Goal: Information Seeking & Learning: Learn about a topic

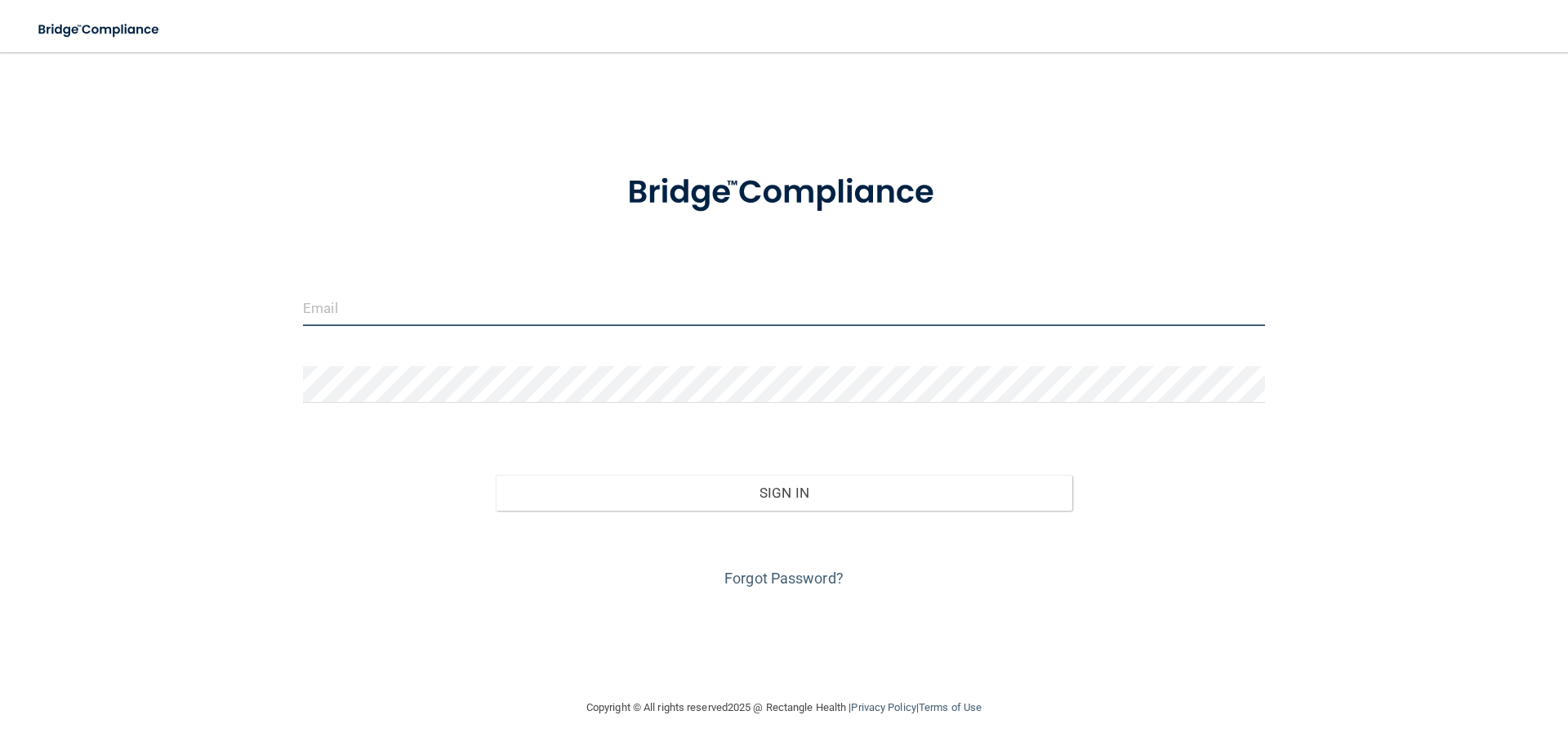
click at [779, 310] on input "email" at bounding box center [784, 308] width 962 height 37
type input "[EMAIL_ADDRESS][DOMAIN_NAME]"
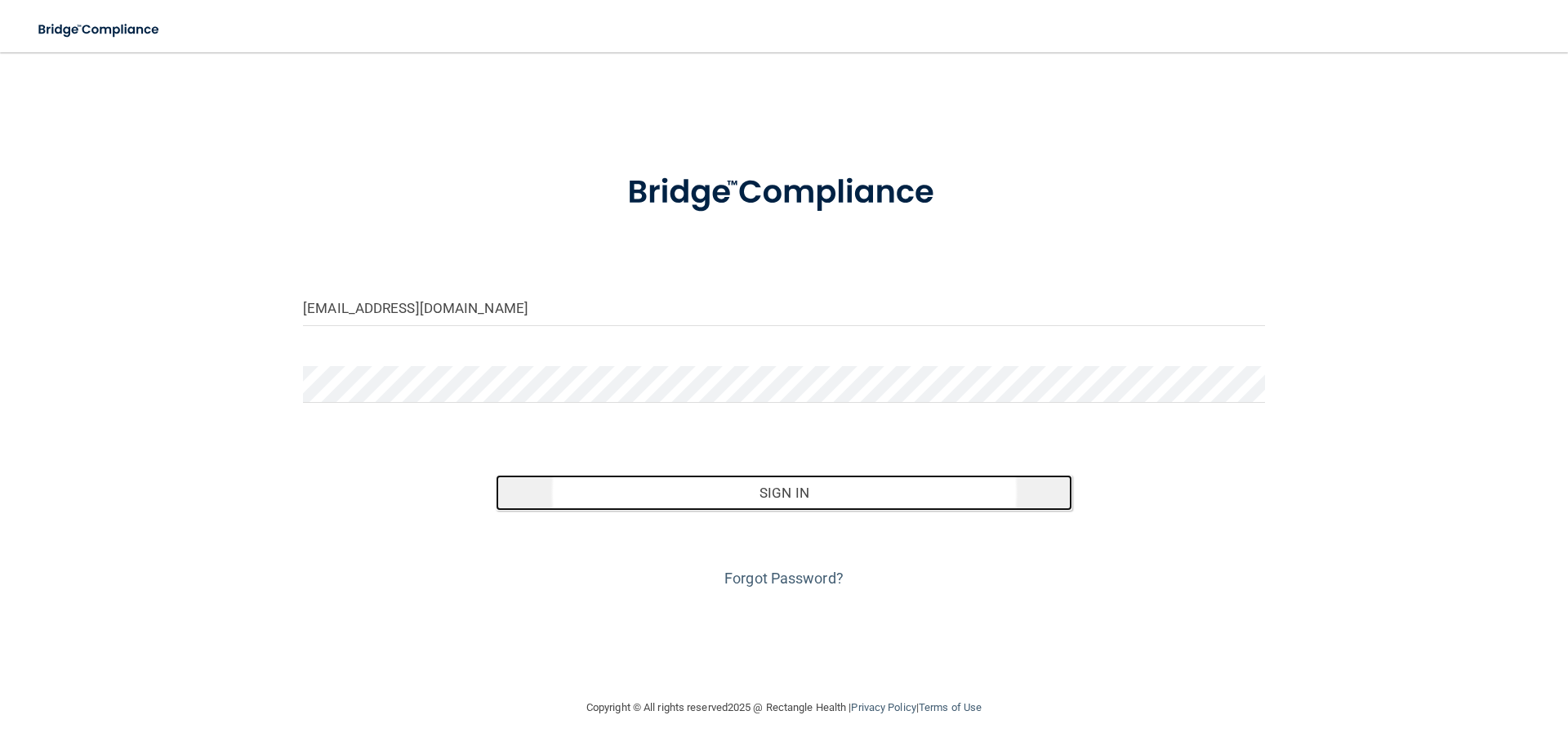
click at [575, 509] on button "Sign In" at bounding box center [784, 492] width 577 height 36
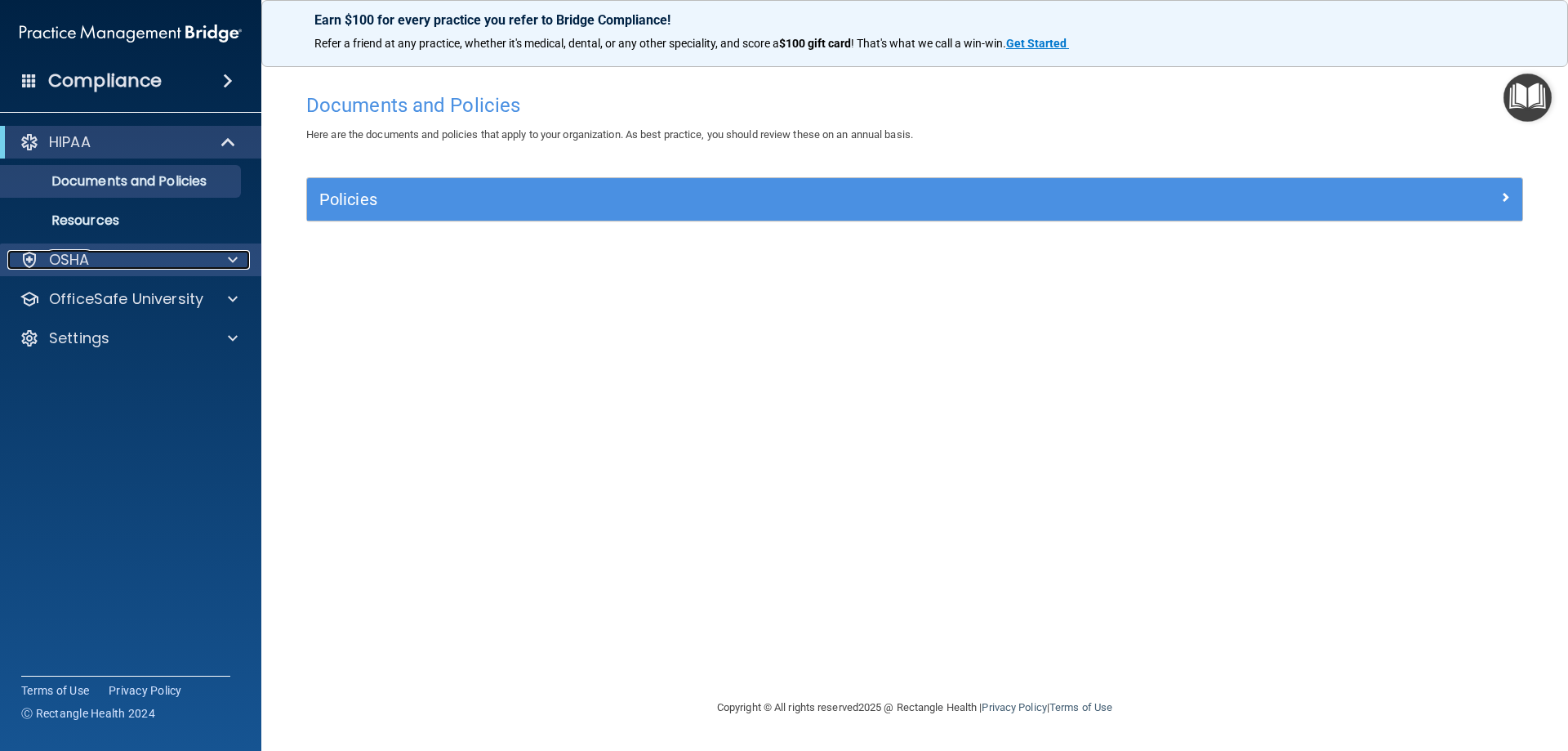
click at [110, 252] on div "OSHA" at bounding box center [108, 259] width 203 height 19
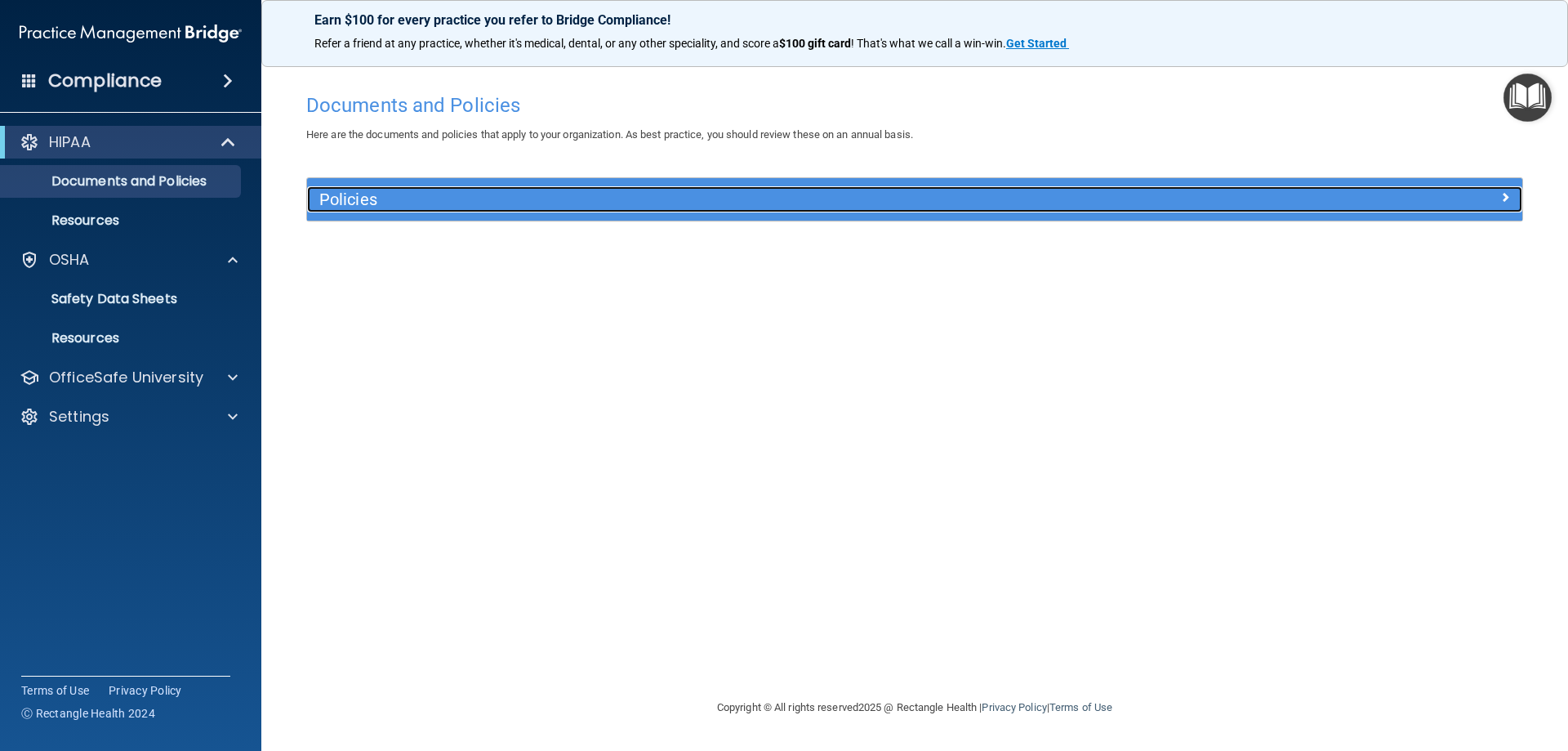
click at [462, 202] on h5 "Policies" at bounding box center [762, 199] width 887 height 18
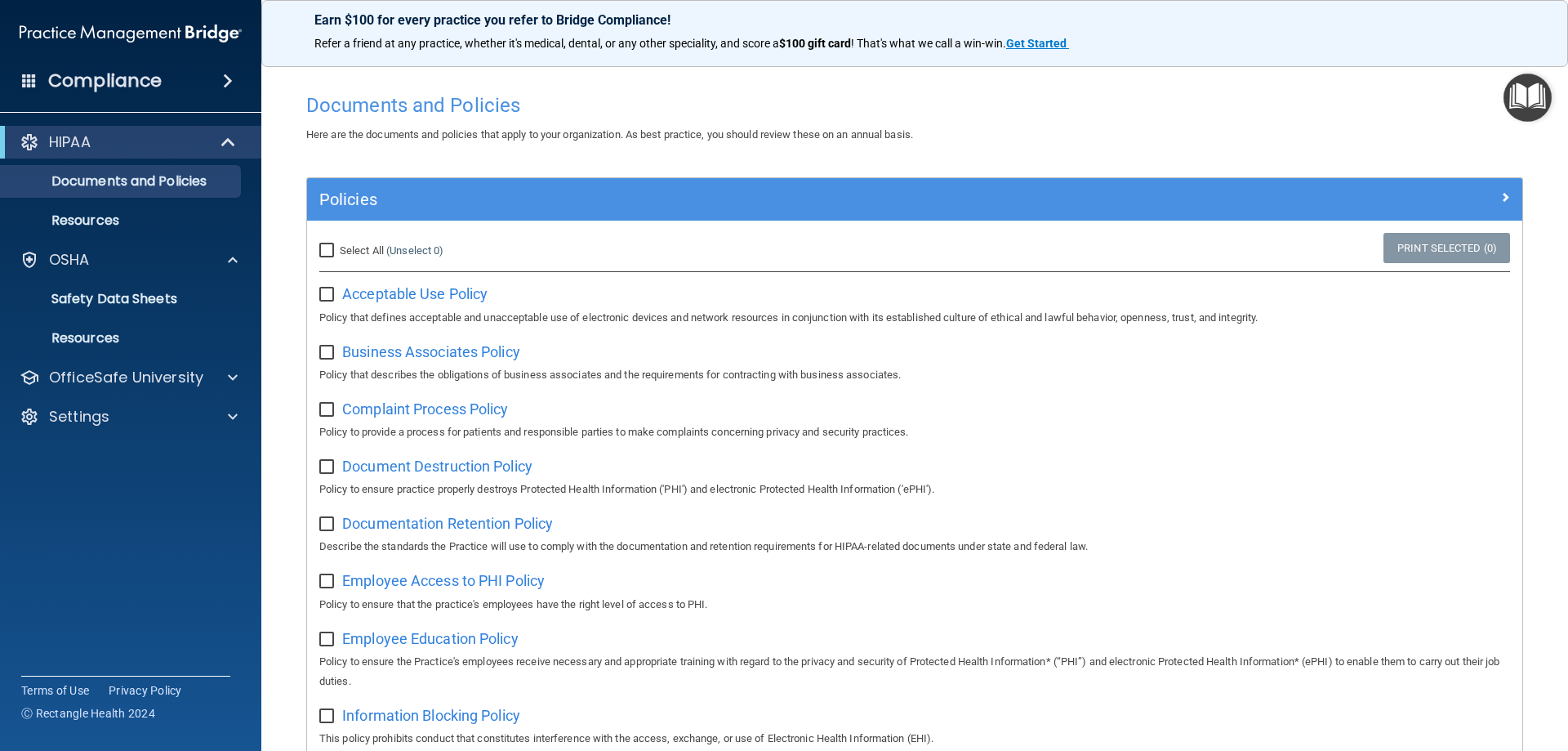
click at [191, 91] on div "Compliance" at bounding box center [130, 81] width 261 height 36
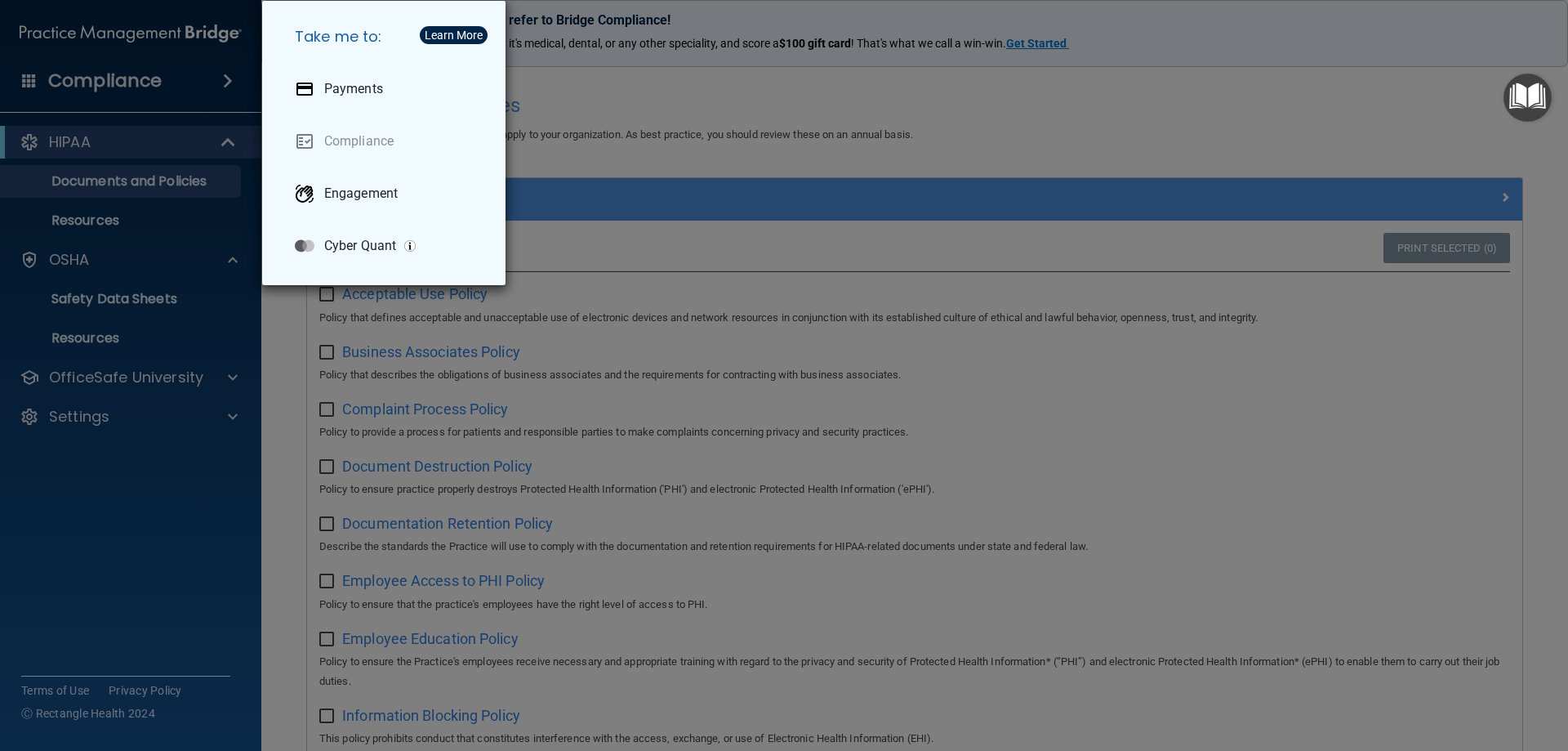
click at [168, 132] on div "Take me to: Payments Compliance Engagement Cyber Quant" at bounding box center [784, 376] width 1568 height 751
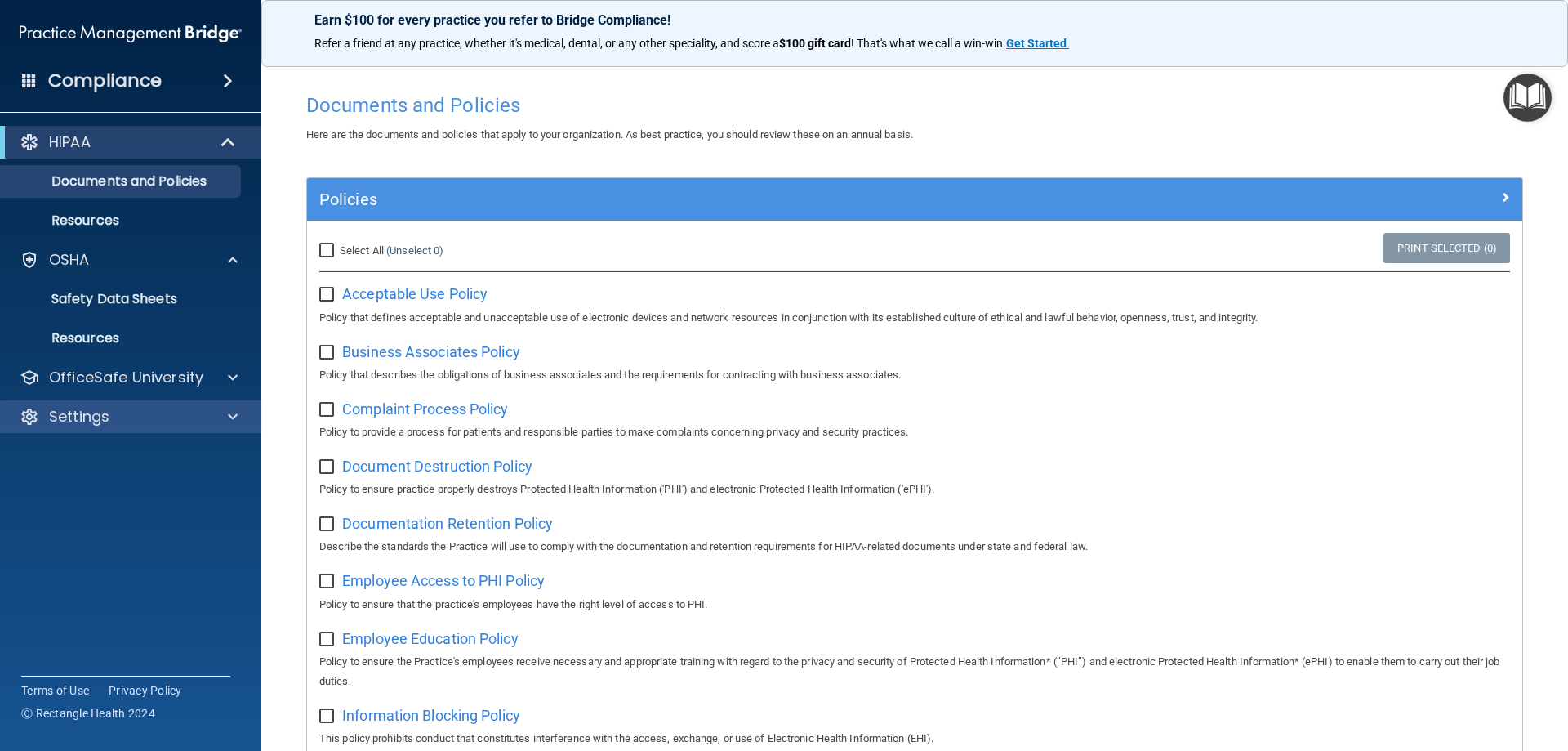
click at [217, 427] on div "Settings" at bounding box center [131, 417] width 262 height 33
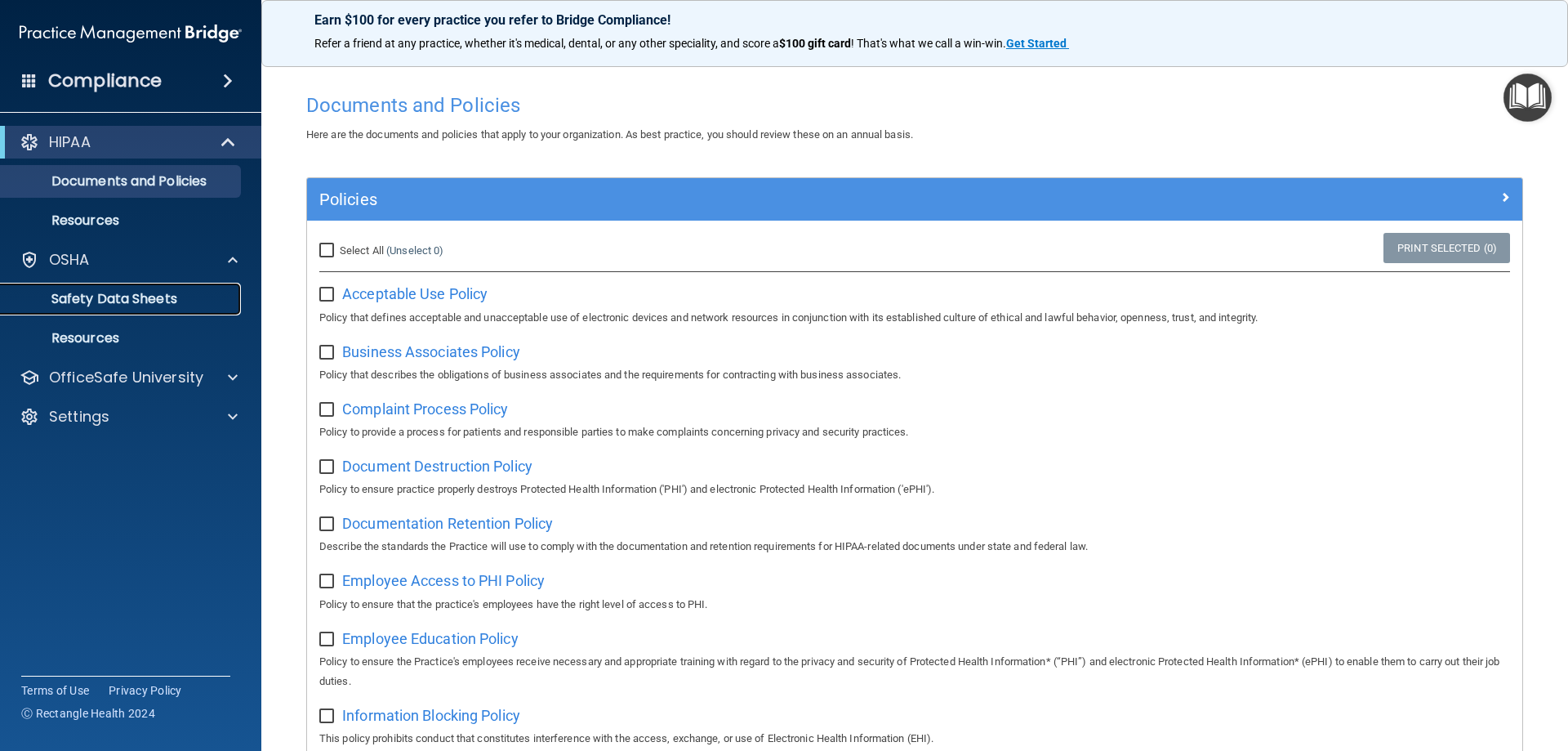
click at [95, 292] on p "Safety Data Sheets" at bounding box center [122, 299] width 223 height 17
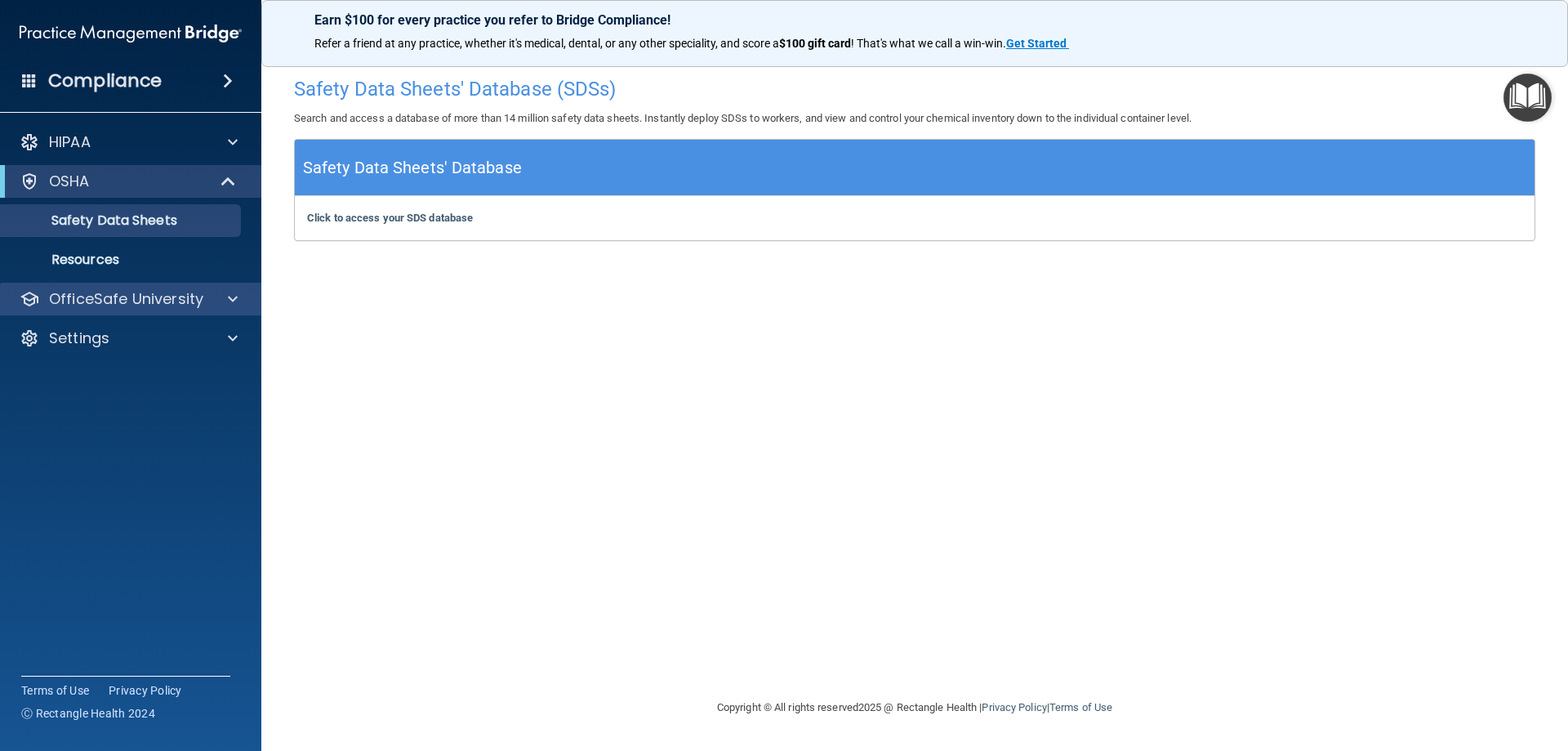
click at [166, 286] on div "OfficeSafe University" at bounding box center [131, 299] width 262 height 33
click at [227, 303] on div at bounding box center [230, 298] width 41 height 19
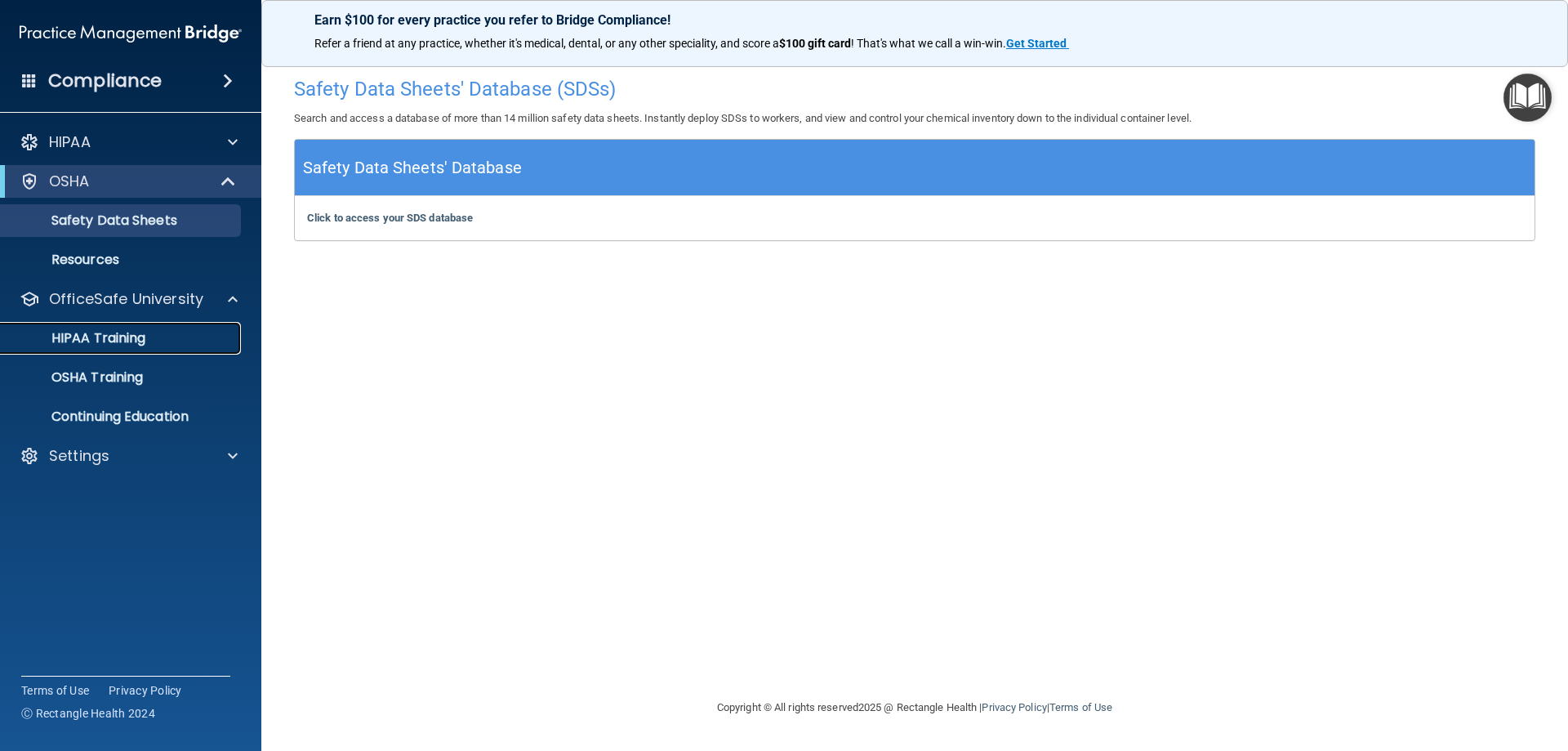
click at [210, 342] on div "HIPAA Training" at bounding box center [122, 339] width 223 height 17
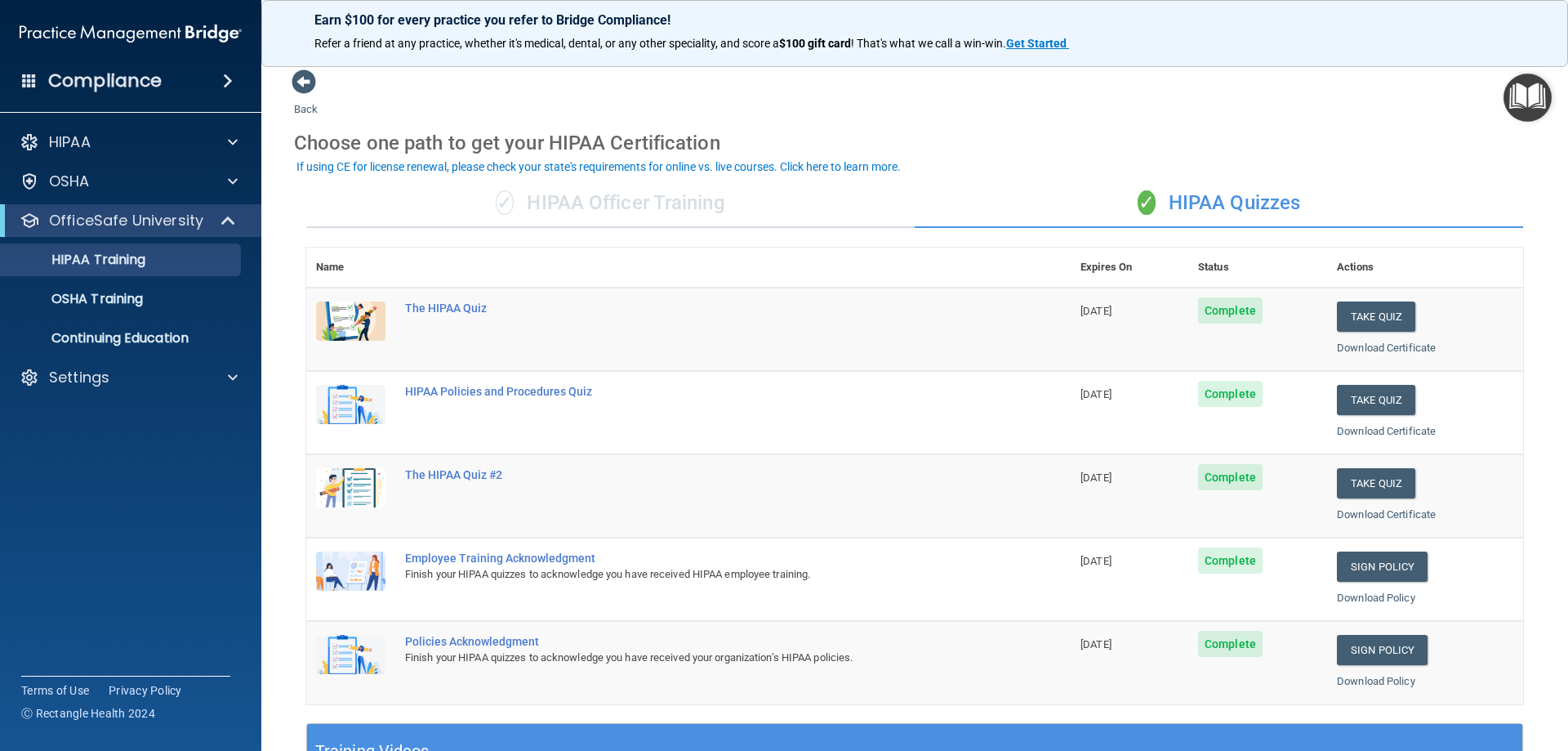
click at [667, 199] on div "✓ HIPAA Officer Training" at bounding box center [610, 203] width 608 height 49
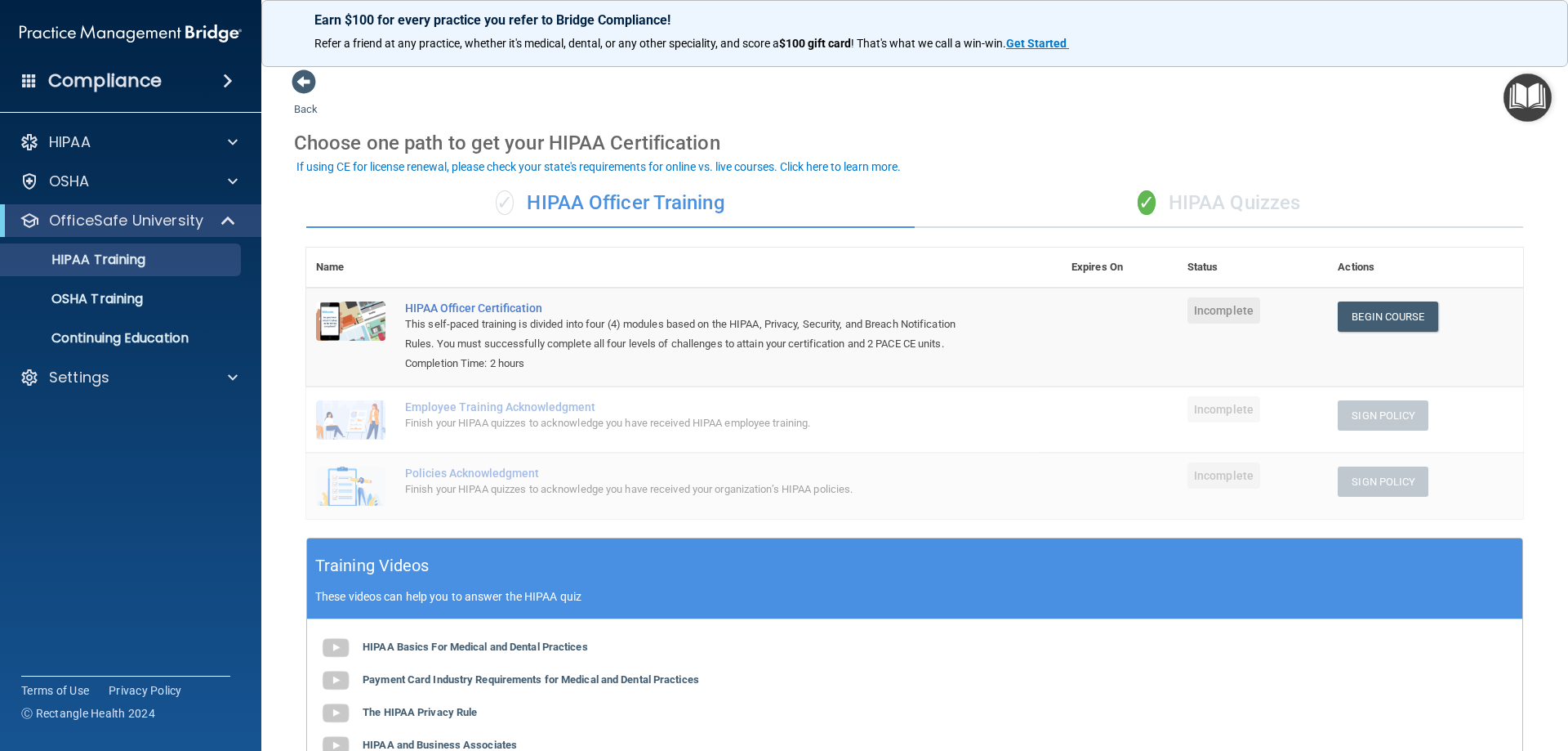
click at [1260, 196] on div "✓ HIPAA Quizzes" at bounding box center [1218, 203] width 608 height 49
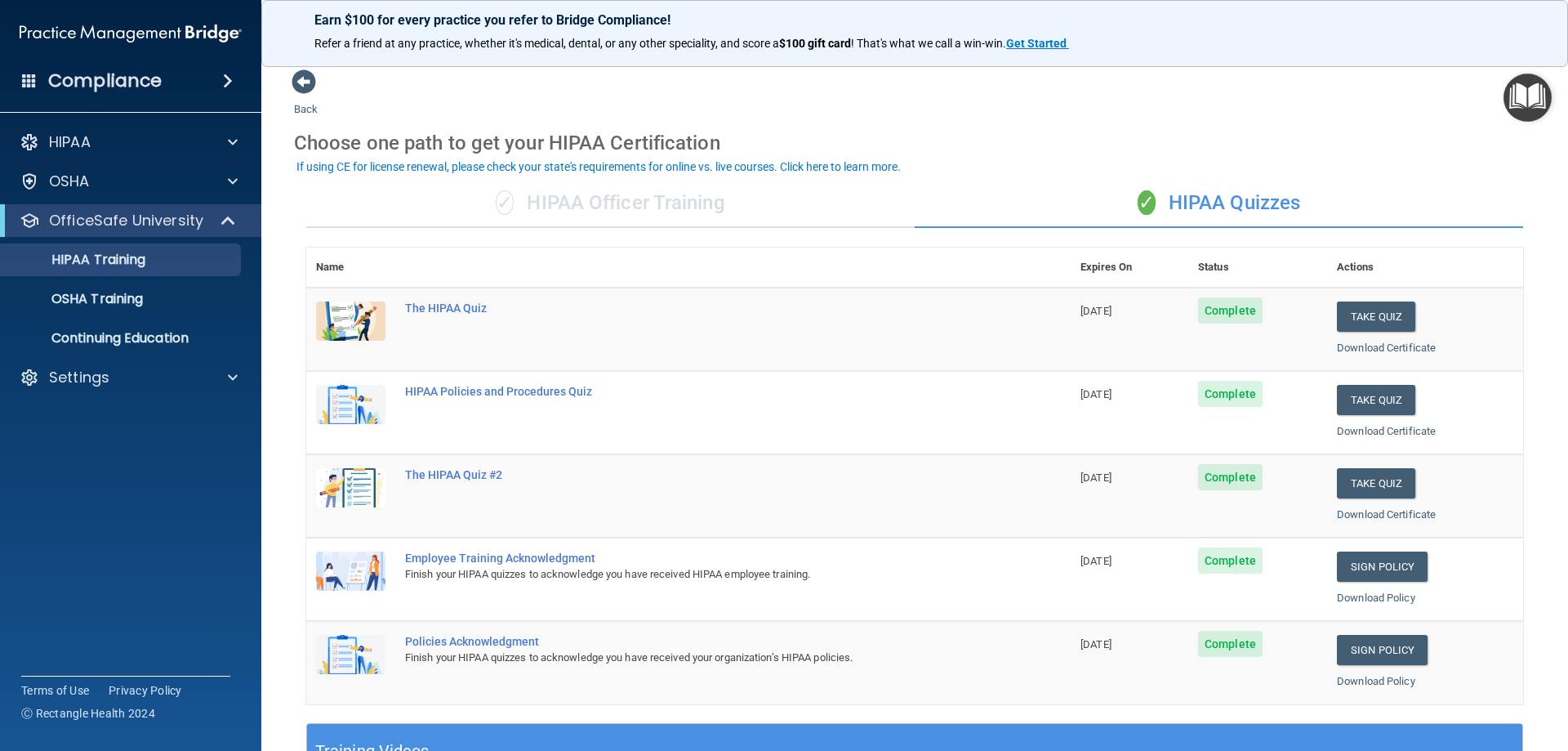
click at [549, 190] on div "✓ HIPAA Officer Training" at bounding box center [610, 203] width 608 height 49
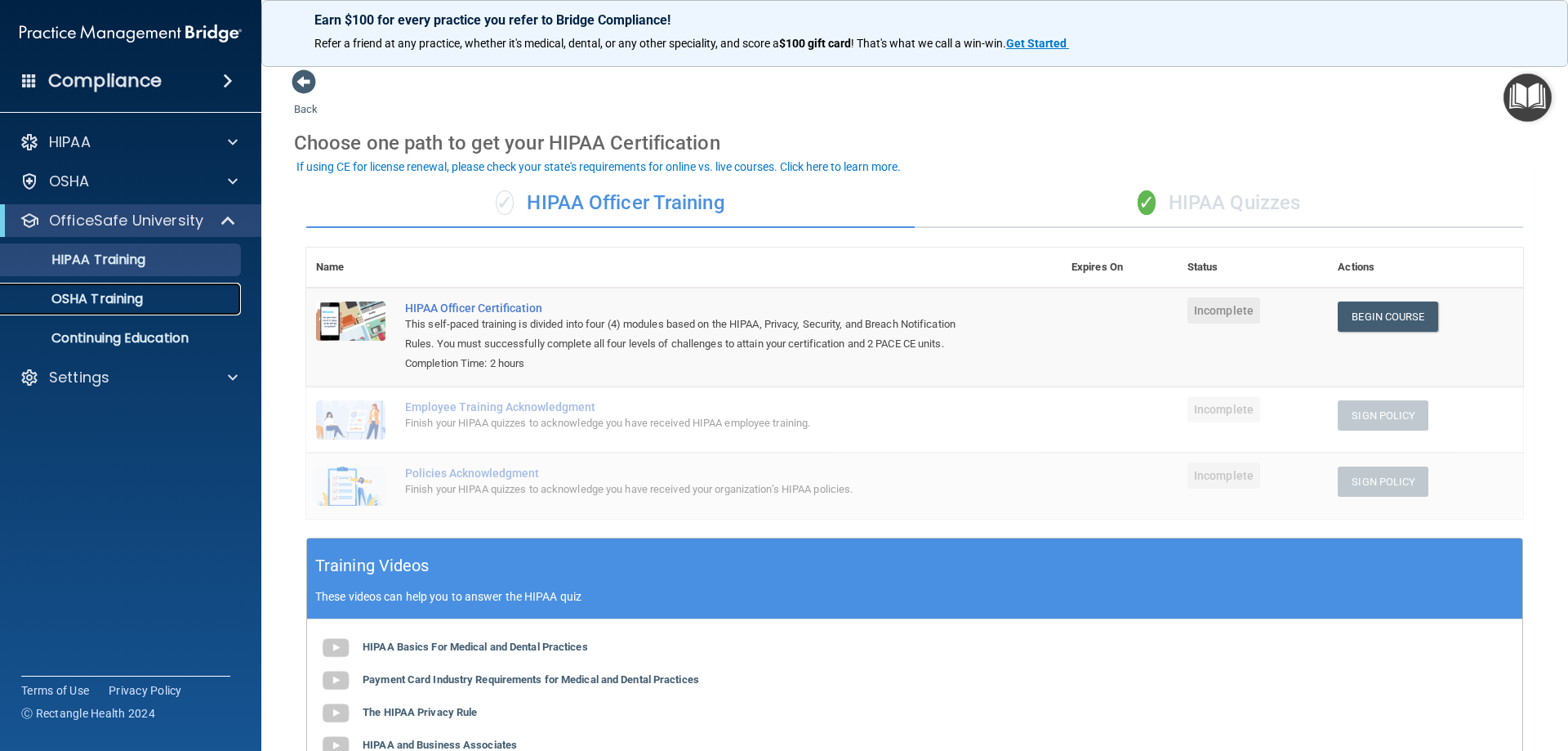
click at [107, 292] on p "OSHA Training" at bounding box center [77, 299] width 132 height 17
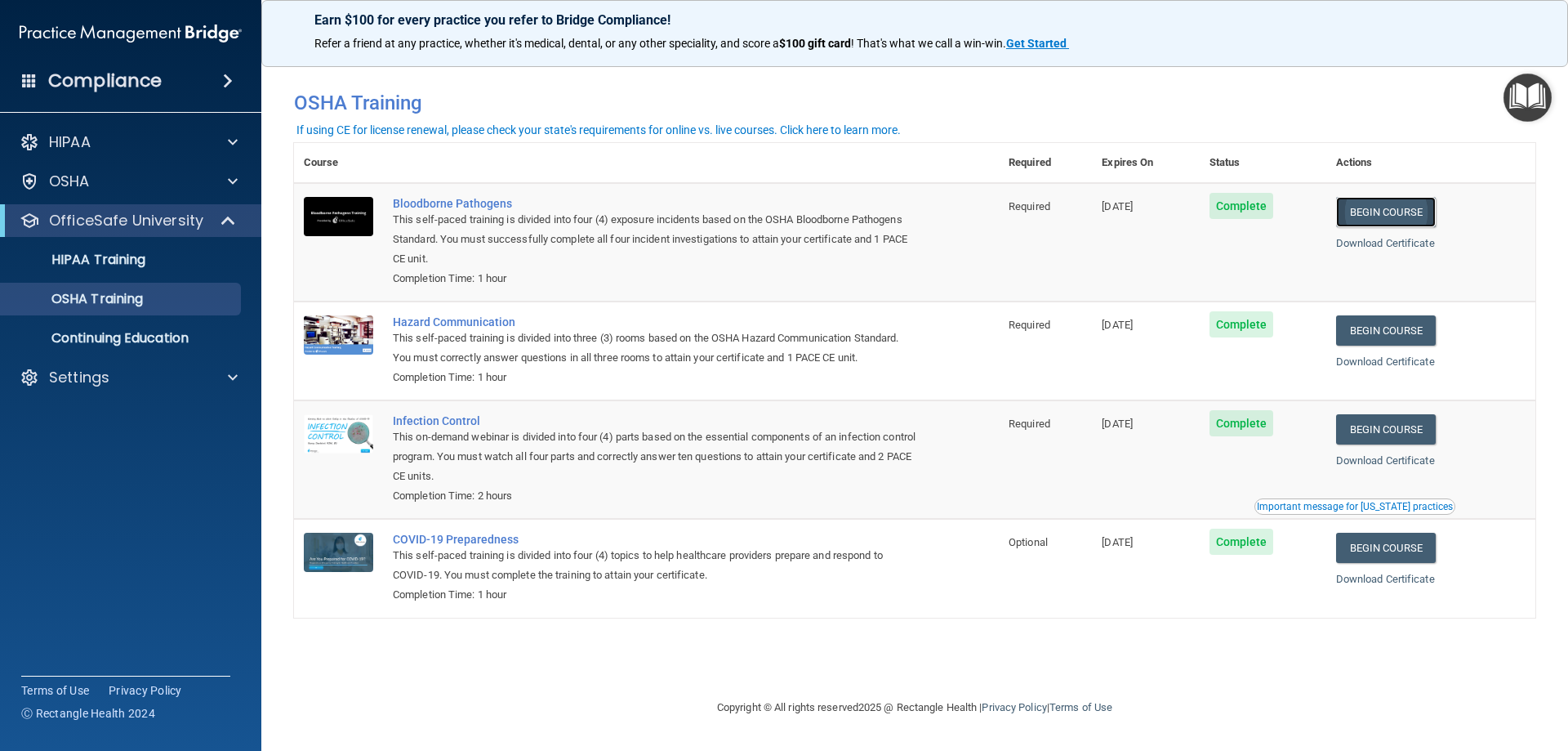
click at [1390, 214] on link "Begin Course" at bounding box center [1385, 212] width 100 height 30
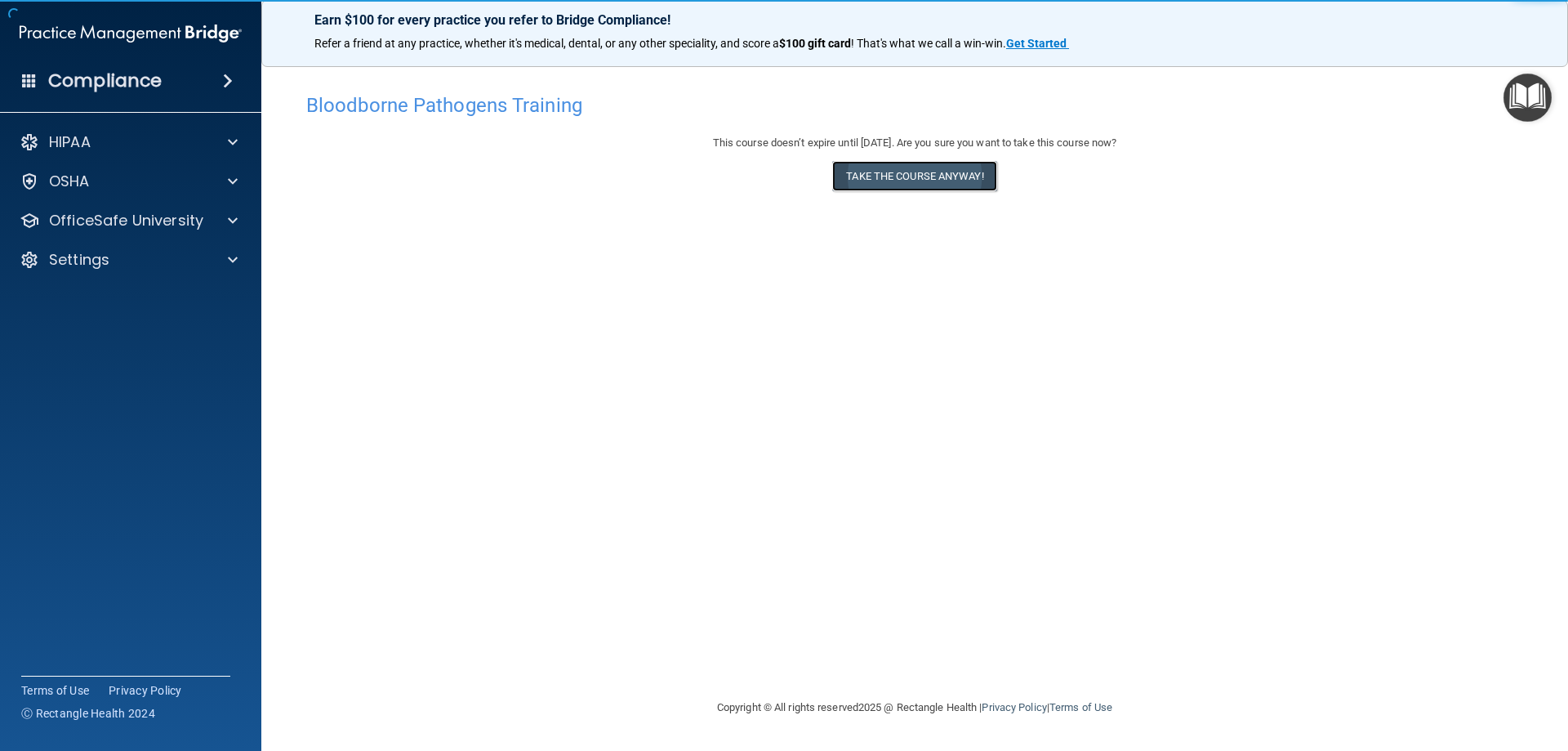
click at [926, 182] on button "Take the course anyway!" at bounding box center [914, 175] width 164 height 30
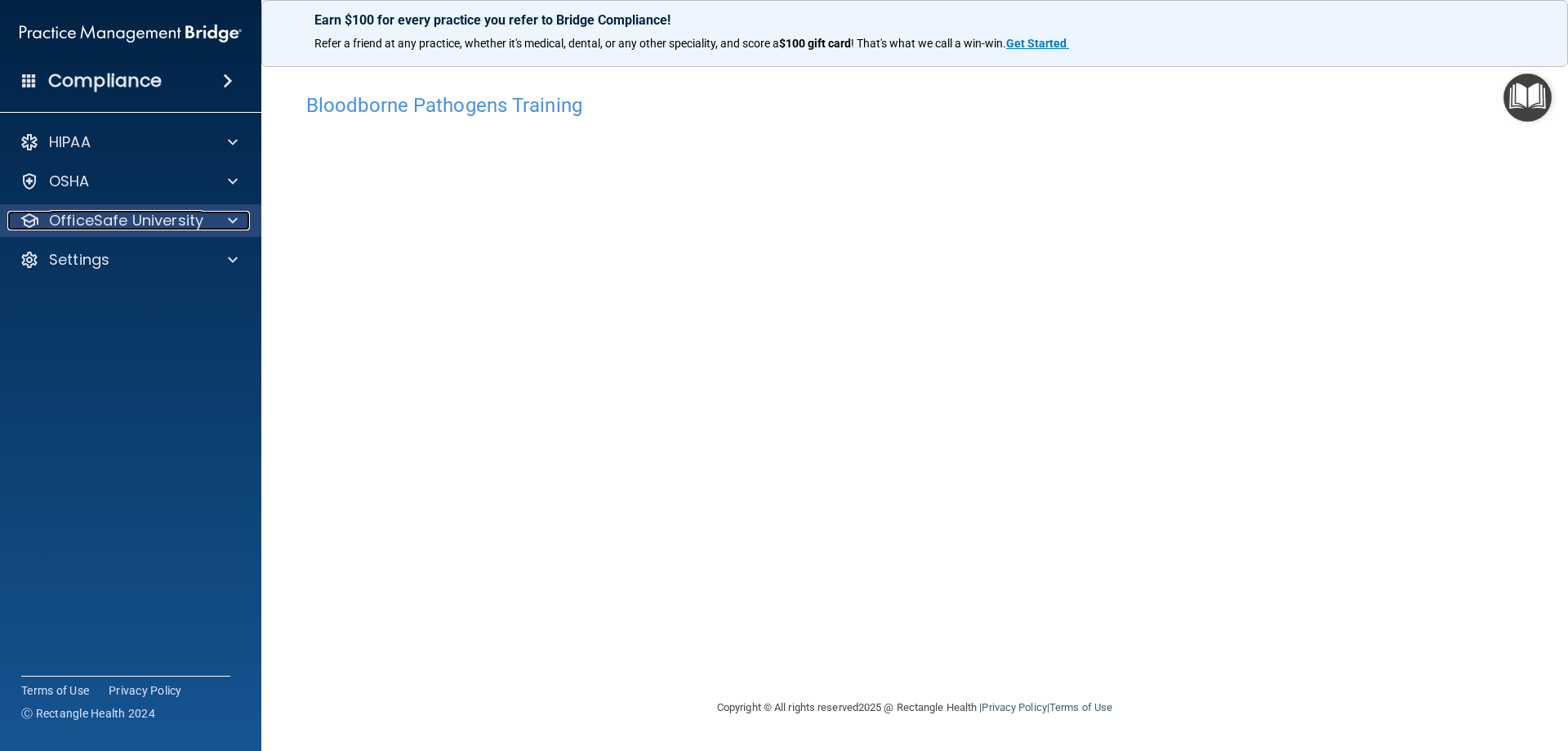
click at [206, 226] on div "OfficeSafe University" at bounding box center [108, 220] width 203 height 19
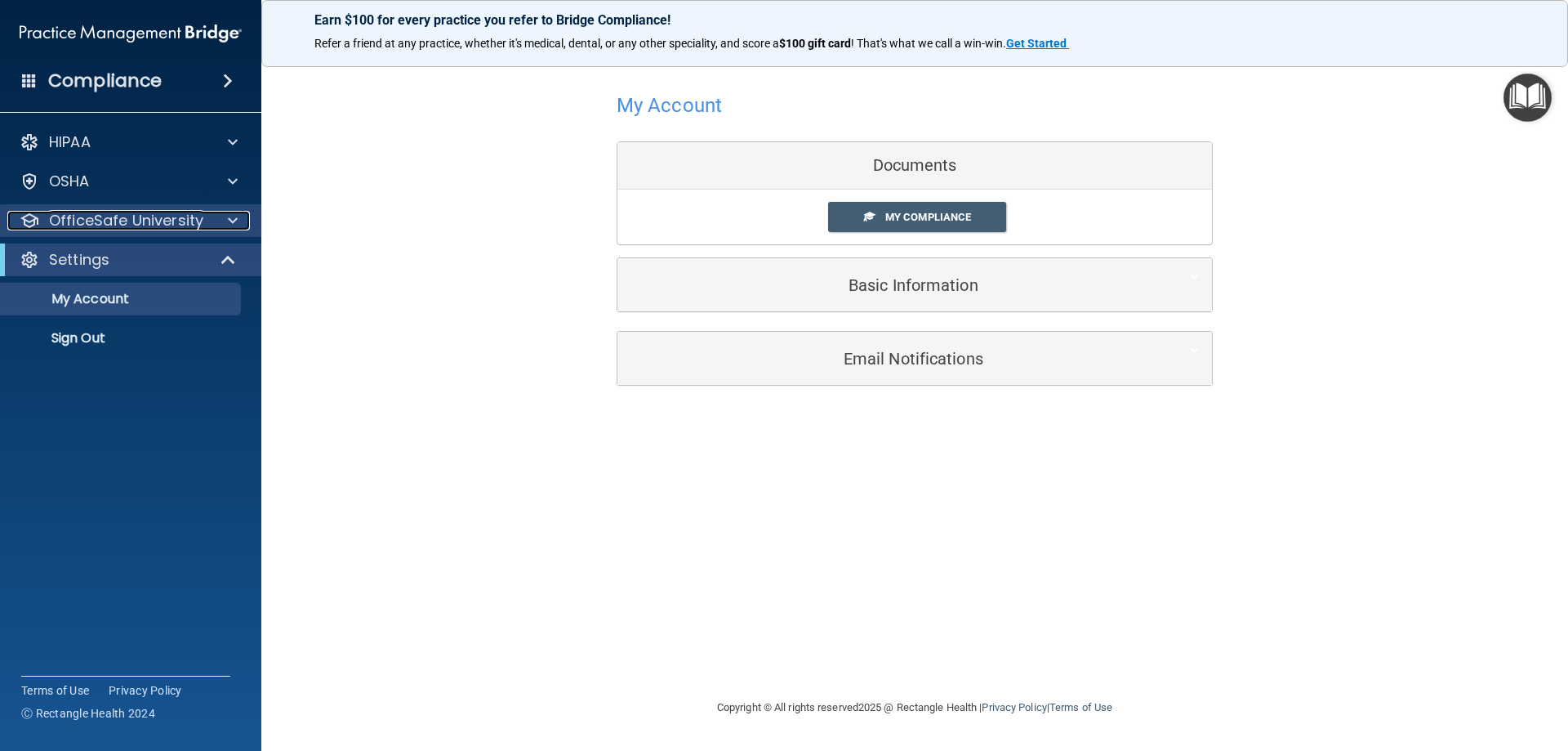
click at [197, 227] on p "OfficeSafe University" at bounding box center [126, 220] width 154 height 19
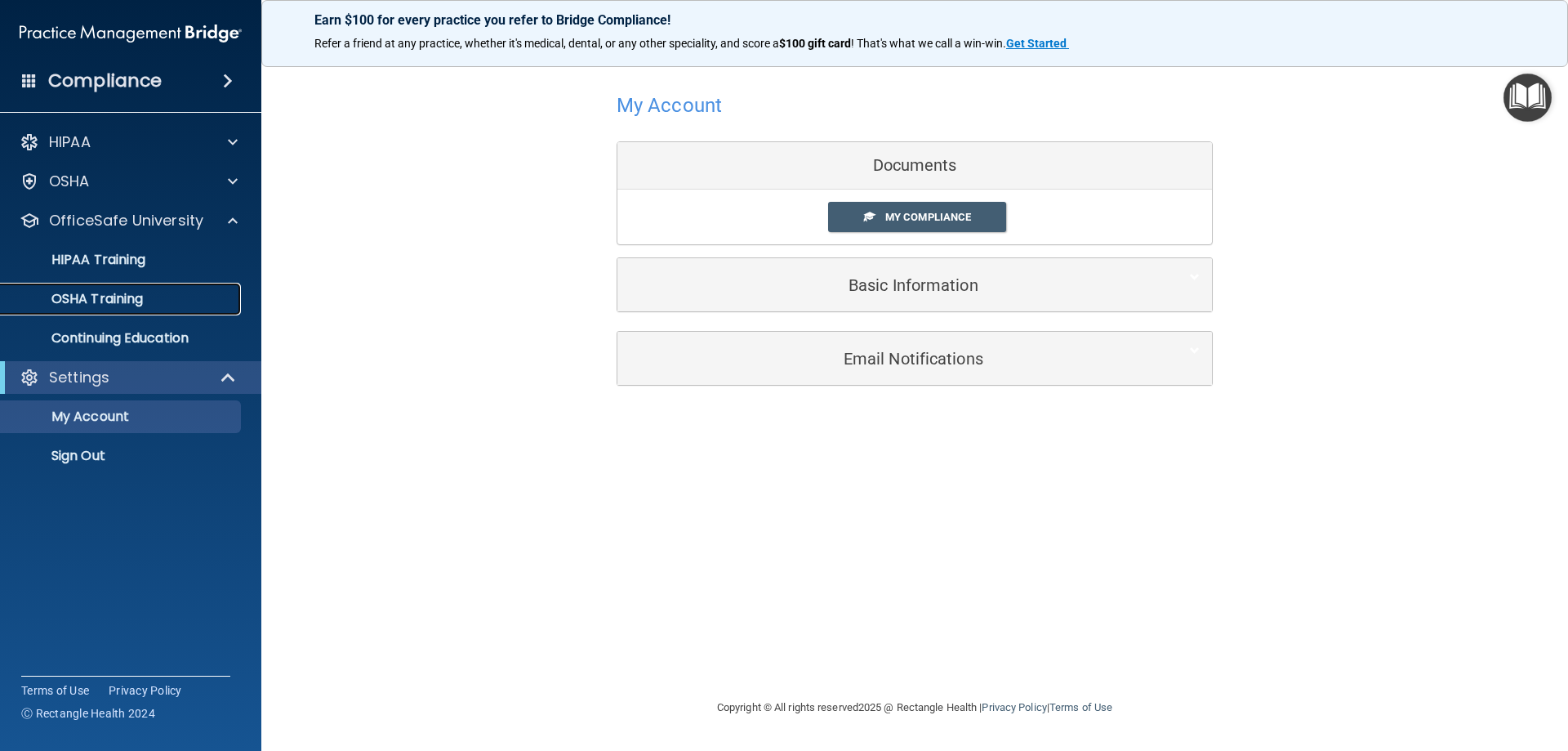
click at [129, 291] on p "OSHA Training" at bounding box center [77, 299] width 132 height 17
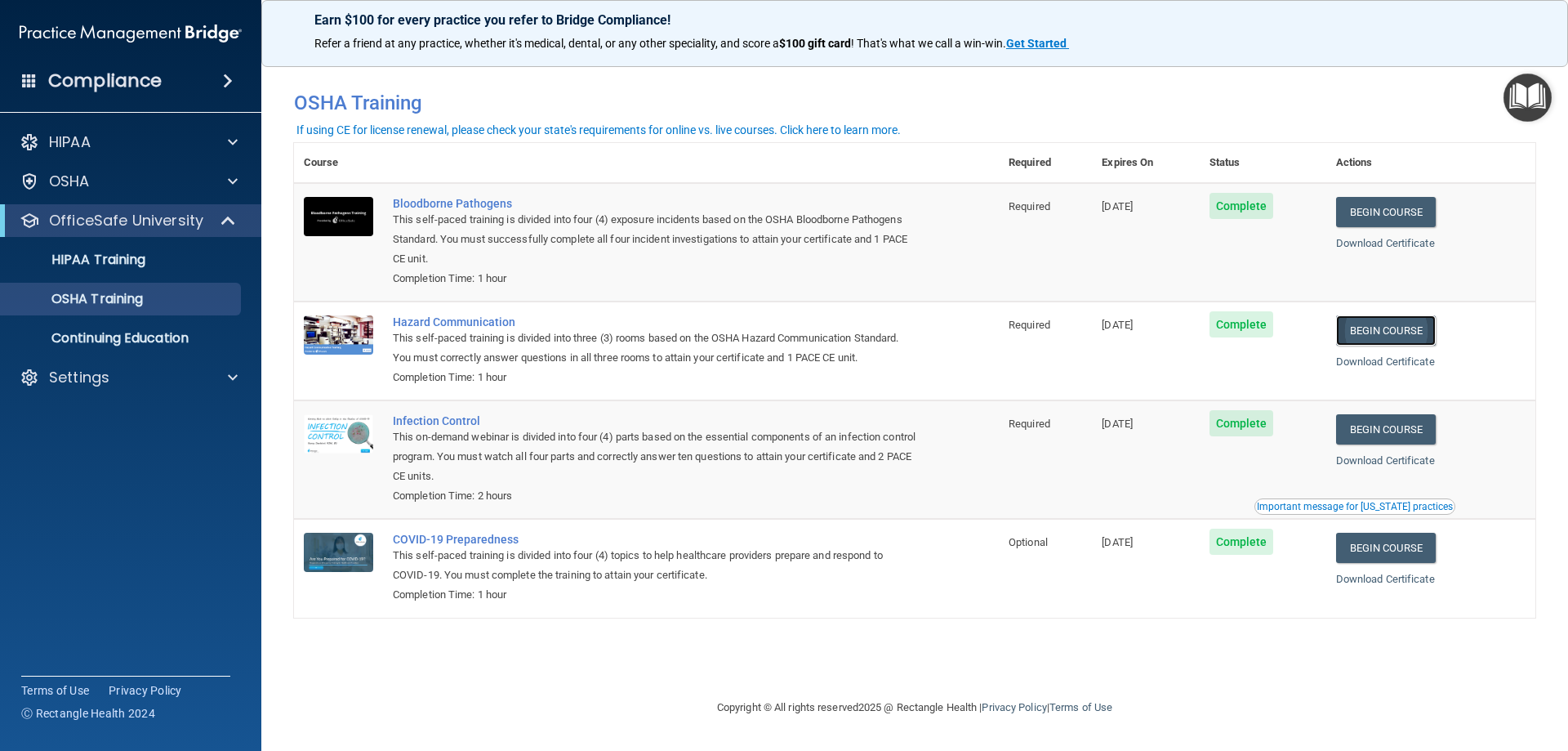
click at [1436, 331] on link "Begin Course" at bounding box center [1385, 331] width 100 height 30
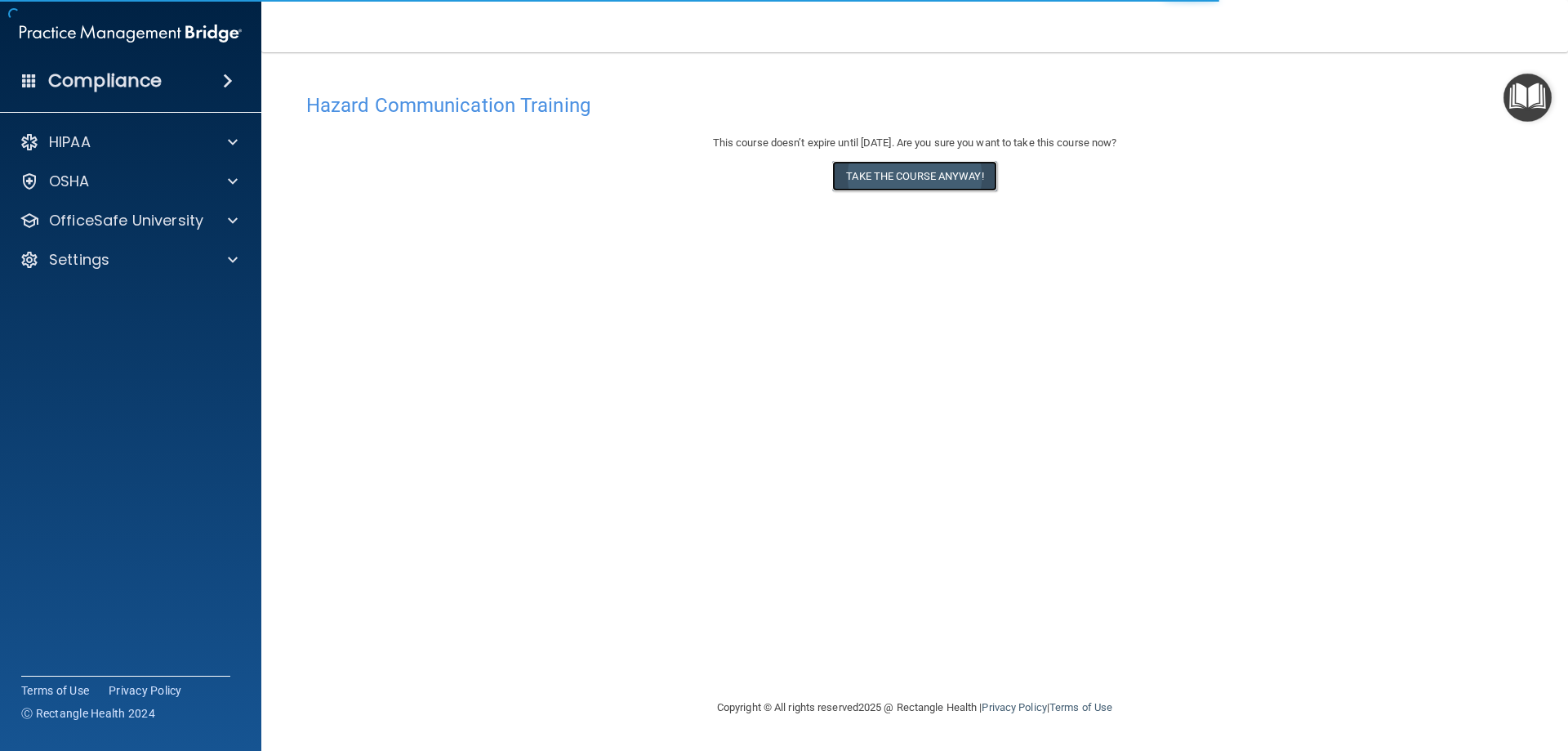
click at [913, 191] on button "Take the course anyway!" at bounding box center [914, 175] width 164 height 30
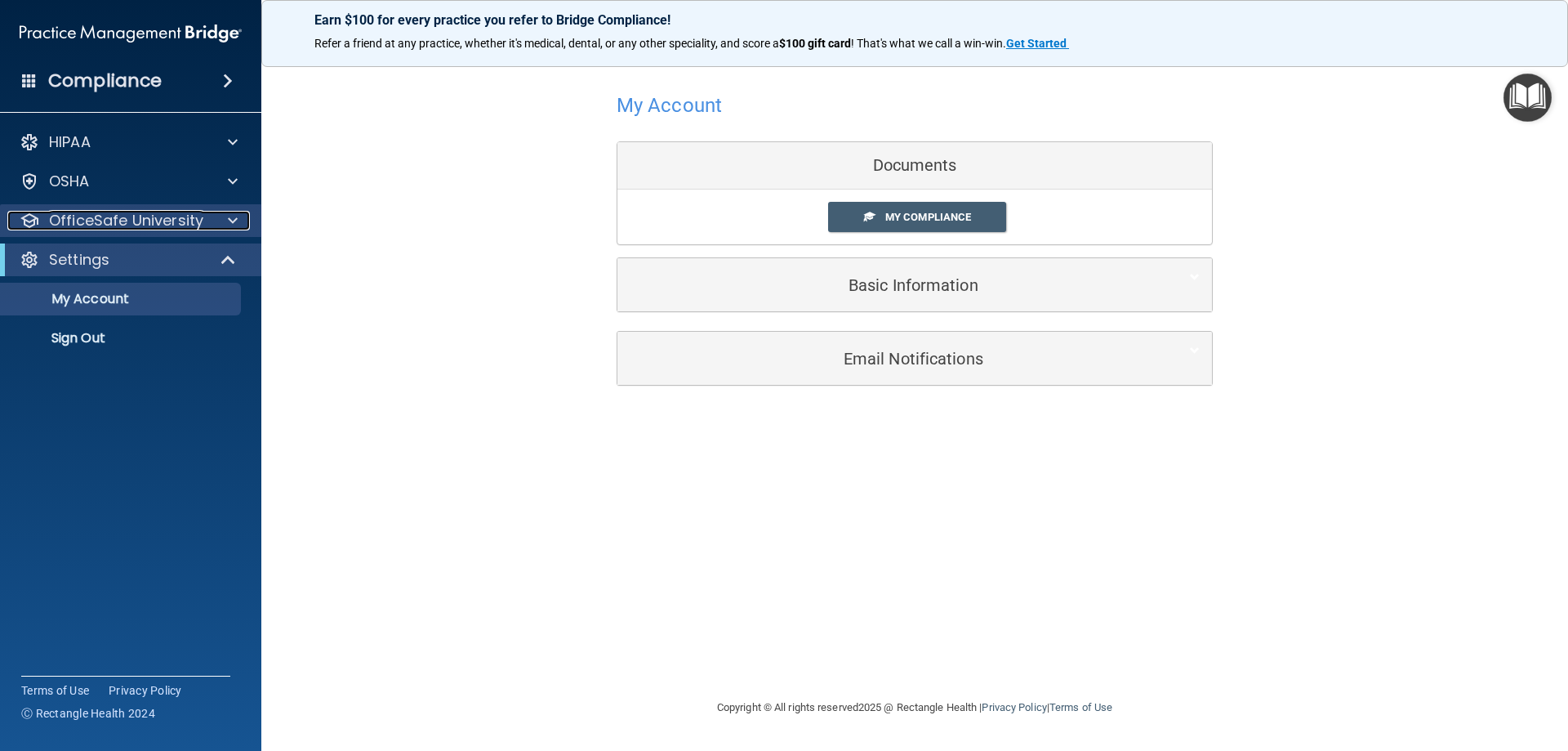
click at [196, 220] on p "OfficeSafe University" at bounding box center [126, 220] width 154 height 19
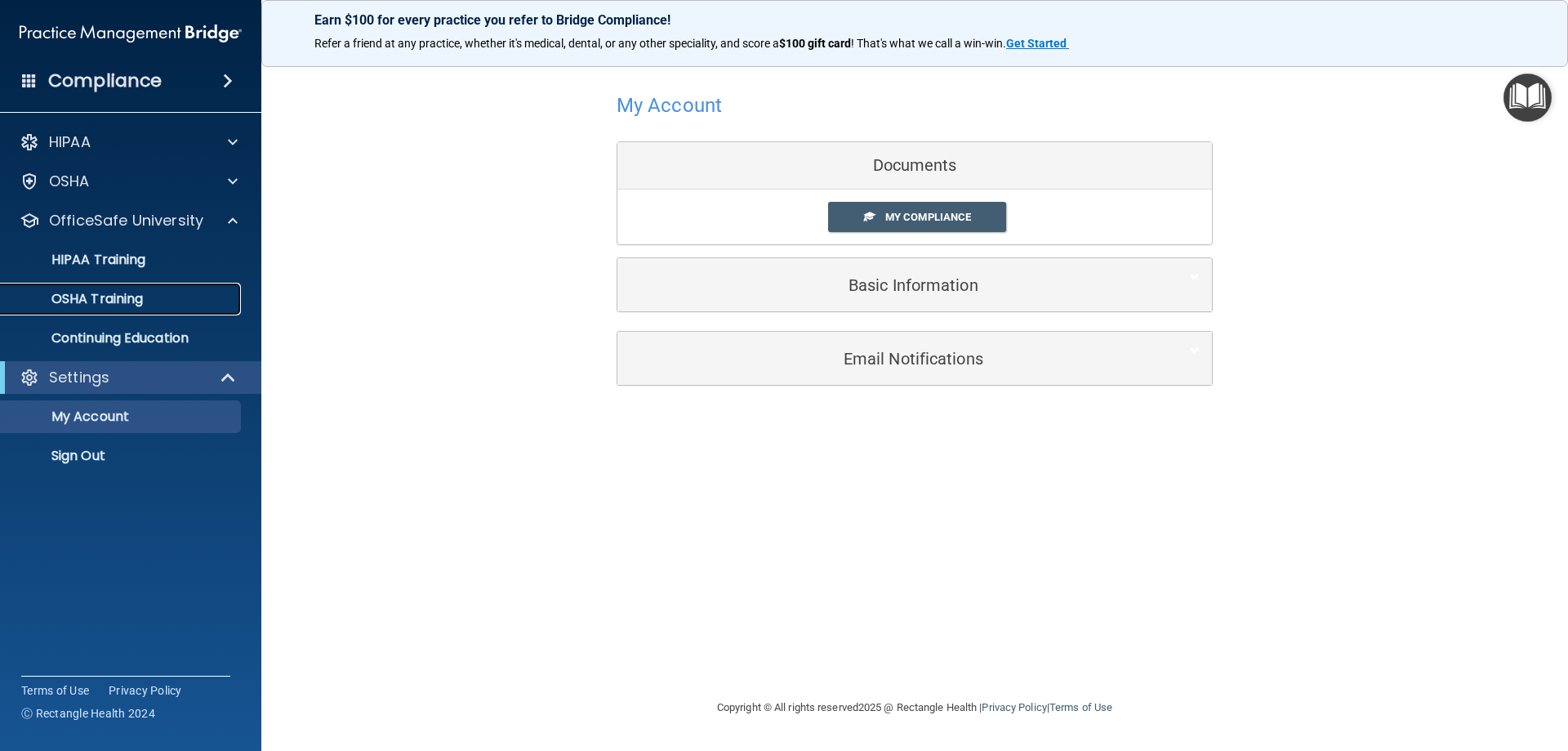
click at [153, 301] on div "OSHA Training" at bounding box center [122, 299] width 223 height 17
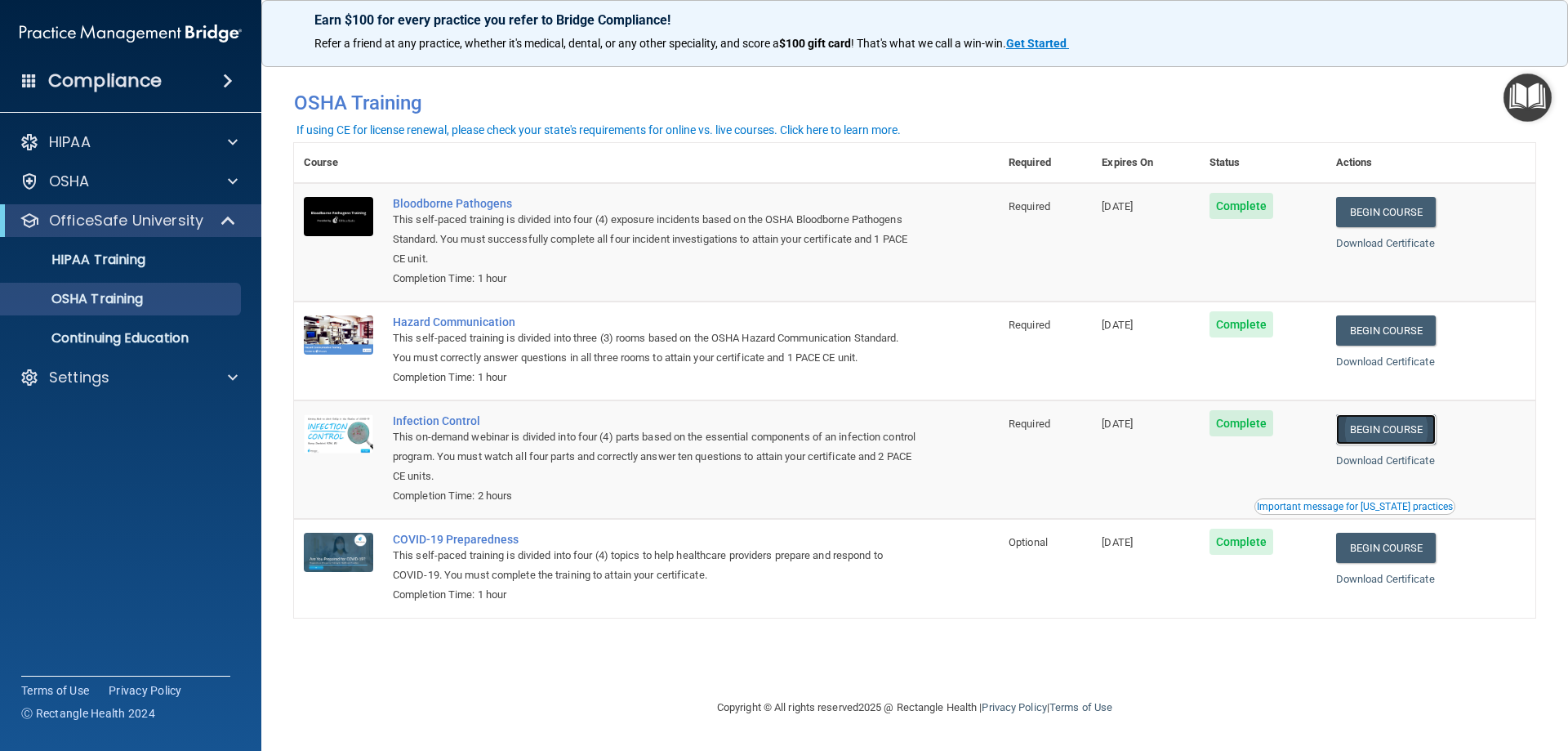
click at [1423, 435] on link "Begin Course" at bounding box center [1385, 429] width 100 height 30
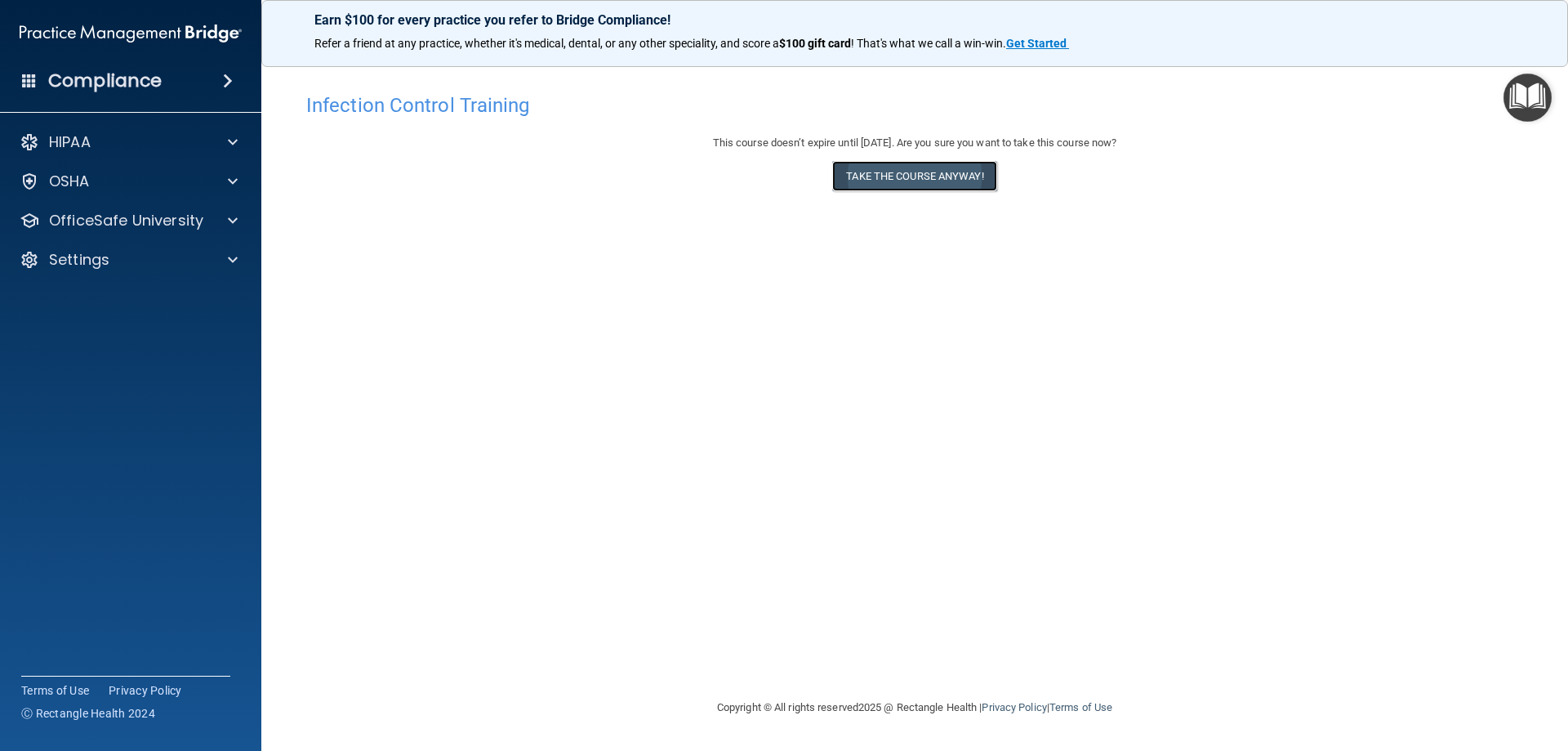
click at [909, 179] on button "Take the course anyway!" at bounding box center [914, 175] width 164 height 30
click at [459, 105] on h4 "Infection Control Training" at bounding box center [915, 105] width 1217 height 21
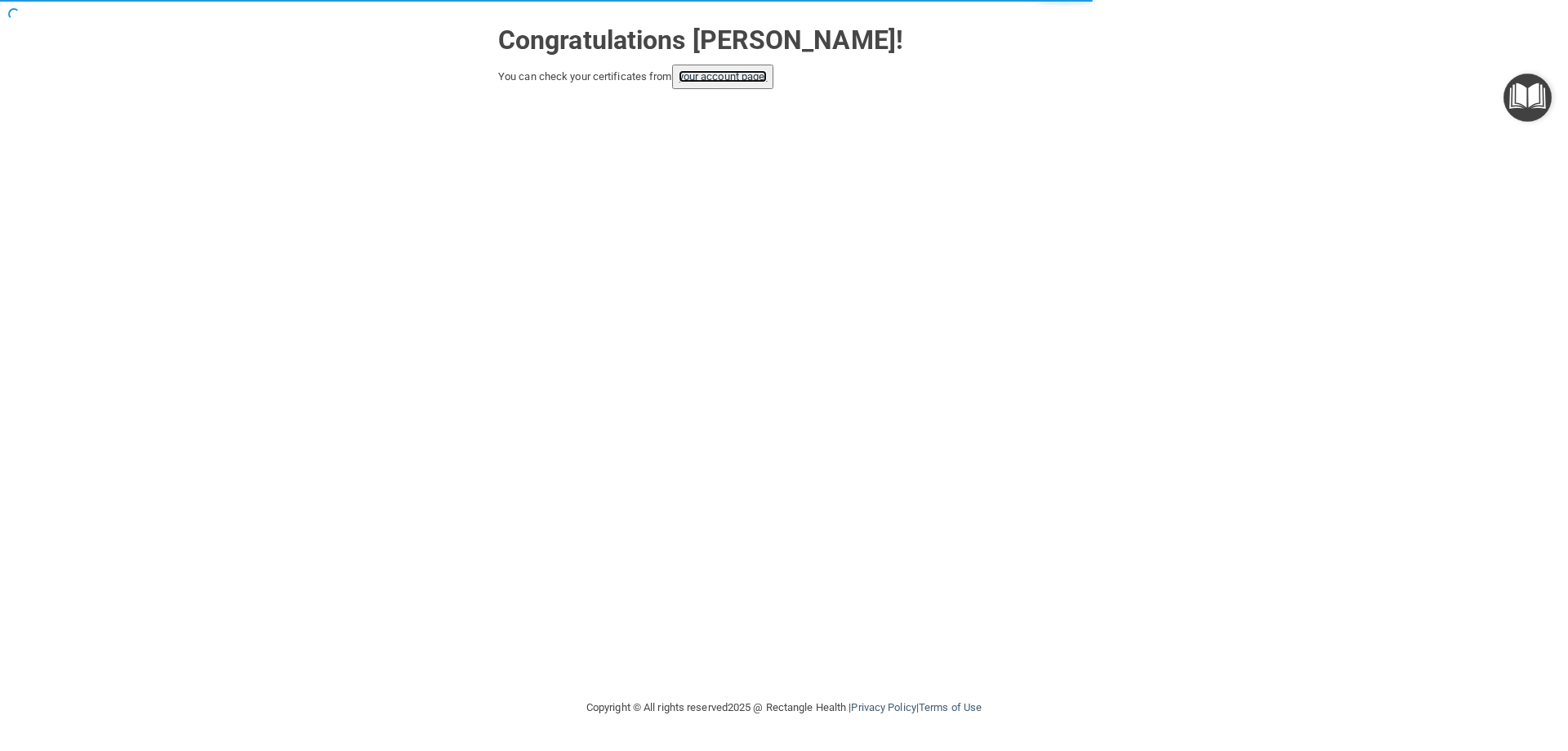
click at [768, 83] on link "your account page!" at bounding box center [723, 76] width 89 height 12
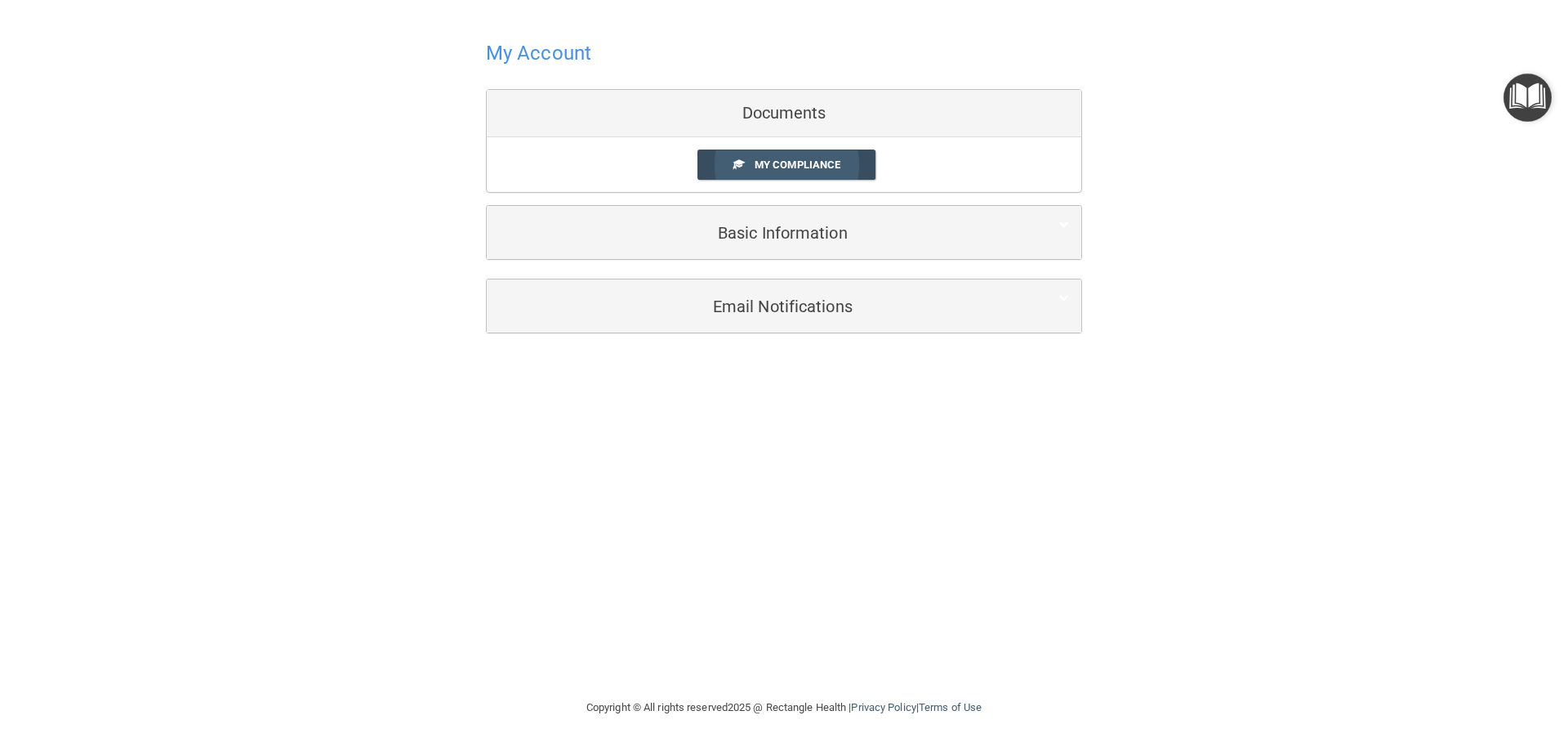
click at [762, 169] on span "My Compliance" at bounding box center [796, 164] width 85 height 12
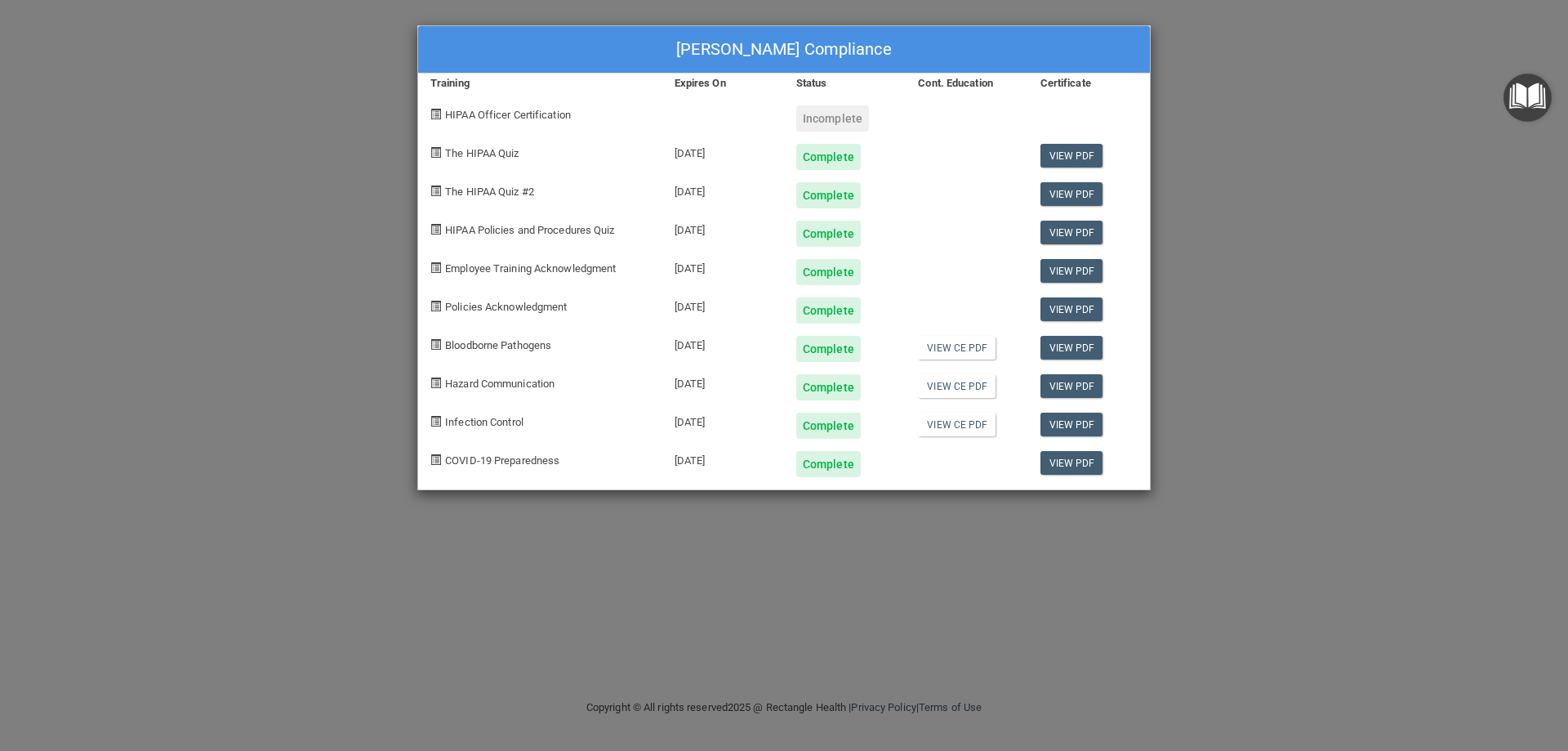
click at [1329, 197] on div "[PERSON_NAME] Compliance Training Expires On Status Cont. Education Certificate…" at bounding box center [784, 376] width 1568 height 751
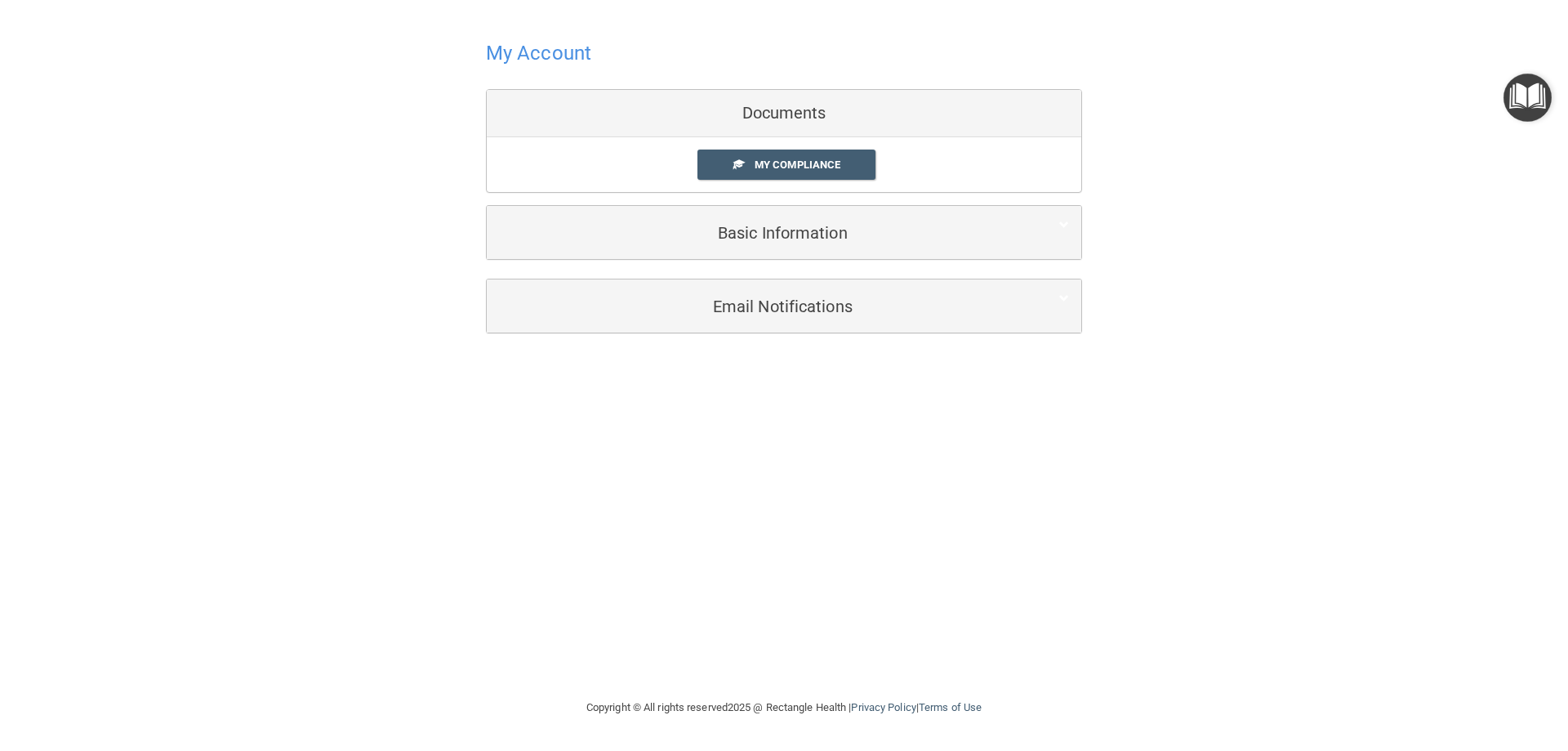
click at [570, 65] on div at bounding box center [784, 53] width 596 height 40
click at [569, 55] on h4 "My Account" at bounding box center [539, 52] width 106 height 21
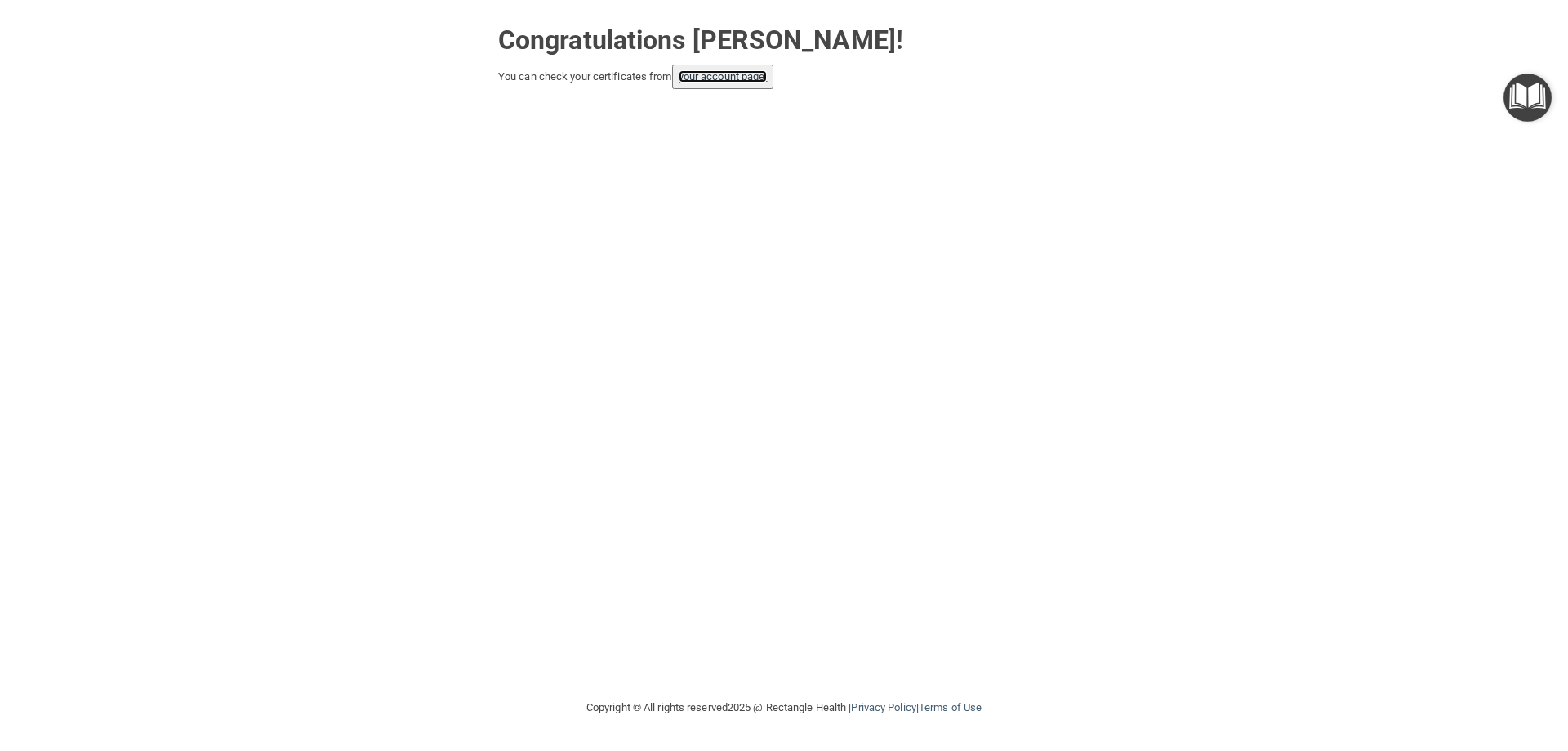
click at [720, 73] on link "your account page!" at bounding box center [723, 76] width 89 height 12
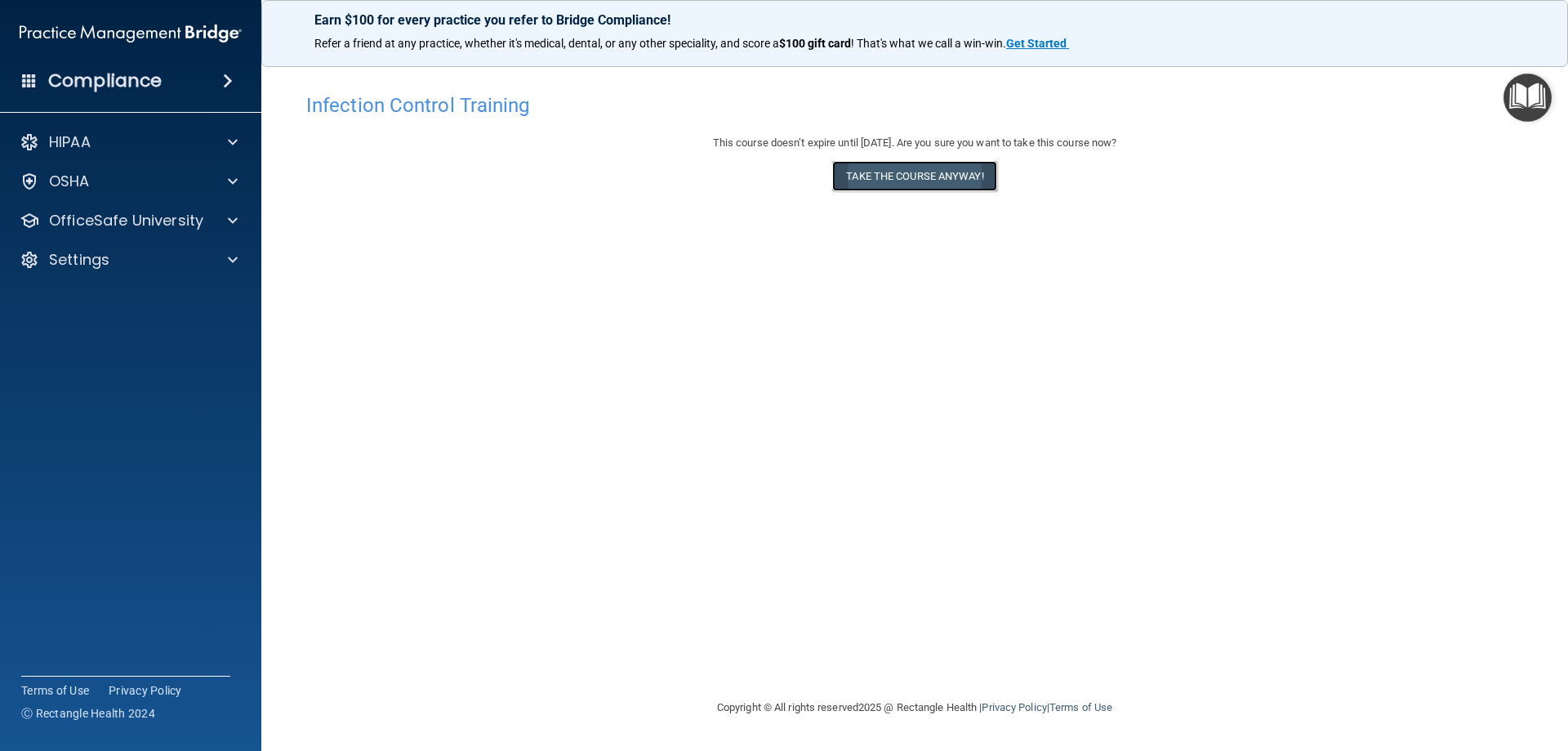
click at [889, 177] on button "Take the course anyway!" at bounding box center [914, 175] width 164 height 30
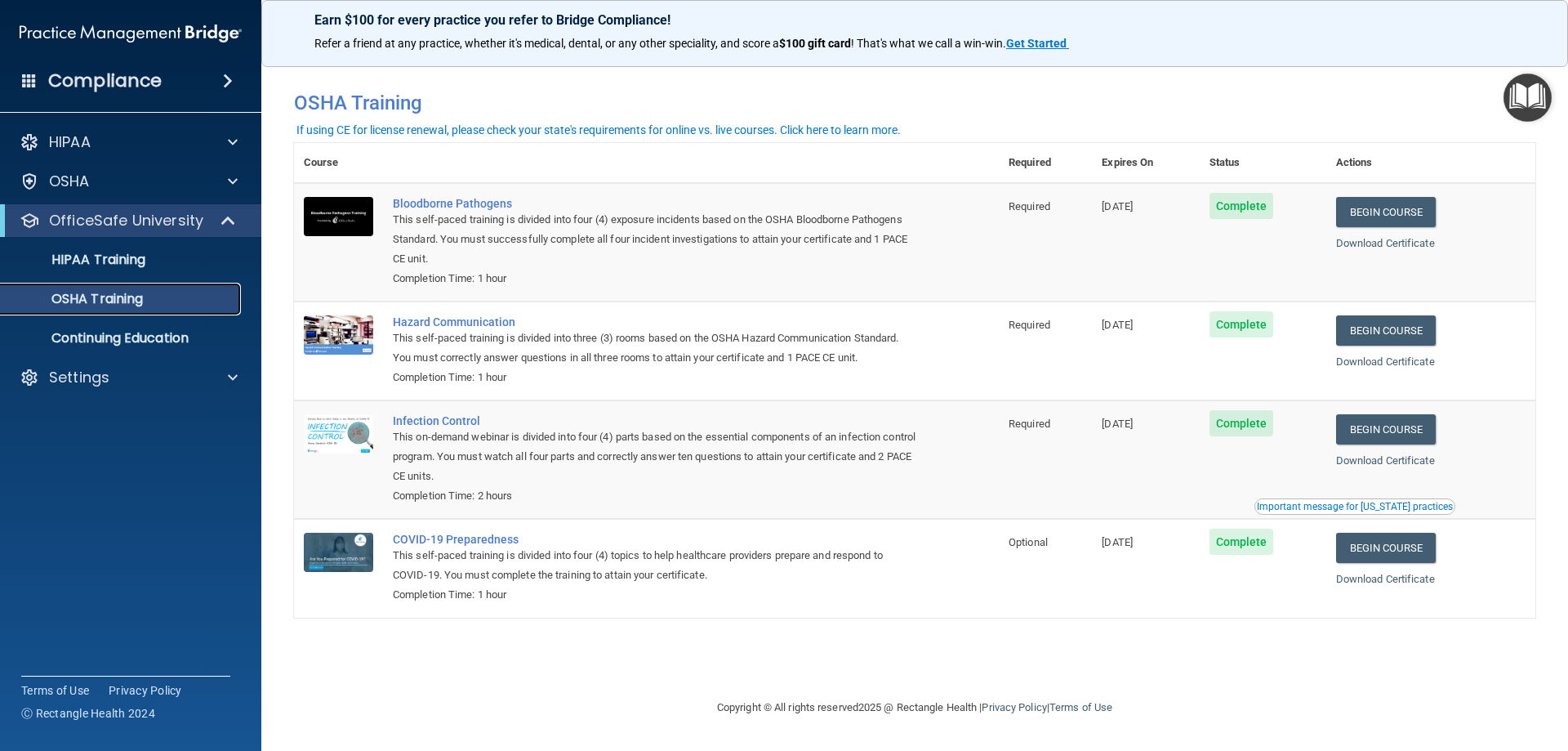
click at [184, 305] on div "OSHA Training" at bounding box center [122, 299] width 223 height 17
click at [190, 266] on div "HIPAA Training" at bounding box center [122, 260] width 223 height 17
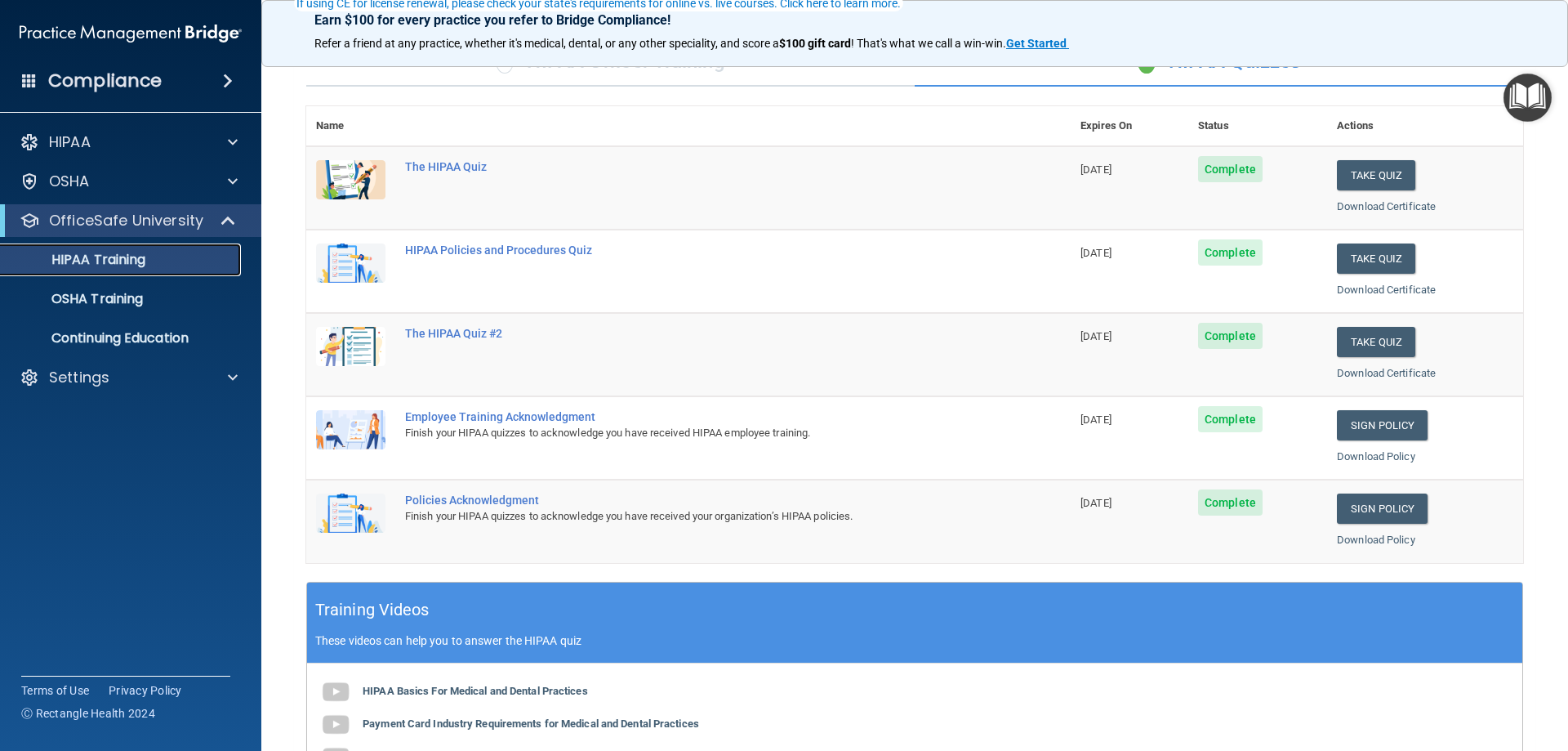
scroll to position [163, 0]
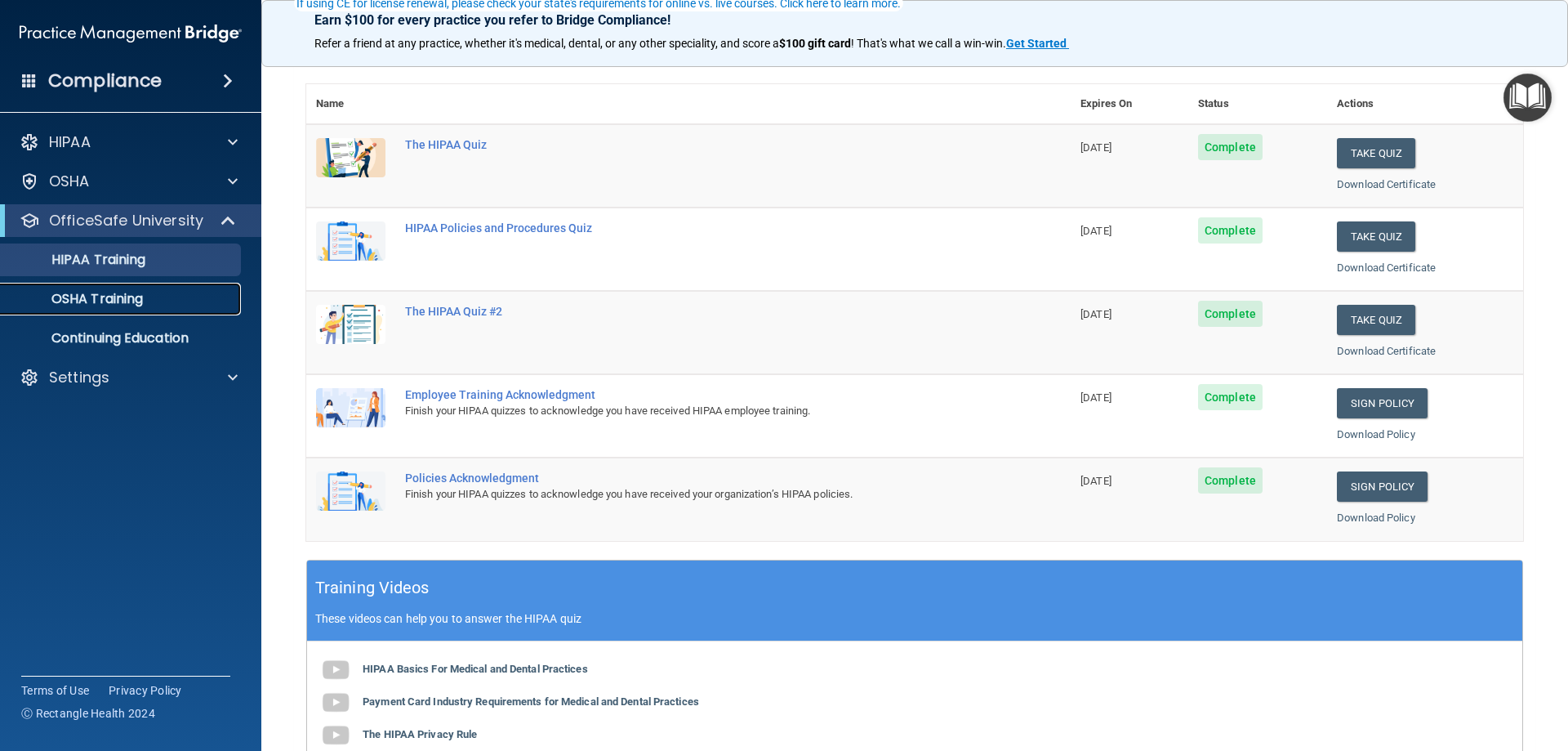
click at [116, 288] on link "OSHA Training" at bounding box center [112, 299] width 257 height 33
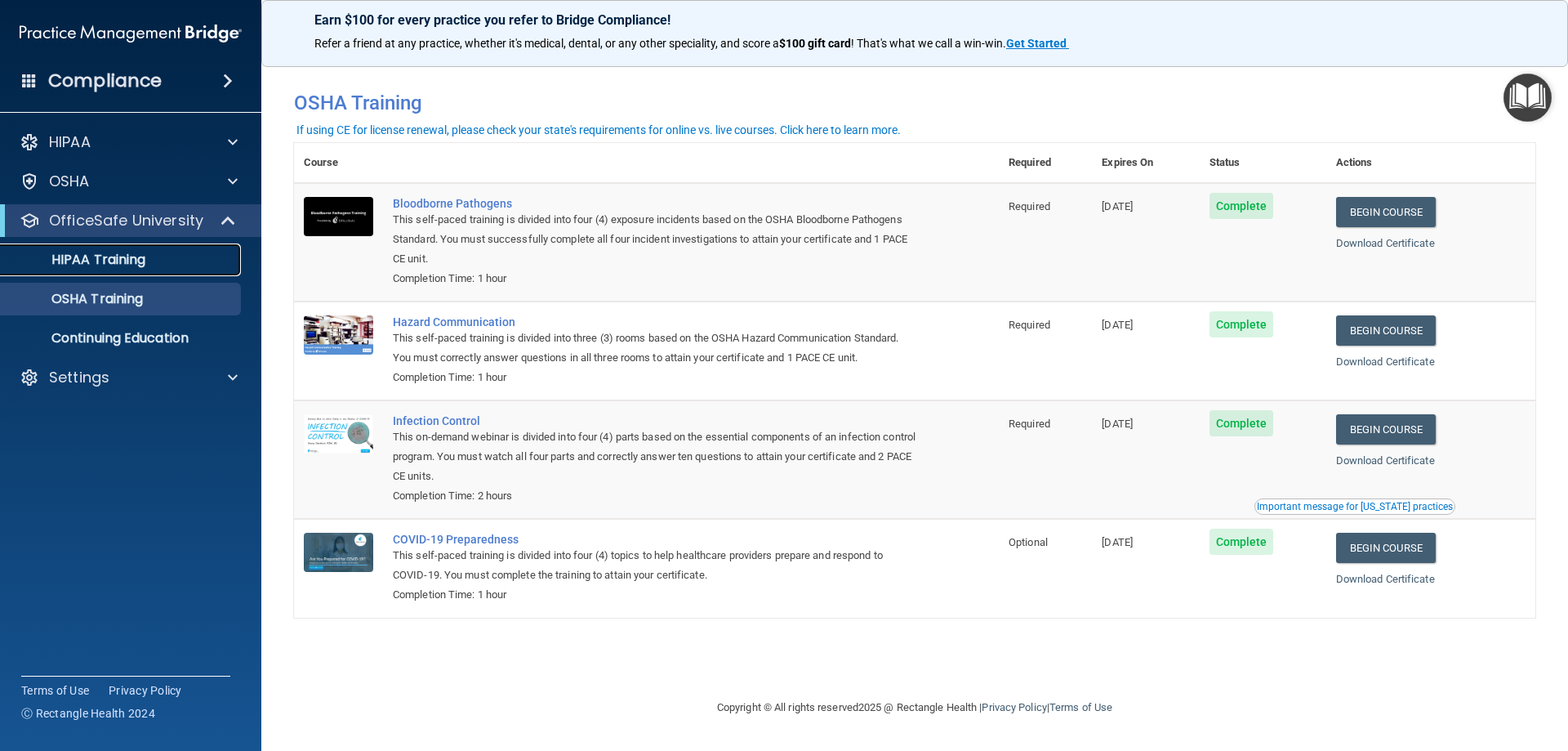
click at [71, 258] on p "HIPAA Training" at bounding box center [78, 260] width 135 height 17
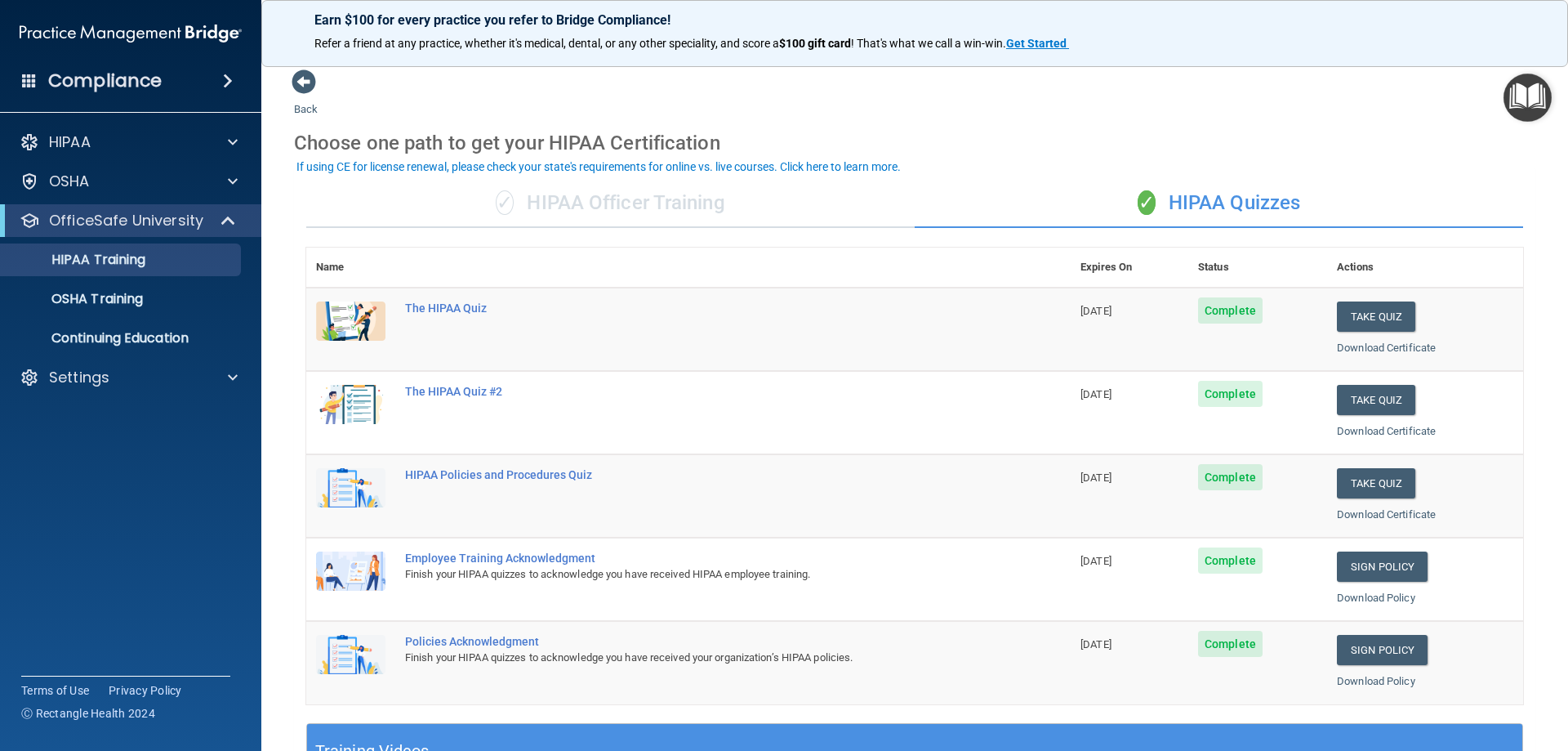
click at [1336, 331] on td "Take Quiz Download Certificate" at bounding box center [1425, 329] width 196 height 84
click at [1338, 326] on button "Take Quiz" at bounding box center [1375, 316] width 78 height 30
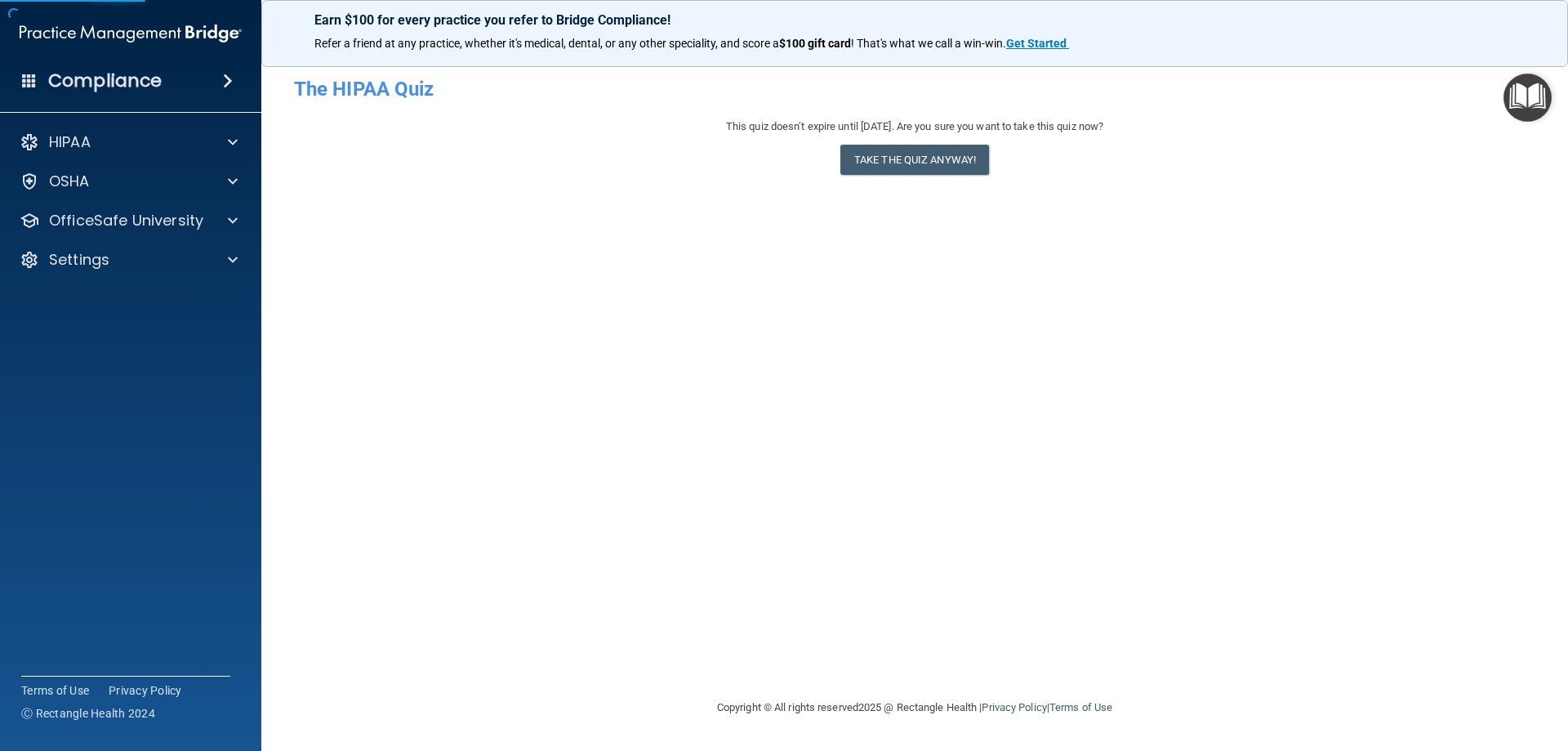
click at [938, 140] on div "This quiz doesn’t expire until 01/07/2026. Are you sure you want to take this q…" at bounding box center [914, 150] width 1241 height 66
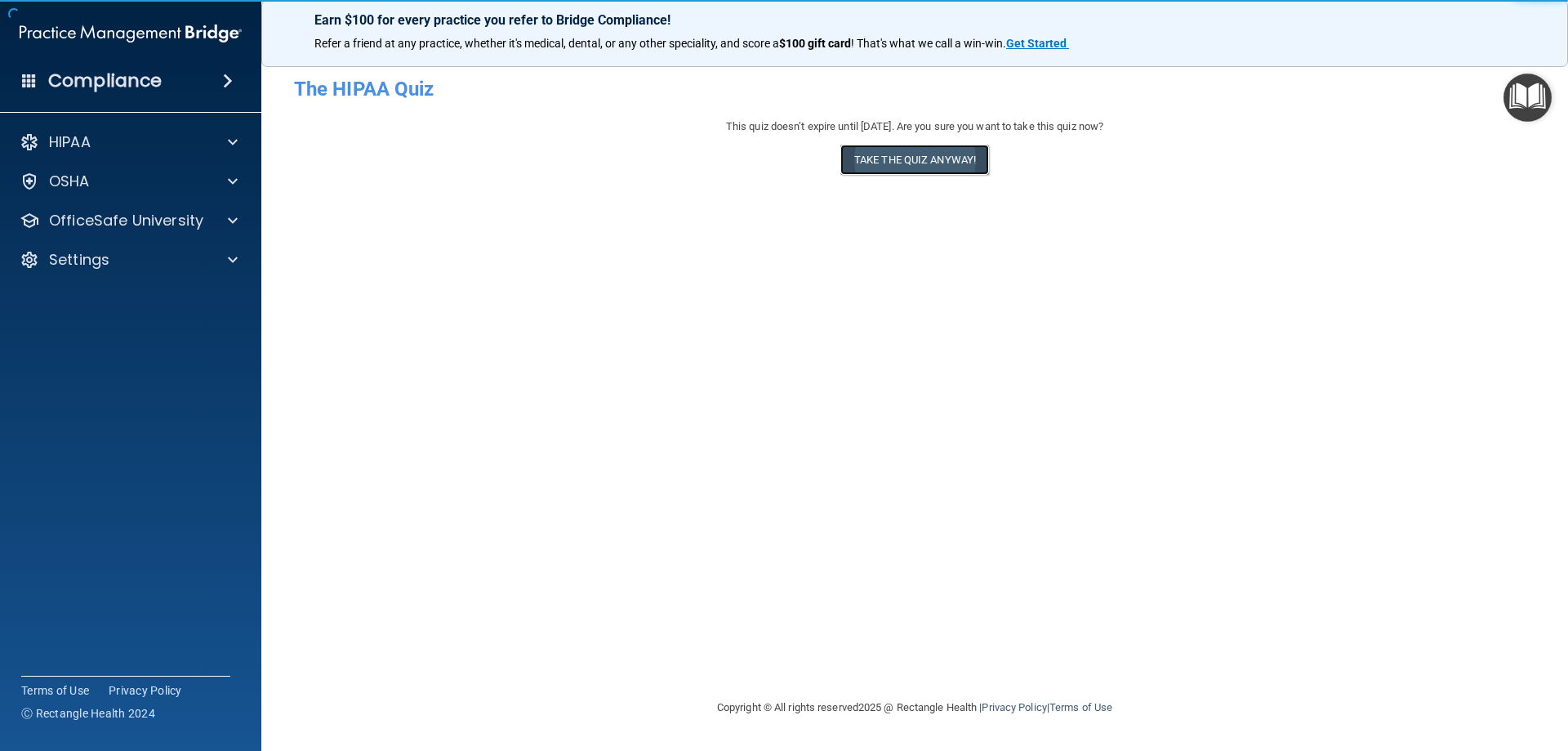
click at [938, 159] on button "Take the quiz anyway!" at bounding box center [915, 160] width 149 height 30
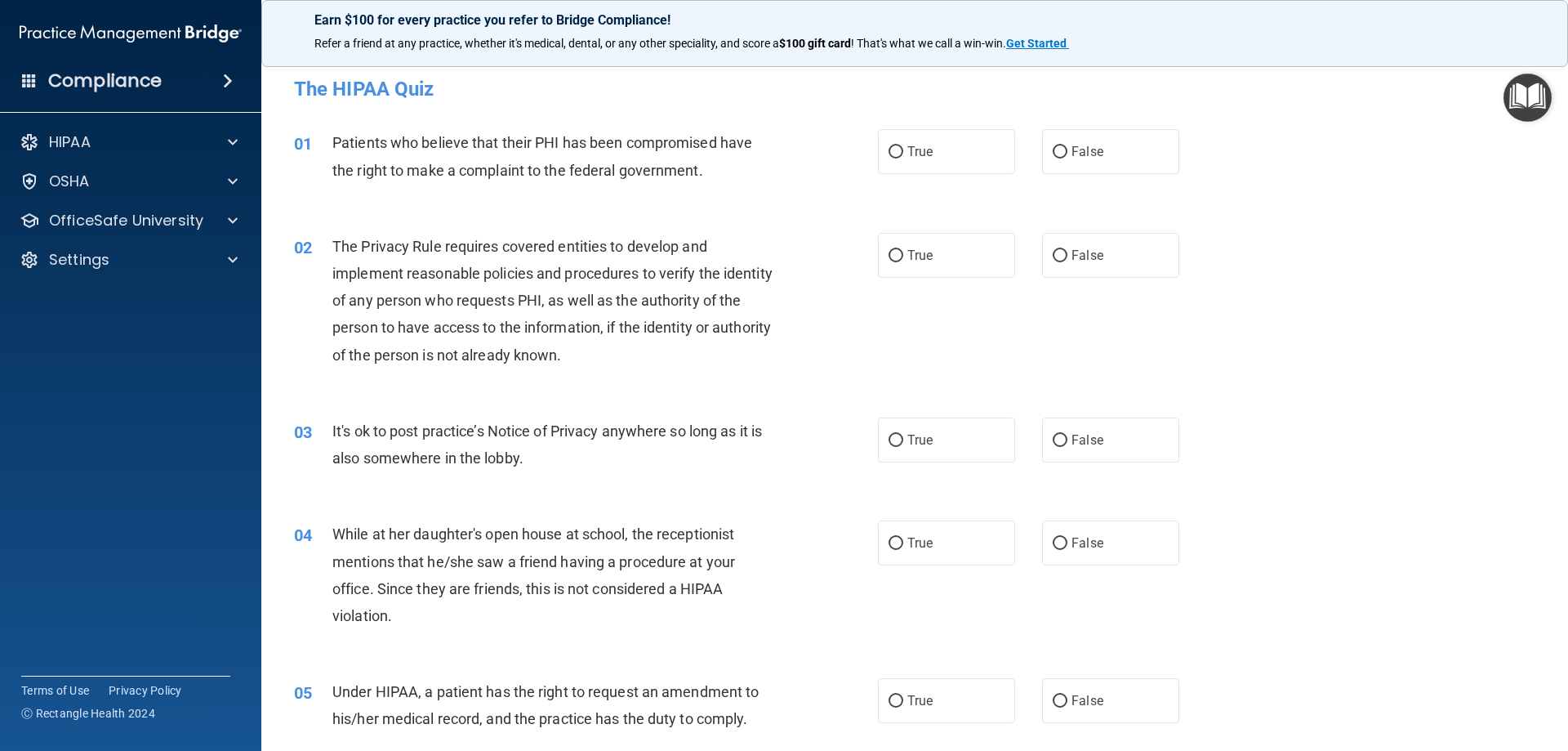
click at [79, 281] on div "HIPAA Documents and Policies Report an Incident Business Associates Emergency P…" at bounding box center [131, 204] width 262 height 170
click at [167, 213] on p "OfficeSafe University" at bounding box center [126, 220] width 154 height 19
click at [143, 262] on p "HIPAA Training" at bounding box center [78, 260] width 135 height 17
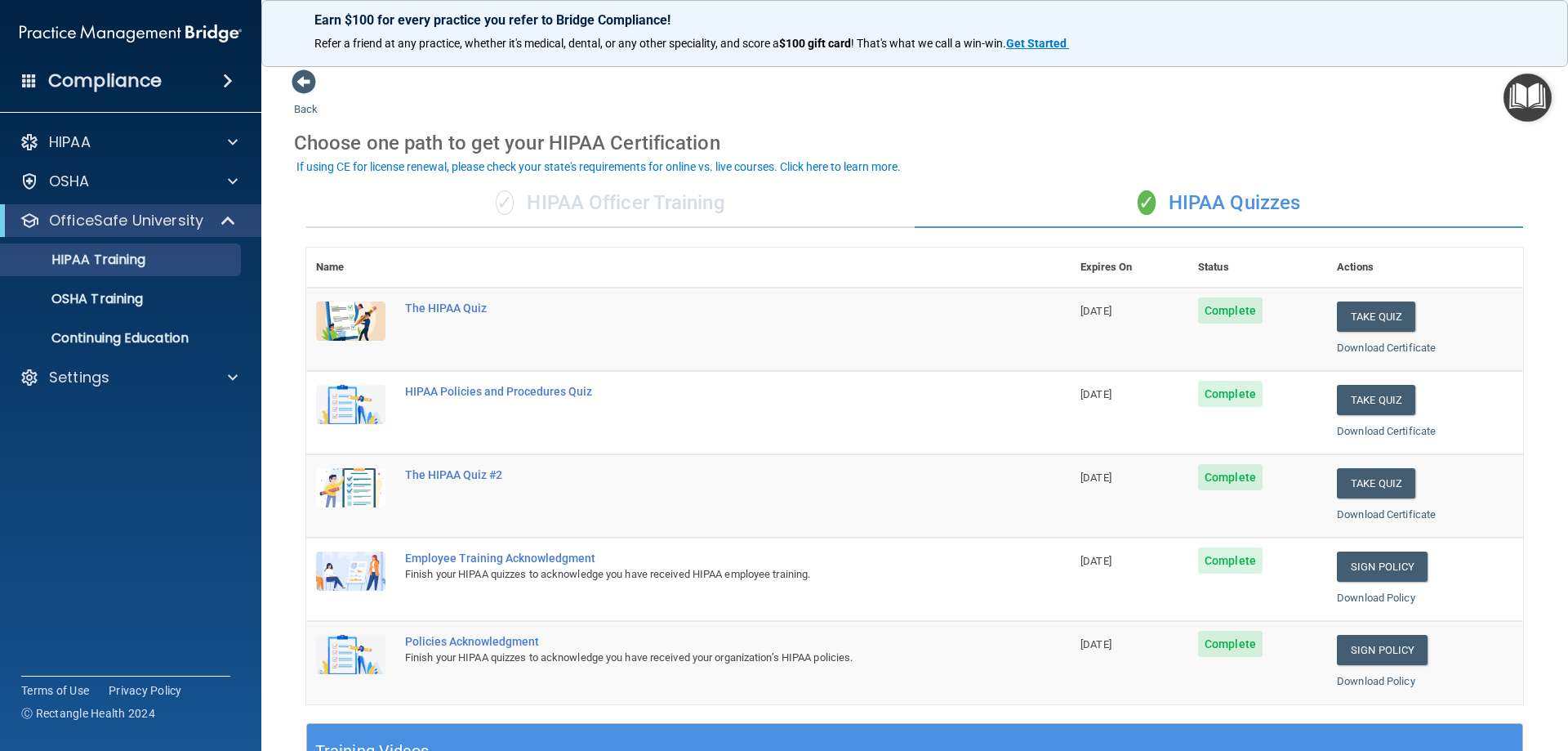
click at [707, 209] on div "✓ HIPAA Officer Training" at bounding box center [610, 203] width 608 height 49
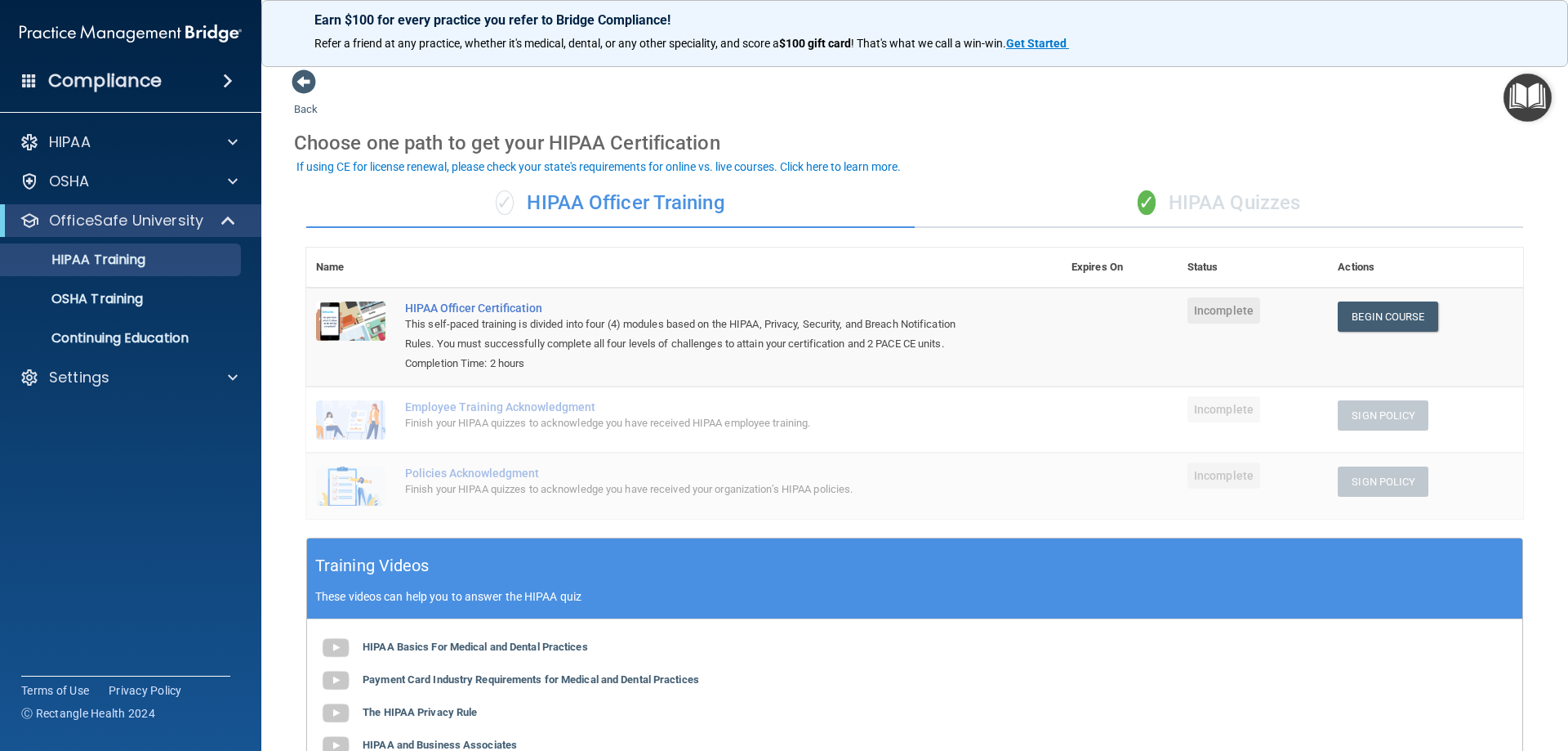
click at [1140, 209] on span "✓" at bounding box center [1147, 202] width 18 height 25
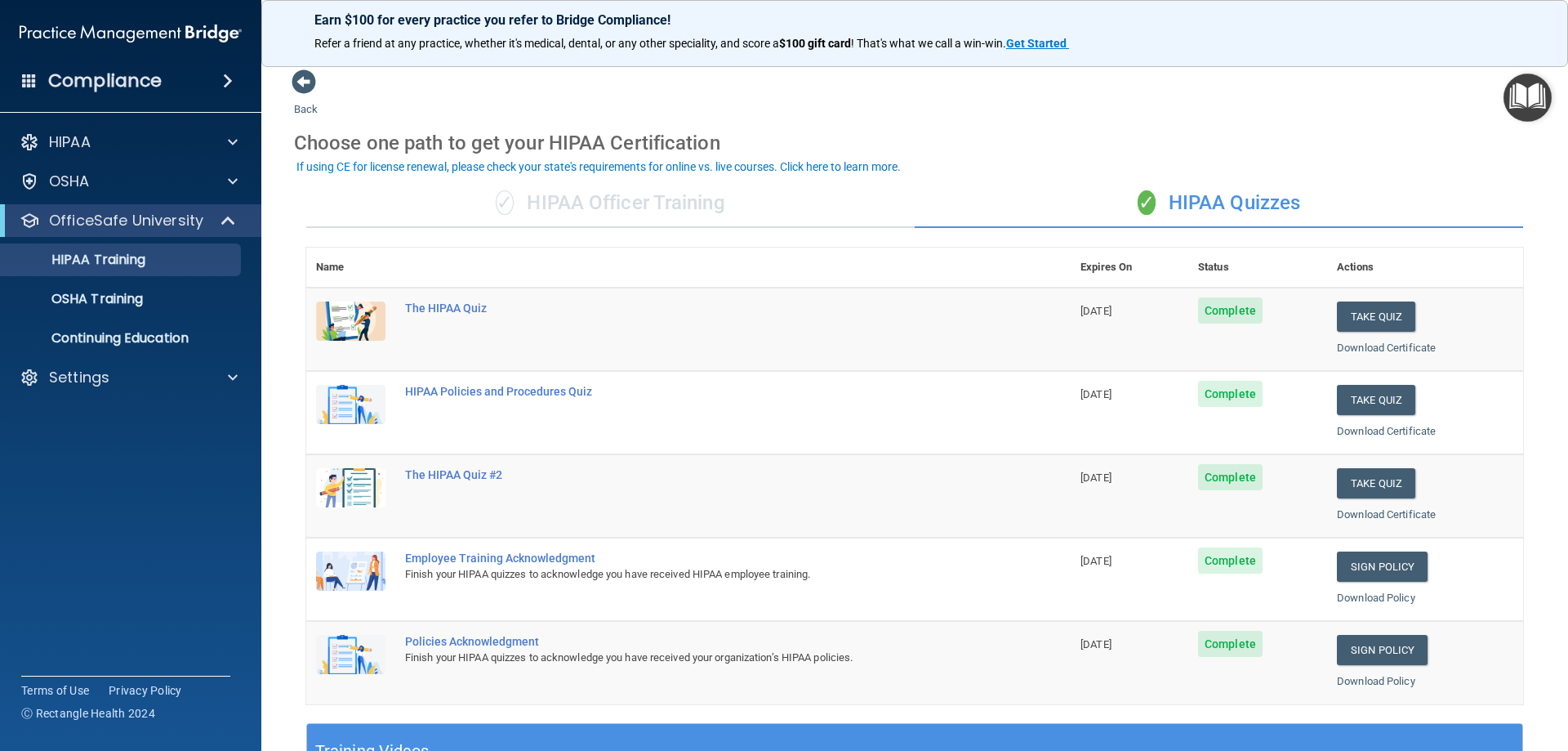
click at [654, 179] on div "✓ HIPAA Officer Training" at bounding box center [610, 203] width 608 height 49
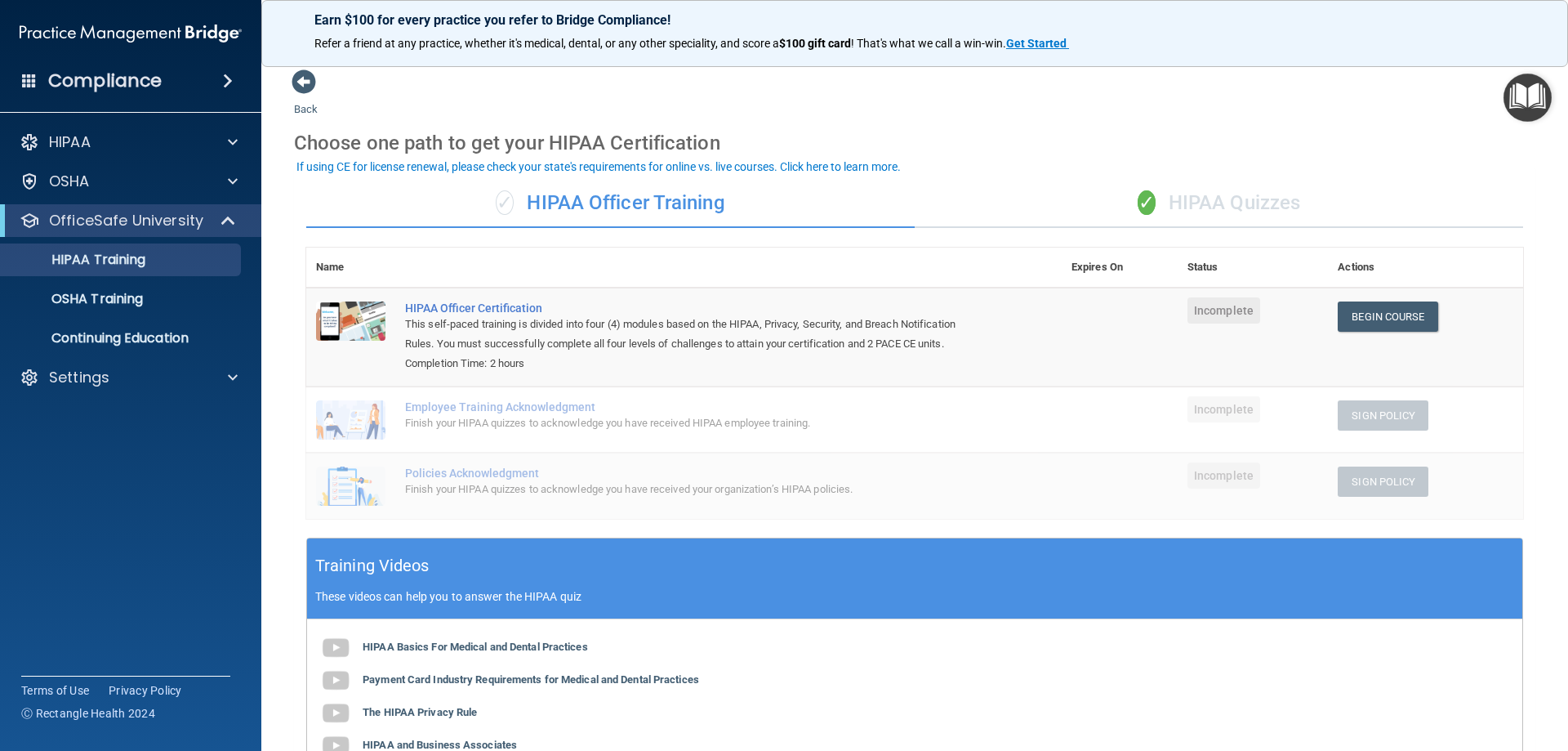
click at [1246, 220] on div "✓ HIPAA Quizzes" at bounding box center [1218, 203] width 608 height 49
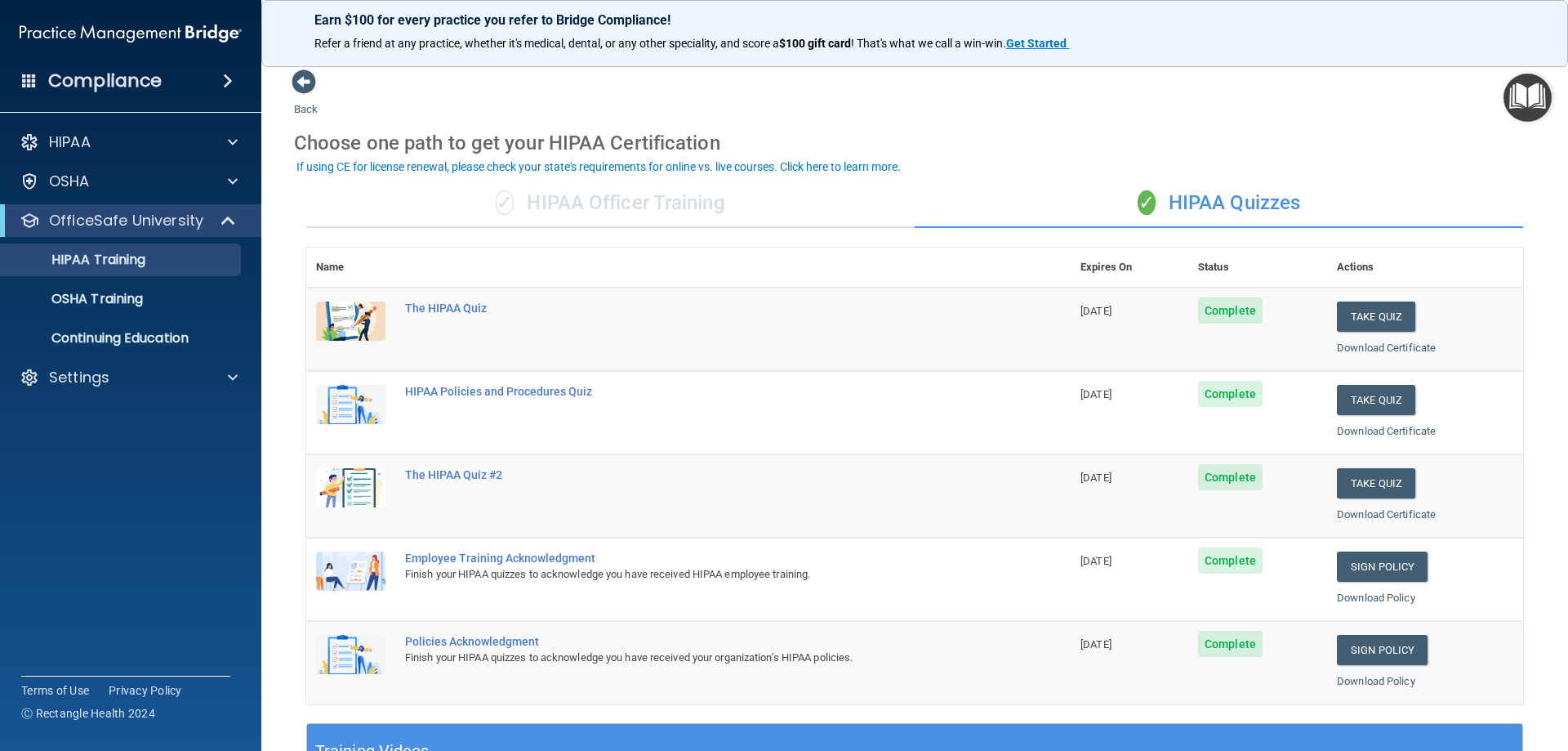
drag, startPoint x: 762, startPoint y: 97, endPoint x: 560, endPoint y: 185, distance: 220.3
click at [751, 0] on html "Compliance HIPAA Documents and Policies Report an Incident Business Associates …" at bounding box center [784, 376] width 1568 height 751
click at [958, 181] on div "✓ HIPAA Quizzes" at bounding box center [1218, 203] width 608 height 49
click at [157, 291] on div "OSHA Training" at bounding box center [122, 299] width 223 height 17
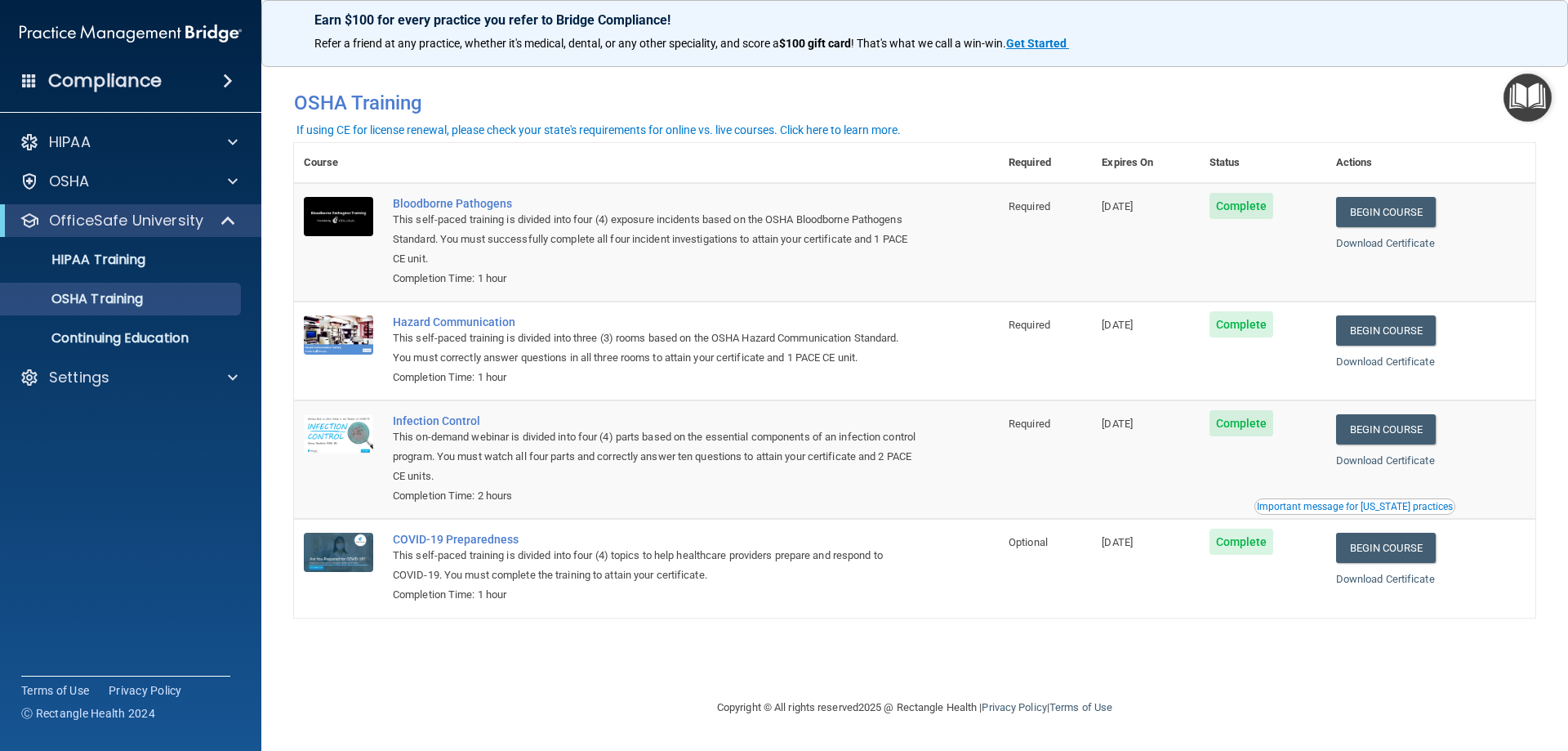
click at [160, 78] on div "Compliance" at bounding box center [130, 81] width 261 height 36
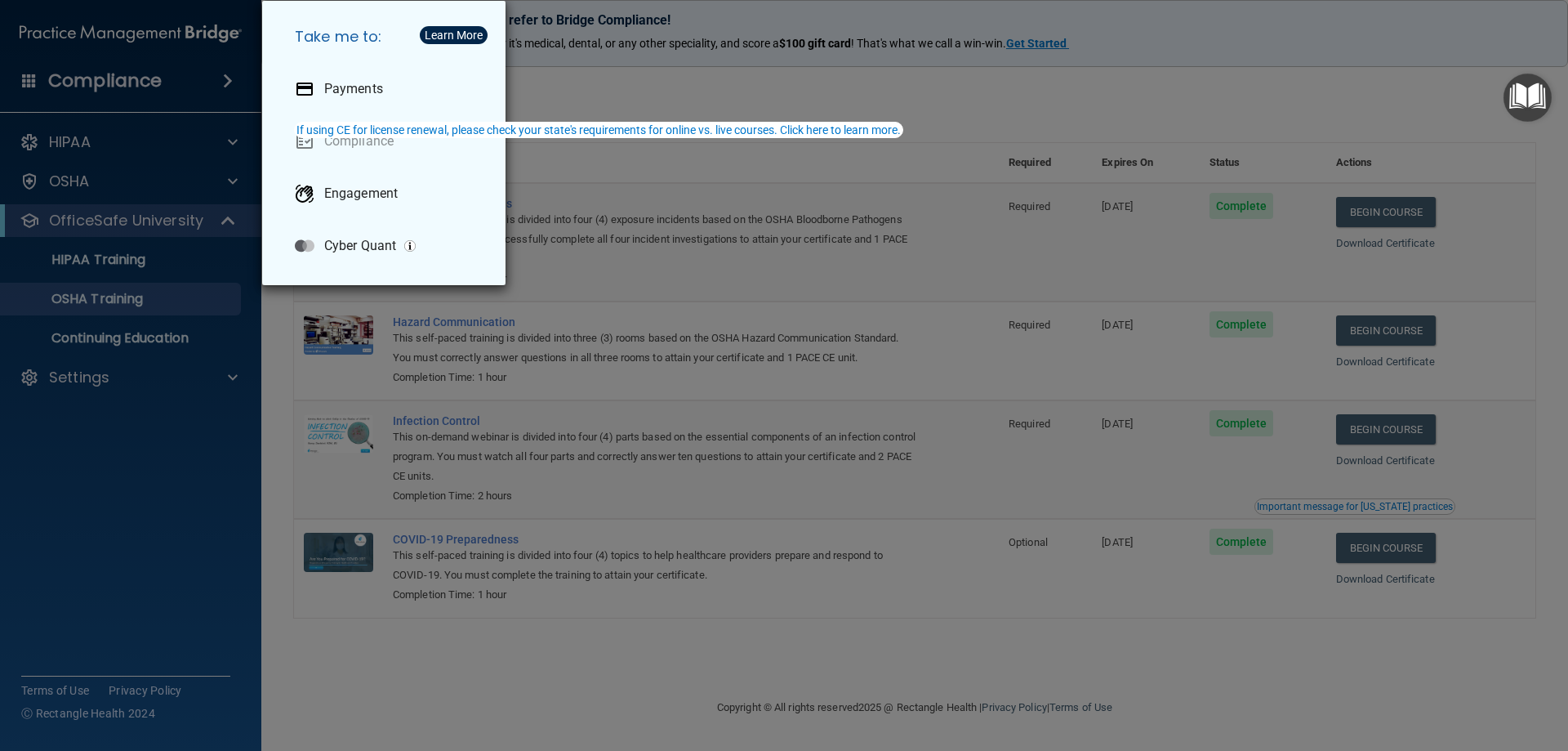
click at [160, 78] on div "Take me to: Payments Compliance Engagement Cyber Quant" at bounding box center [784, 376] width 1568 height 751
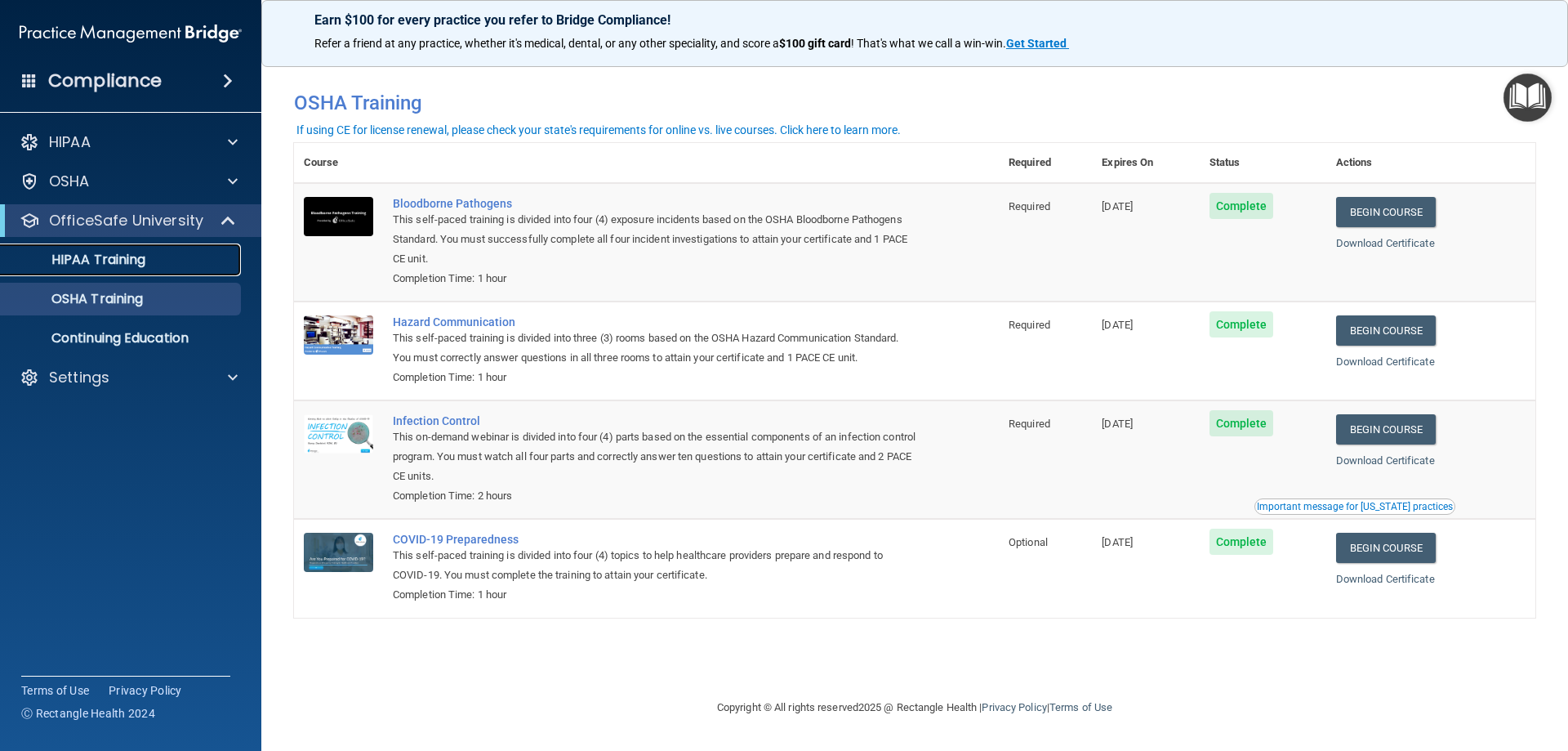
click at [117, 253] on p "HIPAA Training" at bounding box center [78, 260] width 135 height 17
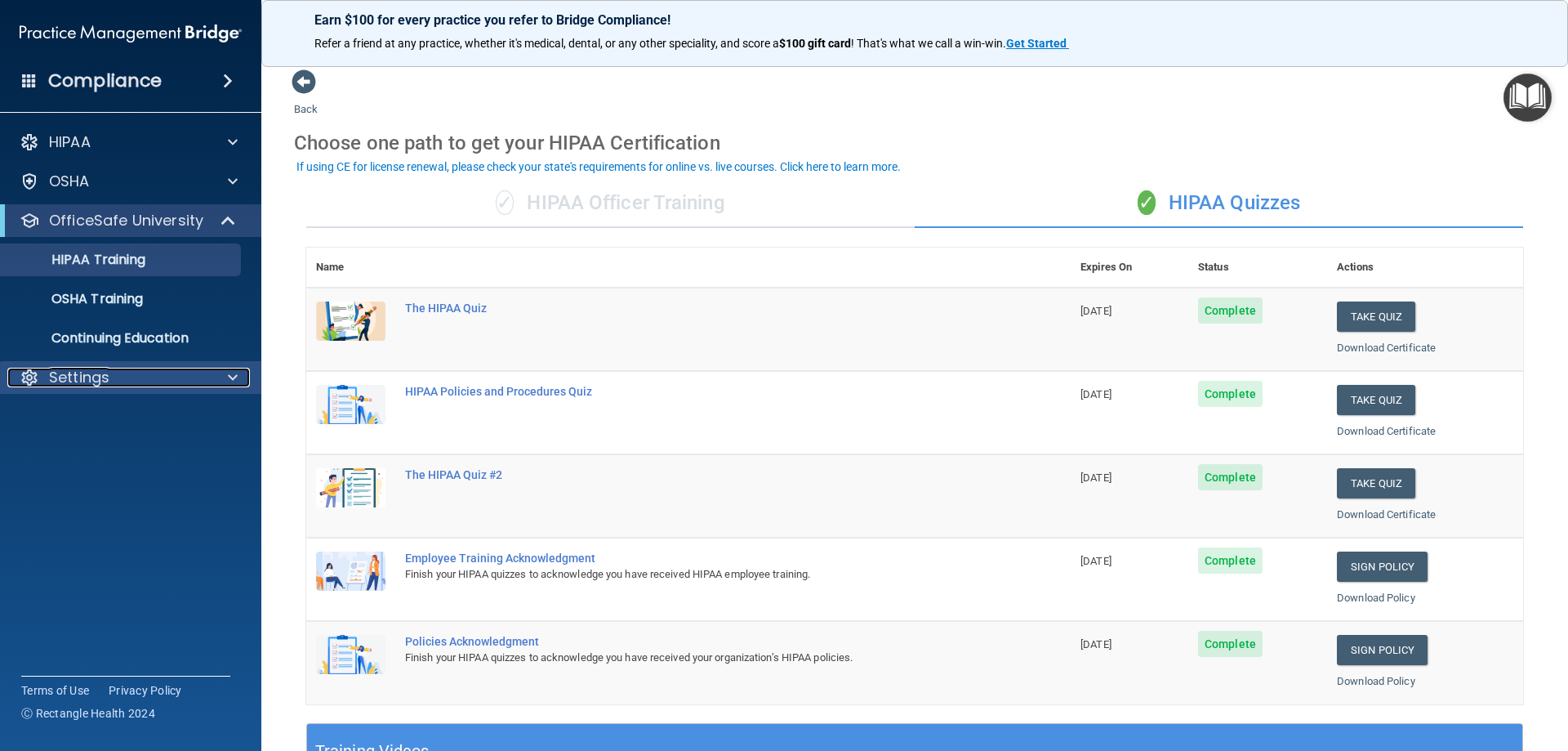
click at [178, 371] on div "Settings" at bounding box center [108, 377] width 203 height 19
click at [162, 401] on link "My Account" at bounding box center [112, 417] width 257 height 33
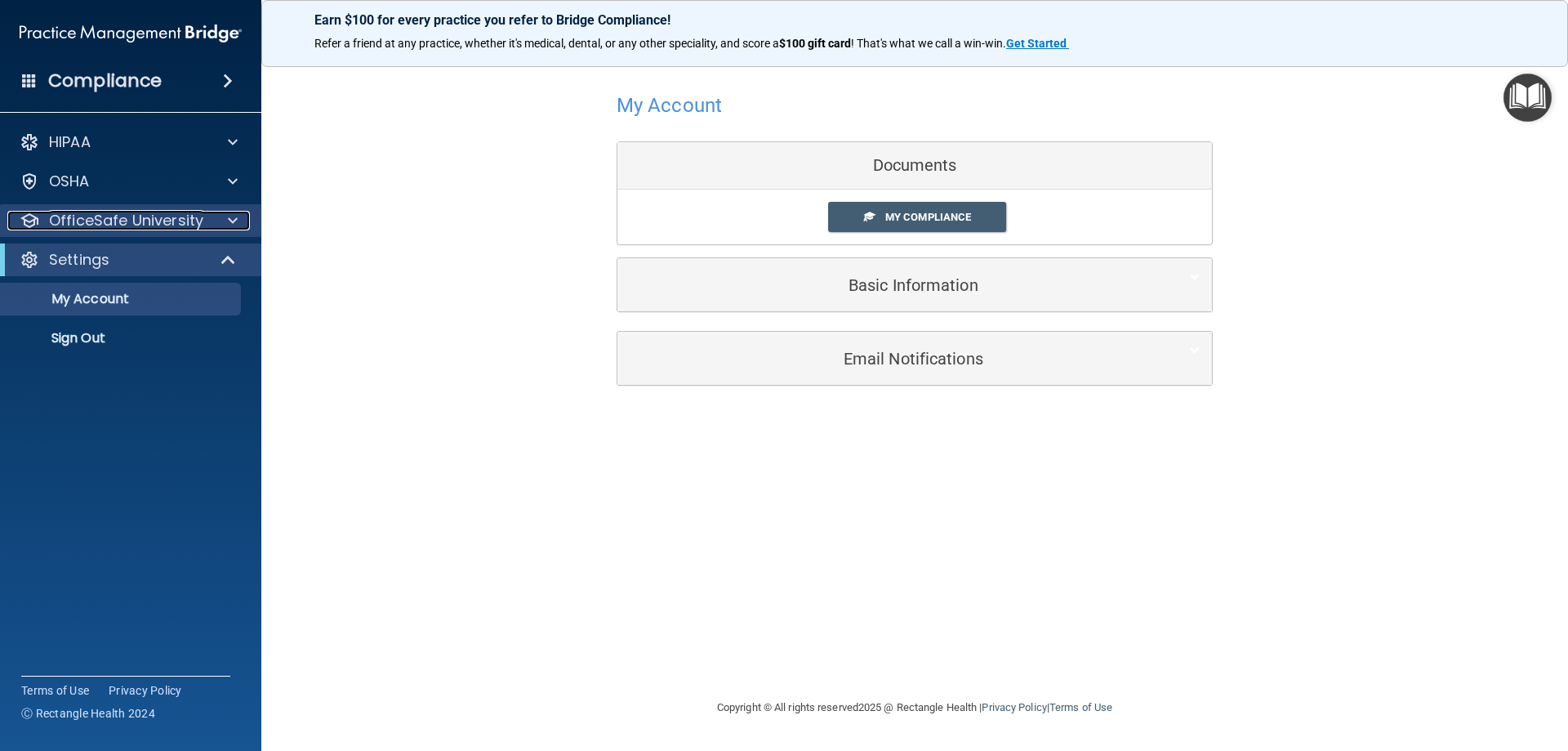
click at [163, 225] on p "OfficeSafe University" at bounding box center [126, 220] width 154 height 19
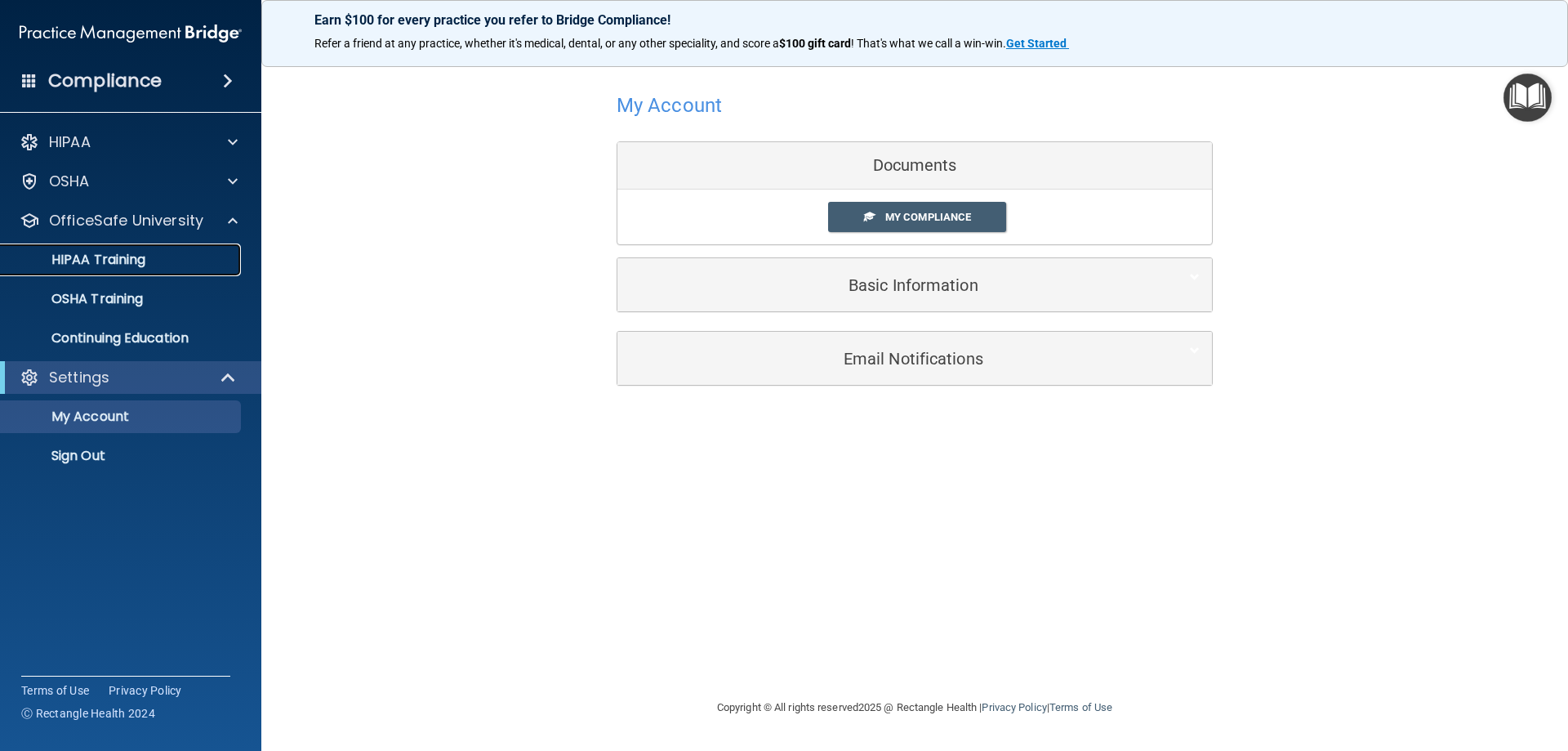
click at [130, 262] on p "HIPAA Training" at bounding box center [78, 260] width 135 height 17
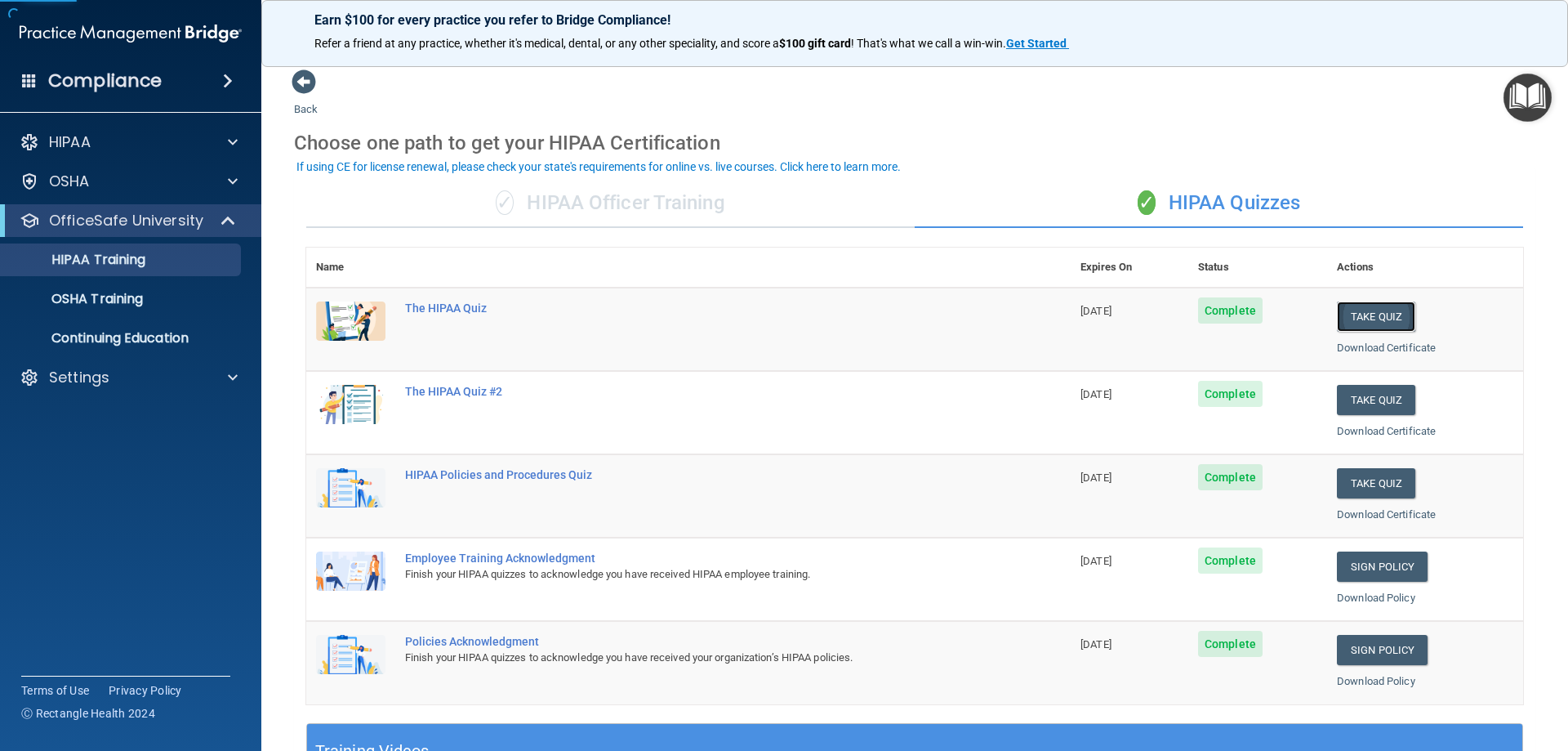
click at [1400, 308] on button "Take Quiz" at bounding box center [1375, 316] width 78 height 30
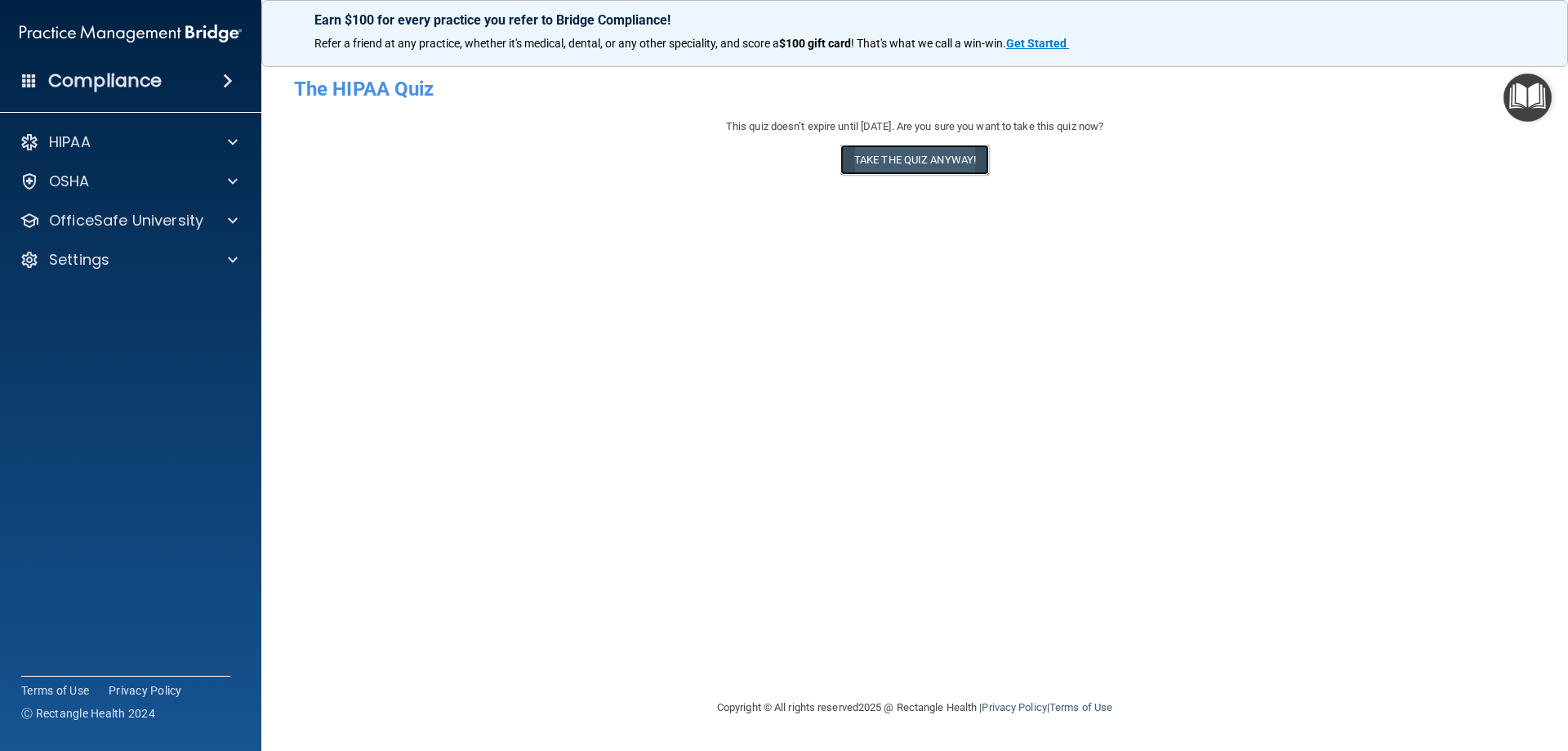
click at [979, 164] on button "Take the quiz anyway!" at bounding box center [915, 160] width 149 height 30
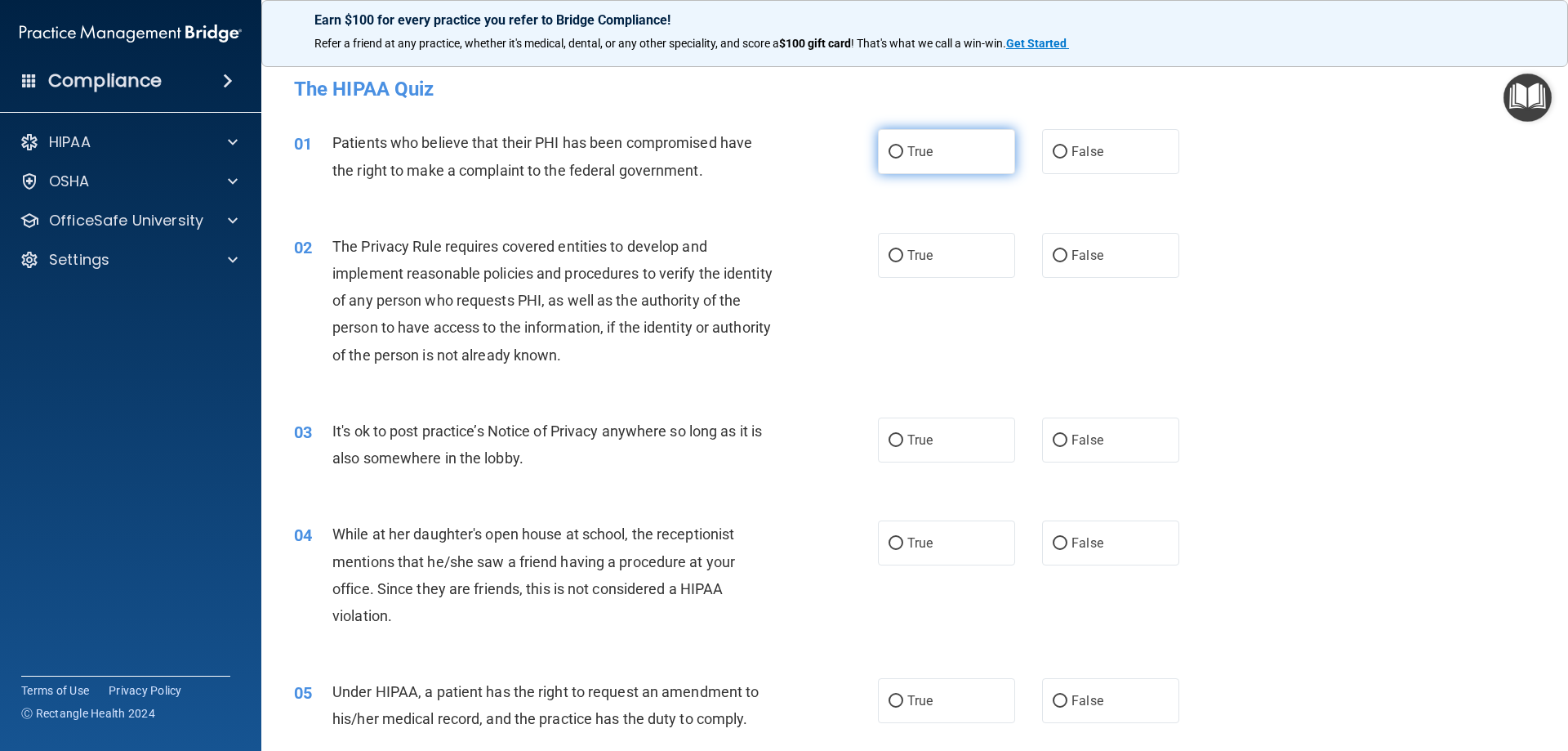
click at [943, 140] on label "True" at bounding box center [947, 151] width 138 height 45
click at [903, 146] on input "True" at bounding box center [895, 151] width 15 height 12
radio input "true"
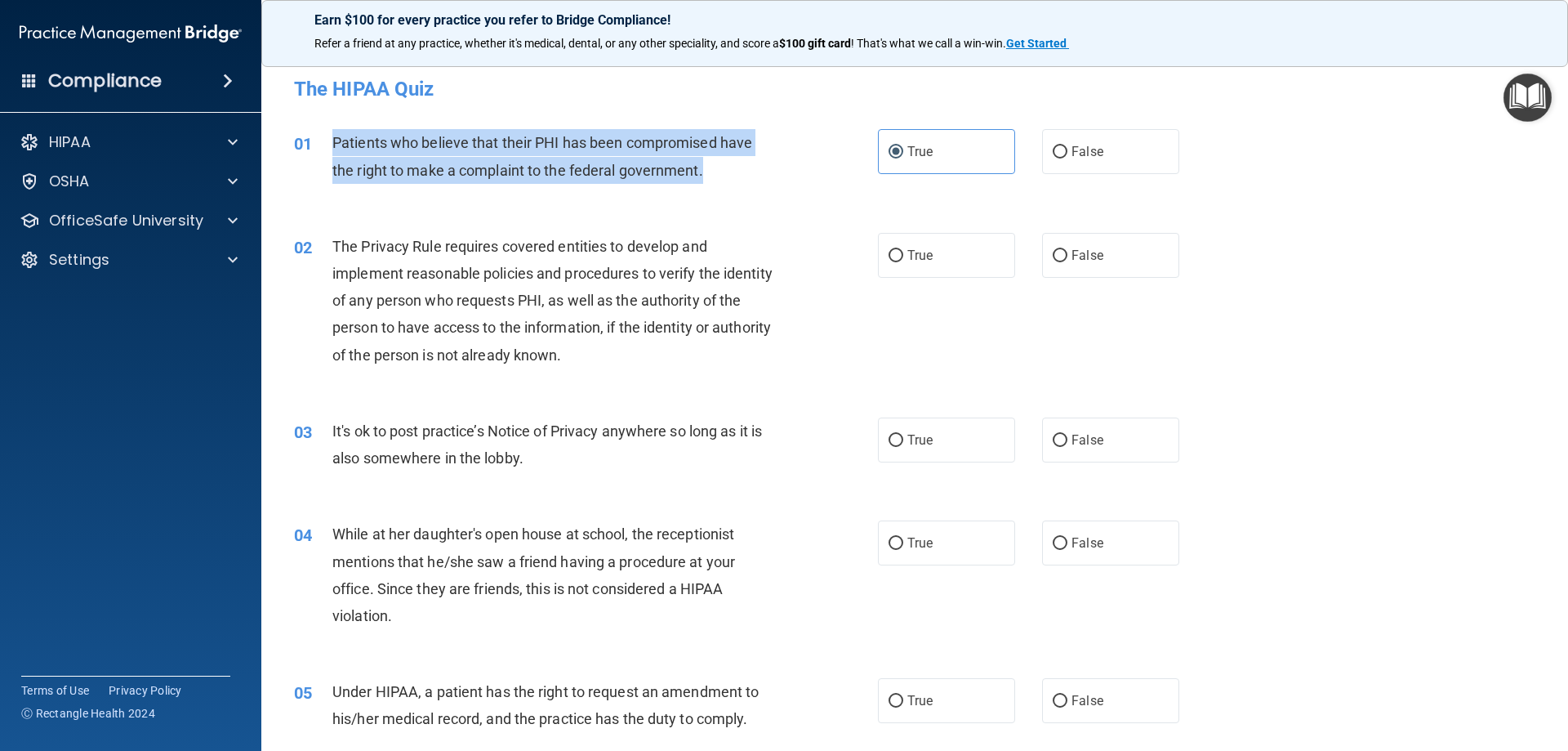
drag, startPoint x: 324, startPoint y: 138, endPoint x: 706, endPoint y: 170, distance: 383.3
click at [706, 170] on div "01 Patients who believe that their PHI has been compromised have the right to m…" at bounding box center [586, 161] width 633 height 62
copy div "Patients who believe that their PHI has been compromised have the right to make…"
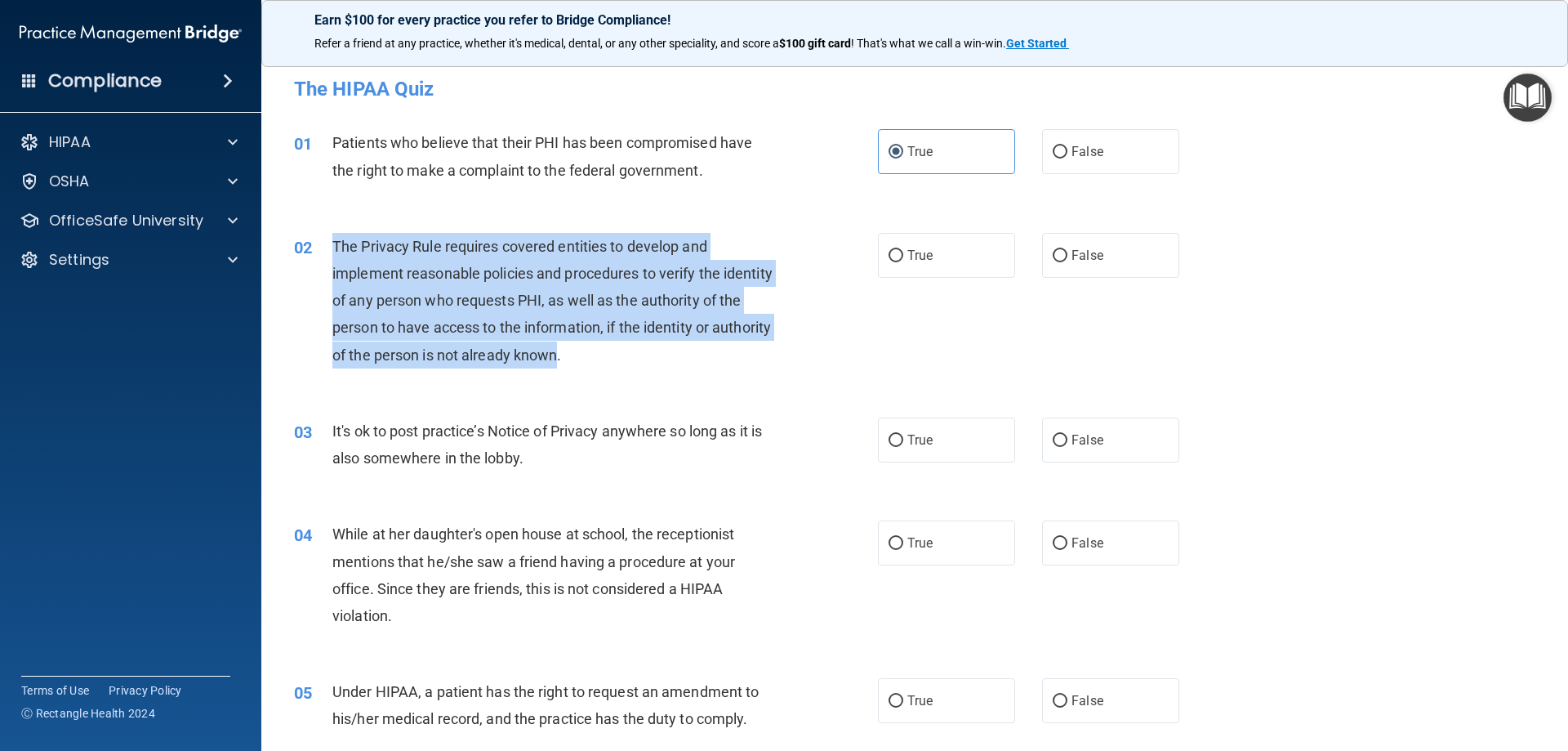
drag, startPoint x: 328, startPoint y: 241, endPoint x: 622, endPoint y: 361, distance: 317.5
click at [622, 361] on div "02 The Privacy Rule requires covered entities to develop and implement reasonab…" at bounding box center [586, 305] width 633 height 144
copy div "The Privacy Rule requires covered entities to develop and implement reasonable …"
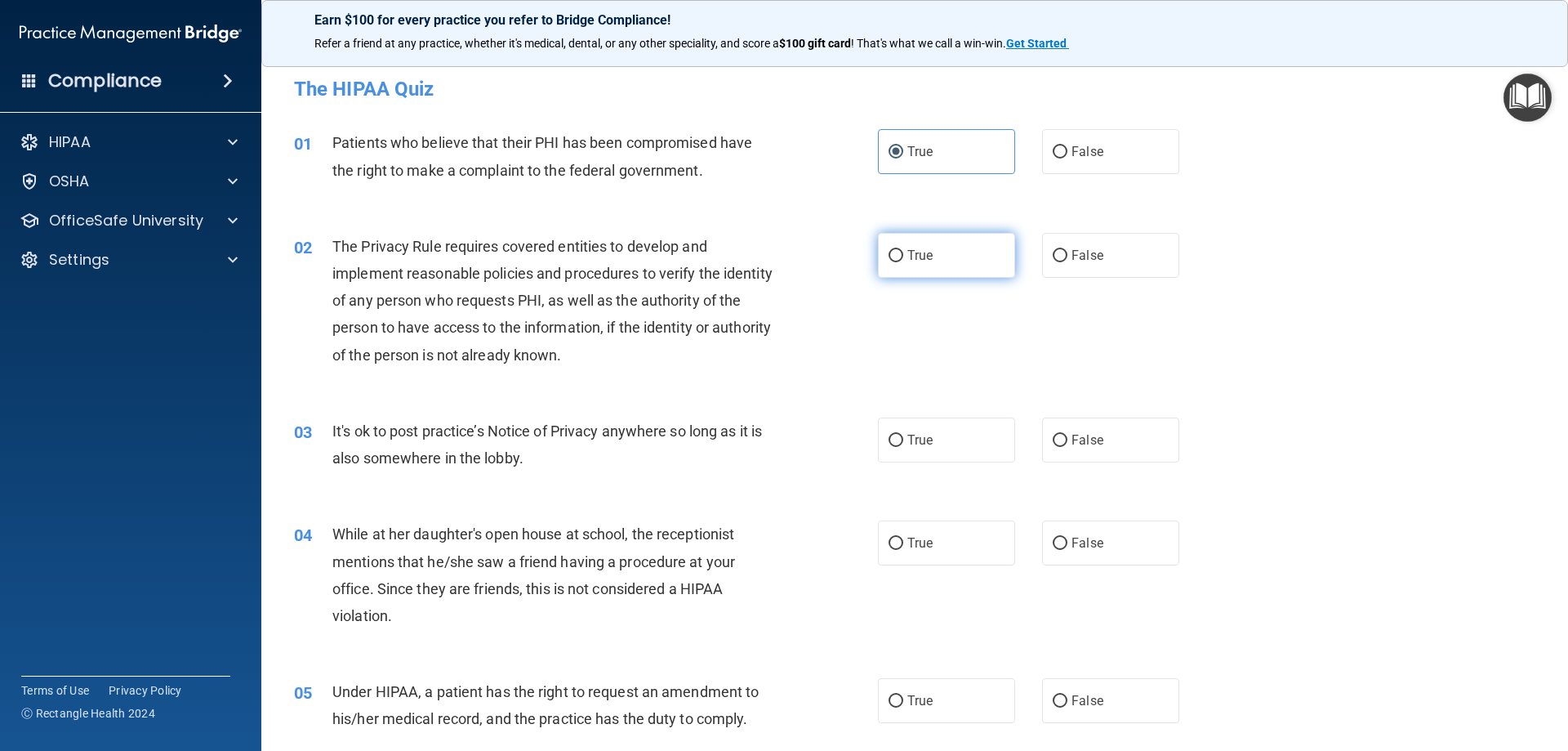
click at [917, 256] on span "True" at bounding box center [920, 255] width 26 height 16
click at [903, 256] on input "True" at bounding box center [895, 255] width 15 height 12
radio input "true"
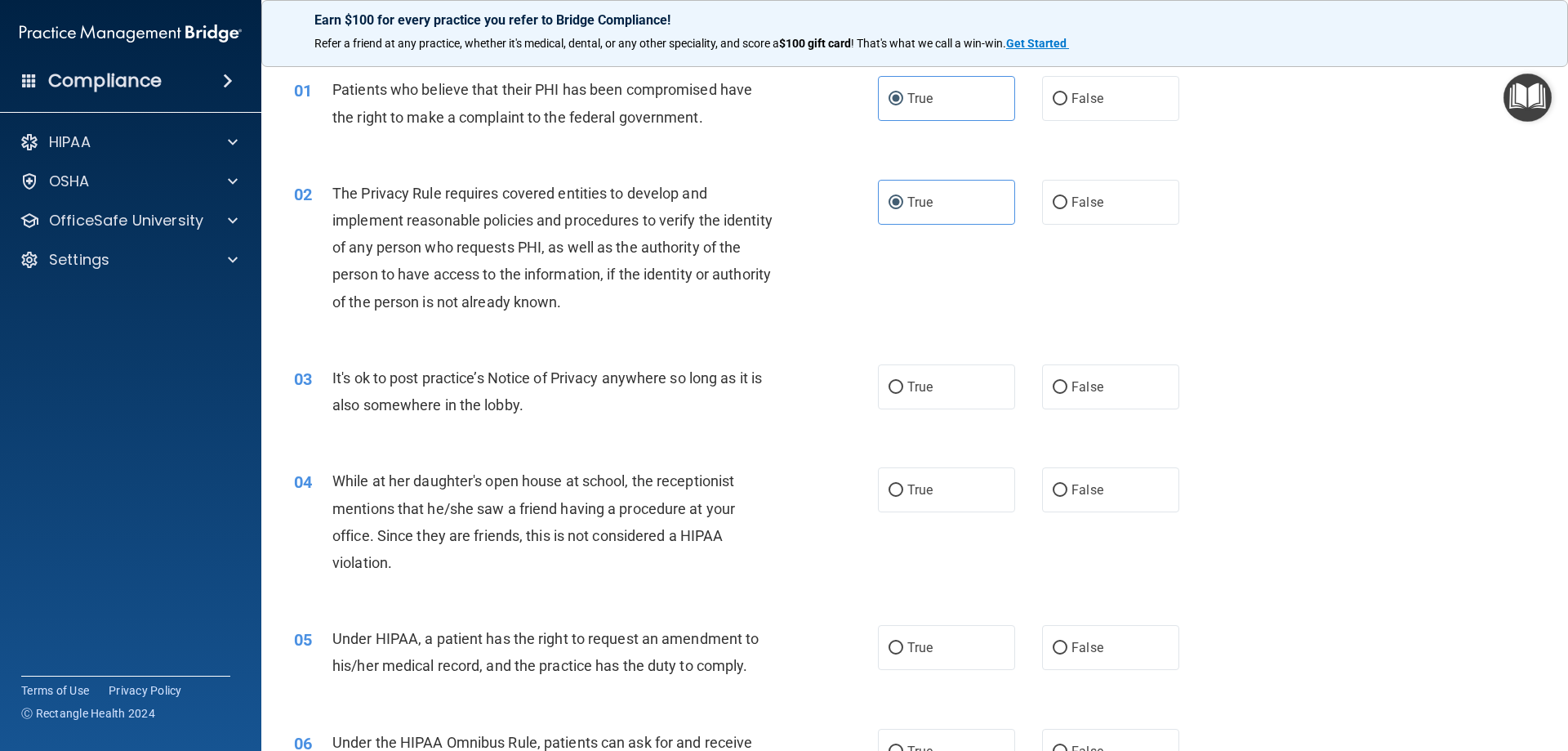
scroll to position [82, 0]
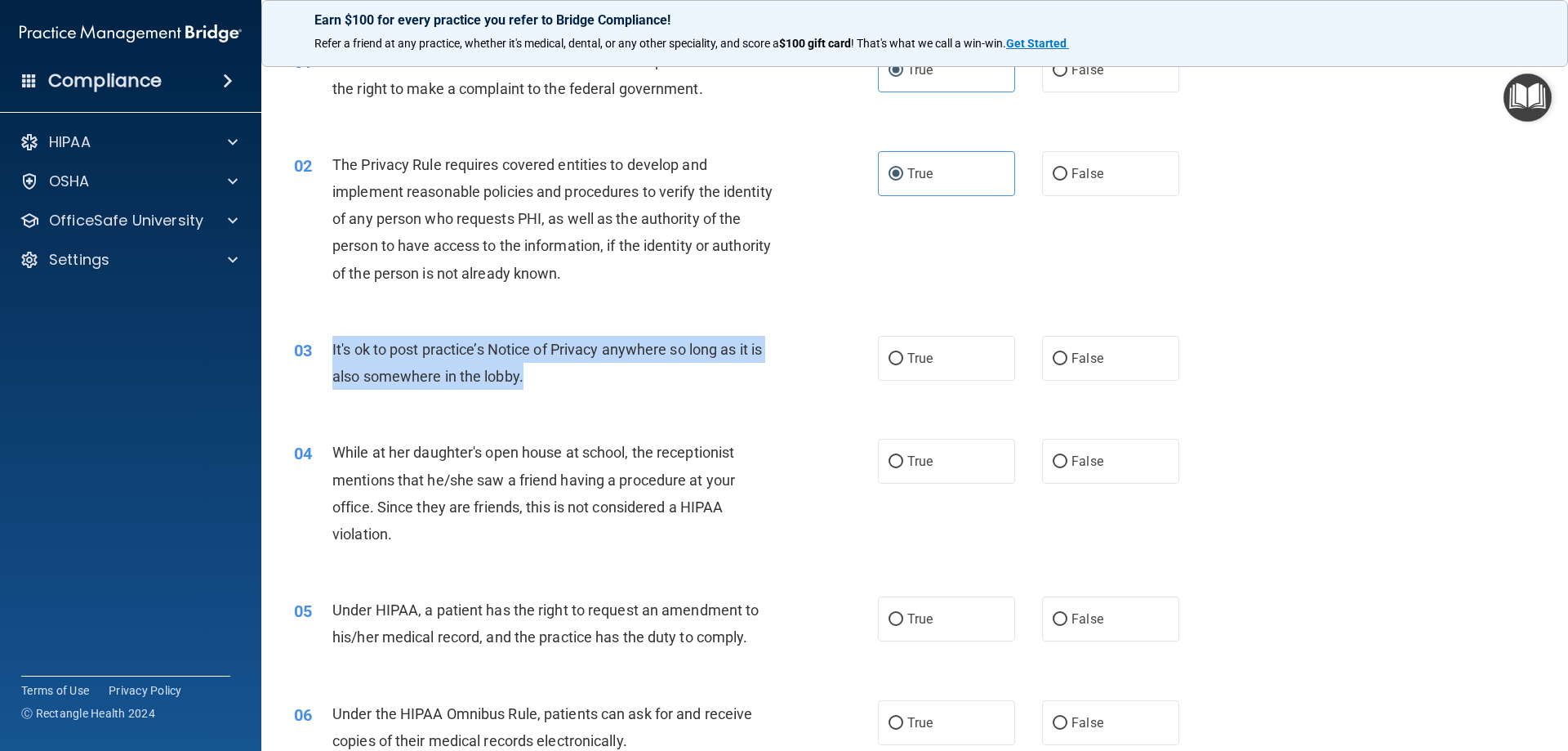
drag, startPoint x: 329, startPoint y: 341, endPoint x: 541, endPoint y: 373, distance: 214.4
click at [540, 373] on div "03 It's ok to post practice’s Notice of Privacy anywhere so long as it is also …" at bounding box center [586, 367] width 633 height 62
copy div "It's ok to post practice’s Notice of Privacy anywhere so long as it is also som…"
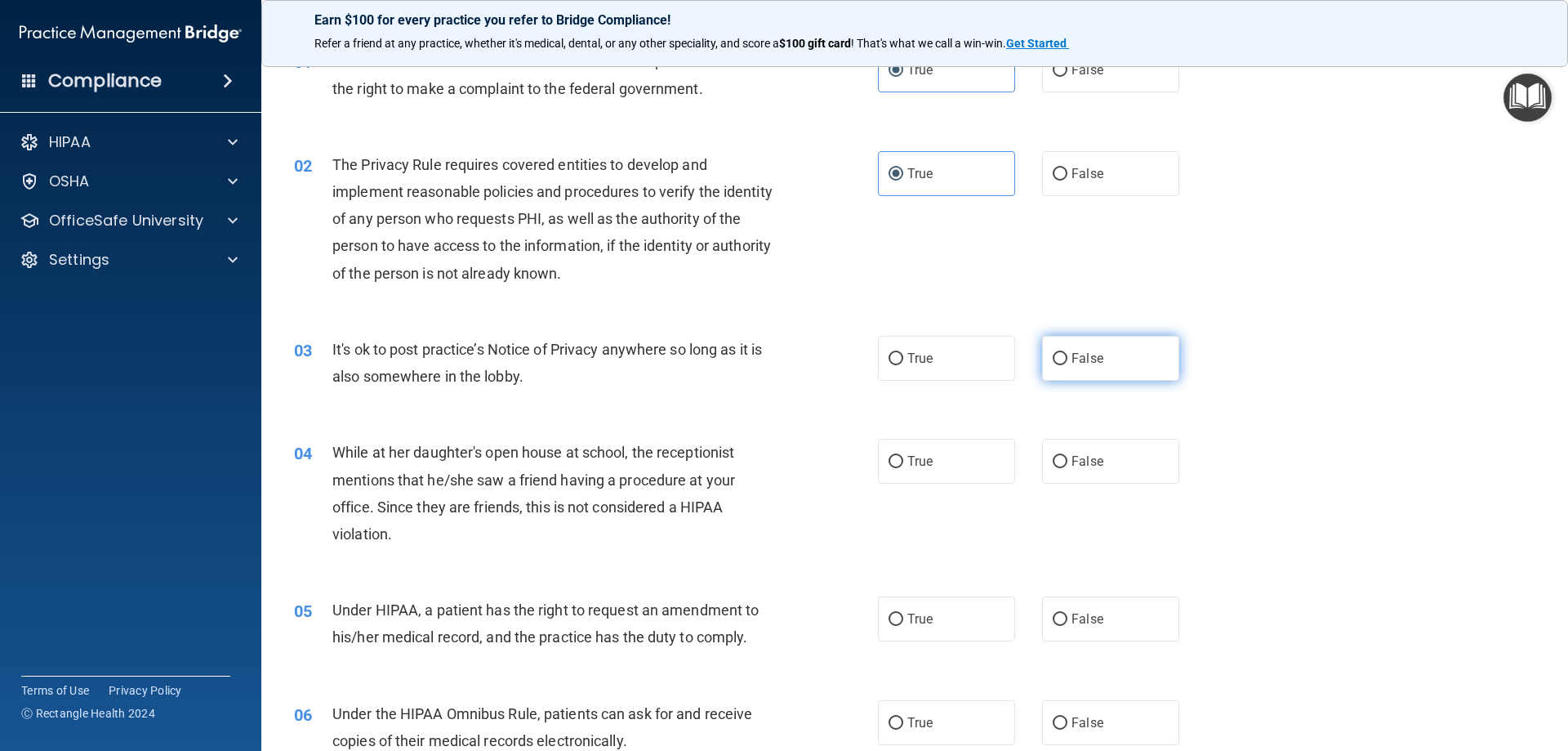
click at [1067, 376] on label "False" at bounding box center [1111, 358] width 138 height 45
click at [1067, 365] on input "False" at bounding box center [1060, 359] width 15 height 12
radio input "true"
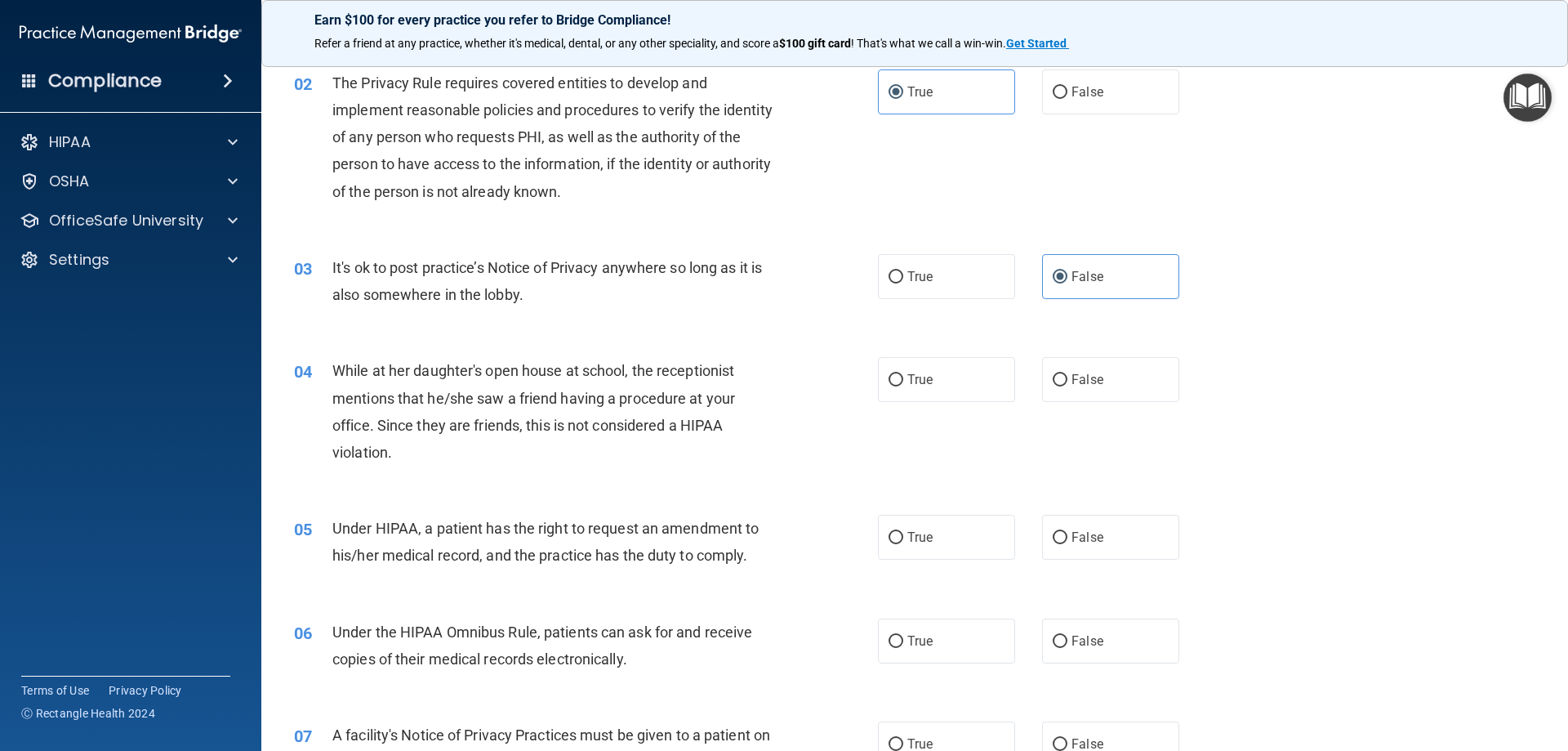
scroll to position [245, 0]
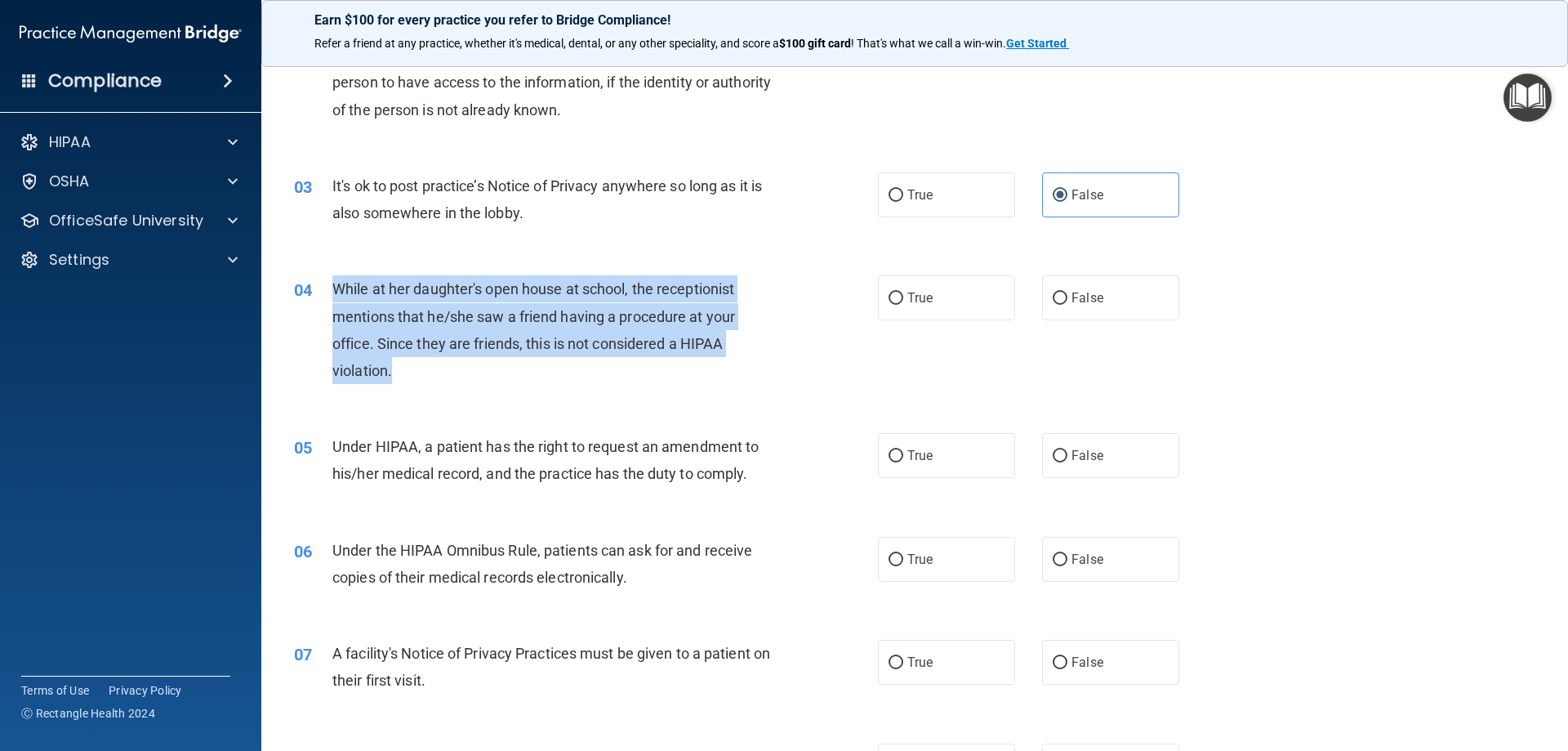
drag, startPoint x: 337, startPoint y: 285, endPoint x: 408, endPoint y: 368, distance: 109.2
click at [408, 368] on div "04 While at her daughter's open house at school, the receptionist mentions that…" at bounding box center [586, 333] width 633 height 117
copy div "While at her daughter's open house at school, the receptionist mentions that he…"
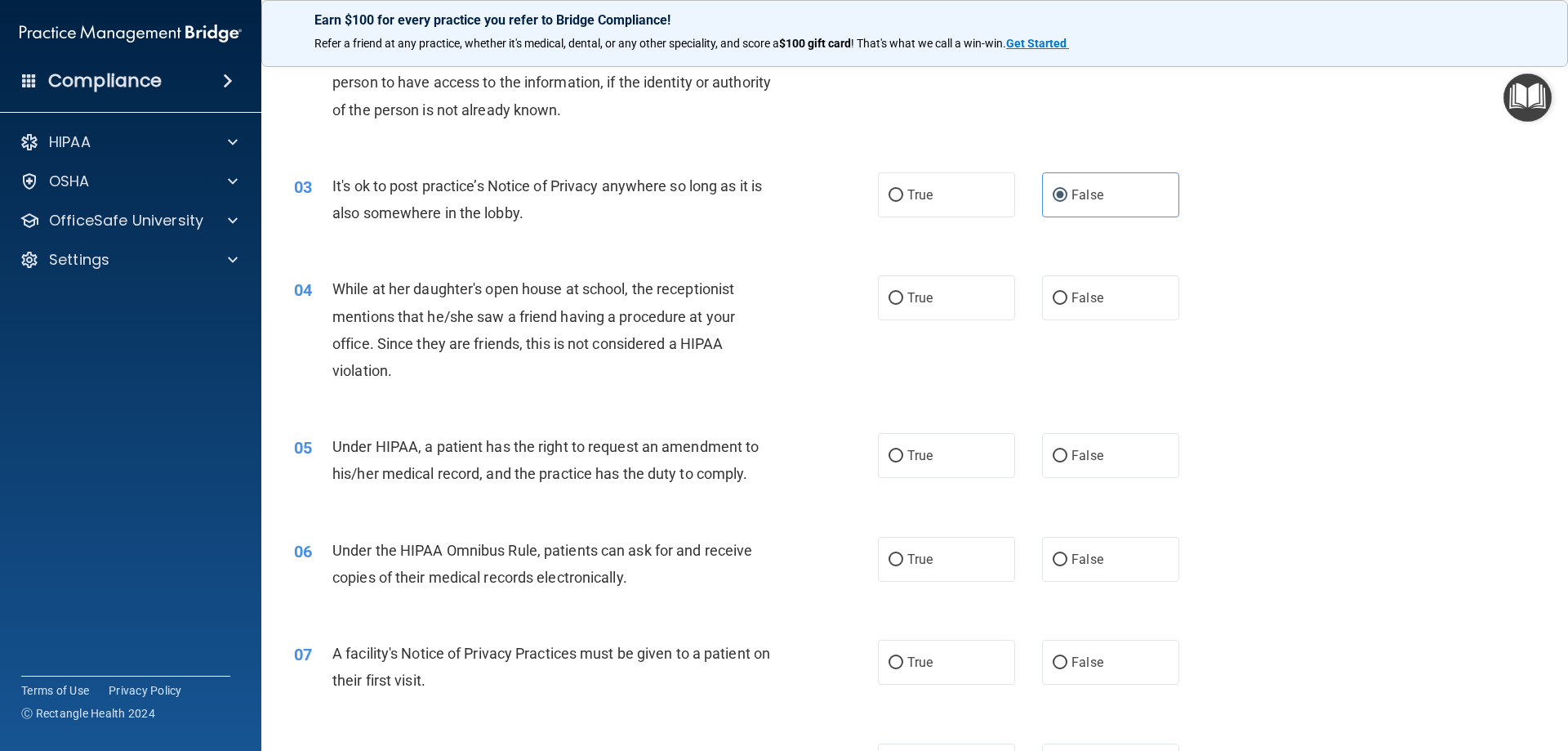
click at [517, 465] on span "Under HIPAA, a patient has the right to request an amendment to his/her medical…" at bounding box center [545, 460] width 427 height 44
click at [1061, 283] on label "False" at bounding box center [1111, 297] width 138 height 45
click at [1061, 293] on input "False" at bounding box center [1060, 298] width 15 height 12
radio input "true"
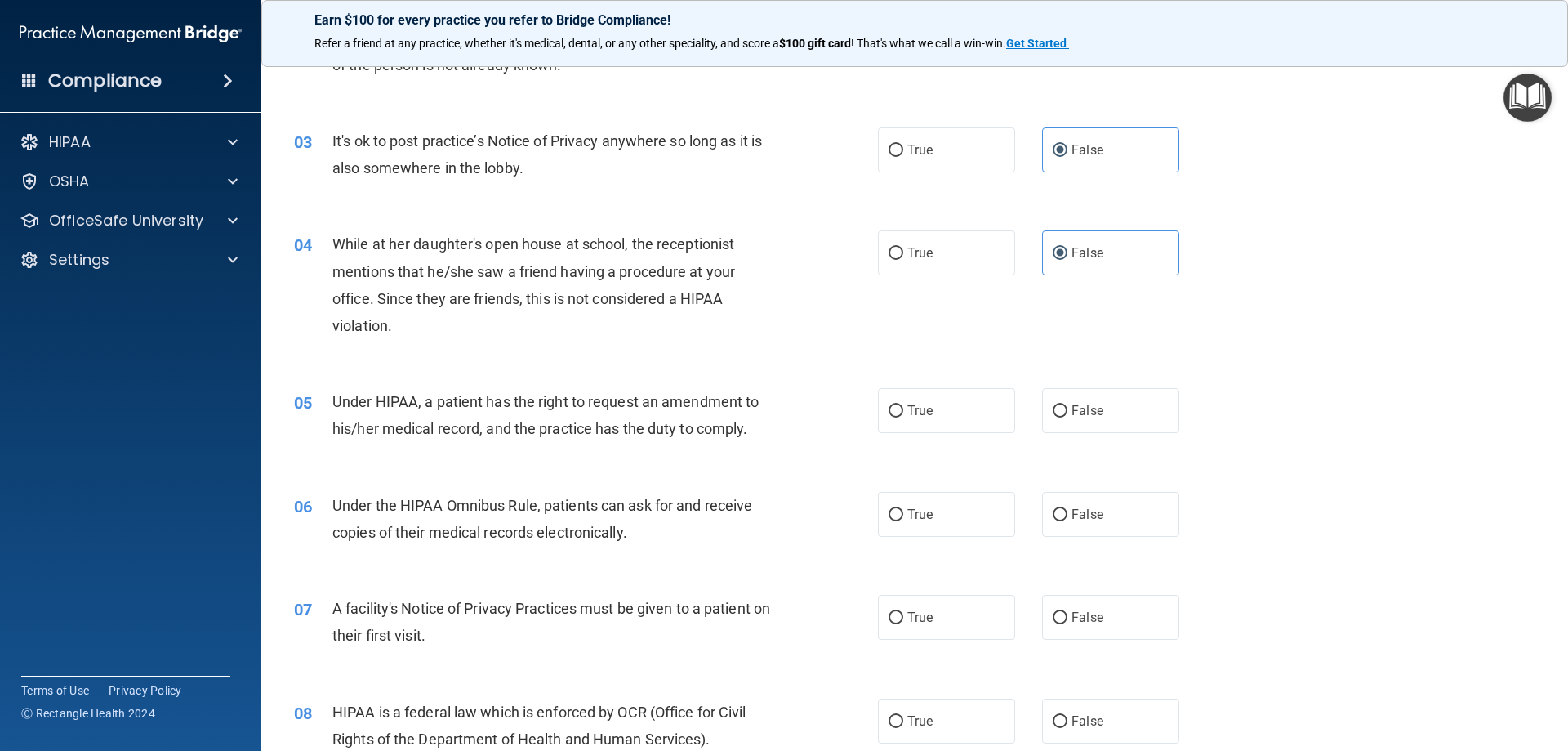
scroll to position [327, 0]
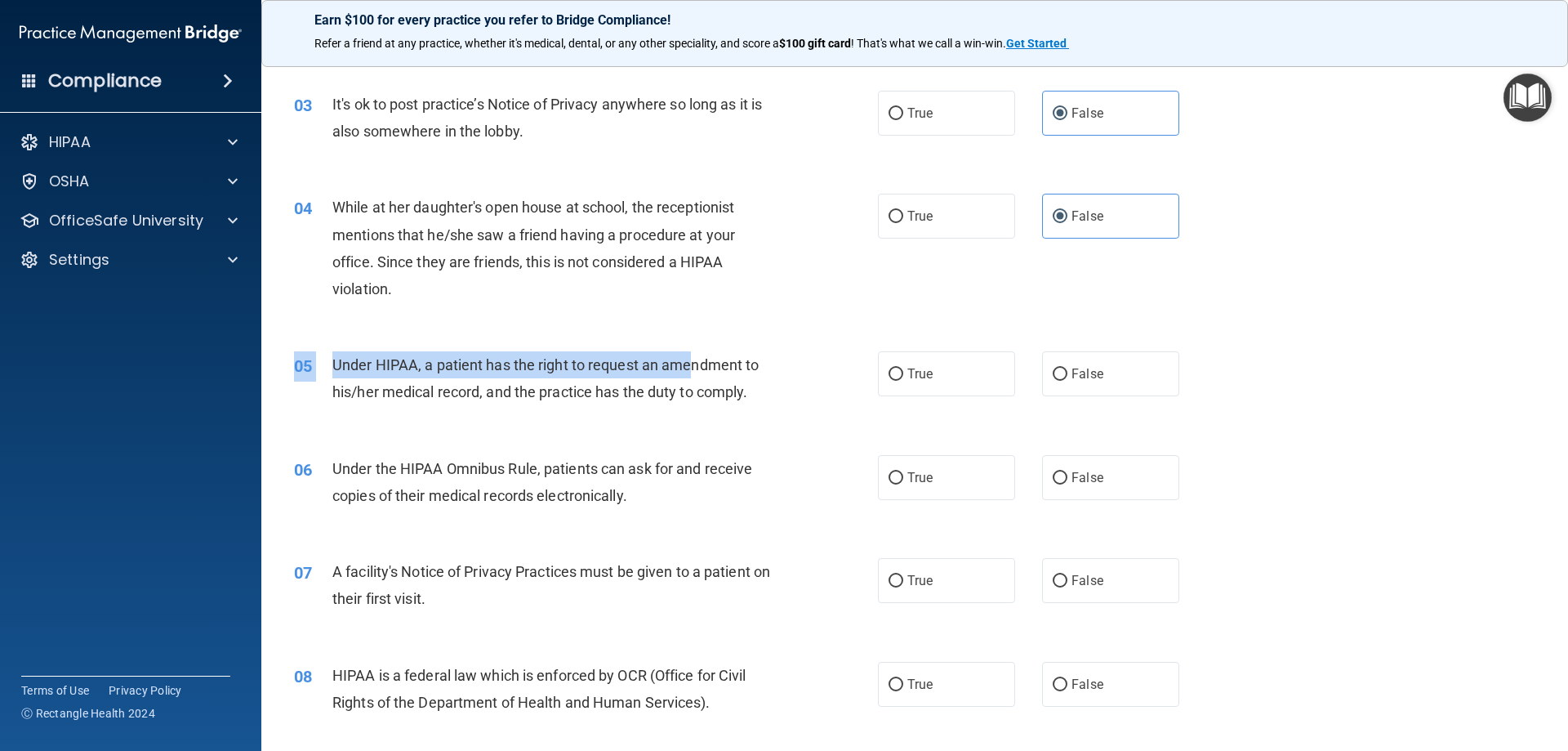
drag, startPoint x: 330, startPoint y: 351, endPoint x: 688, endPoint y: 372, distance: 358.6
click at [688, 372] on div "05 Under HIPAA, a patient has the right to request an amendment to his/her medi…" at bounding box center [915, 383] width 1266 height 103
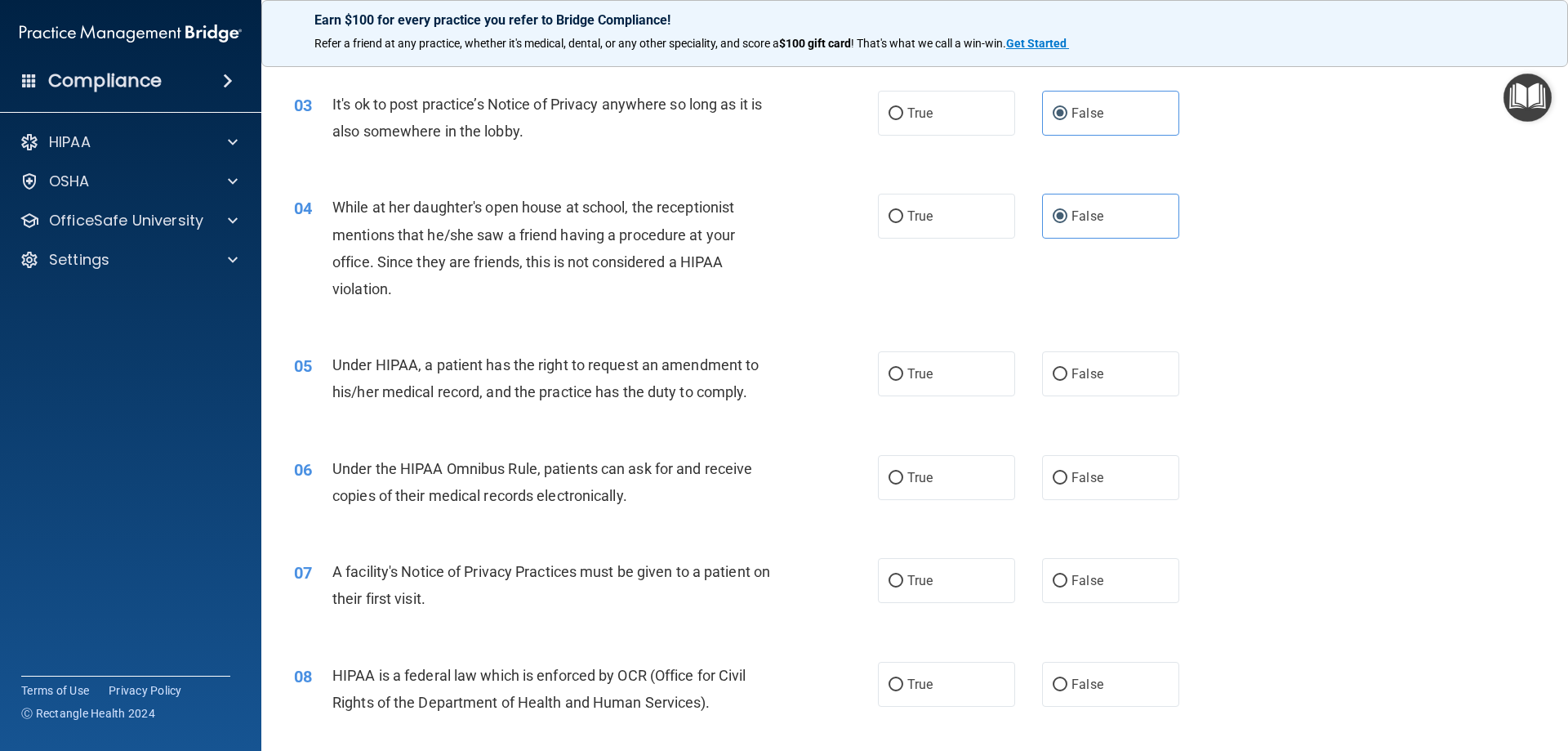
click at [638, 419] on div "05 Under HIPAA, a patient has the right to request an amendment to his/her medi…" at bounding box center [915, 383] width 1266 height 103
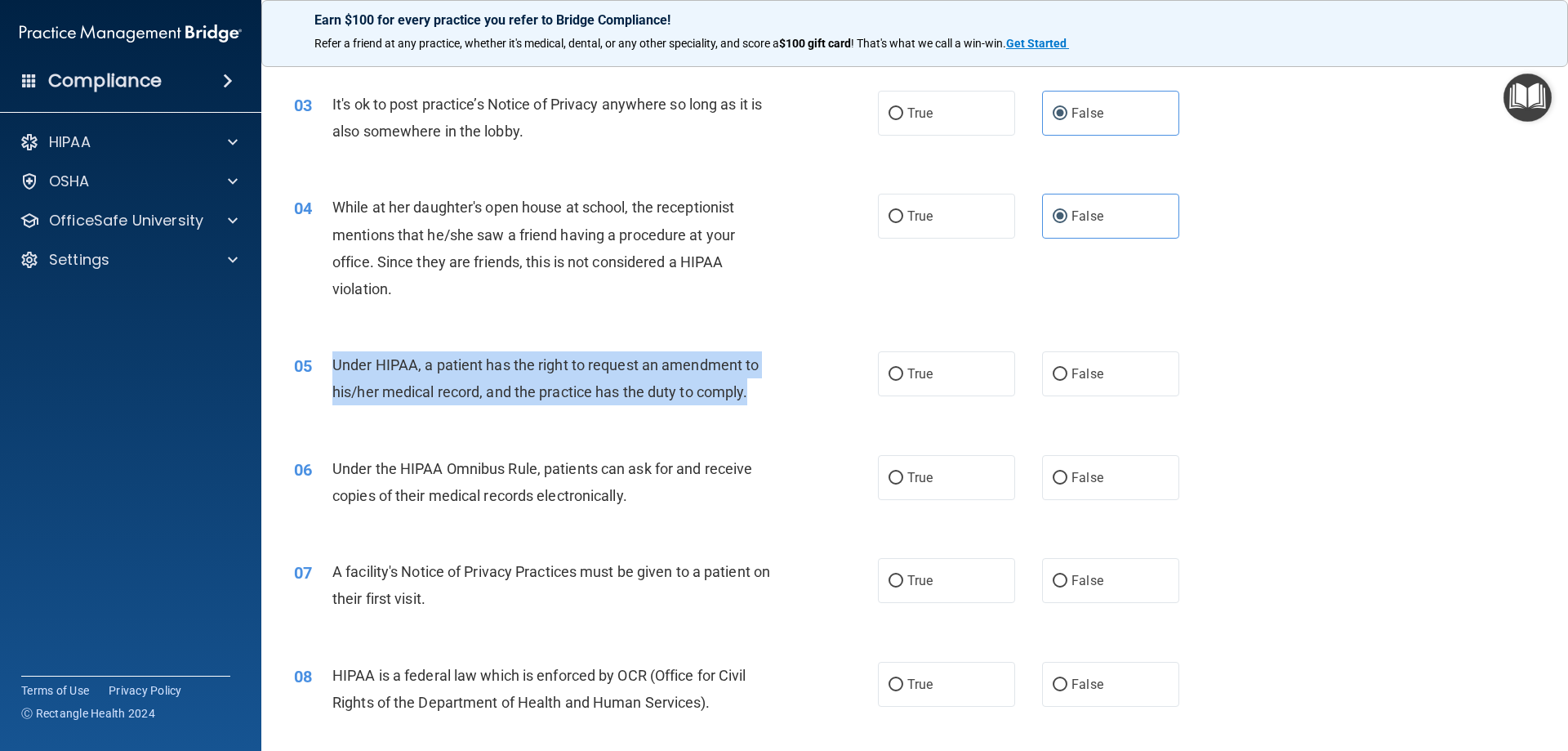
drag, startPoint x: 335, startPoint y: 361, endPoint x: 757, endPoint y: 401, distance: 423.9
click at [757, 401] on div "Under HIPAA, a patient has the right to request an amendment to his/her medical…" at bounding box center [561, 378] width 457 height 54
copy span "Under HIPAA, a patient has the right to request an amendment to his/her medical…"
click at [888, 368] on input "True" at bounding box center [895, 374] width 15 height 12
radio input "true"
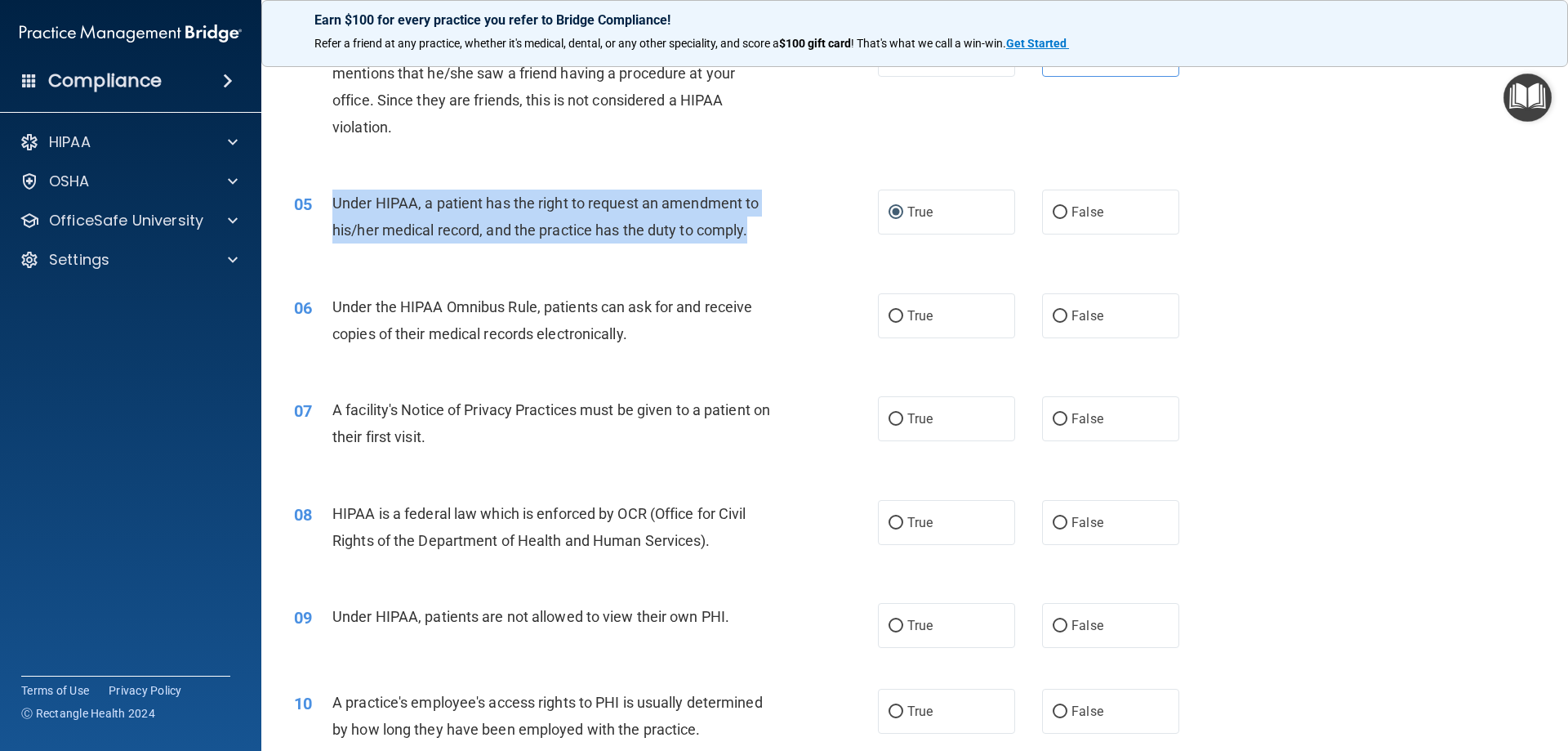
scroll to position [490, 0]
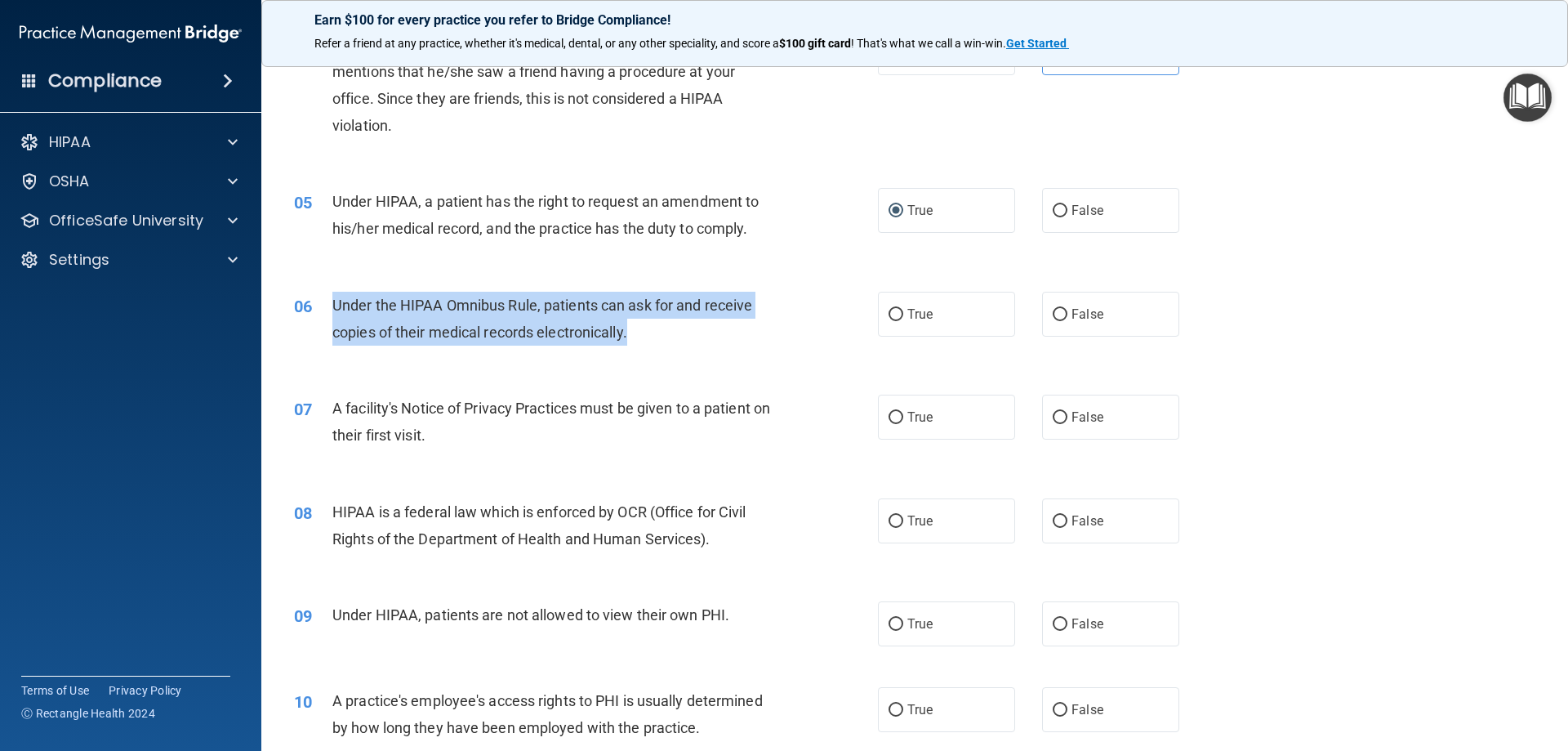
drag, startPoint x: 329, startPoint y: 294, endPoint x: 636, endPoint y: 331, distance: 309.2
click at [636, 331] on div "06 Under the HIPAA Omnibus Rule, patients can ask for and receive copies of the…" at bounding box center [586, 323] width 633 height 62
copy div "Under the HIPAA Omnibus Rule, patients can ask for and receive copies of their …"
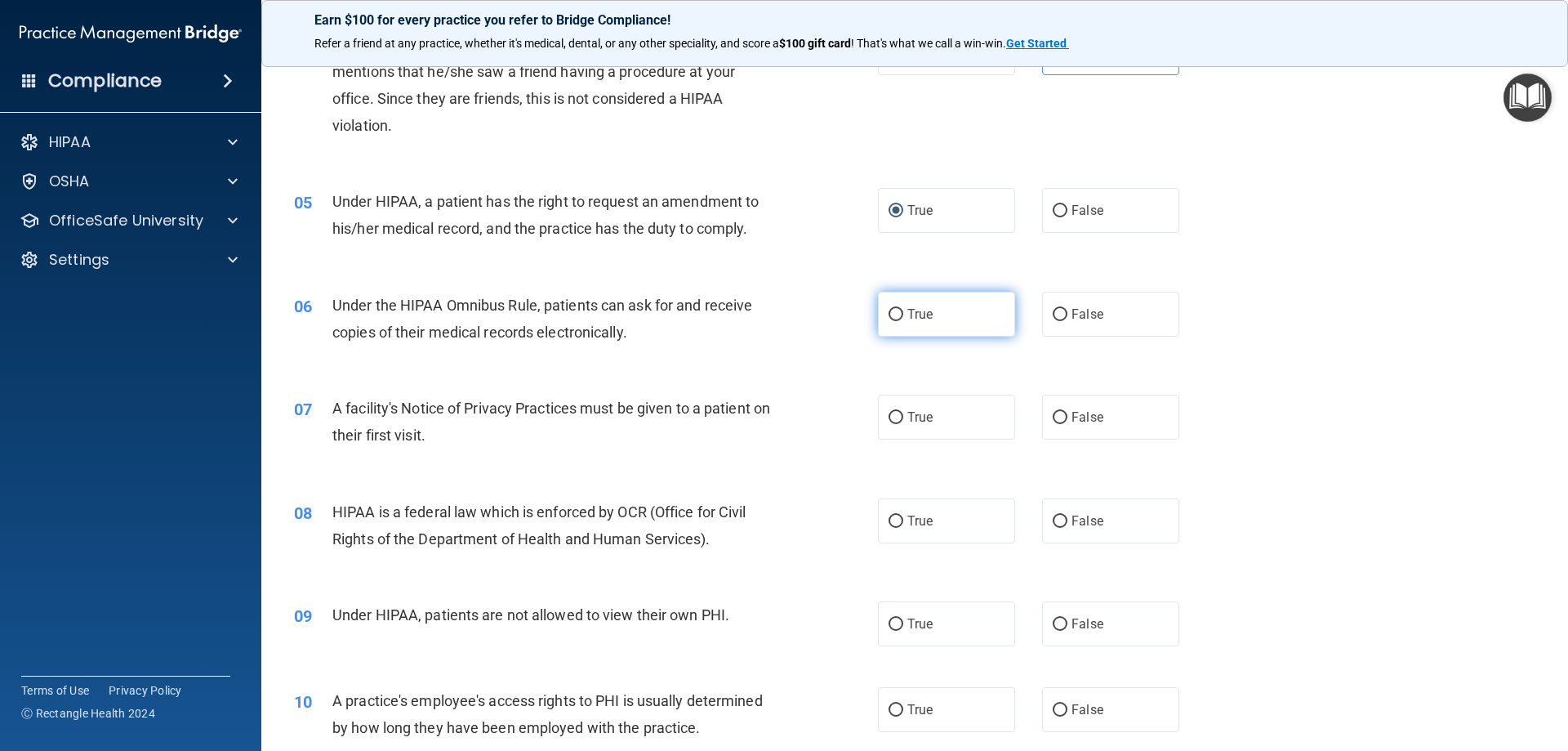
click at [925, 317] on span "True" at bounding box center [920, 314] width 26 height 16
click at [903, 317] on input "True" at bounding box center [895, 314] width 15 height 12
radio input "true"
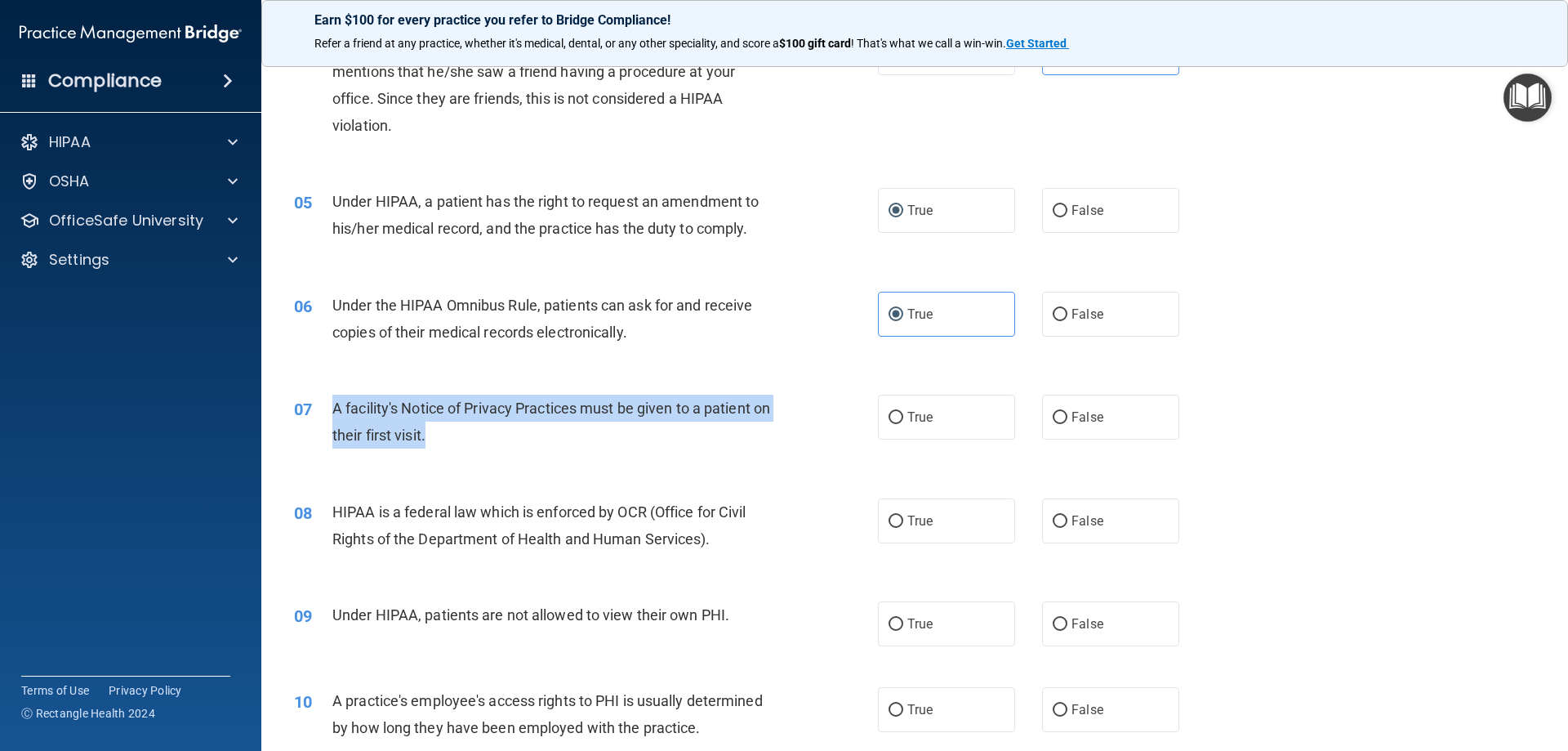
drag, startPoint x: 322, startPoint y: 404, endPoint x: 460, endPoint y: 440, distance: 142.6
click at [460, 440] on div "07 A facility's Notice of Privacy Practices must be given to a patient on their…" at bounding box center [586, 426] width 633 height 62
copy div "A facility's Notice of Privacy Practices must be given to a patient on their fi…"
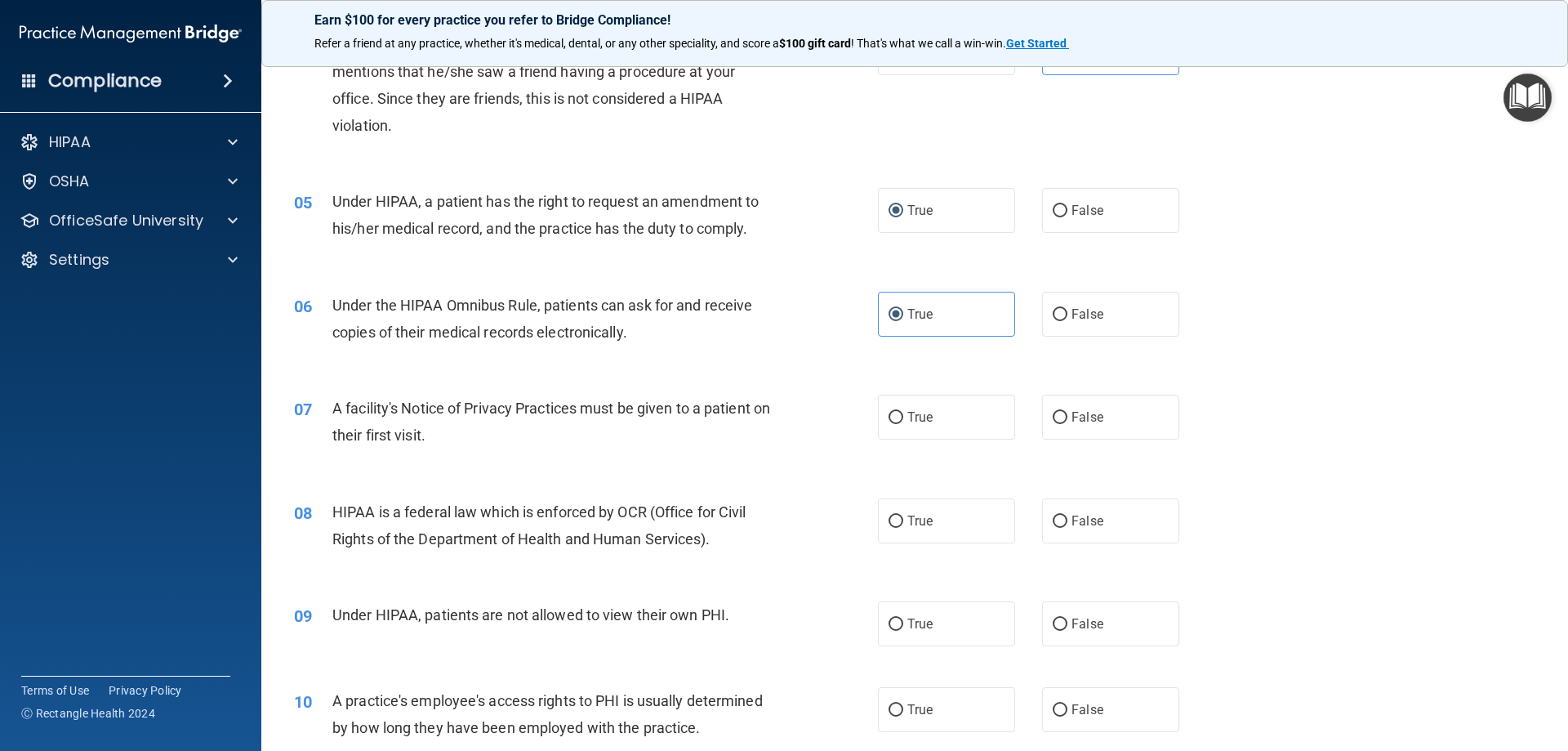
click at [563, 348] on div "06 Under the HIPAA Omnibus Rule, patients can ask for and receive copies of the…" at bounding box center [586, 323] width 633 height 62
click at [906, 401] on label "True" at bounding box center [947, 417] width 138 height 45
click at [903, 412] on input "True" at bounding box center [895, 418] width 15 height 12
radio input "true"
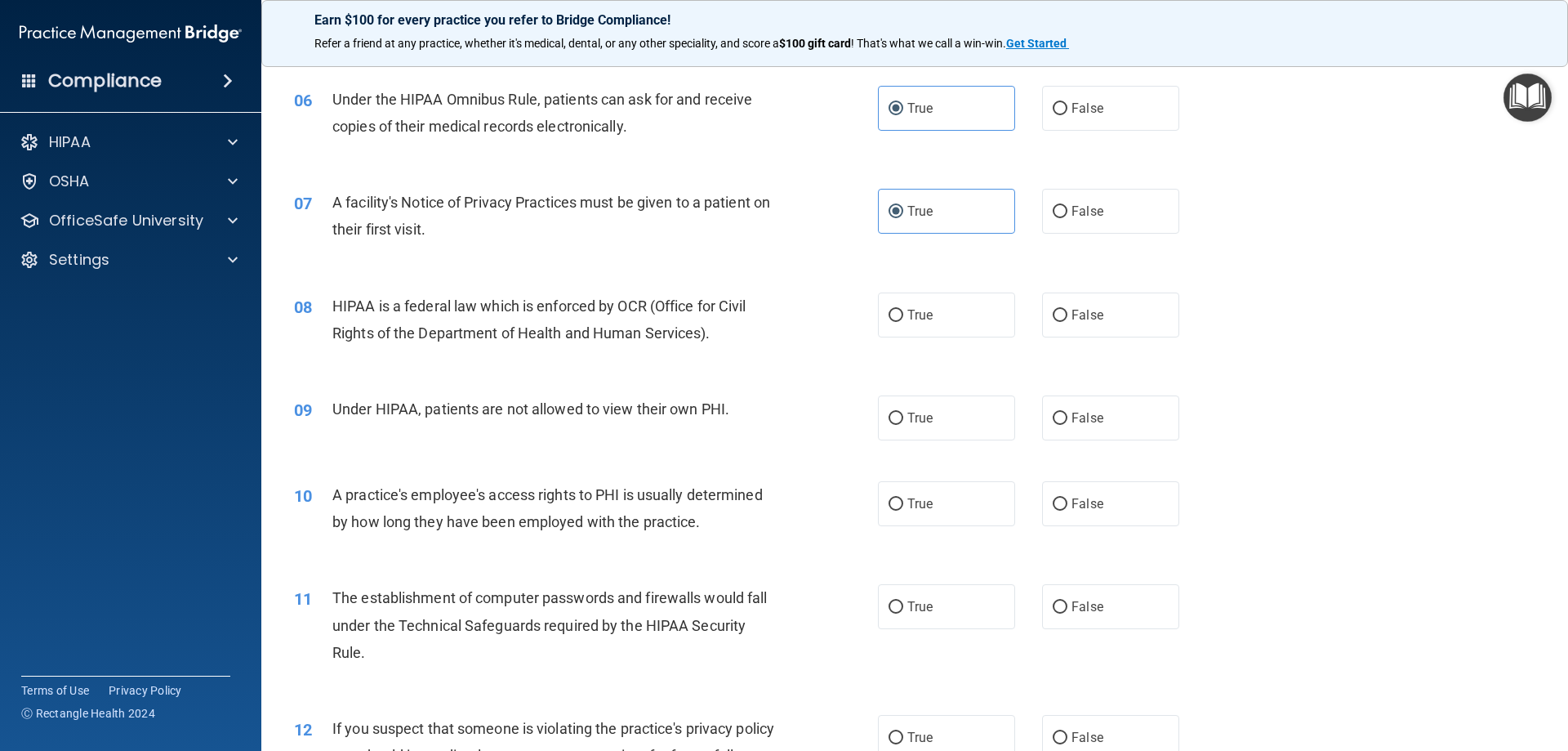
scroll to position [735, 0]
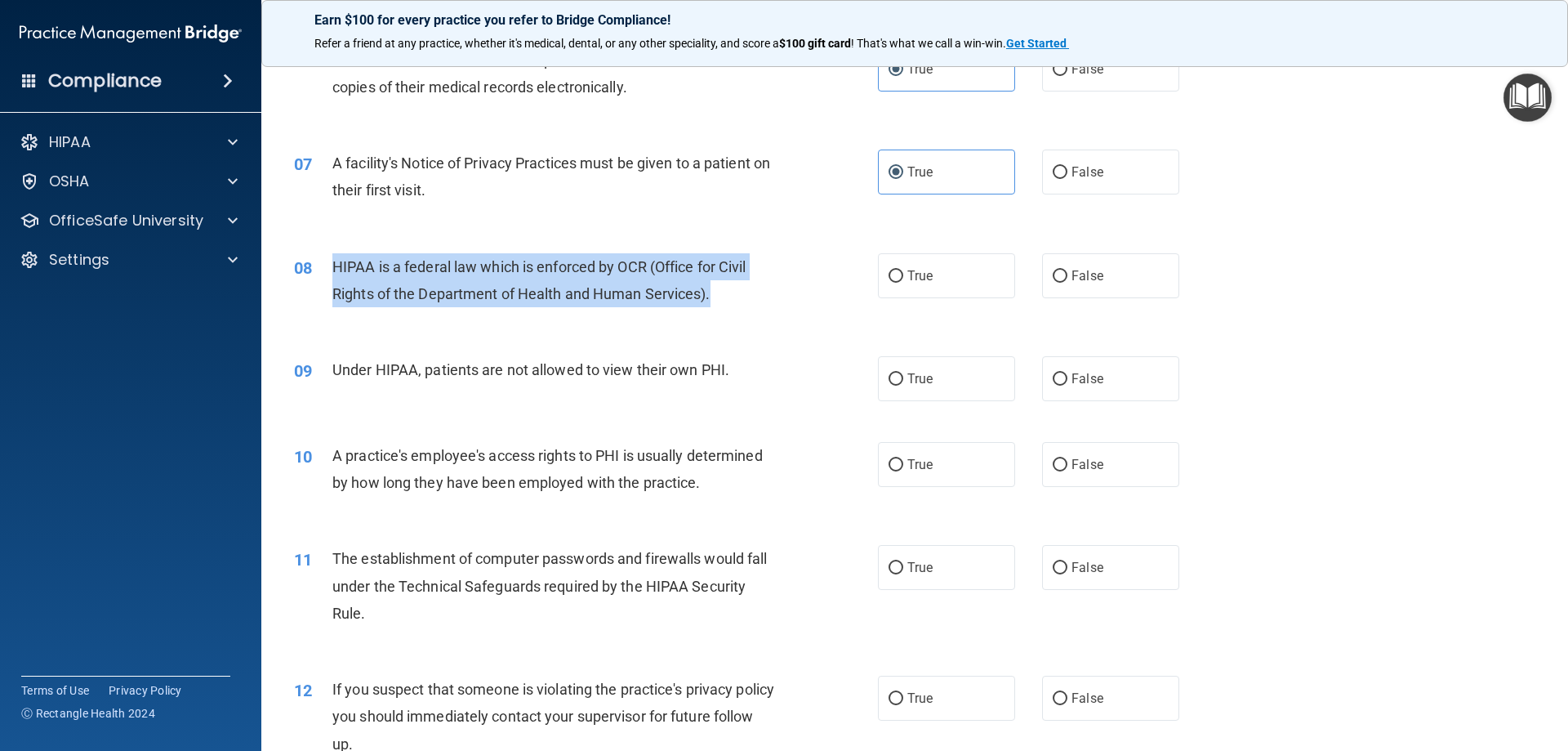
drag, startPoint x: 324, startPoint y: 259, endPoint x: 728, endPoint y: 301, distance: 406.2
click at [728, 301] on div "08 HIPAA is a federal law which is enforced by OCR (Office for Civil Rights of …" at bounding box center [586, 285] width 633 height 62
copy div "HIPAA is a federal law which is enforced by OCR (Office for Civil Rights of the…"
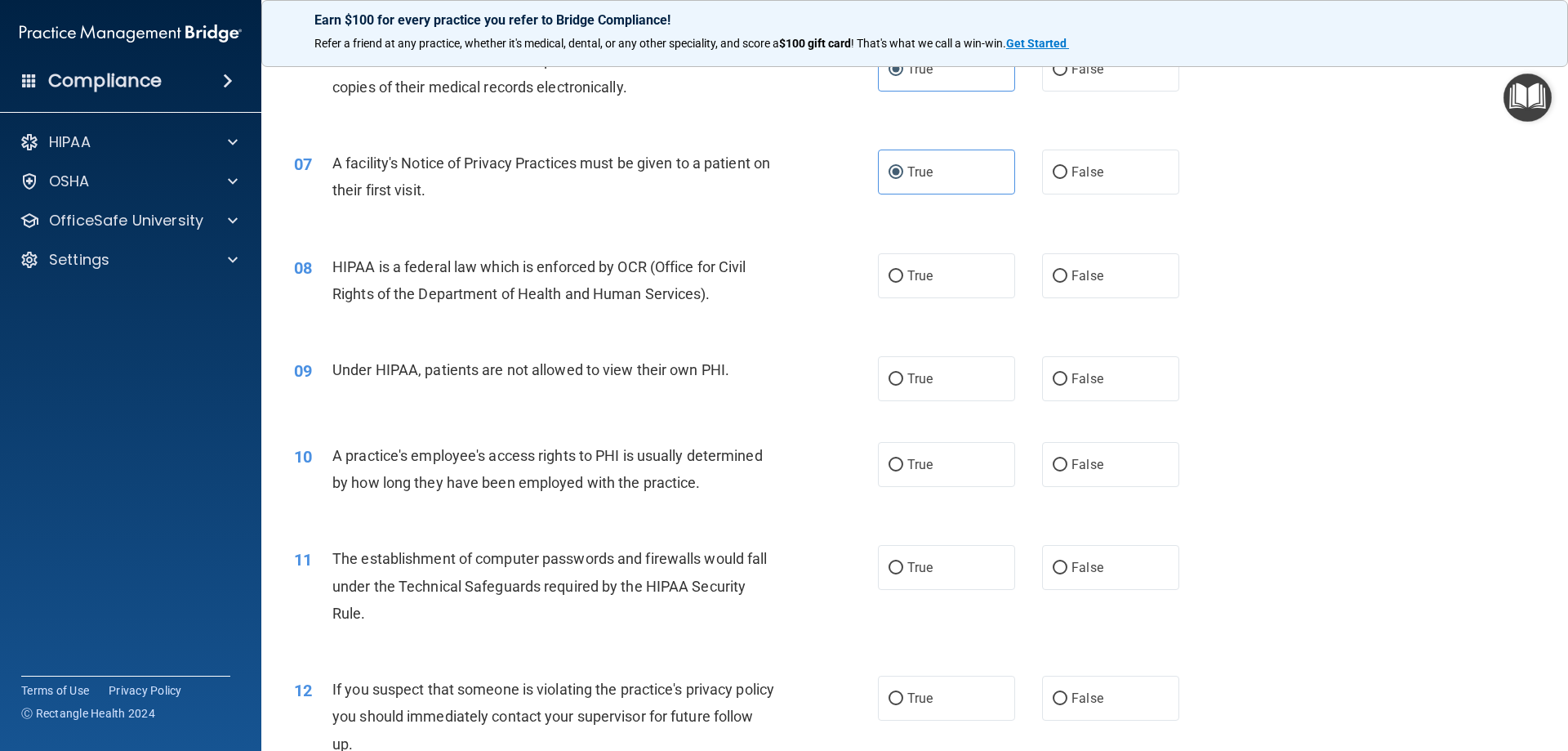
click at [531, 381] on div "Under HIPAA, patients are not allowed to view their own PHI." at bounding box center [561, 369] width 457 height 27
click at [960, 269] on label "True" at bounding box center [947, 275] width 138 height 45
click at [903, 271] on input "True" at bounding box center [895, 276] width 15 height 12
radio input "true"
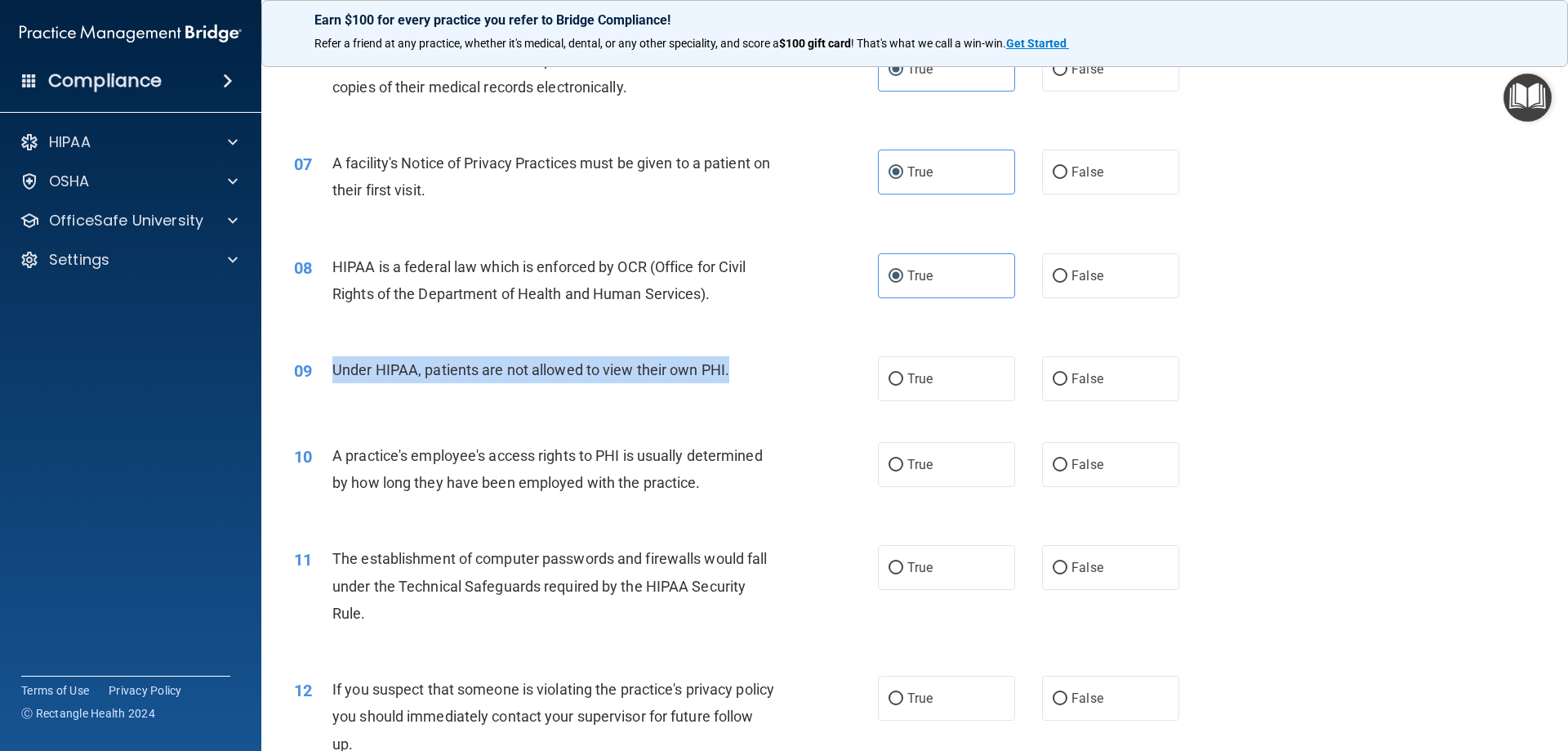
drag, startPoint x: 331, startPoint y: 364, endPoint x: 747, endPoint y: 379, distance: 416.3
click at [747, 379] on div "09 Under HIPAA, patients are not allowed to view their own PHI." at bounding box center [586, 374] width 633 height 35
copy div "Under HIPAA, patients are not allowed to view their own PHI."
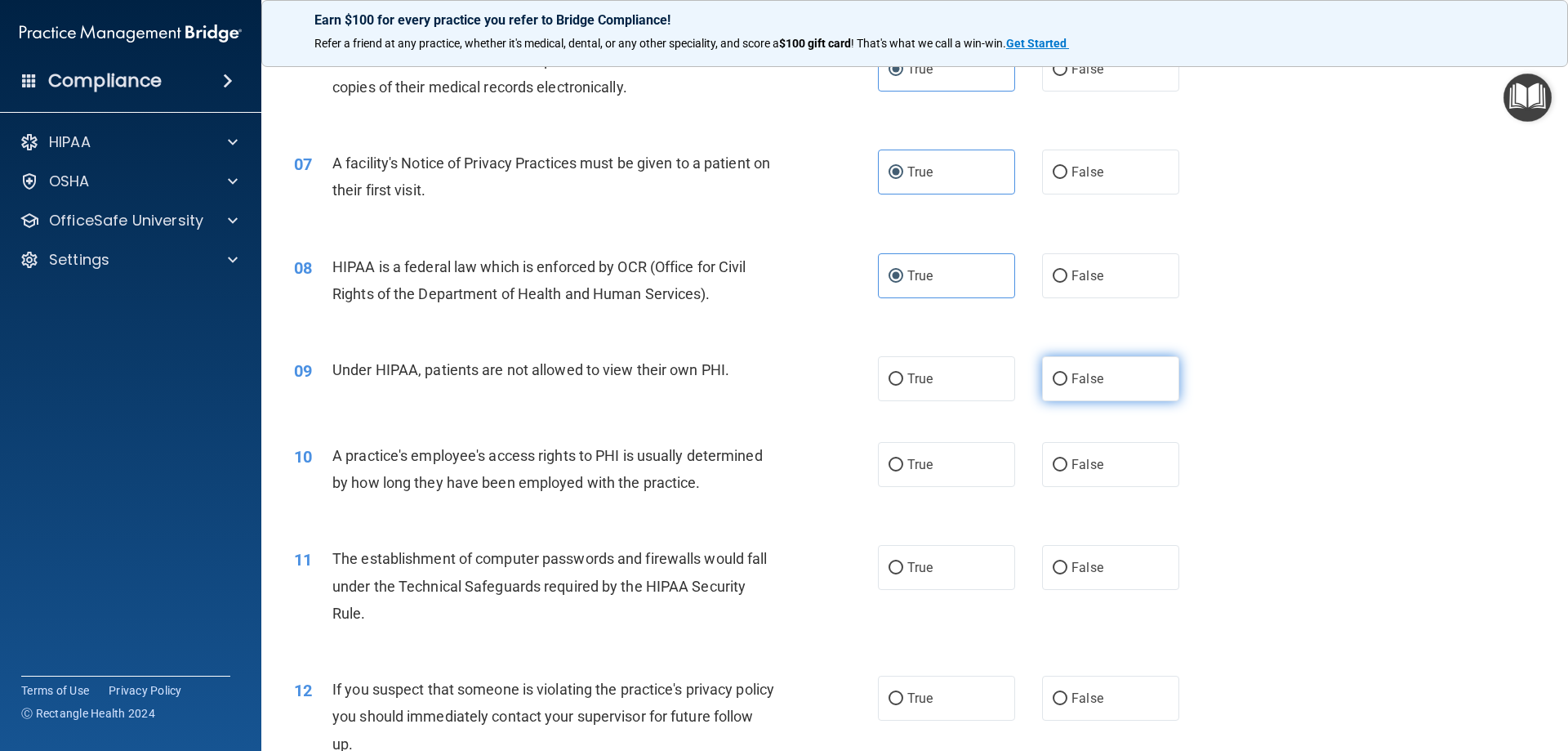
click at [1042, 371] on label "False" at bounding box center [1111, 378] width 138 height 45
click at [1052, 374] on input "False" at bounding box center [1060, 379] width 15 height 12
radio input "true"
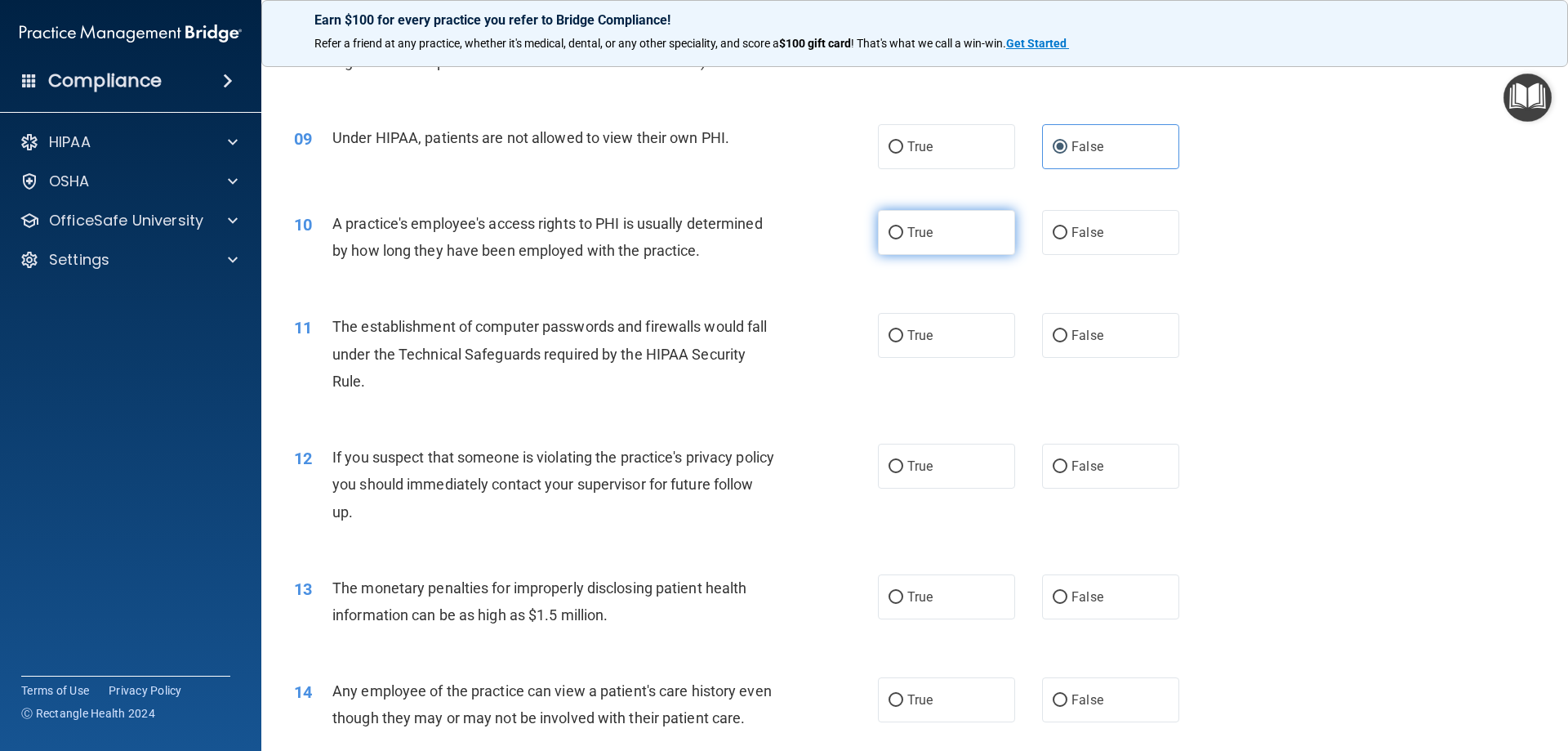
scroll to position [981, 0]
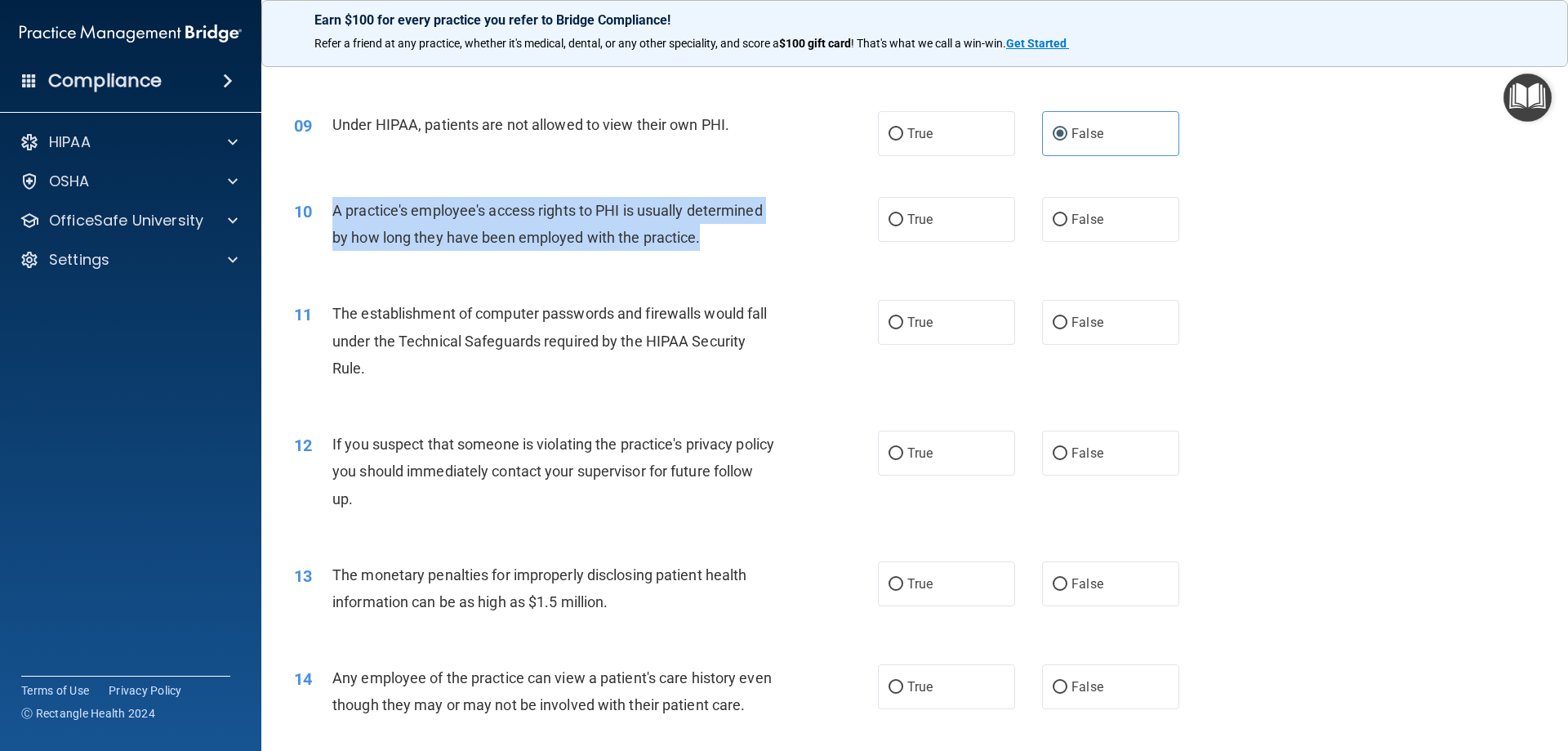
drag, startPoint x: 346, startPoint y: 209, endPoint x: 718, endPoint y: 246, distance: 373.8
click at [718, 246] on div "A practice's employee's access rights to PHI is usually determined by how long …" at bounding box center [561, 224] width 457 height 54
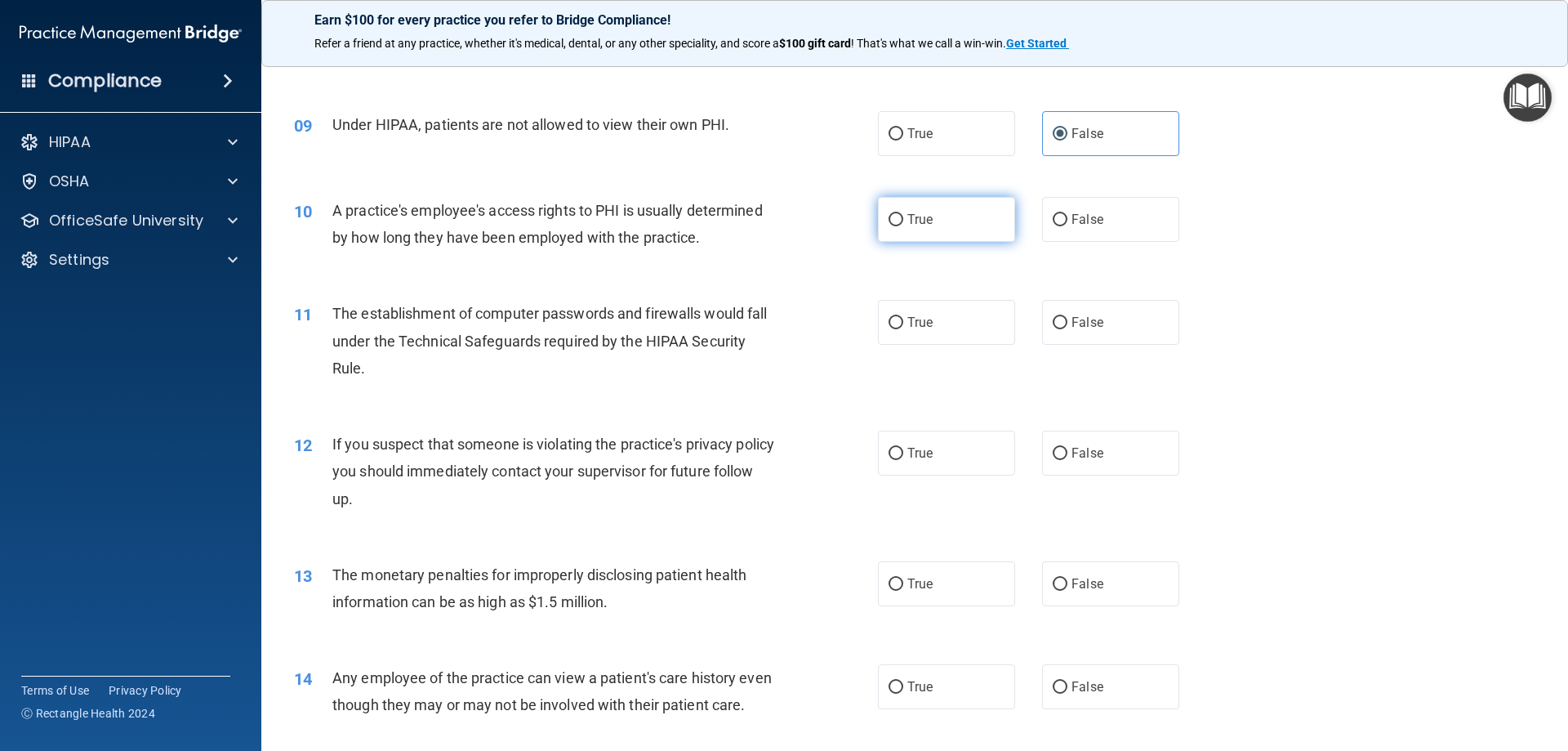
click at [878, 233] on label "True" at bounding box center [947, 219] width 138 height 45
click at [888, 227] on input "True" at bounding box center [895, 219] width 15 height 12
radio input "true"
click at [1094, 205] on label "False" at bounding box center [1111, 219] width 138 height 45
click at [1067, 214] on input "False" at bounding box center [1060, 219] width 15 height 12
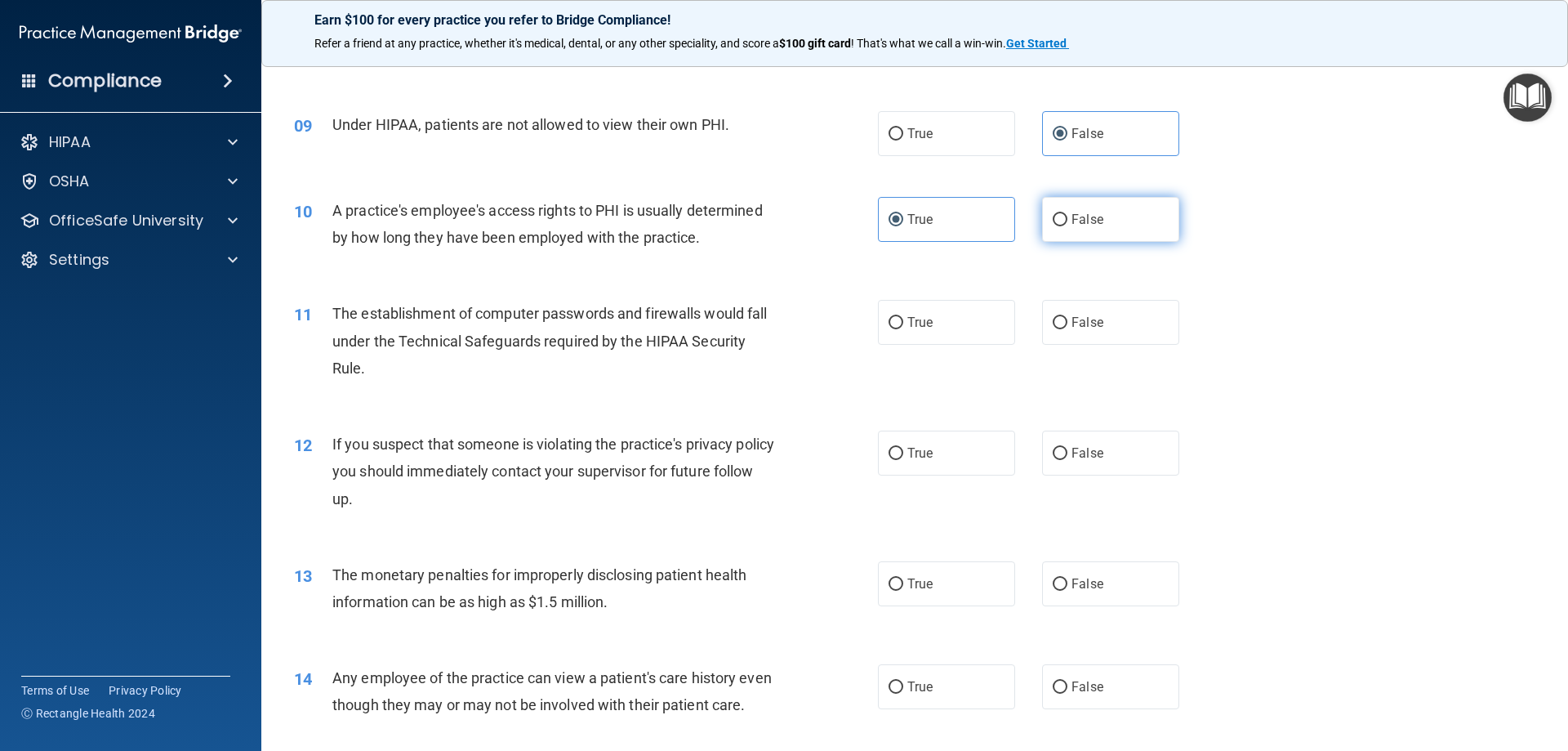
radio input "true"
radio input "false"
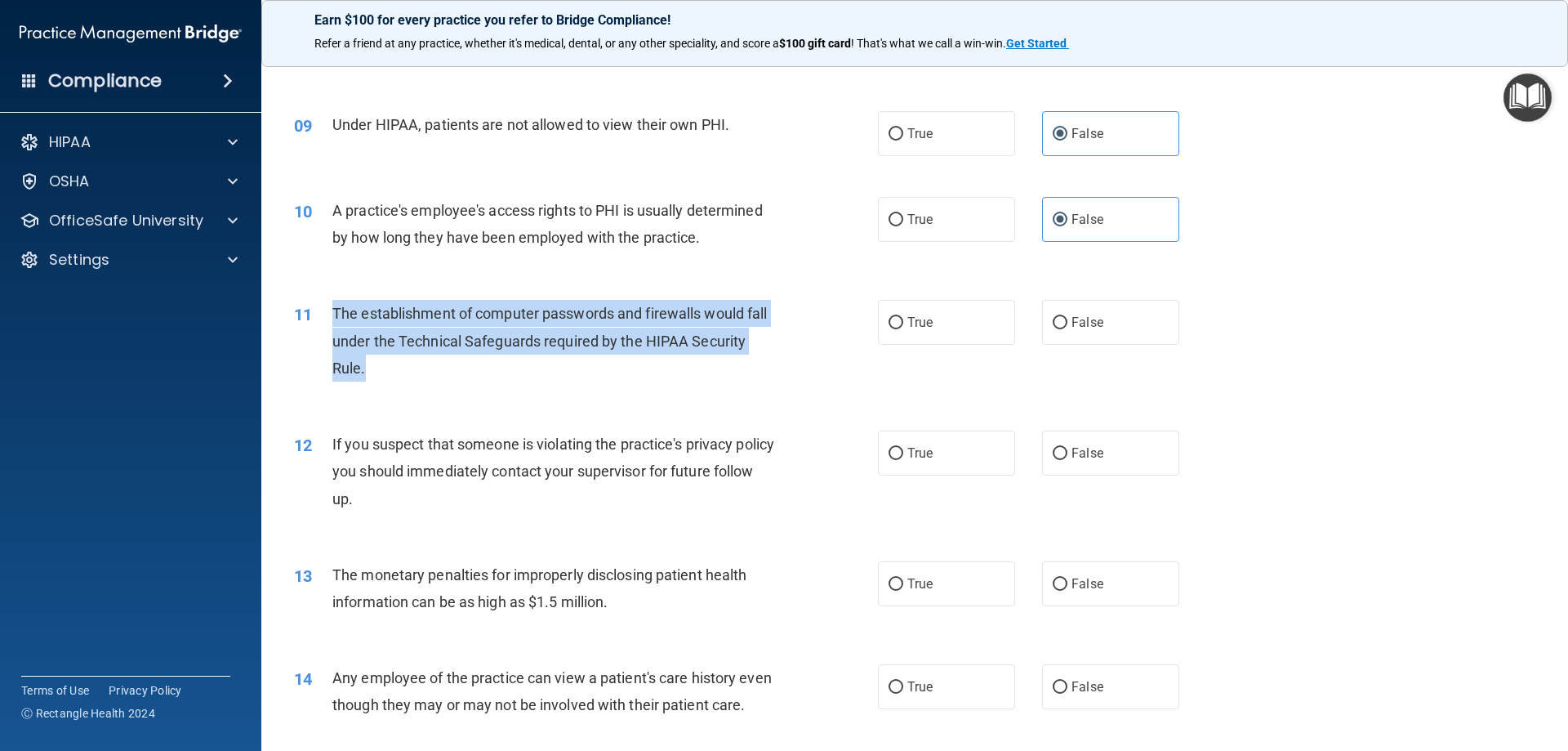
drag, startPoint x: 329, startPoint y: 308, endPoint x: 373, endPoint y: 359, distance: 67.4
click at [373, 359] on div "11 The establishment of computer passwords and firewalls would fall under the T…" at bounding box center [586, 345] width 633 height 90
copy div "The establishment of computer passwords and firewalls would fall under the Tech…"
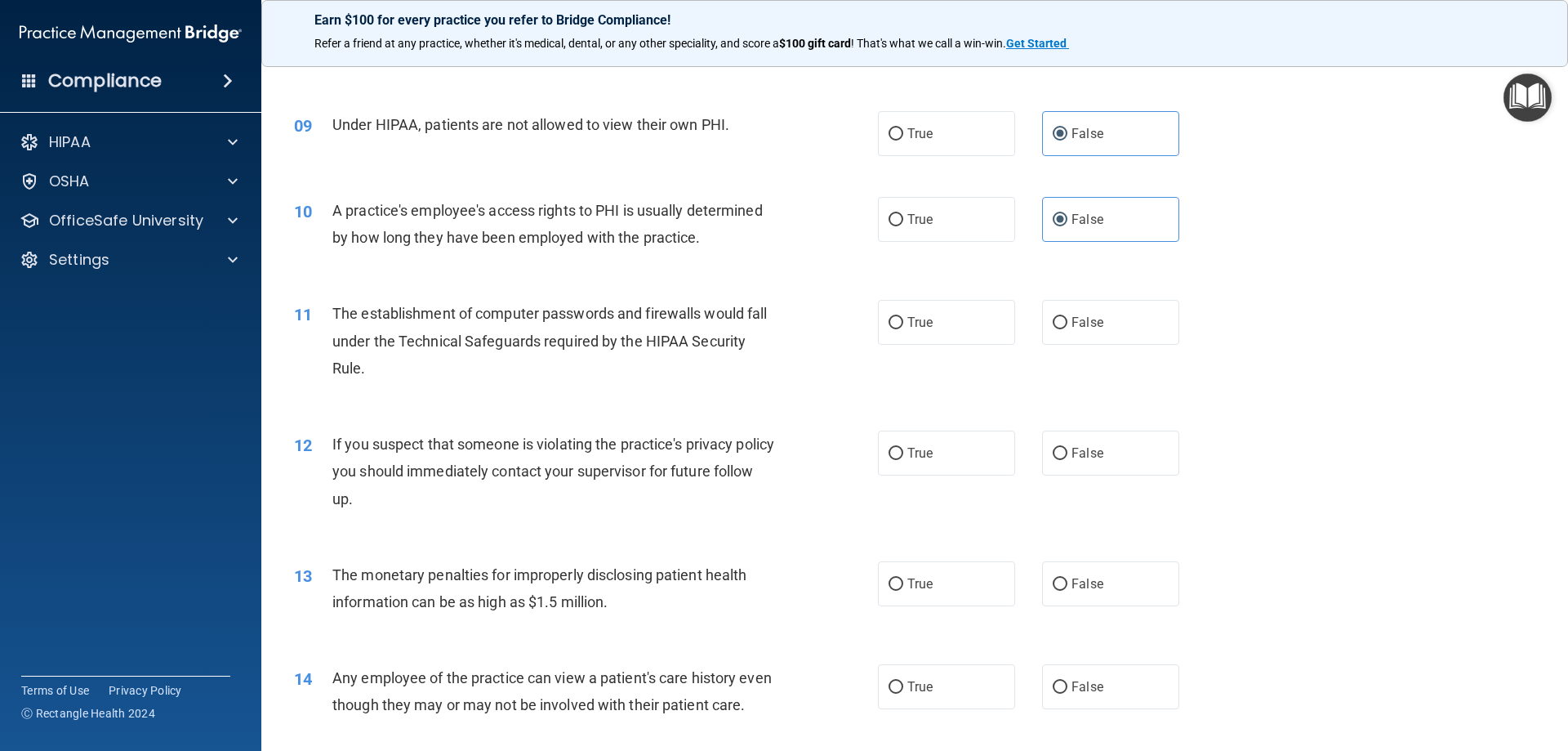
click at [563, 259] on div "10 A practice's employee's access rights to PHI is usually determined by how lo…" at bounding box center [586, 229] width 633 height 62
click at [920, 313] on label "True" at bounding box center [947, 322] width 138 height 45
click at [903, 317] on input "True" at bounding box center [895, 322] width 15 height 12
radio input "true"
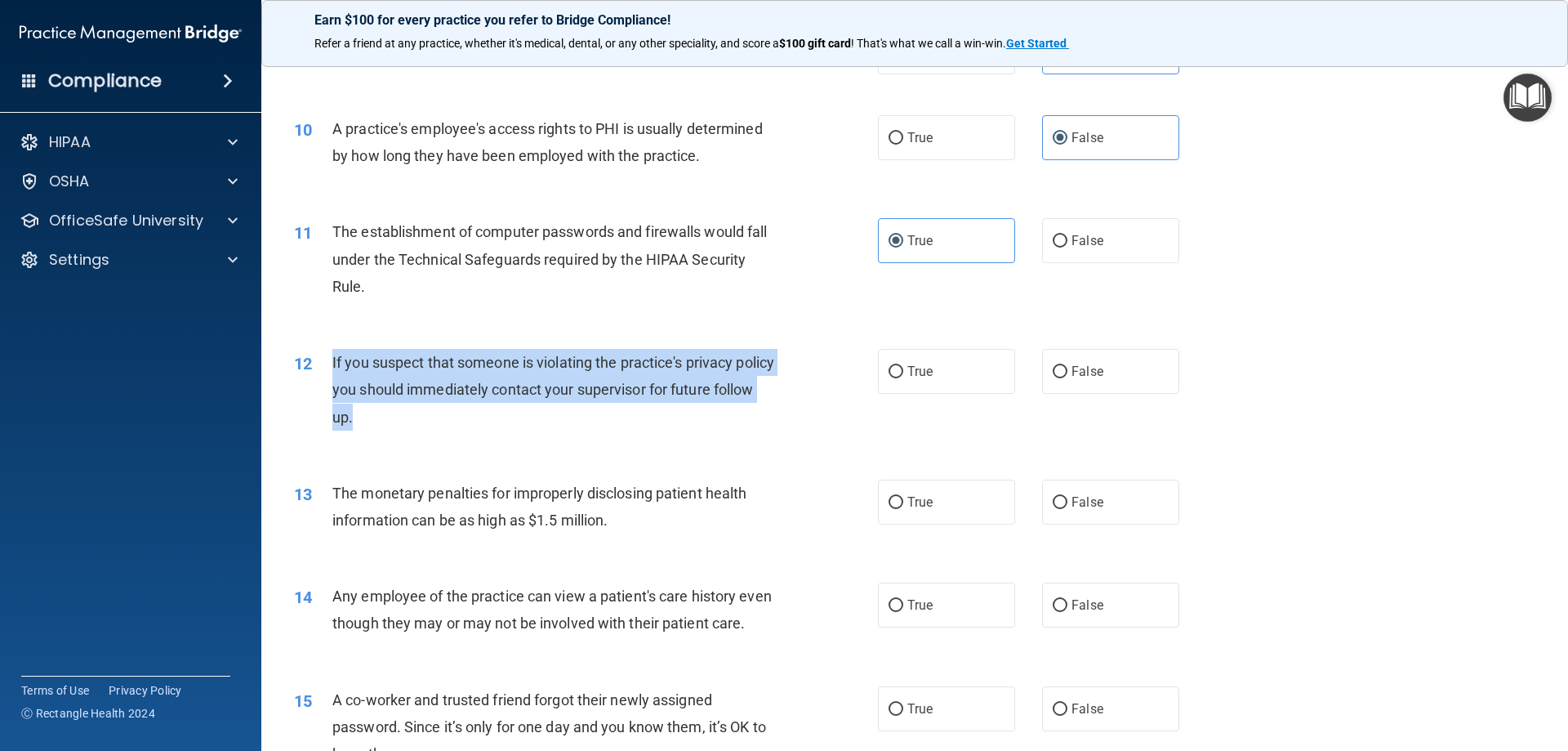
drag, startPoint x: 331, startPoint y: 361, endPoint x: 413, endPoint y: 427, distance: 105.3
click at [413, 427] on div "12 If you suspect that someone is violating the practice's privacy policy you s…" at bounding box center [586, 394] width 633 height 90
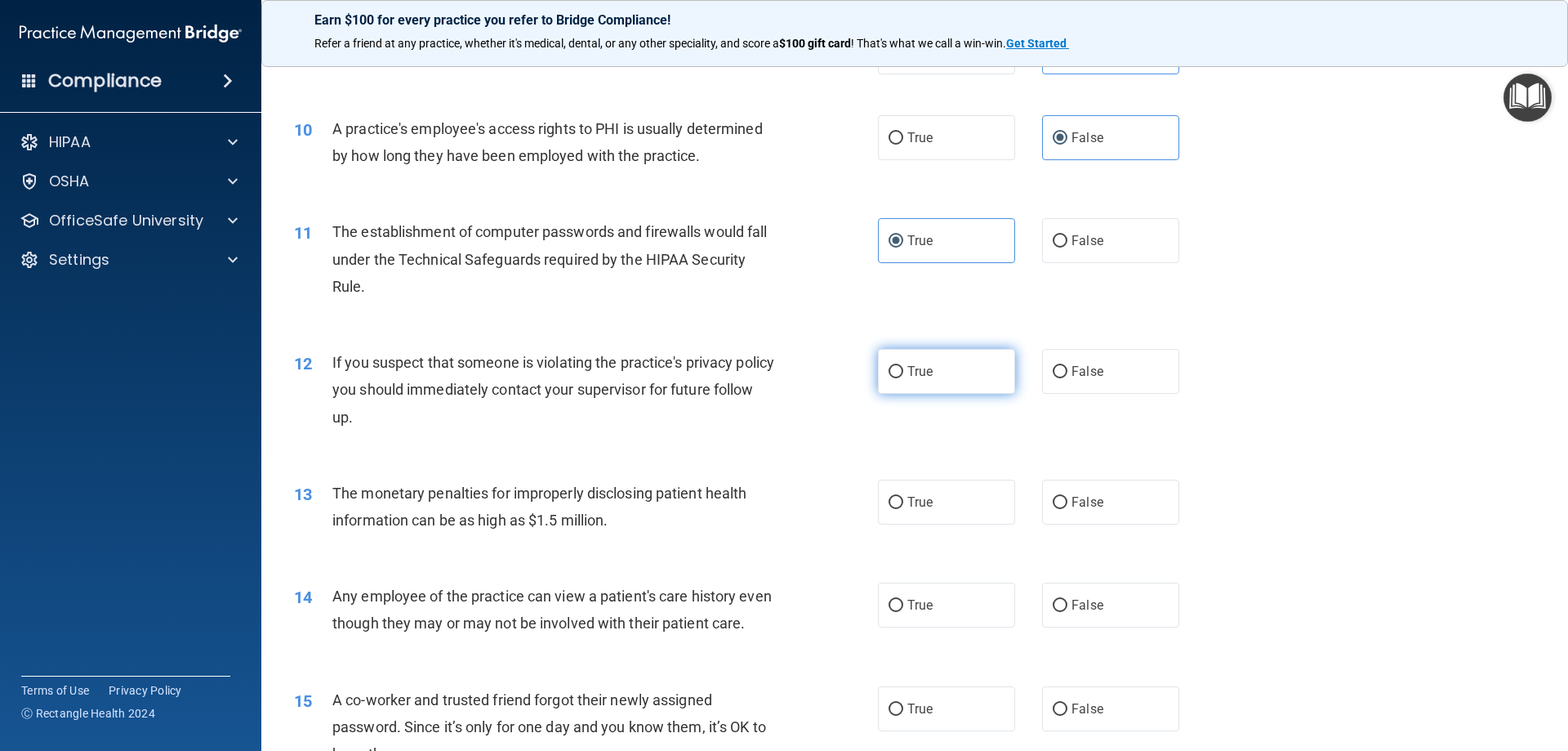
click at [962, 361] on label "True" at bounding box center [947, 371] width 138 height 45
click at [903, 366] on input "True" at bounding box center [895, 372] width 15 height 12
radio input "true"
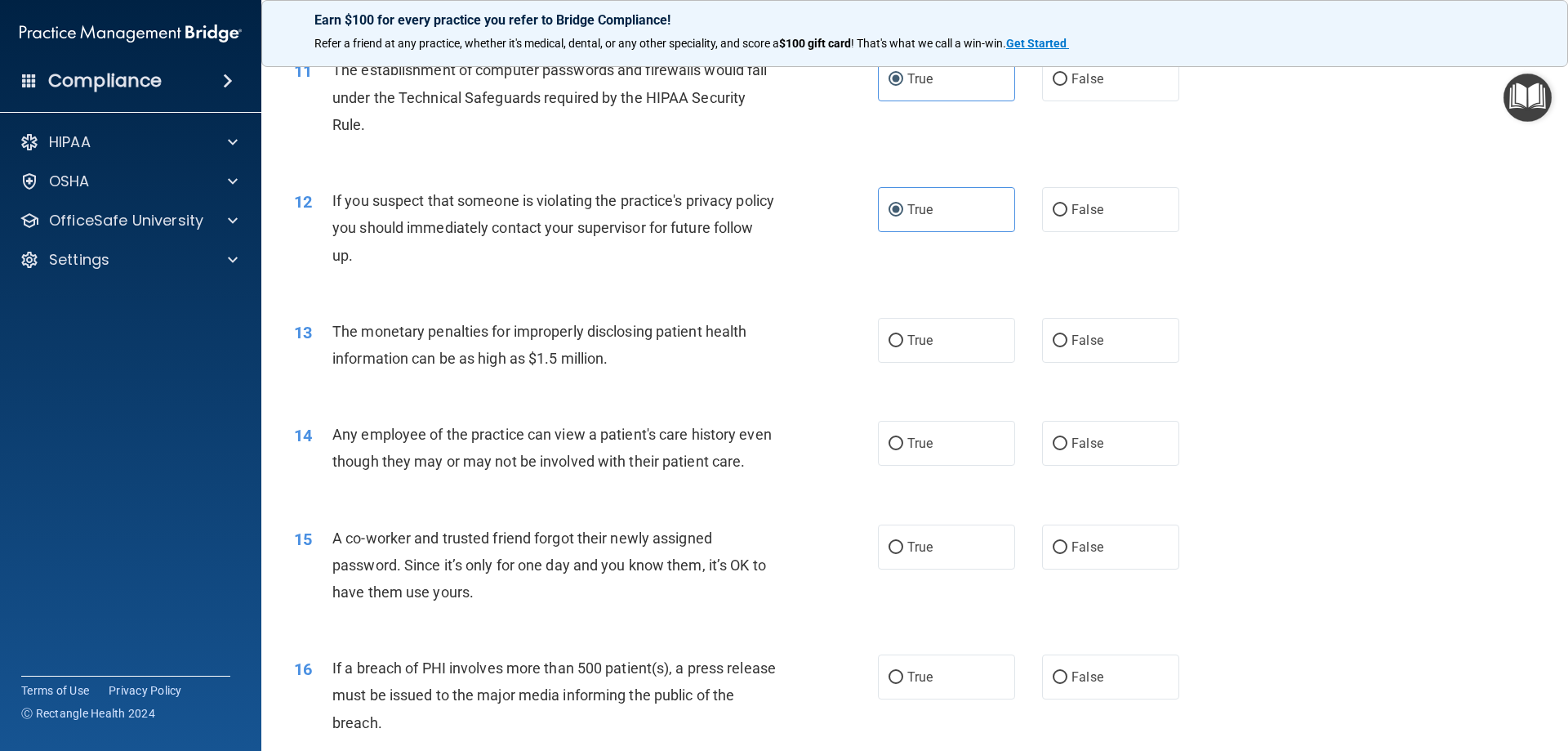
scroll to position [1226, 0]
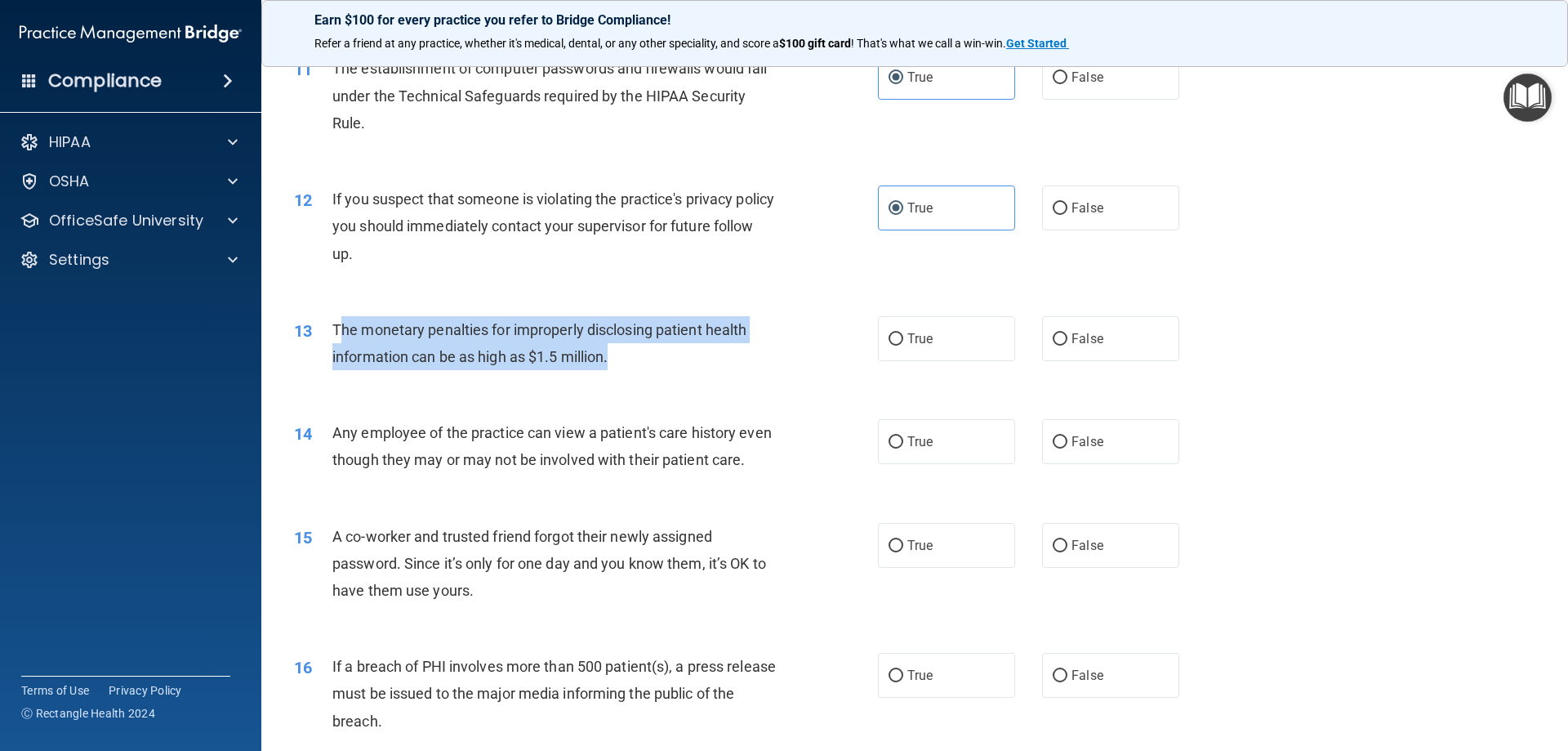
drag, startPoint x: 354, startPoint y: 330, endPoint x: 649, endPoint y: 357, distance: 296.2
click at [649, 357] on div "The monetary penalties for improperly disclosing patient health information can…" at bounding box center [561, 342] width 457 height 54
click at [891, 339] on input "True" at bounding box center [895, 339] width 15 height 12
radio input "true"
click at [798, 362] on div "13 The monetary penalties for improperly disclosing patient health information …" at bounding box center [586, 347] width 633 height 62
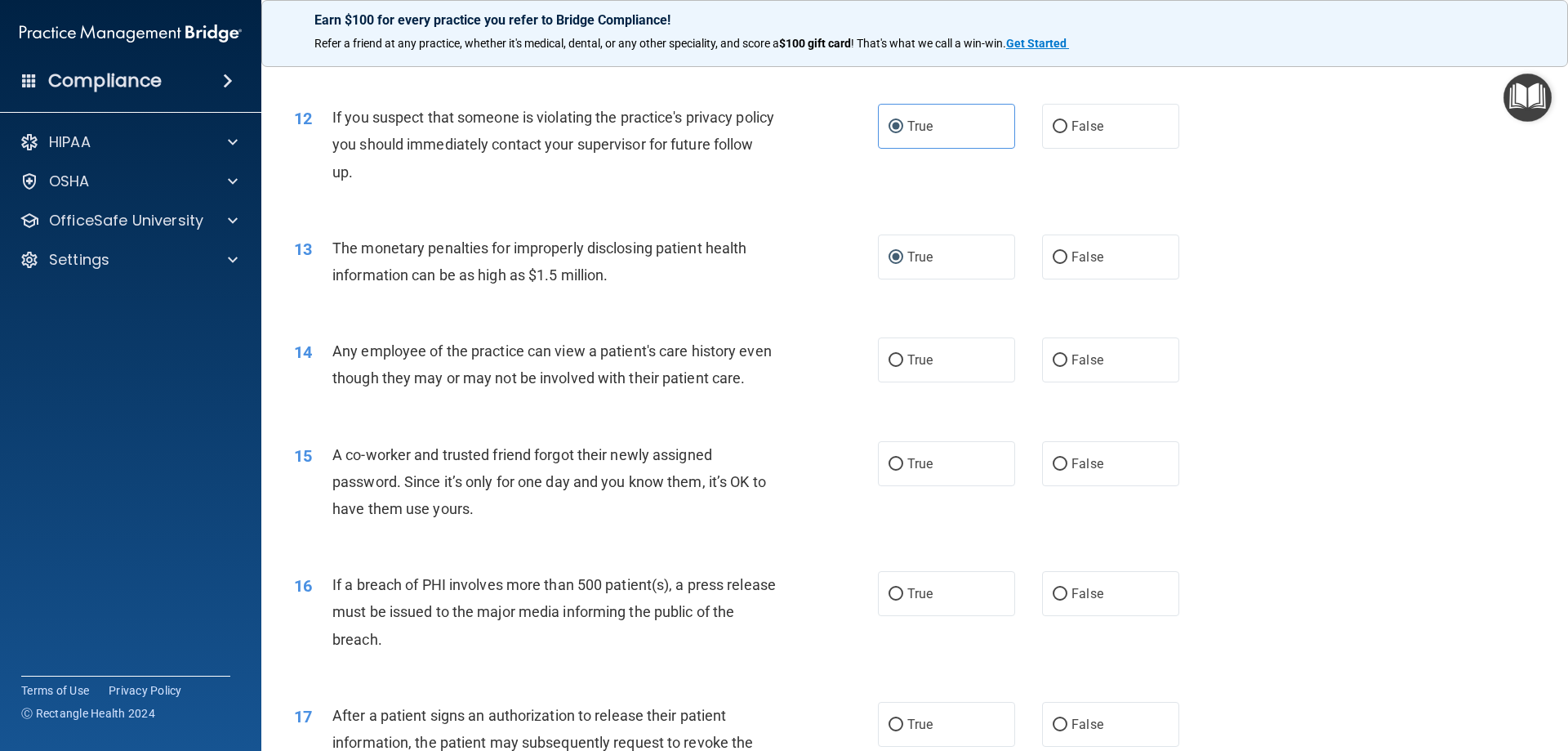
scroll to position [1389, 0]
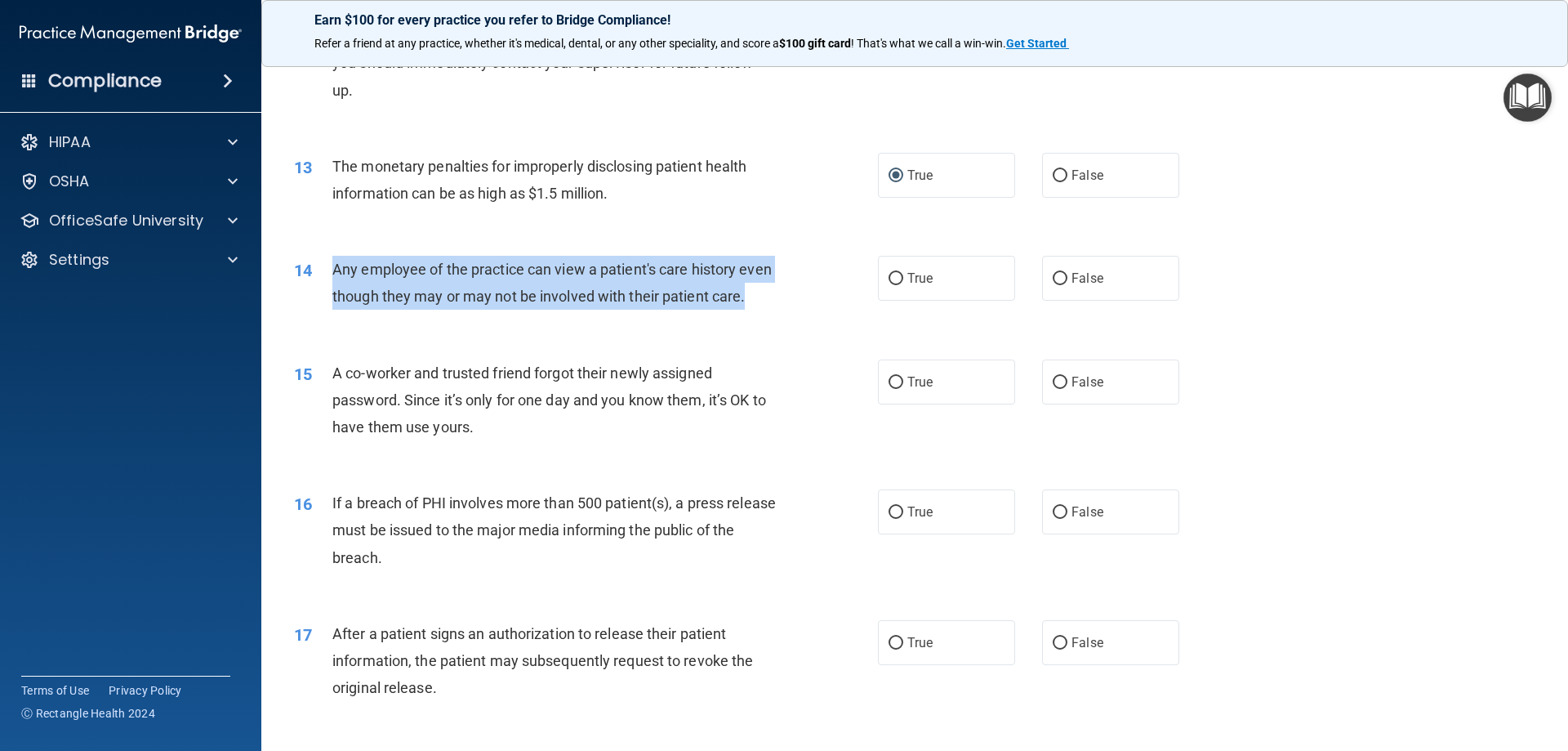
drag, startPoint x: 331, startPoint y: 262, endPoint x: 373, endPoint y: 327, distance: 77.4
click at [373, 318] on div "14 Any employee of the practice can view a patient's care history even though t…" at bounding box center [586, 287] width 633 height 62
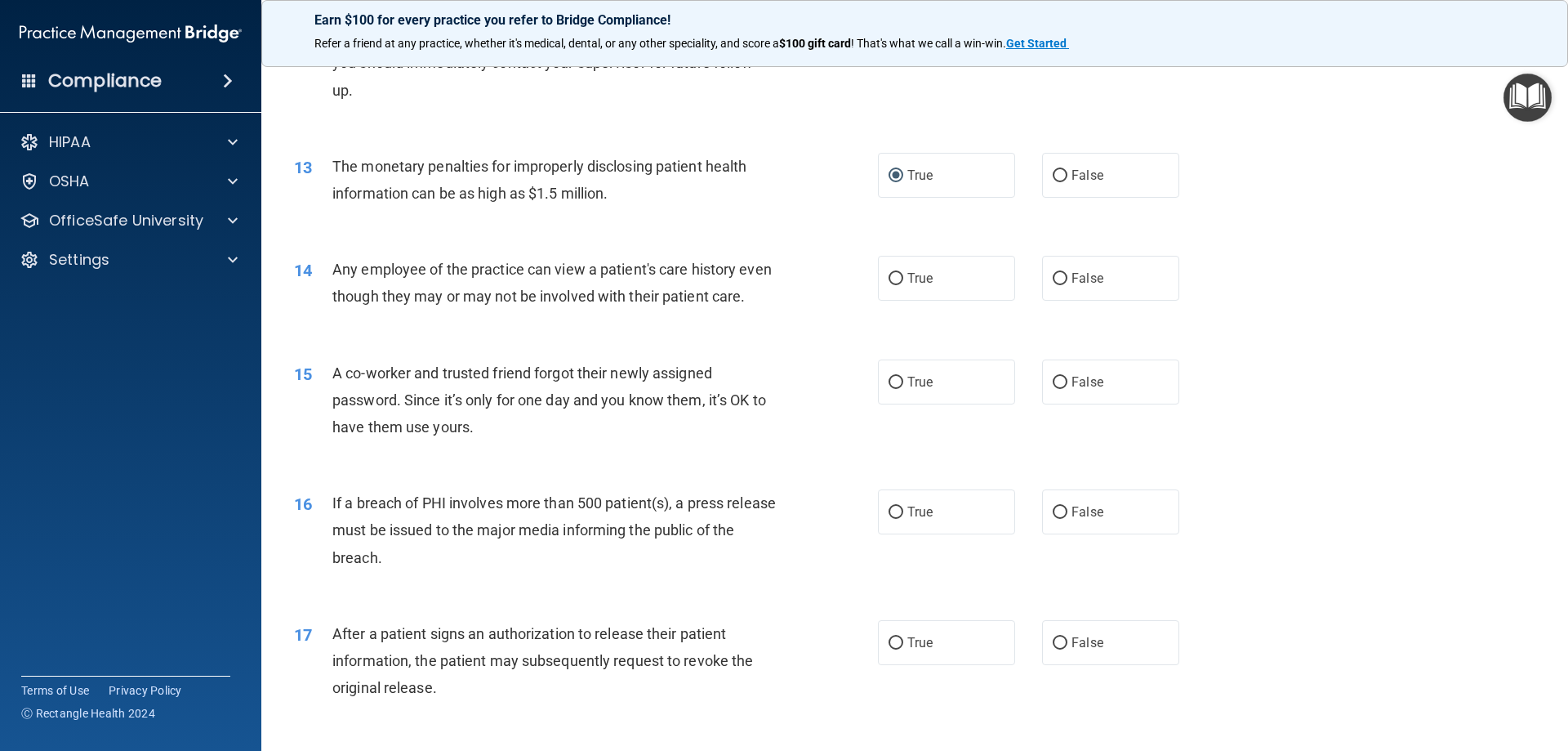
click at [574, 379] on div "15 A co-worker and trusted friend forgot their newly assigned password. Since i…" at bounding box center [915, 404] width 1266 height 130
click at [917, 274] on span "True" at bounding box center [920, 278] width 26 height 16
click at [903, 274] on input "True" at bounding box center [895, 278] width 15 height 12
radio input "true"
click at [1071, 269] on label "False" at bounding box center [1111, 278] width 138 height 45
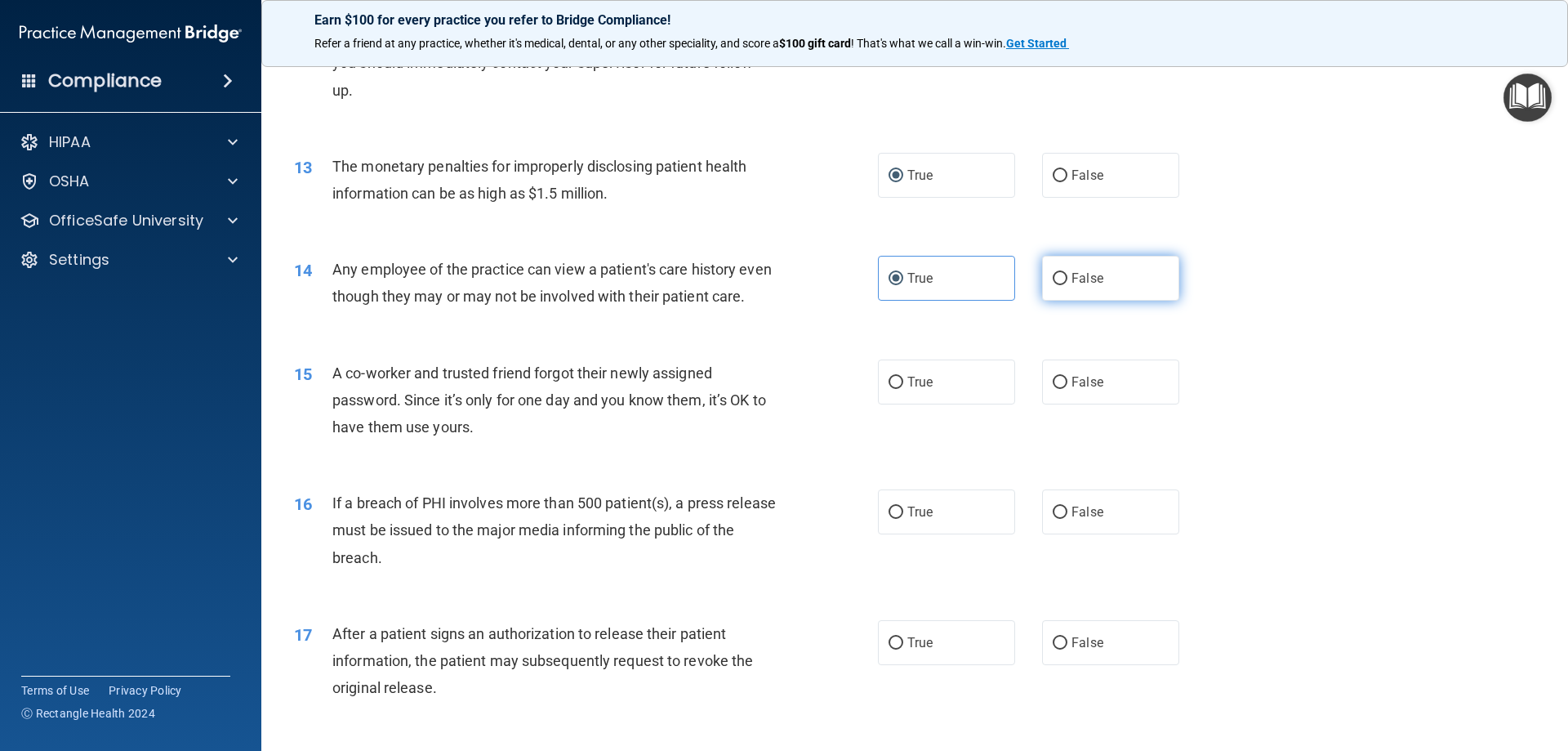
click at [1067, 273] on input "False" at bounding box center [1060, 278] width 15 height 12
radio input "true"
radio input "false"
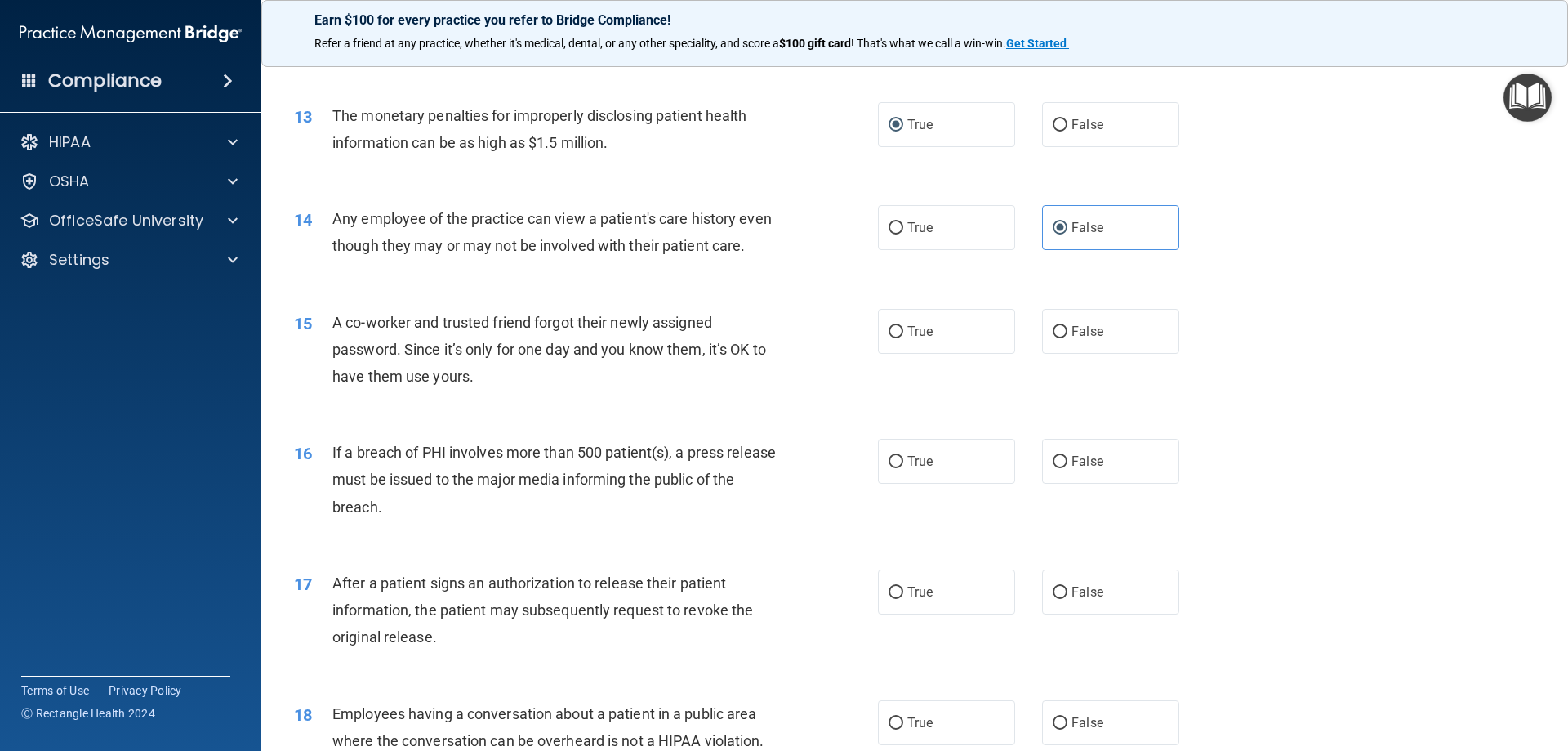
scroll to position [1552, 0]
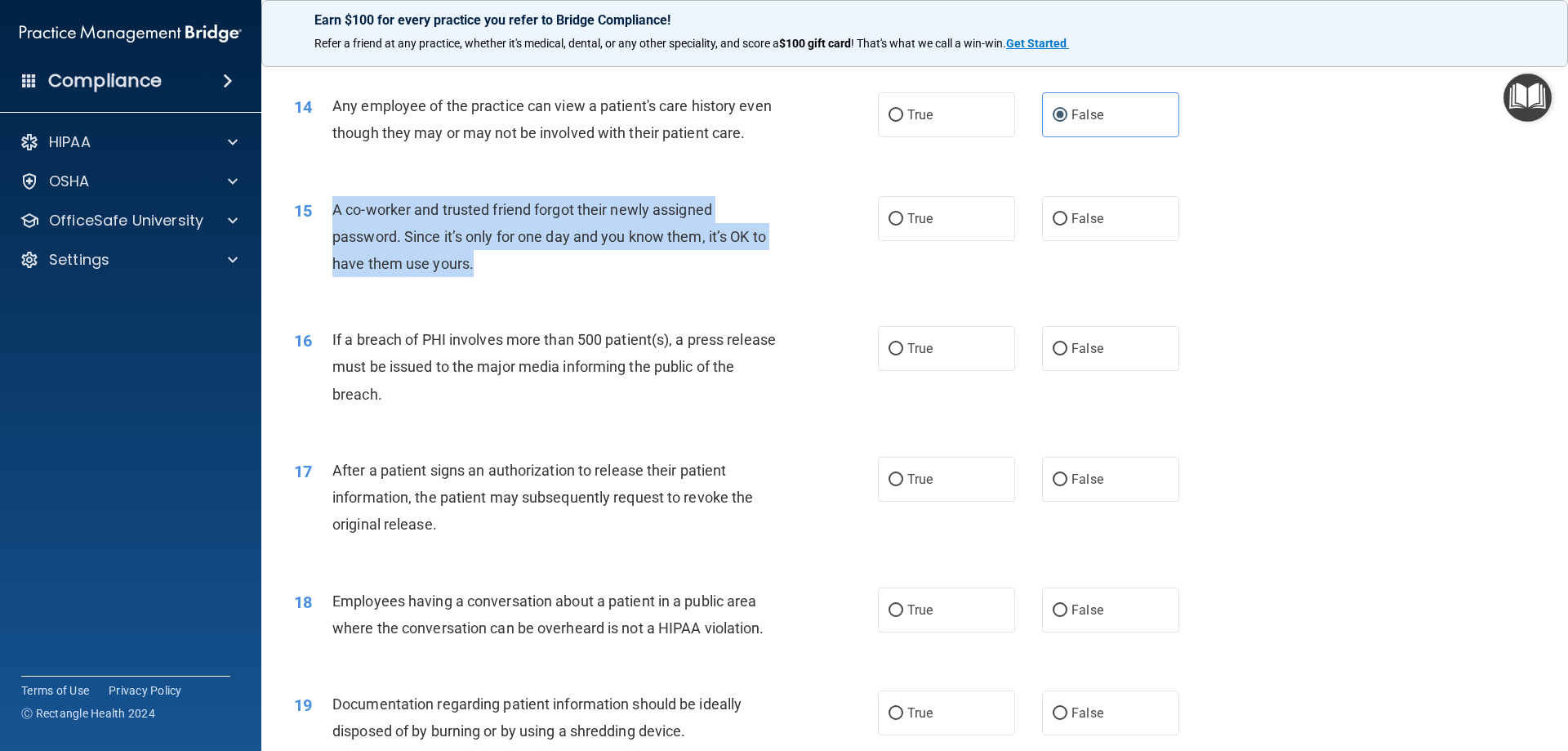
drag, startPoint x: 339, startPoint y: 230, endPoint x: 480, endPoint y: 294, distance: 154.8
click at [480, 278] on div "A co-worker and trusted friend forgot their newly assigned password. Since it’s…" at bounding box center [561, 237] width 457 height 82
click at [1052, 226] on input "False" at bounding box center [1060, 219] width 15 height 12
radio input "true"
click at [850, 276] on div "15 A co-worker and trusted friend forgot their newly assigned password. Since i…" at bounding box center [586, 241] width 633 height 90
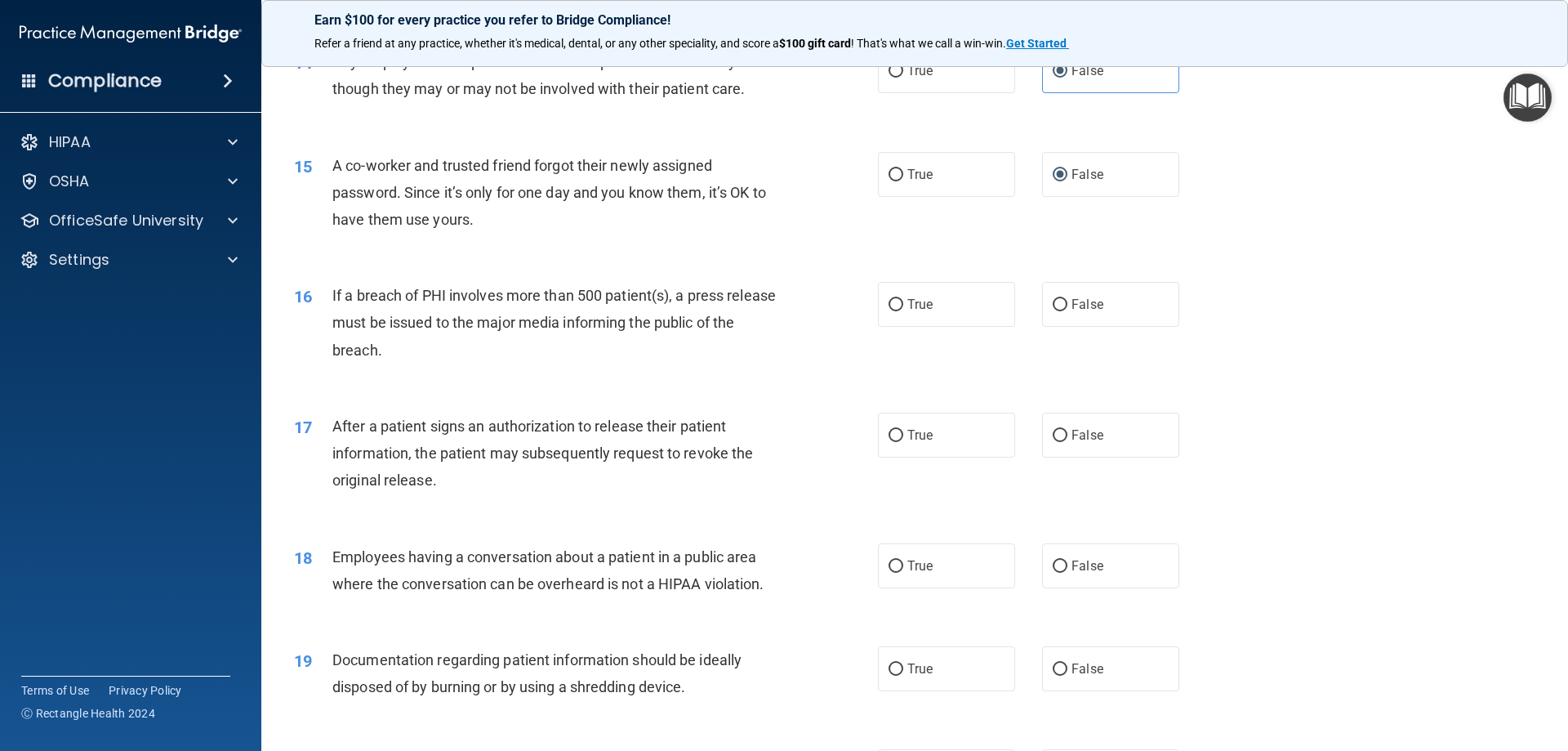
scroll to position [1634, 0]
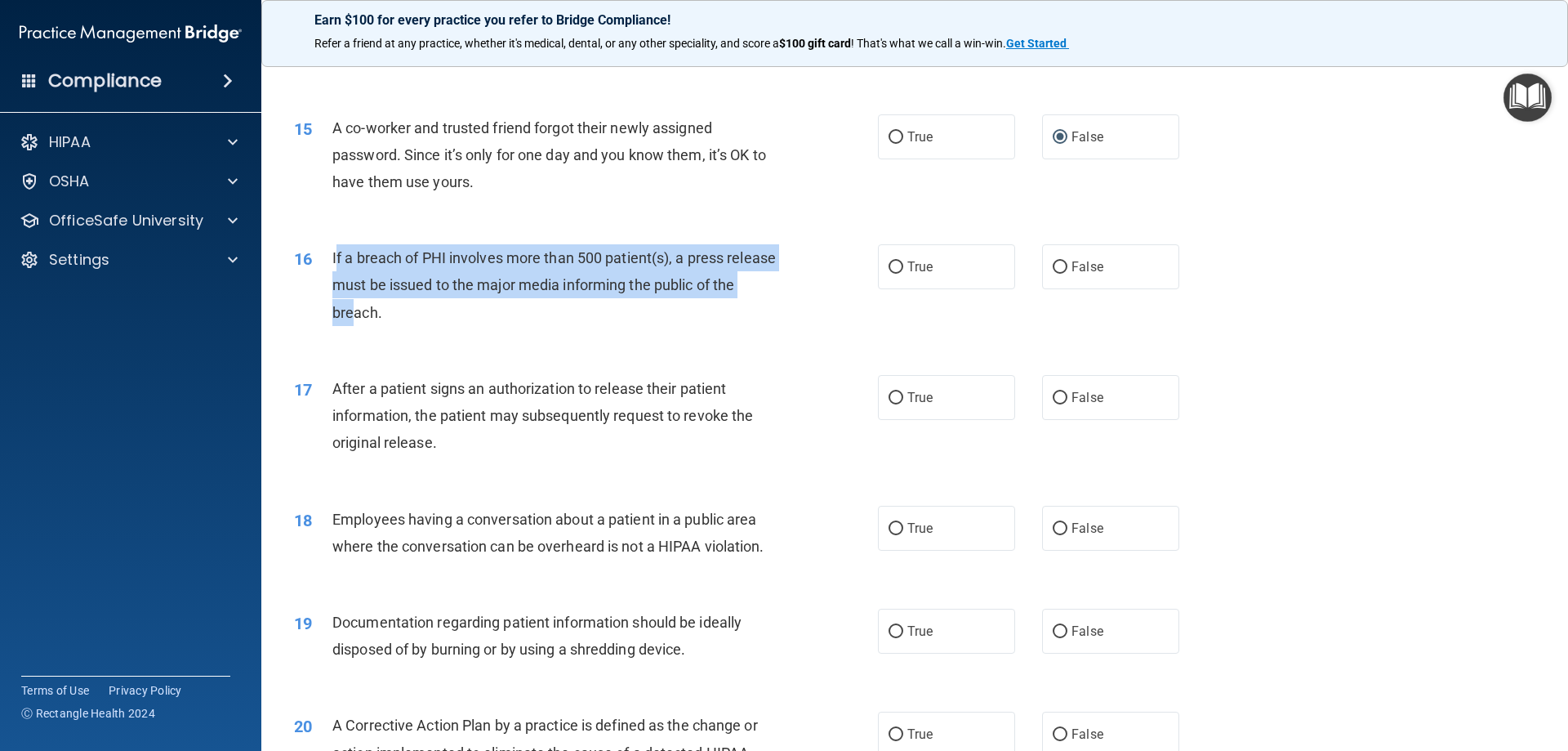
drag, startPoint x: 334, startPoint y: 280, endPoint x: 383, endPoint y: 331, distance: 70.7
click at [382, 320] on span "If a breach of PHI involves more than 500 patient(s), a press release must be i…" at bounding box center [553, 284] width 443 height 71
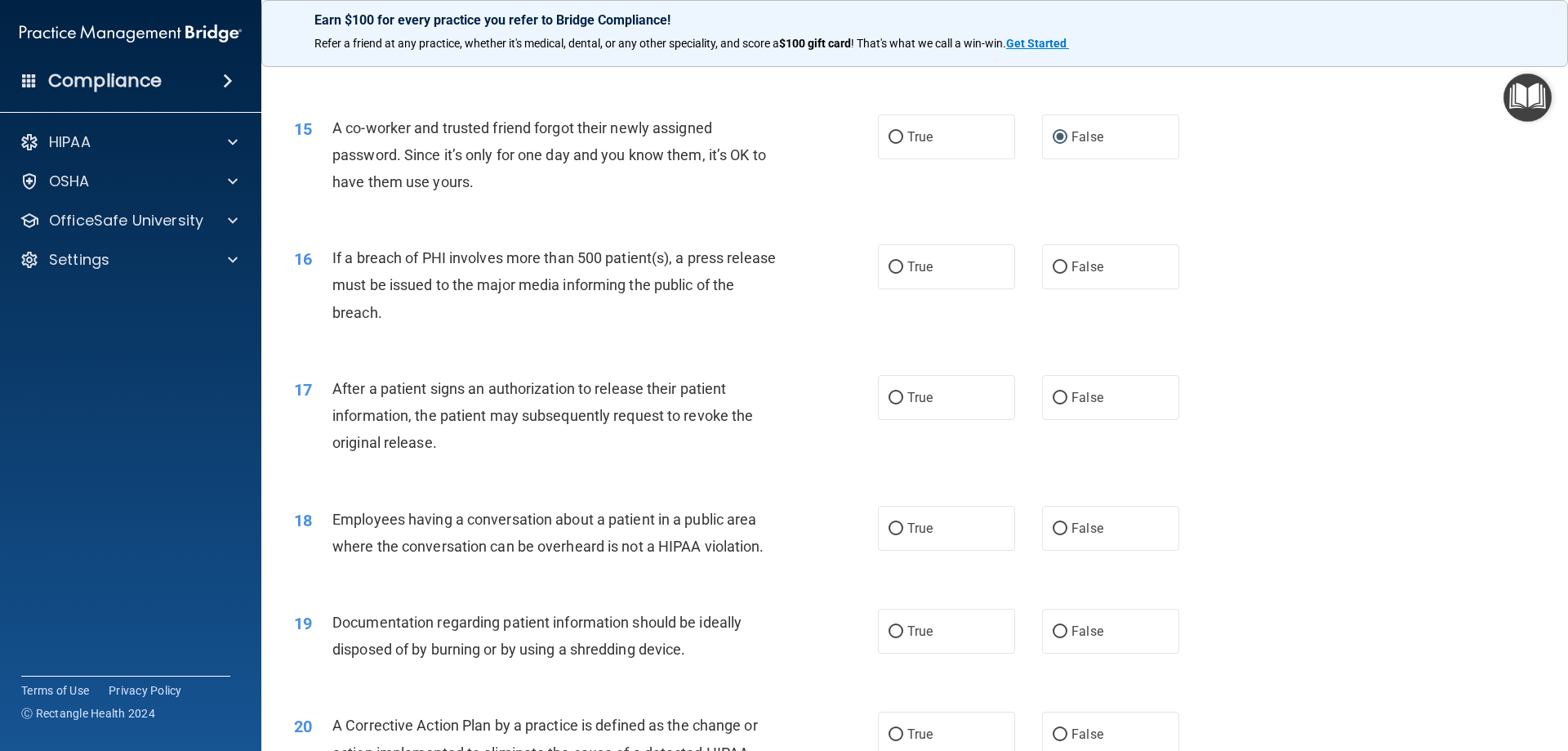
click at [439, 334] on div "16 If a breach of PHI involves more than 500 patient(s), a press release must b…" at bounding box center [586, 289] width 633 height 90
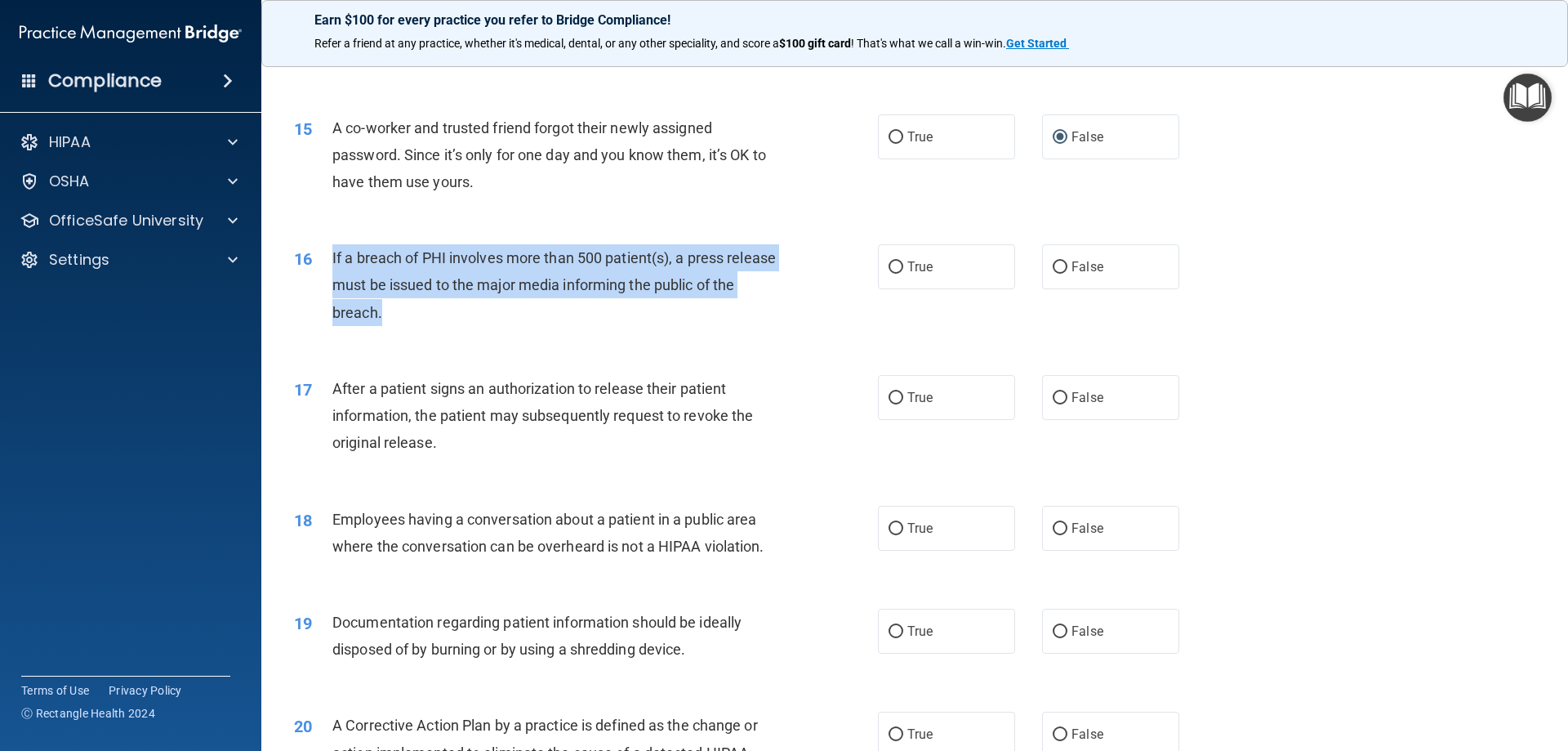
drag, startPoint x: 325, startPoint y: 284, endPoint x: 411, endPoint y: 334, distance: 99.5
click at [414, 334] on div "16 If a breach of PHI involves more than 500 patient(s), a press release must b…" at bounding box center [586, 289] width 633 height 90
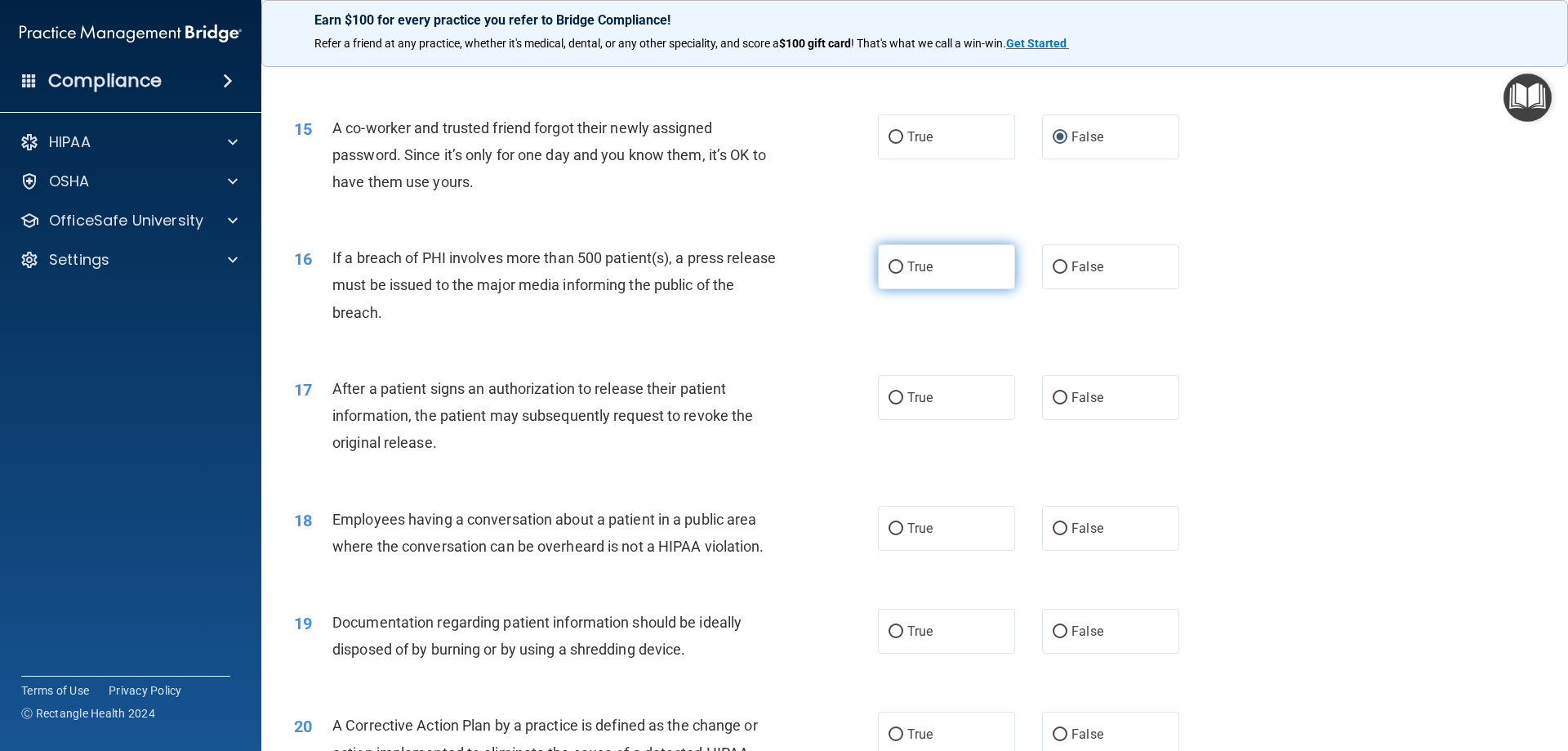
click at [916, 281] on label "True" at bounding box center [947, 266] width 138 height 45
click at [903, 274] on input "True" at bounding box center [895, 267] width 15 height 12
radio input "true"
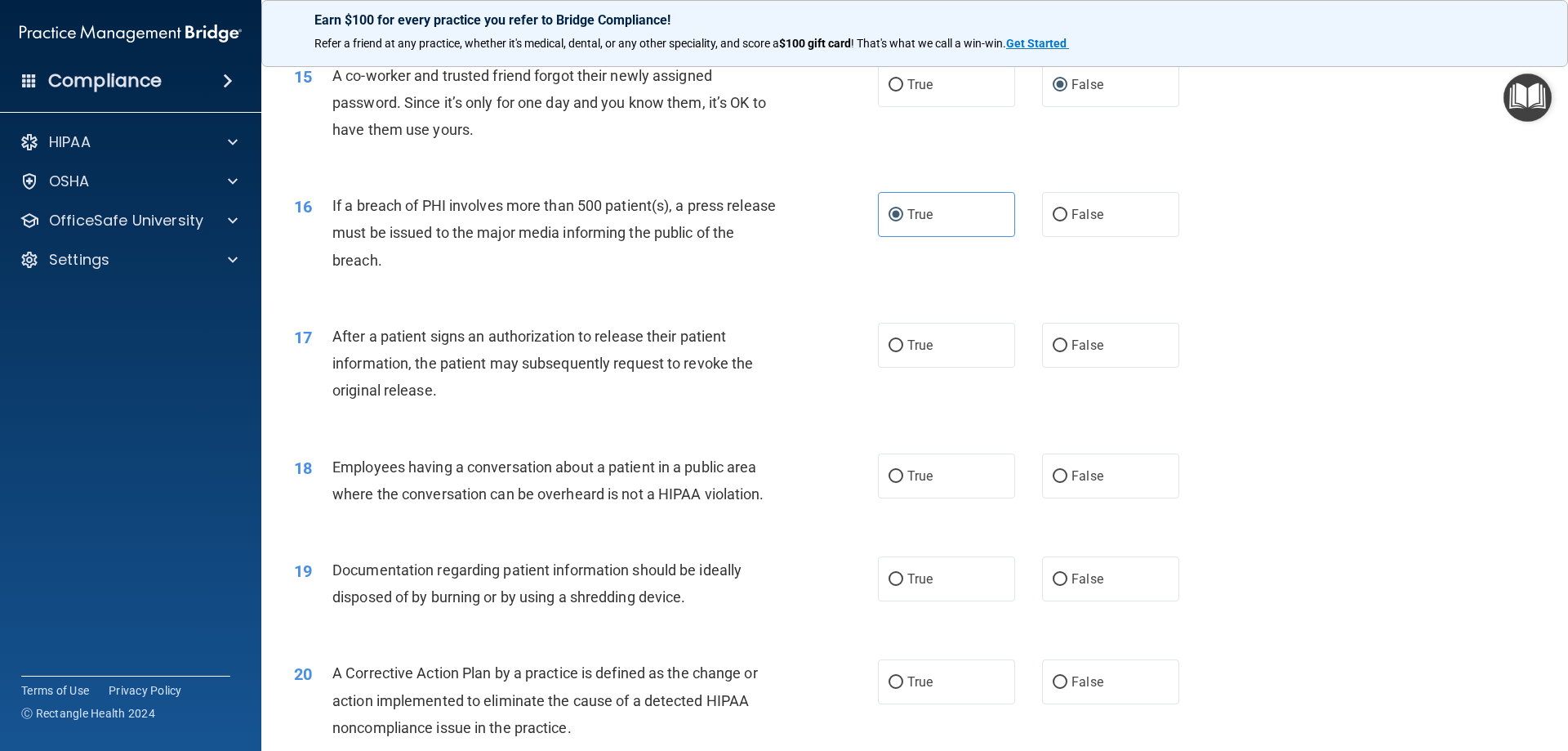
scroll to position [1716, 0]
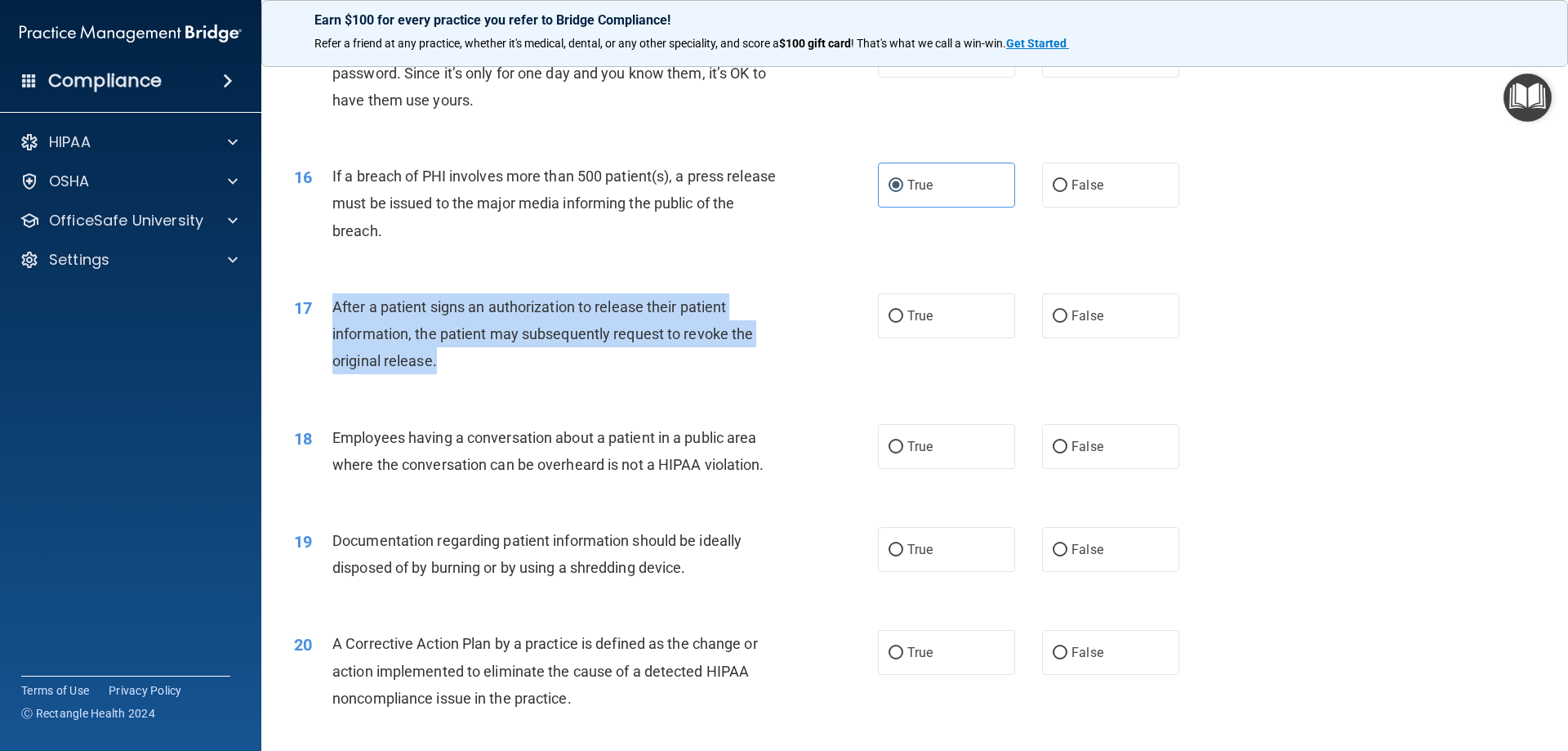
drag, startPoint x: 334, startPoint y: 336, endPoint x: 442, endPoint y: 389, distance: 120.3
click at [441, 383] on div "17 After a patient signs an authorization to release their patient information,…" at bounding box center [586, 339] width 633 height 90
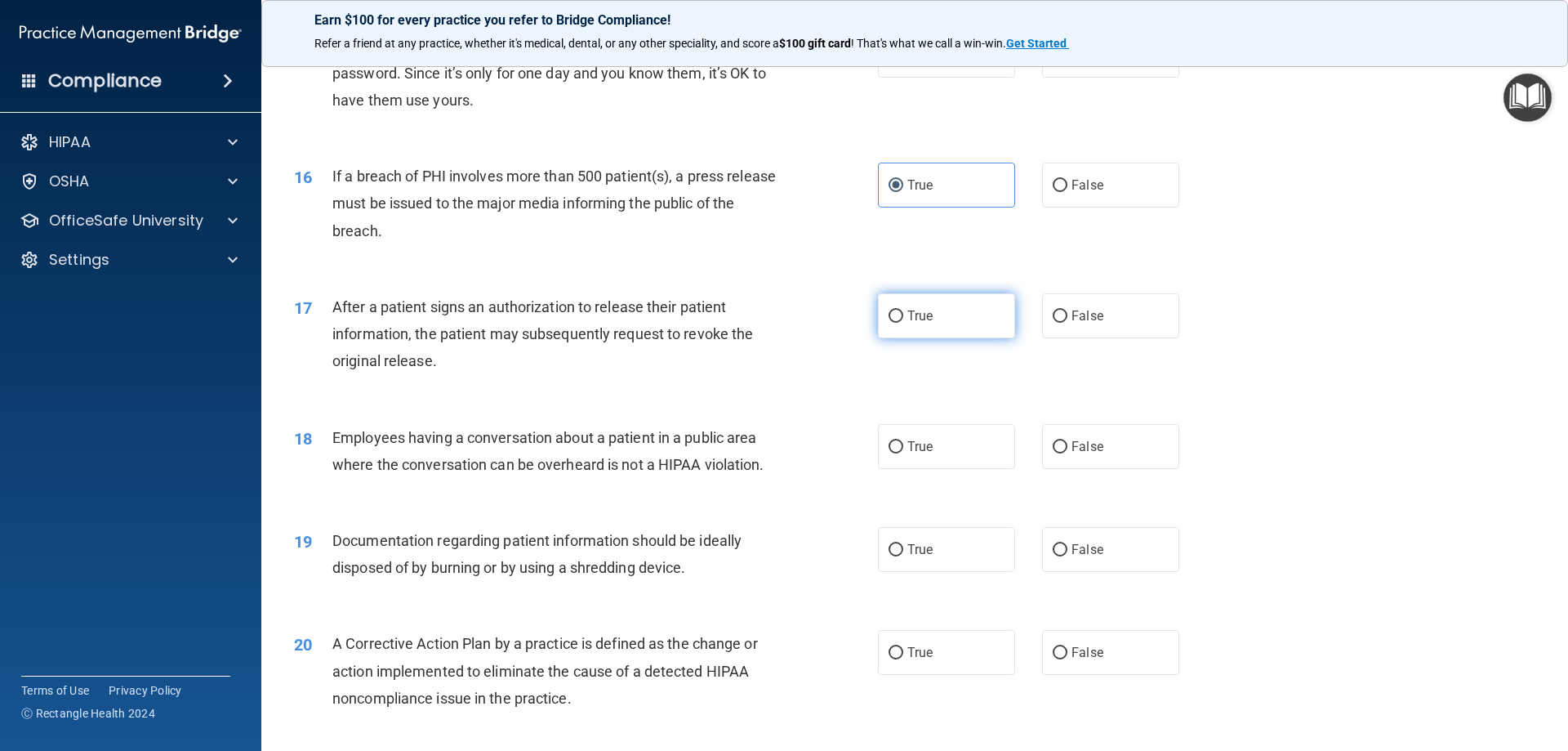
click at [954, 338] on label "True" at bounding box center [947, 316] width 138 height 45
click at [903, 323] on input "True" at bounding box center [895, 316] width 15 height 12
radio input "true"
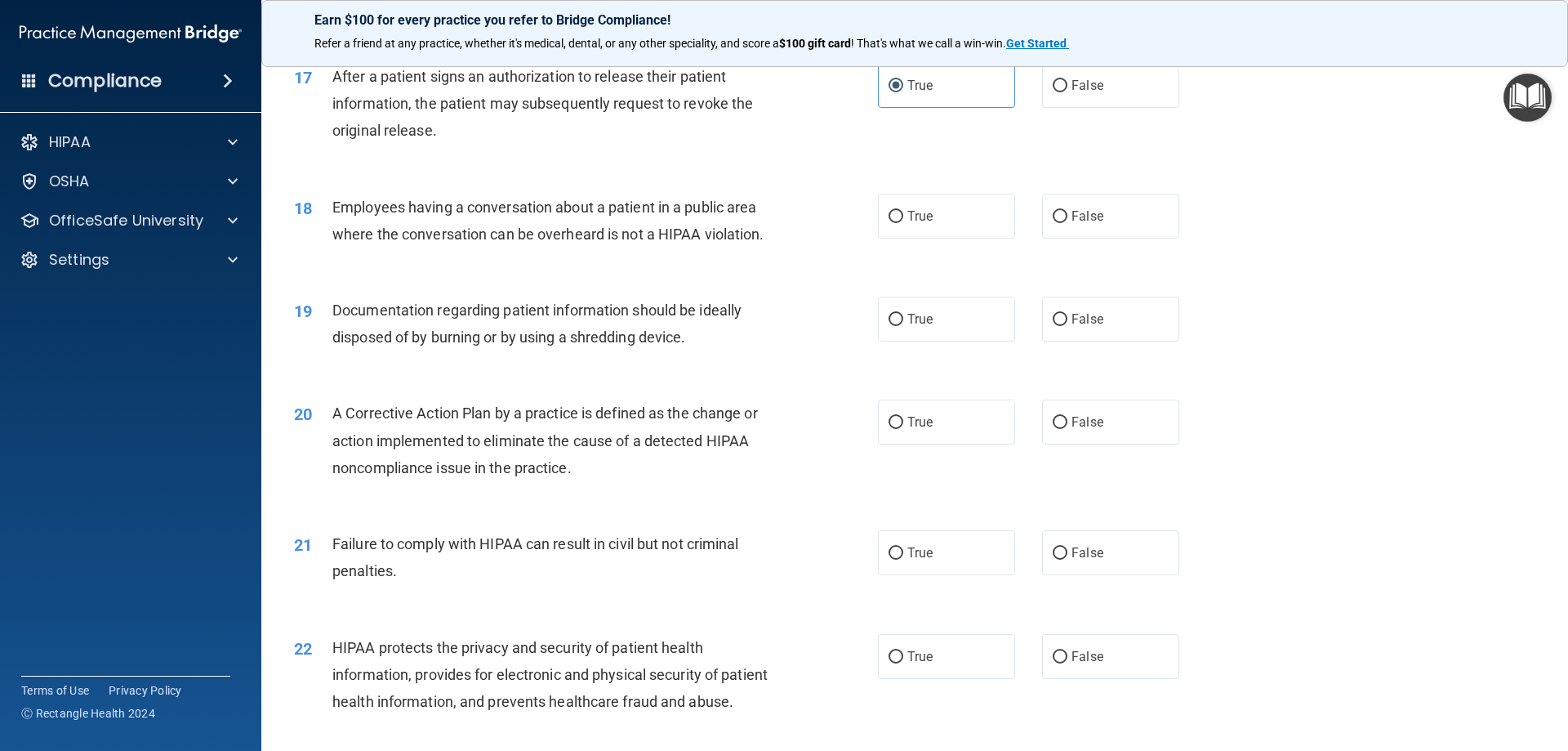
scroll to position [1961, 0]
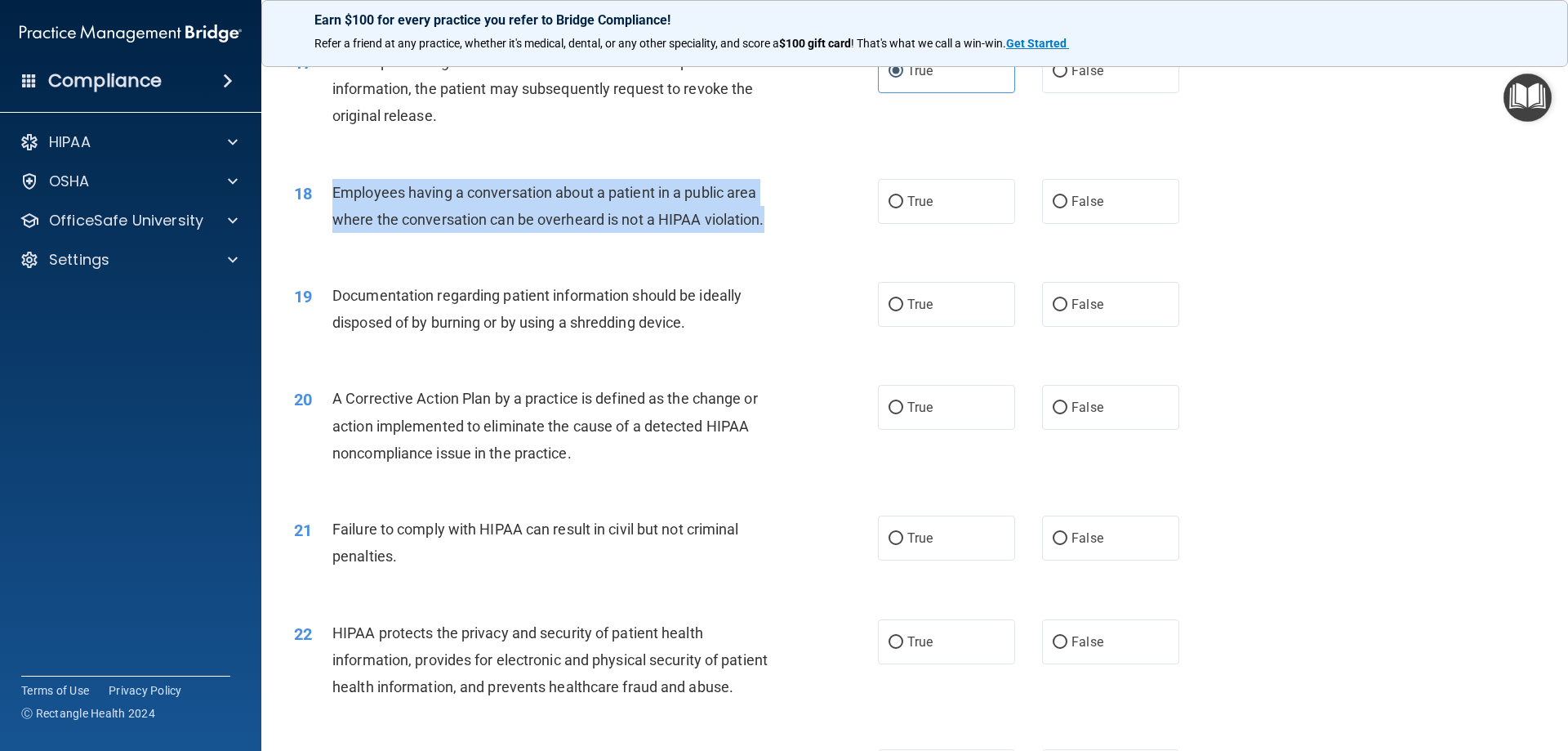
drag, startPoint x: 331, startPoint y: 212, endPoint x: 786, endPoint y: 249, distance: 456.5
click at [786, 241] on div "18 Employees having a conversation about a patient in a public area where the c…" at bounding box center [586, 210] width 633 height 62
click at [888, 208] on input "True" at bounding box center [895, 202] width 15 height 12
radio input "true"
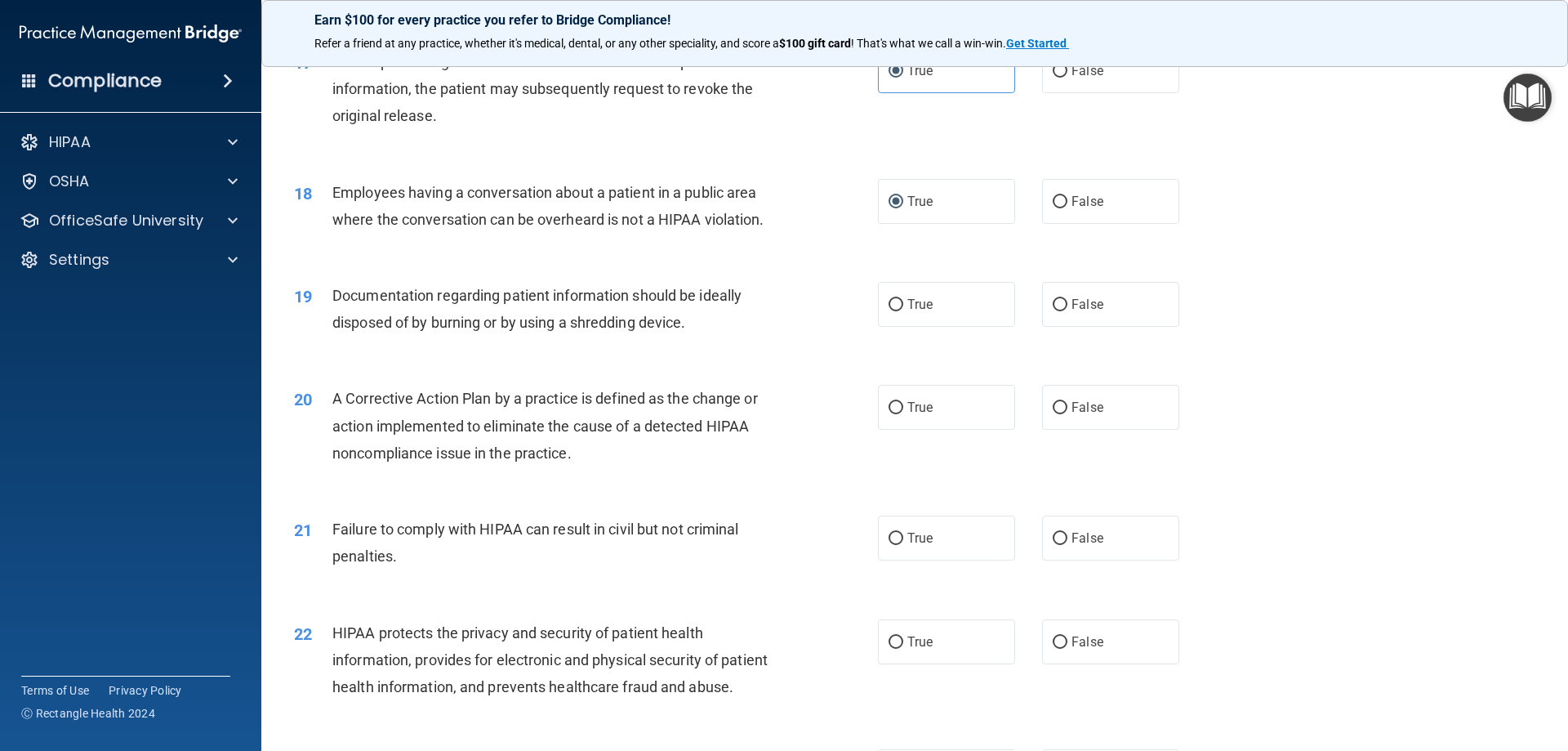
click at [820, 262] on div "18 Employees having a conversation about a patient in a public area where the c…" at bounding box center [915, 210] width 1266 height 103
click at [934, 327] on label "True" at bounding box center [947, 304] width 138 height 45
click at [903, 311] on input "True" at bounding box center [895, 305] width 15 height 12
radio input "true"
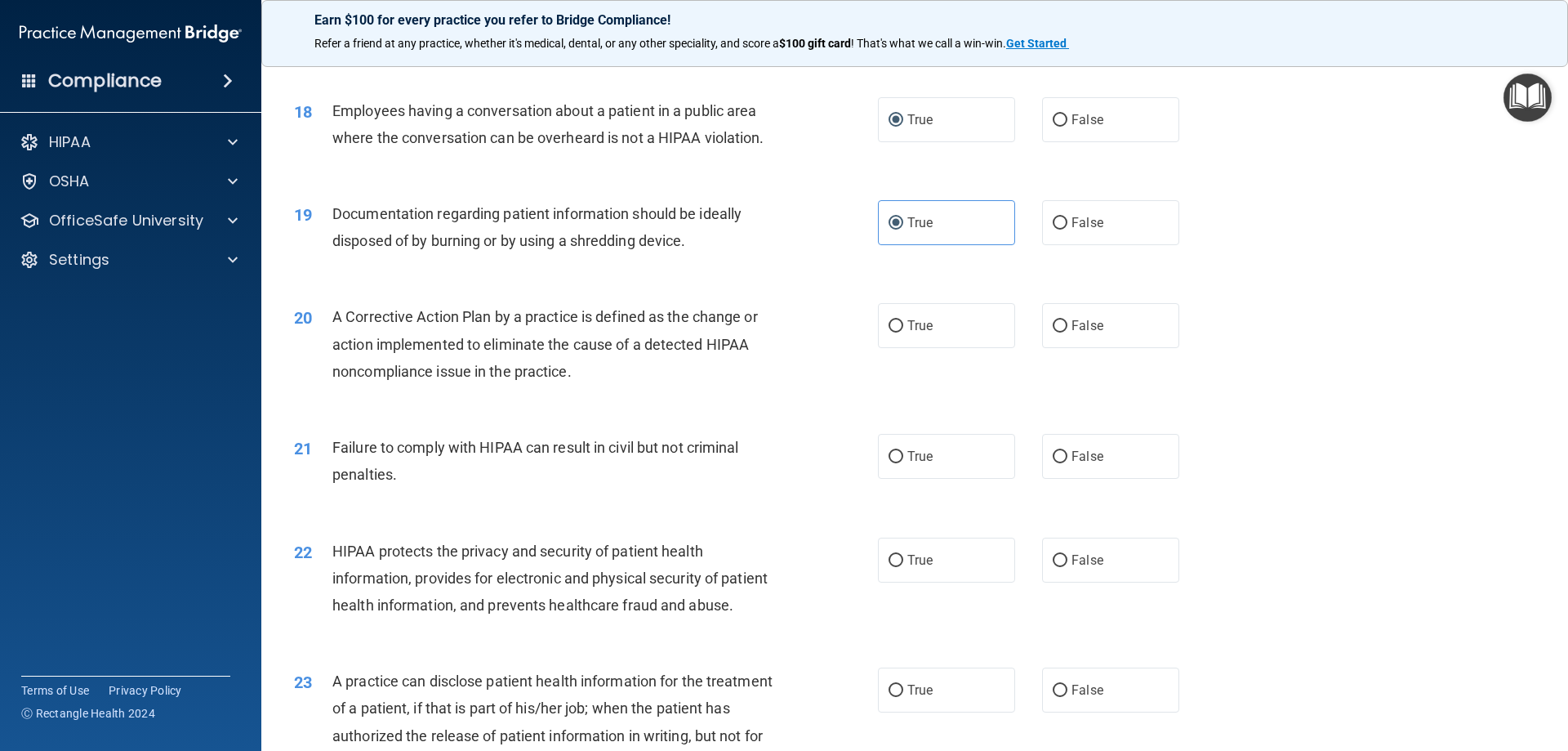
scroll to position [2124, 0]
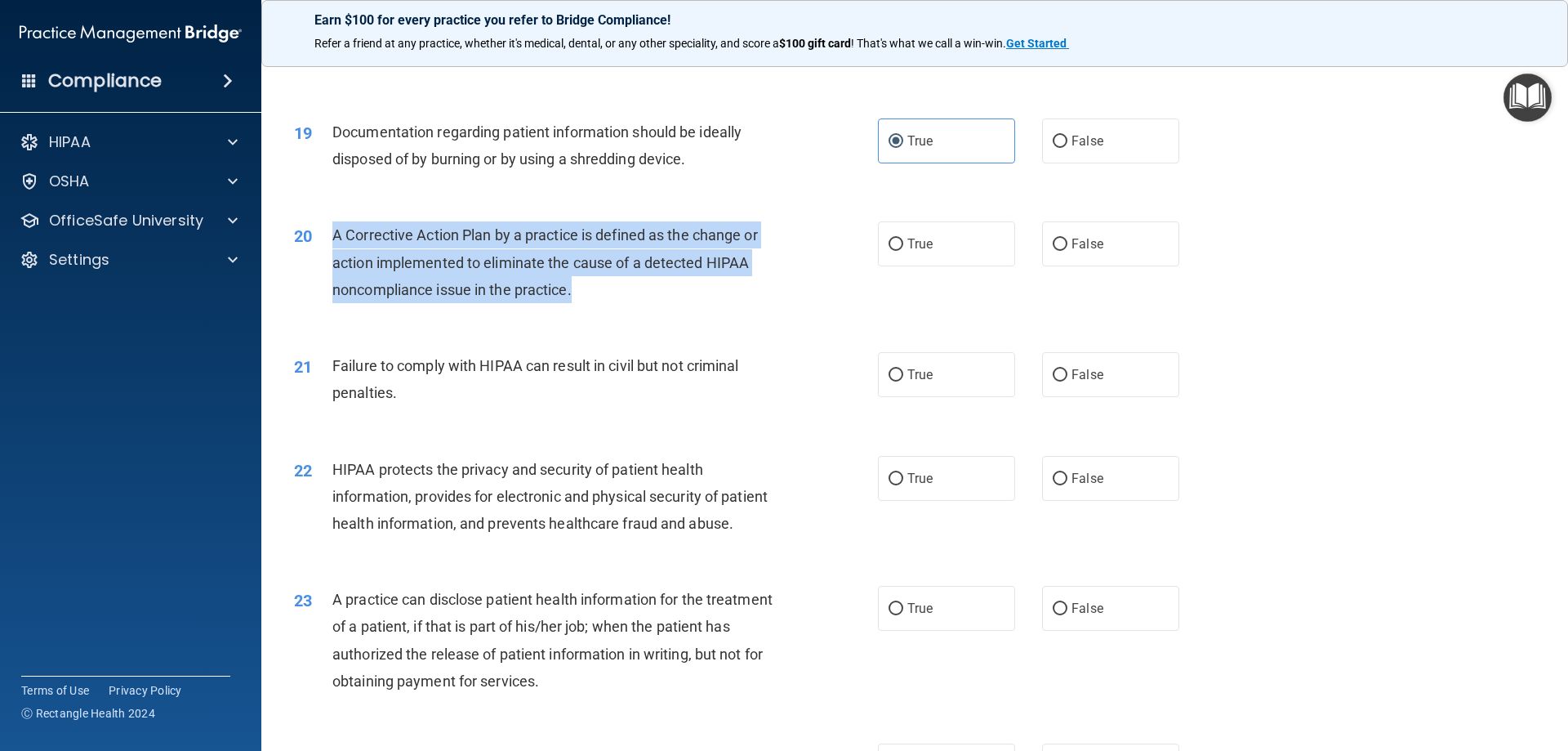
drag, startPoint x: 324, startPoint y: 252, endPoint x: 595, endPoint y: 316, distance: 278.5
click at [595, 311] on div "20 A Corrective Action Plan by a practice is defined as the change or action im…" at bounding box center [586, 266] width 633 height 90
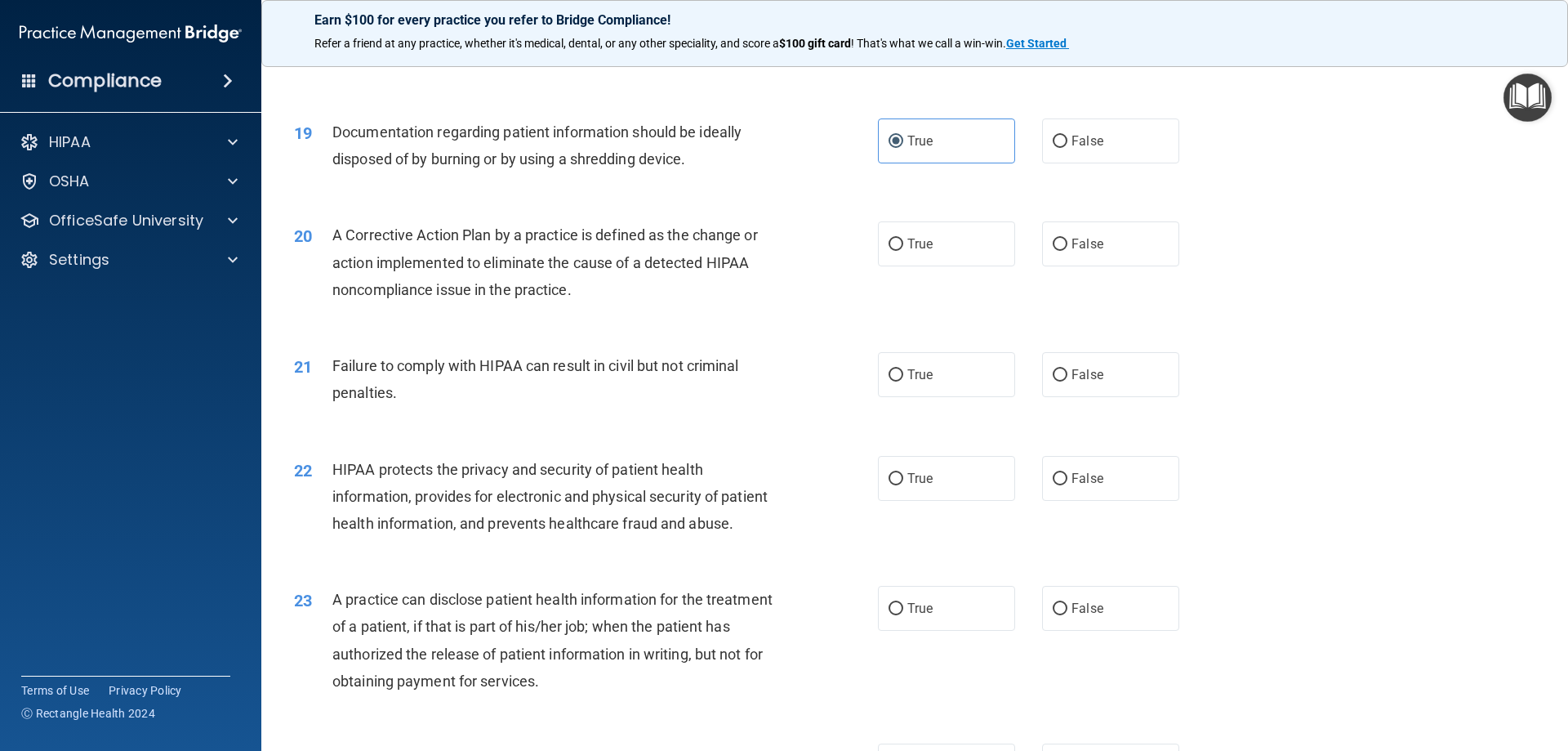
click at [560, 170] on div "Documentation regarding patient information should be ideally disposed of by bu…" at bounding box center [561, 145] width 457 height 54
click at [892, 251] on input "True" at bounding box center [895, 244] width 15 height 12
radio input "true"
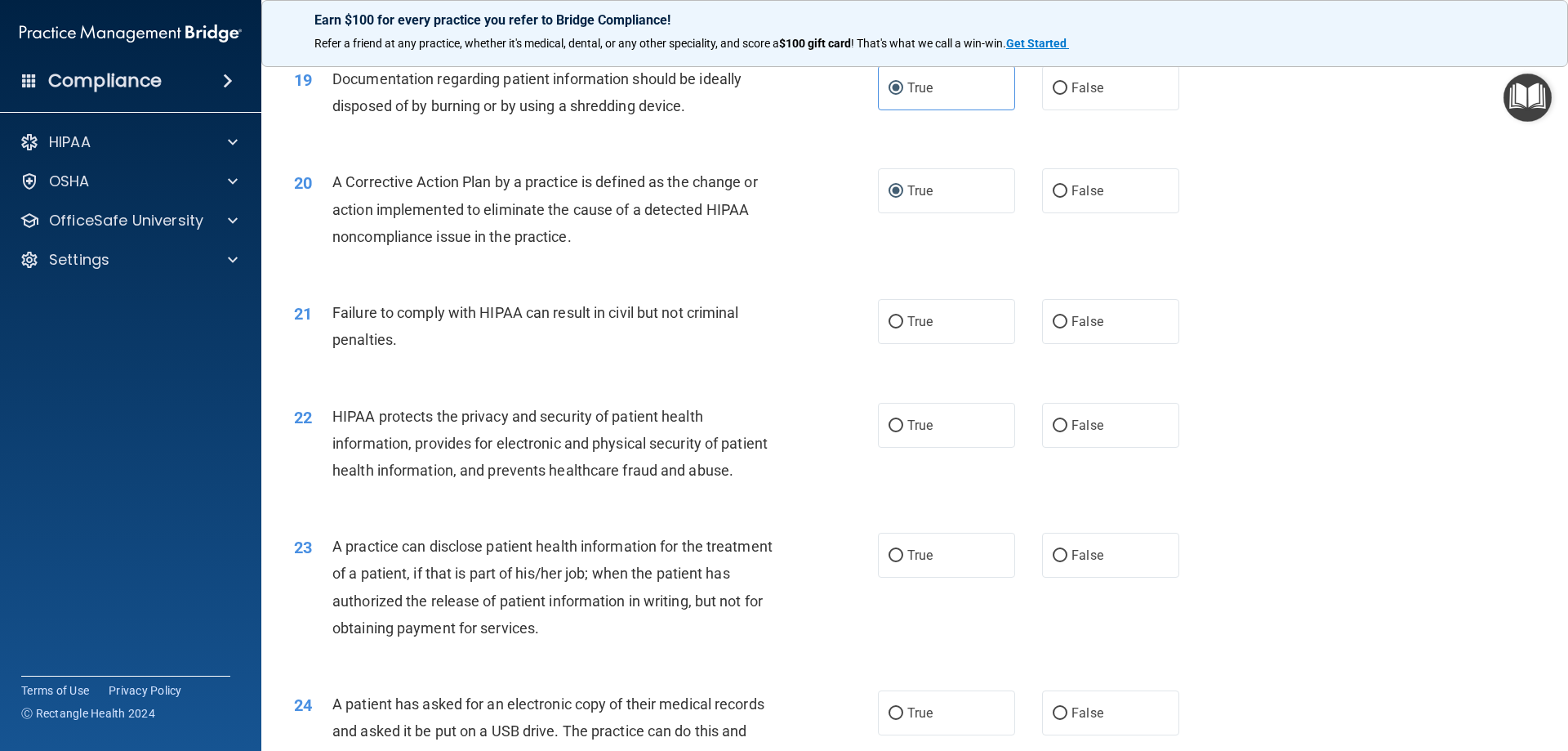
scroll to position [2206, 0]
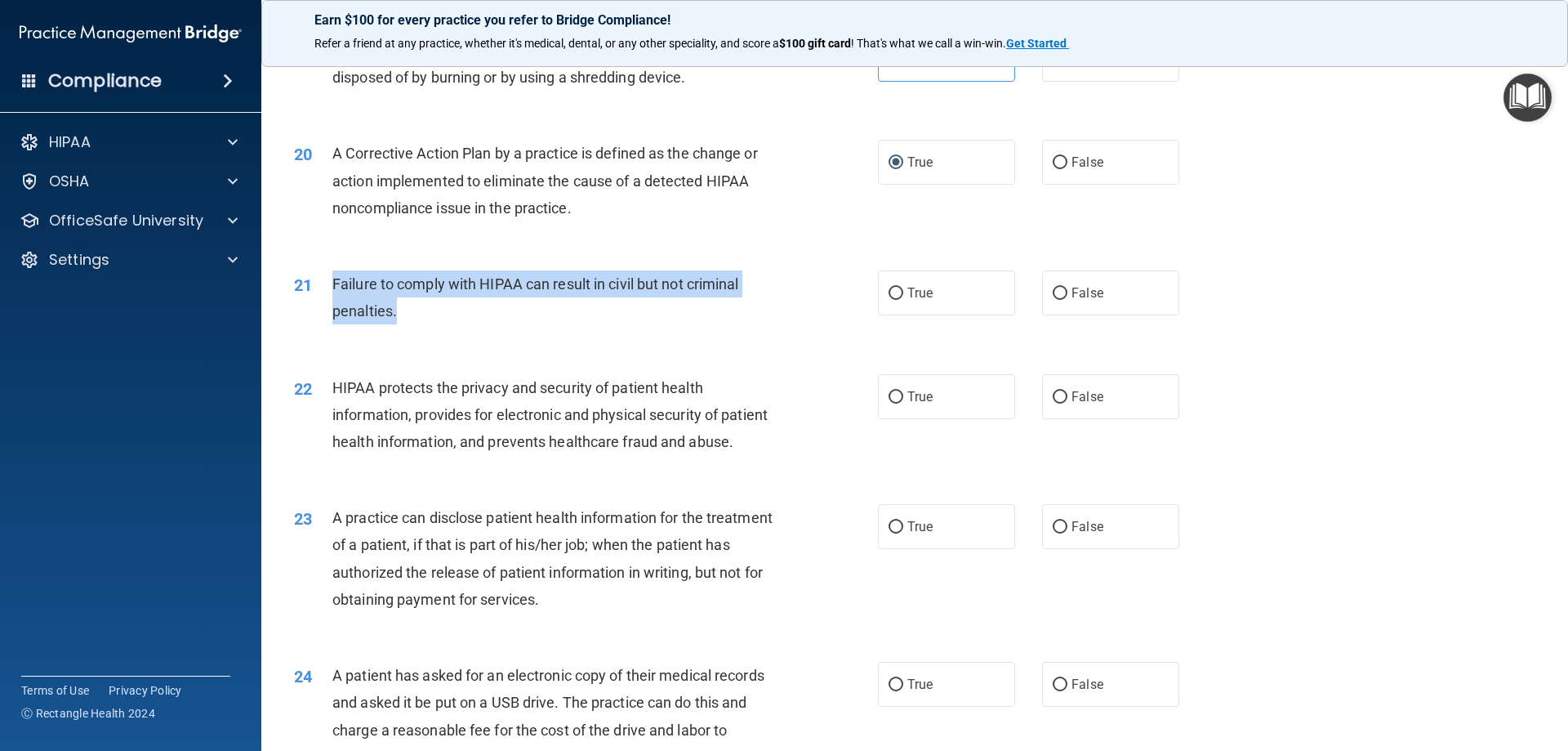
drag, startPoint x: 331, startPoint y: 299, endPoint x: 397, endPoint y: 347, distance: 81.6
click at [397, 324] on div "Failure to comply with HIPAA can result in civil but not criminal penalties." at bounding box center [561, 297] width 457 height 54
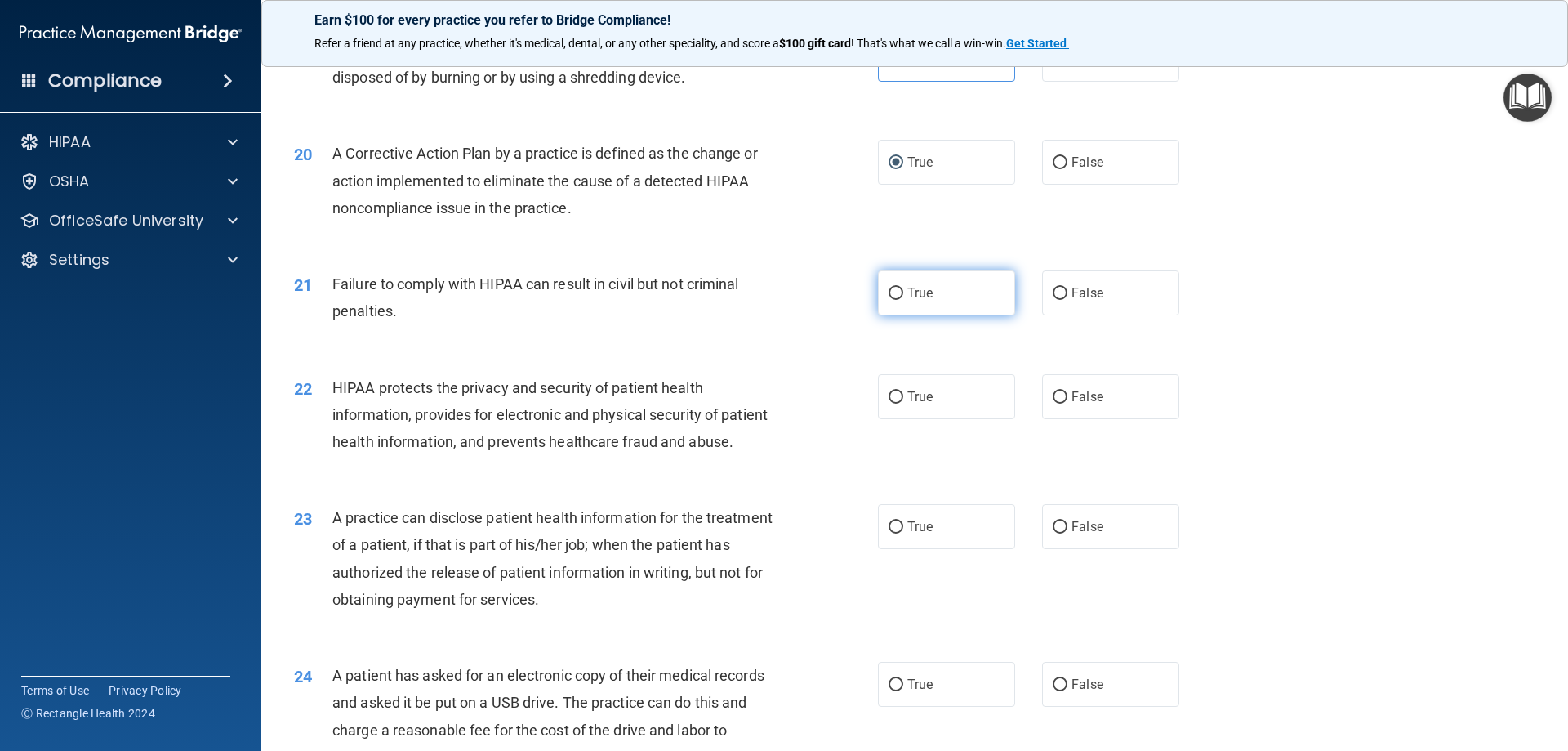
click at [878, 316] on label "True" at bounding box center [947, 293] width 138 height 45
click at [888, 300] on input "True" at bounding box center [895, 293] width 15 height 12
radio input "true"
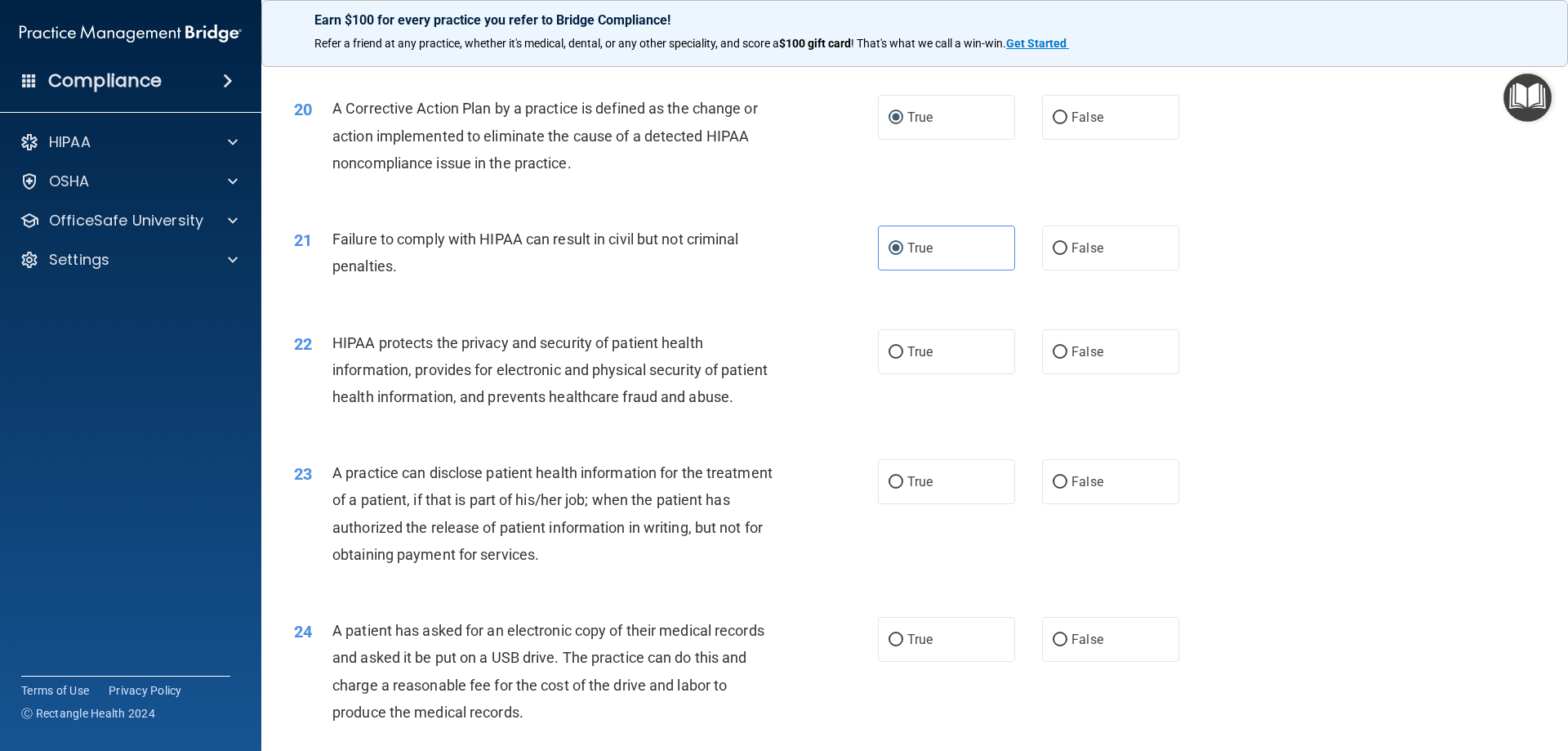
scroll to position [2288, 0]
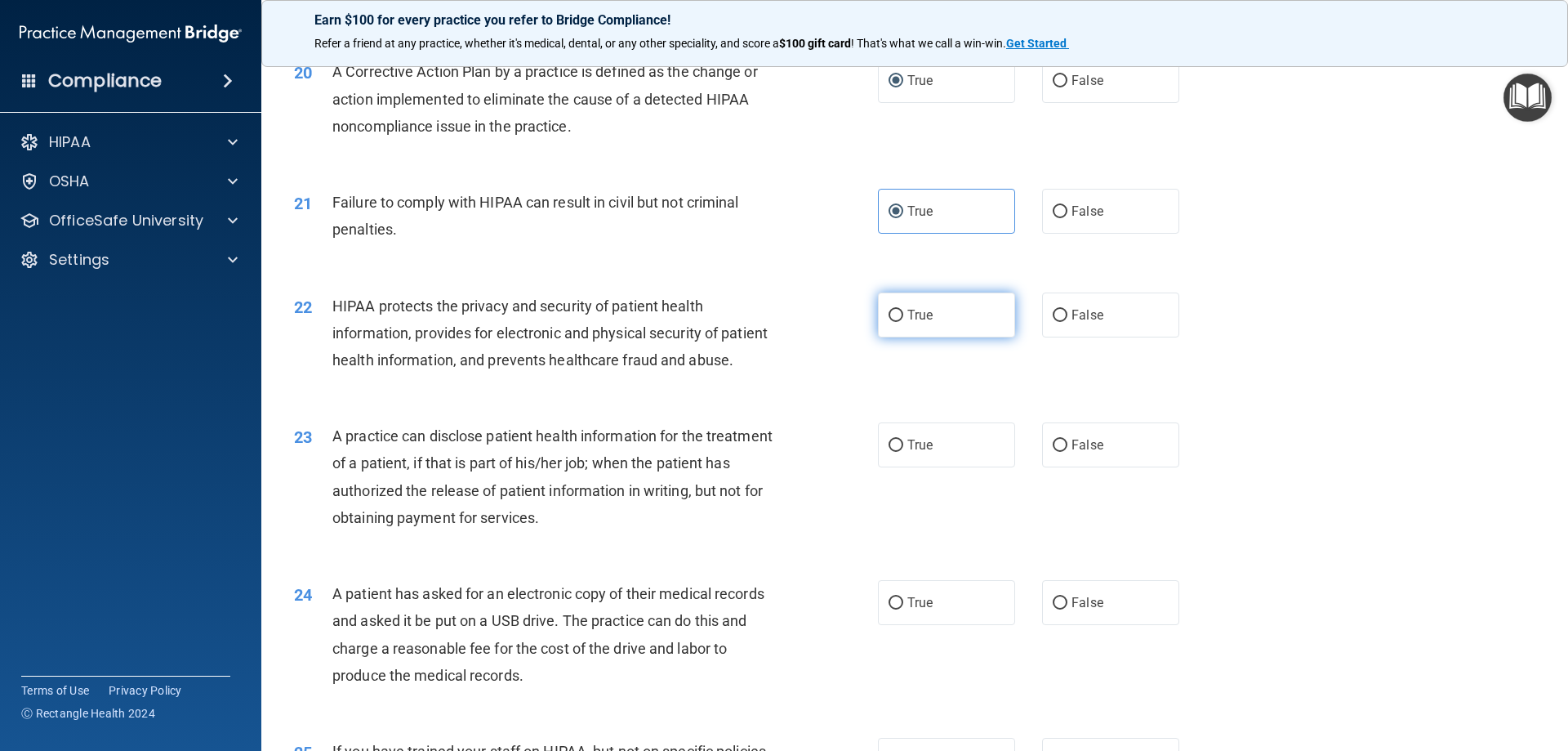
click at [950, 338] on label "True" at bounding box center [947, 315] width 138 height 45
click at [903, 322] on input "True" at bounding box center [895, 315] width 15 height 12
radio input "true"
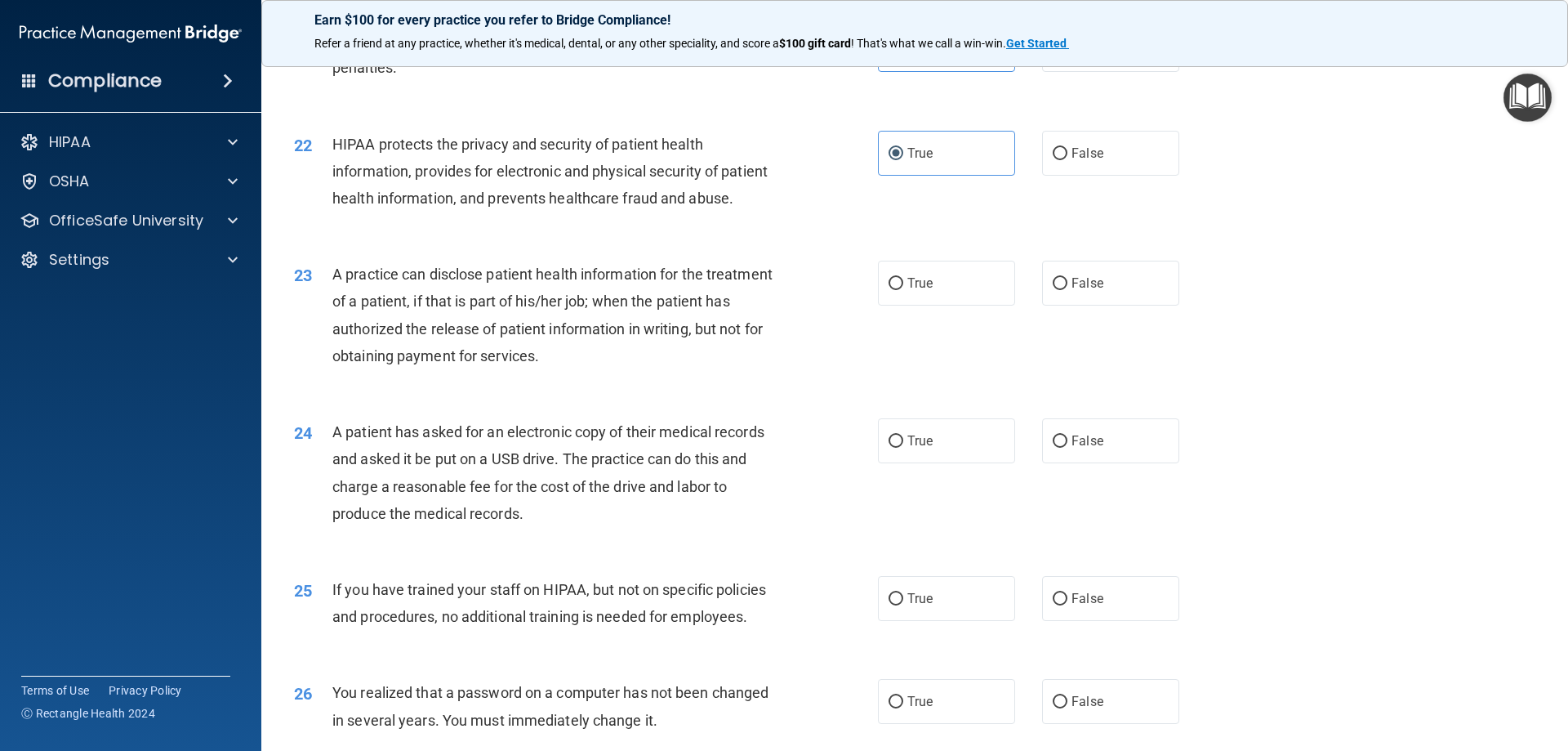
scroll to position [2451, 0]
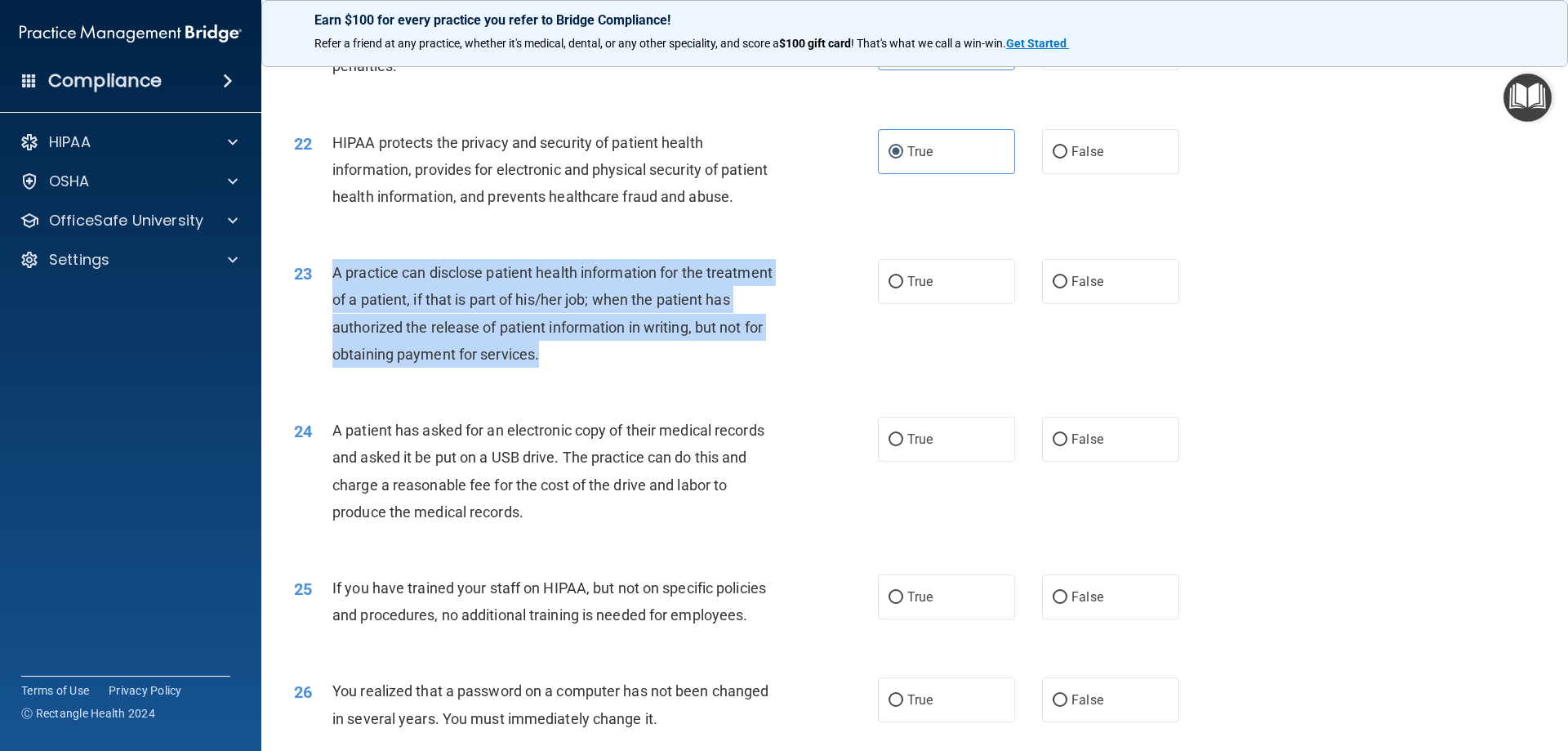
drag, startPoint x: 331, startPoint y: 314, endPoint x: 618, endPoint y: 406, distance: 301.4
click at [618, 368] on div "A practice can disclose patient health information for the treatment of a patie…" at bounding box center [561, 313] width 457 height 108
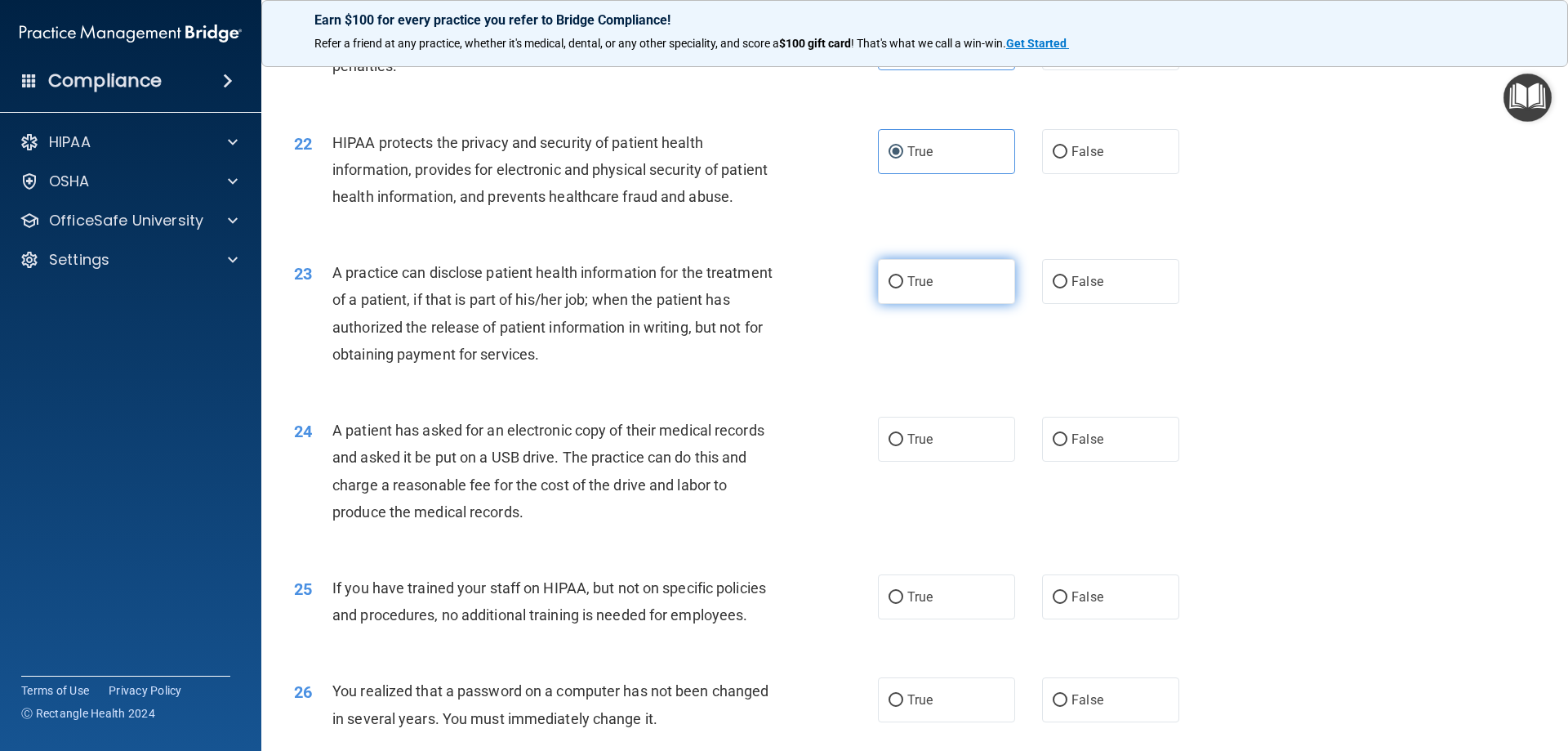
click at [906, 304] on label "True" at bounding box center [947, 281] width 138 height 45
click at [903, 288] on input "True" at bounding box center [895, 282] width 15 height 12
radio input "true"
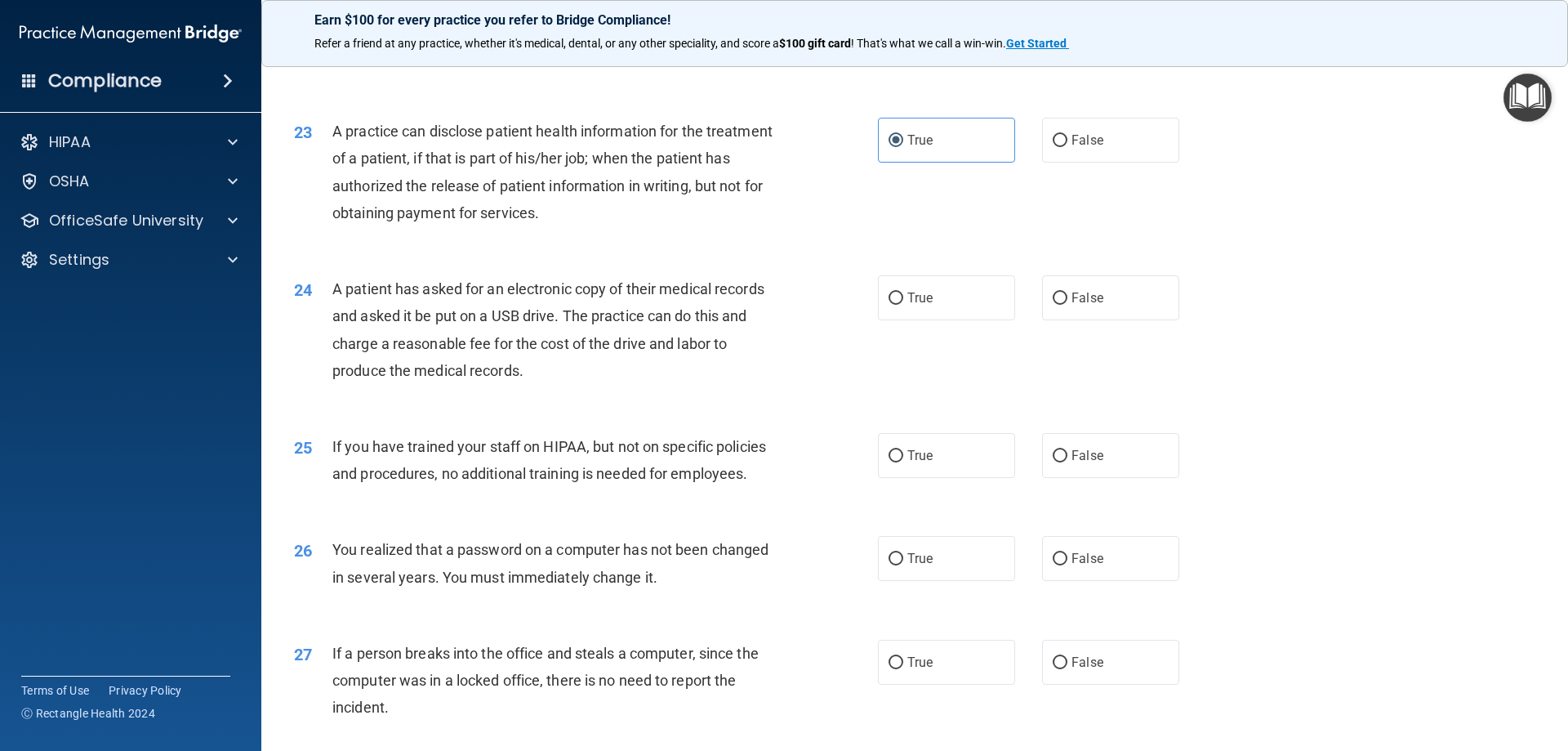
scroll to position [2696, 0]
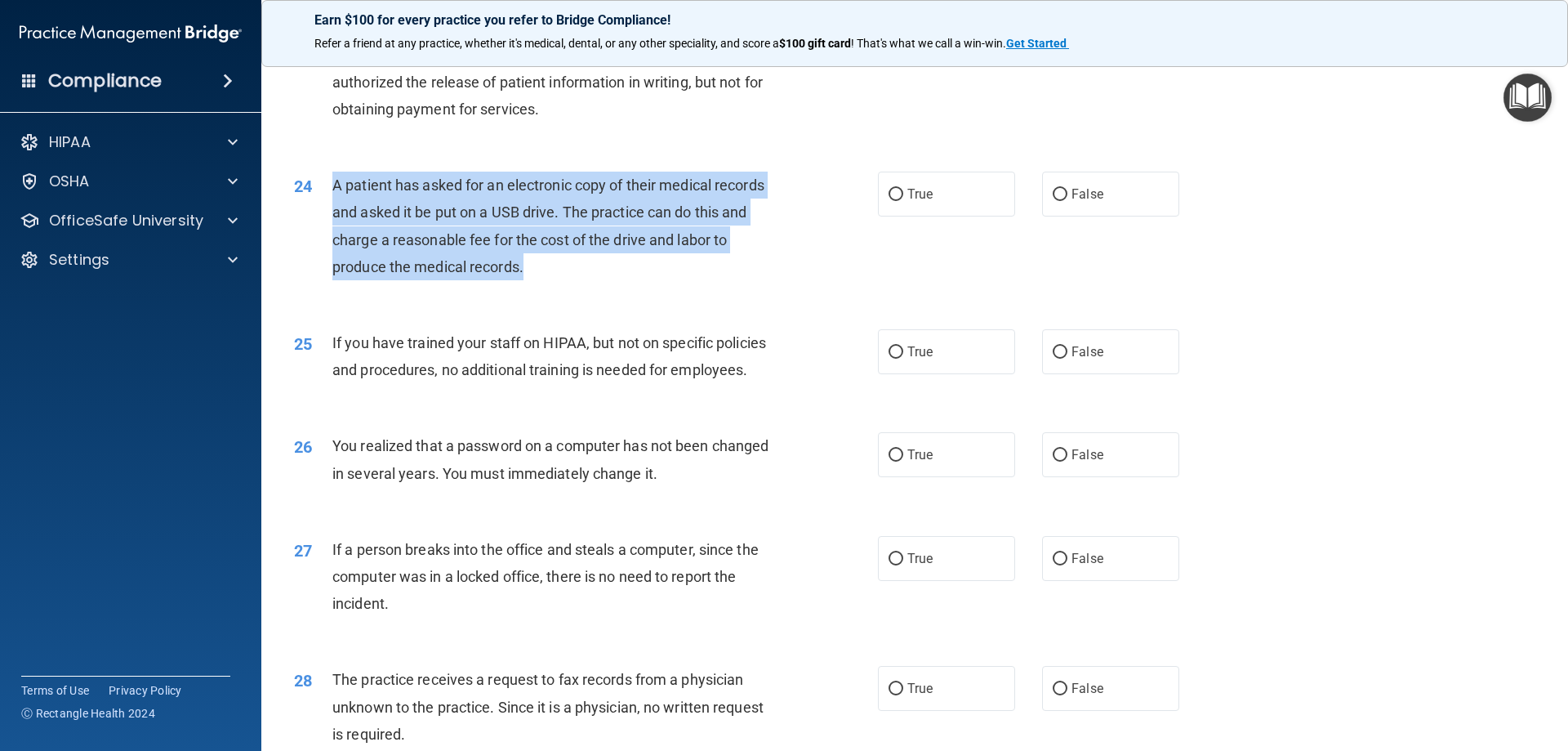
drag, startPoint x: 333, startPoint y: 234, endPoint x: 525, endPoint y: 337, distance: 217.9
click at [525, 288] on div "24 A patient has asked for an electronic copy of their medical records and aske…" at bounding box center [586, 230] width 633 height 117
click at [717, 280] on div "A patient has asked for an electronic copy of their medical records and asked i…" at bounding box center [561, 226] width 457 height 108
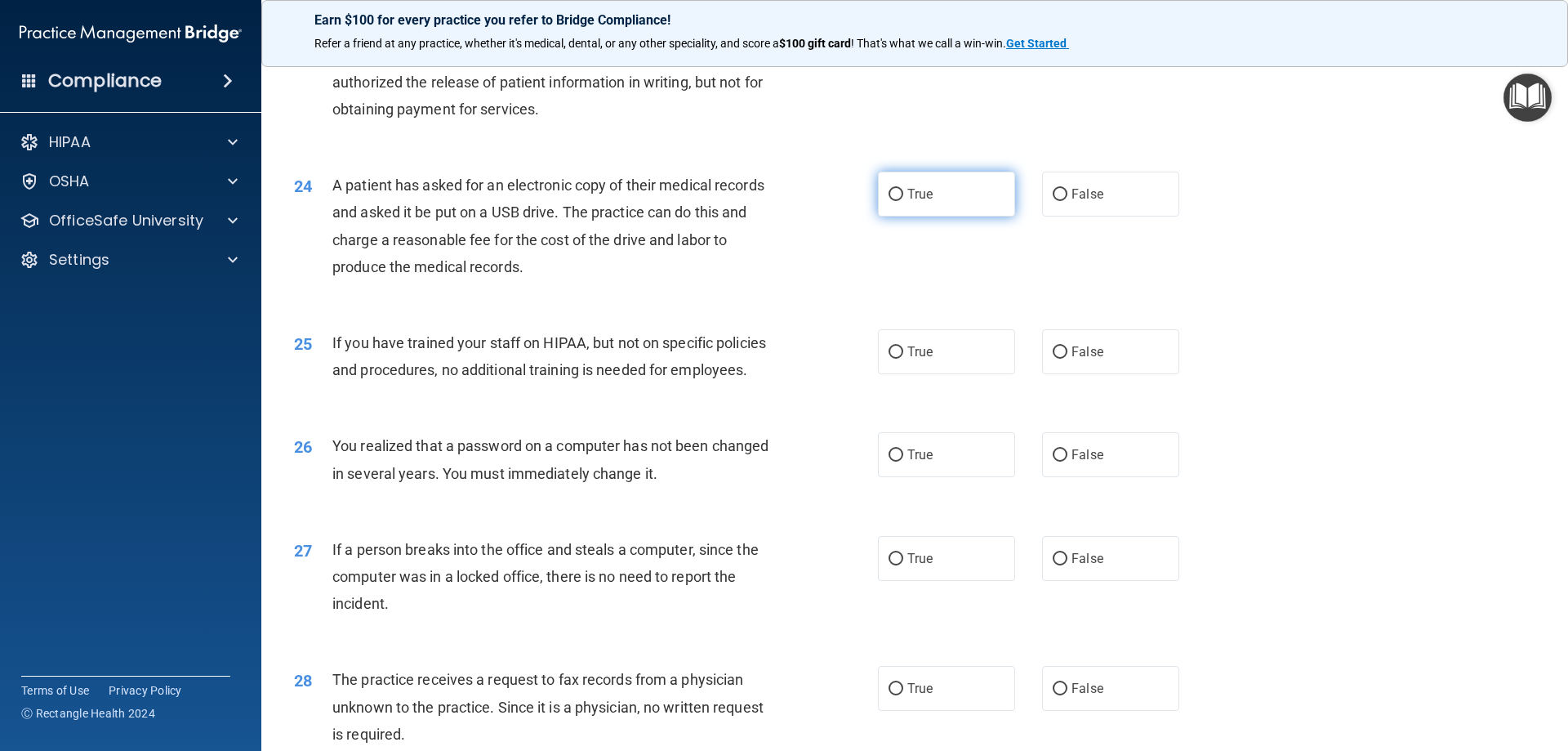
click at [893, 201] on input "True" at bounding box center [895, 195] width 15 height 12
radio input "true"
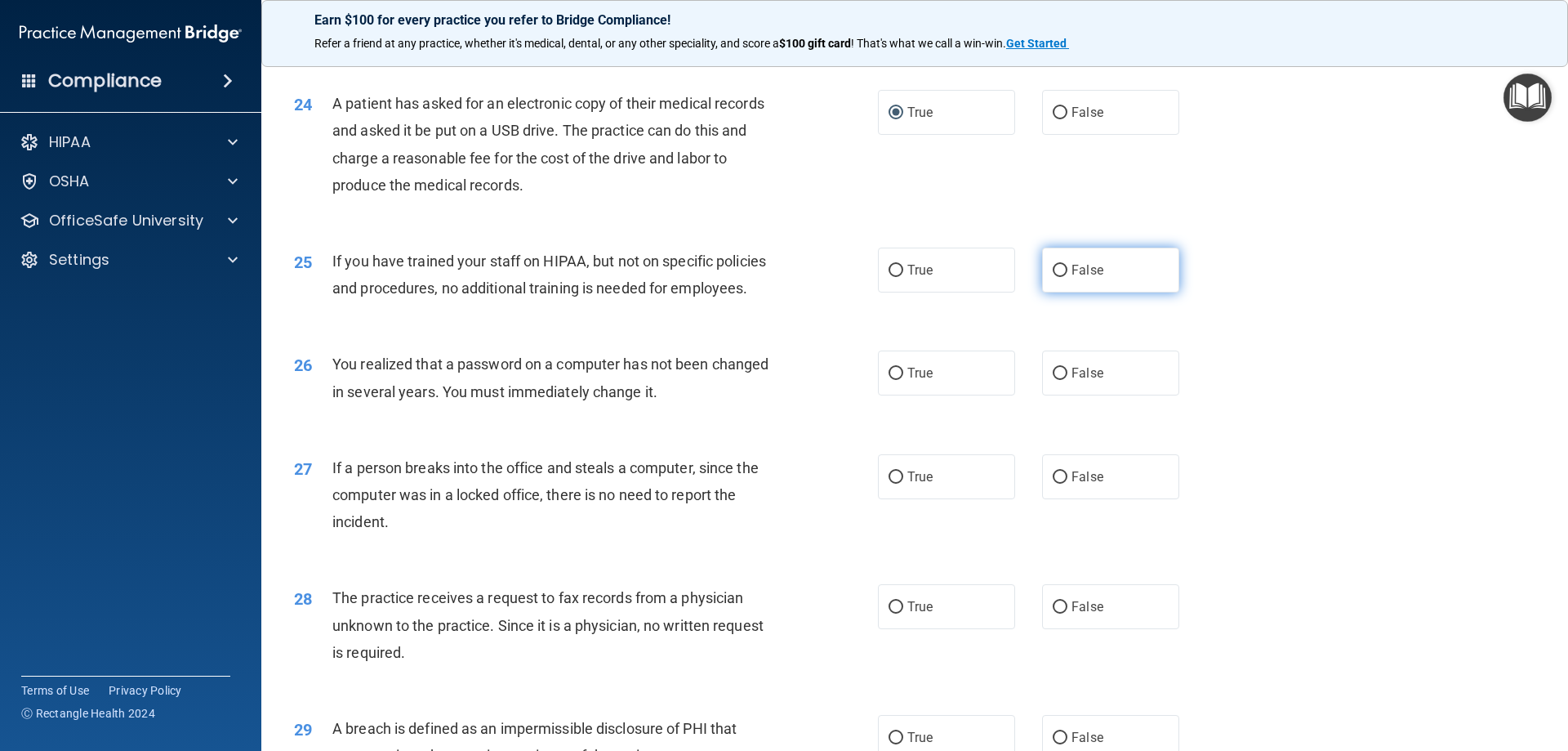
click at [1076, 293] on label "False" at bounding box center [1111, 270] width 138 height 45
click at [1067, 277] on input "False" at bounding box center [1060, 270] width 15 height 12
radio input "true"
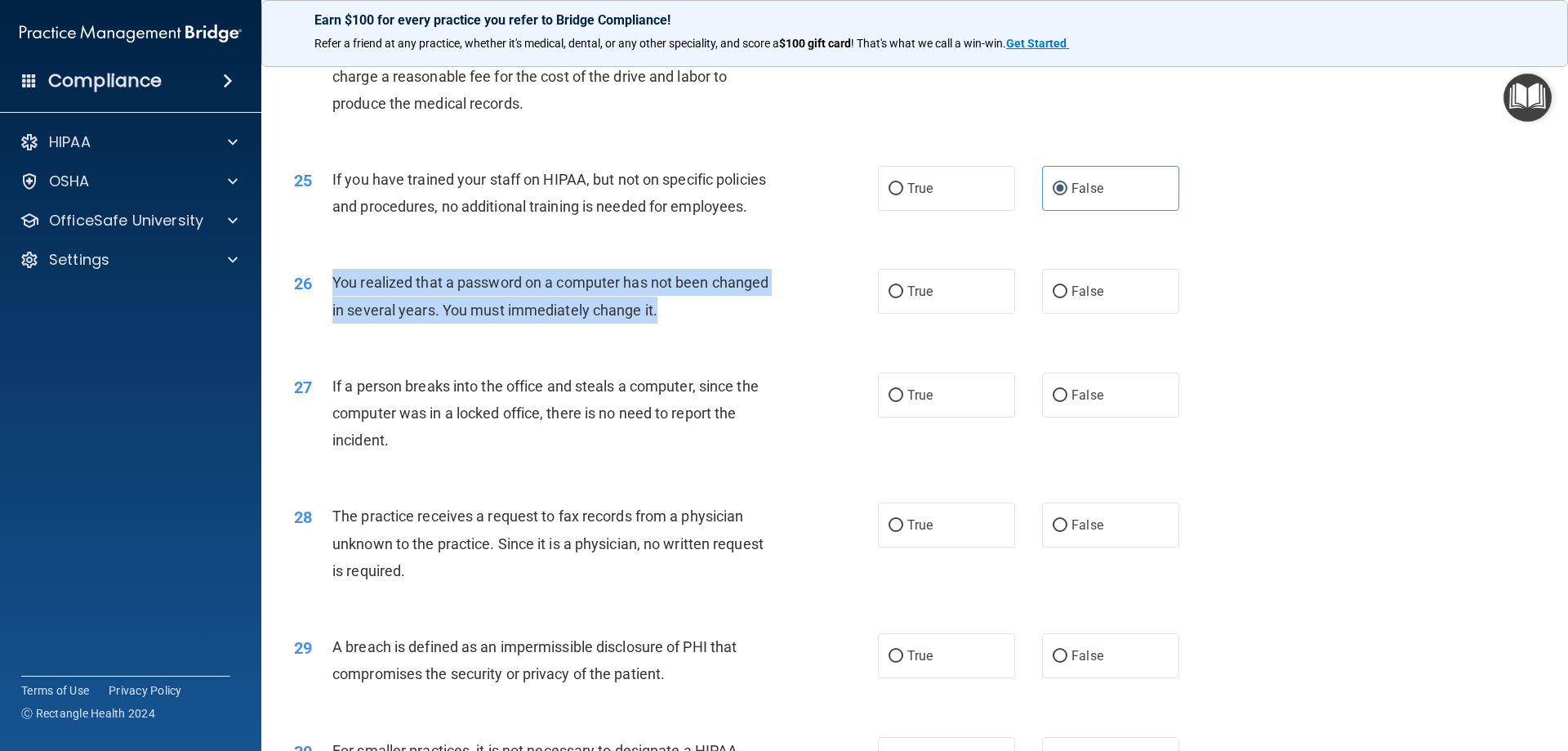
drag, startPoint x: 328, startPoint y: 333, endPoint x: 677, endPoint y: 363, distance: 350.3
click at [677, 331] on div "26 You realized that a password on a computer has not been changed in several y…" at bounding box center [586, 300] width 633 height 62
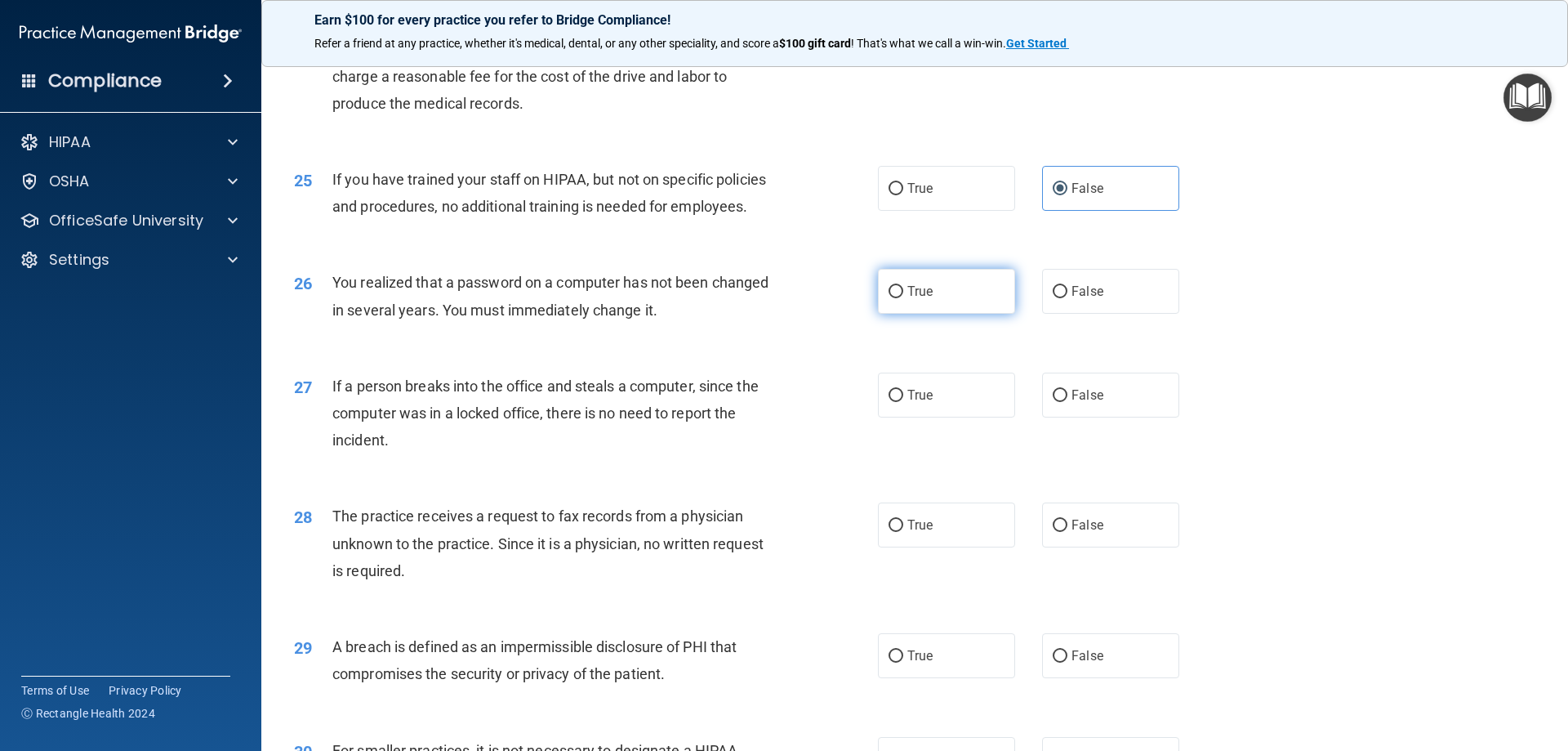
click at [971, 314] on label "True" at bounding box center [947, 291] width 138 height 45
click at [903, 298] on input "True" at bounding box center [895, 292] width 15 height 12
radio input "true"
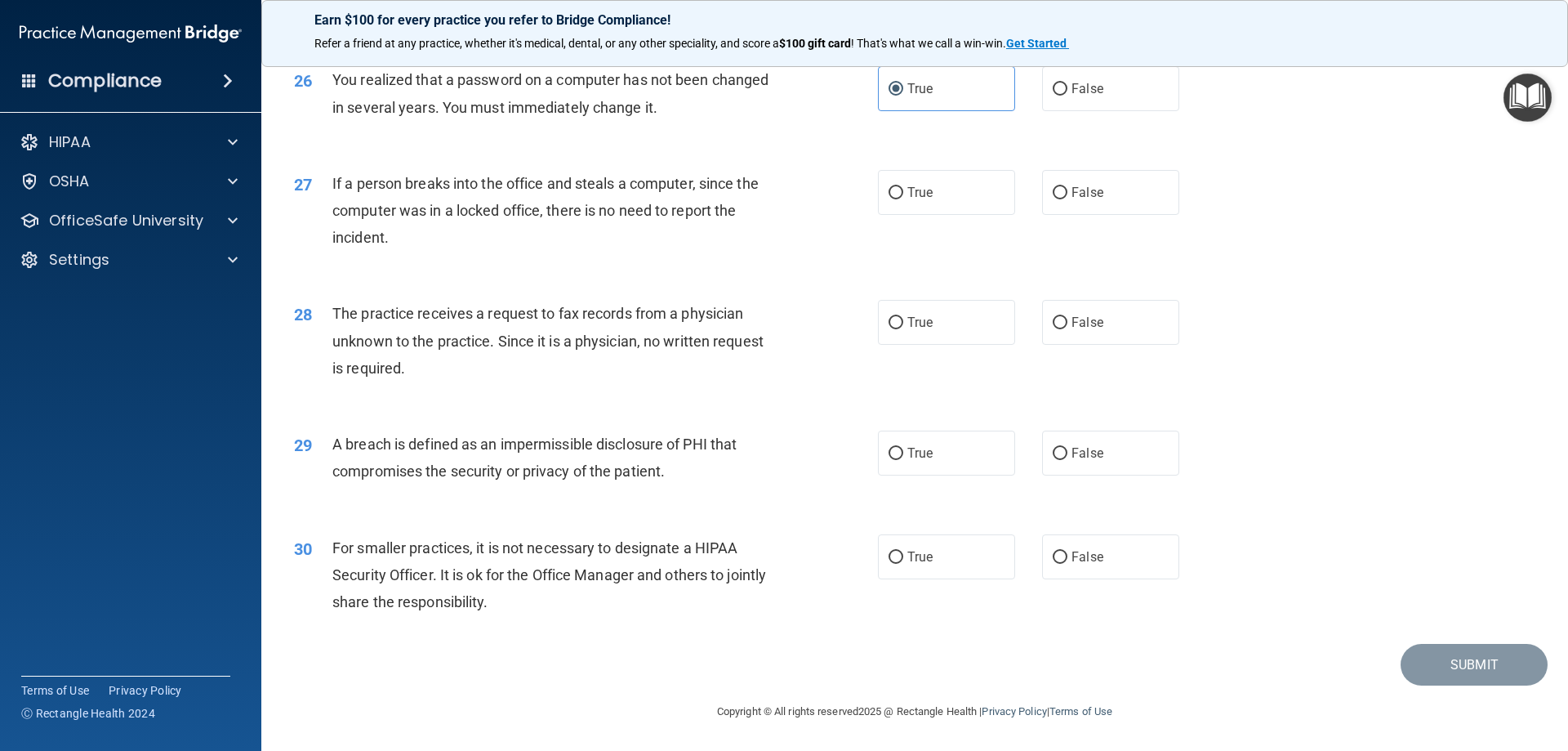
scroll to position [3117, 0]
click at [1127, 184] on label "False" at bounding box center [1111, 192] width 138 height 45
click at [1067, 187] on input "False" at bounding box center [1060, 193] width 15 height 12
radio input "true"
click at [1072, 331] on span "False" at bounding box center [1087, 322] width 32 height 16
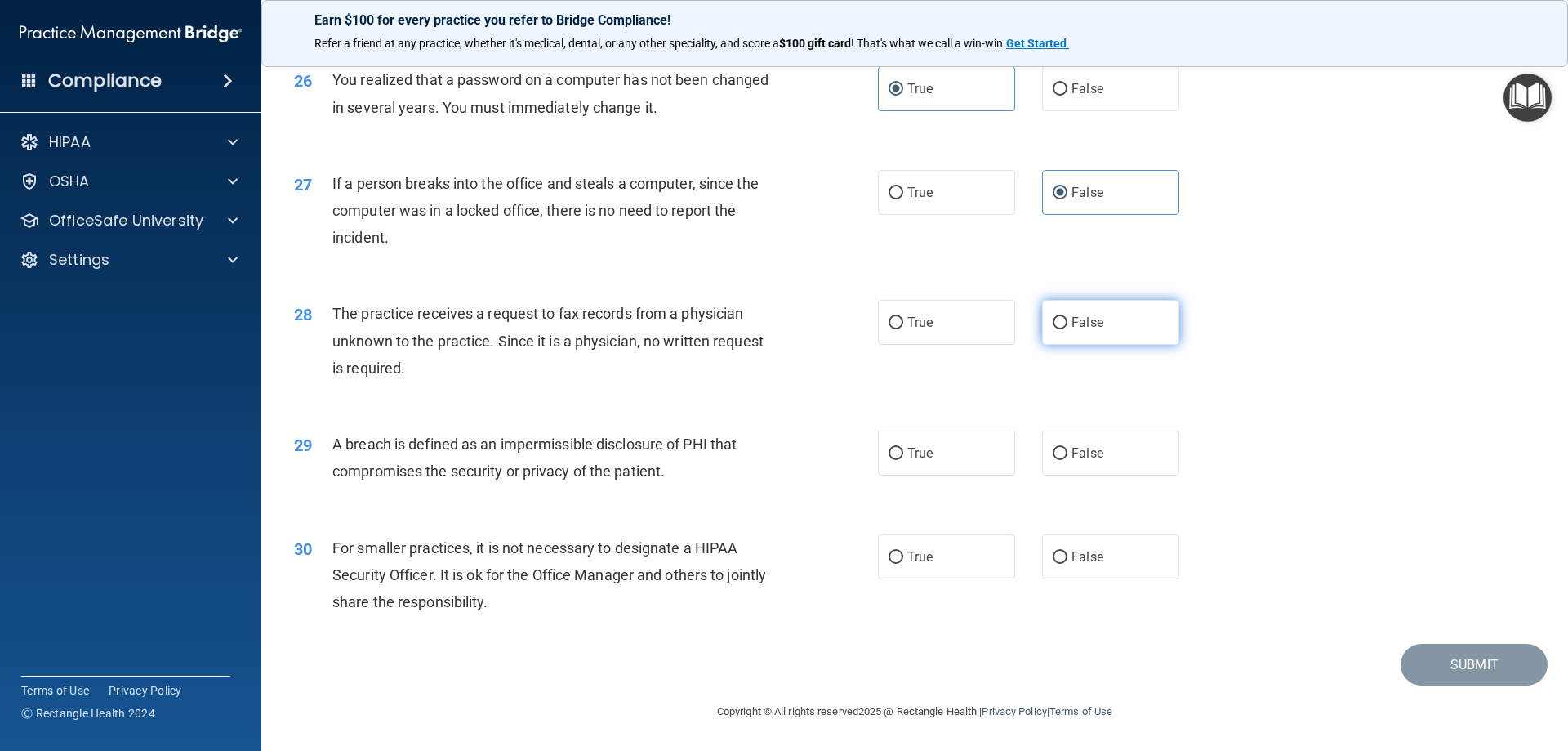
click at [1067, 330] on input "False" at bounding box center [1060, 322] width 15 height 12
radio input "true"
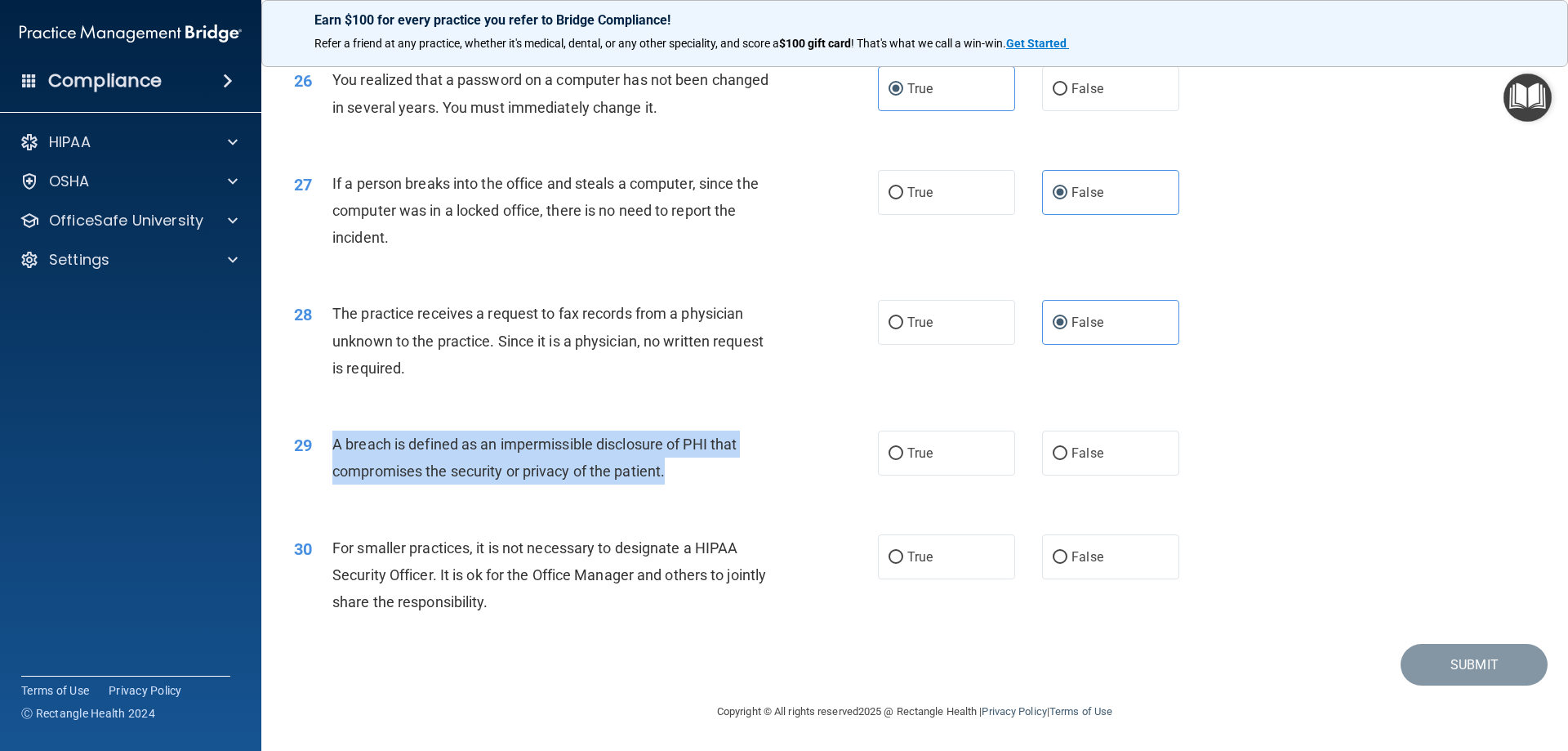
drag, startPoint x: 373, startPoint y: 445, endPoint x: 670, endPoint y: 480, distance: 299.1
click at [670, 480] on div "29 A breach is defined as an impermissible disclosure of PHI that compromises t…" at bounding box center [586, 462] width 633 height 62
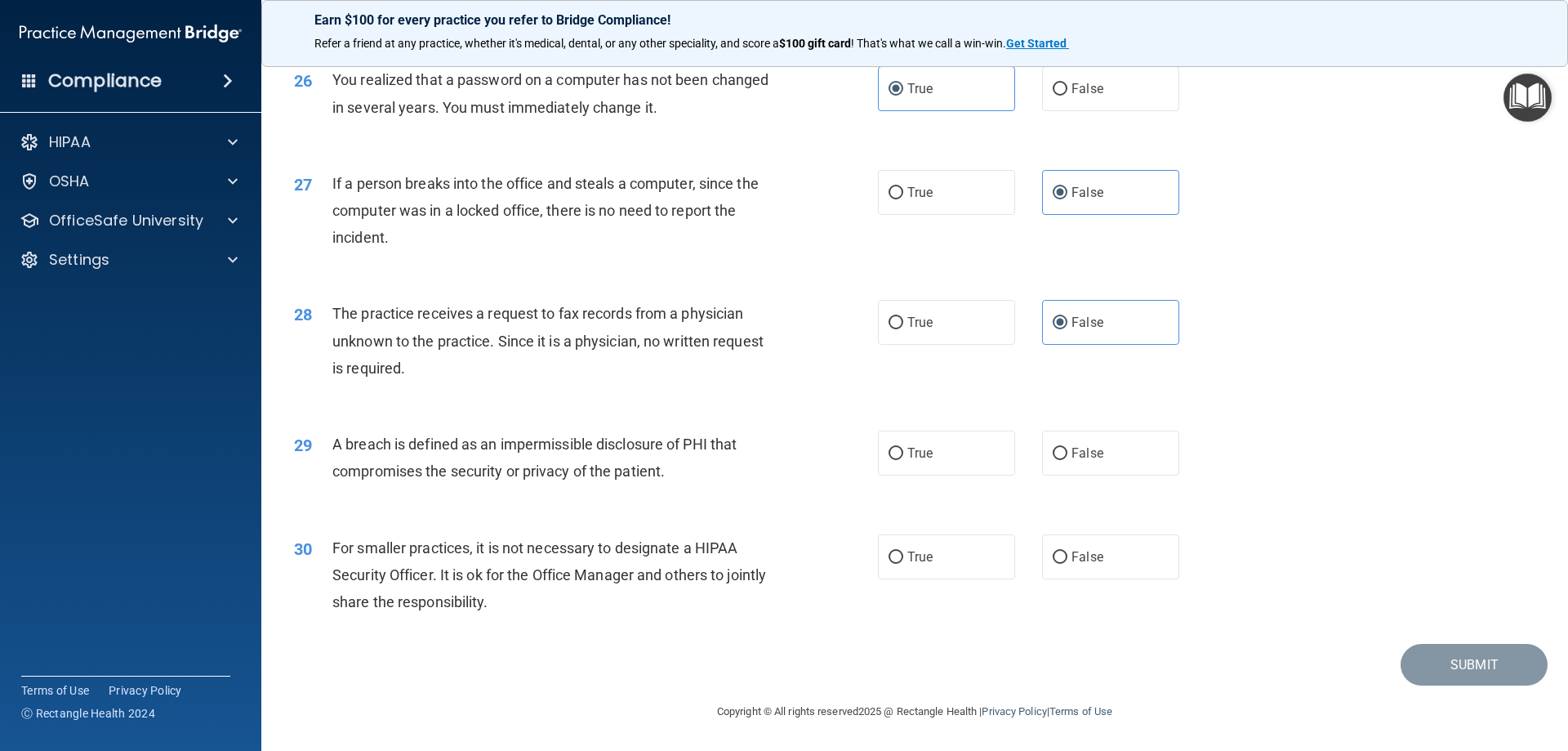
click at [903, 428] on div "29 A breach is defined as an impermissible disclosure of PHI that compromises t…" at bounding box center [915, 462] width 1266 height 103
click at [903, 439] on label "True" at bounding box center [947, 453] width 138 height 45
click at [903, 448] on input "True" at bounding box center [895, 454] width 15 height 12
radio input "true"
click at [1102, 544] on label "False" at bounding box center [1111, 556] width 138 height 45
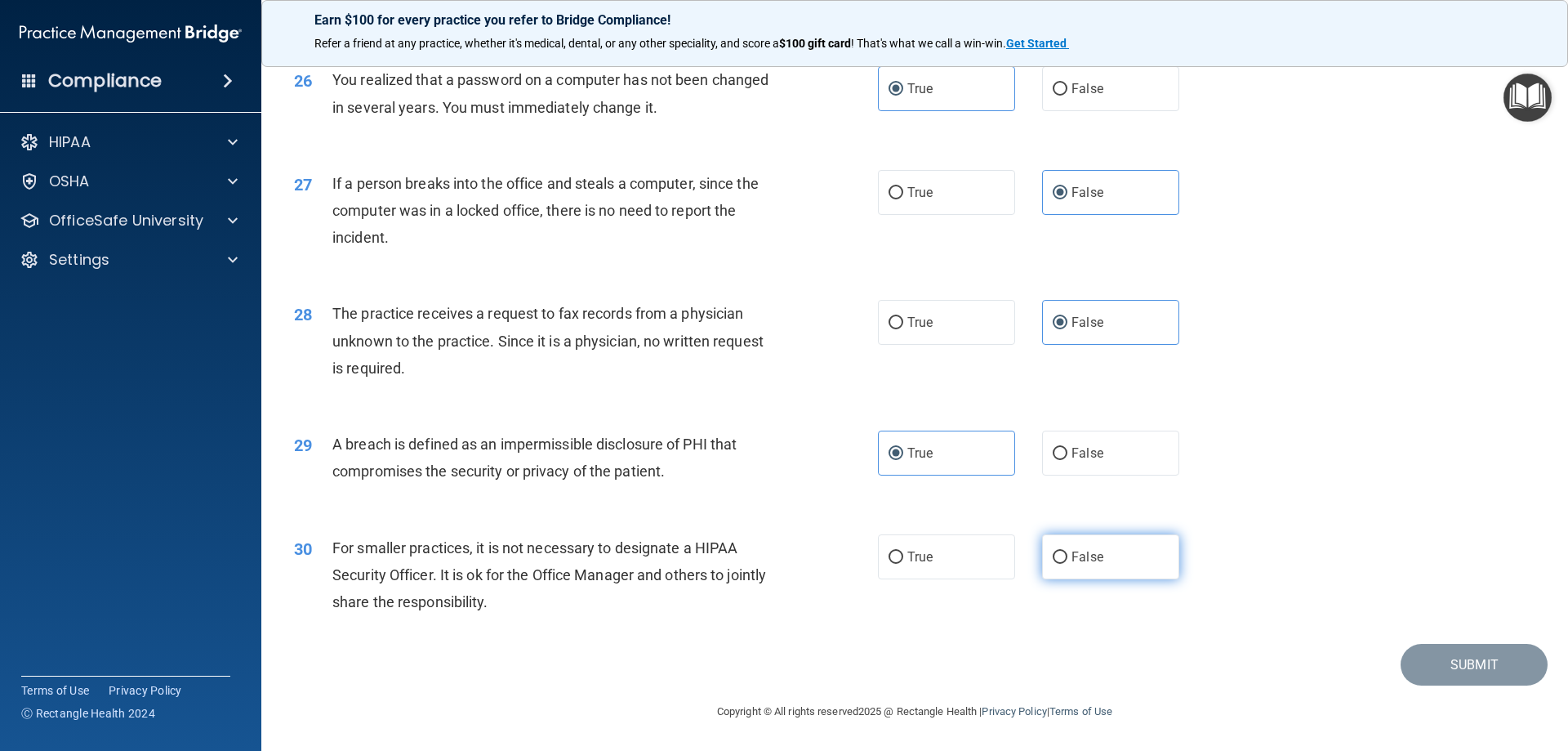
click at [1067, 552] on input "False" at bounding box center [1060, 557] width 15 height 12
radio input "true"
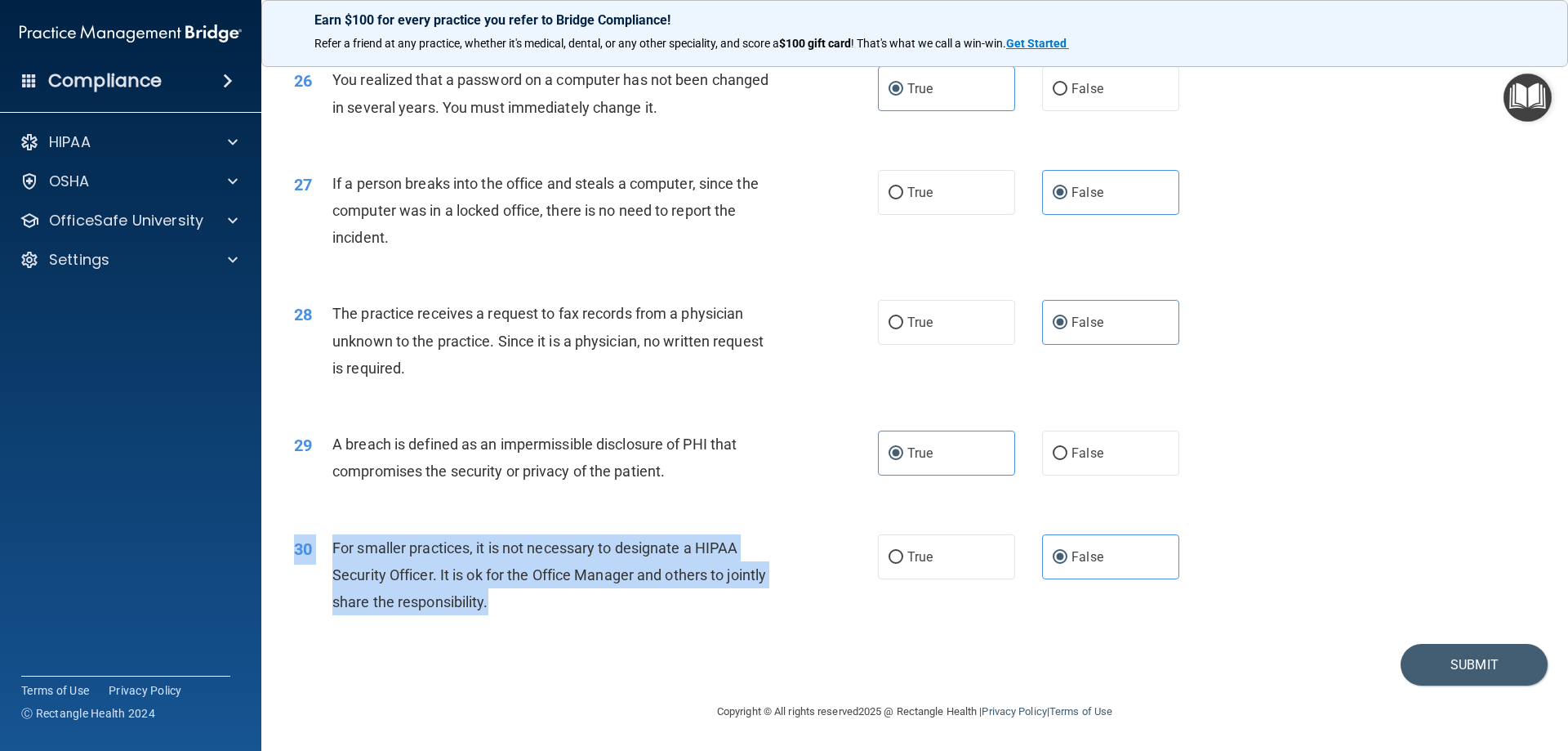
drag, startPoint x: 332, startPoint y: 531, endPoint x: 562, endPoint y: 600, distance: 240.1
click at [562, 600] on div "30 For smaller practices, it is not necessary to designate a HIPAA Security Off…" at bounding box center [915, 579] width 1266 height 130
click at [1445, 656] on button "Submit" at bounding box center [1474, 664] width 147 height 41
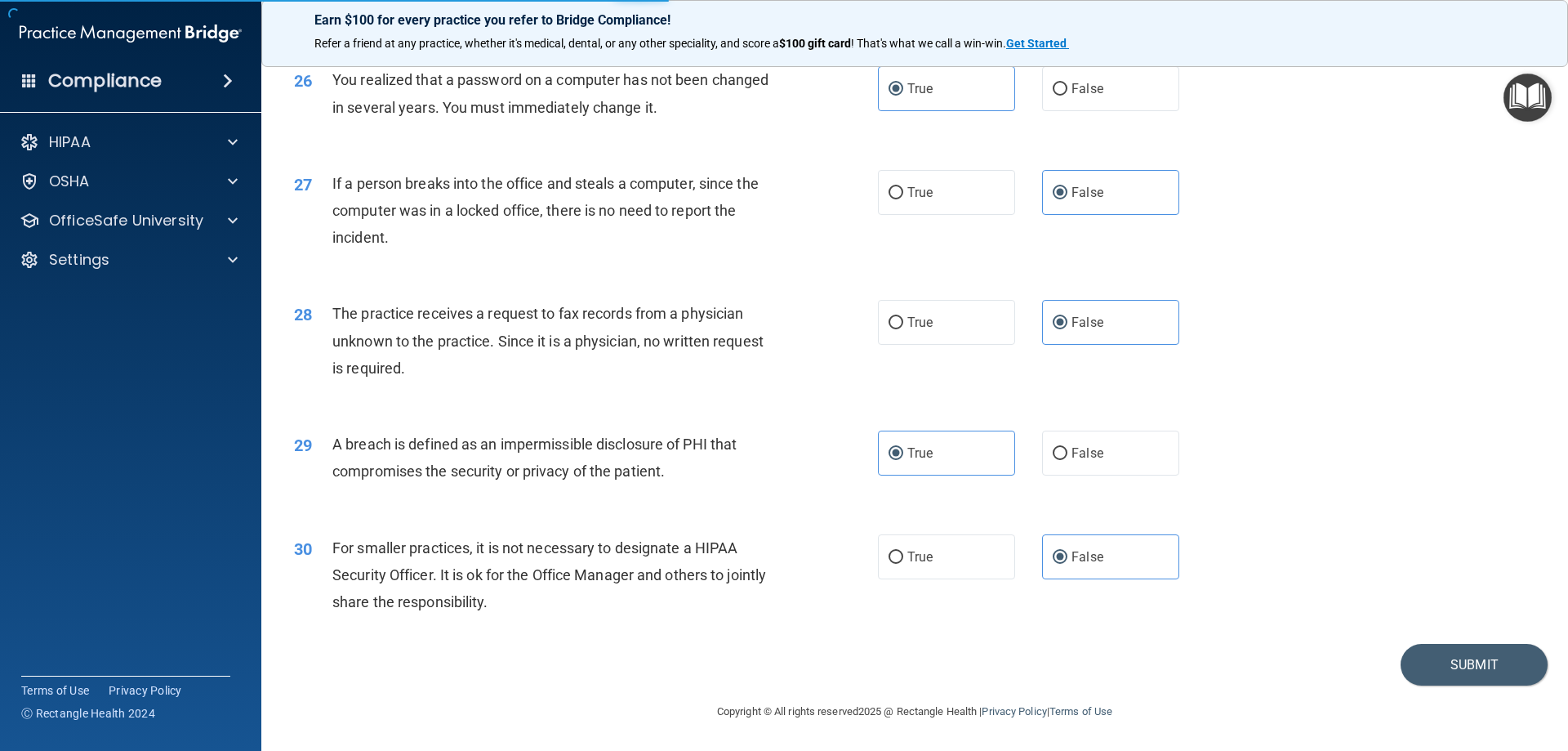
click at [1124, 615] on div "30 For smaller practices, it is not necessary to designate a HIPAA Security Off…" at bounding box center [915, 579] width 1266 height 130
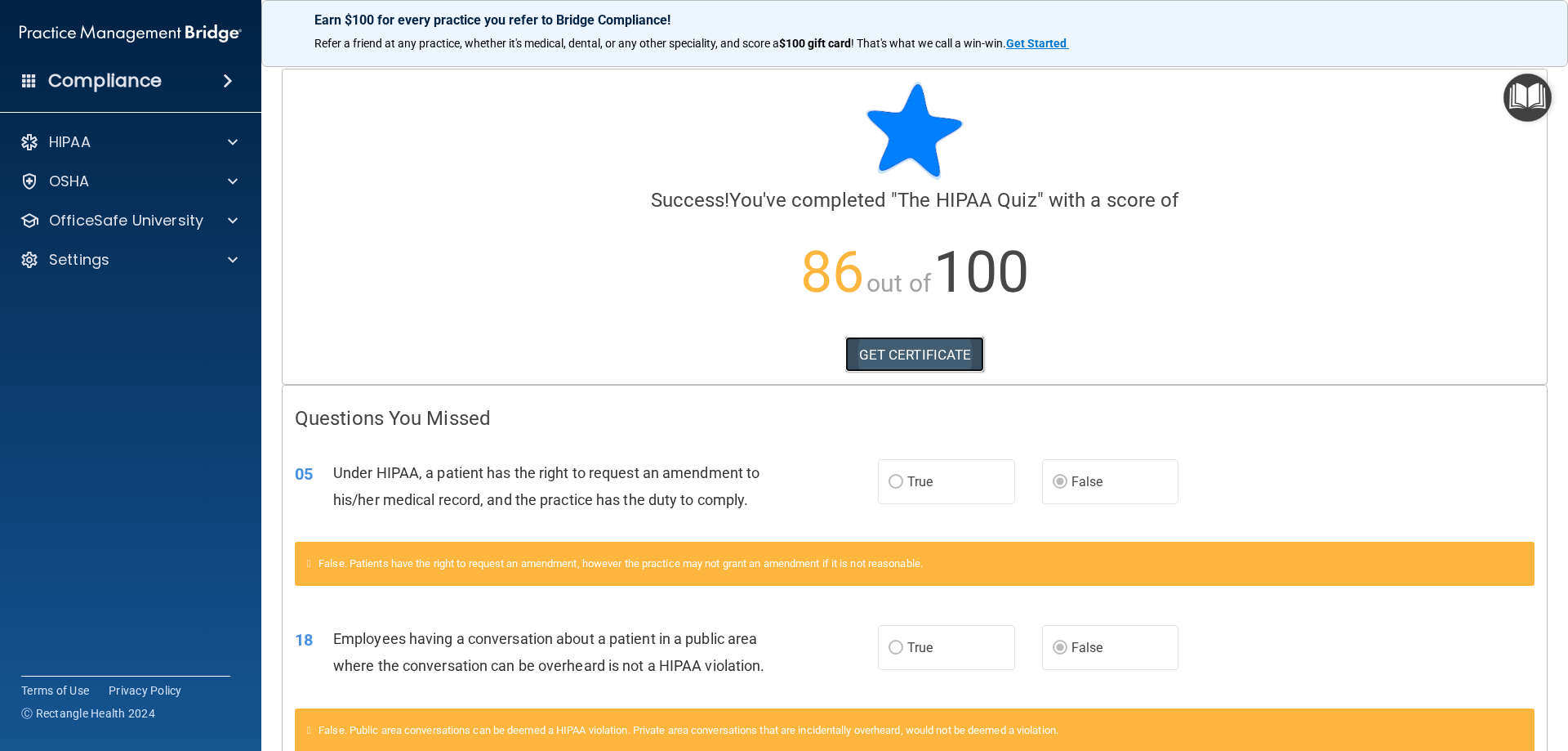
click at [926, 360] on link "GET CERTIFICATE" at bounding box center [915, 354] width 139 height 36
click at [72, 226] on p "OfficeSafe University" at bounding box center [126, 220] width 154 height 19
click at [76, 259] on p "HIPAA Training" at bounding box center [78, 260] width 135 height 17
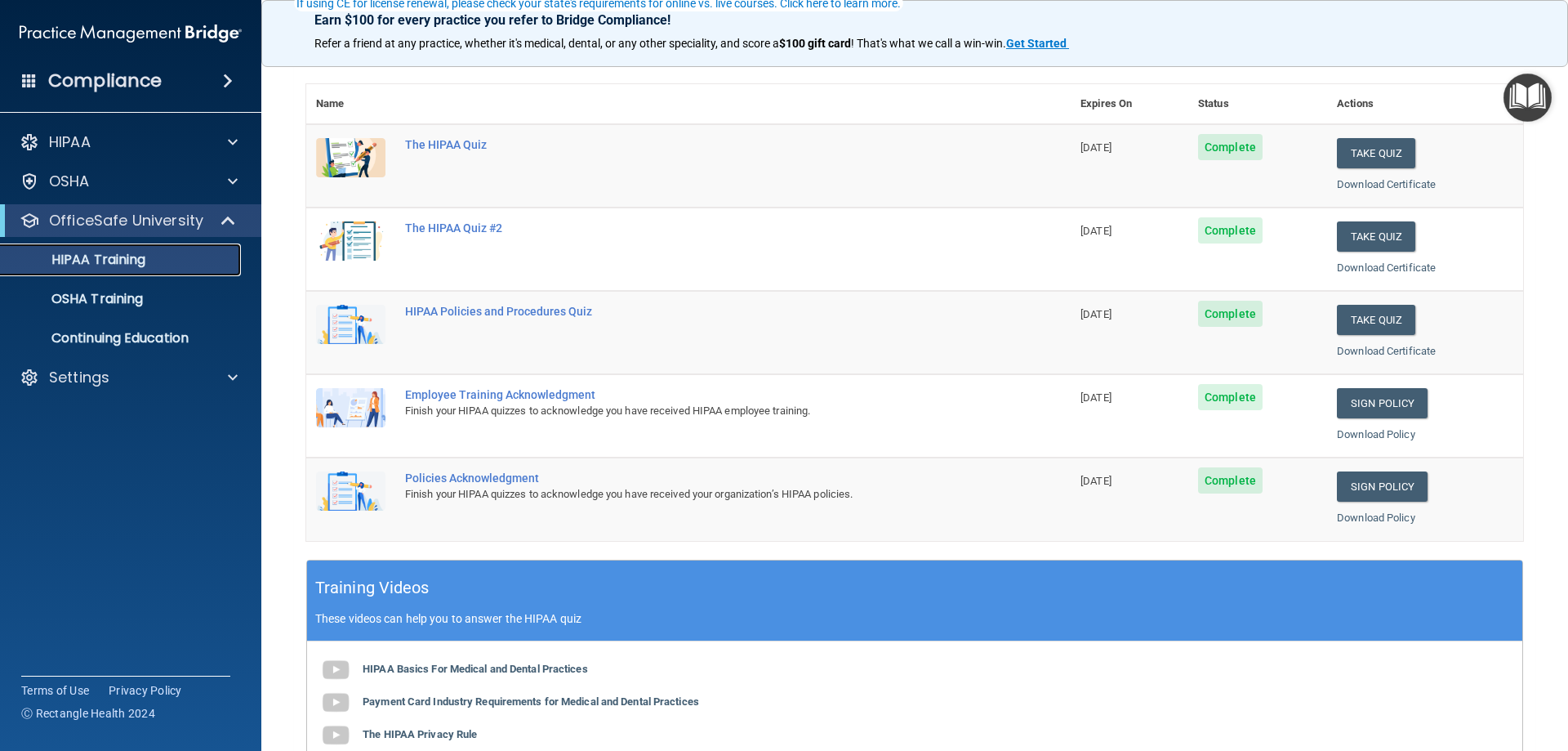
scroll to position [82, 0]
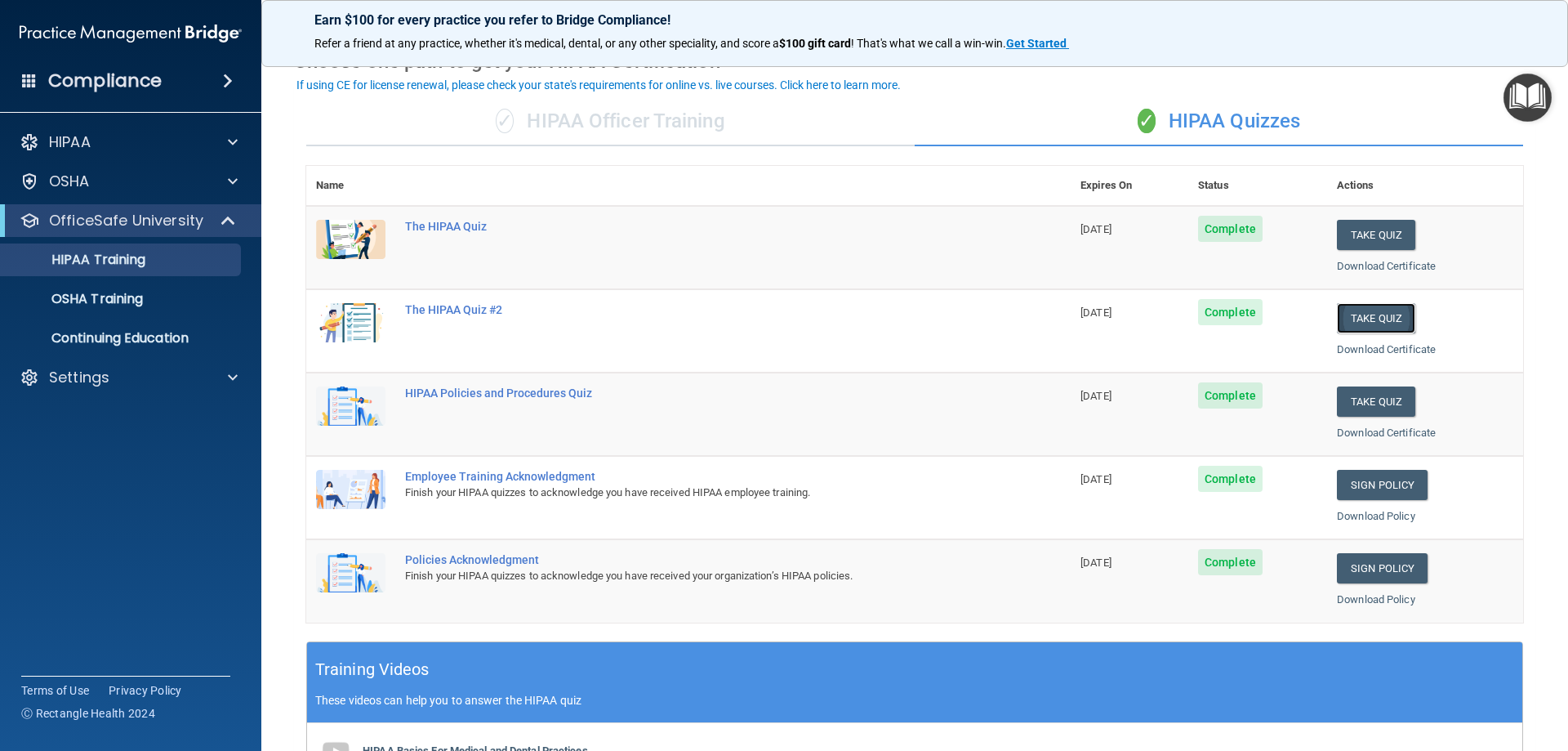
click at [1340, 323] on button "Take Quiz" at bounding box center [1375, 318] width 78 height 30
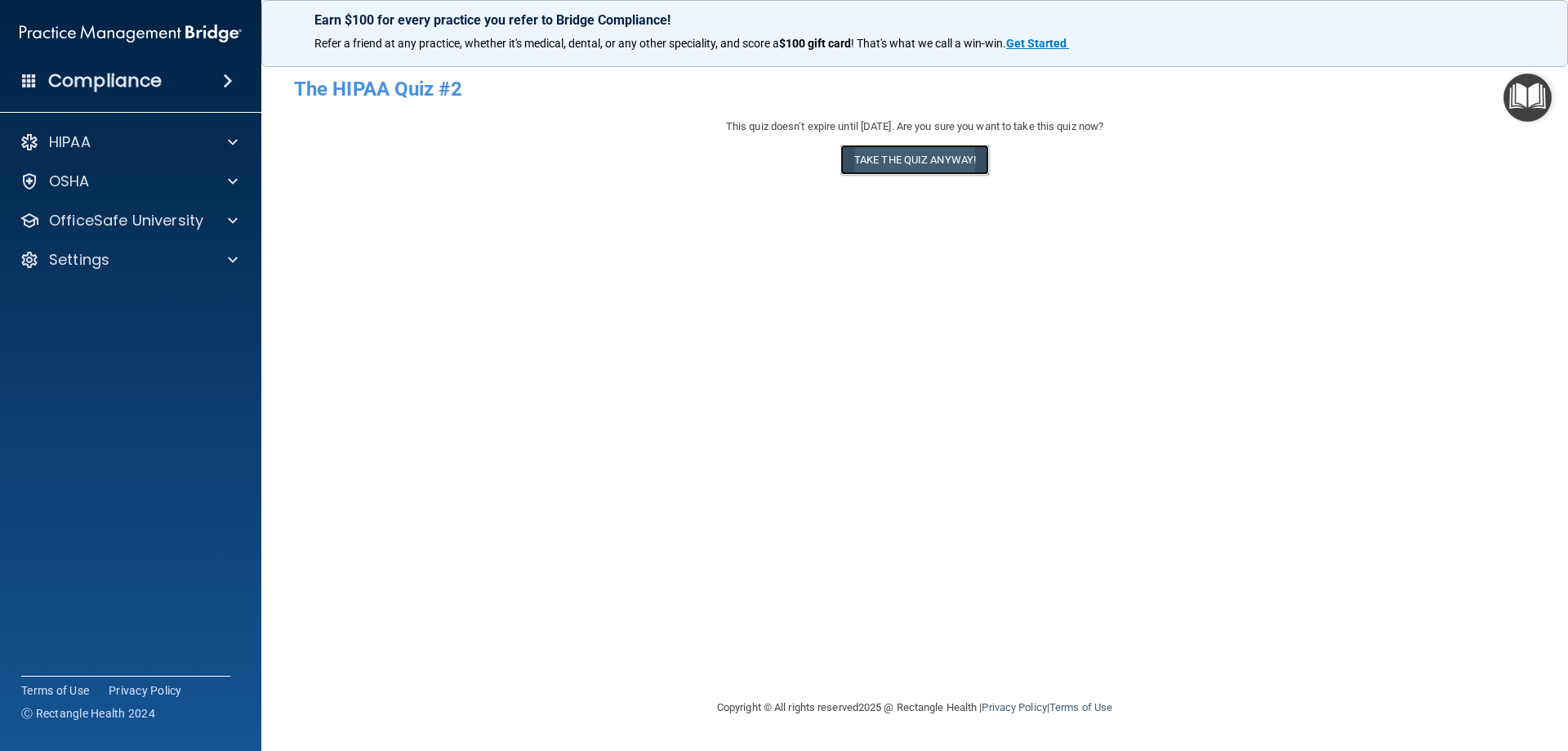
click at [968, 167] on button "Take the quiz anyway!" at bounding box center [915, 160] width 149 height 30
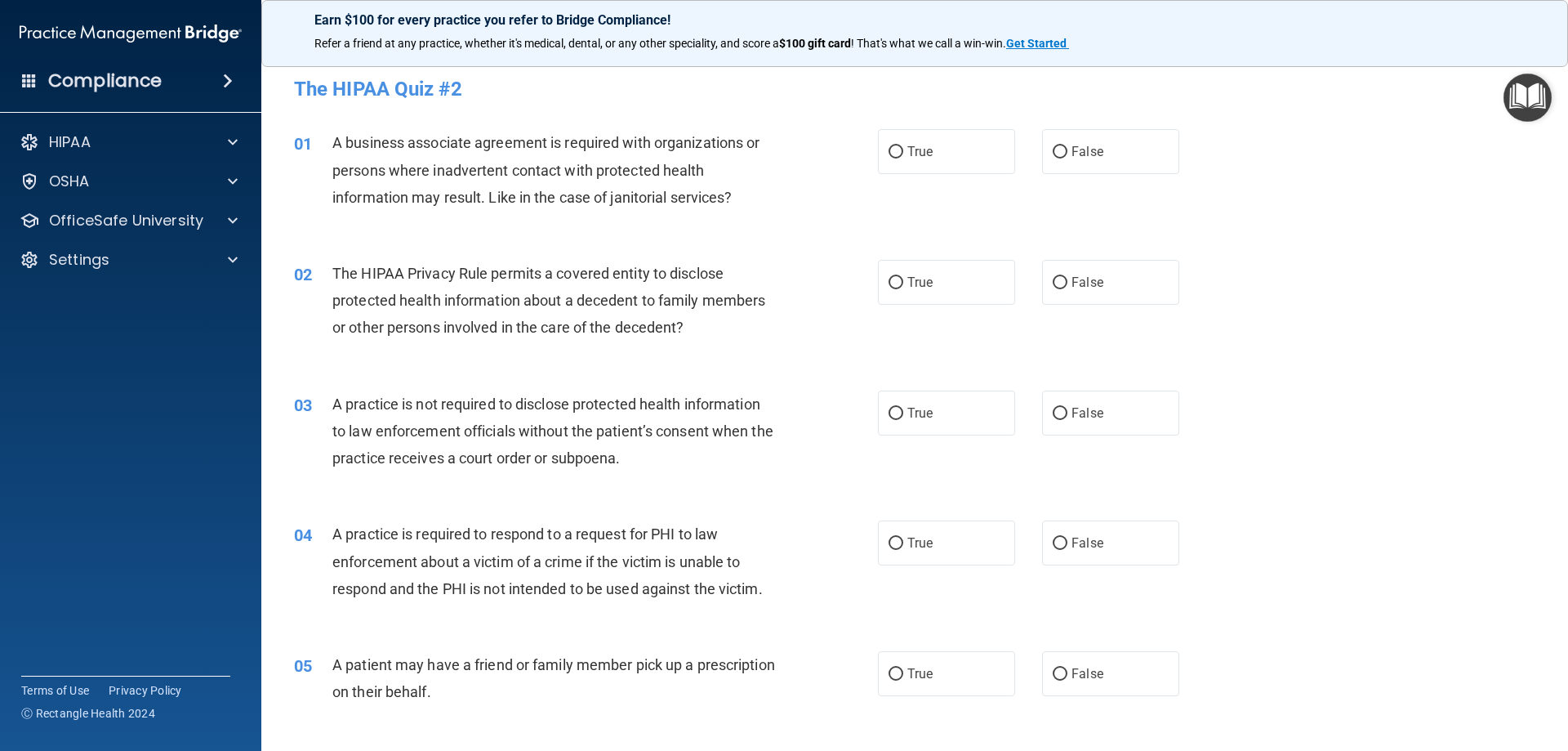
click at [1552, 13] on div "Earn $100 for every practice you refer to Bridge Compliance! Refer a friend at …" at bounding box center [915, 33] width 1307 height 67
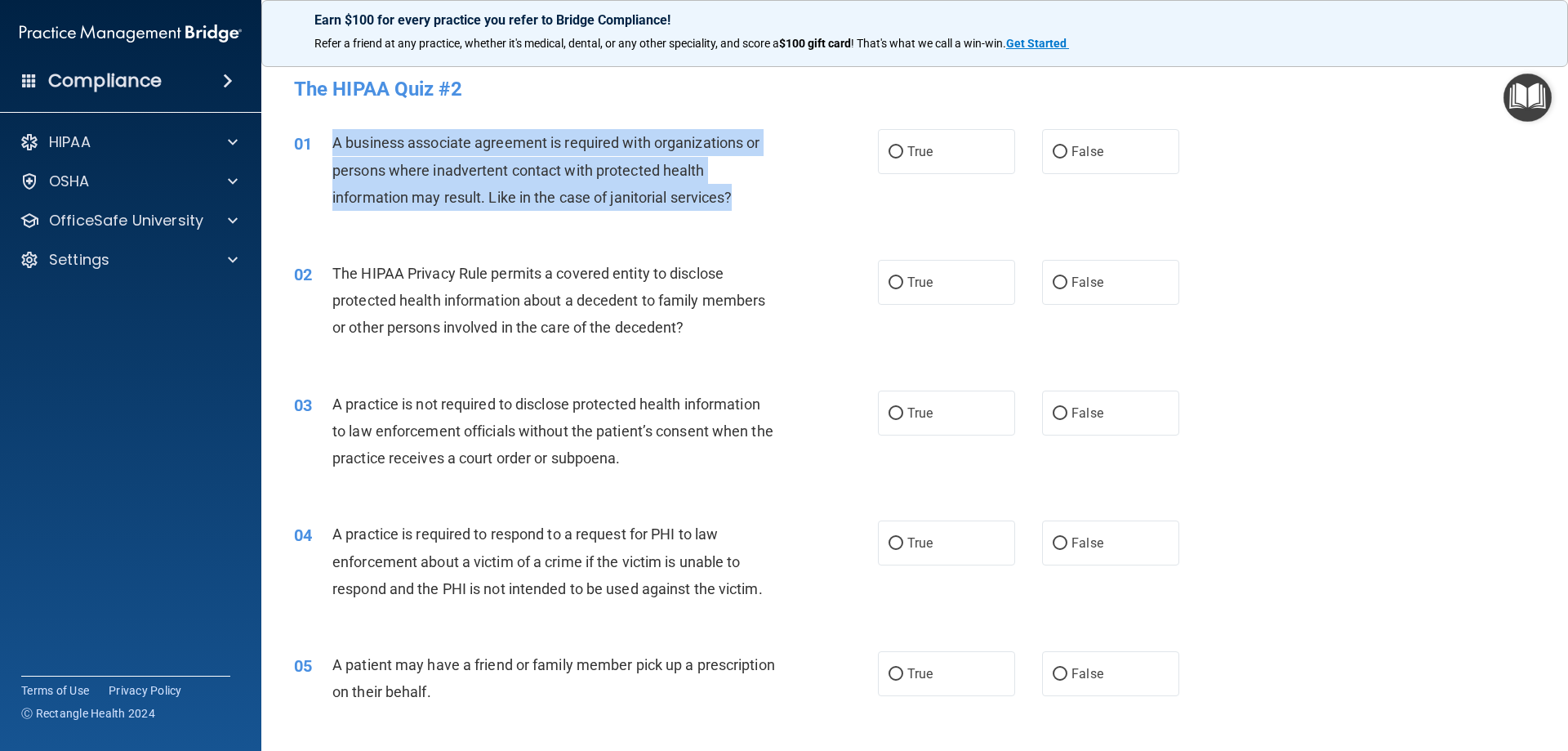
drag, startPoint x: 328, startPoint y: 132, endPoint x: 757, endPoint y: 218, distance: 437.5
click at [757, 218] on div "01 A business associate agreement is required with organizations or persons whe…" at bounding box center [586, 174] width 633 height 90
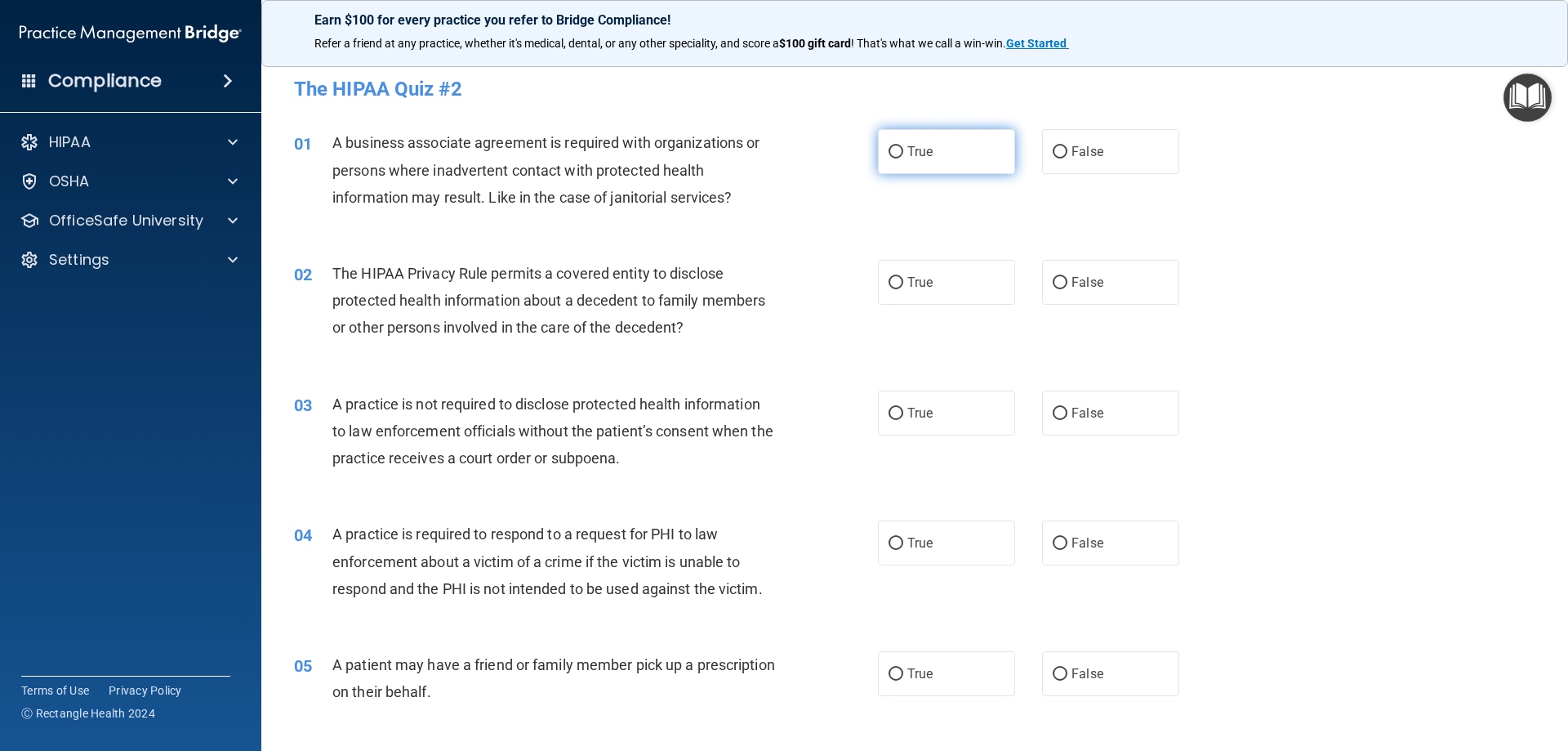
click at [885, 167] on label "True" at bounding box center [947, 151] width 138 height 45
click at [888, 159] on input "True" at bounding box center [895, 151] width 15 height 12
radio input "true"
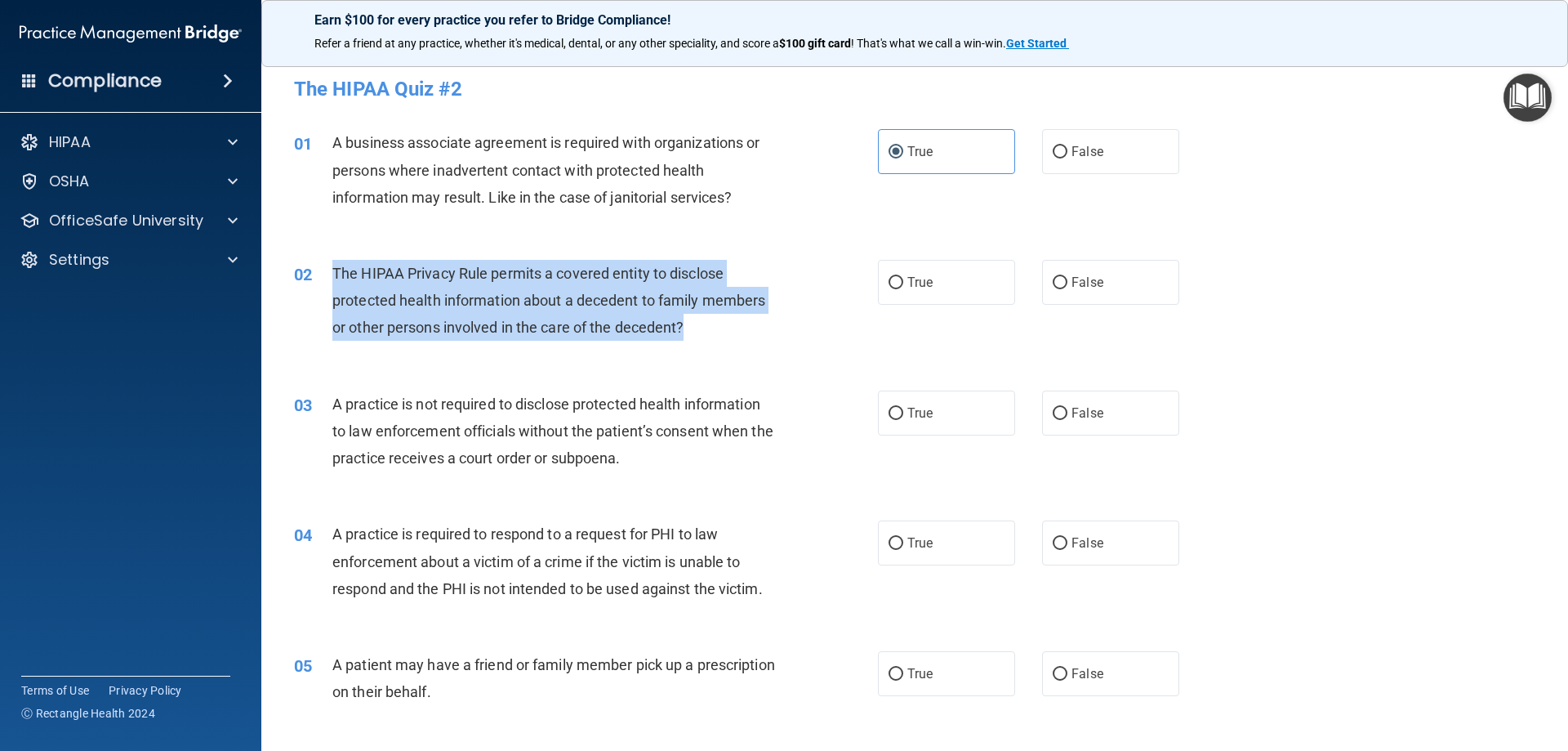
drag, startPoint x: 330, startPoint y: 272, endPoint x: 698, endPoint y: 323, distance: 371.5
click at [699, 327] on div "02 The HIPAA Privacy Rule permits a covered entity to disclose protected health…" at bounding box center [586, 305] width 633 height 90
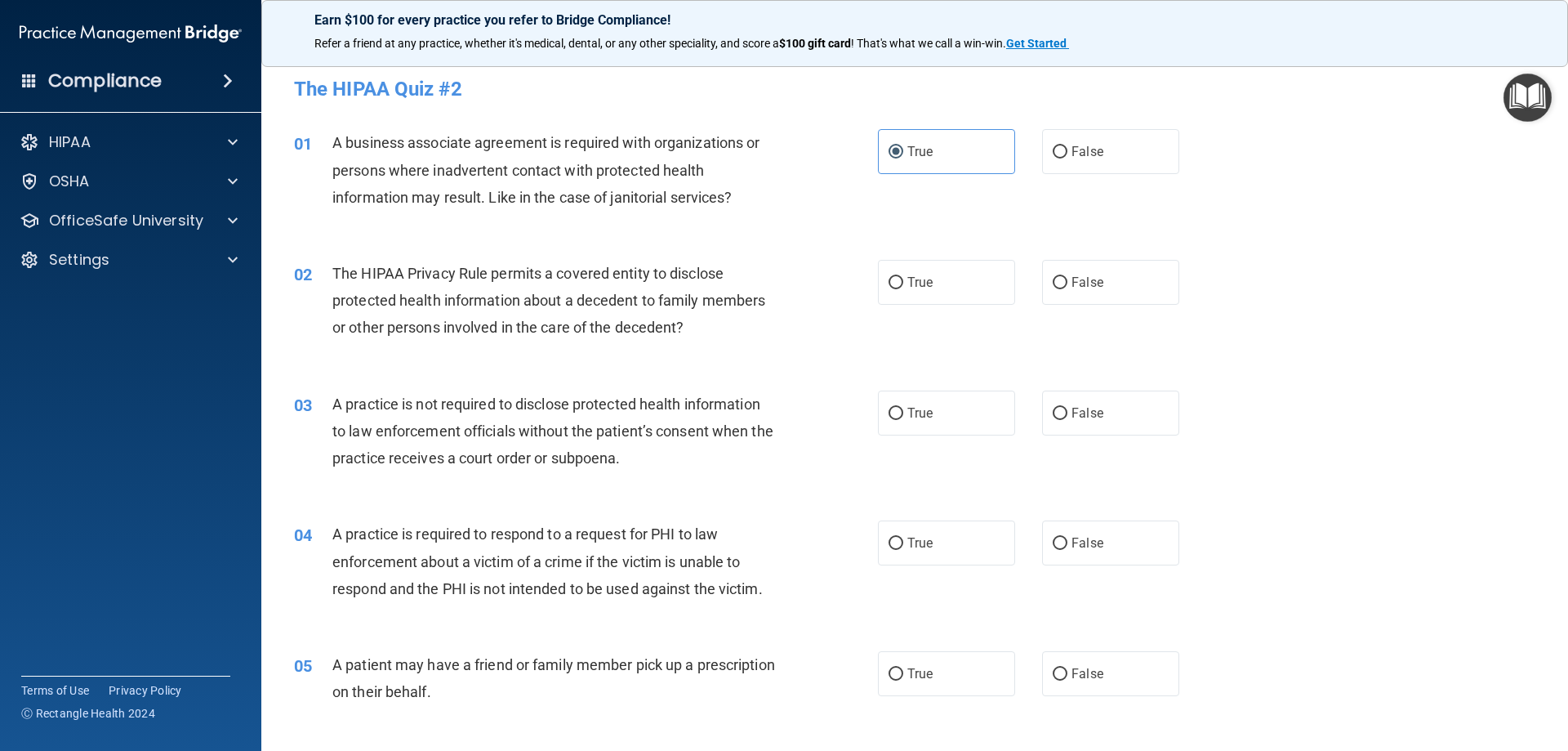
click at [487, 238] on div "01 A business associate agreement is required with organizations or persons whe…" at bounding box center [915, 174] width 1266 height 130
click at [907, 286] on span "True" at bounding box center [920, 282] width 26 height 16
click at [903, 286] on input "True" at bounding box center [895, 283] width 15 height 12
radio input "true"
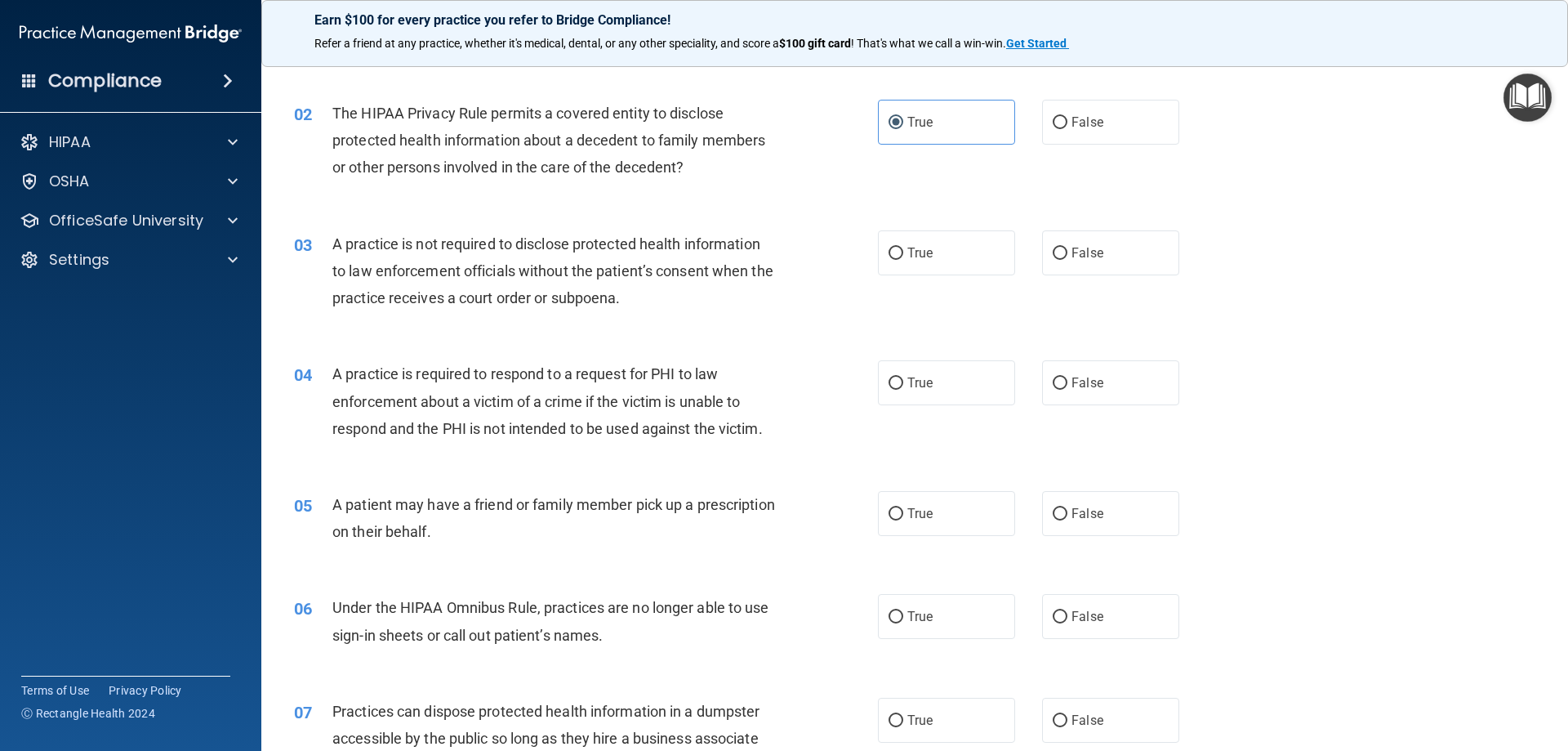
scroll to position [163, 0]
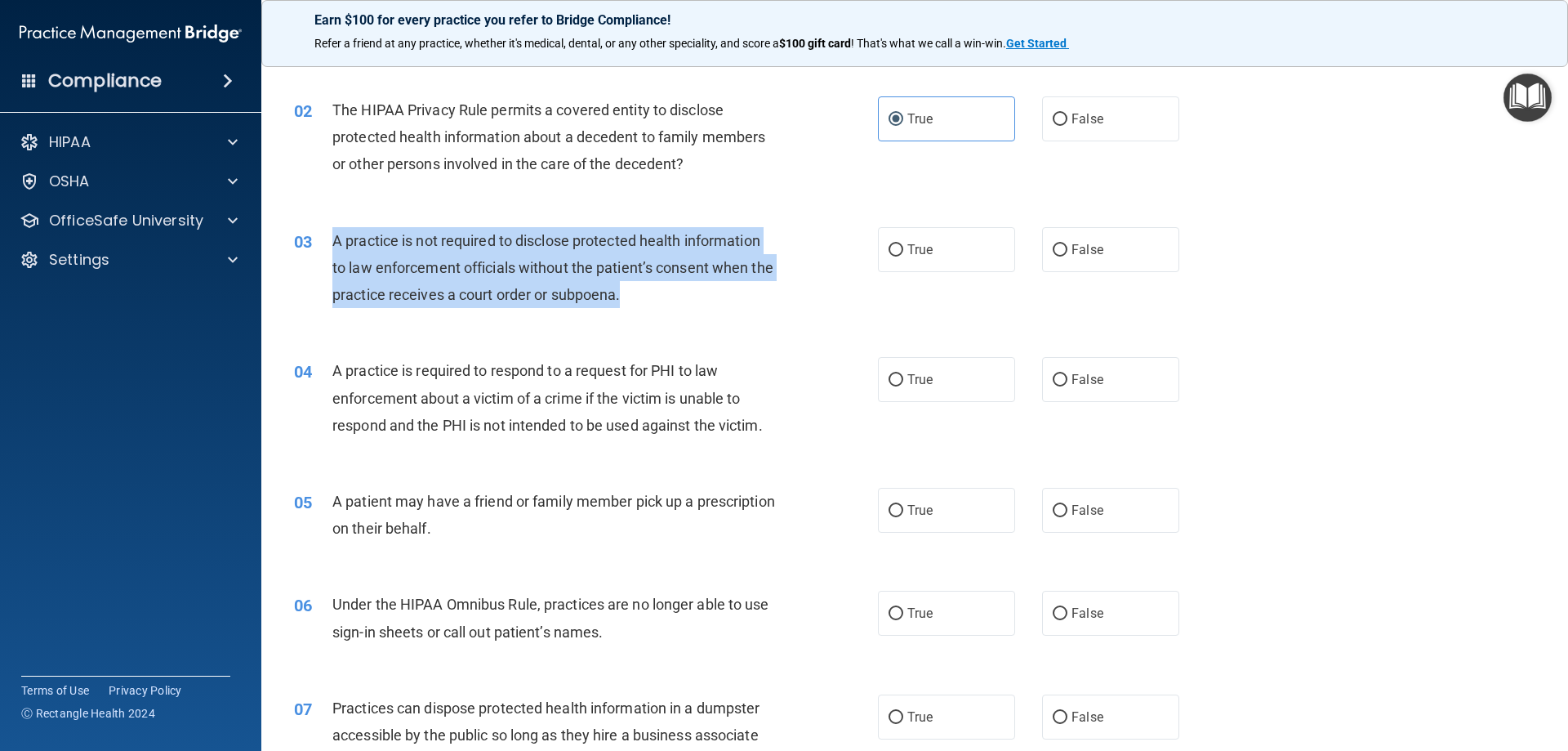
drag, startPoint x: 328, startPoint y: 242, endPoint x: 673, endPoint y: 299, distance: 349.7
click at [673, 299] on div "03 A practice is not required to disclose protected health information to law e…" at bounding box center [586, 272] width 633 height 90
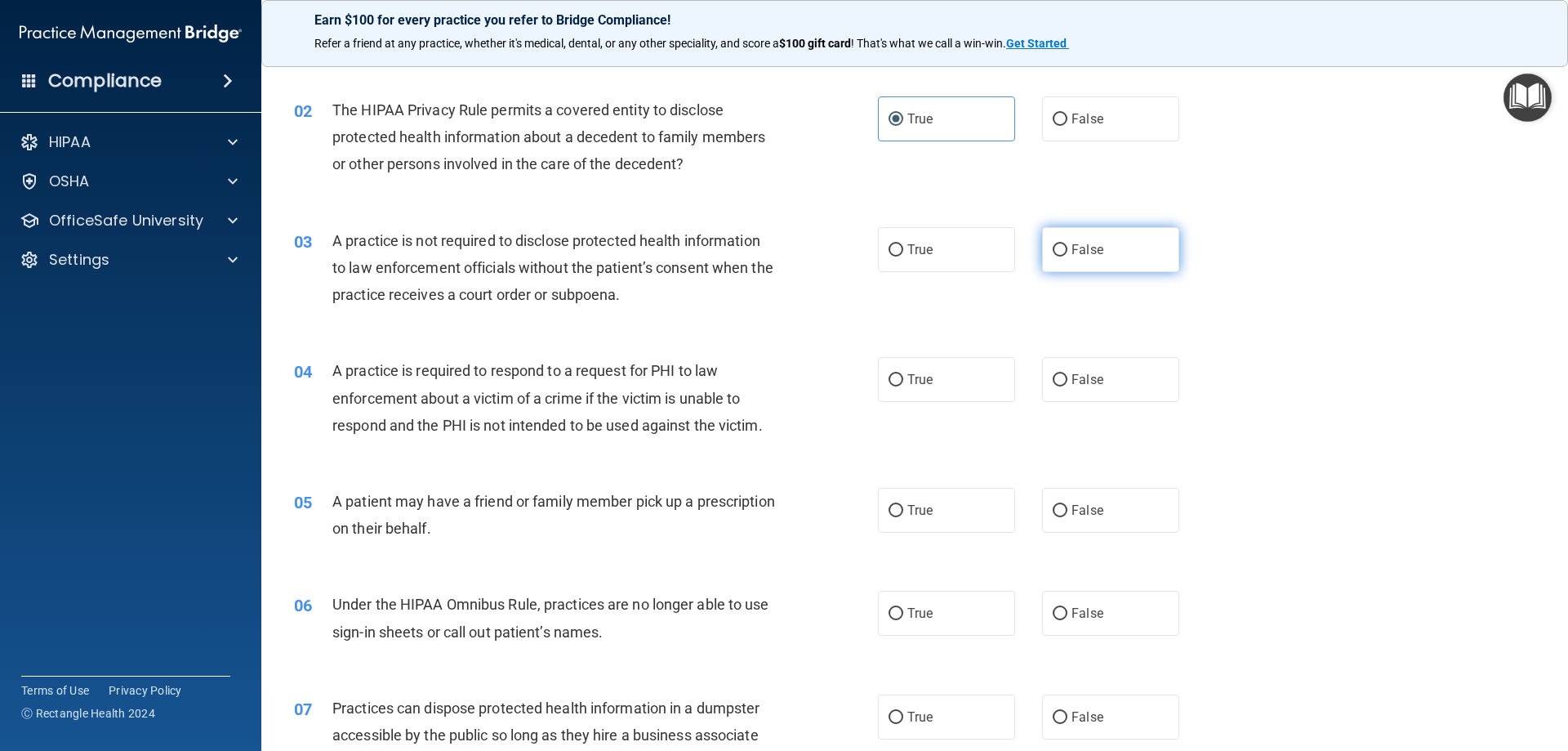
click at [1129, 234] on label "False" at bounding box center [1111, 249] width 138 height 45
click at [1067, 244] on input "False" at bounding box center [1060, 250] width 15 height 12
radio input "true"
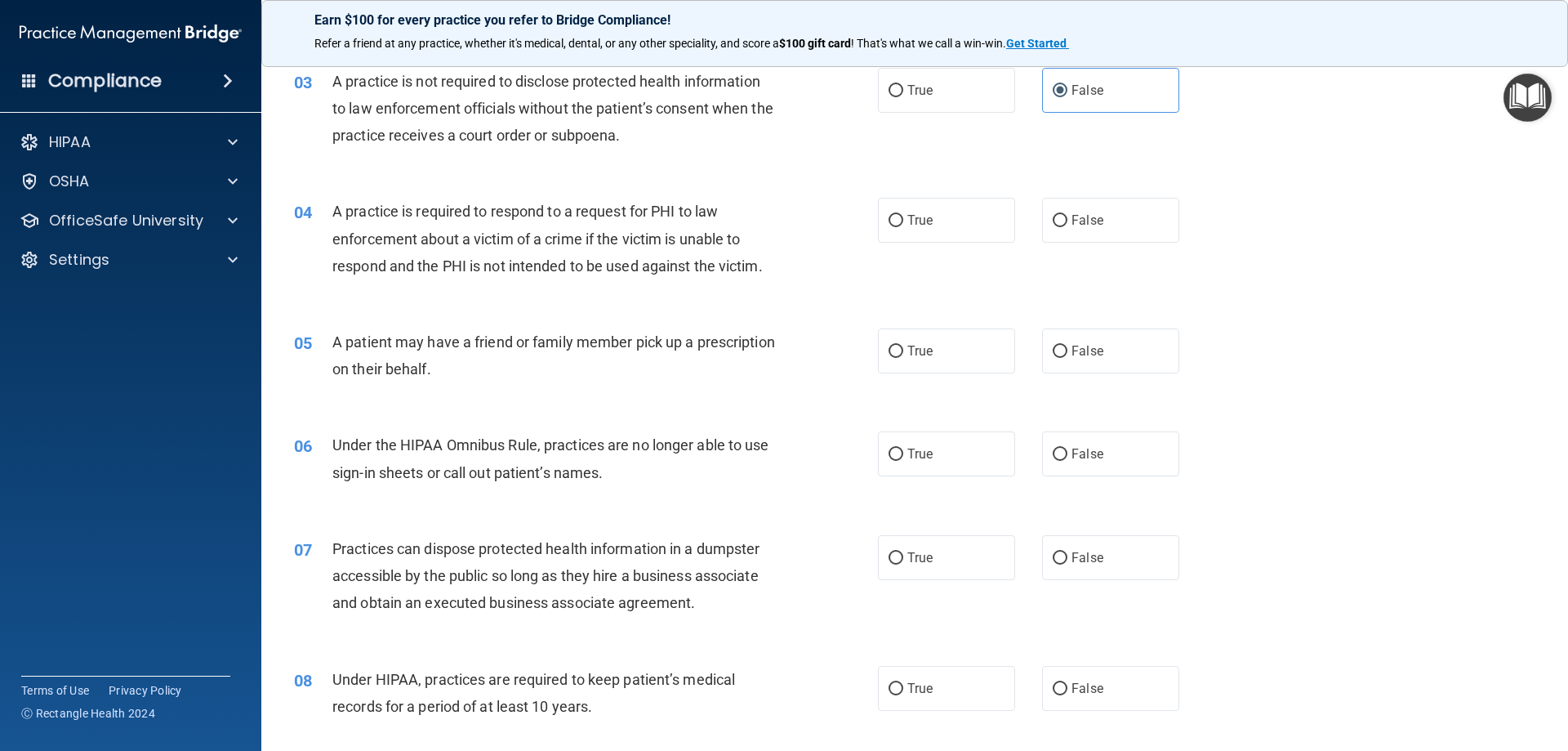
scroll to position [327, 0]
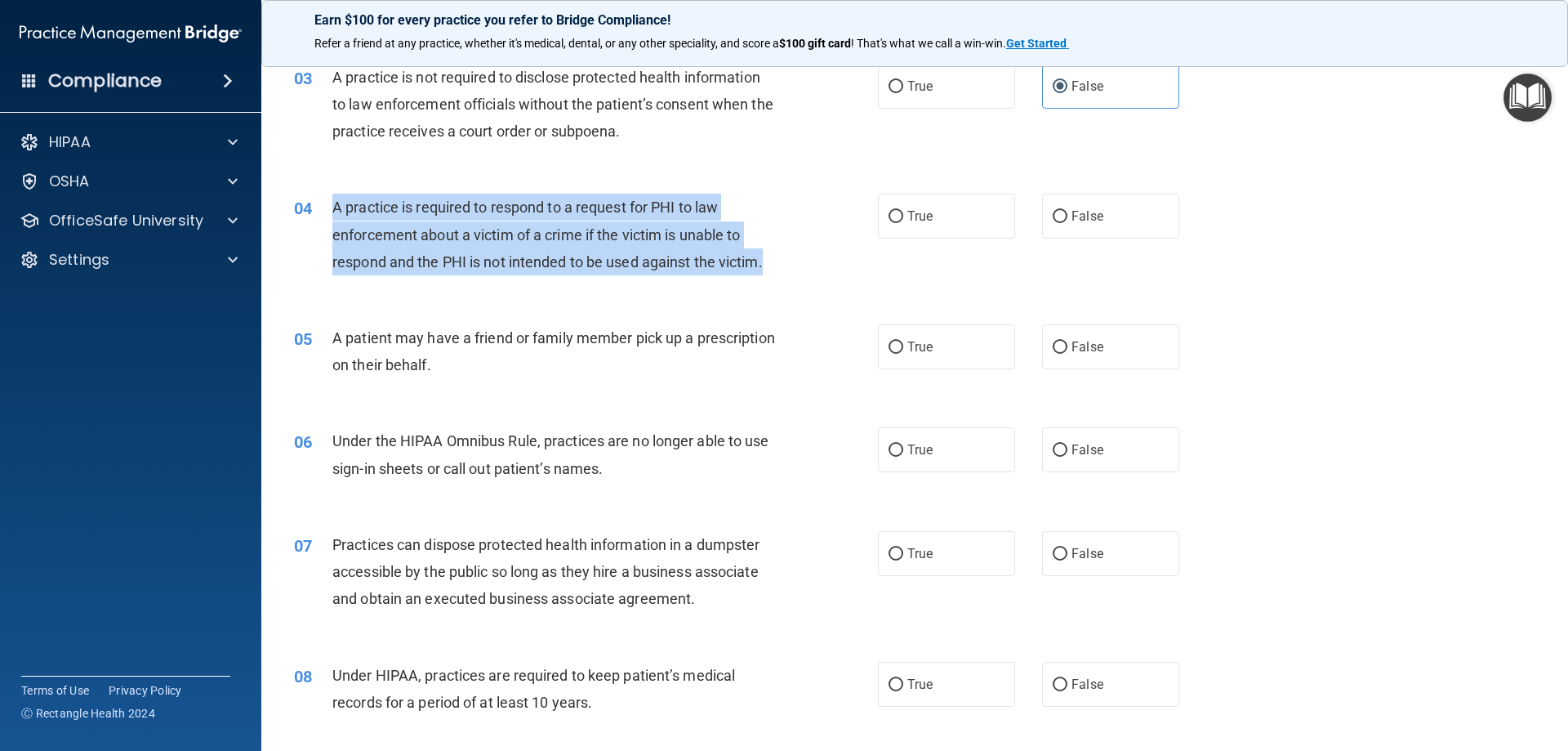
drag, startPoint x: 329, startPoint y: 208, endPoint x: 769, endPoint y: 257, distance: 442.7
click at [769, 257] on div "04 A practice is required to respond to a request for PHI to law enforcement ab…" at bounding box center [586, 239] width 633 height 90
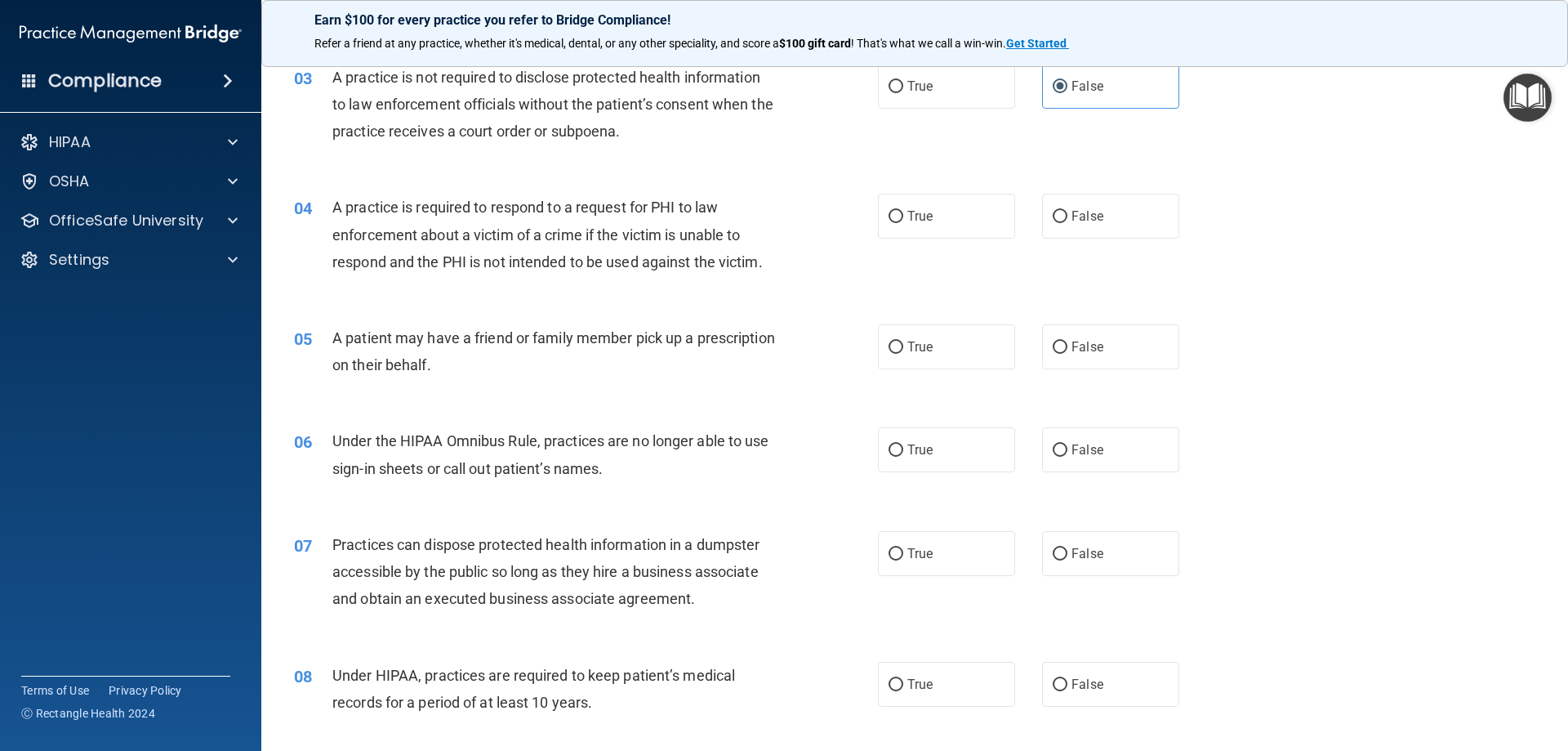
click at [511, 390] on div "05 A patient may have a friend or family member pick up a prescription on their…" at bounding box center [915, 355] width 1266 height 103
click at [895, 219] on input "True" at bounding box center [895, 217] width 15 height 12
radio input "true"
click at [1054, 344] on input "False" at bounding box center [1060, 347] width 15 height 12
radio input "true"
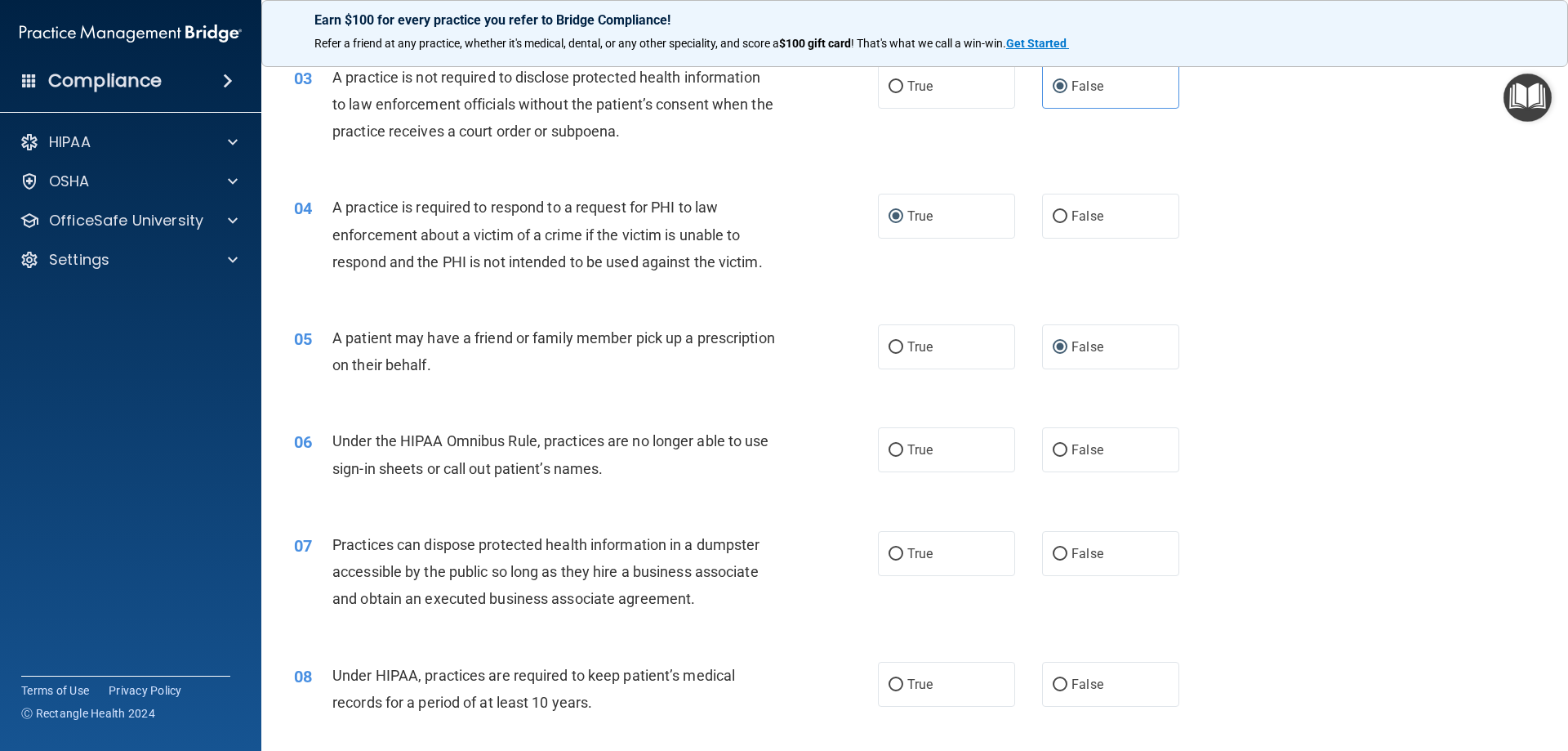
scroll to position [409, 0]
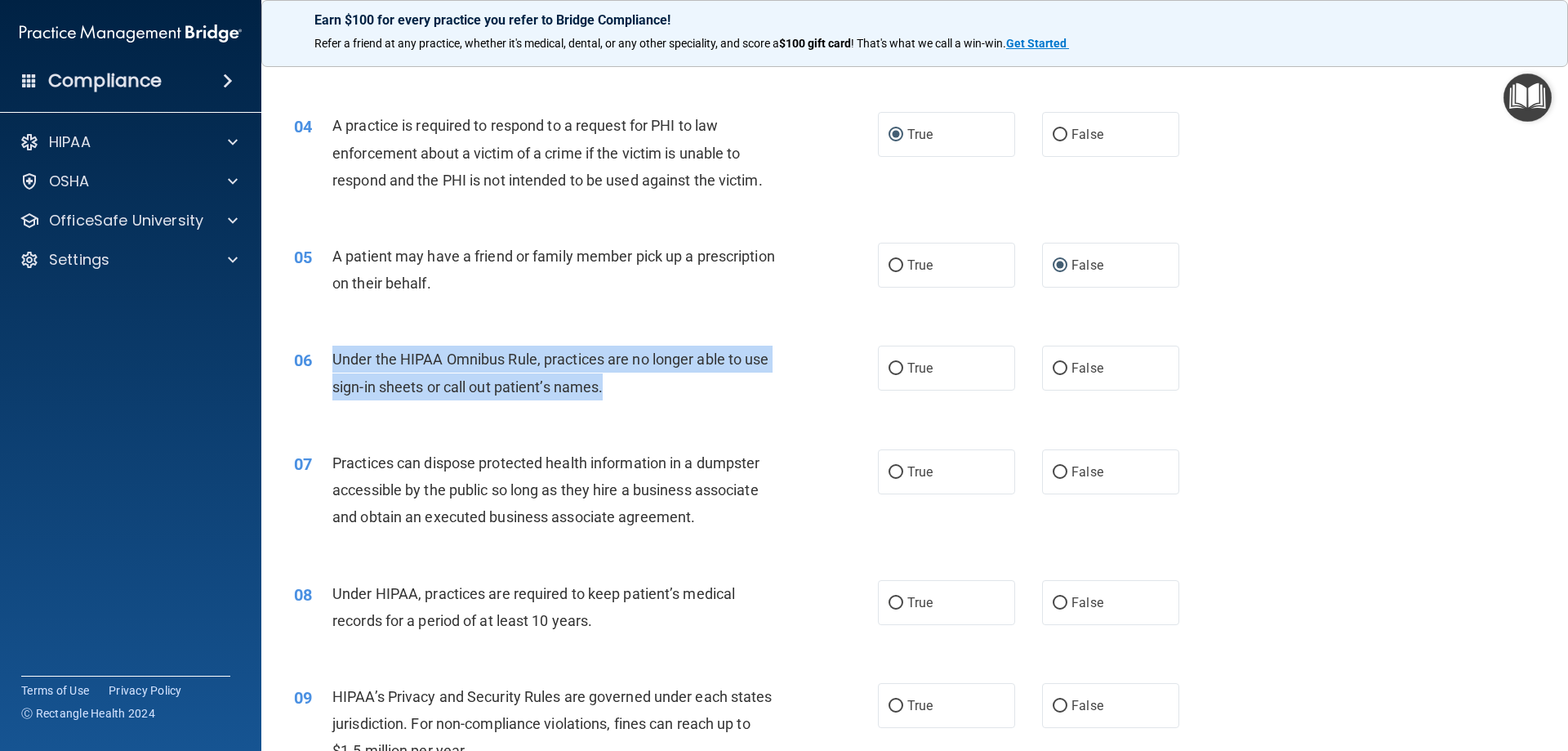
drag, startPoint x: 366, startPoint y: 353, endPoint x: 633, endPoint y: 392, distance: 269.8
click at [633, 392] on div "Under the HIPAA Omnibus Rule, practices are no longer able to use sign-in sheet…" at bounding box center [561, 373] width 457 height 54
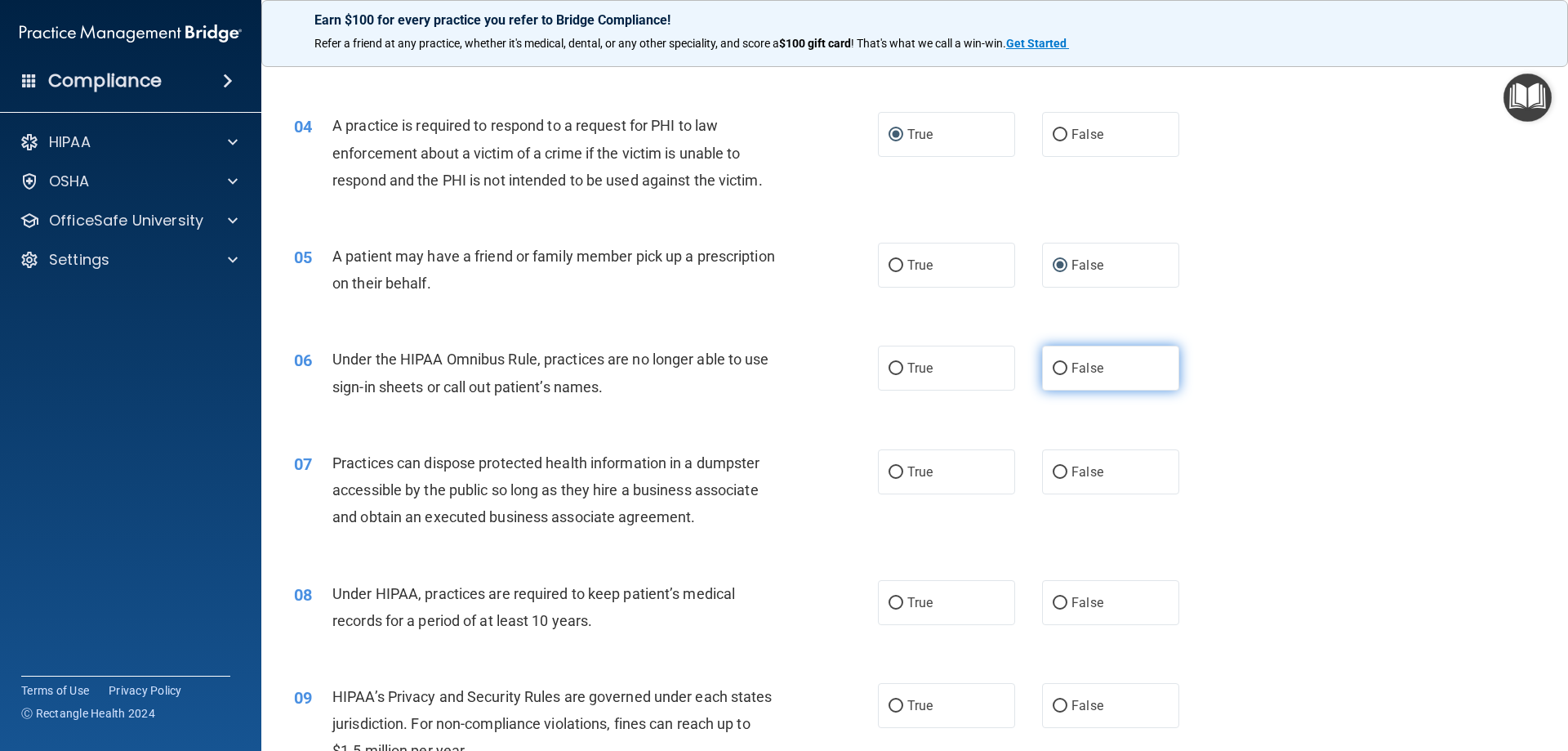
click at [1122, 379] on label "False" at bounding box center [1111, 368] width 138 height 45
click at [1067, 376] on input "False" at bounding box center [1060, 368] width 15 height 12
radio input "true"
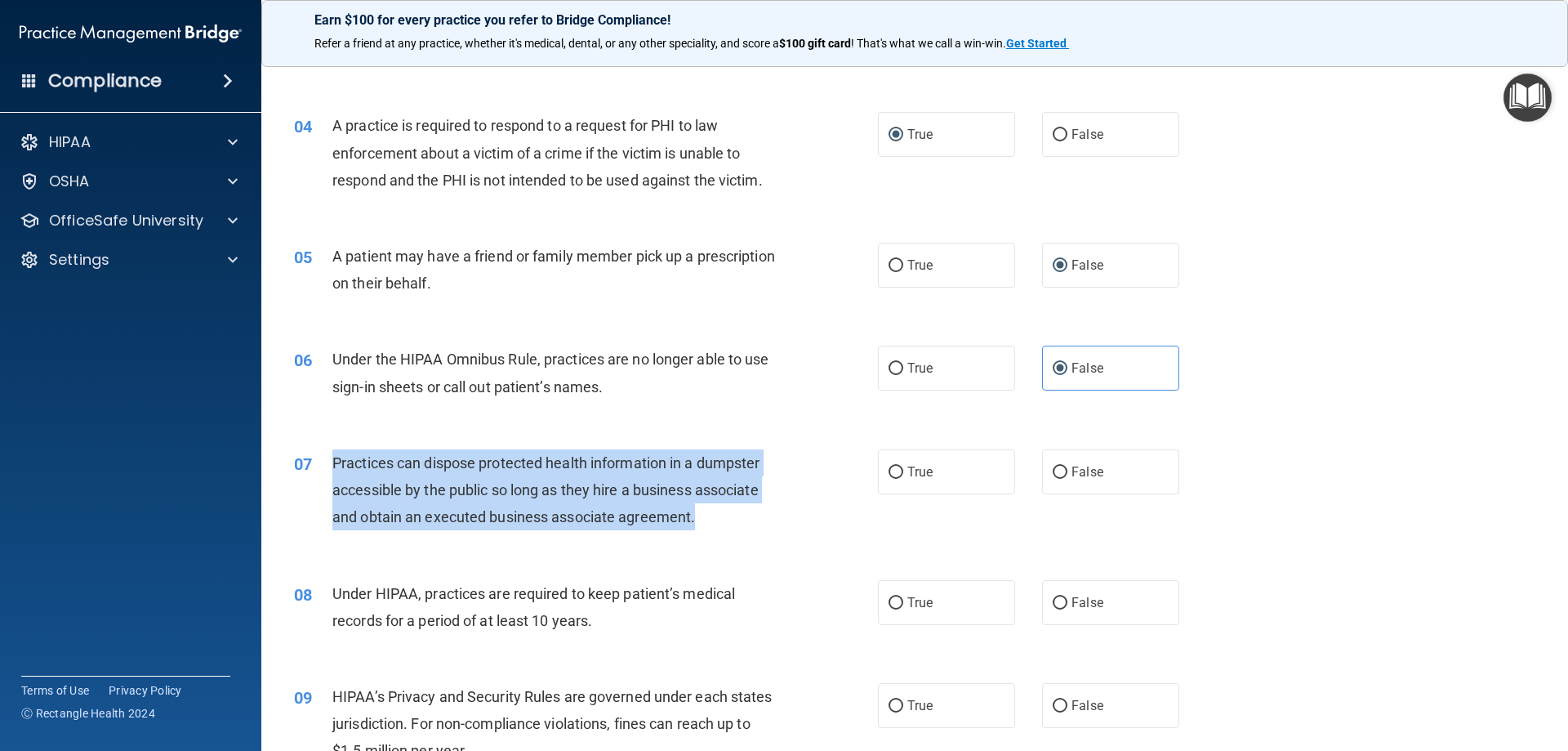
drag, startPoint x: 331, startPoint y: 459, endPoint x: 724, endPoint y: 524, distance: 398.3
click at [724, 524] on div "07 Practices can dispose protected health information in a dumpster accessible …" at bounding box center [586, 495] width 633 height 90
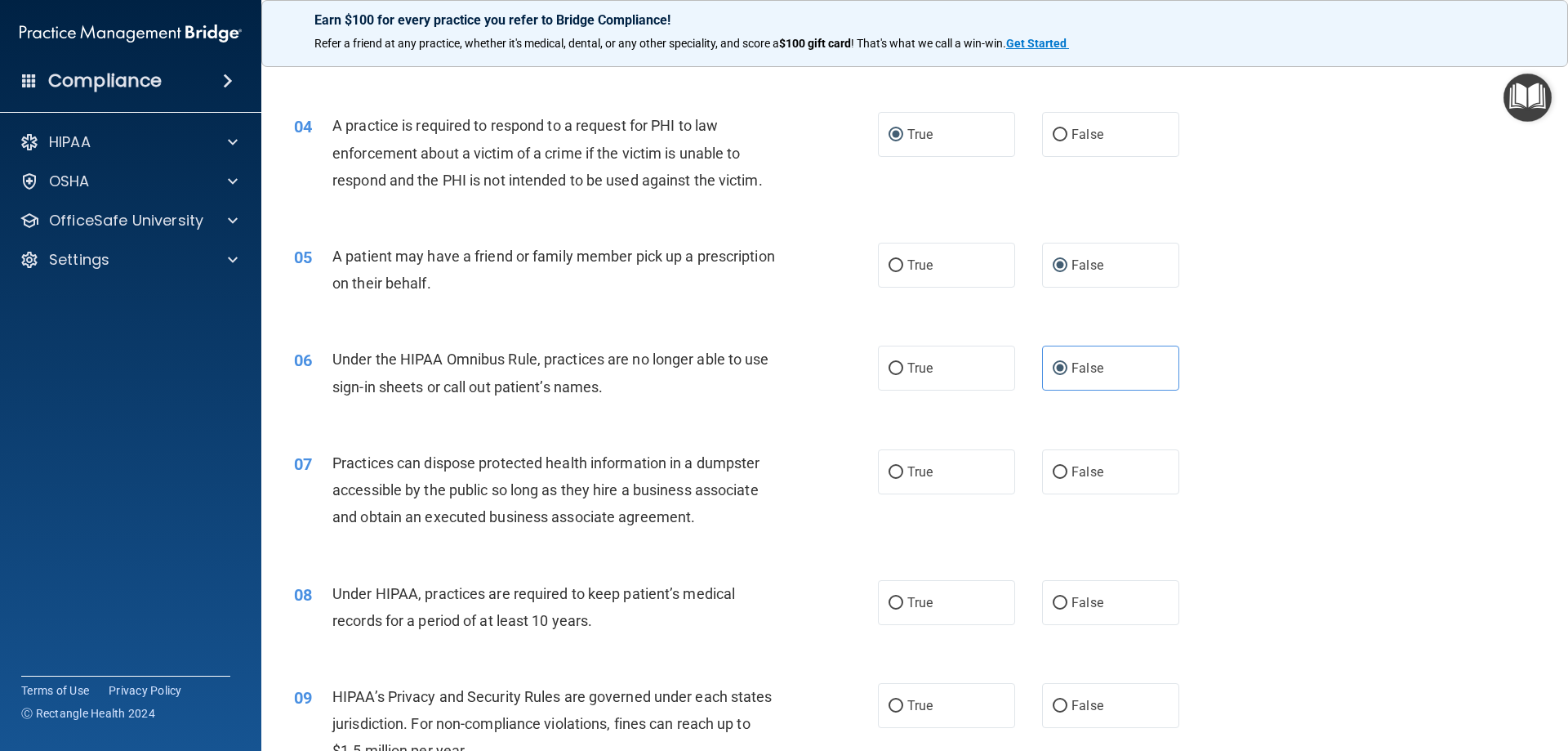
click at [617, 392] on div "Under the HIPAA Omnibus Rule, practices are no longer able to use sign-in sheet…" at bounding box center [561, 373] width 457 height 54
click at [1072, 475] on span "False" at bounding box center [1087, 472] width 32 height 16
click at [1067, 475] on input "False" at bounding box center [1060, 472] width 15 height 12
radio input "true"
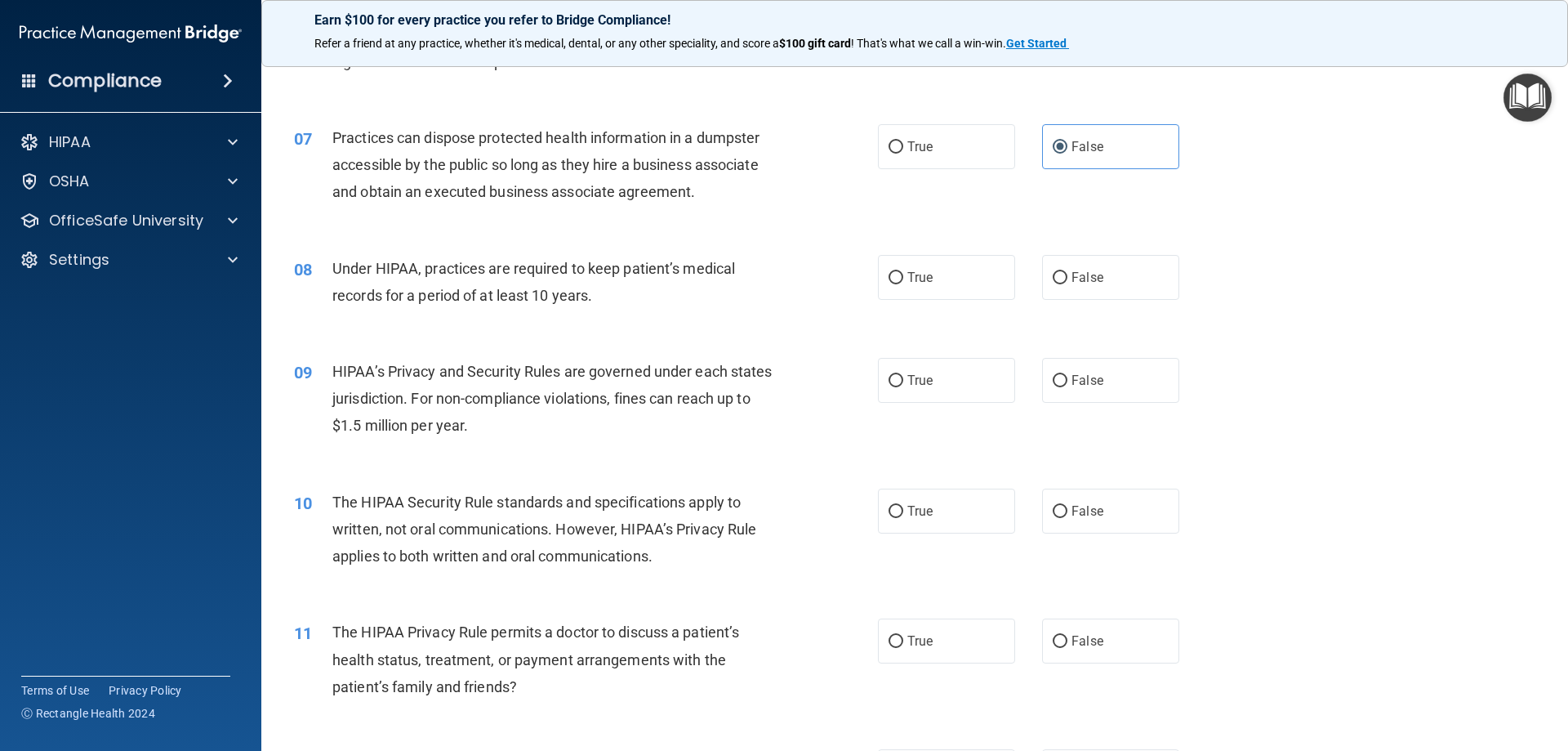
scroll to position [735, 0]
drag, startPoint x: 338, startPoint y: 265, endPoint x: 640, endPoint y: 319, distance: 306.8
click at [640, 319] on div "08 Under HIPAA, practices are required to keep patient’s medical records for a …" at bounding box center [915, 285] width 1266 height 103
drag, startPoint x: 489, startPoint y: 287, endPoint x: 454, endPoint y: 287, distance: 35.0
click at [488, 287] on span "Under HIPAA, practices are required to keep patient’s medical records for a per…" at bounding box center [533, 280] width 403 height 44
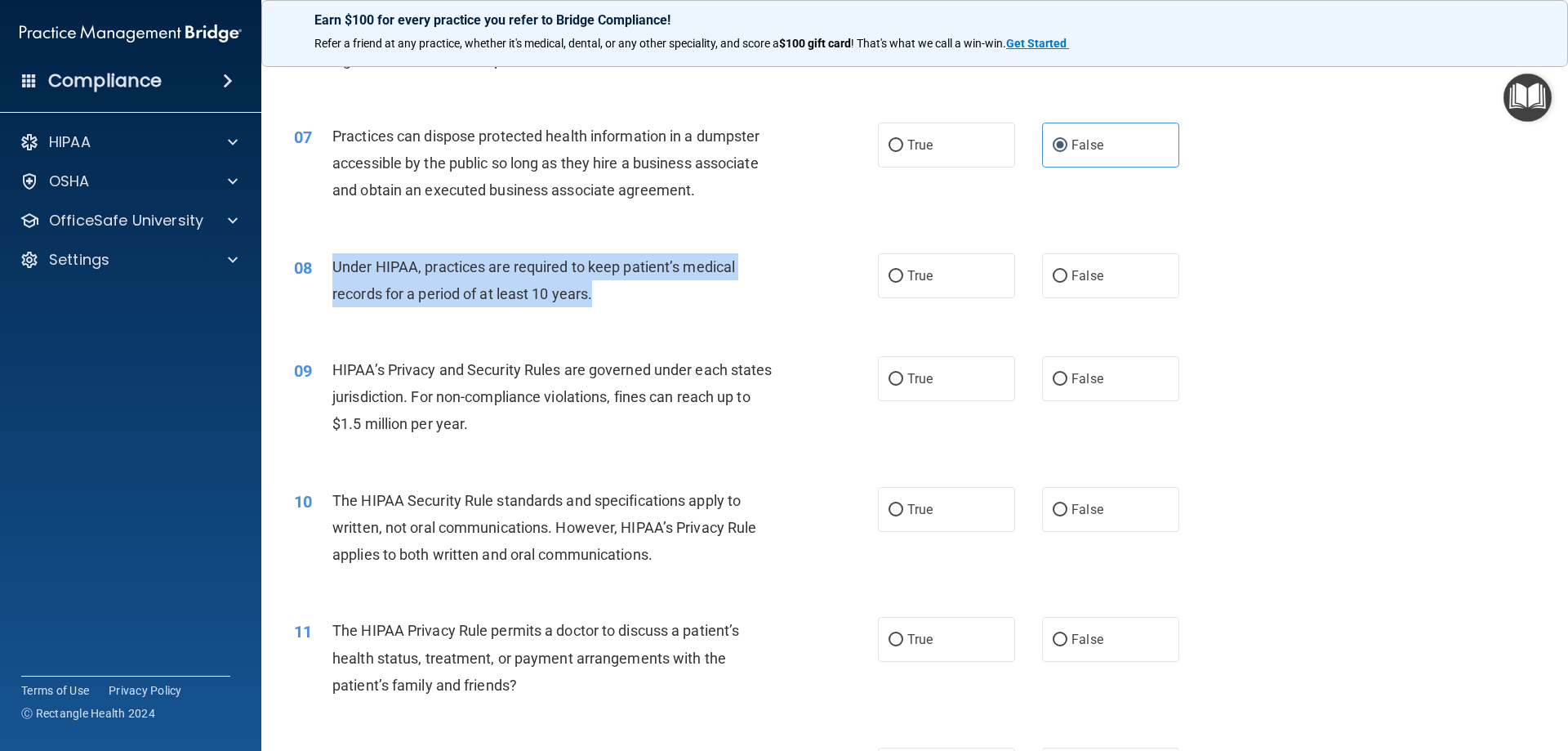
drag, startPoint x: 331, startPoint y: 261, endPoint x: 601, endPoint y: 291, distance: 271.7
click at [601, 291] on div "Under HIPAA, practices are required to keep patient’s medical records for a per…" at bounding box center [561, 280] width 457 height 54
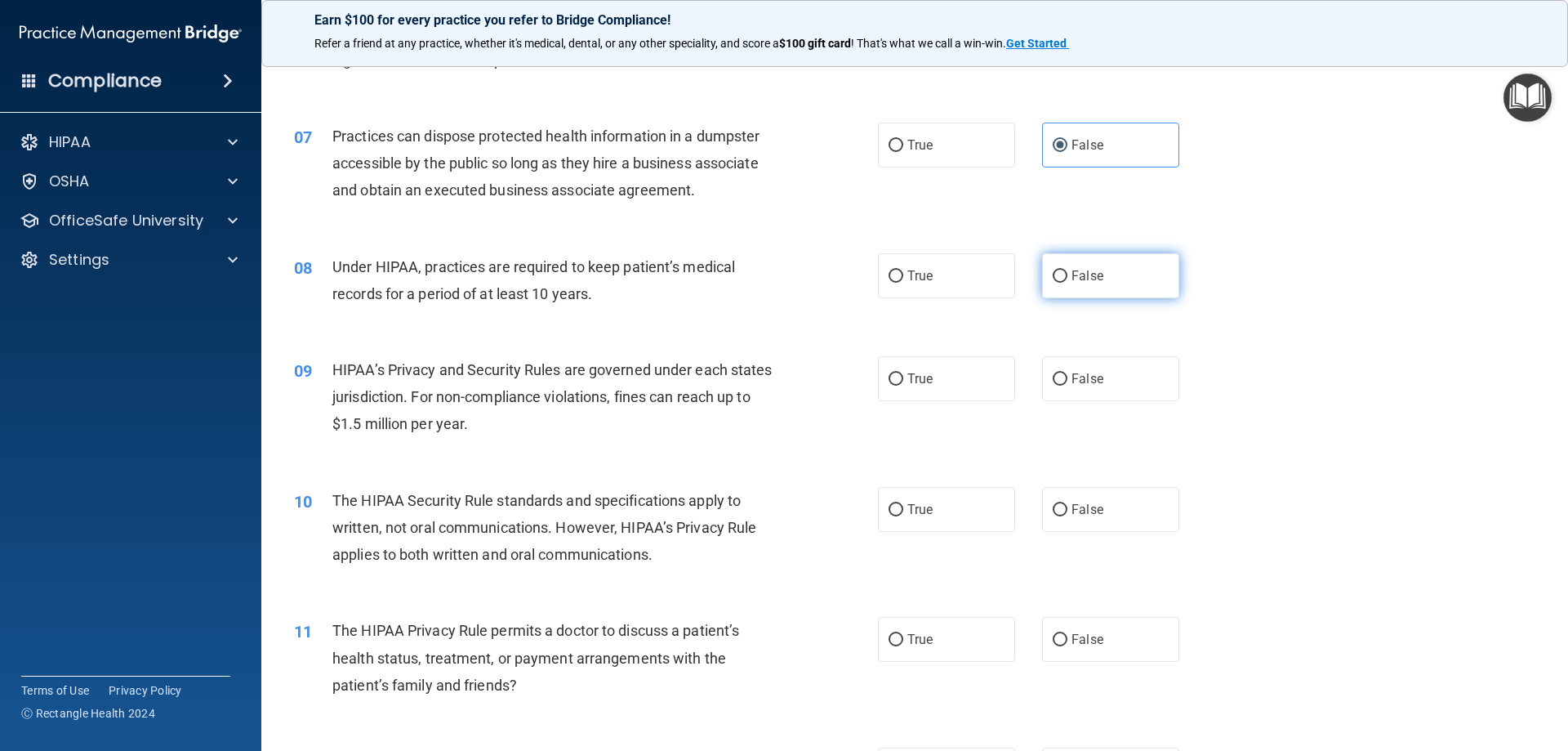
click at [1124, 263] on label "False" at bounding box center [1111, 275] width 138 height 45
click at [1067, 271] on input "False" at bounding box center [1060, 276] width 15 height 12
radio input "true"
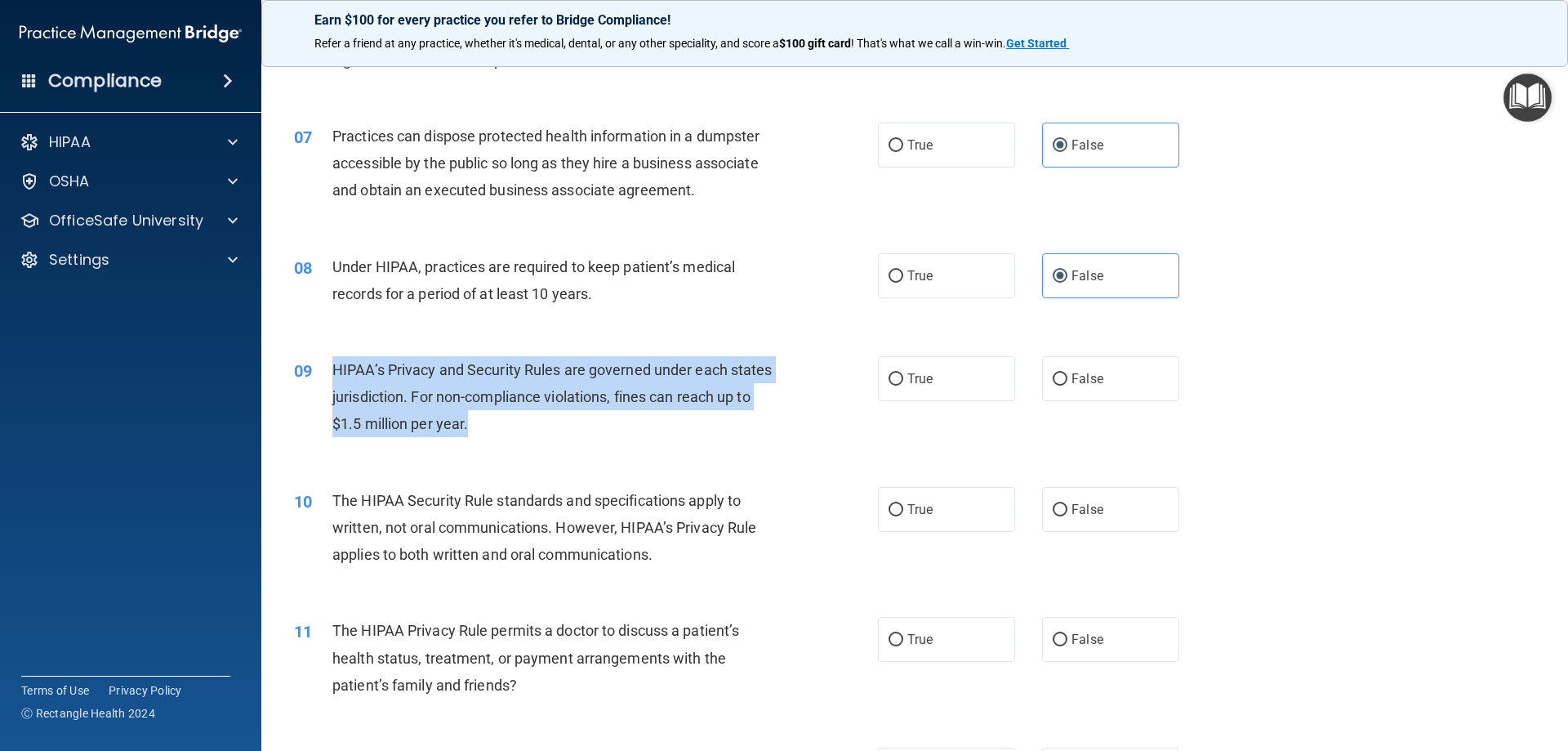
drag, startPoint x: 328, startPoint y: 368, endPoint x: 526, endPoint y: 431, distance: 207.8
click at [526, 432] on div "09 HIPAA’s Privacy and Security Rules are governed under each states jurisdicti…" at bounding box center [586, 401] width 633 height 90
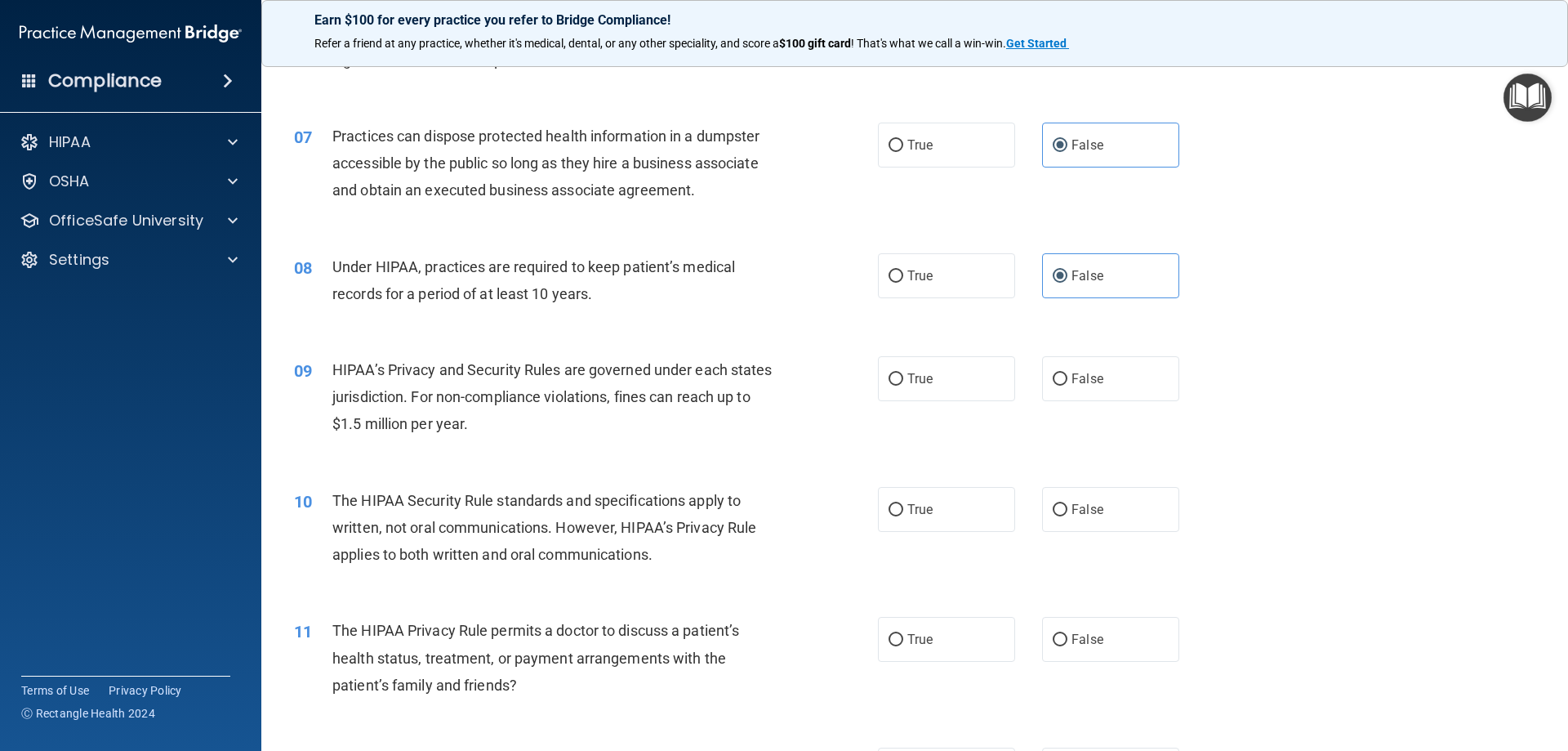
click at [487, 319] on div "08 Under HIPAA, practices are required to keep patient’s medical records for a …" at bounding box center [915, 285] width 1266 height 103
click at [1059, 399] on label "False" at bounding box center [1111, 378] width 138 height 45
click at [1059, 386] on input "False" at bounding box center [1060, 379] width 15 height 12
radio input "true"
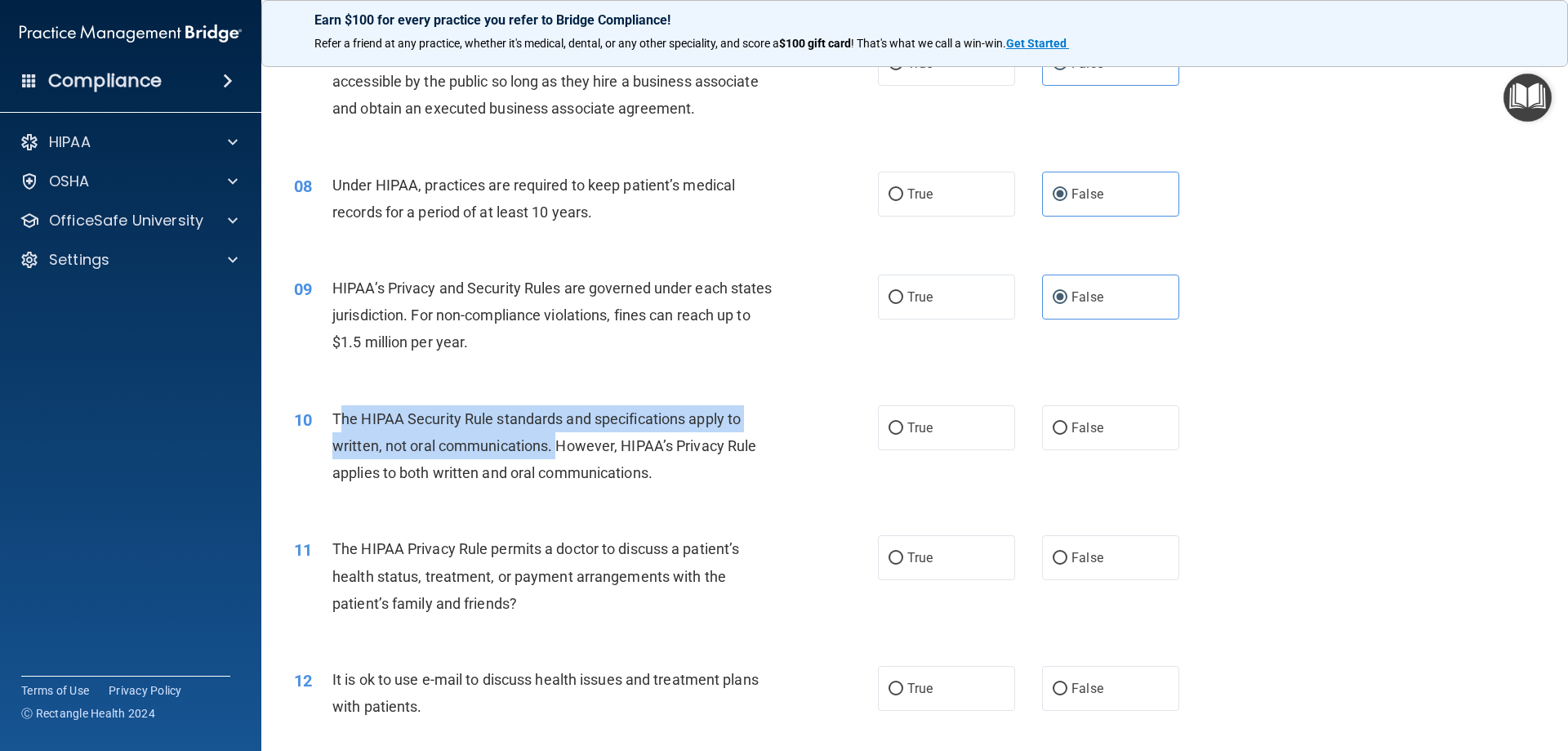
drag, startPoint x: 339, startPoint y: 408, endPoint x: 555, endPoint y: 454, distance: 220.8
click at [555, 454] on div "The HIPAA Security Rule standards and specifications apply to written, not oral…" at bounding box center [561, 446] width 457 height 82
click at [556, 457] on div "The HIPAA Security Rule standards and specifications apply to written, not oral…" at bounding box center [561, 446] width 457 height 82
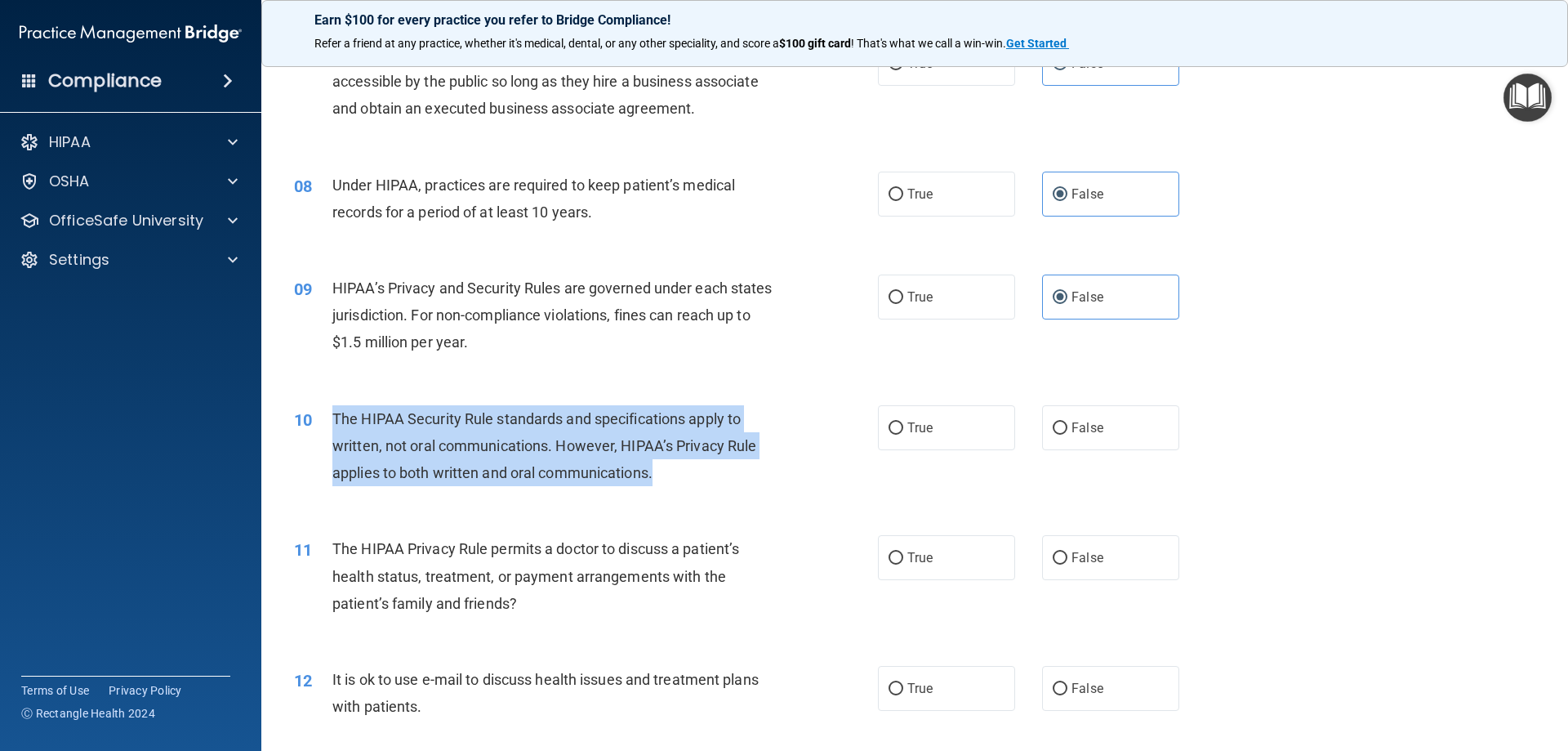
drag, startPoint x: 331, startPoint y: 407, endPoint x: 684, endPoint y: 478, distance: 360.1
click at [684, 478] on div "The HIPAA Security Rule standards and specifications apply to written, not oral…" at bounding box center [561, 446] width 457 height 82
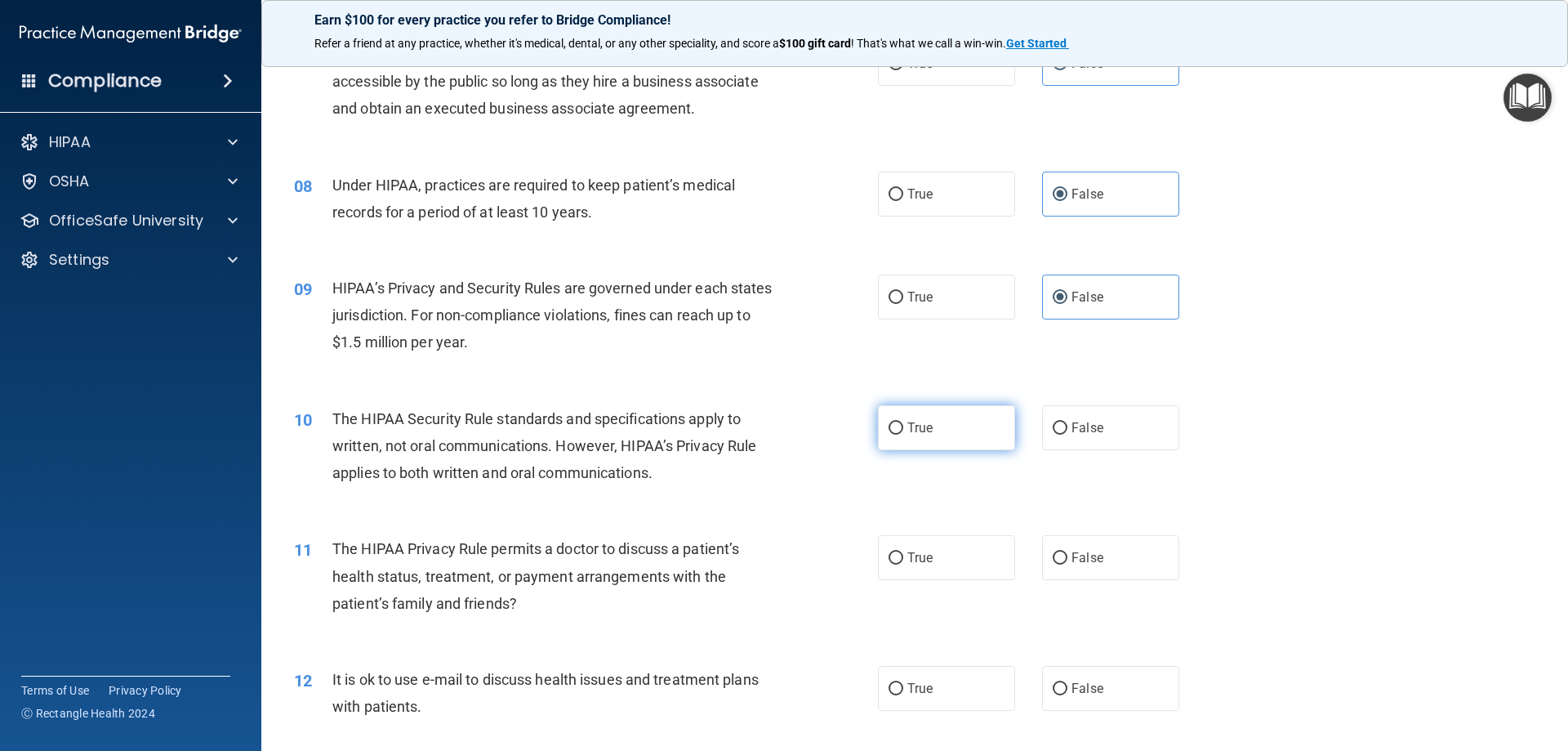
click at [936, 433] on label "True" at bounding box center [947, 428] width 138 height 45
click at [903, 433] on input "True" at bounding box center [895, 428] width 15 height 12
radio input "true"
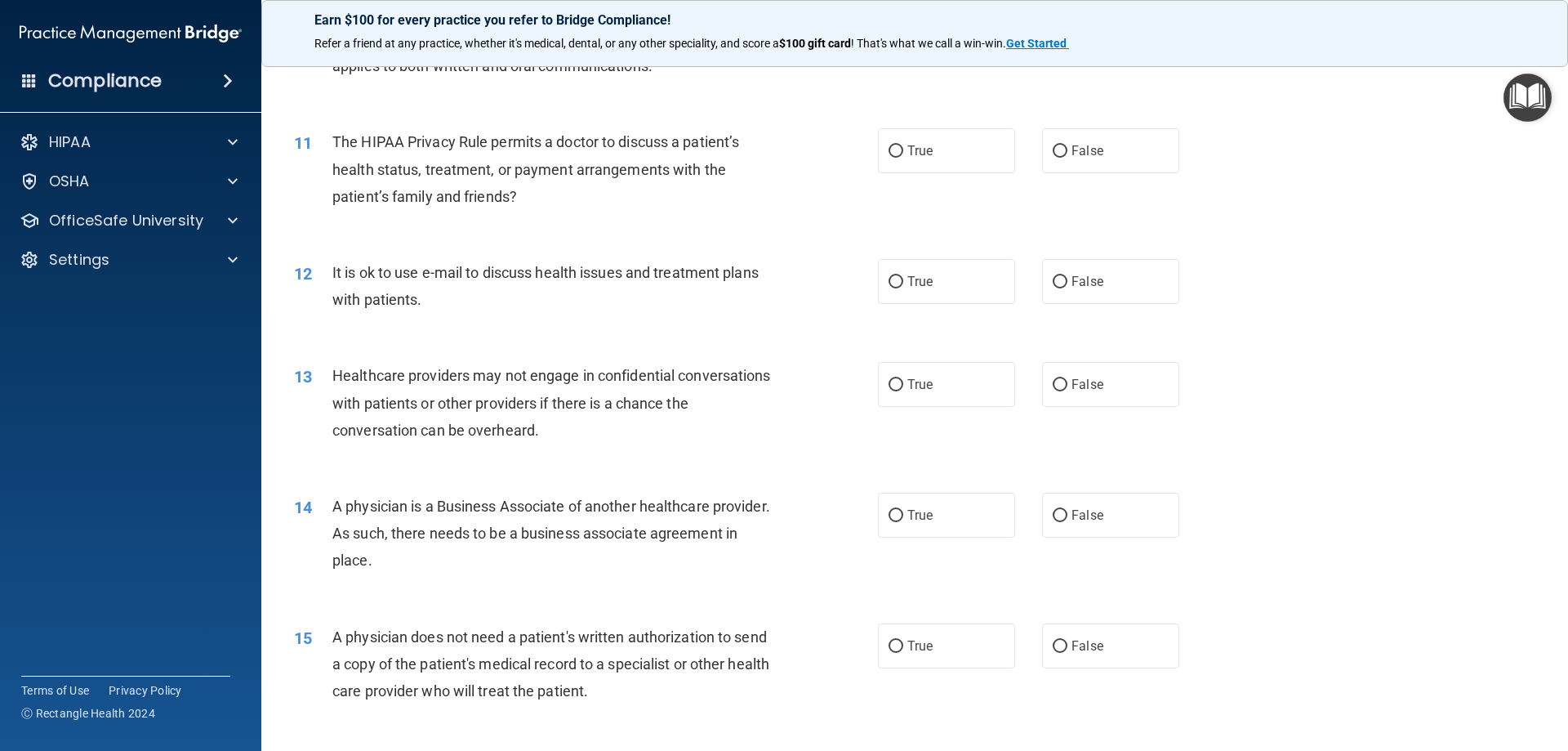
scroll to position [1226, 0]
click at [1078, 164] on label "False" at bounding box center [1111, 149] width 138 height 45
click at [1067, 156] on input "False" at bounding box center [1060, 150] width 15 height 12
radio input "true"
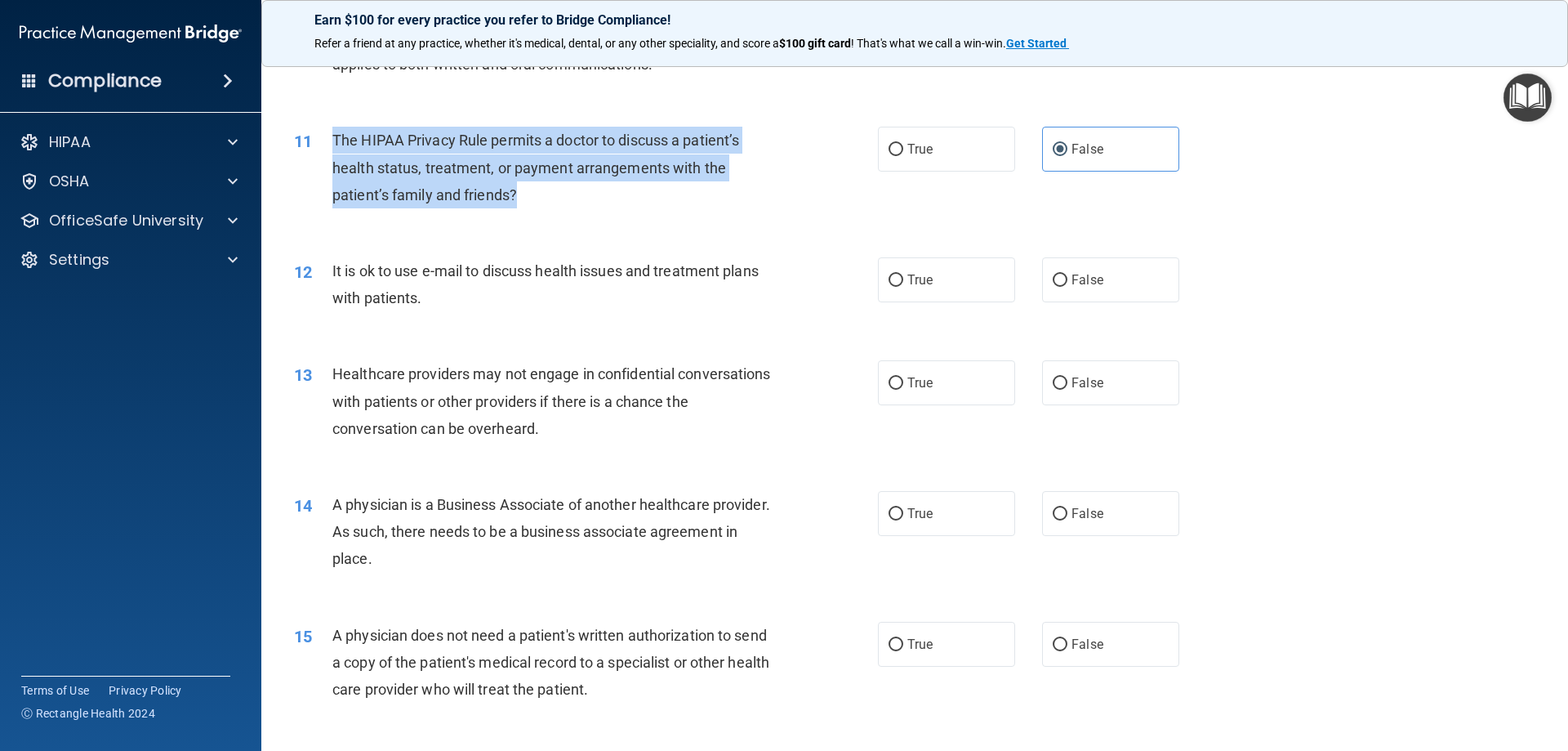
drag, startPoint x: 333, startPoint y: 137, endPoint x: 533, endPoint y: 196, distance: 208.5
click at [533, 196] on div "The HIPAA Privacy Rule permits a doctor to discuss a patient’s health status, t…" at bounding box center [561, 167] width 457 height 82
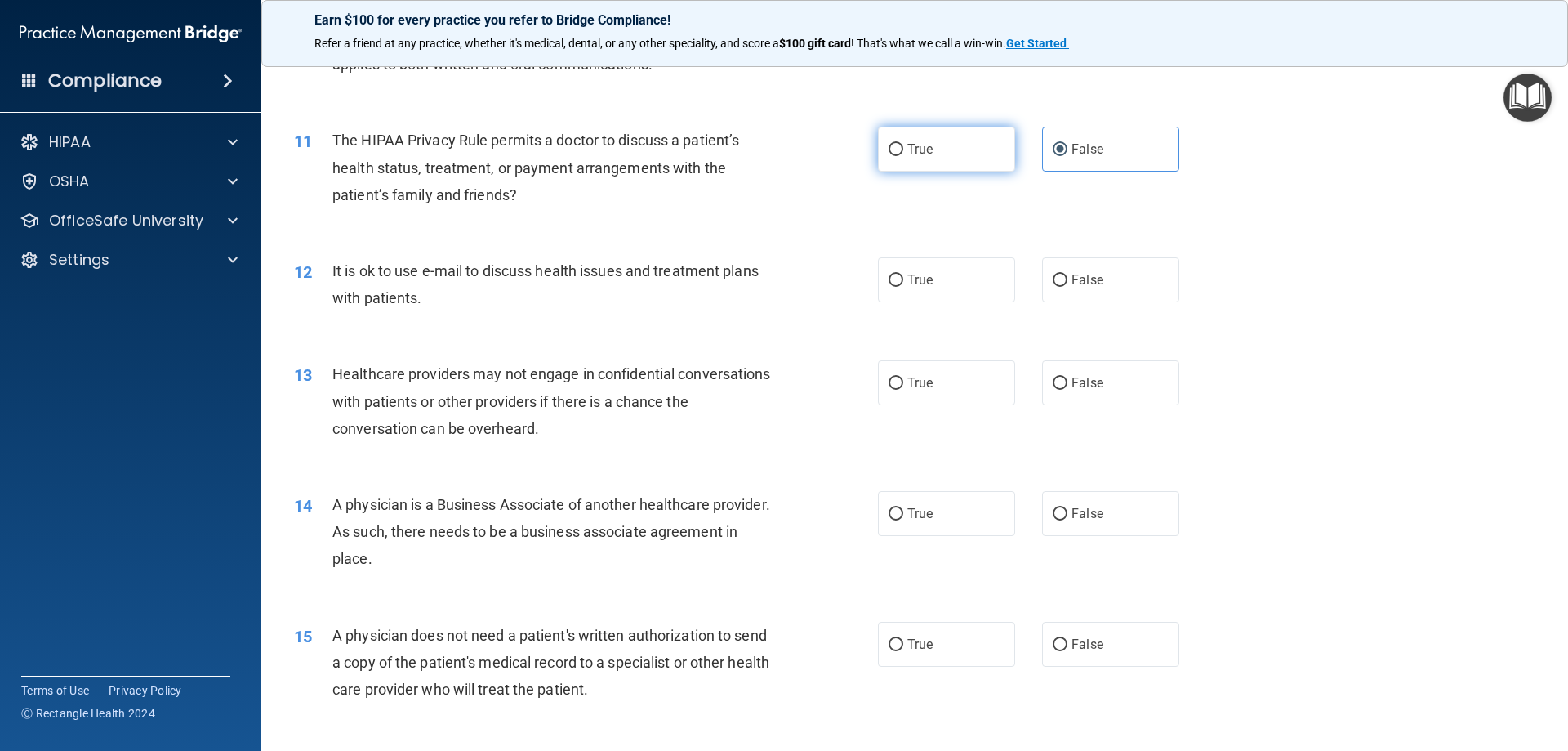
click at [897, 152] on label "True" at bounding box center [947, 149] width 138 height 45
click at [897, 152] on input "True" at bounding box center [895, 150] width 15 height 12
radio input "true"
radio input "false"
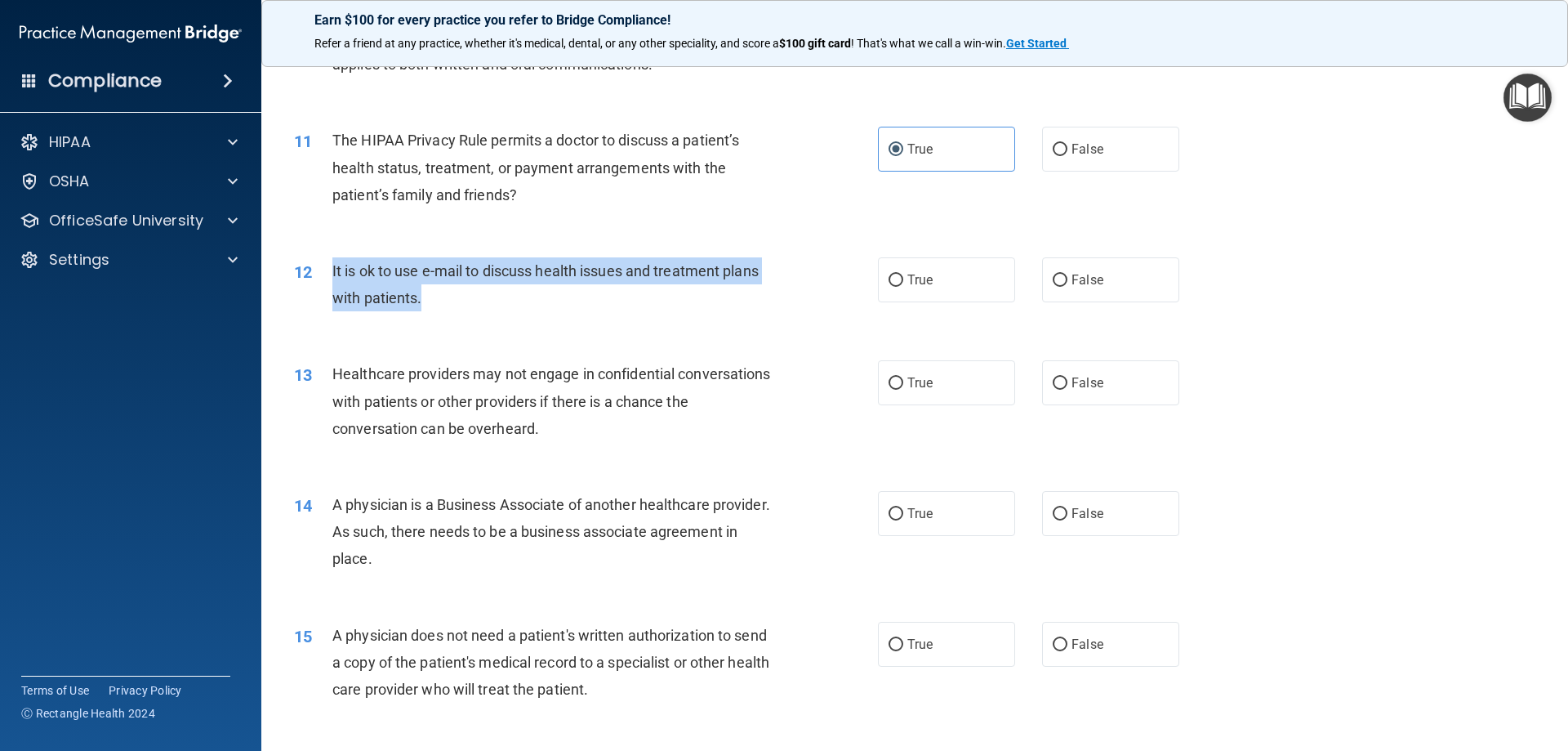
drag, startPoint x: 331, startPoint y: 271, endPoint x: 427, endPoint y: 299, distance: 100.0
click at [427, 299] on div "12 It is ok to use e-mail to discuss health issues and treatment plans with pat…" at bounding box center [586, 288] width 633 height 62
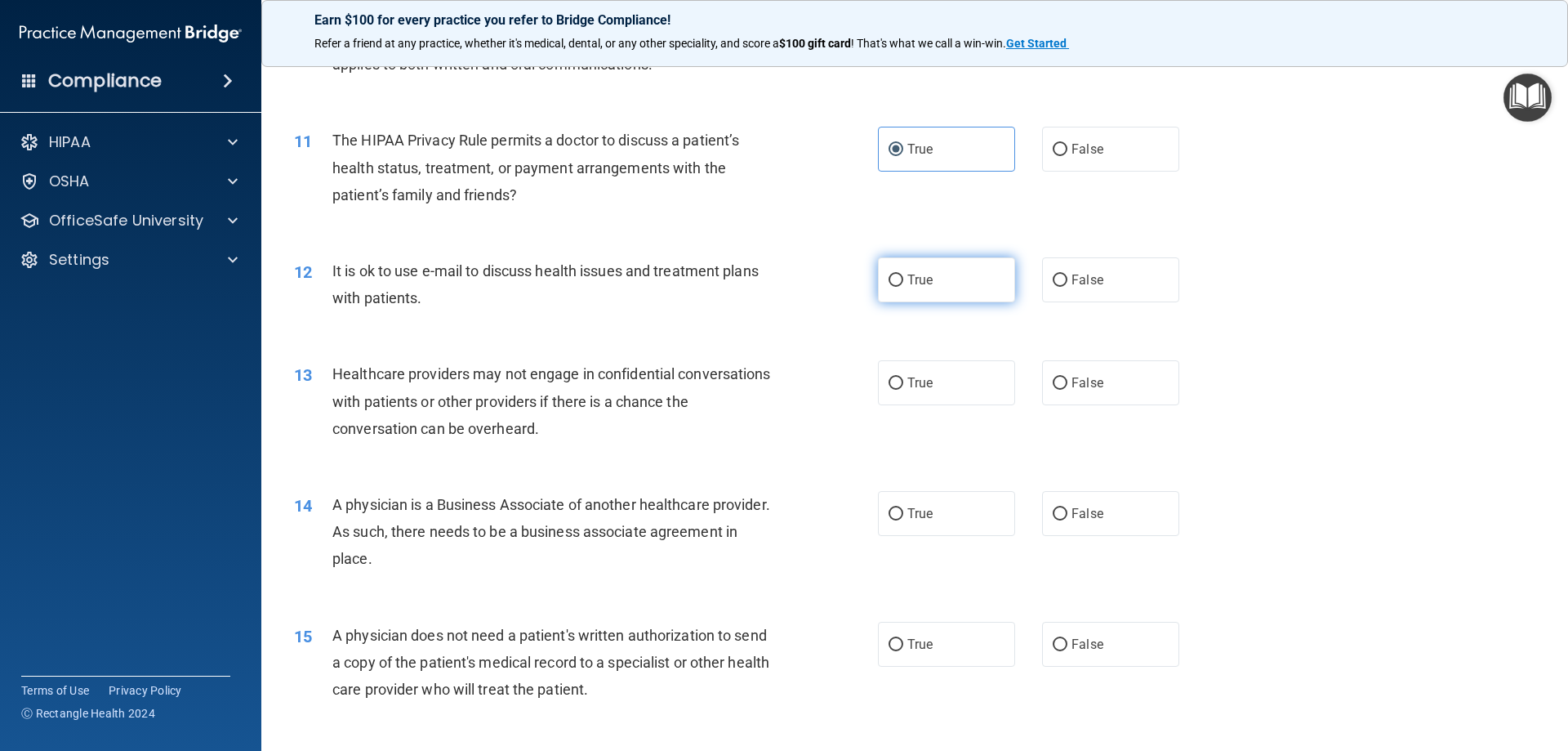
click at [929, 257] on label "True" at bounding box center [947, 279] width 138 height 45
click at [903, 275] on input "True" at bounding box center [895, 280] width 15 height 12
radio input "true"
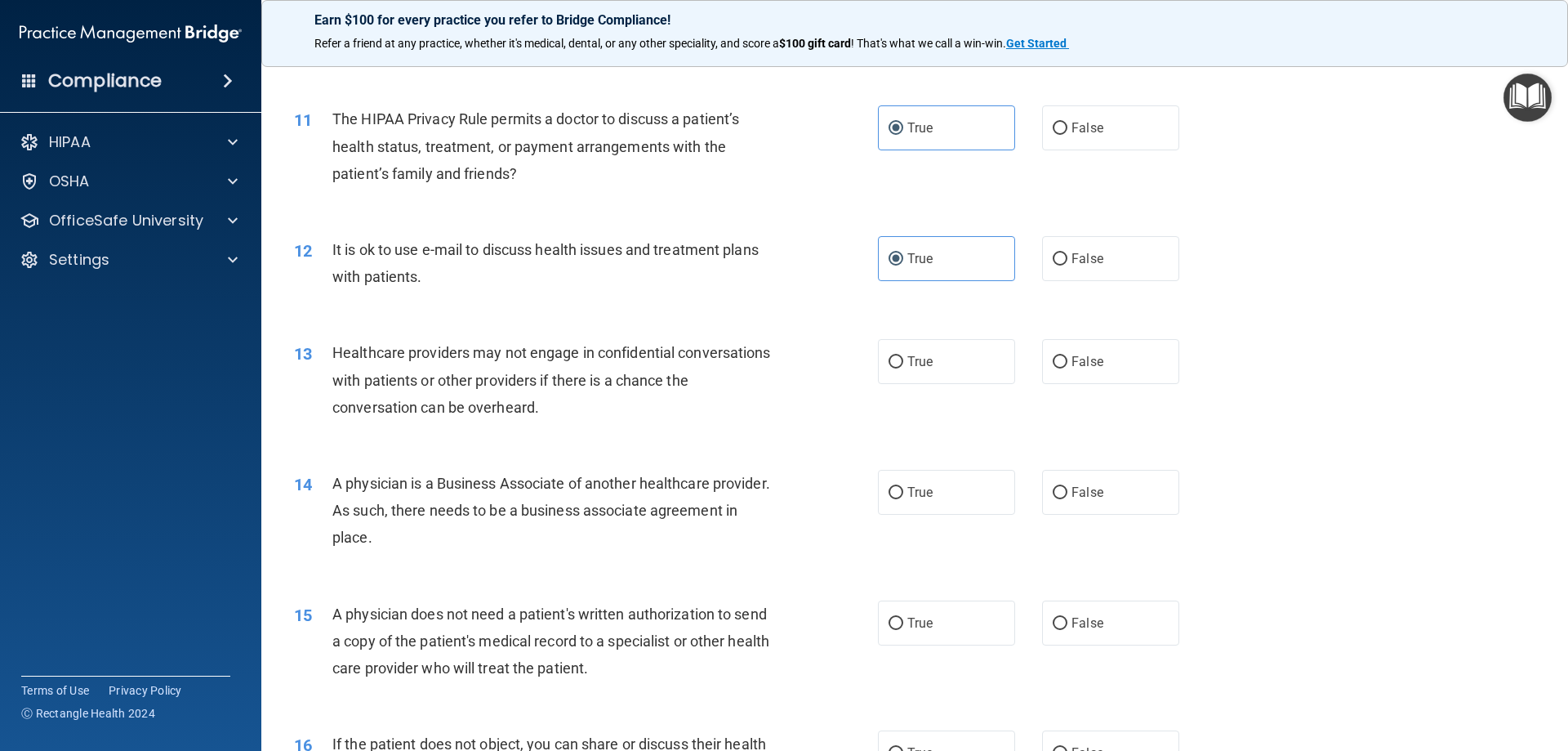
scroll to position [1307, 0]
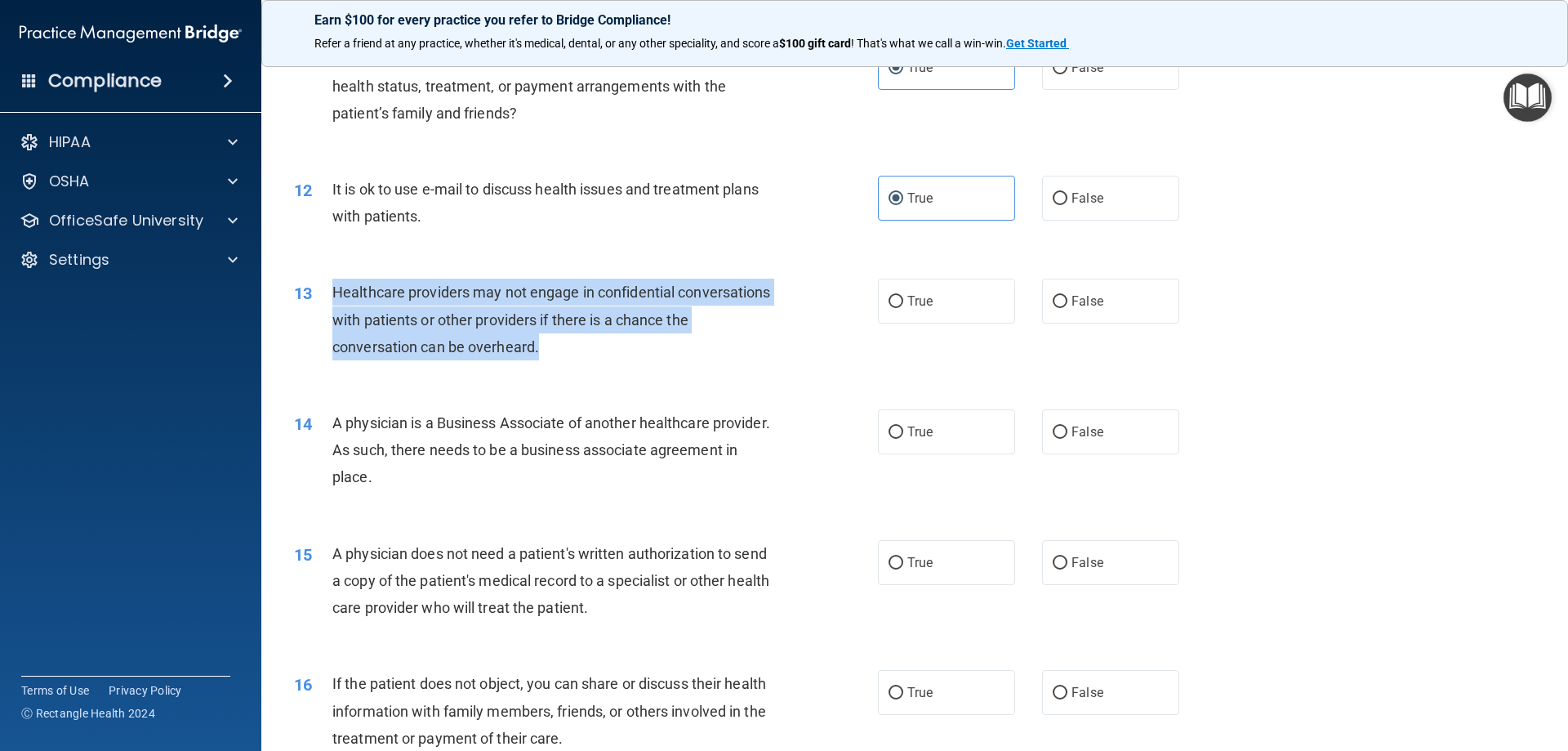
drag, startPoint x: 337, startPoint y: 286, endPoint x: 613, endPoint y: 342, distance: 281.6
click at [613, 342] on div "Healthcare providers may not engage in confidential conversations with patients…" at bounding box center [561, 319] width 457 height 82
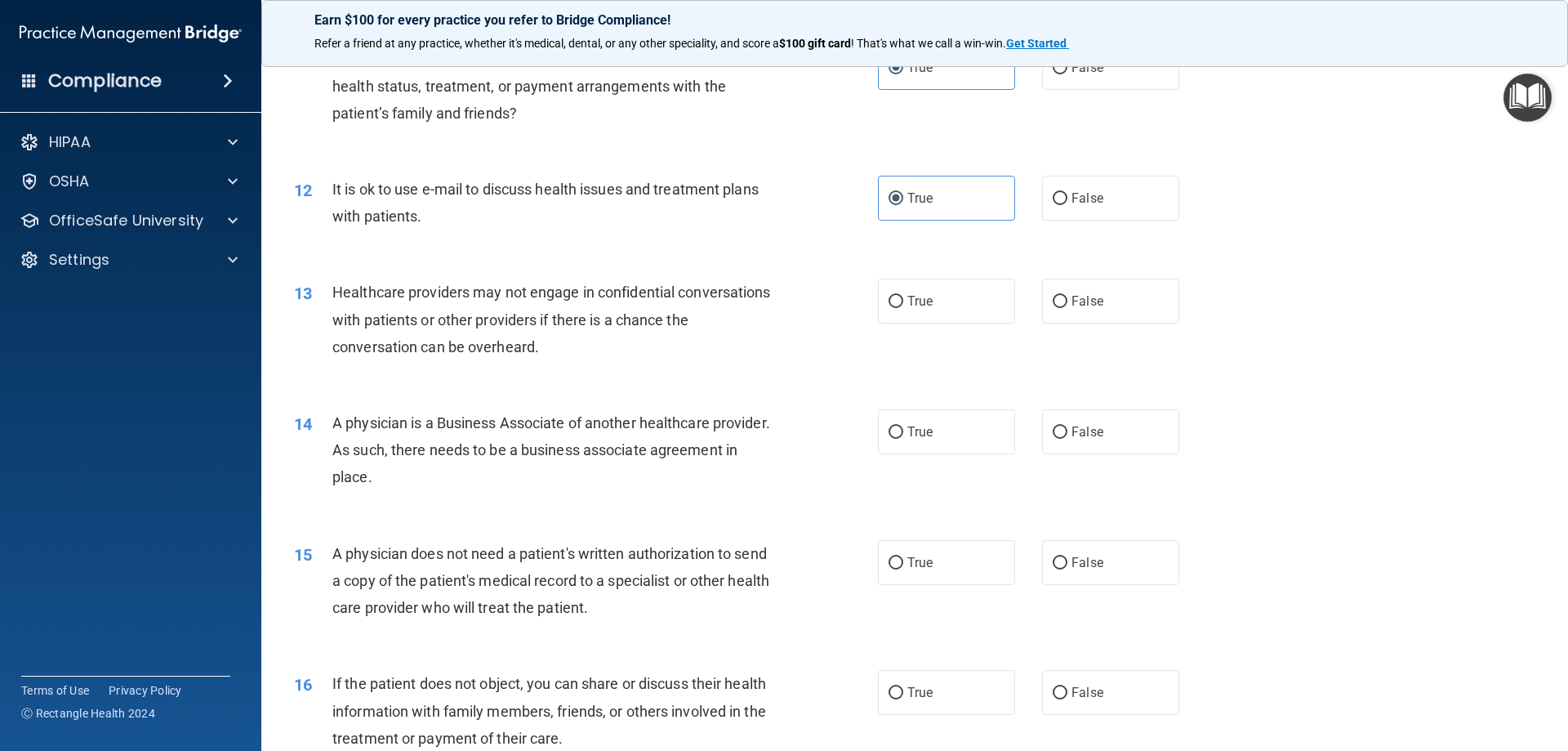
click at [1067, 282] on label "False" at bounding box center [1111, 301] width 138 height 45
click at [1067, 296] on input "False" at bounding box center [1060, 301] width 15 height 12
radio input "true"
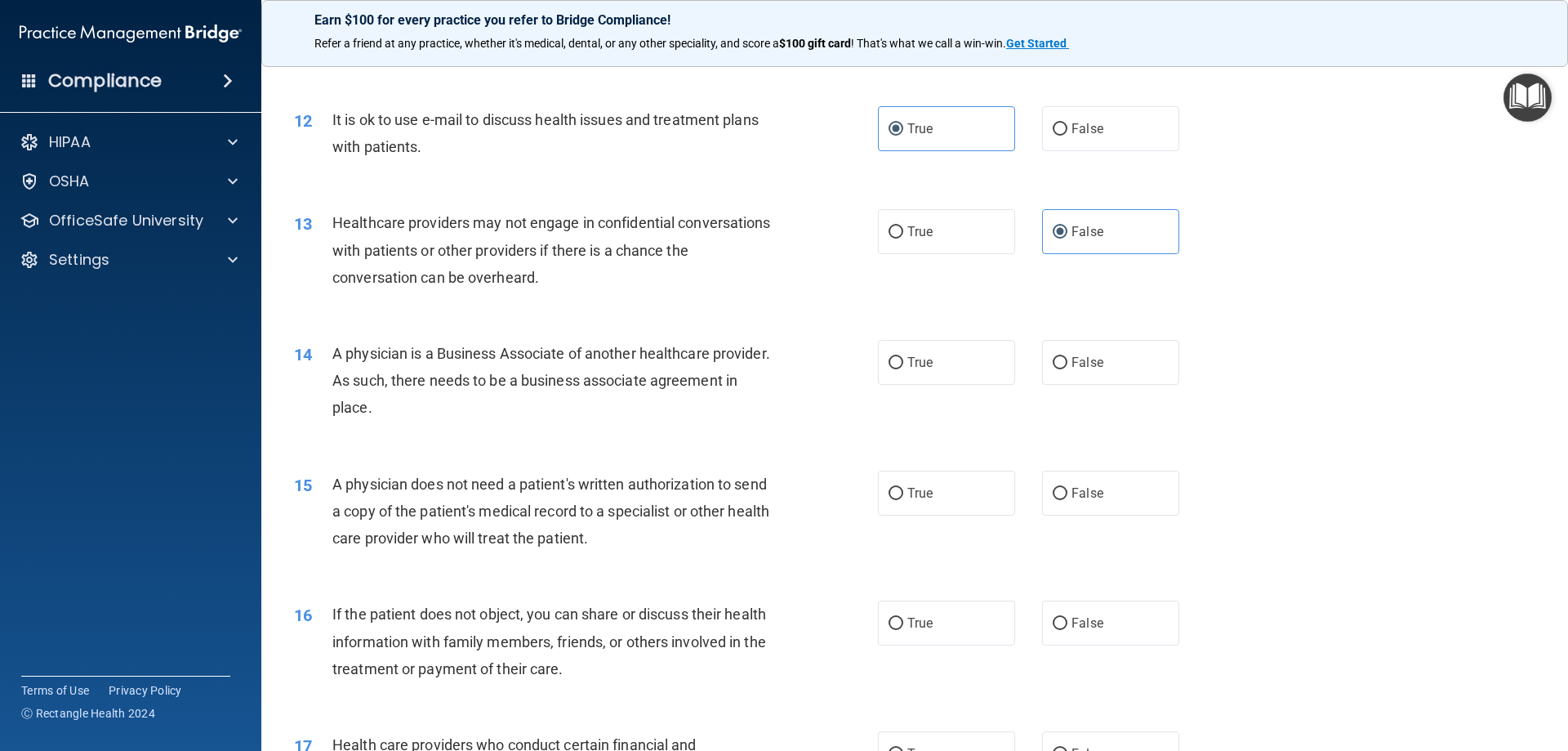
scroll to position [1471, 0]
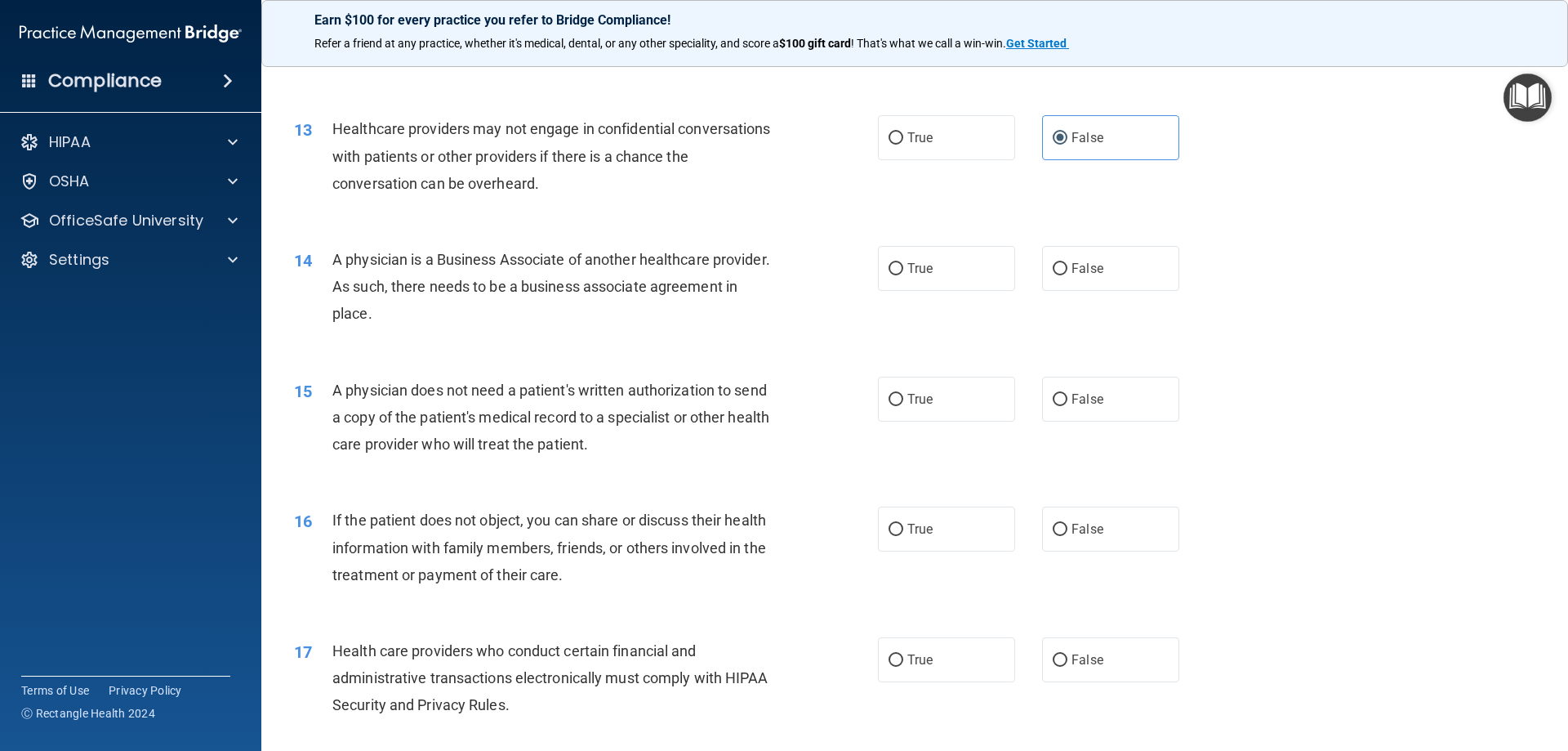
drag, startPoint x: 331, startPoint y: 262, endPoint x: 464, endPoint y: 310, distance: 141.4
click at [464, 310] on div "A physician is a Business Associate of another healthcare provider. As such, th…" at bounding box center [561, 286] width 457 height 82
click at [967, 250] on label "True" at bounding box center [947, 268] width 138 height 45
click at [903, 263] on input "True" at bounding box center [895, 269] width 15 height 12
radio input "true"
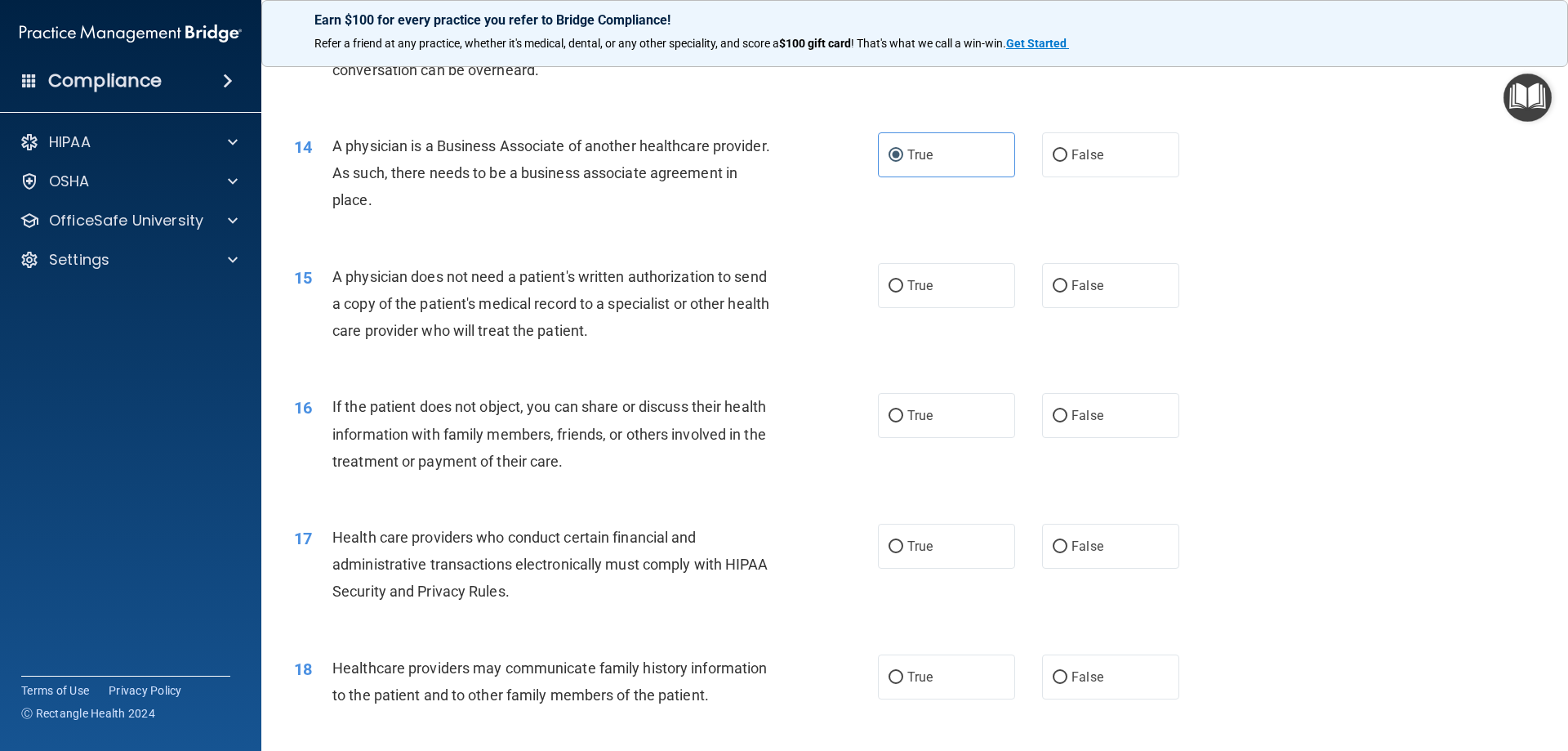
scroll to position [1634, 0]
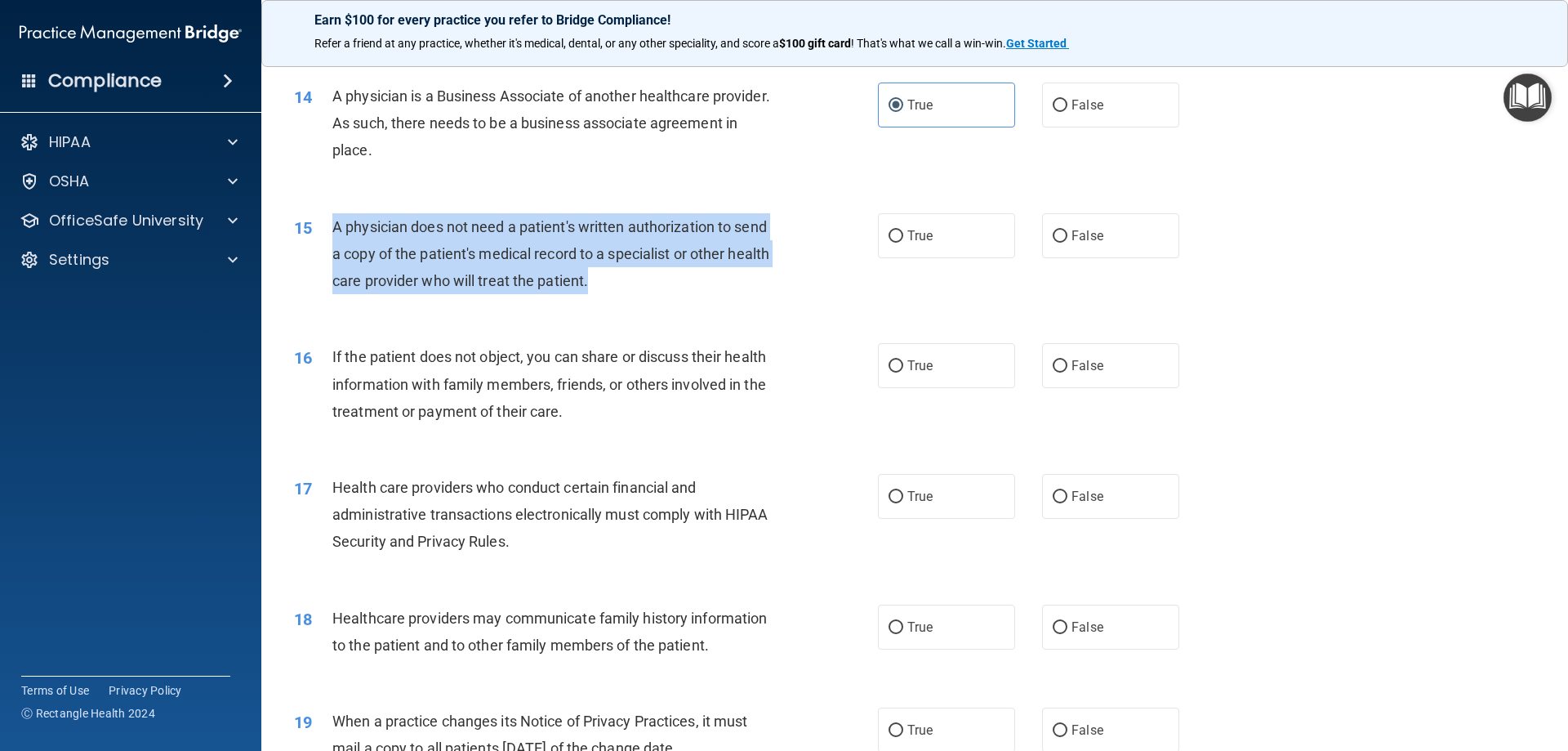
drag, startPoint x: 319, startPoint y: 216, endPoint x: 646, endPoint y: 282, distance: 333.6
click at [646, 282] on div "15 A physician does not need a patient's written authorization to send a copy o…" at bounding box center [586, 258] width 633 height 90
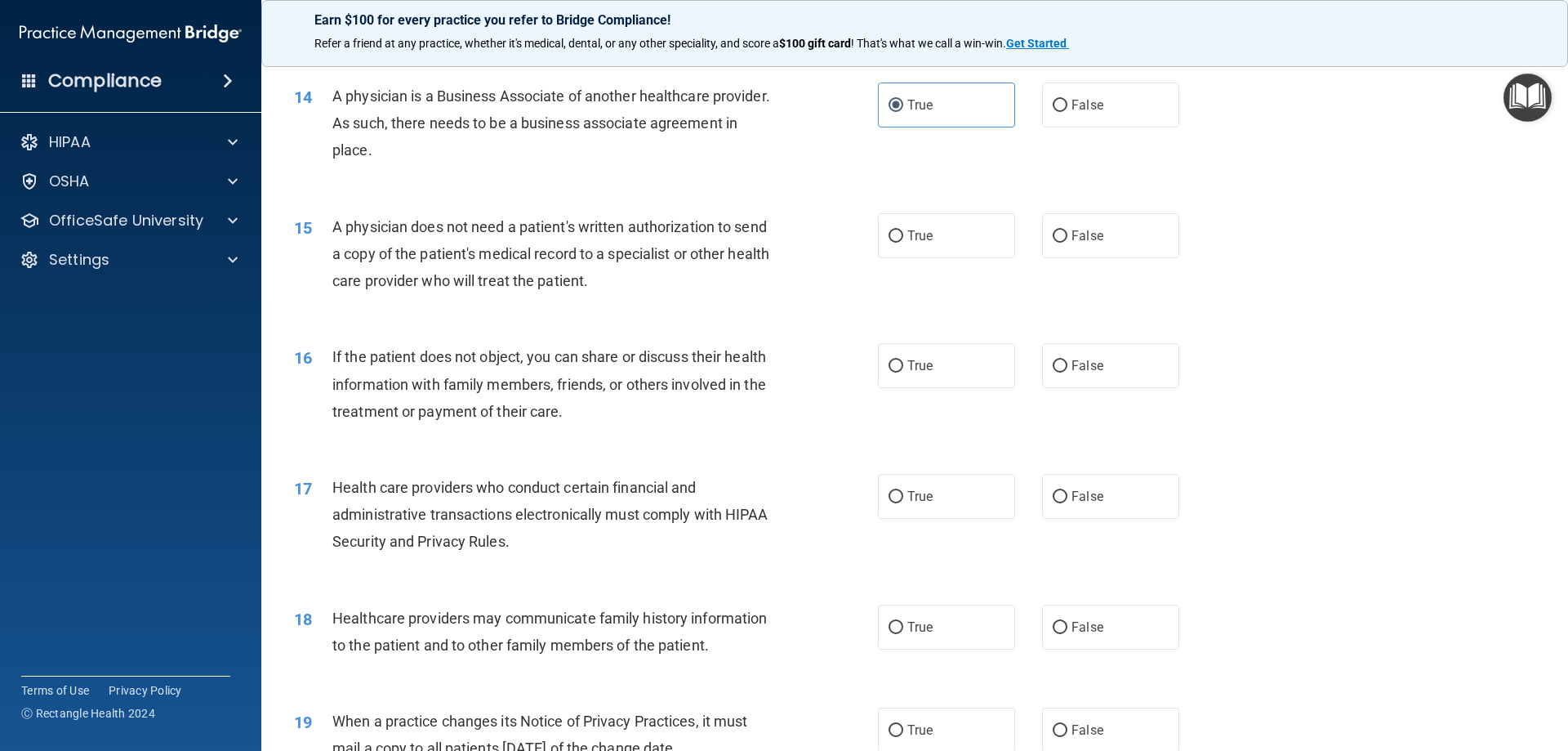
click at [532, 342] on div "16 If the patient does not object, you can share or discuss their health inform…" at bounding box center [915, 388] width 1266 height 130
click at [867, 222] on div "15 A physician does not need a patient's written authorization to send a copy o…" at bounding box center [586, 258] width 633 height 90
click at [888, 232] on input "True" at bounding box center [895, 236] width 15 height 12
radio input "true"
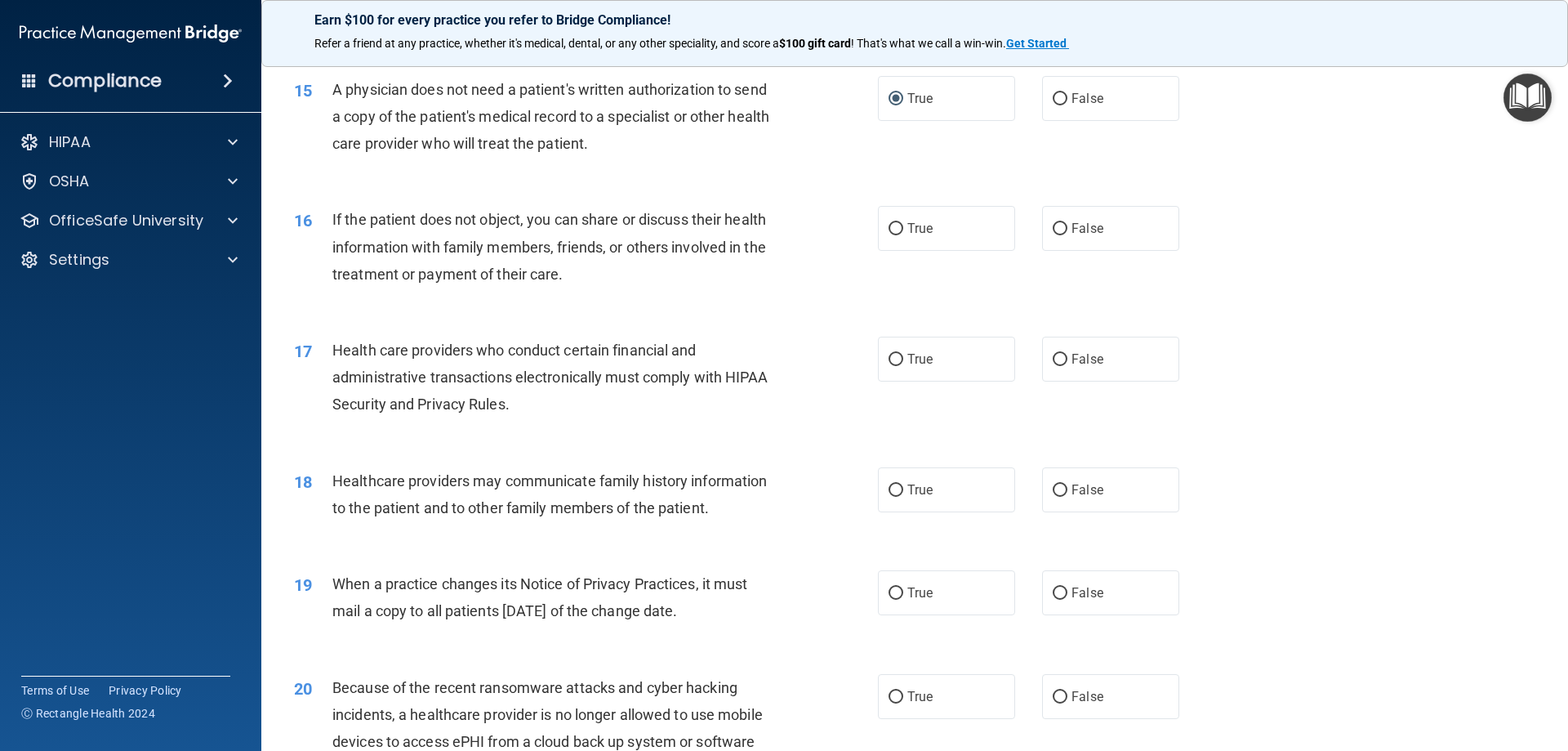
scroll to position [1879, 0]
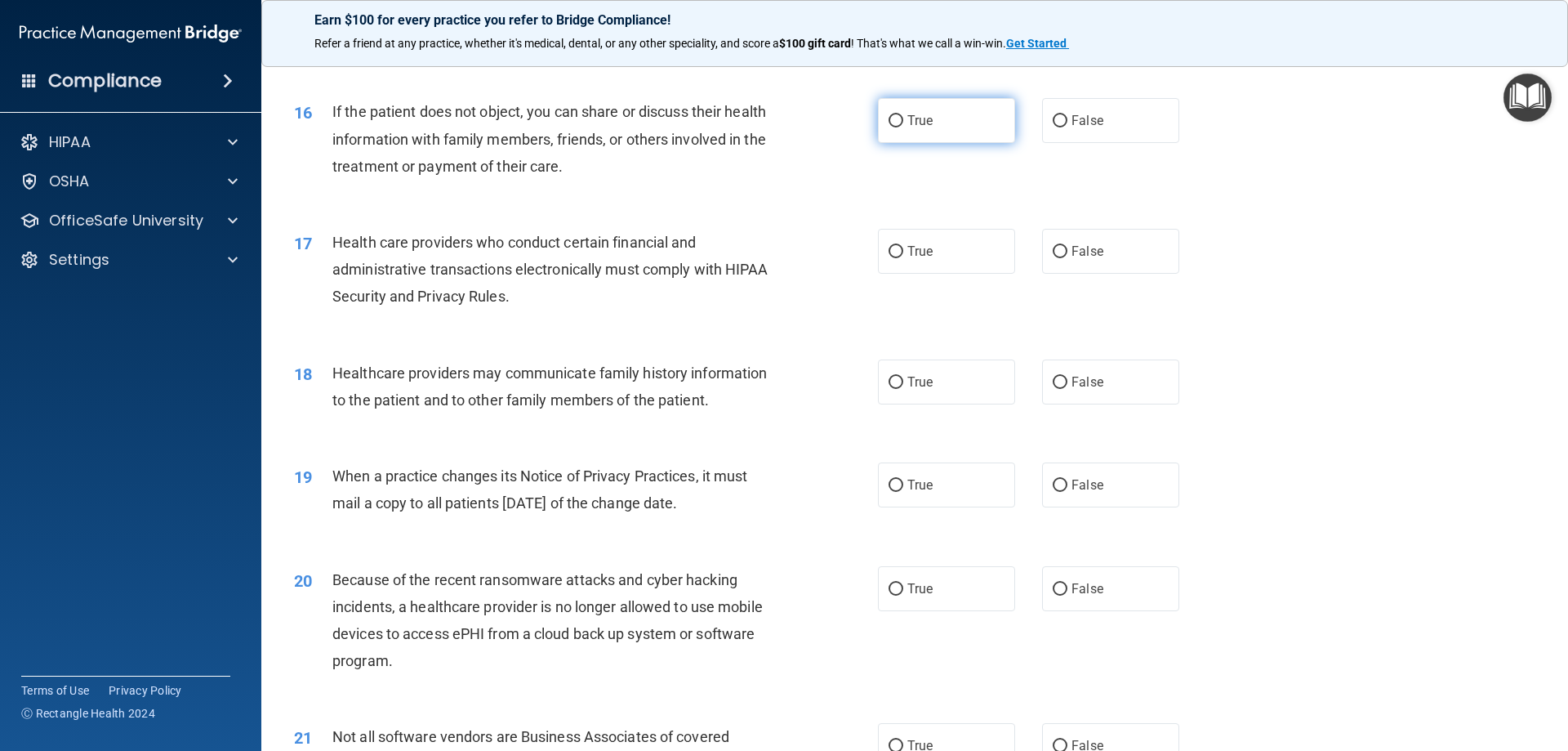
click at [901, 129] on label "True" at bounding box center [947, 120] width 138 height 45
click at [901, 128] on input "True" at bounding box center [895, 121] width 15 height 12
radio input "true"
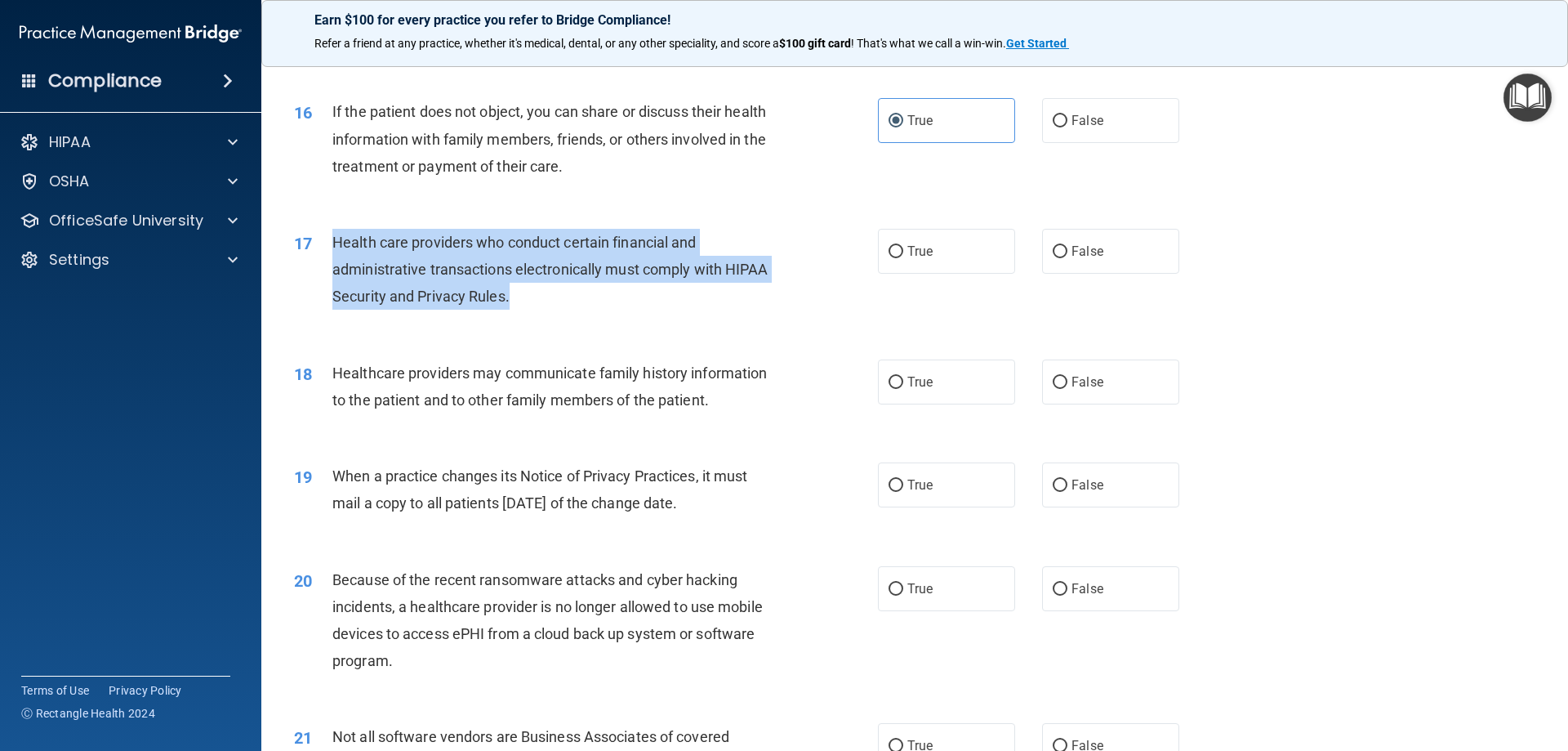
drag, startPoint x: 325, startPoint y: 239, endPoint x: 518, endPoint y: 291, distance: 199.9
click at [518, 291] on div "17 Health care providers who conduct certain financial and administrative trans…" at bounding box center [586, 274] width 633 height 90
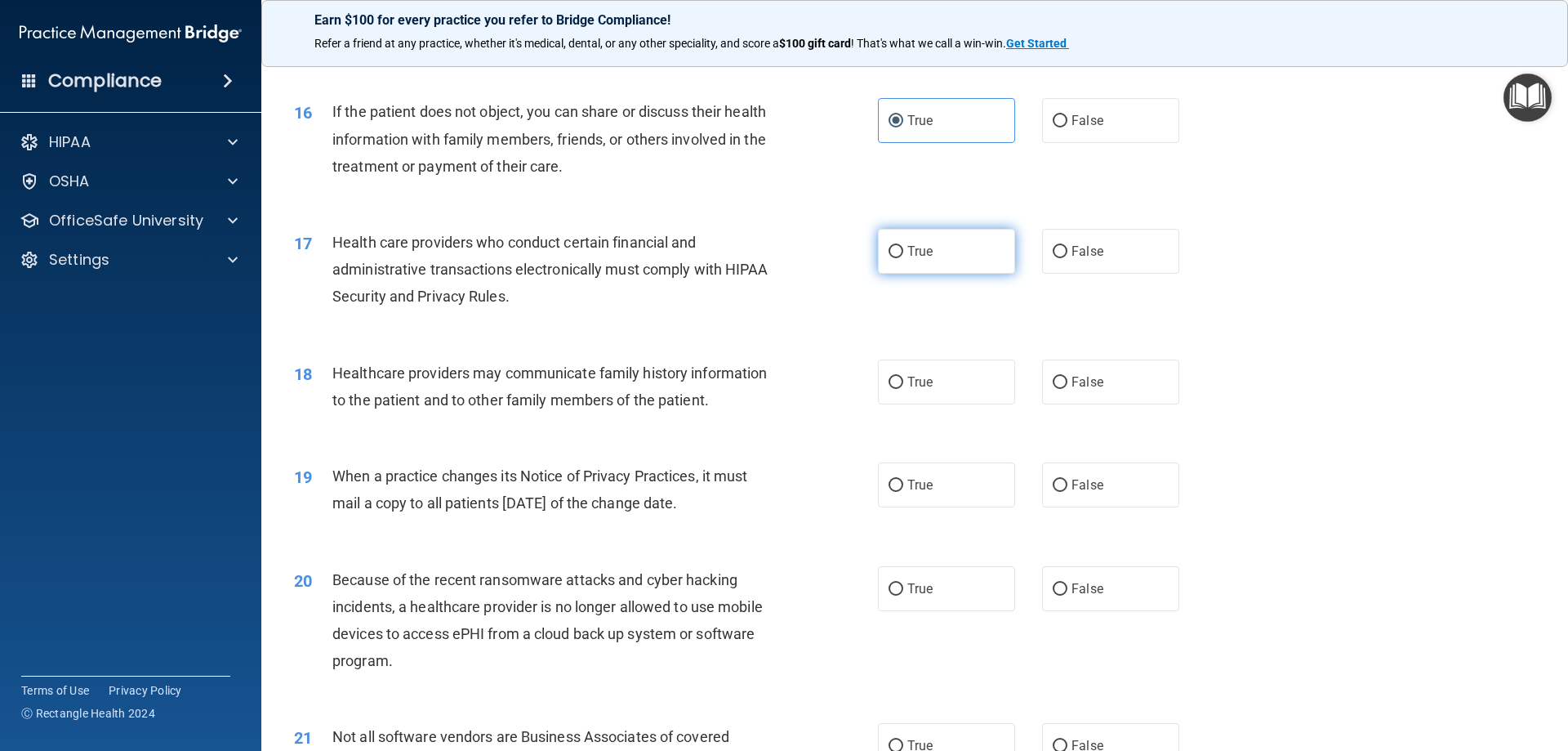
click at [937, 262] on label "True" at bounding box center [947, 251] width 138 height 45
click at [903, 258] on input "True" at bounding box center [895, 252] width 15 height 12
radio input "true"
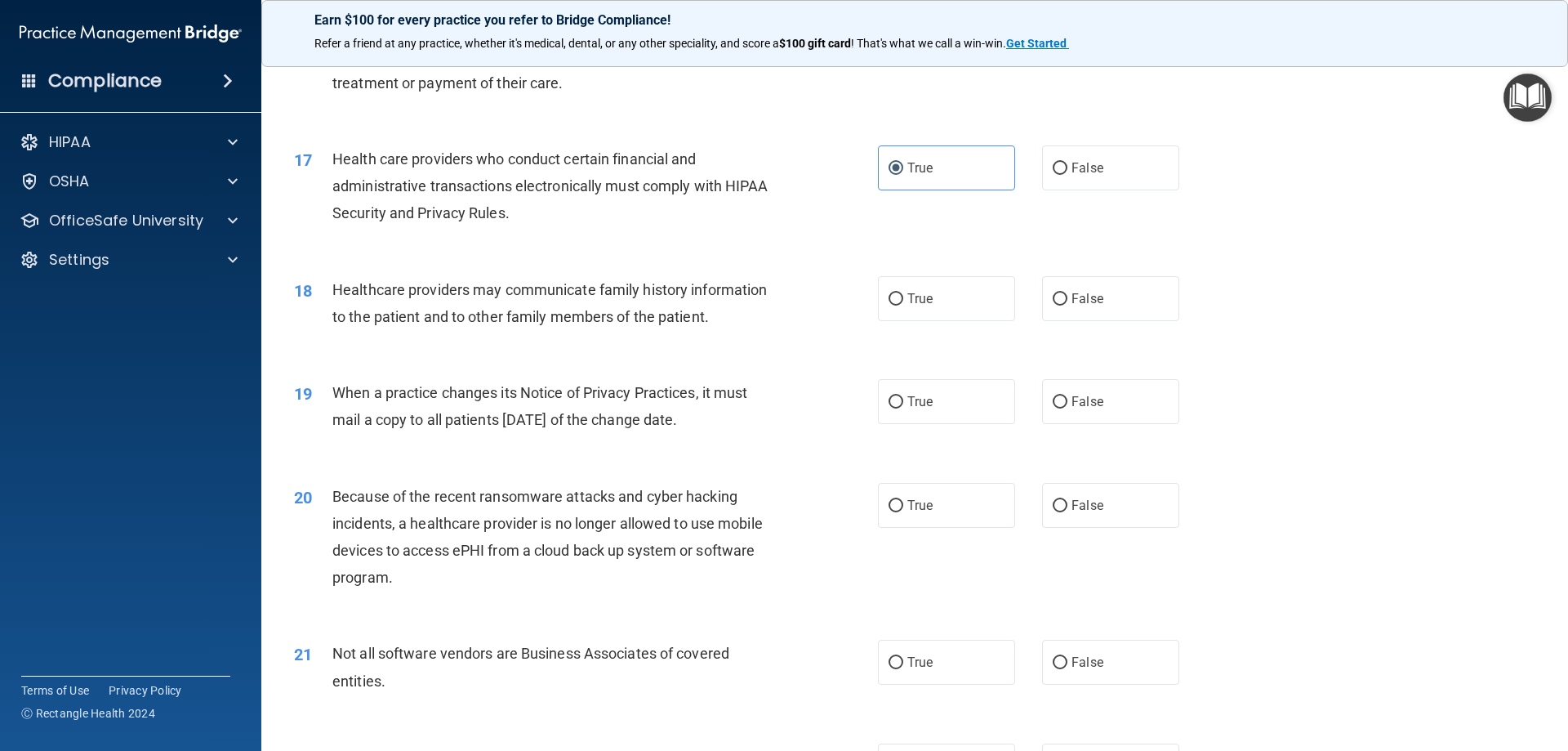
scroll to position [2043, 0]
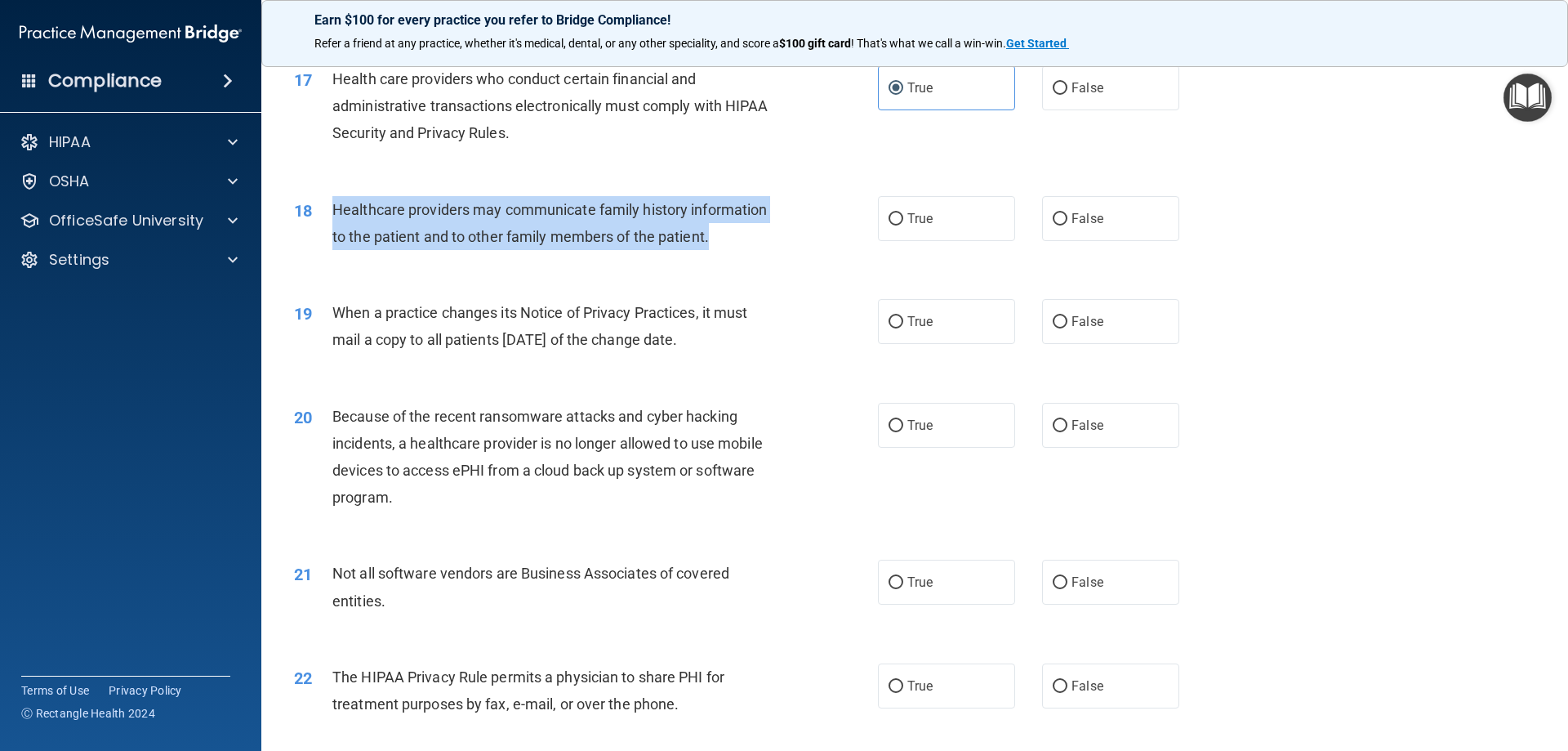
drag, startPoint x: 326, startPoint y: 203, endPoint x: 747, endPoint y: 254, distance: 424.1
click at [747, 254] on div "18 Healthcare providers may communicate family history information to the patie…" at bounding box center [586, 228] width 633 height 62
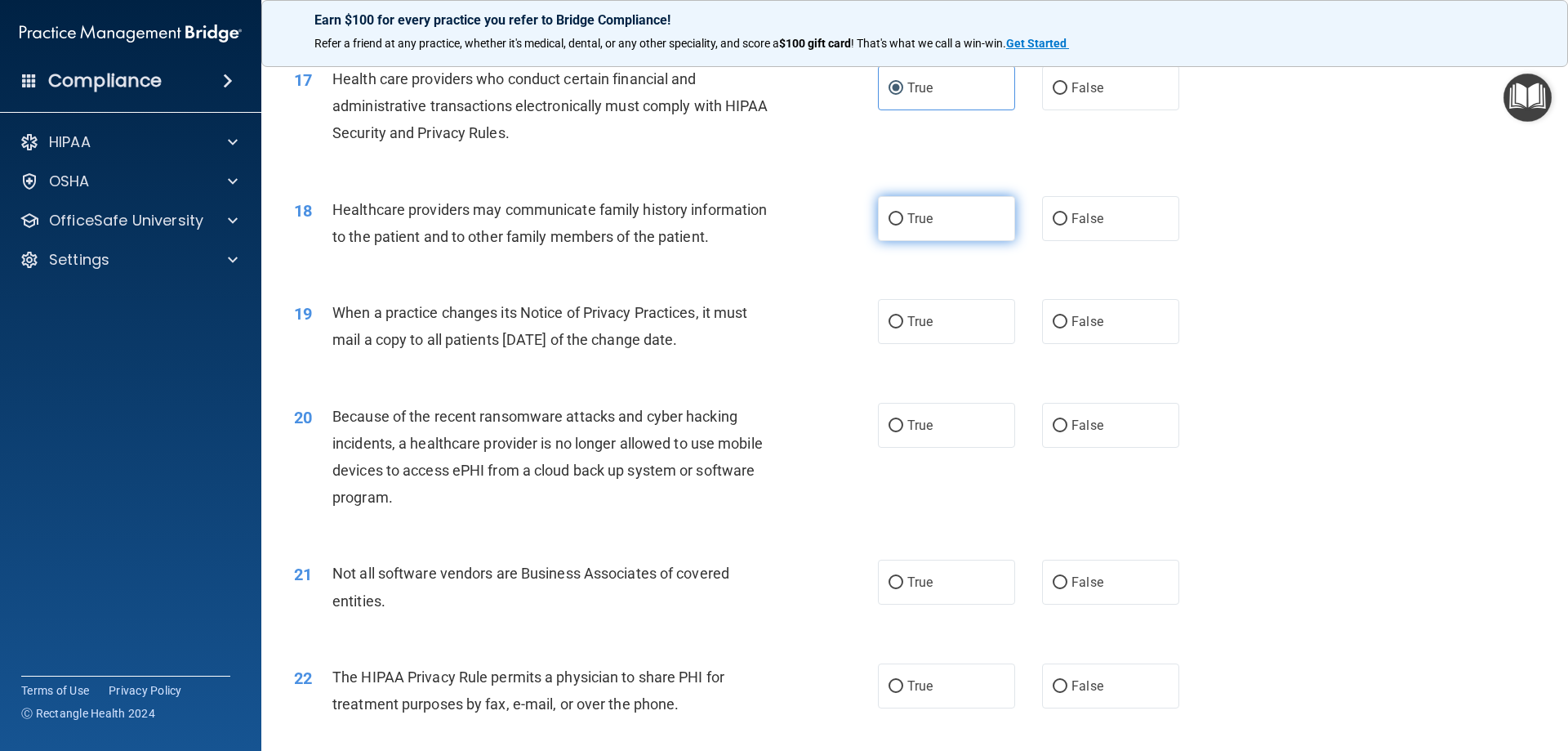
click at [908, 230] on label "True" at bounding box center [947, 219] width 138 height 45
click at [903, 226] on input "True" at bounding box center [895, 219] width 15 height 12
radio input "true"
drag, startPoint x: 326, startPoint y: 305, endPoint x: 757, endPoint y: 333, distance: 431.9
click at [757, 333] on div "19 When a practice changes its Notice of Privacy Practices, it must mail a copy…" at bounding box center [586, 331] width 633 height 62
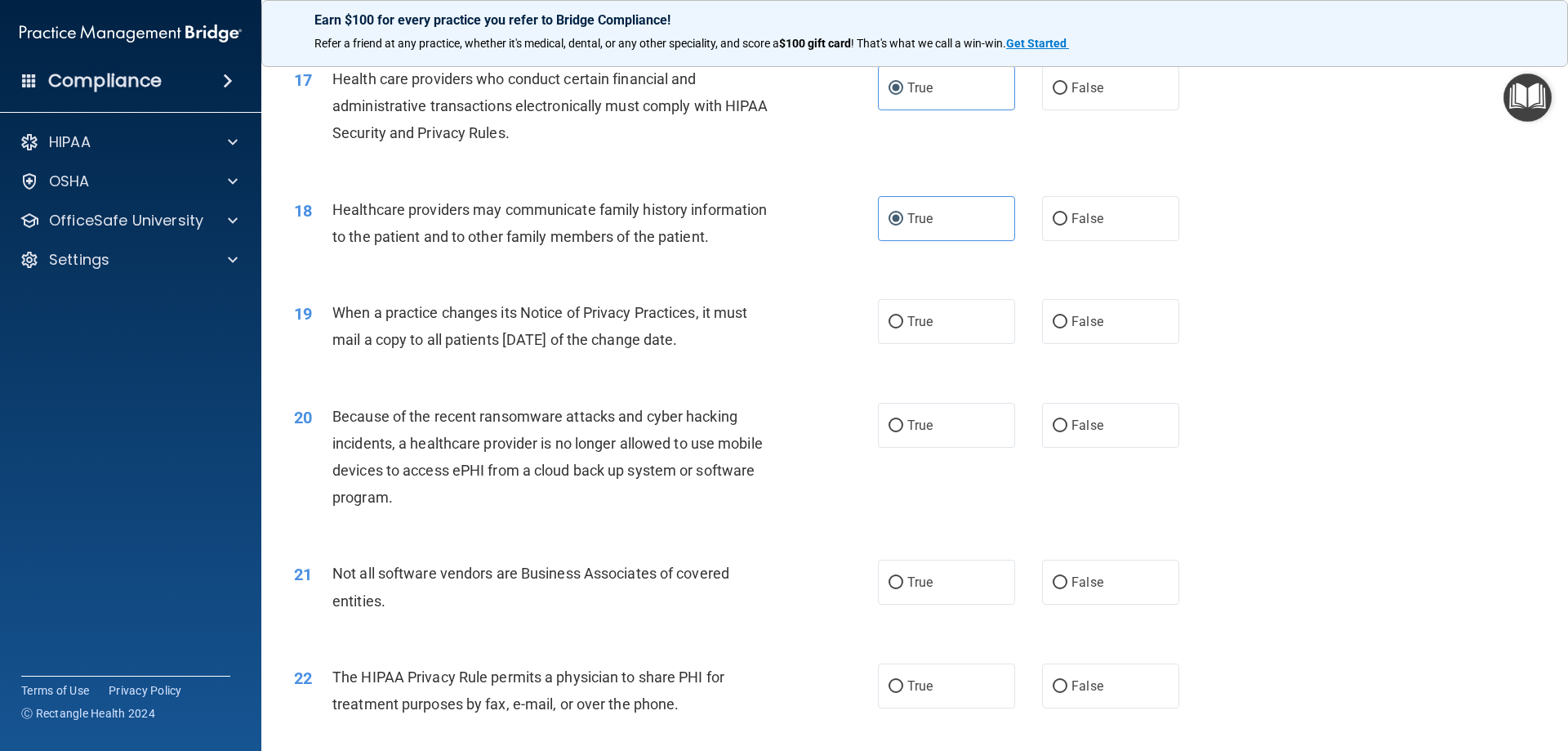
click at [837, 473] on div "20 Because of the recent ransomware attacks and cyber hacking incidents, a heal…" at bounding box center [586, 461] width 633 height 117
click at [951, 320] on label "True" at bounding box center [947, 321] width 138 height 45
click at [903, 320] on input "True" at bounding box center [895, 321] width 15 height 12
radio input "true"
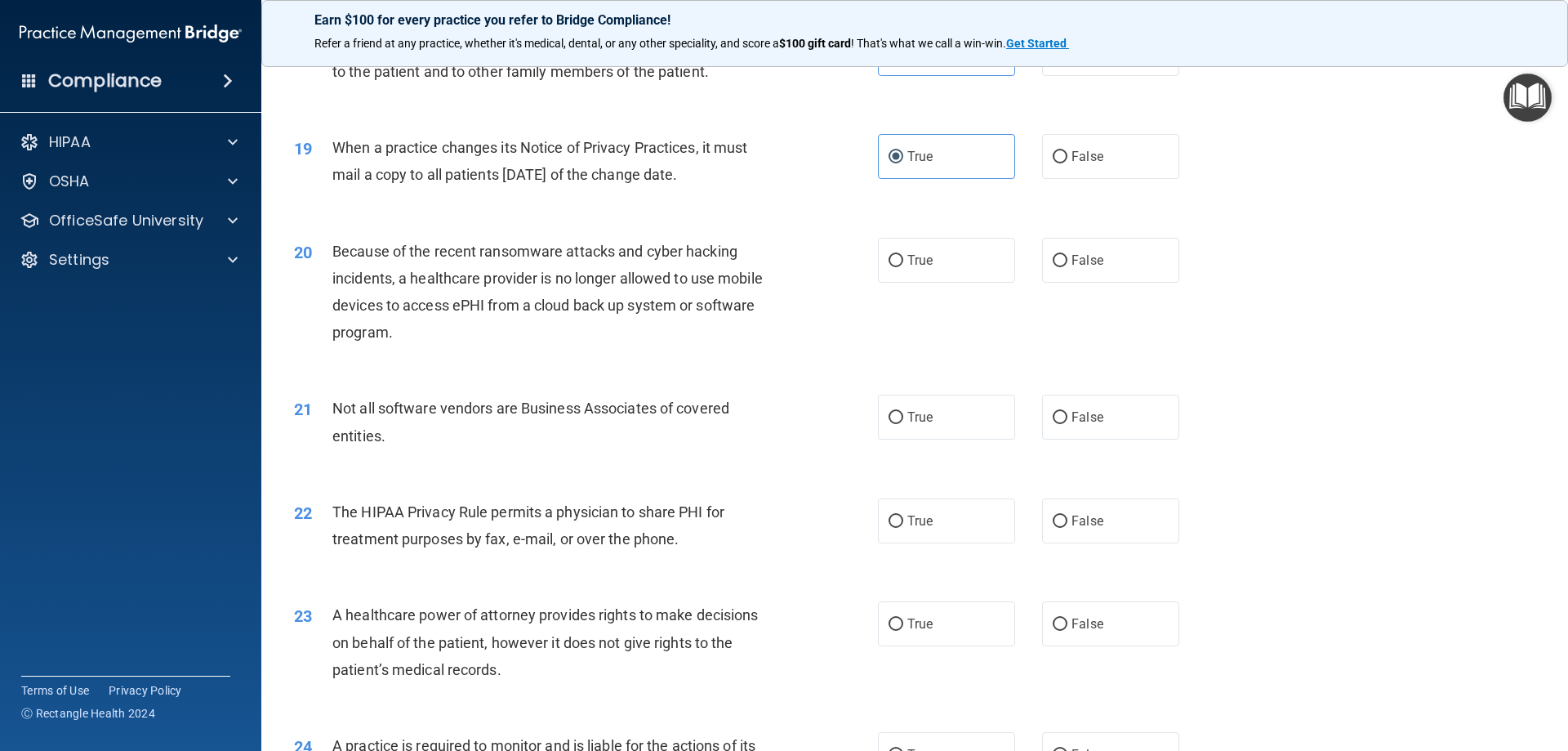
scroll to position [2288, 0]
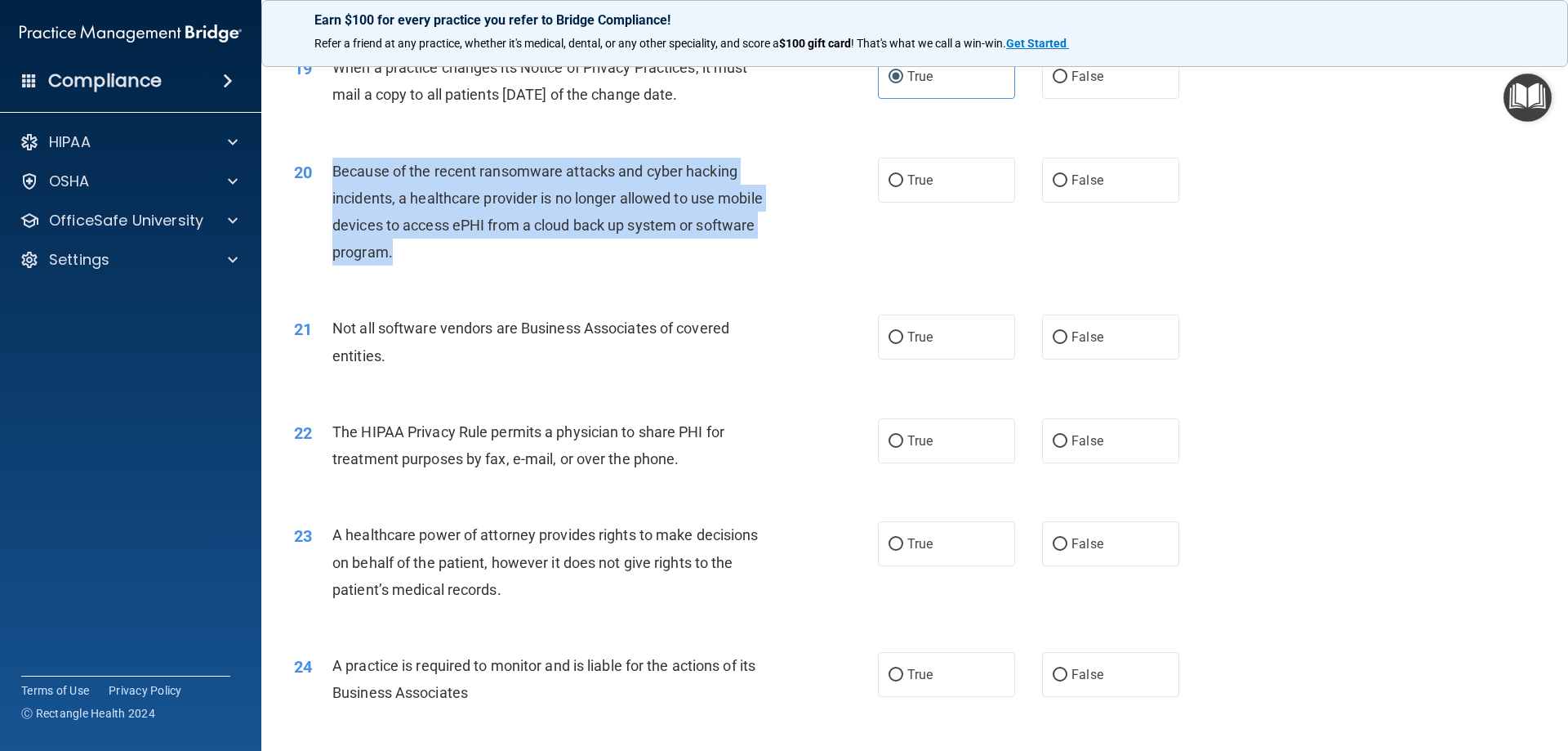
drag, startPoint x: 332, startPoint y: 165, endPoint x: 391, endPoint y: 241, distance: 96.2
click at [391, 241] on div "Because of the recent ransomware attacks and cyber hacking incidents, a healthc…" at bounding box center [561, 212] width 457 height 108
click at [615, 268] on div "20 Because of the recent ransomware attacks and cyber hacking incidents, a heal…" at bounding box center [586, 216] width 633 height 117
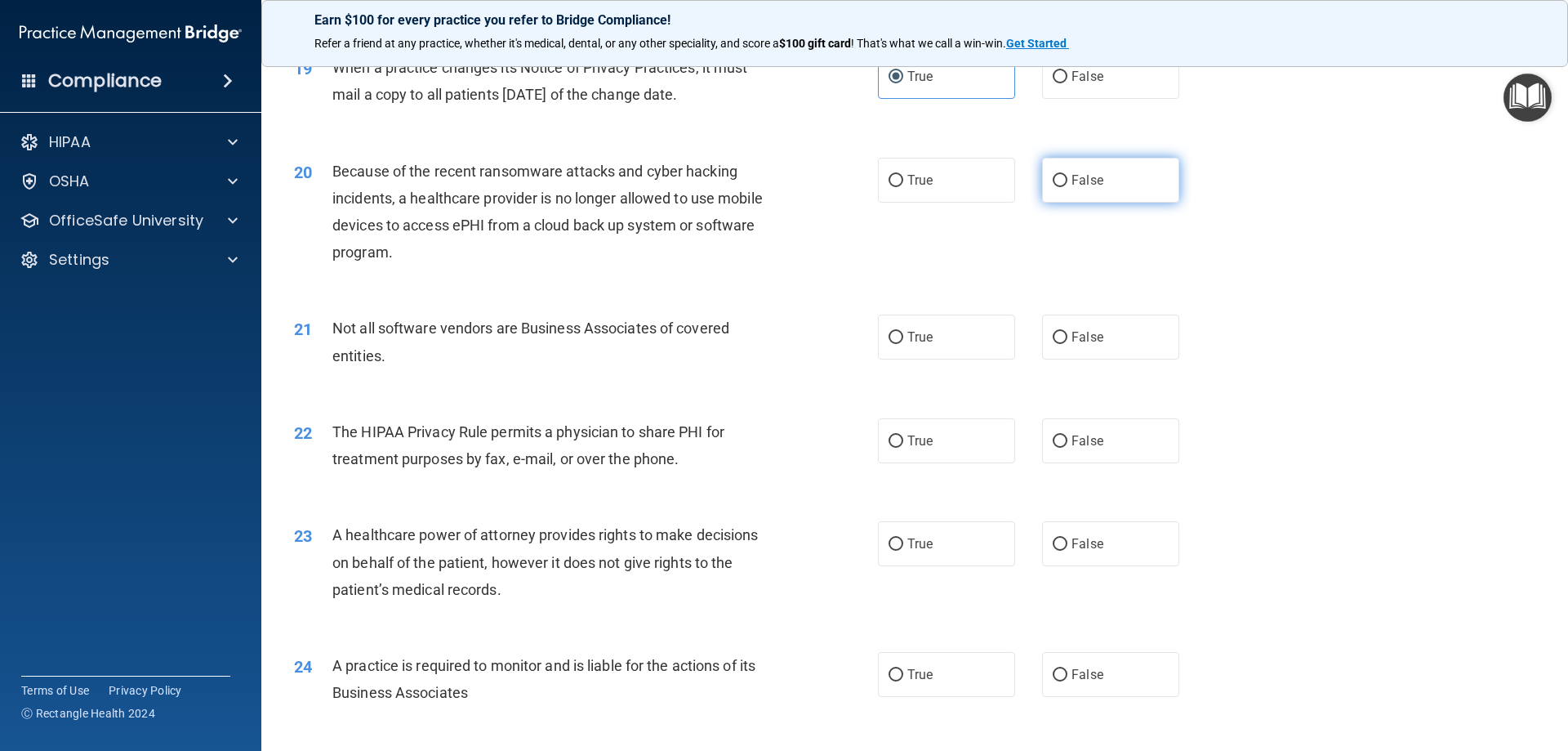
click at [1103, 182] on label "False" at bounding box center [1111, 180] width 138 height 45
click at [1067, 182] on input "False" at bounding box center [1060, 180] width 15 height 12
radio input "true"
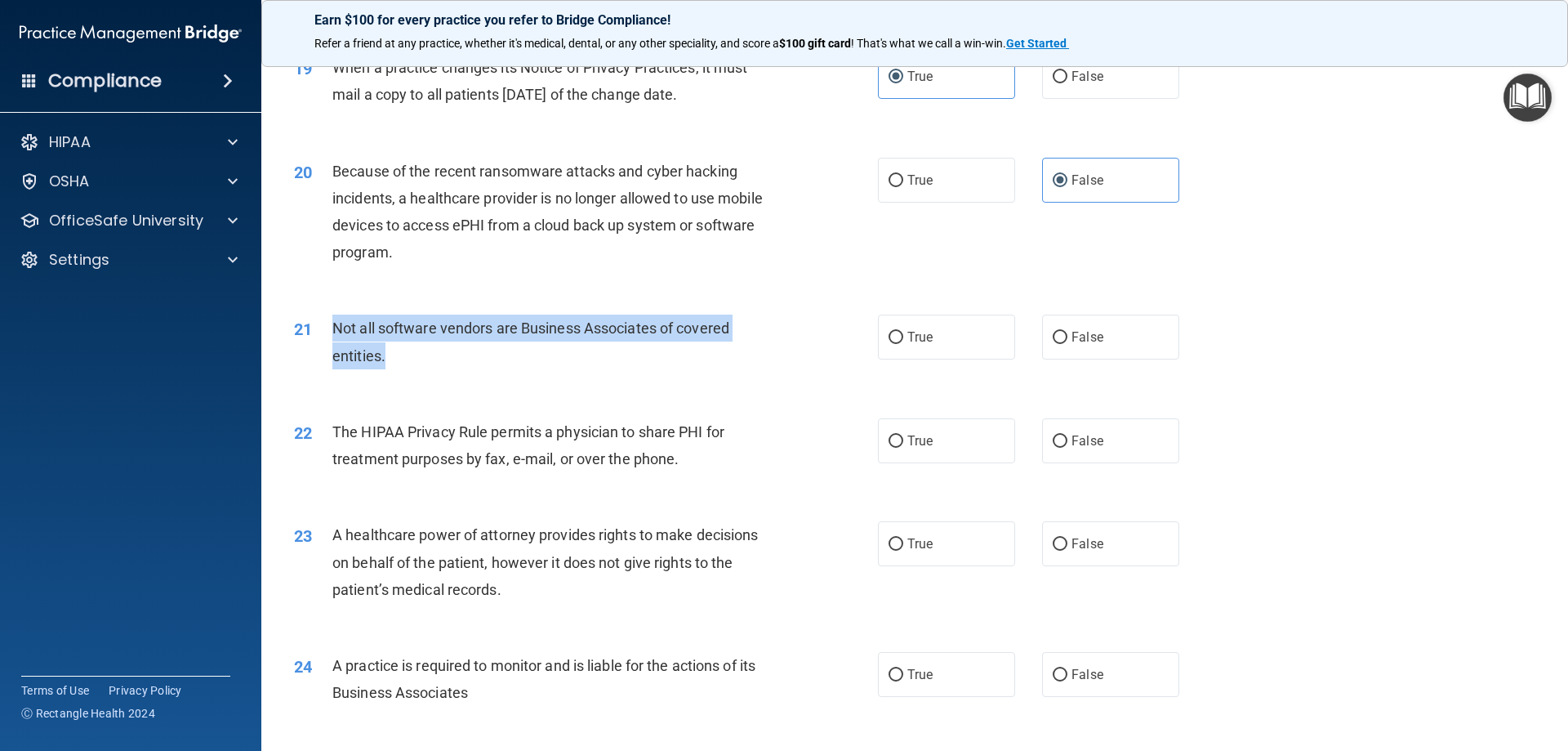
drag, startPoint x: 328, startPoint y: 324, endPoint x: 390, endPoint y: 355, distance: 69.3
click at [390, 355] on div "21 Not all software vendors are Business Associates of covered entities." at bounding box center [586, 346] width 633 height 62
click at [546, 277] on div "20 Because of the recent ransomware attacks and cyber hacking incidents, a heal…" at bounding box center [915, 217] width 1266 height 158
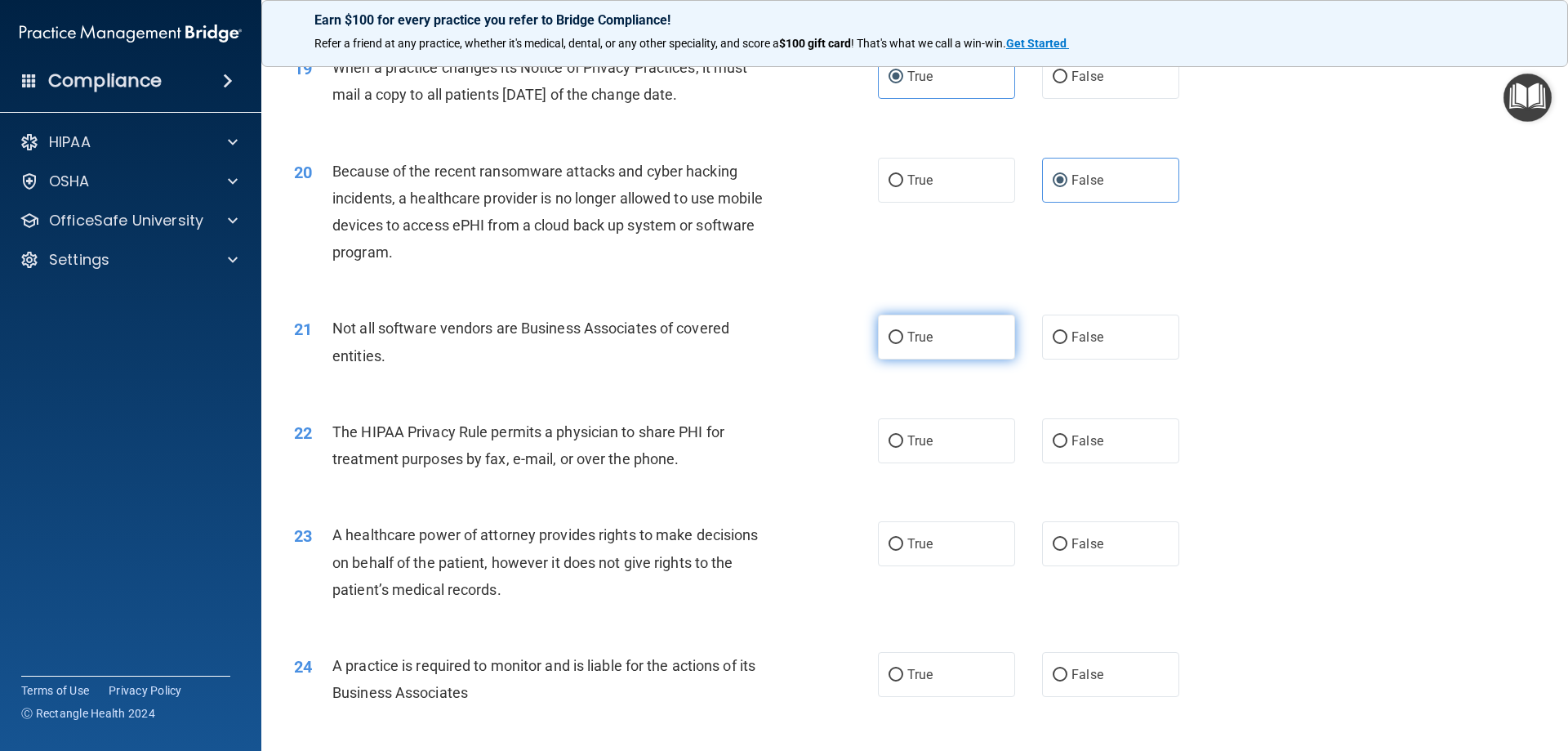
click at [881, 353] on label "True" at bounding box center [947, 337] width 138 height 45
click at [888, 344] on input "True" at bounding box center [895, 337] width 15 height 12
radio input "true"
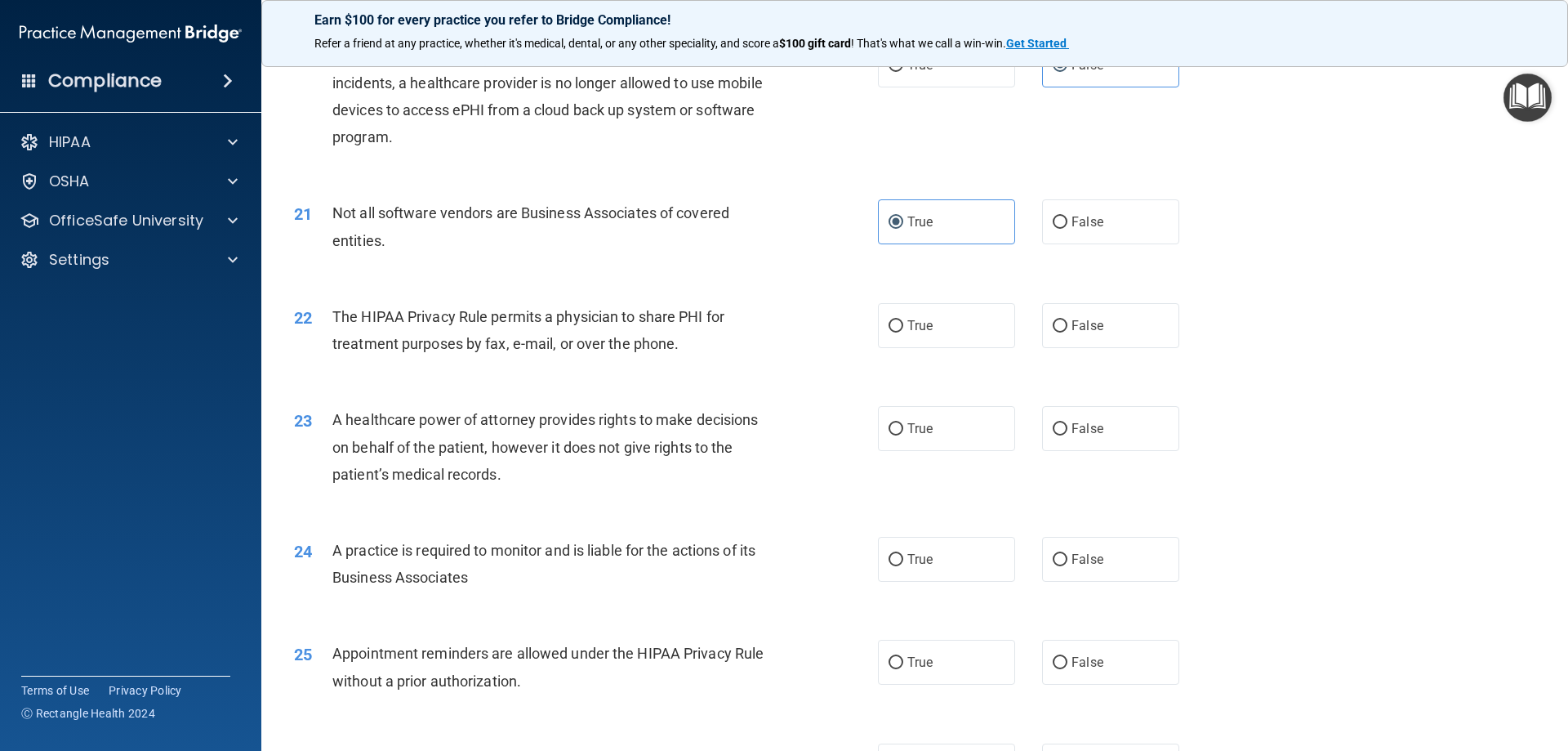
scroll to position [2399, 0]
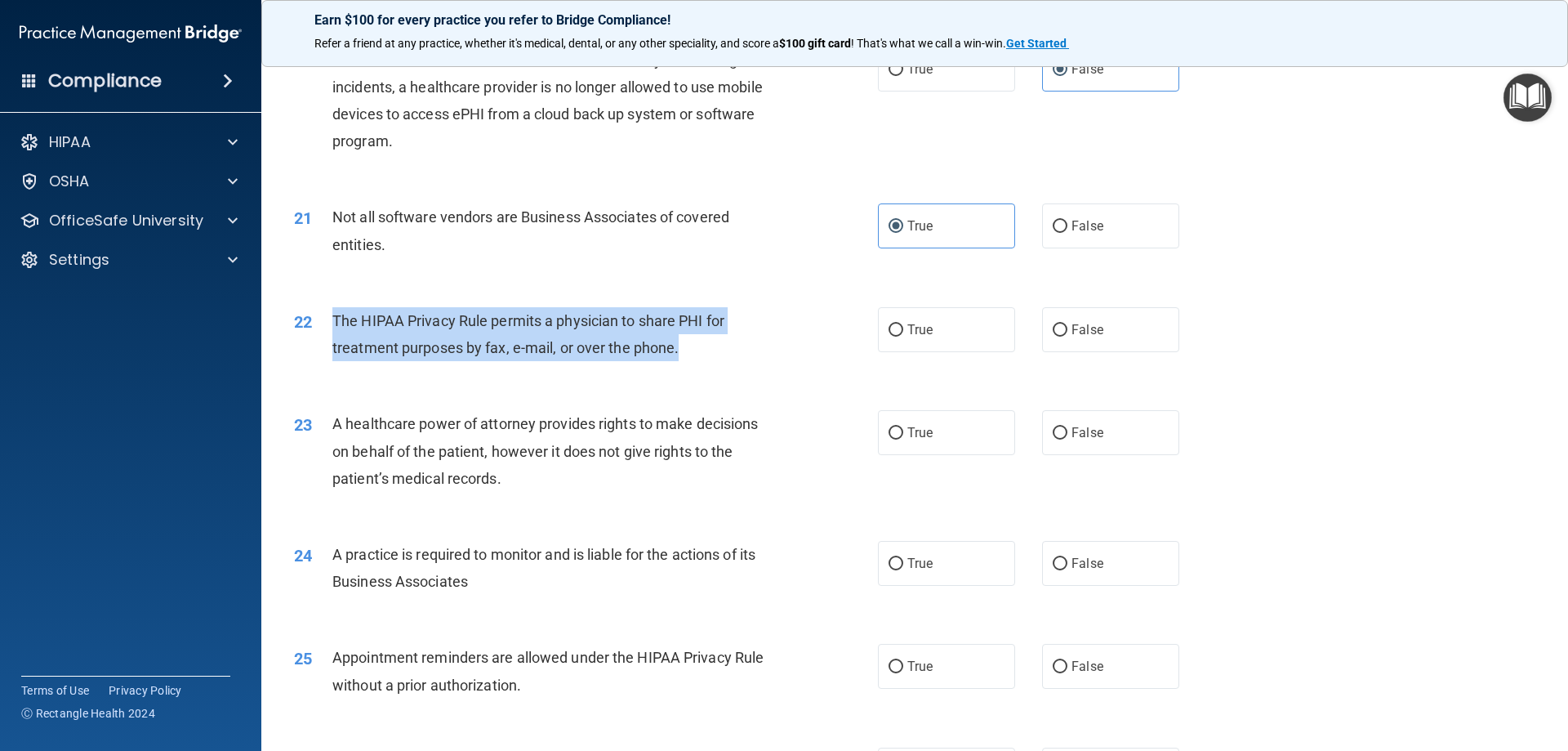
drag, startPoint x: 331, startPoint y: 319, endPoint x: 678, endPoint y: 347, distance: 348.1
click at [678, 347] on div "22 The HIPAA Privacy Rule permits a physician to share PHI for treatment purpos…" at bounding box center [586, 339] width 633 height 62
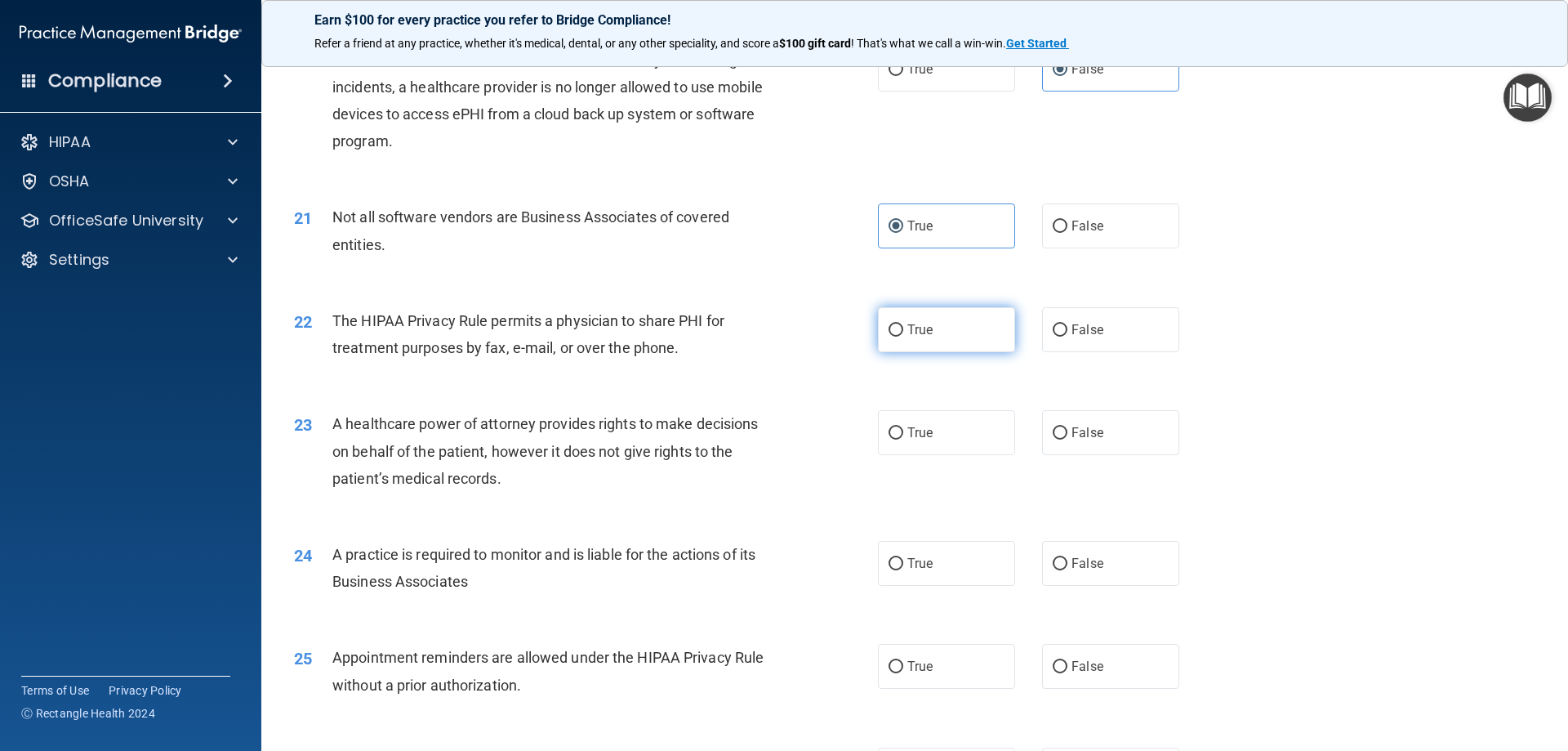
click at [884, 323] on label "True" at bounding box center [947, 330] width 138 height 45
click at [888, 324] on input "True" at bounding box center [895, 330] width 15 height 12
radio input "true"
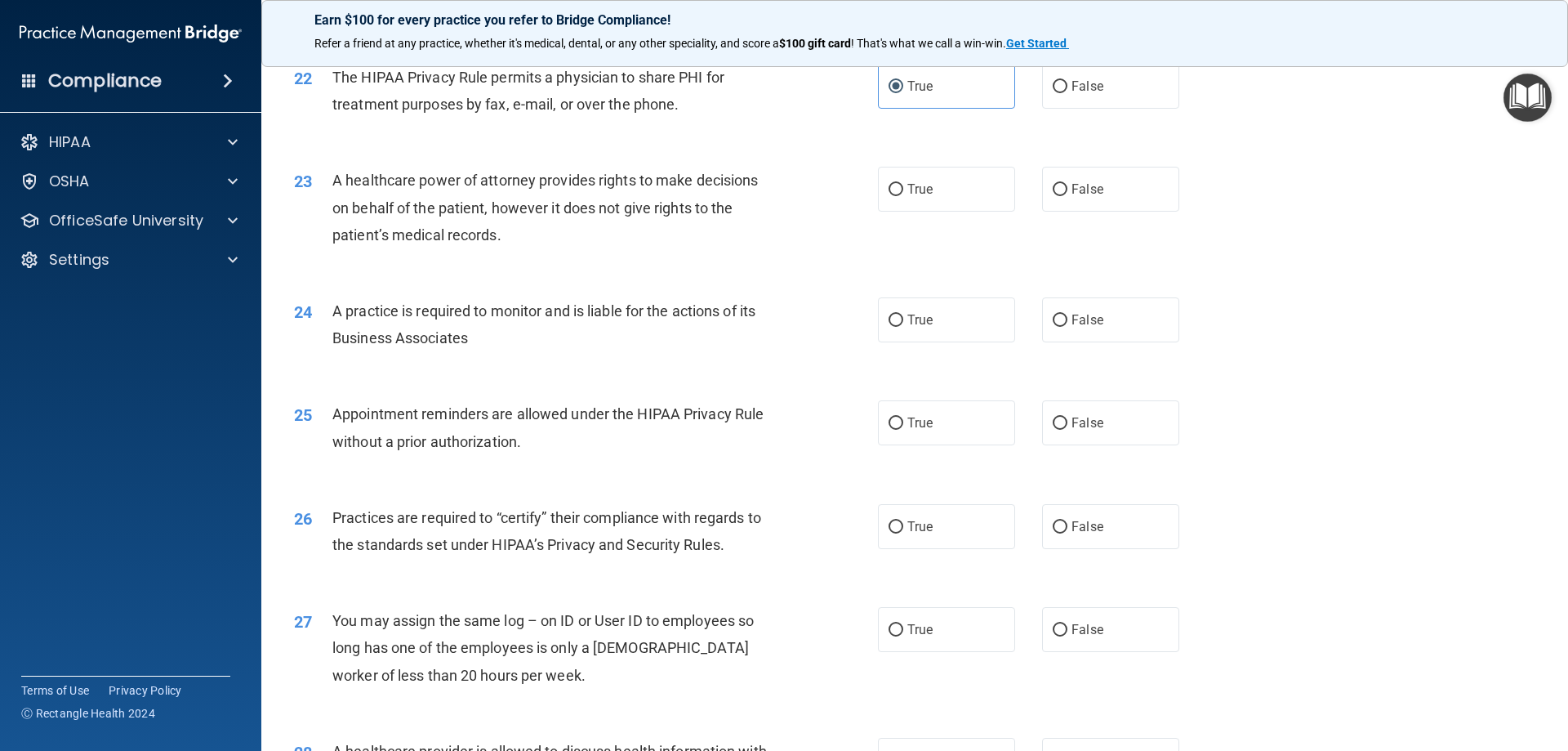
scroll to position [2644, 0]
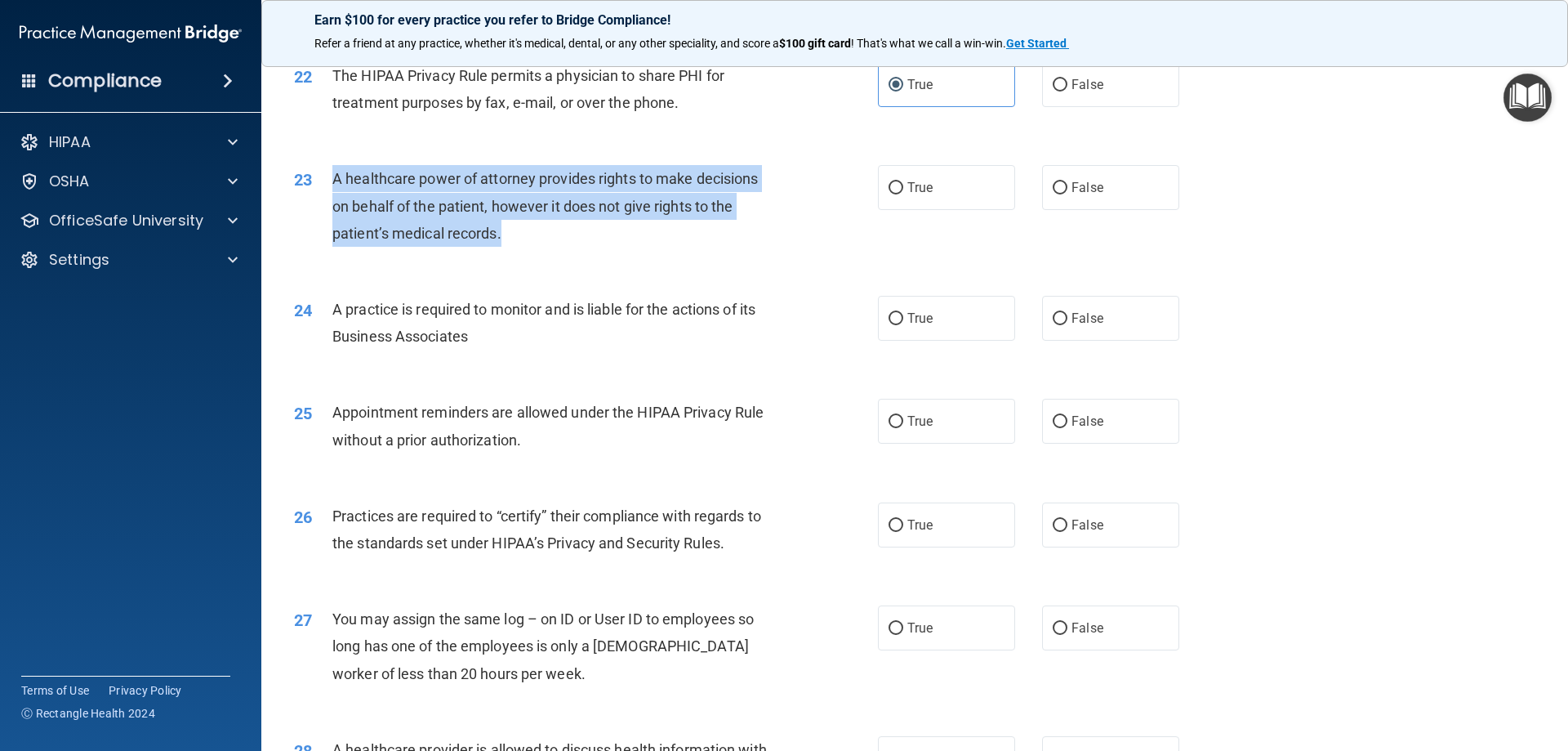
drag, startPoint x: 327, startPoint y: 181, endPoint x: 544, endPoint y: 233, distance: 223.1
click at [544, 233] on div "23 A healthcare power of attorney provides rights to make decisions on behalf o…" at bounding box center [586, 210] width 633 height 90
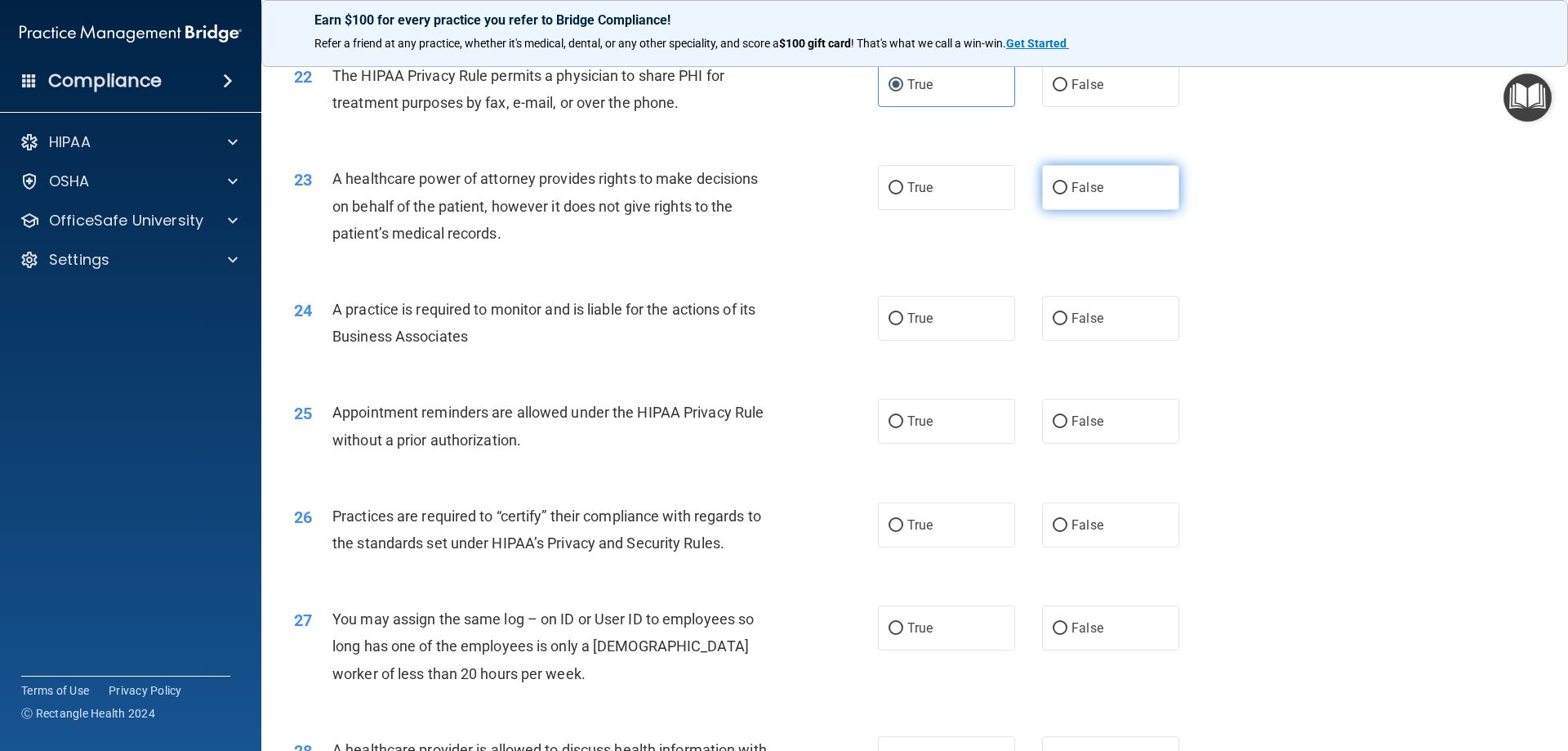
click at [1088, 190] on span "False" at bounding box center [1087, 187] width 32 height 16
click at [1067, 190] on input "False" at bounding box center [1060, 187] width 15 height 12
radio input "true"
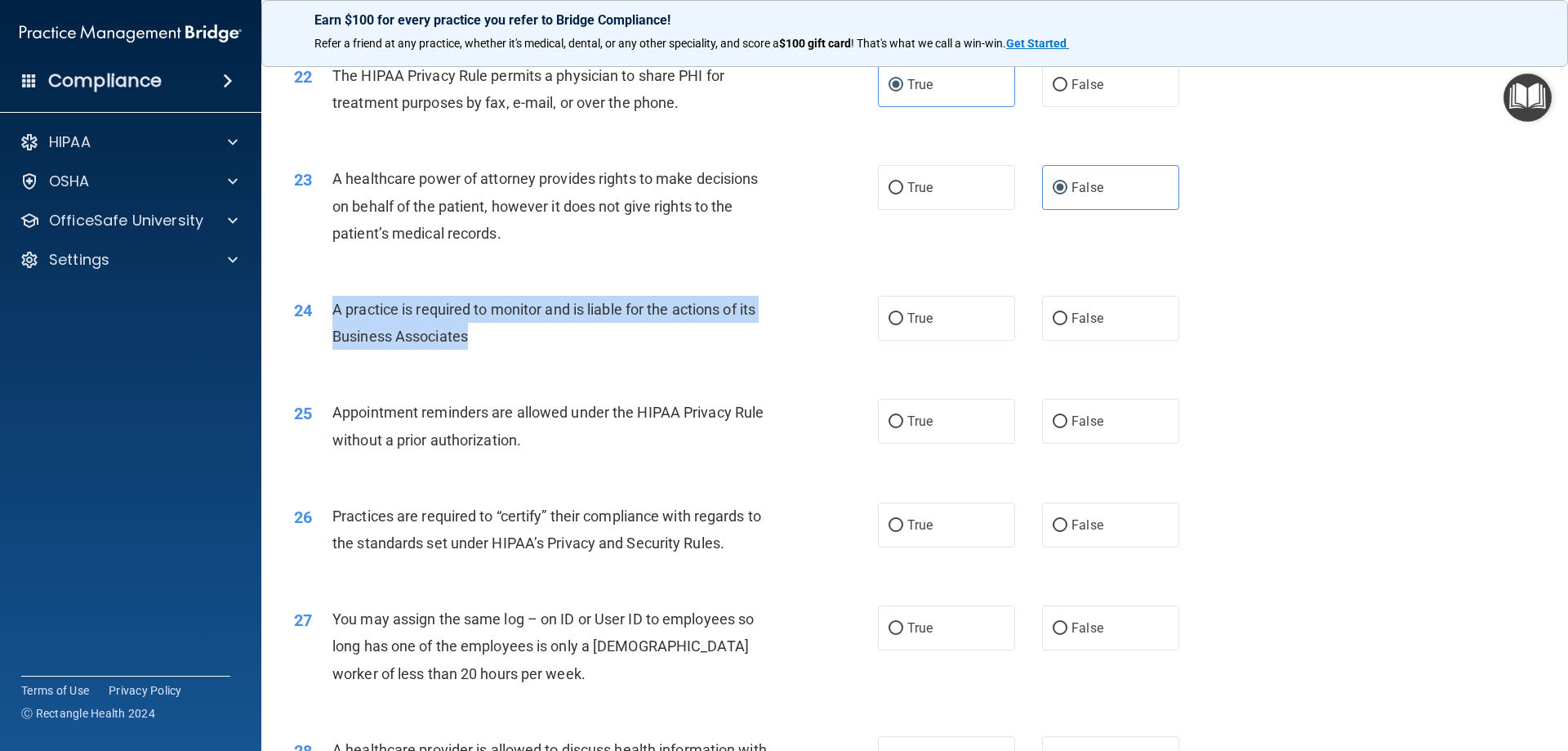
drag, startPoint x: 329, startPoint y: 308, endPoint x: 512, endPoint y: 342, distance: 186.1
click at [512, 342] on div "24 A practice is required to monitor and is liable for the actions of its Busin…" at bounding box center [586, 327] width 633 height 62
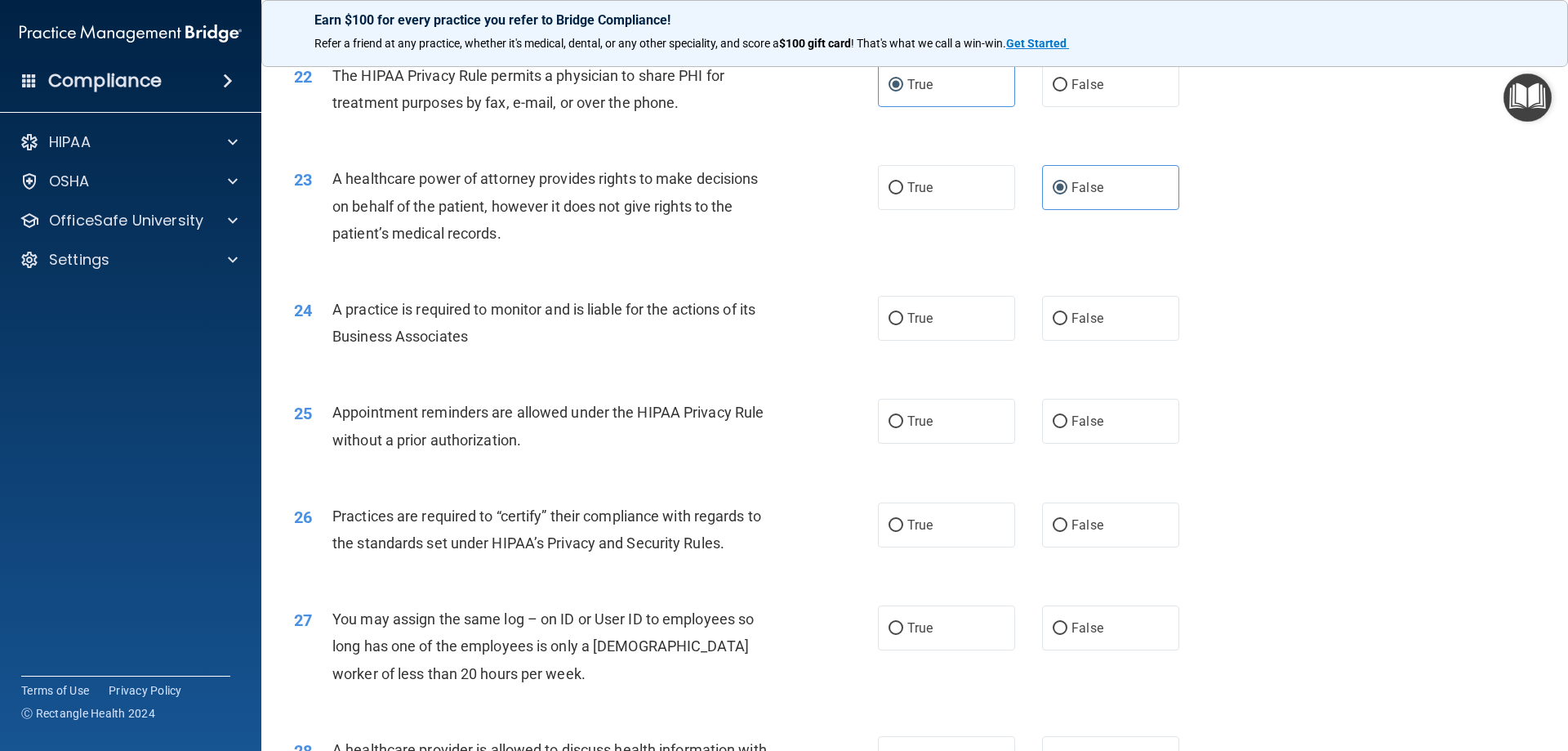
click at [572, 364] on div "24 A practice is required to monitor and is liable for the actions of its Busin…" at bounding box center [915, 327] width 1266 height 103
click at [931, 319] on label "True" at bounding box center [947, 318] width 138 height 45
click at [903, 319] on input "True" at bounding box center [895, 319] width 15 height 12
radio input "true"
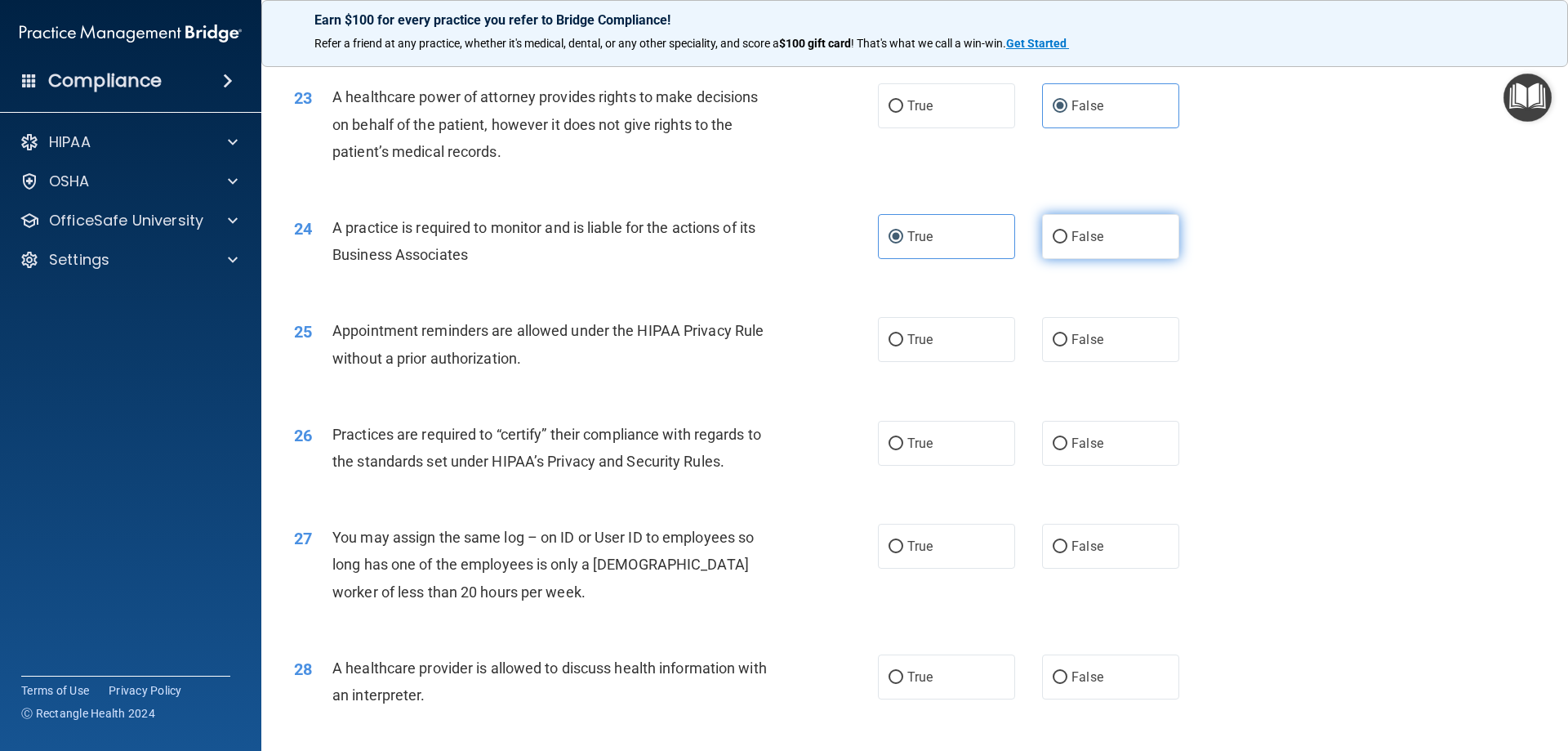
click at [1102, 227] on label "False" at bounding box center [1111, 236] width 138 height 45
click at [1067, 231] on input "False" at bounding box center [1060, 237] width 15 height 12
radio input "true"
radio input "false"
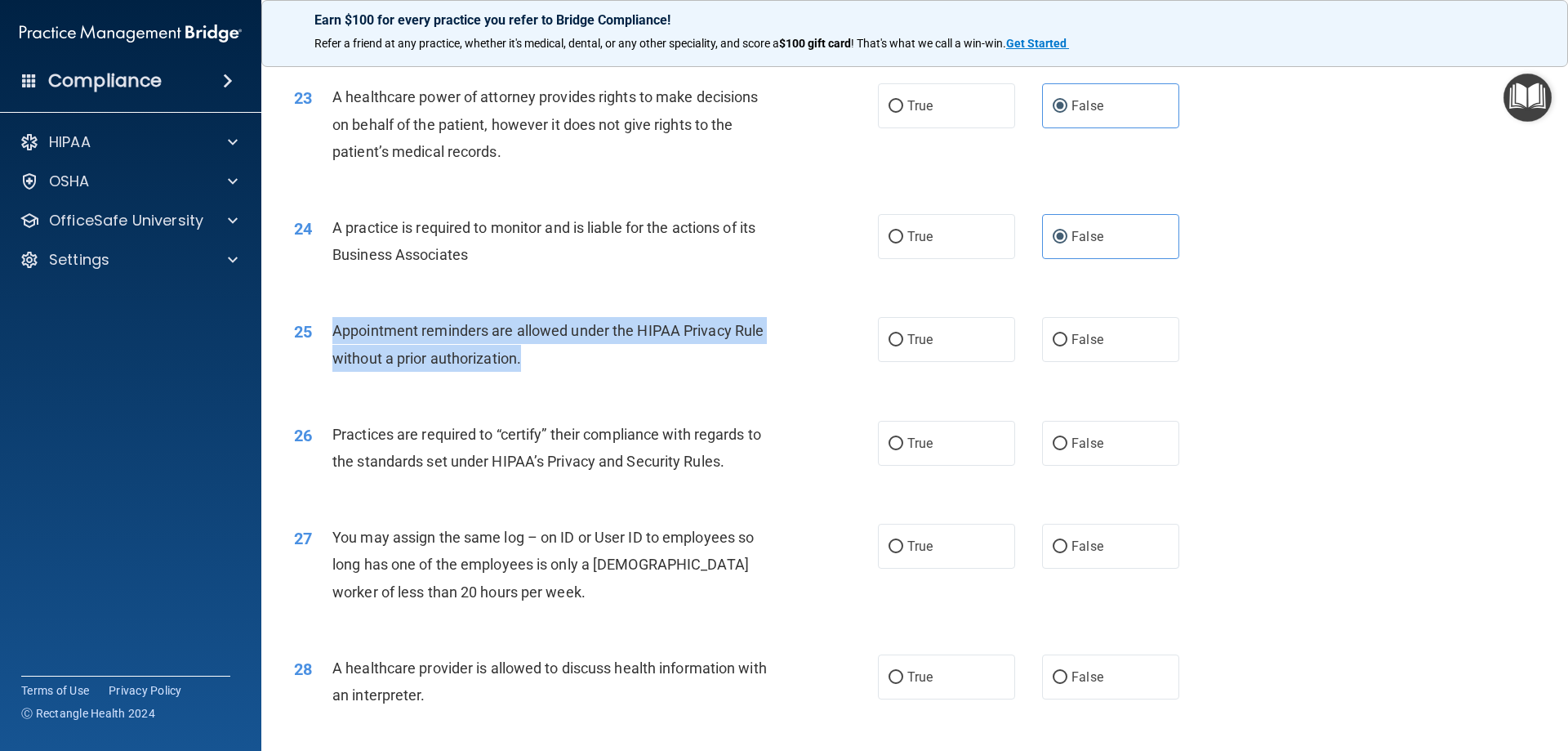
drag, startPoint x: 325, startPoint y: 322, endPoint x: 541, endPoint y: 367, distance: 220.6
click at [541, 367] on div "25 Appointment reminders are allowed under the HIPAA Privacy Rule without a pri…" at bounding box center [586, 348] width 633 height 62
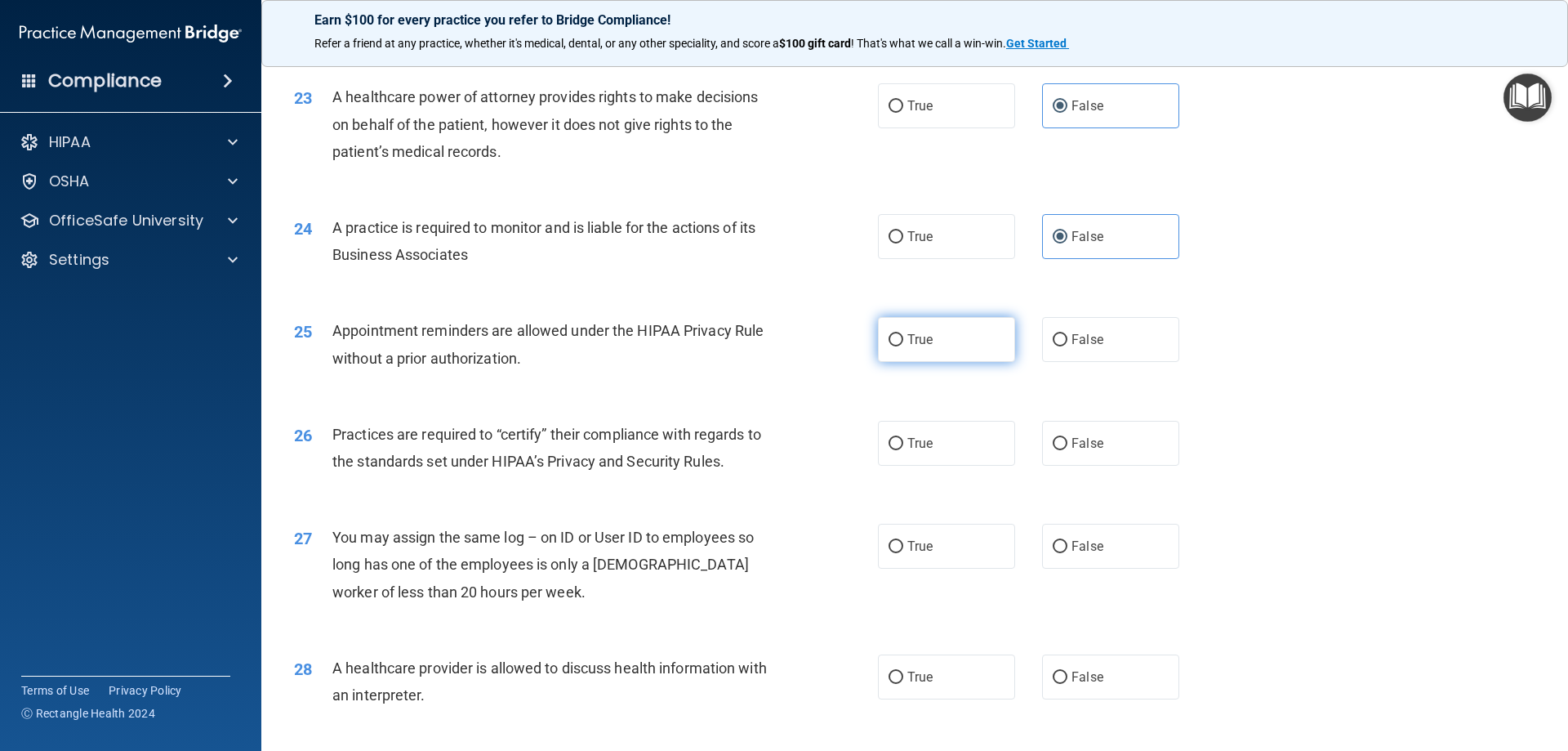
click at [886, 331] on label "True" at bounding box center [947, 339] width 138 height 45
click at [888, 334] on input "True" at bounding box center [895, 340] width 15 height 12
radio input "true"
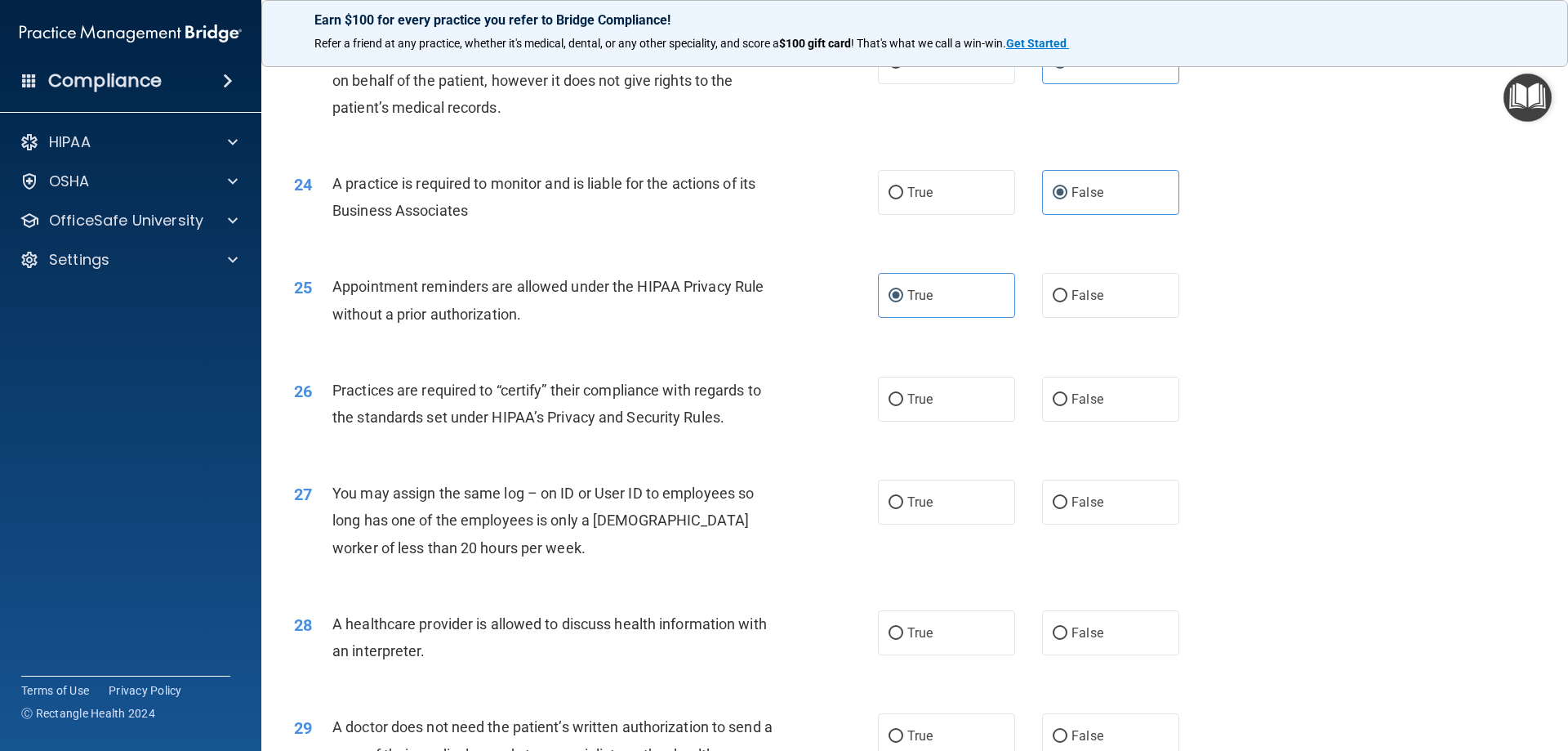
scroll to position [2808, 0]
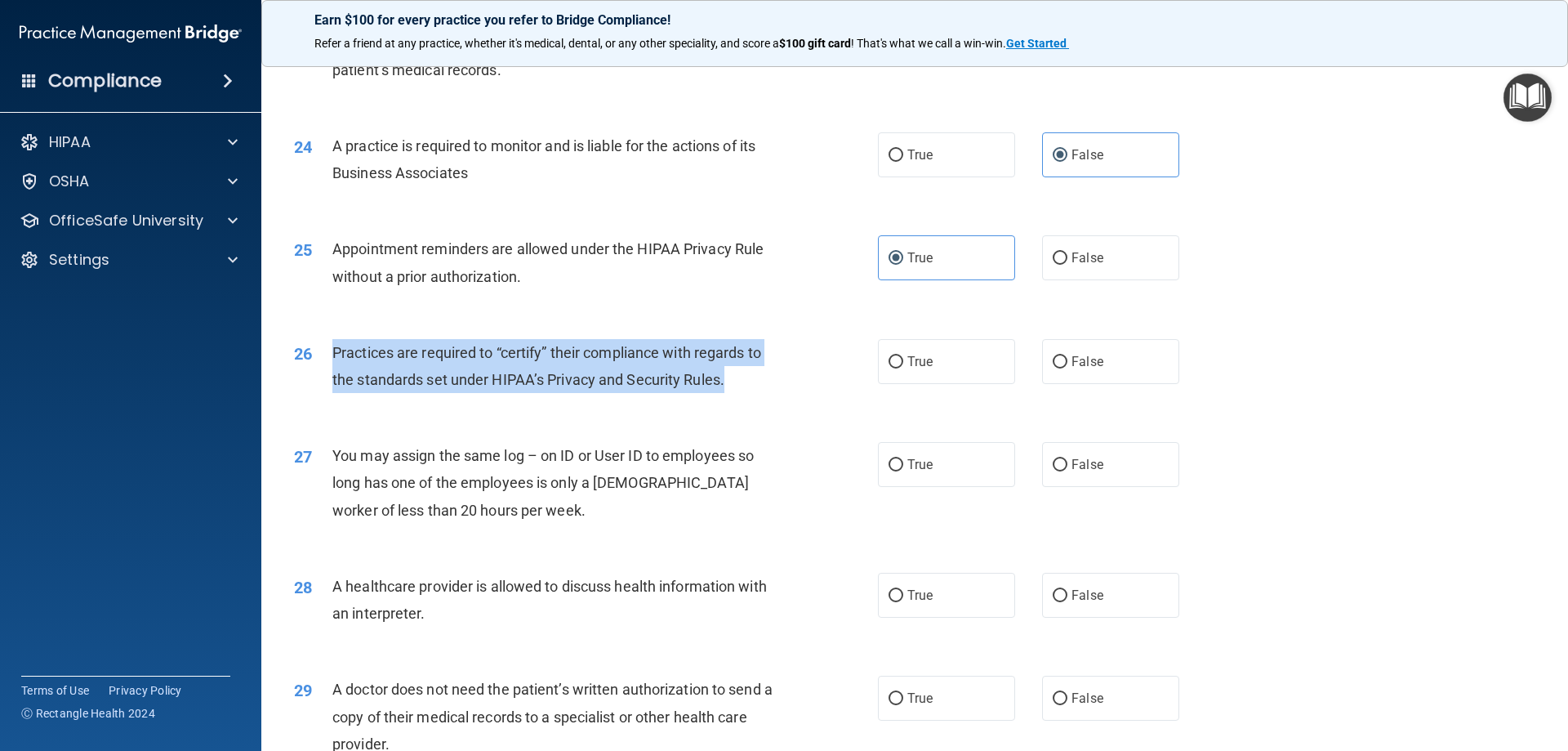
drag, startPoint x: 328, startPoint y: 344, endPoint x: 775, endPoint y: 377, distance: 448.2
click at [775, 377] on div "26 Practices are required to “certify” their compliance with regards to the sta…" at bounding box center [586, 370] width 633 height 62
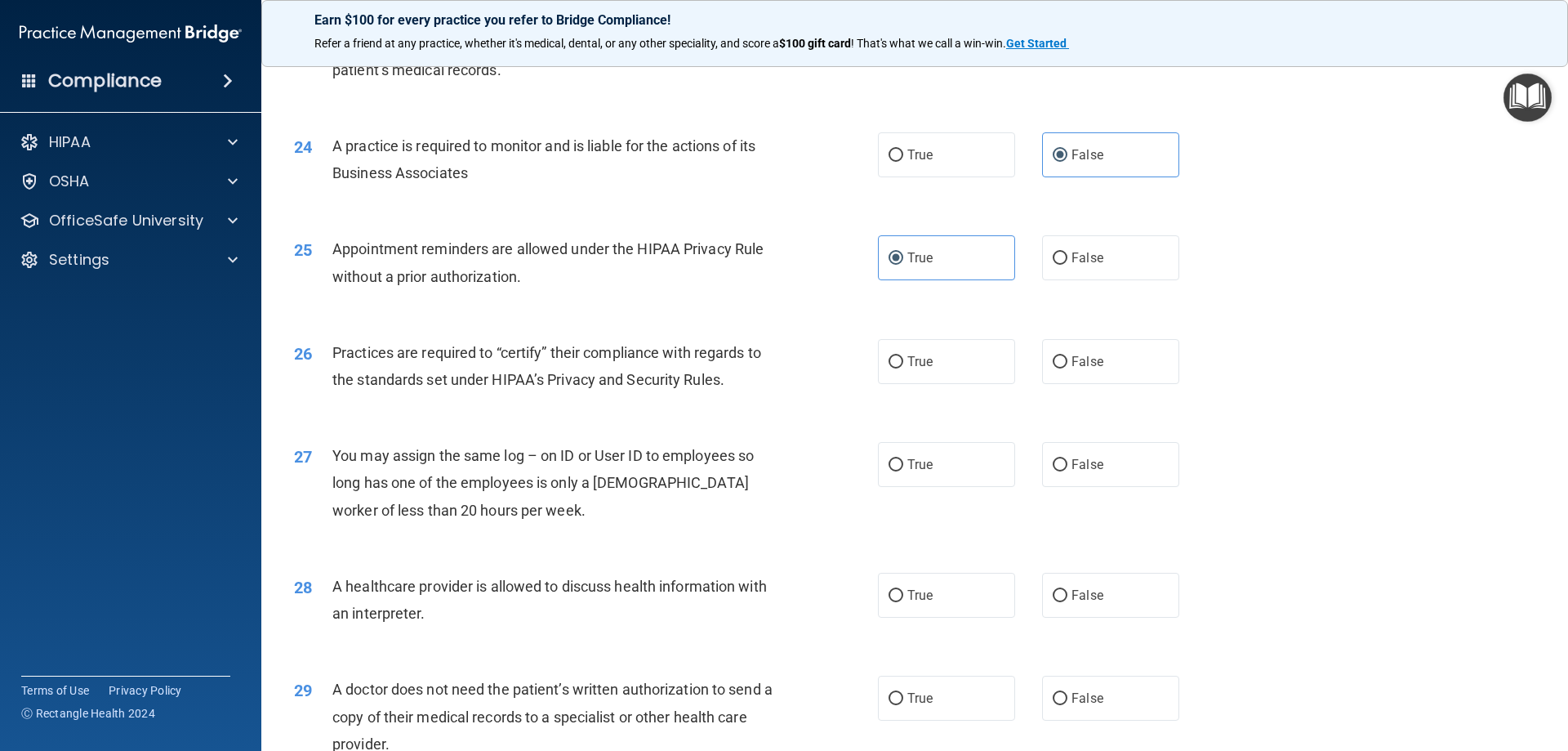
click at [1044, 309] on div "25 Appointment reminders are allowed under the HIPAA Privacy Rule without a pri…" at bounding box center [915, 266] width 1266 height 103
click at [1072, 362] on span "False" at bounding box center [1087, 361] width 32 height 16
click at [1066, 362] on input "False" at bounding box center [1060, 362] width 15 height 12
radio input "true"
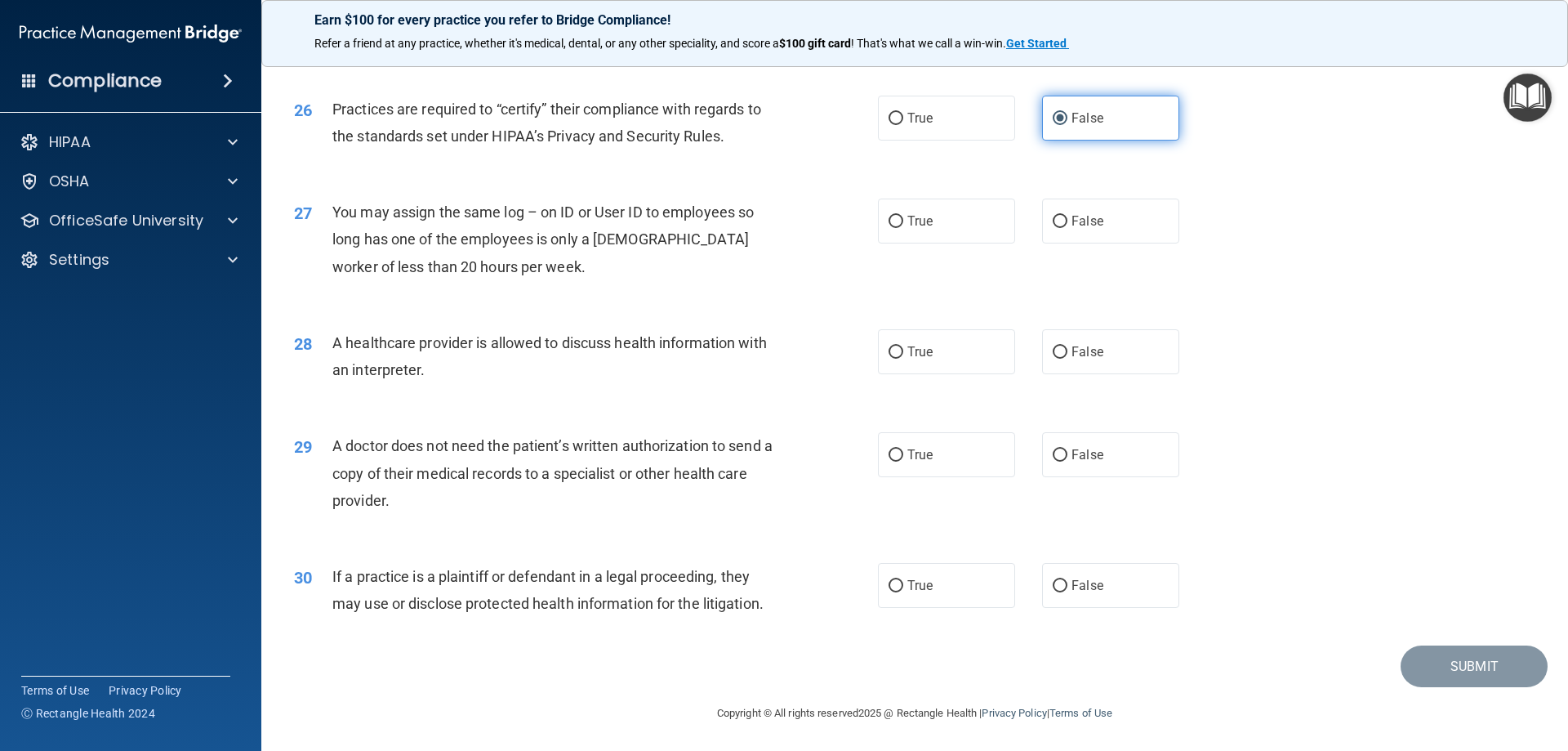
scroll to position [3054, 0]
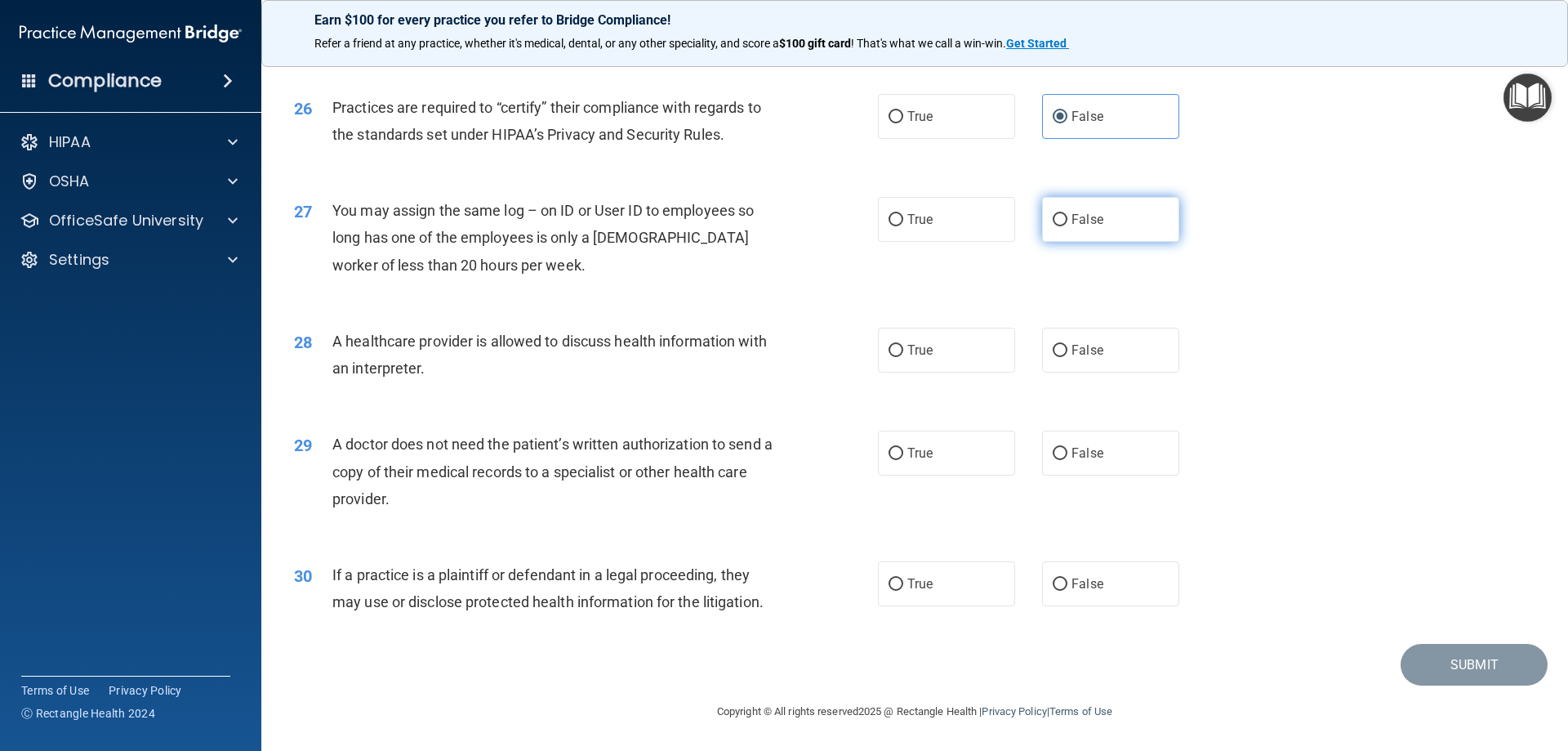
click at [1053, 215] on input "False" at bounding box center [1060, 219] width 15 height 12
radio input "true"
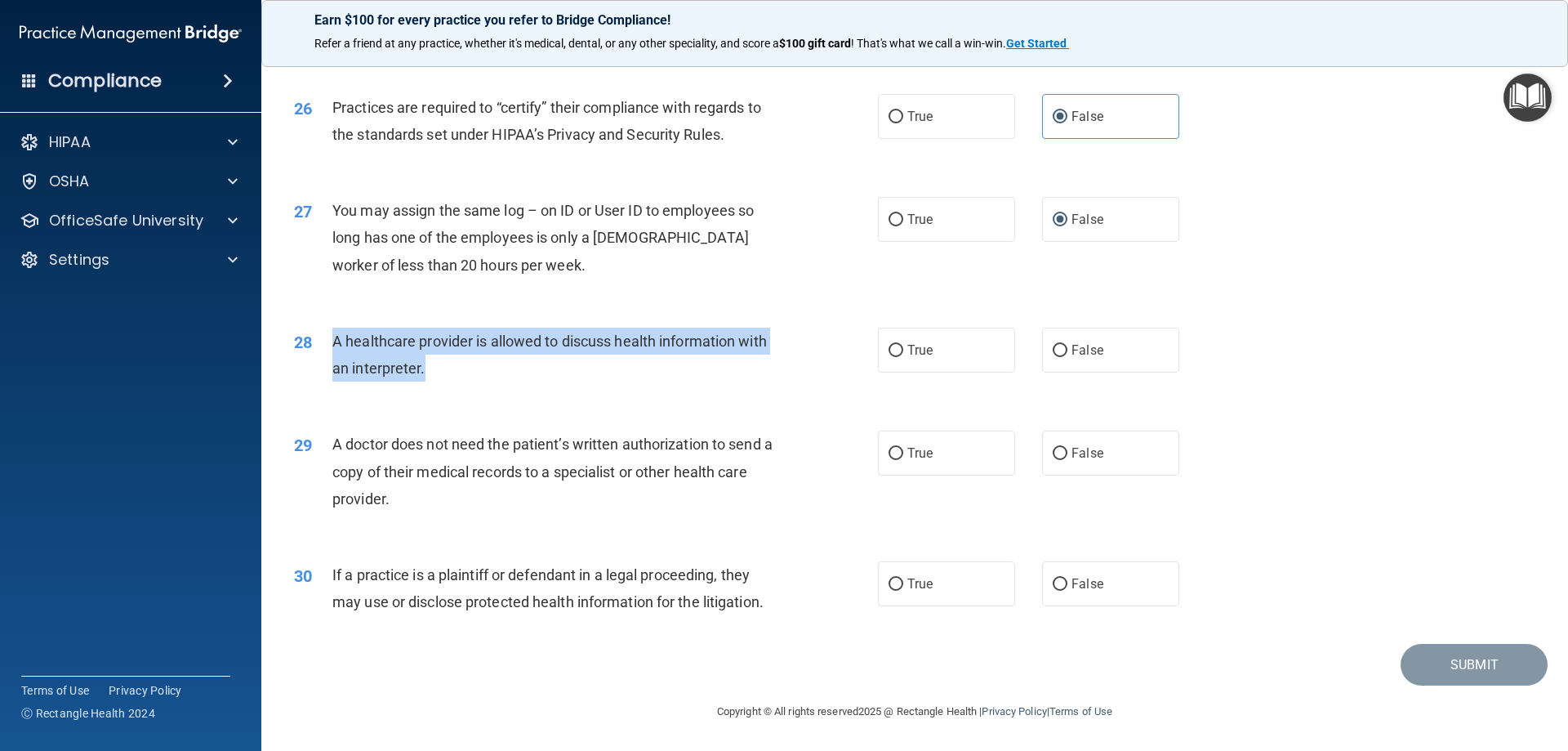
drag, startPoint x: 328, startPoint y: 335, endPoint x: 434, endPoint y: 367, distance: 110.7
click at [434, 367] on div "28 A healthcare provider is allowed to discuss health information with an inter…" at bounding box center [586, 359] width 633 height 62
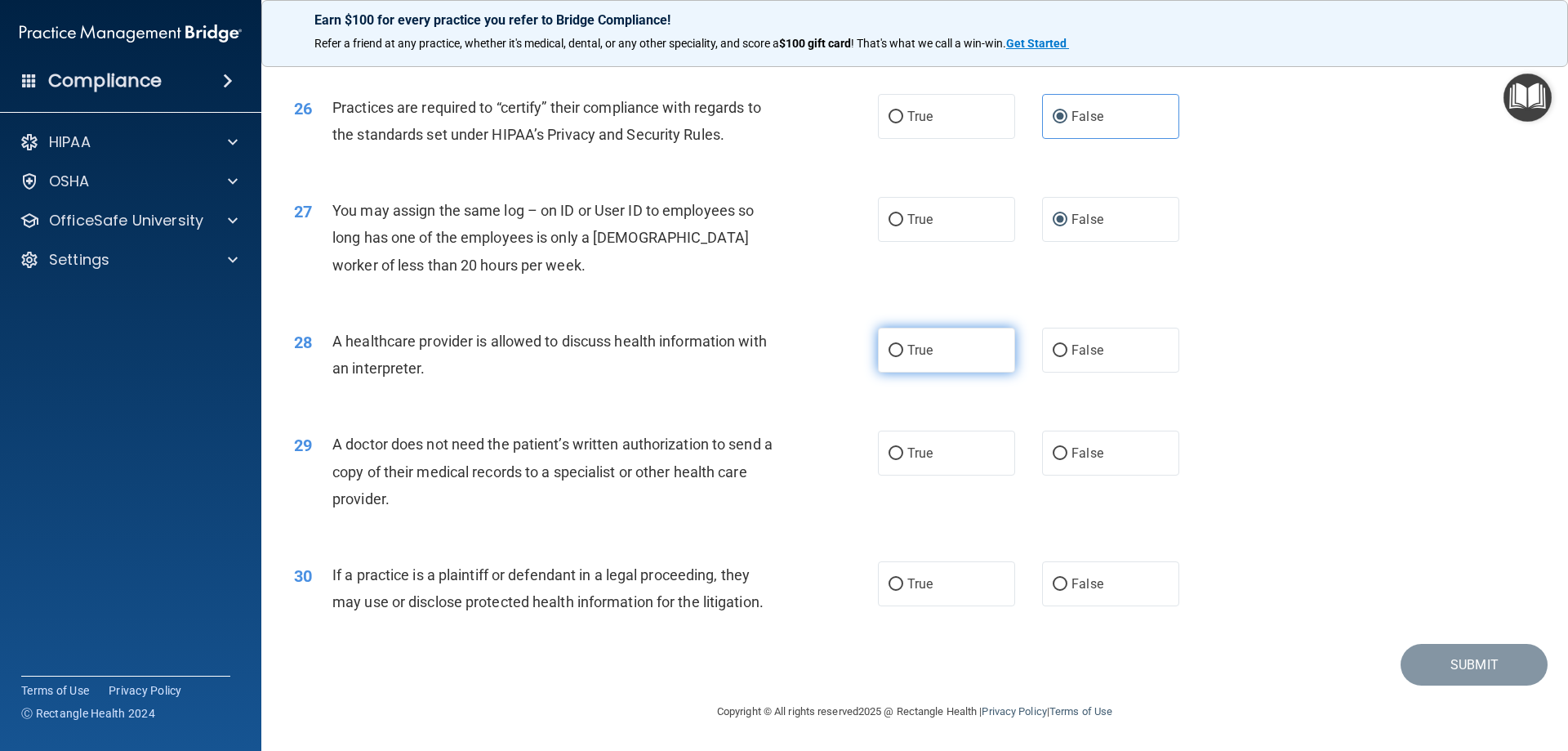
click at [930, 355] on label "True" at bounding box center [947, 350] width 138 height 45
click at [903, 355] on input "True" at bounding box center [895, 351] width 15 height 12
radio input "true"
drag, startPoint x: 330, startPoint y: 439, endPoint x: 391, endPoint y: 499, distance: 85.6
click at [391, 499] on div "29 A doctor does not need the patient’s written authorization to send a copy of…" at bounding box center [586, 476] width 633 height 90
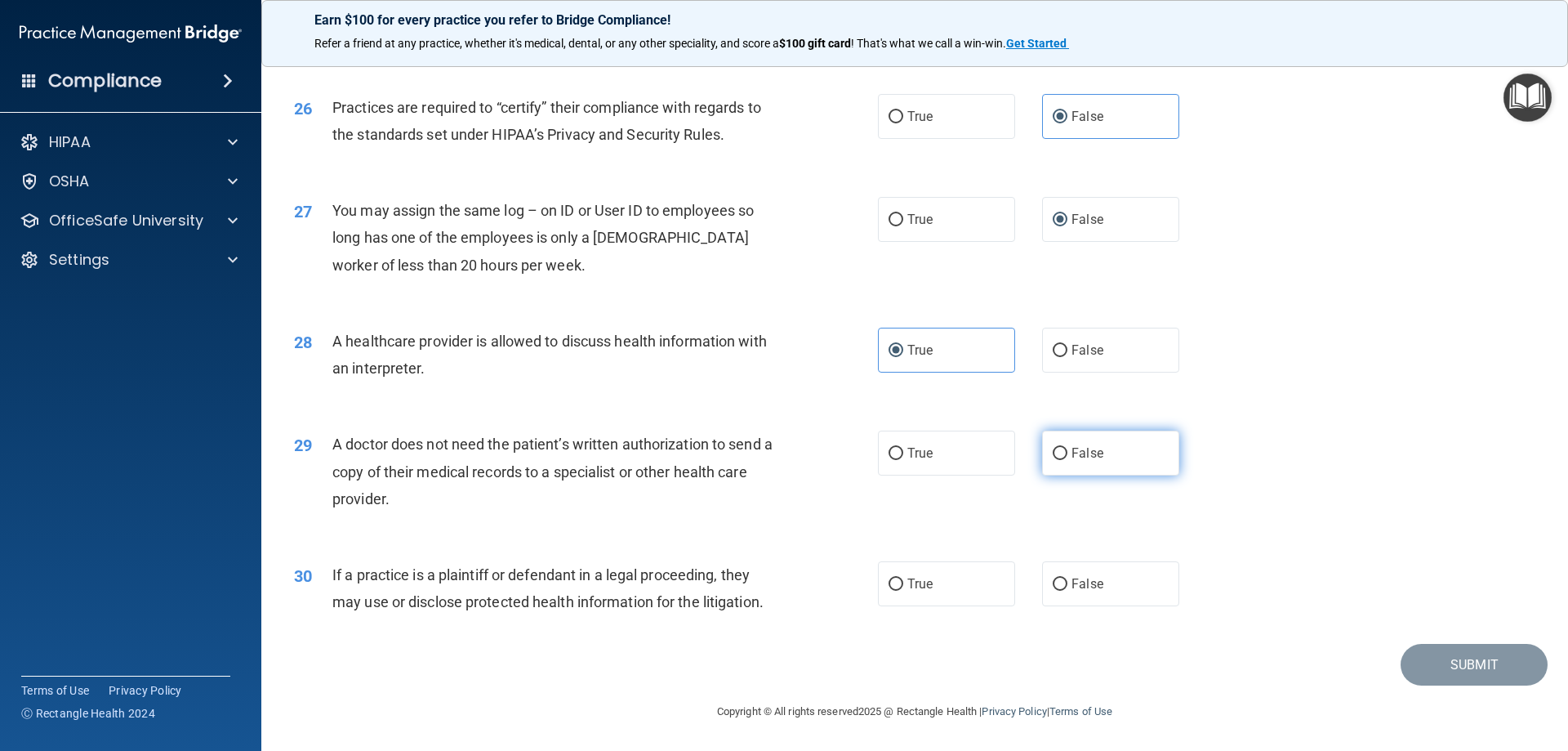
click at [1129, 456] on label "False" at bounding box center [1111, 453] width 138 height 45
click at [1067, 456] on input "False" at bounding box center [1060, 454] width 15 height 12
radio input "true"
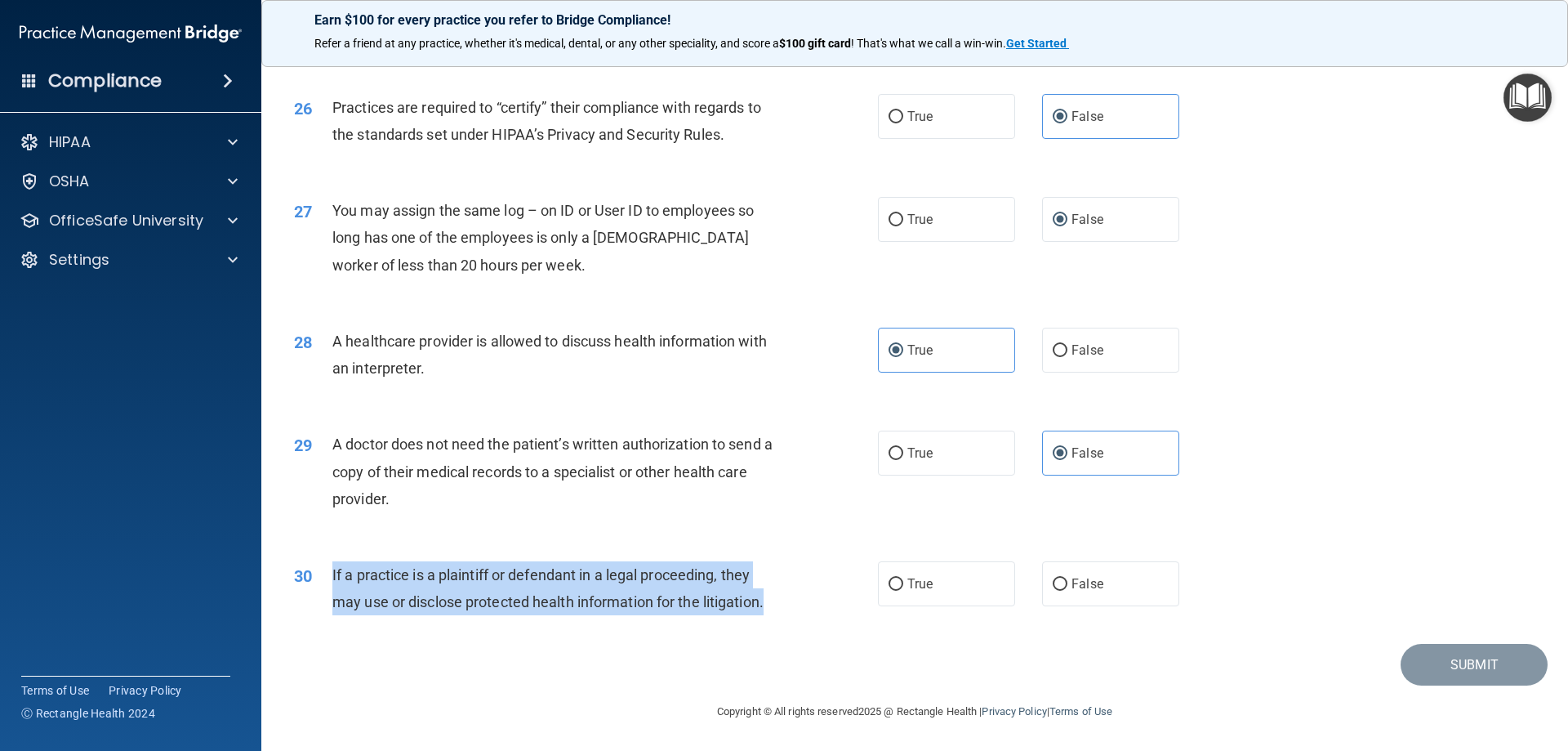
drag, startPoint x: 325, startPoint y: 562, endPoint x: 793, endPoint y: 604, distance: 469.9
click at [793, 604] on div "30 If a practice is a plaintiff or defendant in a legal proceeding, they may us…" at bounding box center [586, 593] width 633 height 62
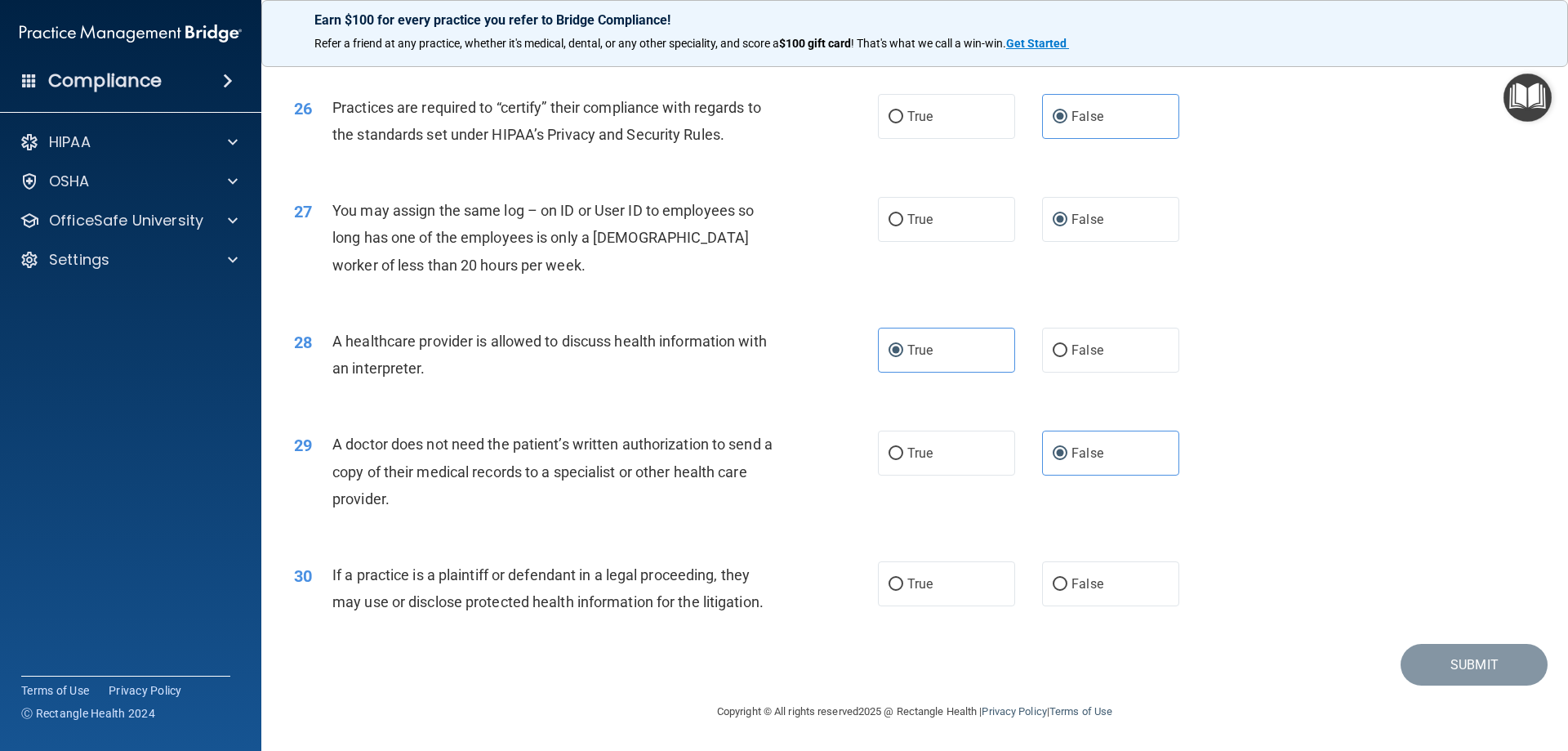
click at [555, 518] on div "29 A doctor does not need the patient’s written authorization to send a copy of…" at bounding box center [586, 476] width 633 height 90
click at [888, 585] on input "True" at bounding box center [895, 584] width 15 height 12
radio input "true"
click at [1431, 658] on button "Submit" at bounding box center [1474, 664] width 147 height 41
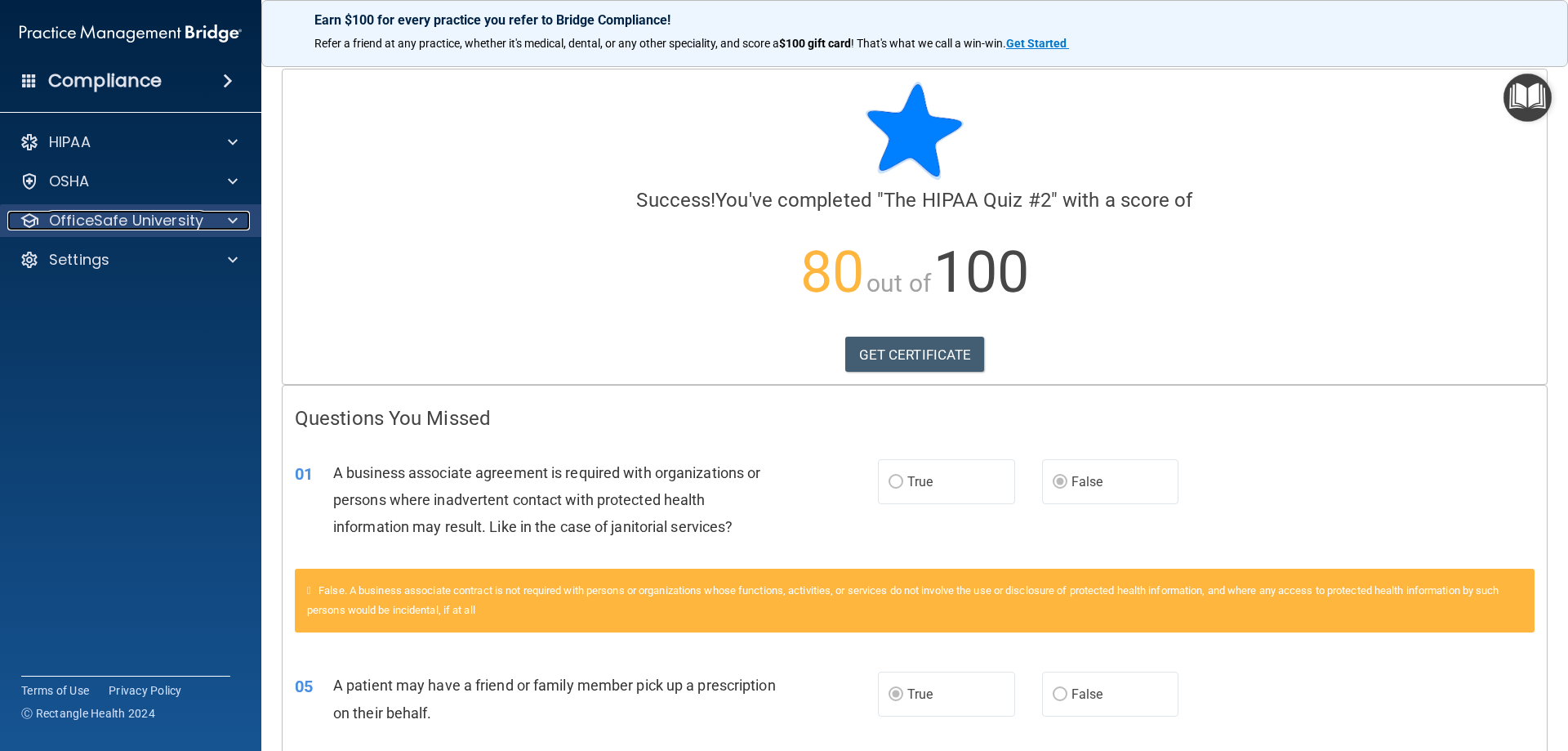
click at [189, 214] on p "OfficeSafe University" at bounding box center [126, 220] width 154 height 19
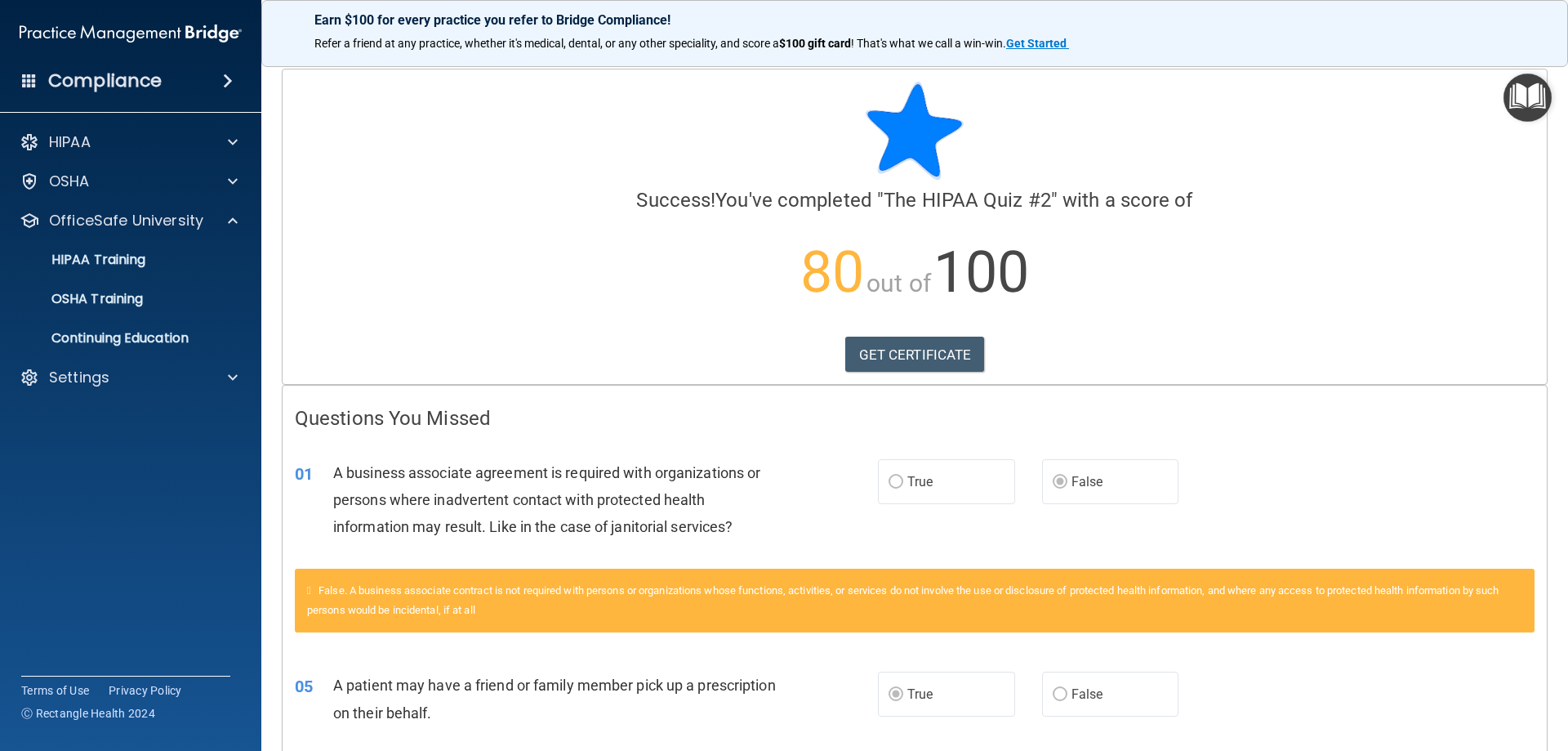
click at [160, 241] on ul "HIPAA Training OSHA Training Continuing Education" at bounding box center [131, 296] width 295 height 118
click at [154, 258] on div "HIPAA Training" at bounding box center [122, 260] width 223 height 17
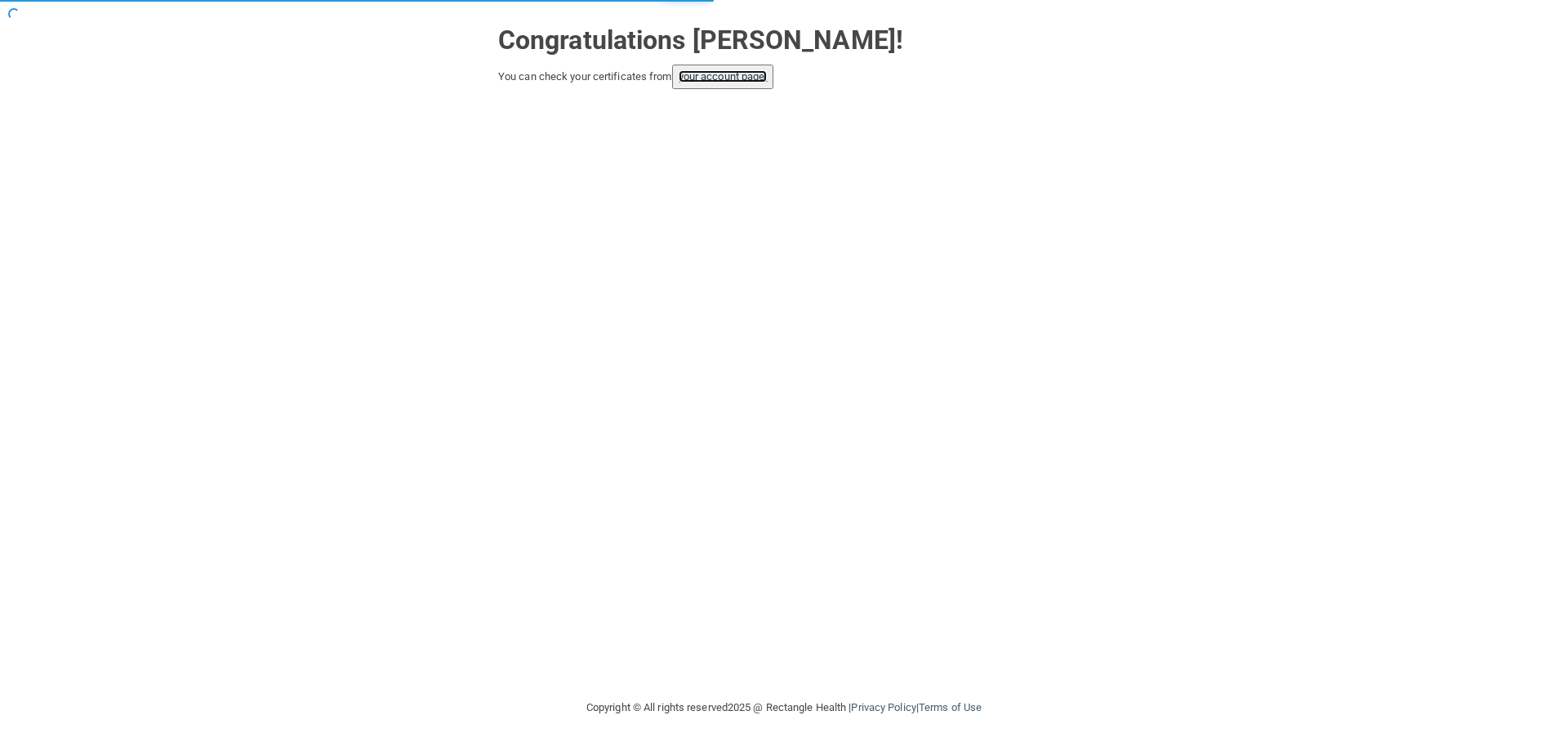
click at [740, 74] on link "your account page!" at bounding box center [723, 76] width 89 height 12
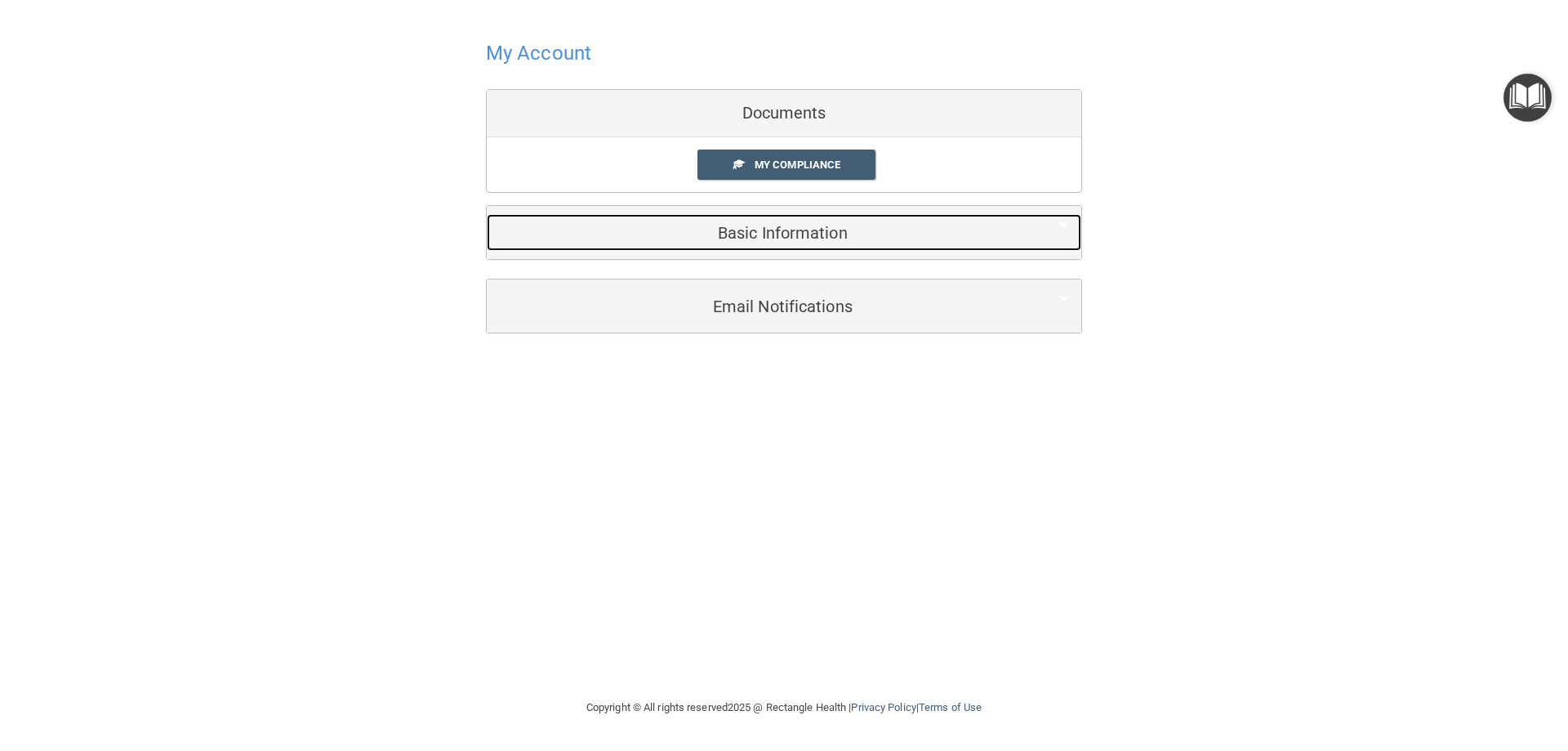
click at [763, 241] on h5 "Basic Information" at bounding box center [759, 233] width 520 height 18
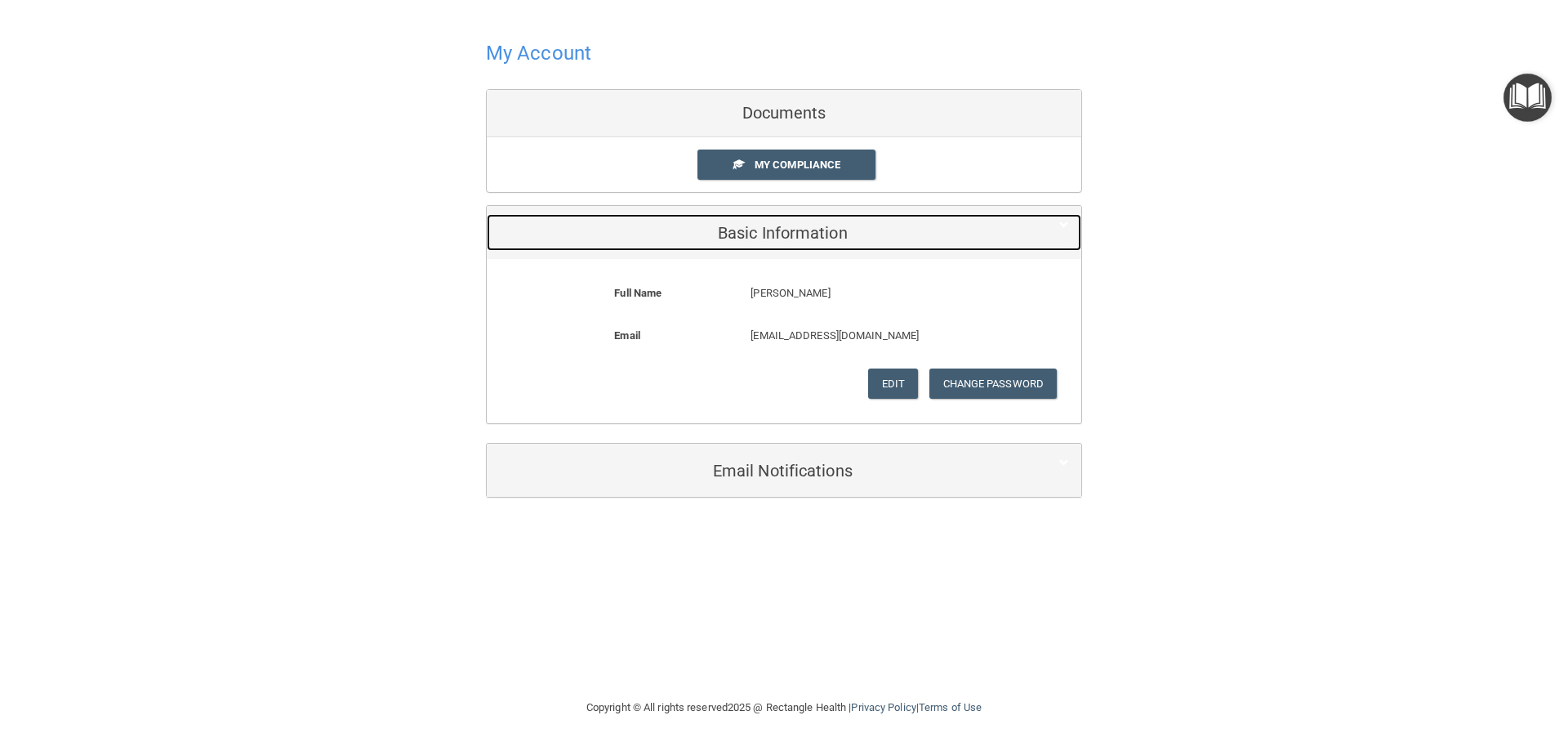
click at [763, 241] on h5 "Basic Information" at bounding box center [759, 233] width 520 height 18
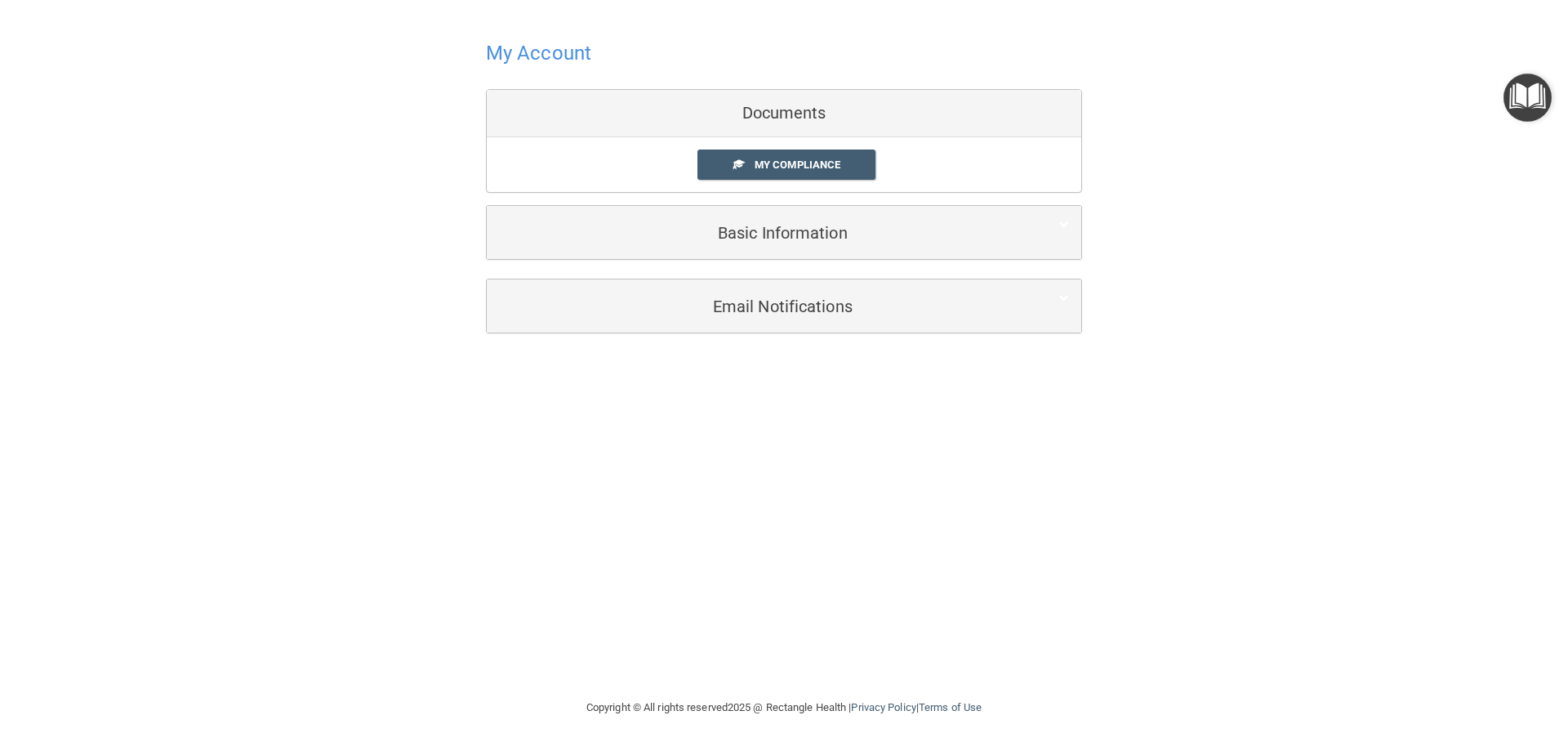
click at [763, 285] on div "Email Notifications" at bounding box center [784, 306] width 595 height 53
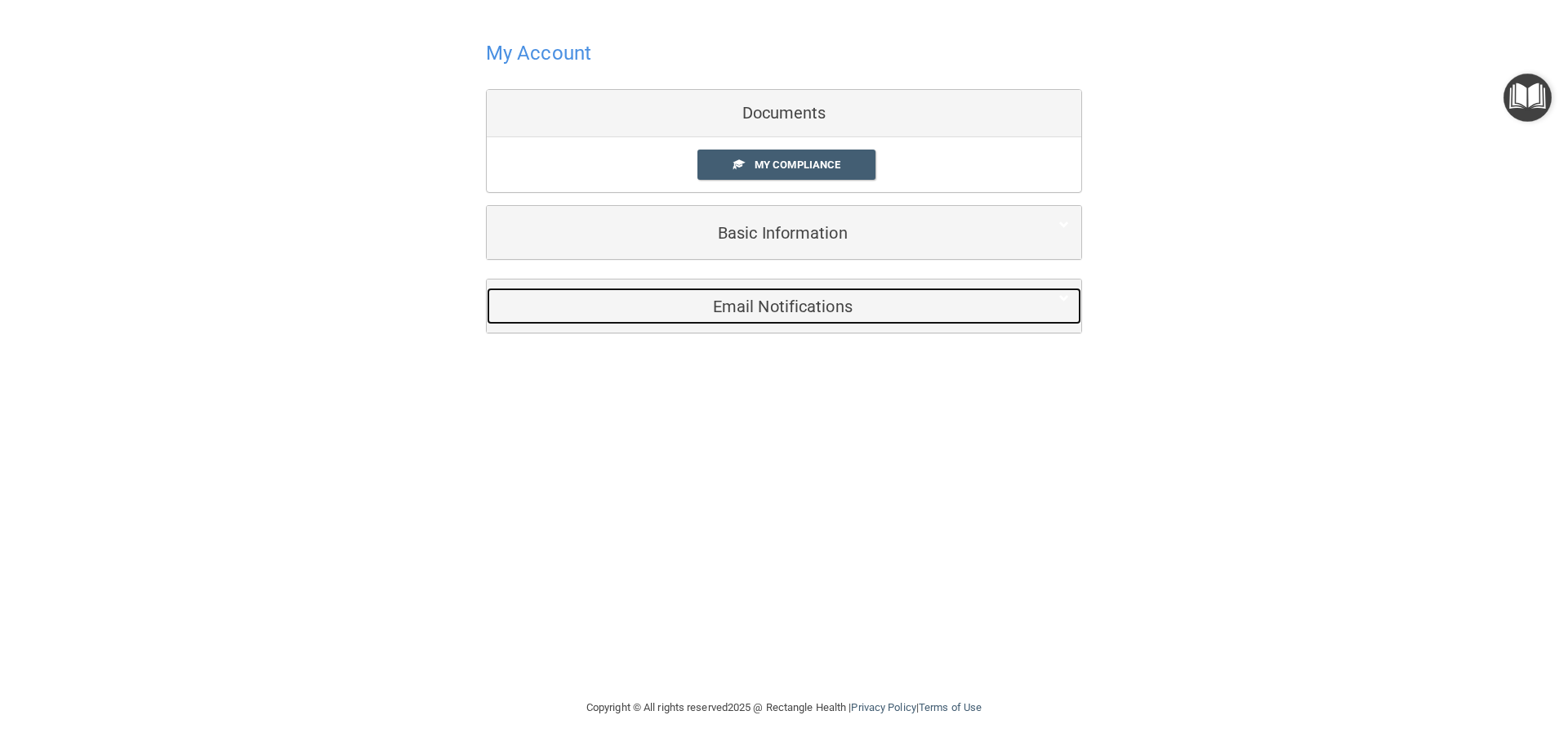
click at [762, 300] on h5 "Email Notifications" at bounding box center [759, 307] width 520 height 18
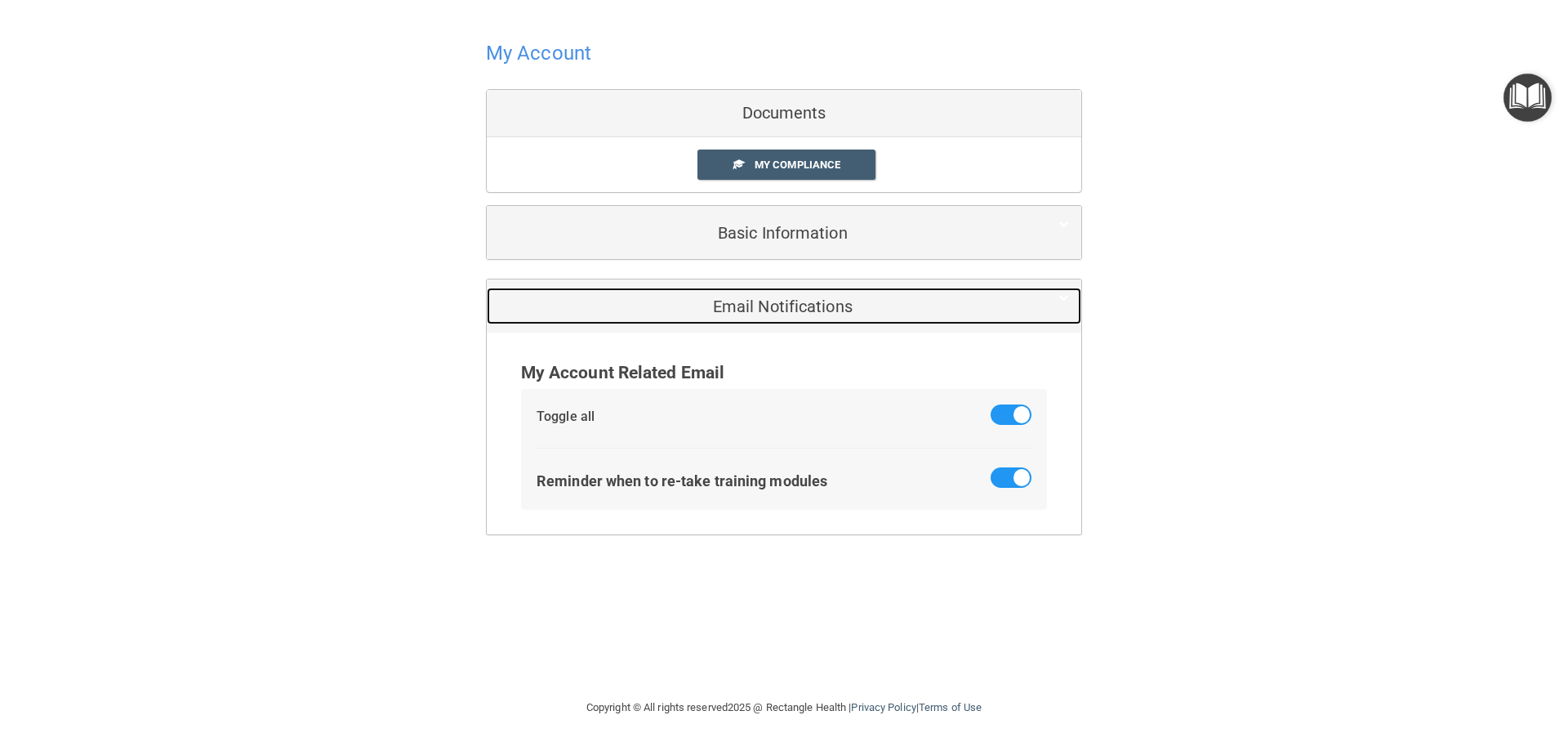
click at [762, 300] on h5 "Email Notifications" at bounding box center [759, 307] width 520 height 18
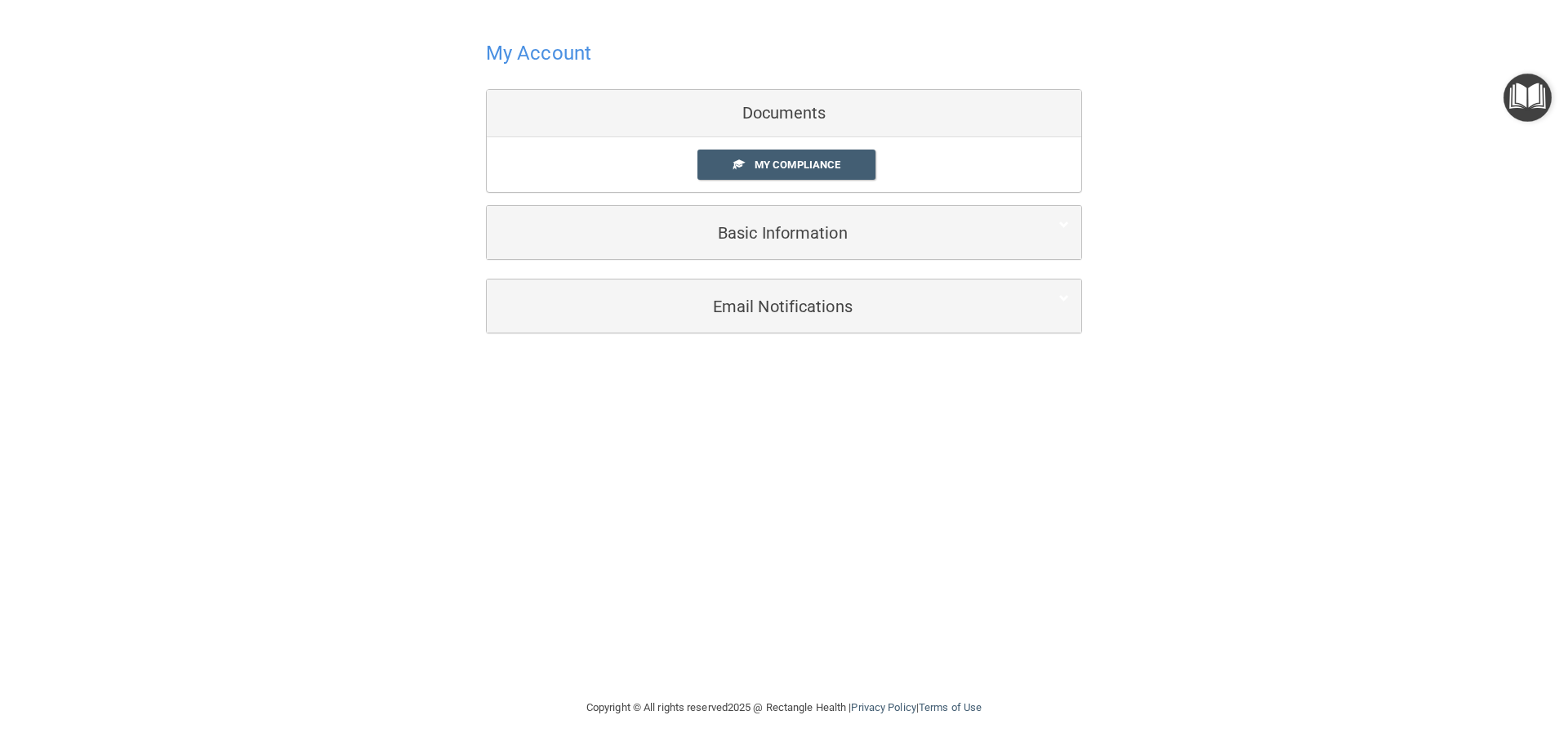
click at [814, 113] on div "Documents" at bounding box center [784, 114] width 595 height 48
click at [816, 160] on span "My Compliance" at bounding box center [796, 164] width 85 height 12
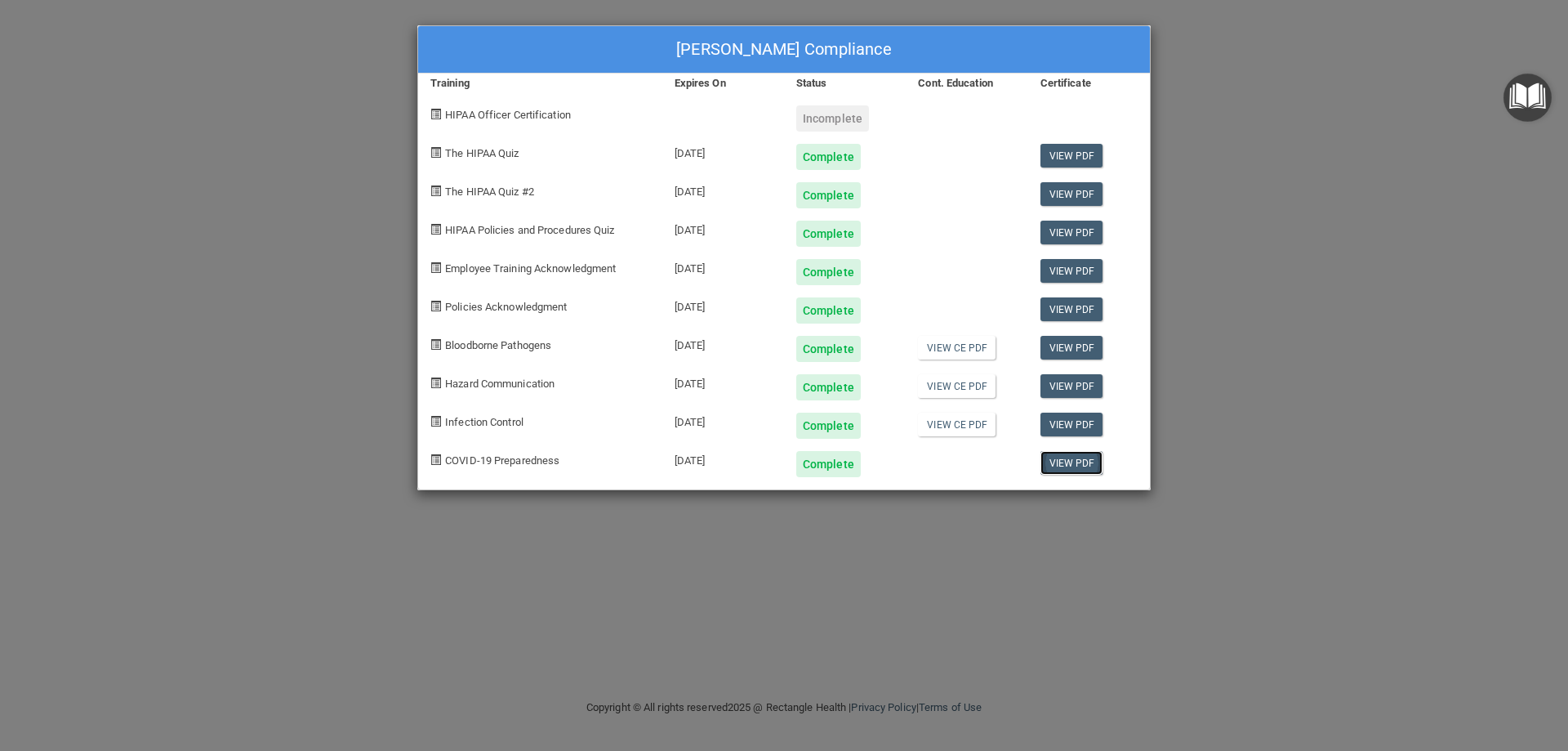
click at [1069, 461] on link "View PDF" at bounding box center [1072, 463] width 63 height 24
click at [970, 428] on link "View CE PDF" at bounding box center [957, 425] width 78 height 24
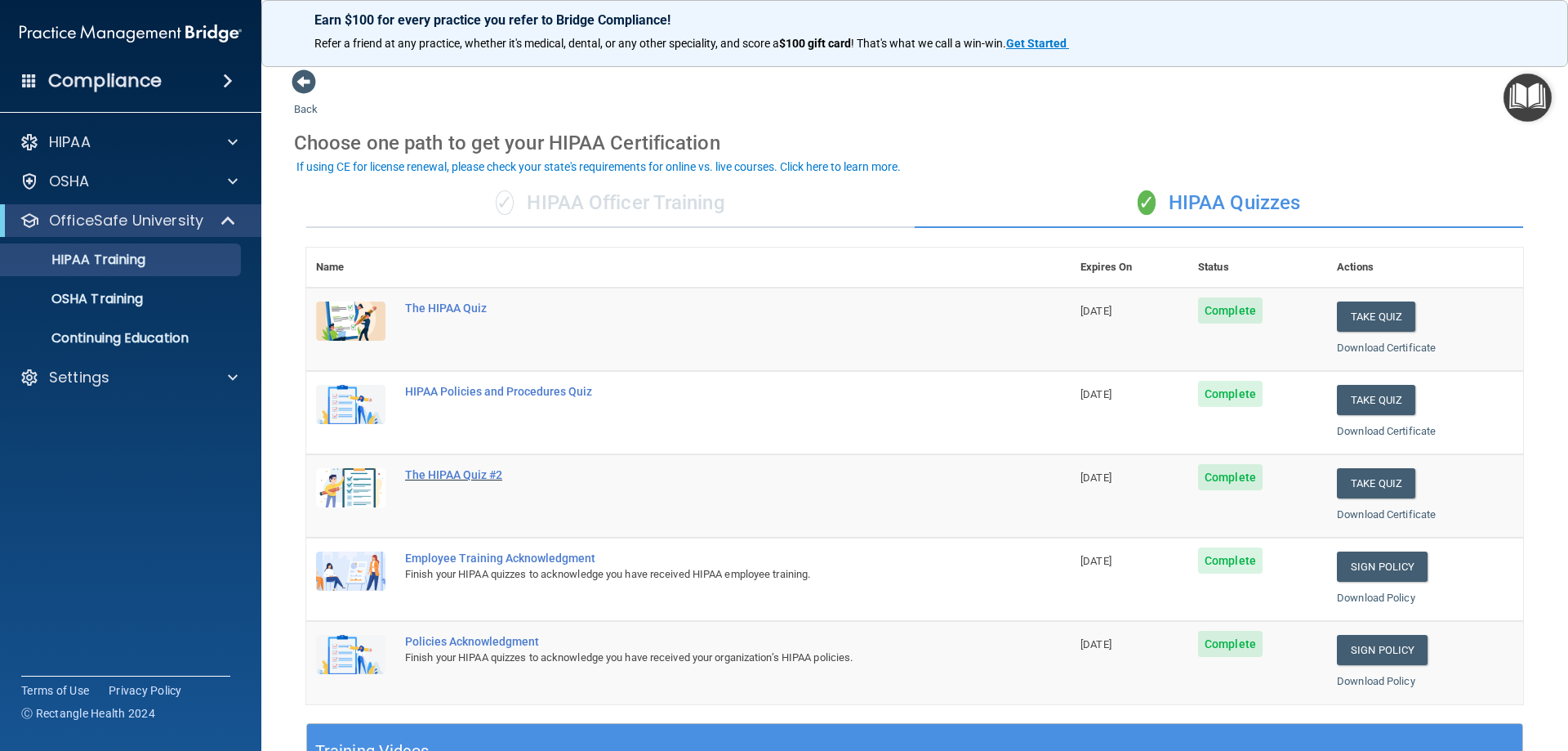
click at [481, 474] on div "The HIPAA Quiz #2" at bounding box center [697, 475] width 584 height 13
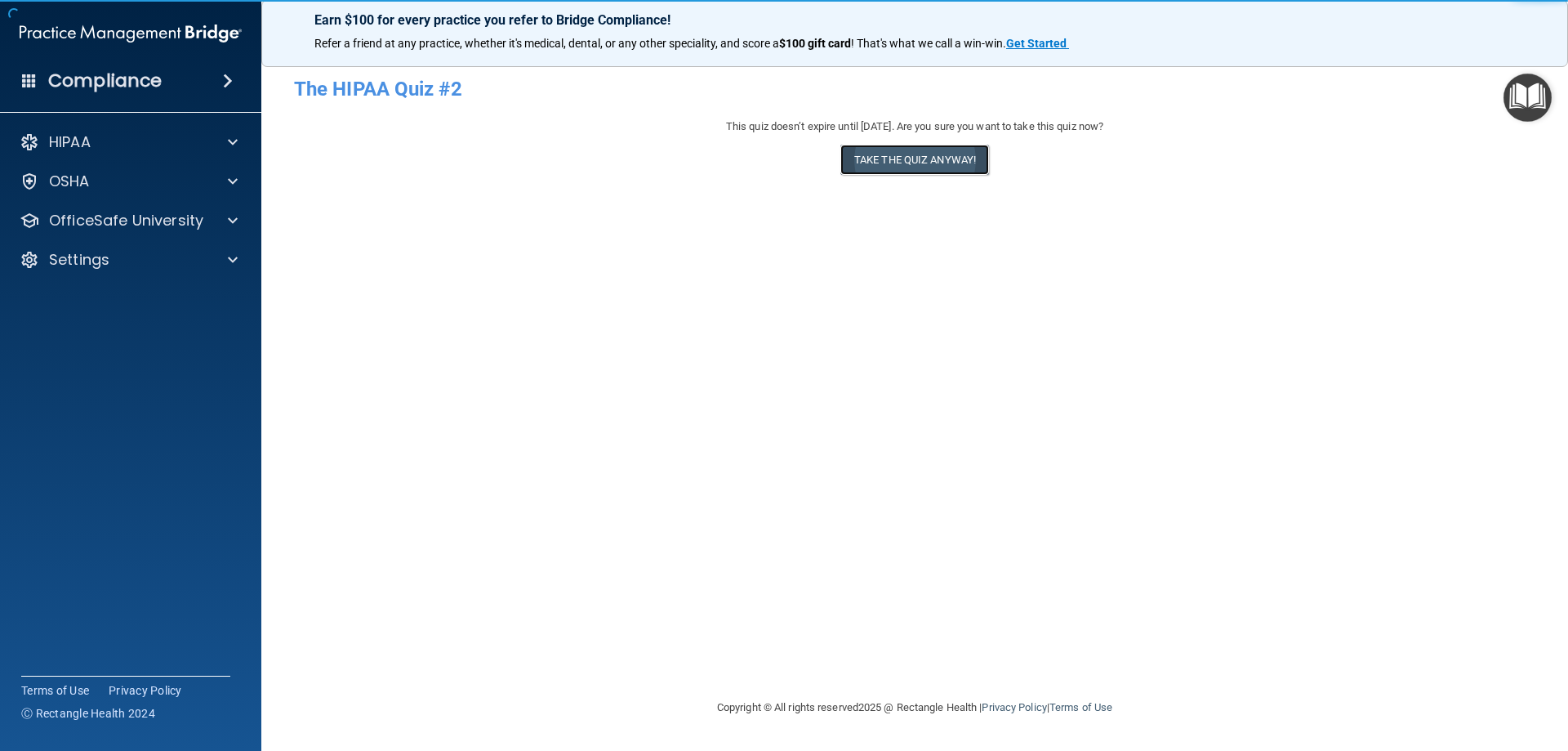
click at [940, 156] on button "Take the quiz anyway!" at bounding box center [915, 160] width 149 height 30
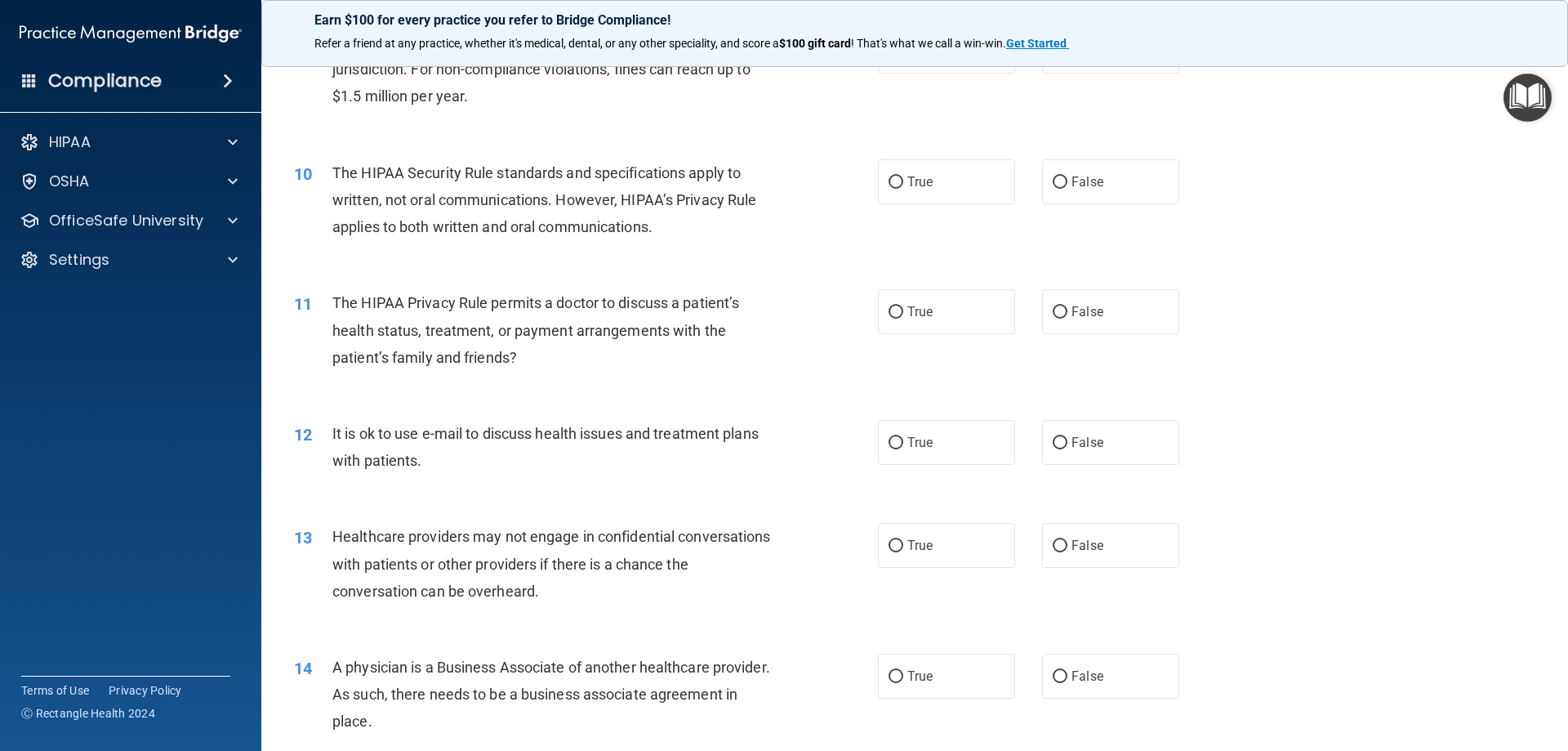
scroll to position [1307, 0]
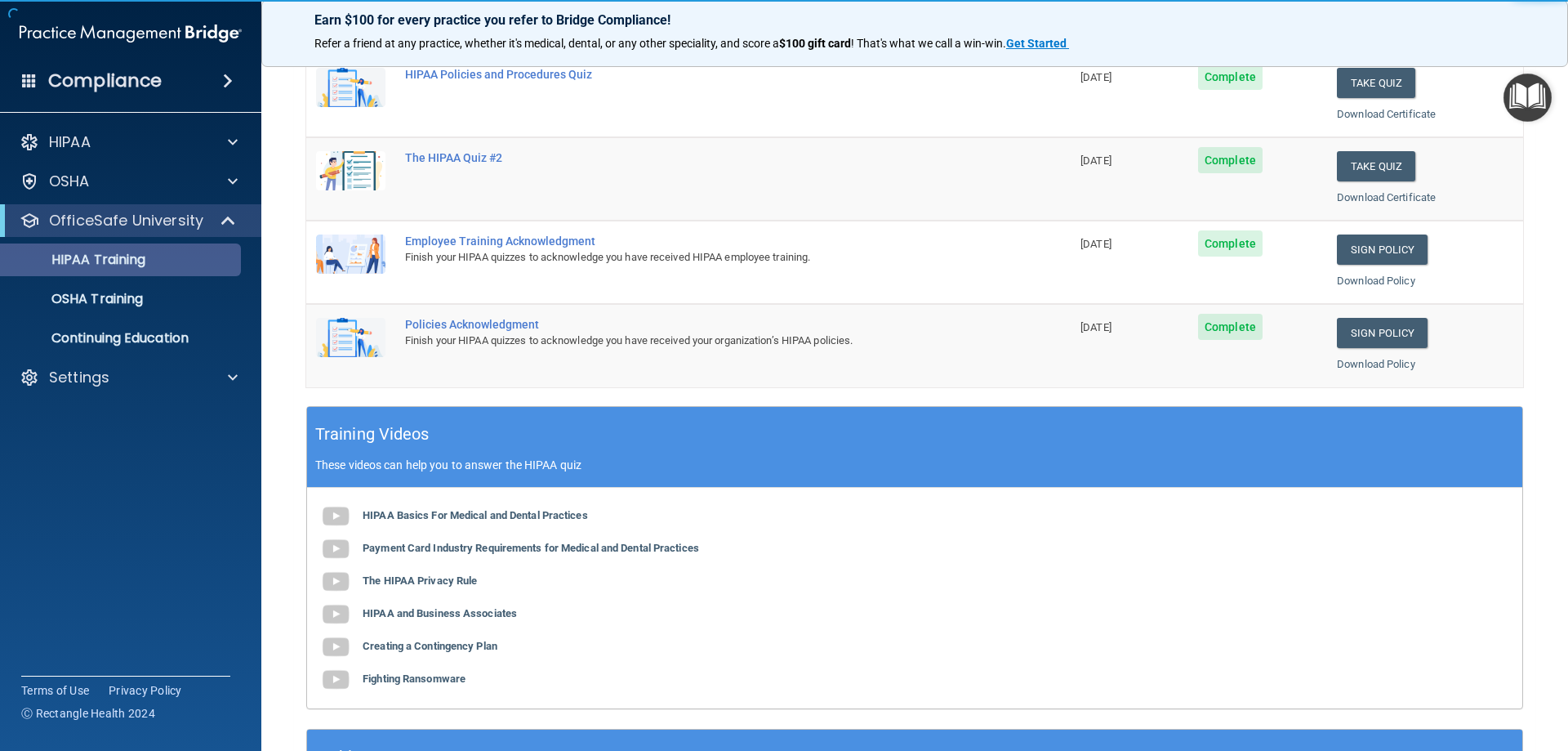
scroll to position [316, 0]
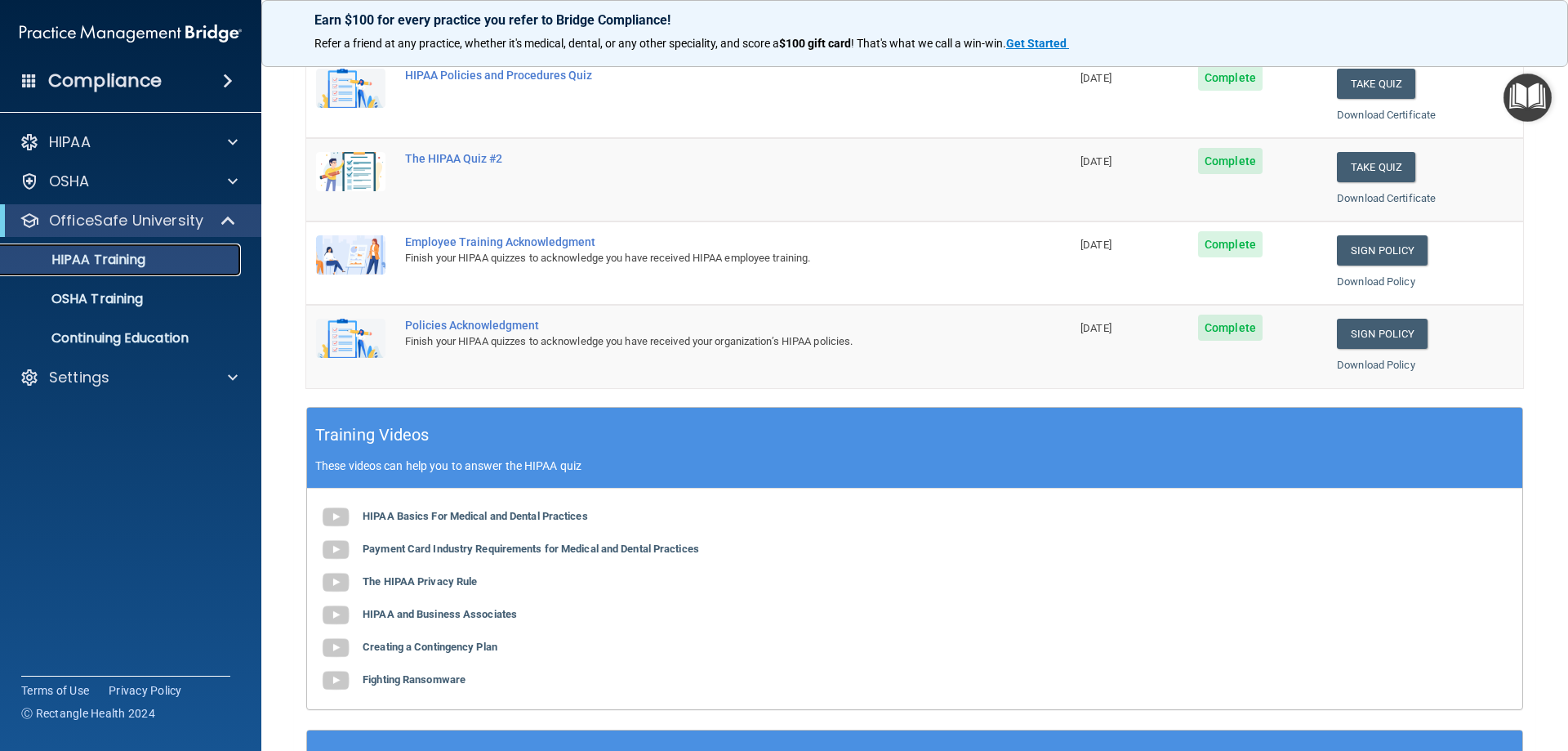
click at [117, 256] on p "HIPAA Training" at bounding box center [78, 260] width 135 height 17
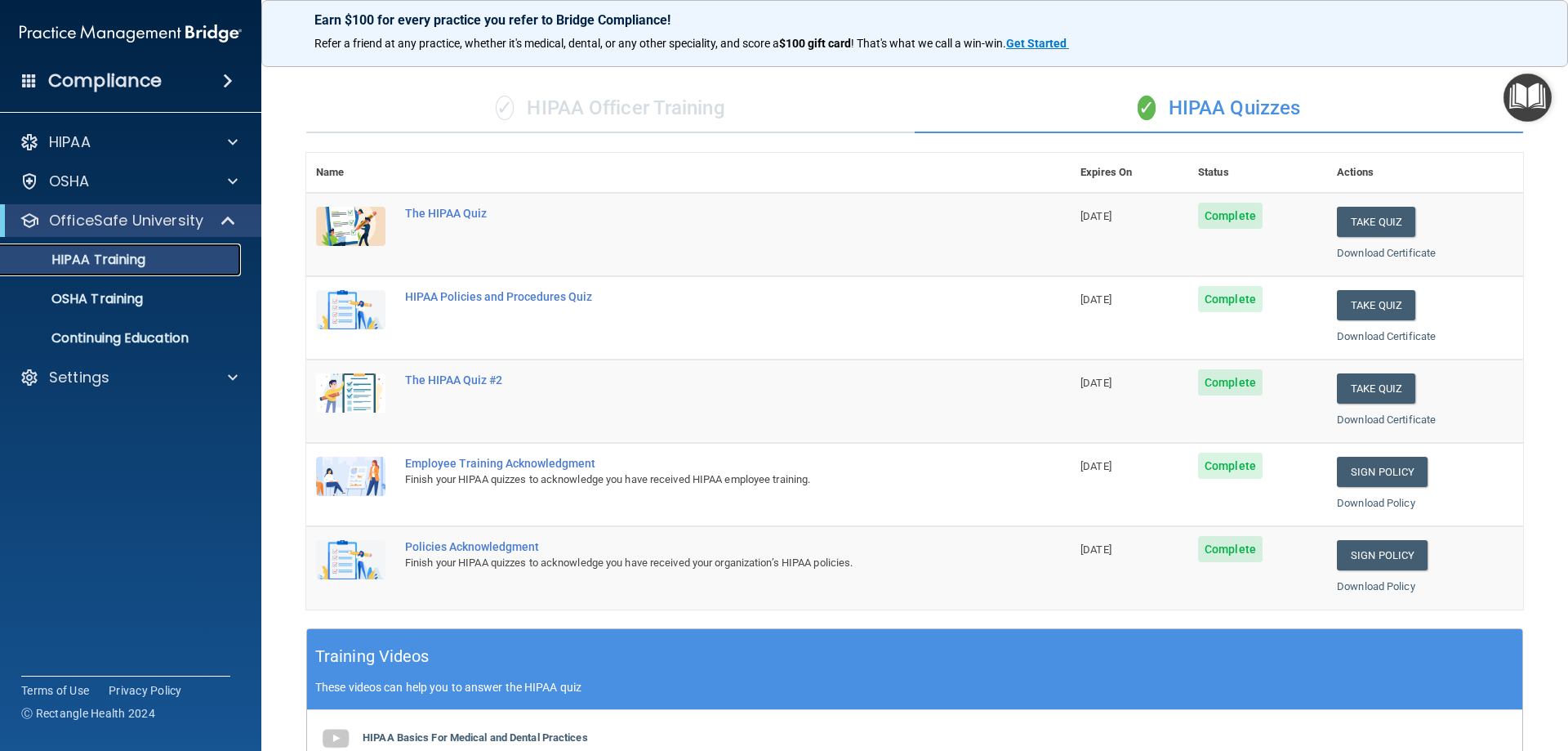
scroll to position [71, 0]
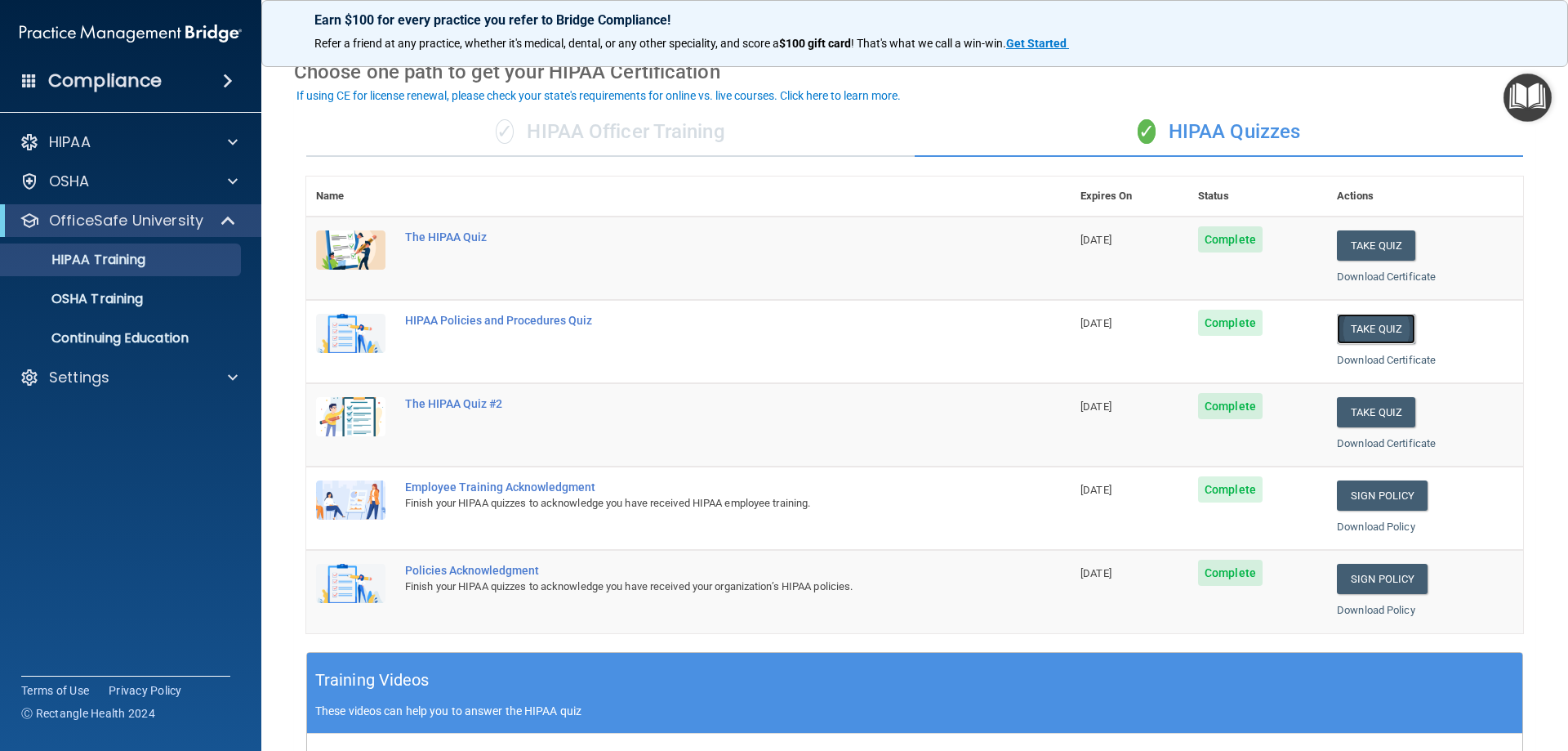
click at [1369, 319] on button "Take Quiz" at bounding box center [1375, 329] width 78 height 30
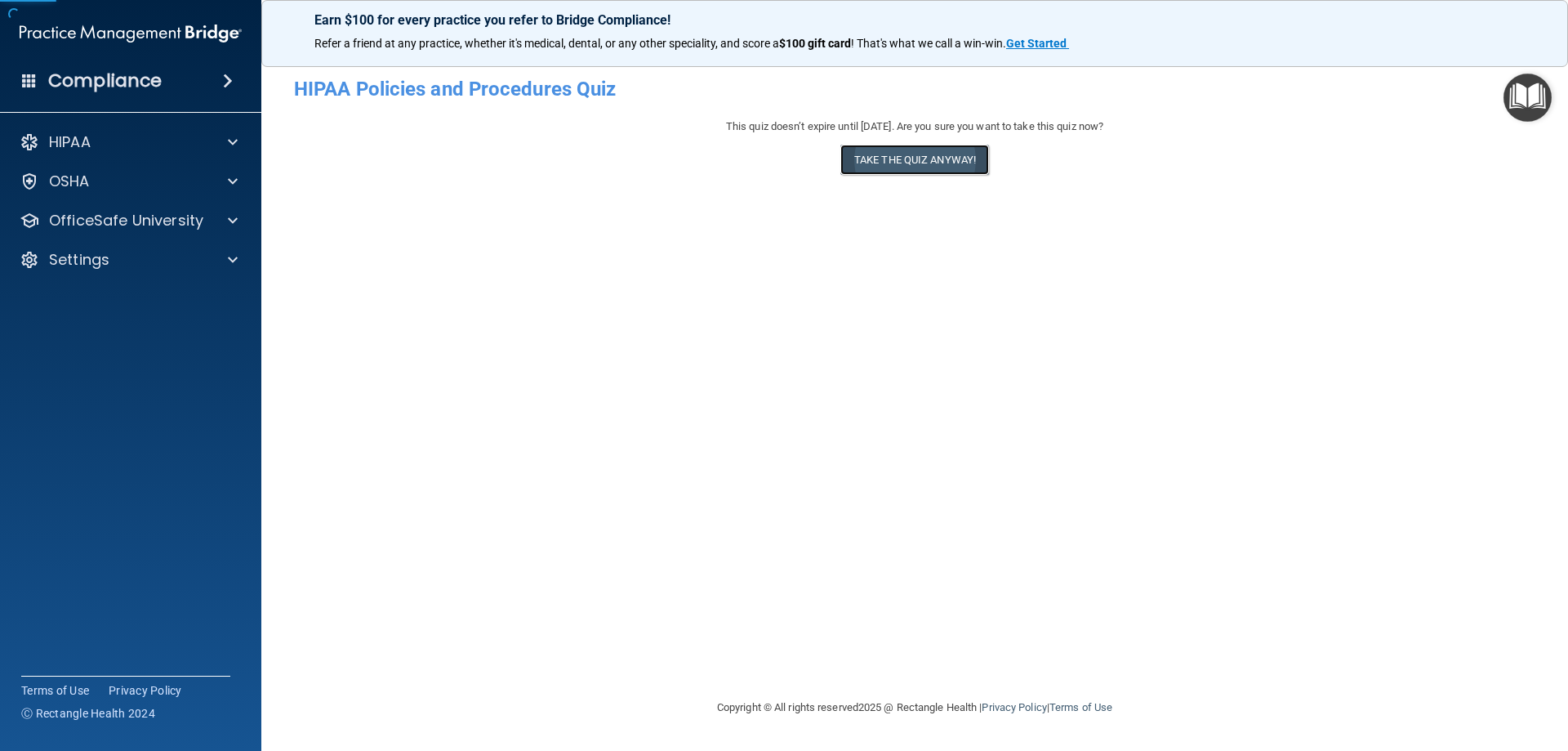
click at [844, 162] on button "Take the quiz anyway!" at bounding box center [915, 160] width 149 height 30
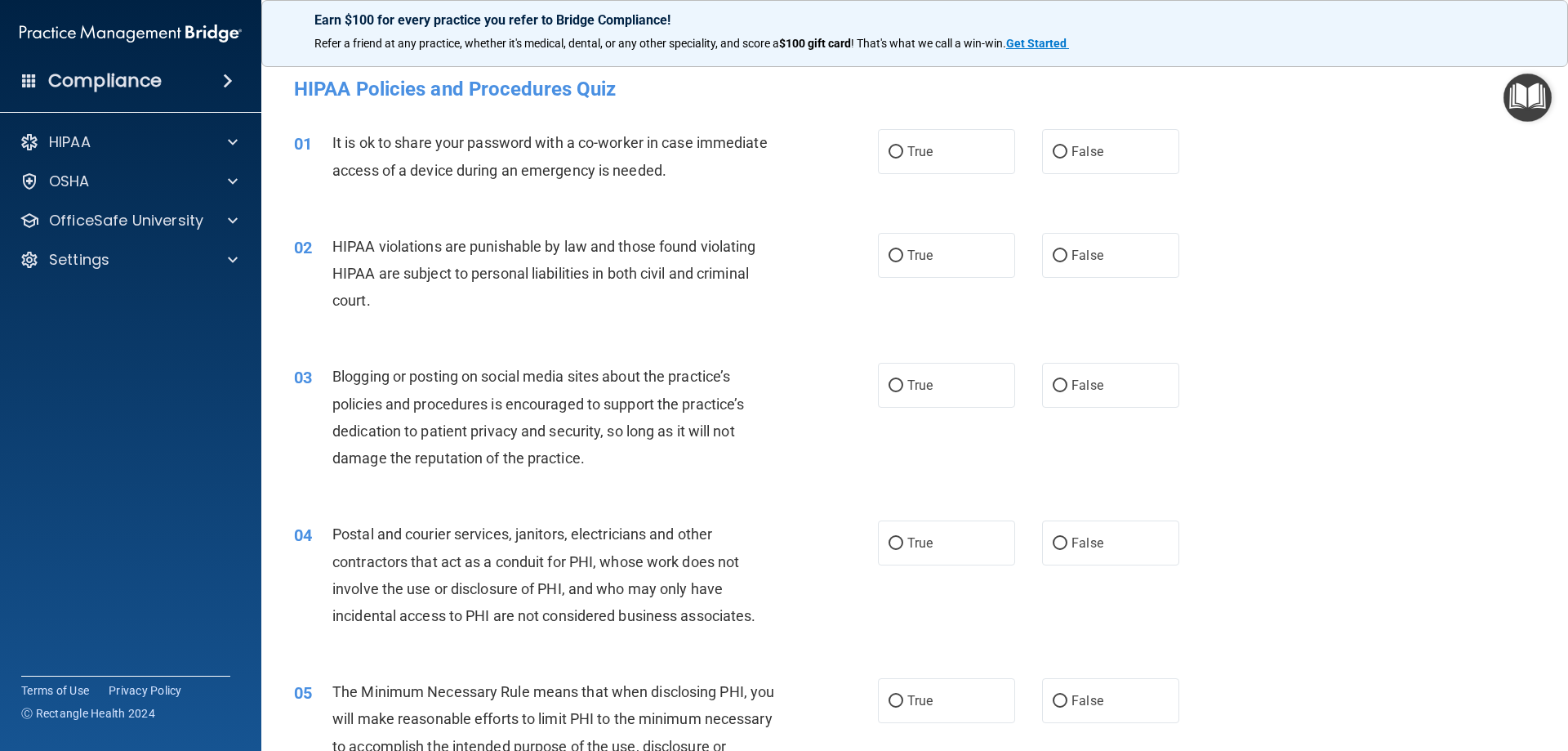
click at [69, 199] on div "HIPAA Documents and Policies Report an Incident Business Associates Emergency P…" at bounding box center [131, 204] width 262 height 170
click at [74, 212] on p "OfficeSafe University" at bounding box center [126, 220] width 154 height 19
click at [87, 246] on link "HIPAA Training" at bounding box center [112, 260] width 257 height 33
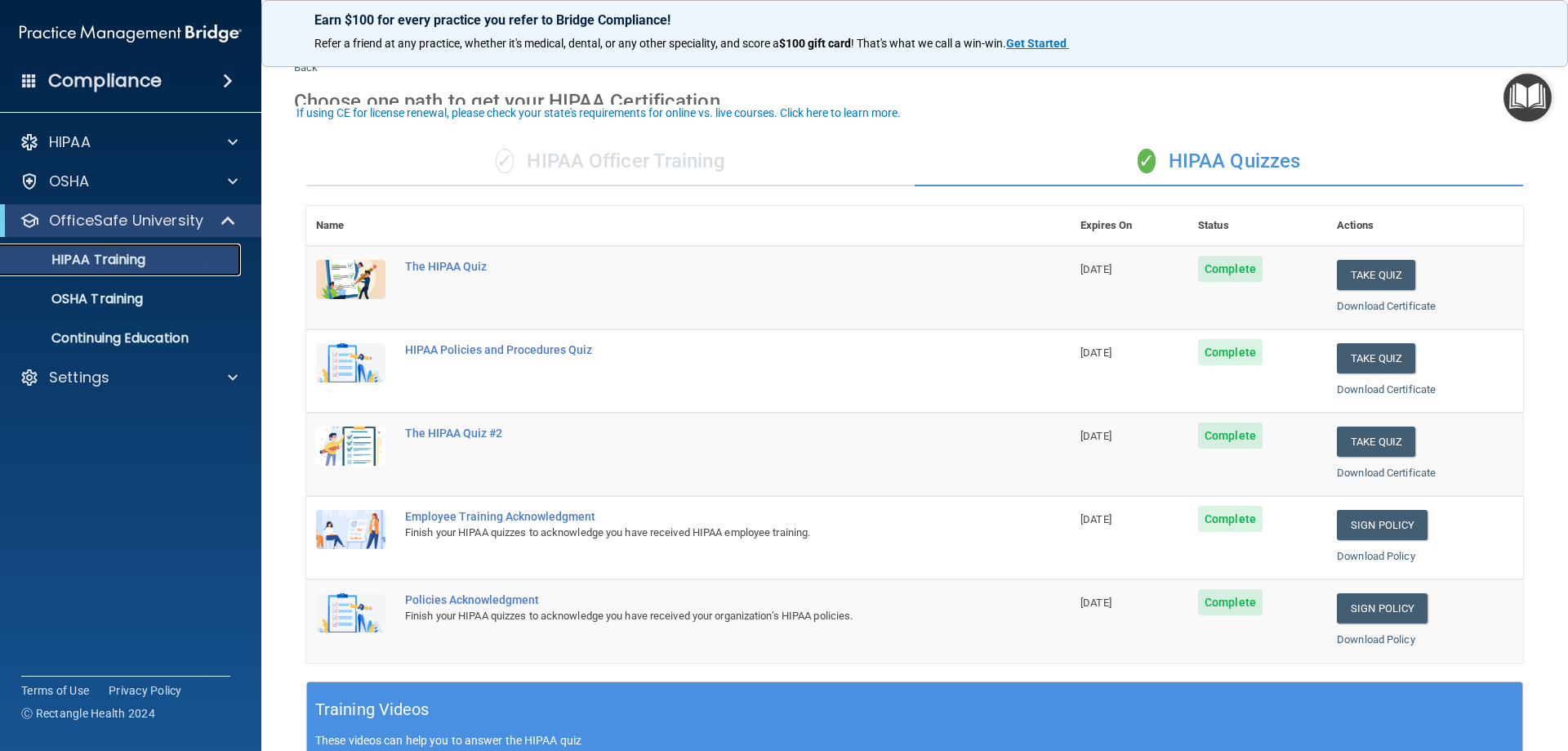
scroll to position [82, 0]
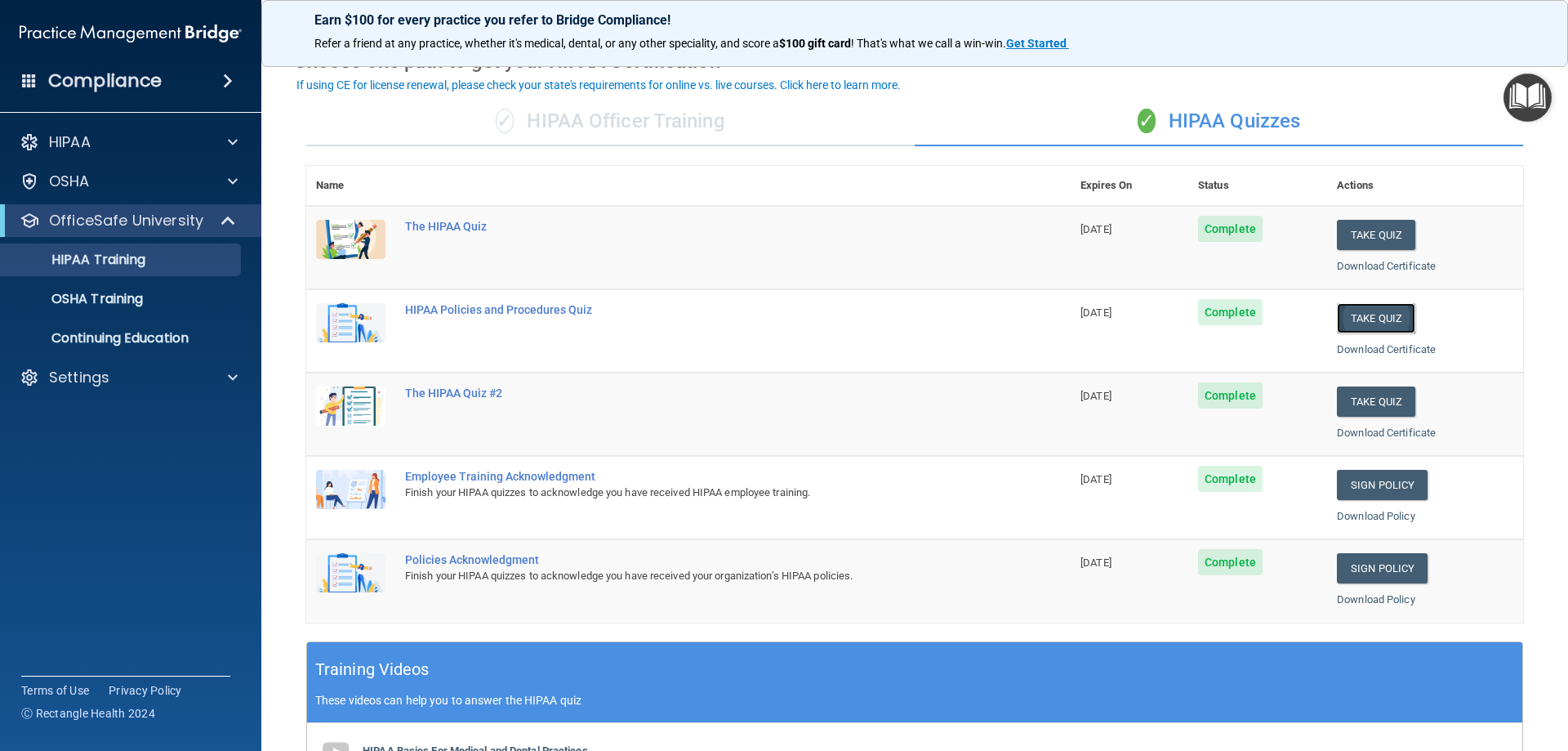
click at [1351, 314] on button "Take Quiz" at bounding box center [1375, 318] width 78 height 30
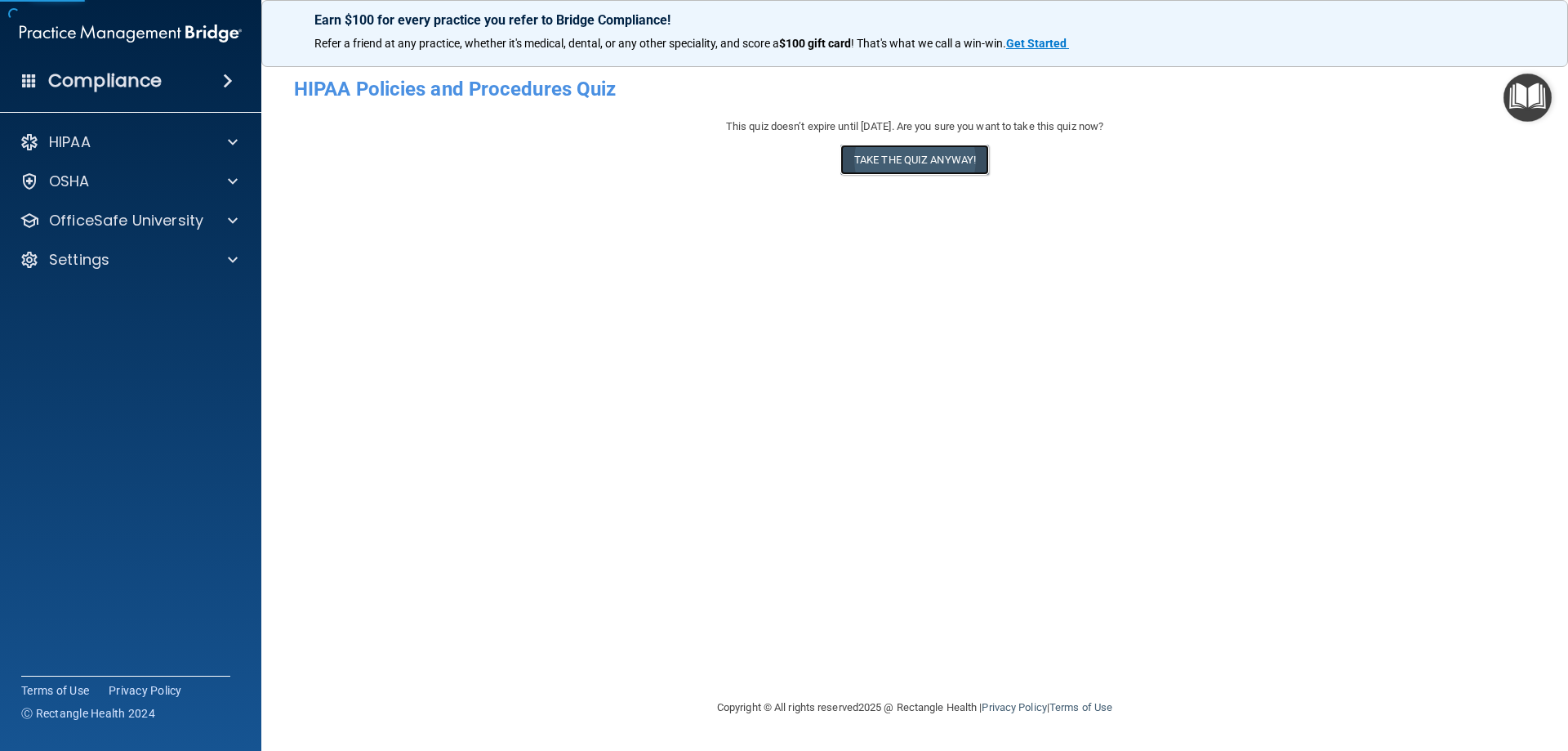
click at [919, 160] on button "Take the quiz anyway!" at bounding box center [915, 160] width 149 height 30
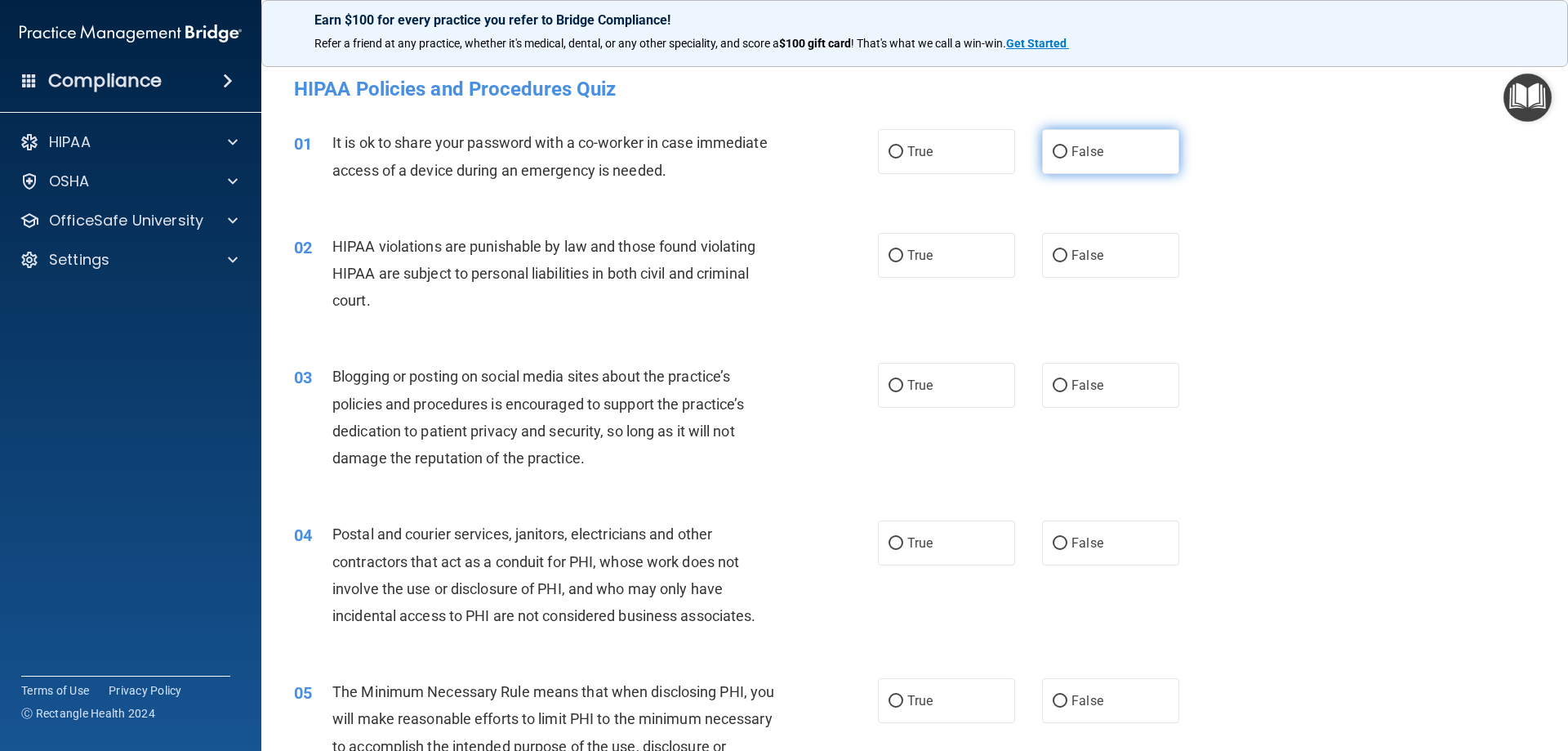
click at [1072, 150] on span "False" at bounding box center [1087, 151] width 32 height 16
click at [1064, 150] on input "False" at bounding box center [1060, 151] width 15 height 12
radio input "true"
click at [899, 262] on label "True" at bounding box center [947, 255] width 138 height 45
click at [899, 262] on input "True" at bounding box center [895, 255] width 15 height 12
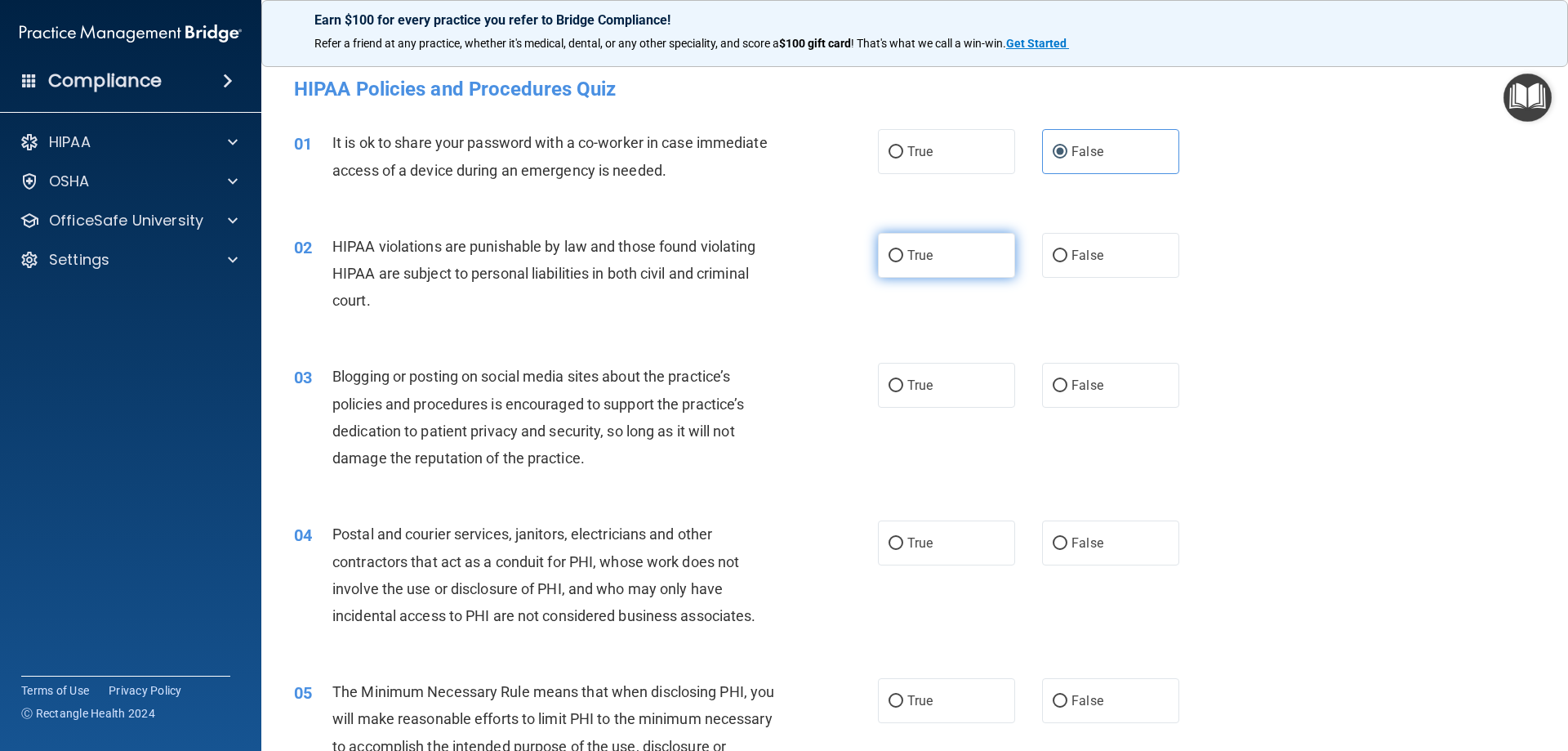
radio input "true"
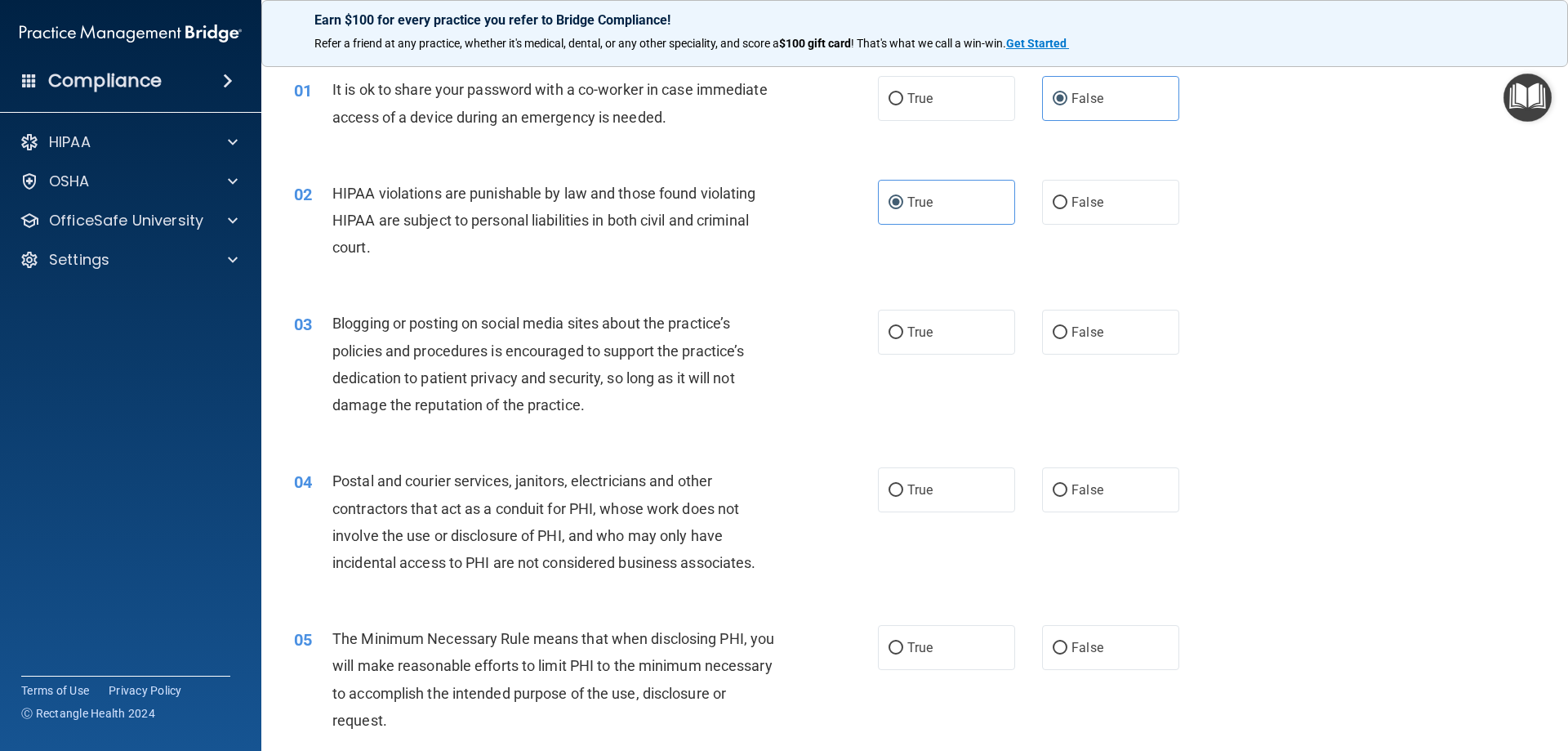
scroll to position [82, 0]
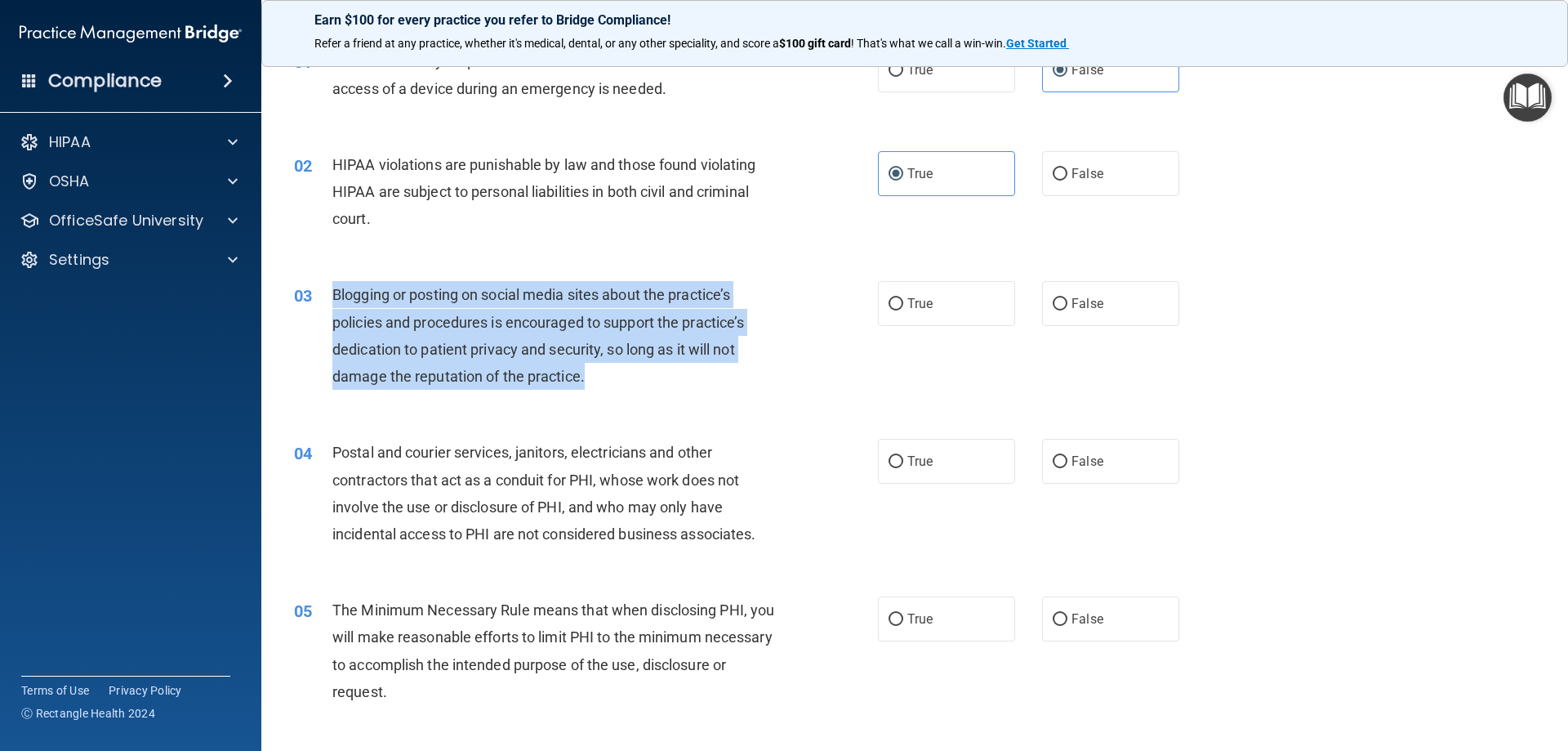
drag, startPoint x: 338, startPoint y: 296, endPoint x: 595, endPoint y: 383, distance: 271.3
click at [594, 384] on div "03 Blogging or posting on social media sites about the practice’s policies and …" at bounding box center [586, 339] width 633 height 117
copy div "Blogging or posting on social media sites about the practice’s policies and pro…"
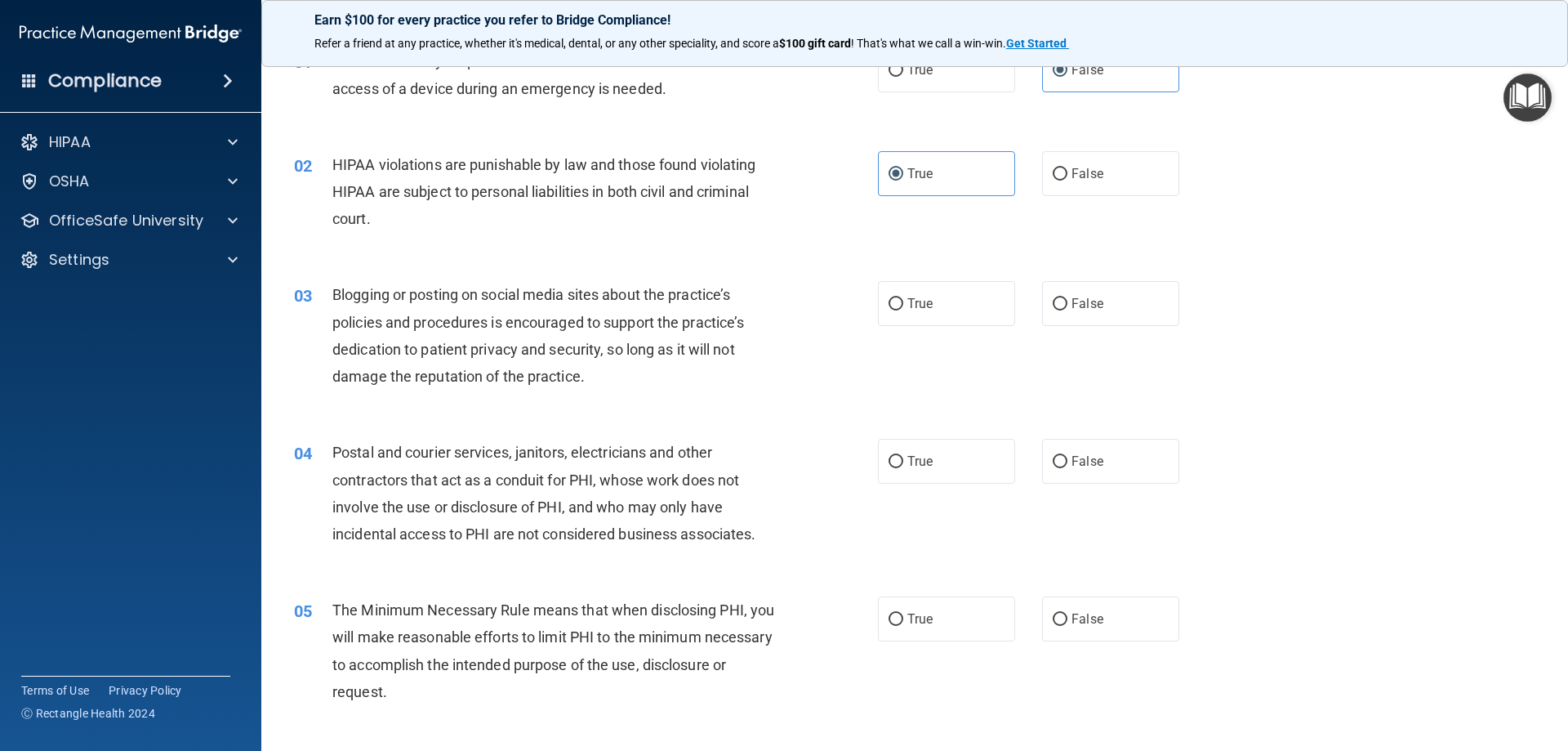
click at [475, 220] on div "HIPAA violations are punishable by law and those found violating HIPAA are subj…" at bounding box center [561, 192] width 457 height 82
click at [878, 313] on label "True" at bounding box center [947, 303] width 138 height 45
click at [888, 310] on input "True" at bounding box center [895, 304] width 15 height 12
radio input "true"
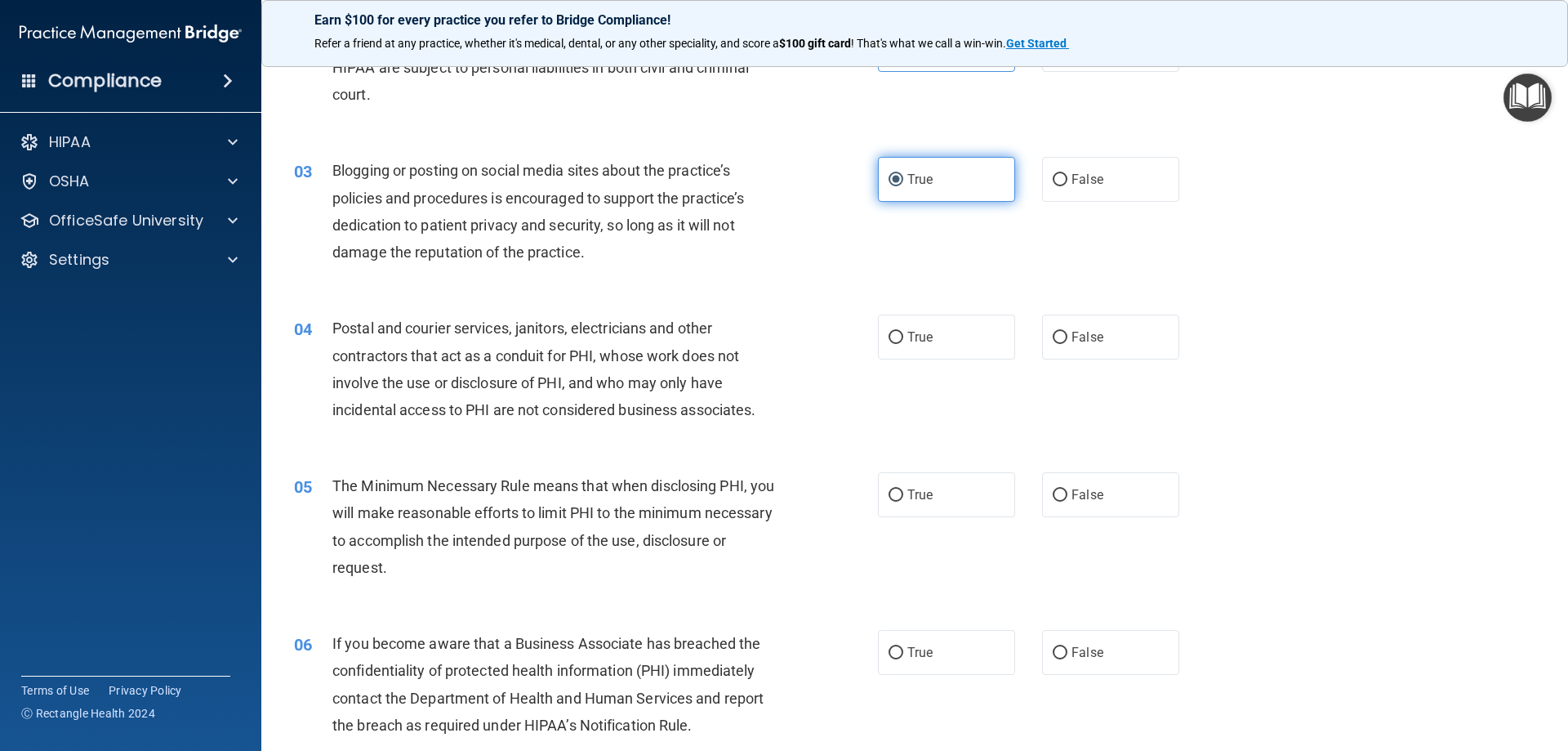
scroll to position [245, 0]
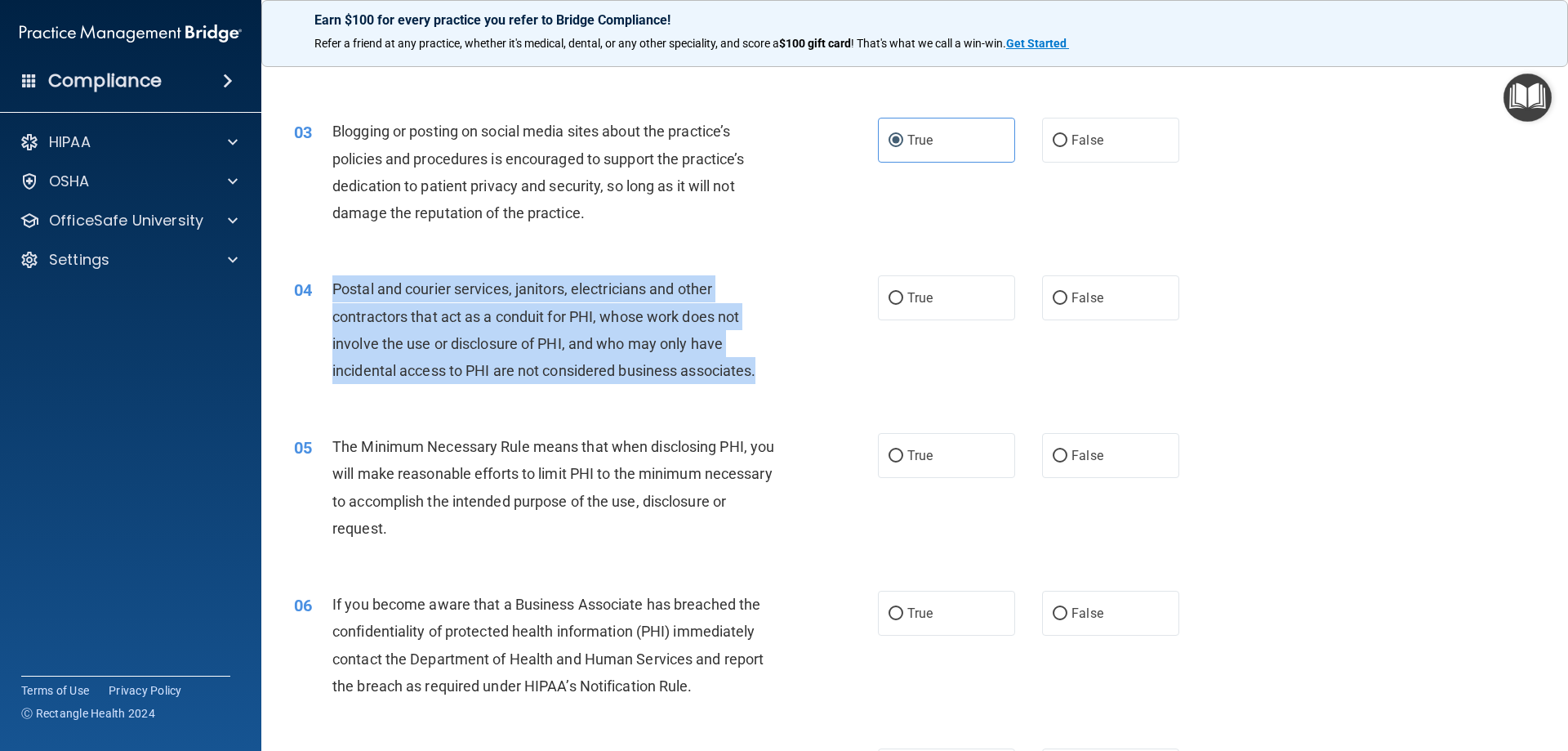
drag, startPoint x: 323, startPoint y: 281, endPoint x: 776, endPoint y: 379, distance: 463.5
click at [776, 379] on div "04 Postal and courier services, janitors, electricians and other contractors th…" at bounding box center [586, 333] width 633 height 117
copy div "Postal and courier services, janitors, electricians and other contractors that …"
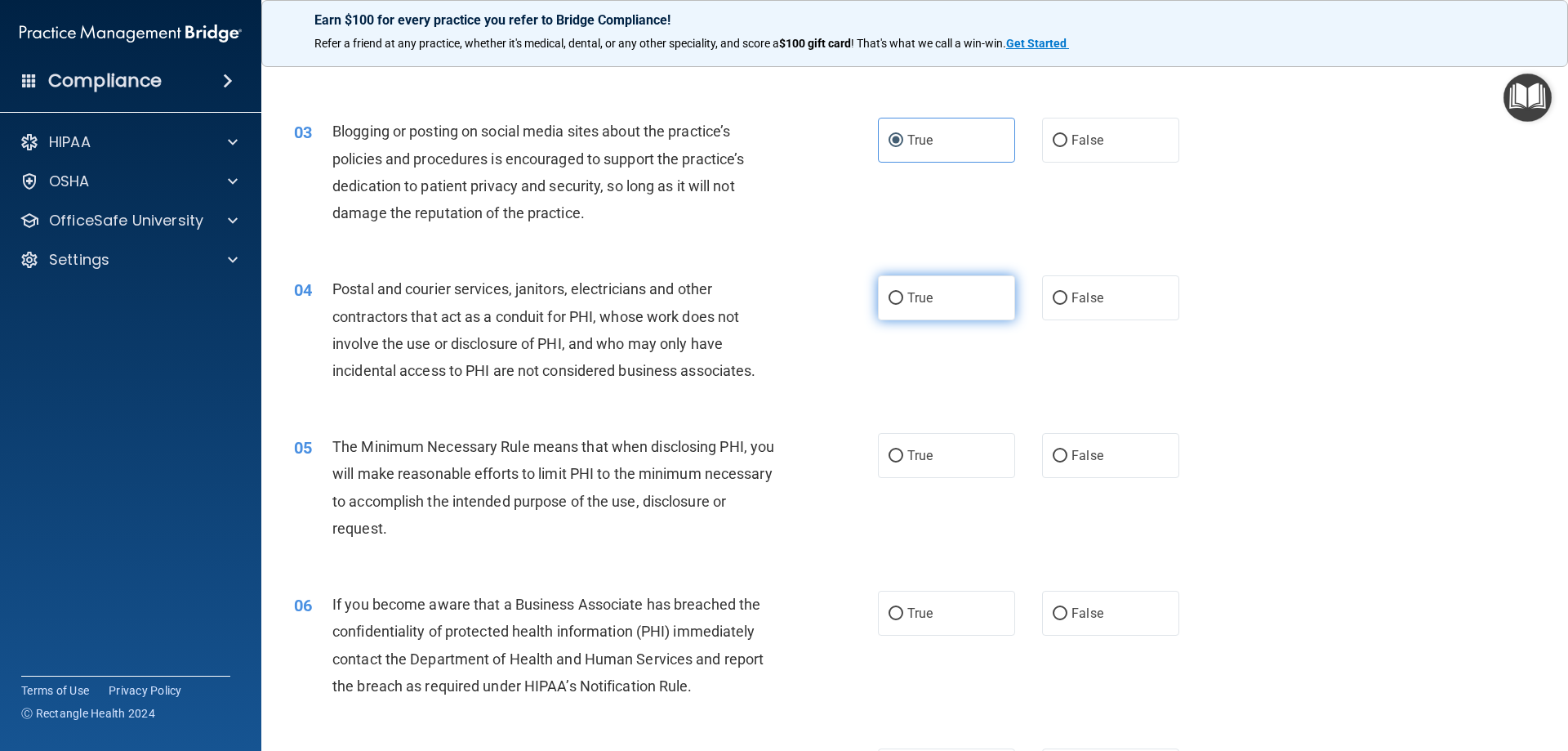
click at [907, 294] on span "True" at bounding box center [920, 297] width 26 height 16
click at [903, 294] on input "True" at bounding box center [895, 298] width 15 height 12
radio input "true"
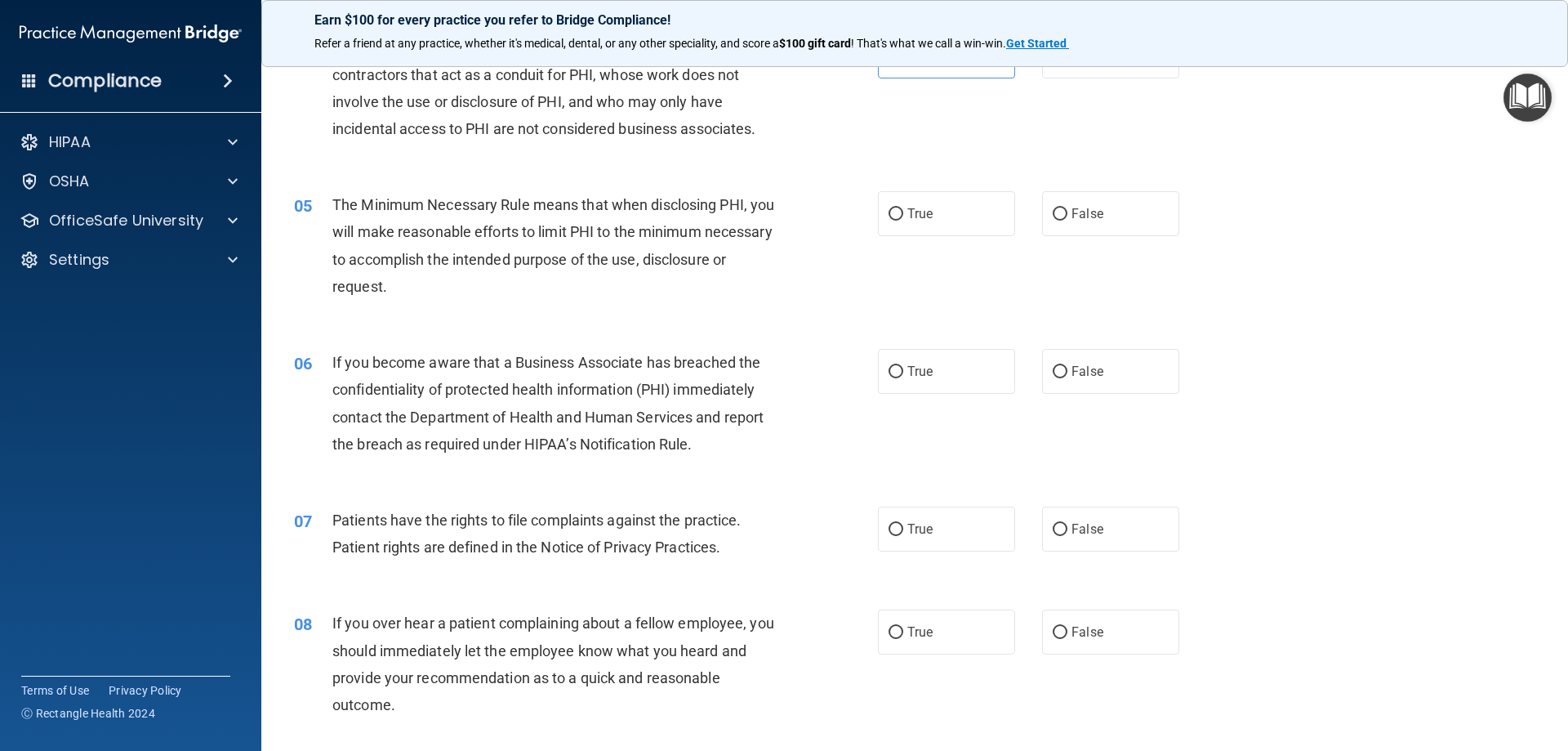
scroll to position [490, 0]
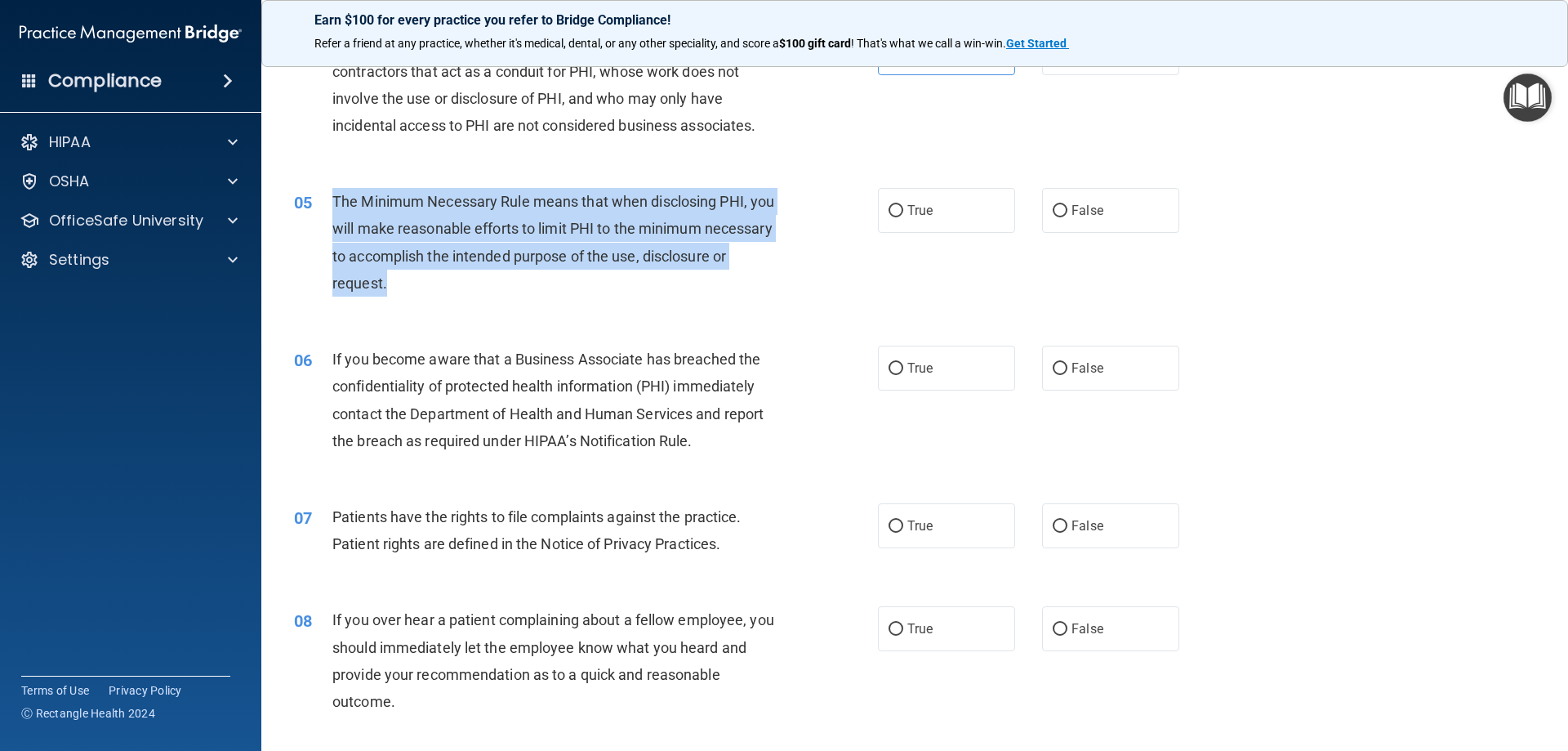
drag, startPoint x: 322, startPoint y: 195, endPoint x: 495, endPoint y: 292, distance: 198.3
click at [495, 292] on div "05 The Minimum Necessary Rule means that when disclosing PHI, you will make rea…" at bounding box center [586, 246] width 633 height 117
copy div "The Minimum Necessary Rule means that when disclosing PHI, you will make reason…"
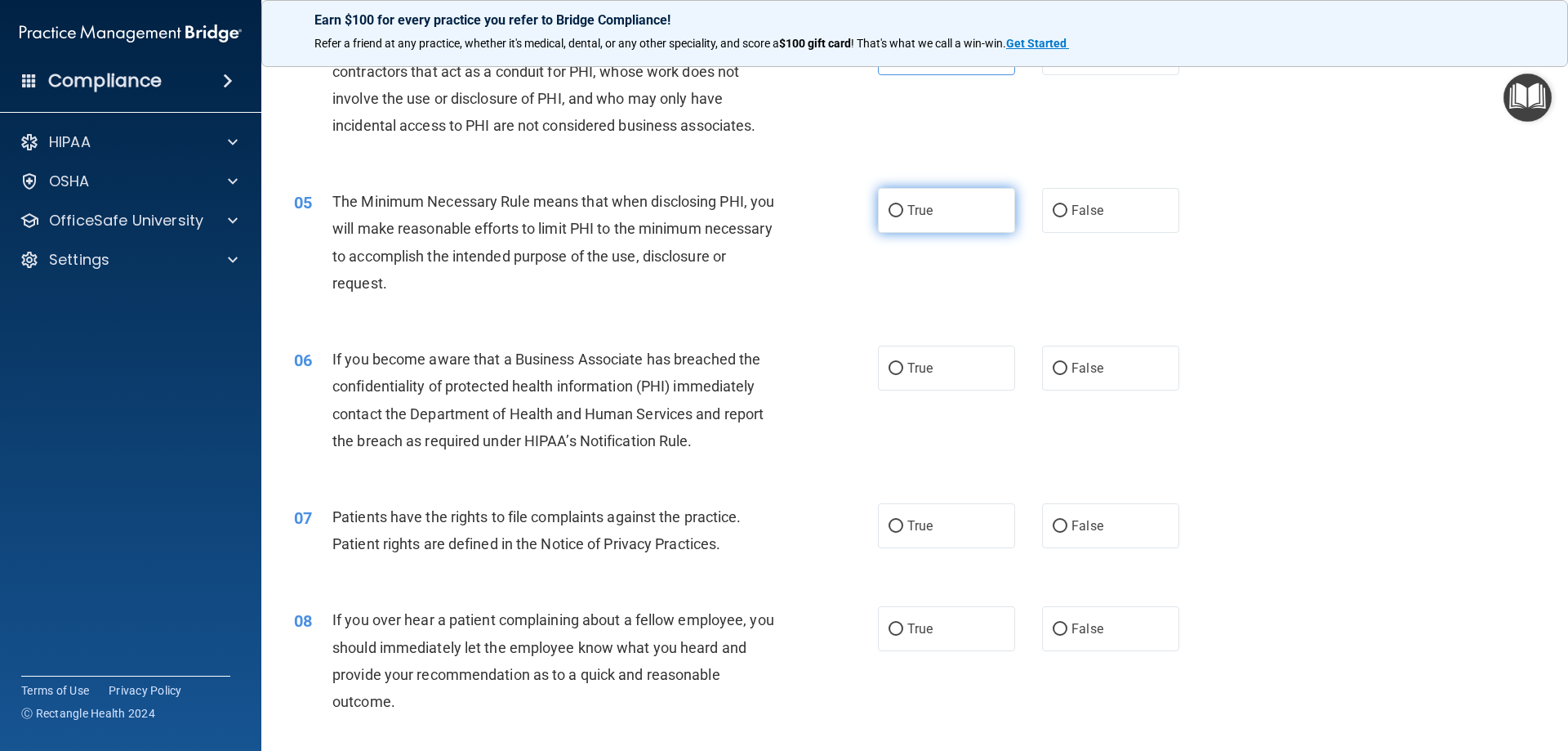
click at [897, 211] on label "True" at bounding box center [947, 210] width 138 height 45
click at [897, 211] on input "True" at bounding box center [895, 210] width 15 height 12
radio input "true"
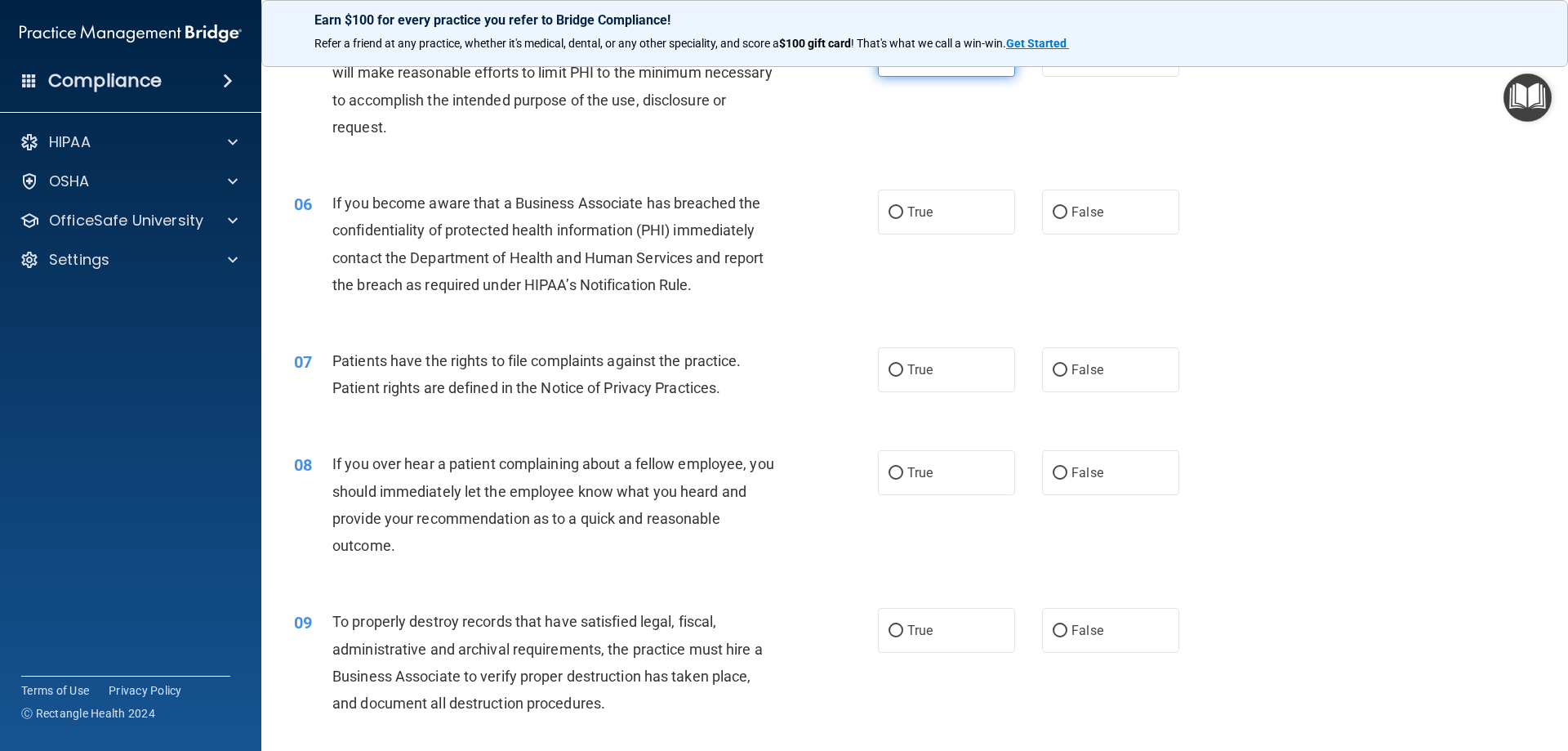
scroll to position [654, 0]
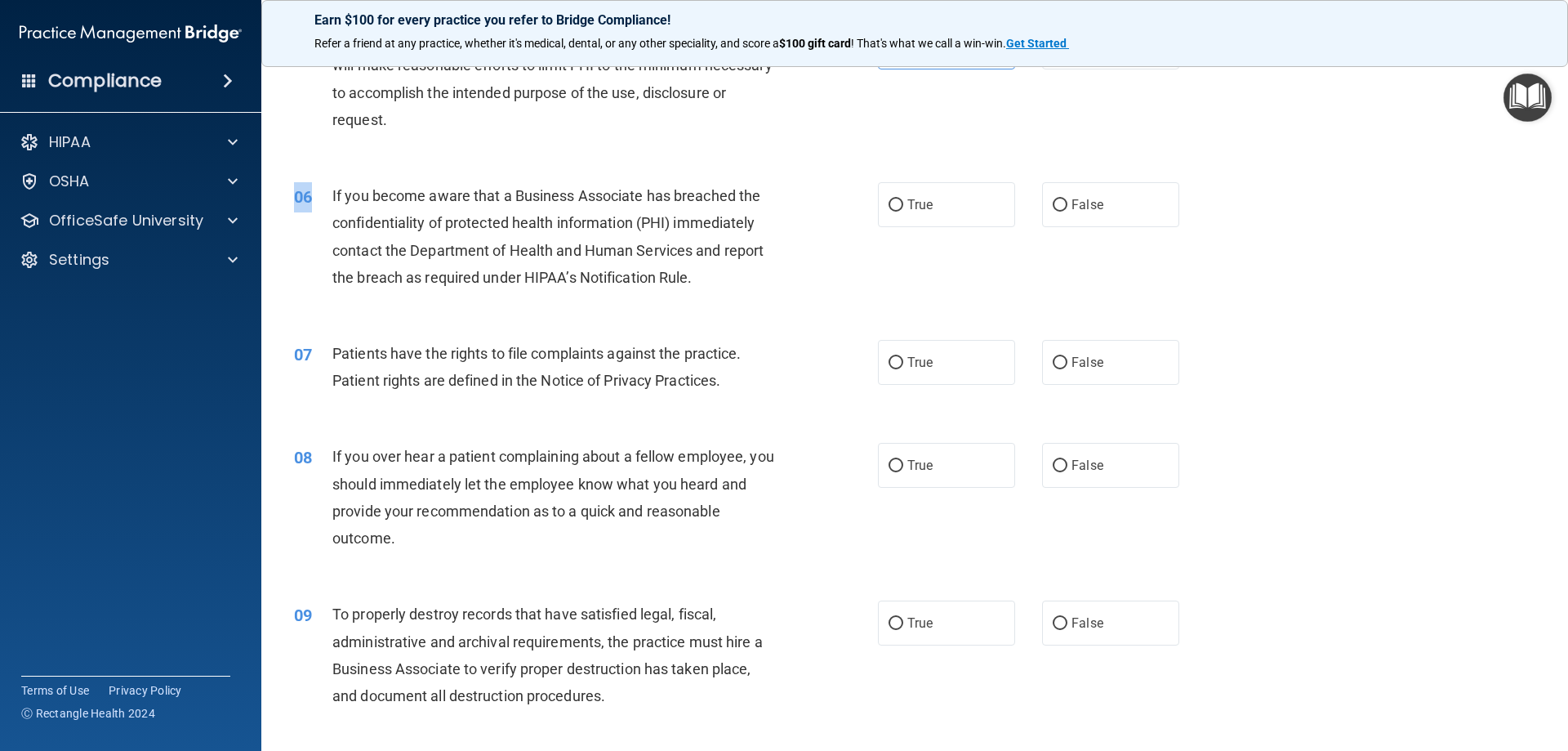
drag, startPoint x: 329, startPoint y: 185, endPoint x: 747, endPoint y: 308, distance: 435.7
click at [747, 308] on div "06 If you become aware that a Business Associate has breached the confidentiali…" at bounding box center [915, 241] width 1266 height 158
click at [450, 220] on span "If you become aware that a Business Associate has breached the confidentiality …" at bounding box center [548, 237] width 431 height 99
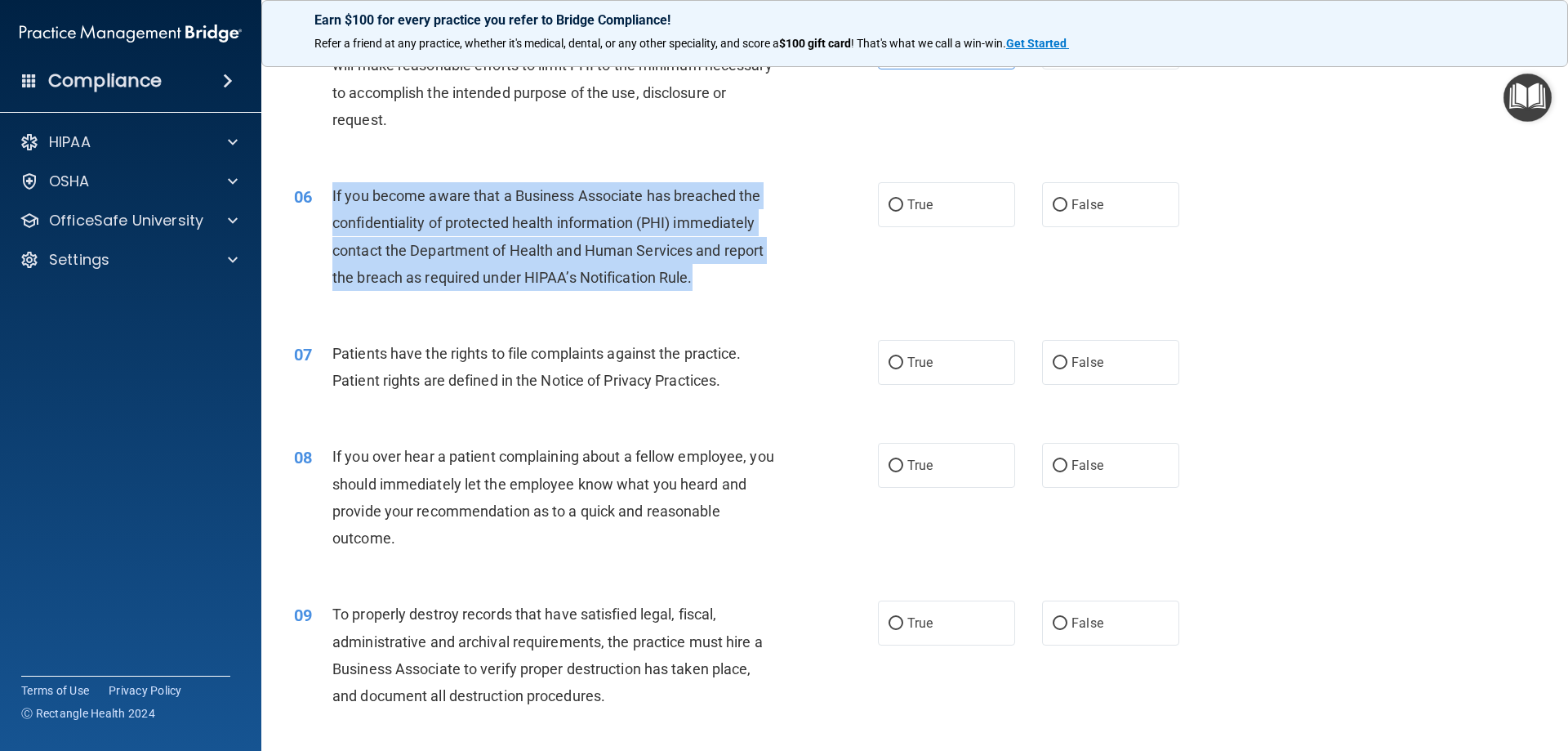
drag, startPoint x: 324, startPoint y: 187, endPoint x: 701, endPoint y: 281, distance: 388.5
click at [701, 281] on div "06 If you become aware that a Business Associate has breached the confidentiali…" at bounding box center [586, 240] width 633 height 117
copy div "If you become aware that a Business Associate has breached the confidentiality …"
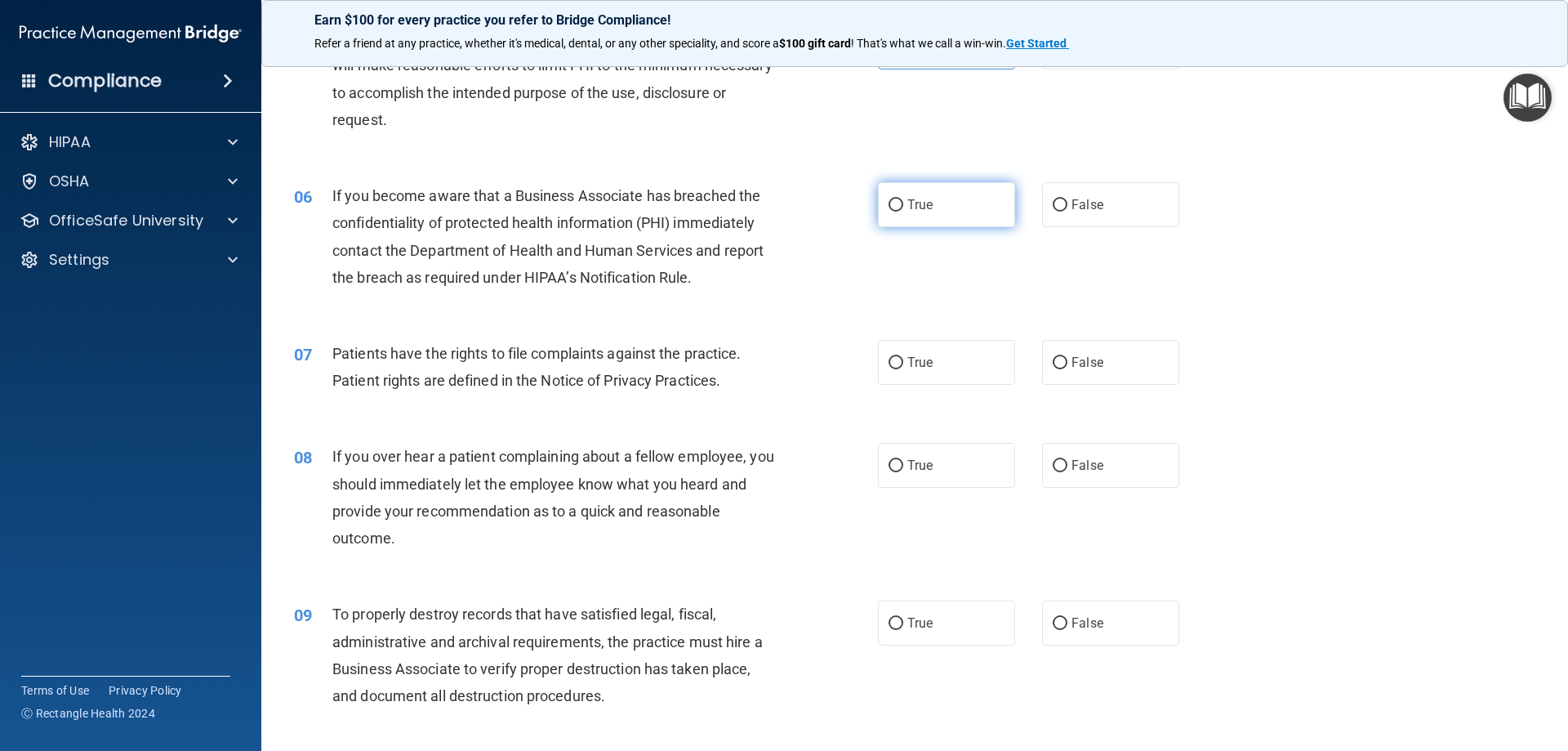
click at [930, 182] on label "True" at bounding box center [947, 204] width 138 height 45
click at [903, 199] on input "True" at bounding box center [895, 205] width 15 height 12
radio input "true"
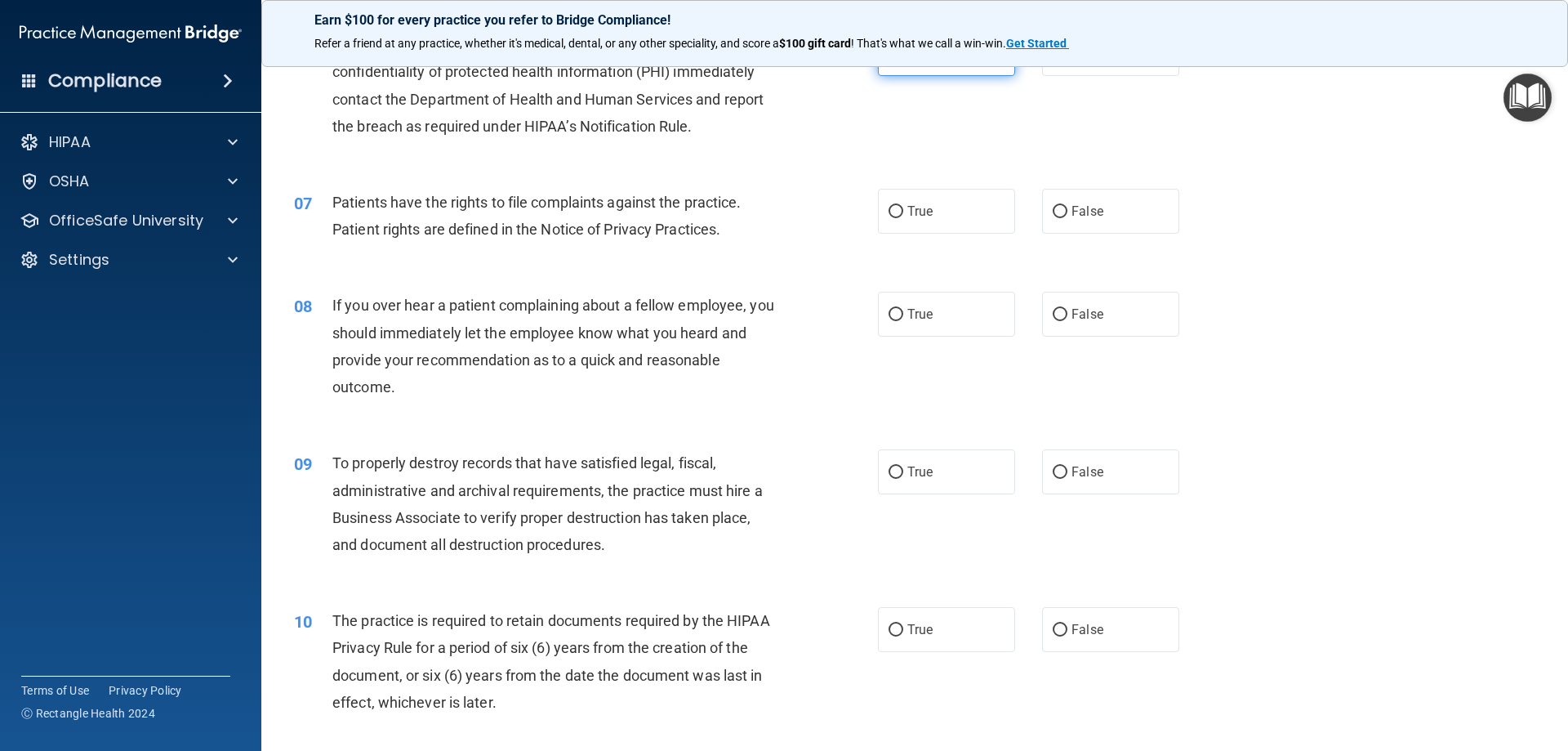
scroll to position [817, 0]
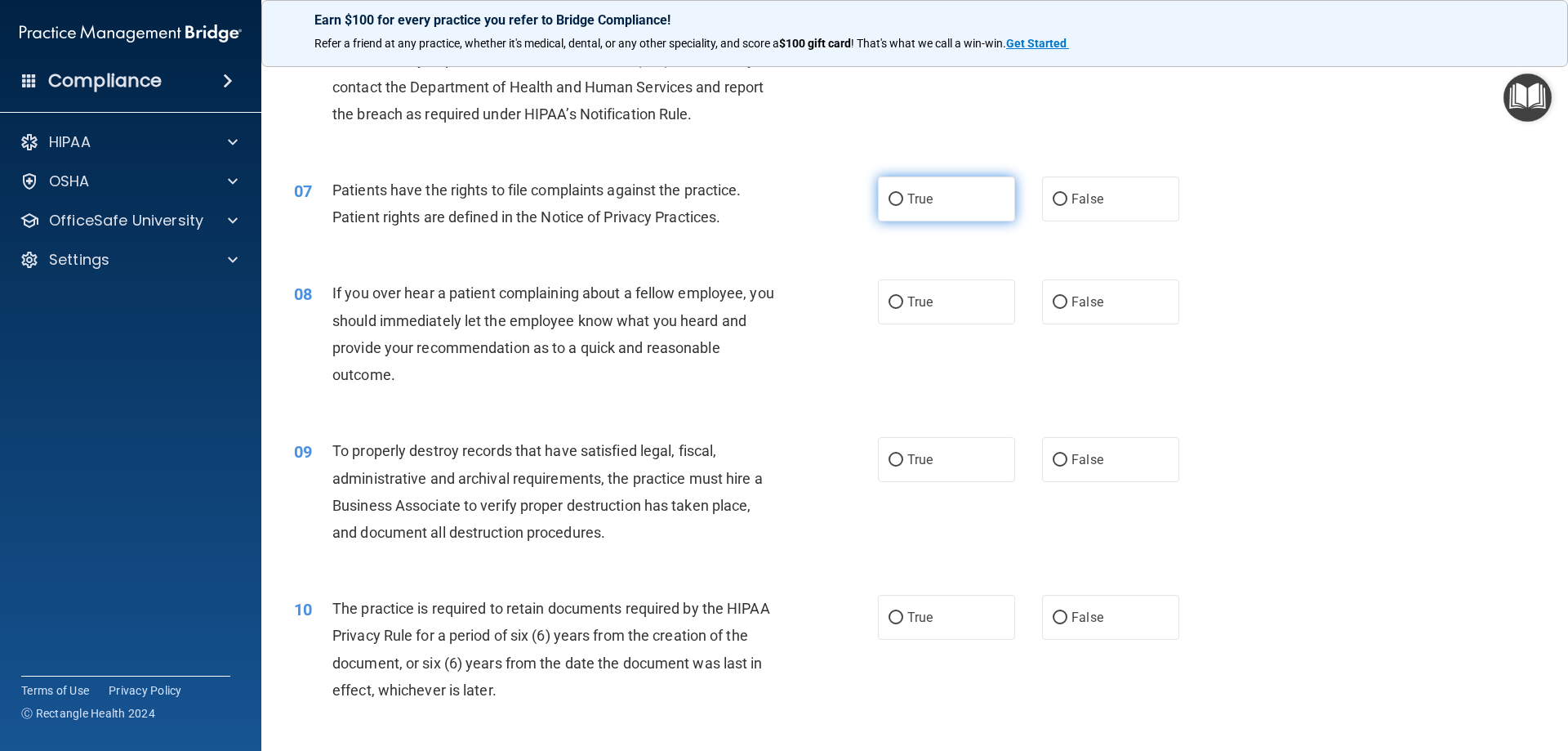
click at [900, 211] on label "True" at bounding box center [947, 198] width 138 height 45
click at [900, 206] on input "True" at bounding box center [895, 199] width 15 height 12
radio input "true"
click at [1077, 292] on label "False" at bounding box center [1111, 301] width 138 height 45
click at [1067, 297] on input "False" at bounding box center [1060, 302] width 15 height 12
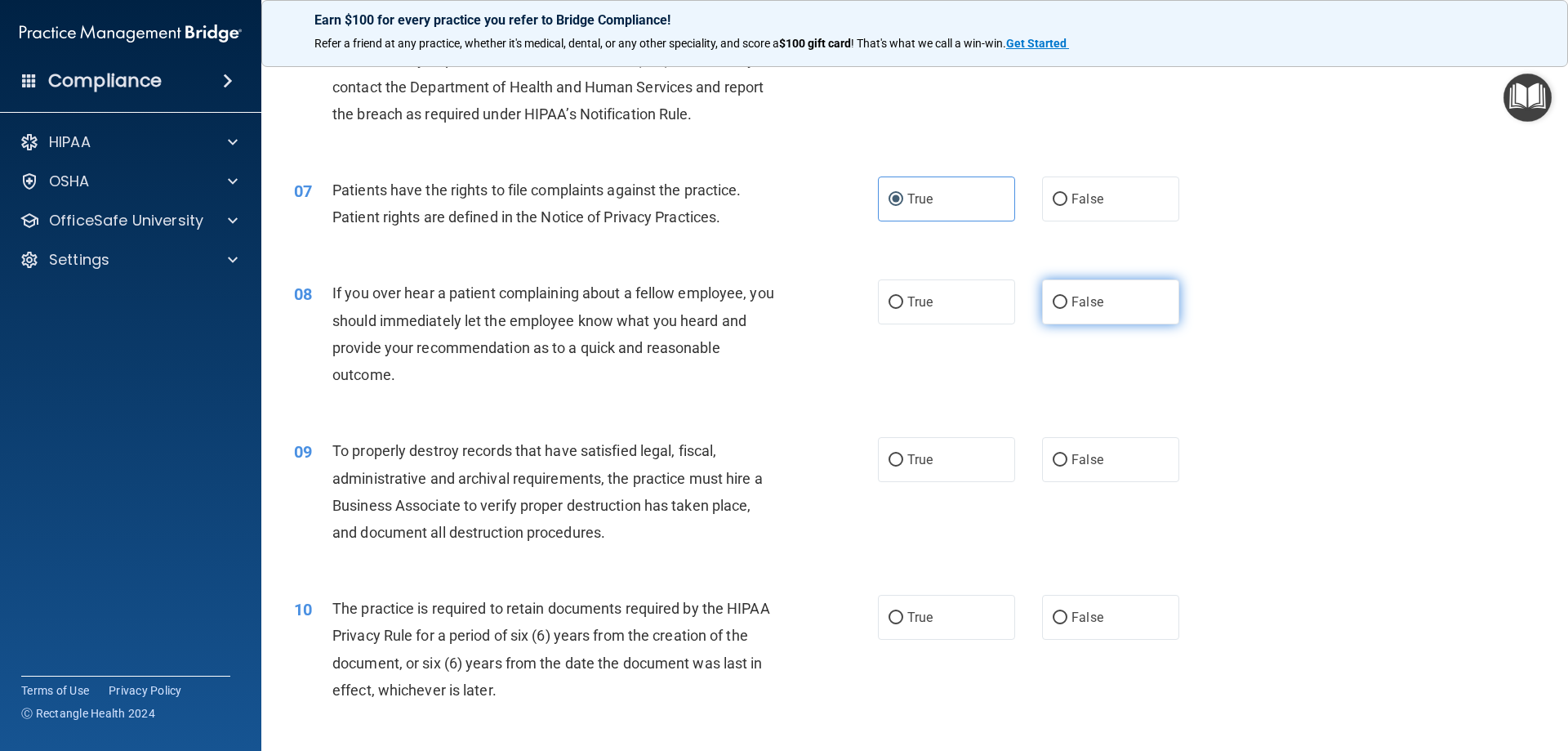
radio input "true"
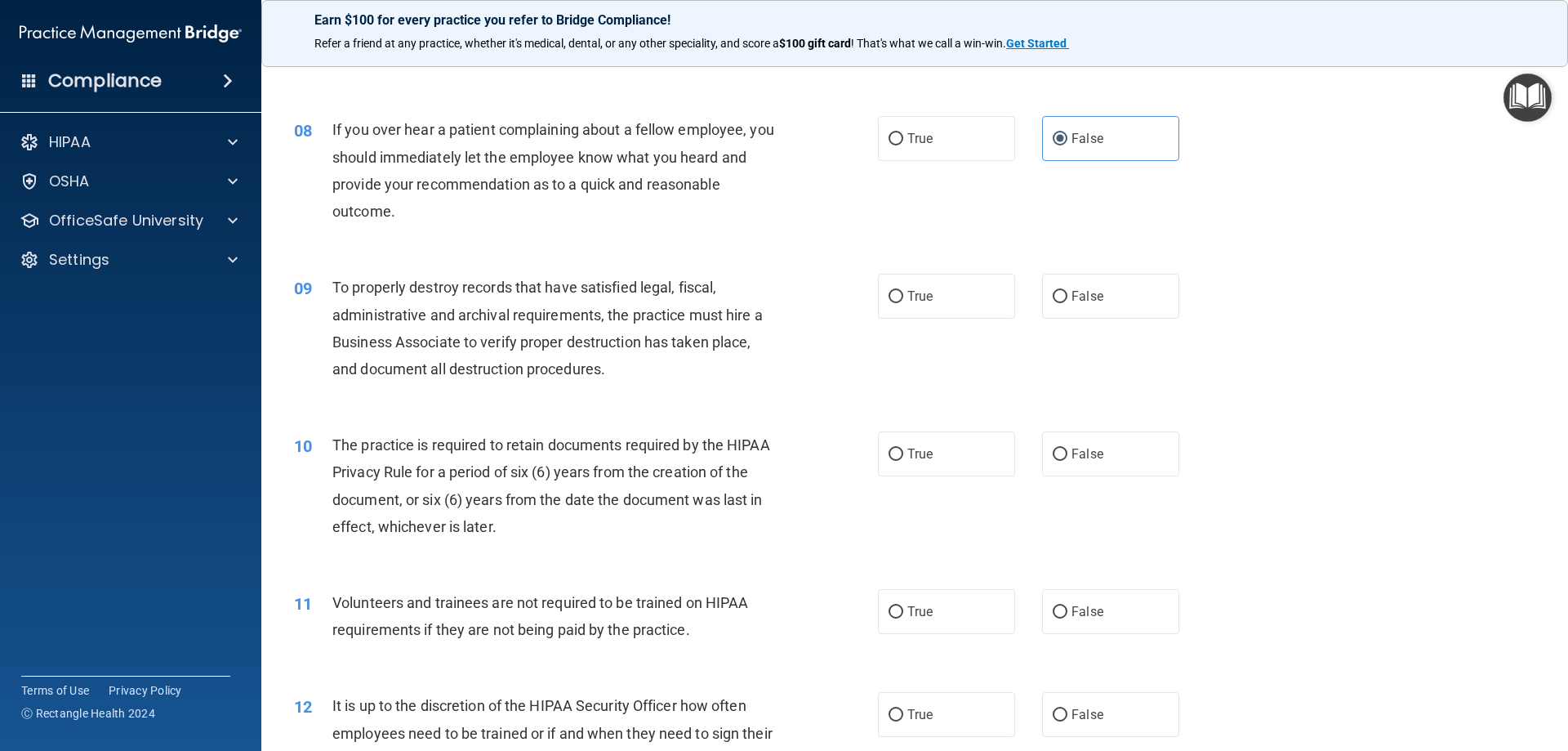
scroll to position [1062, 0]
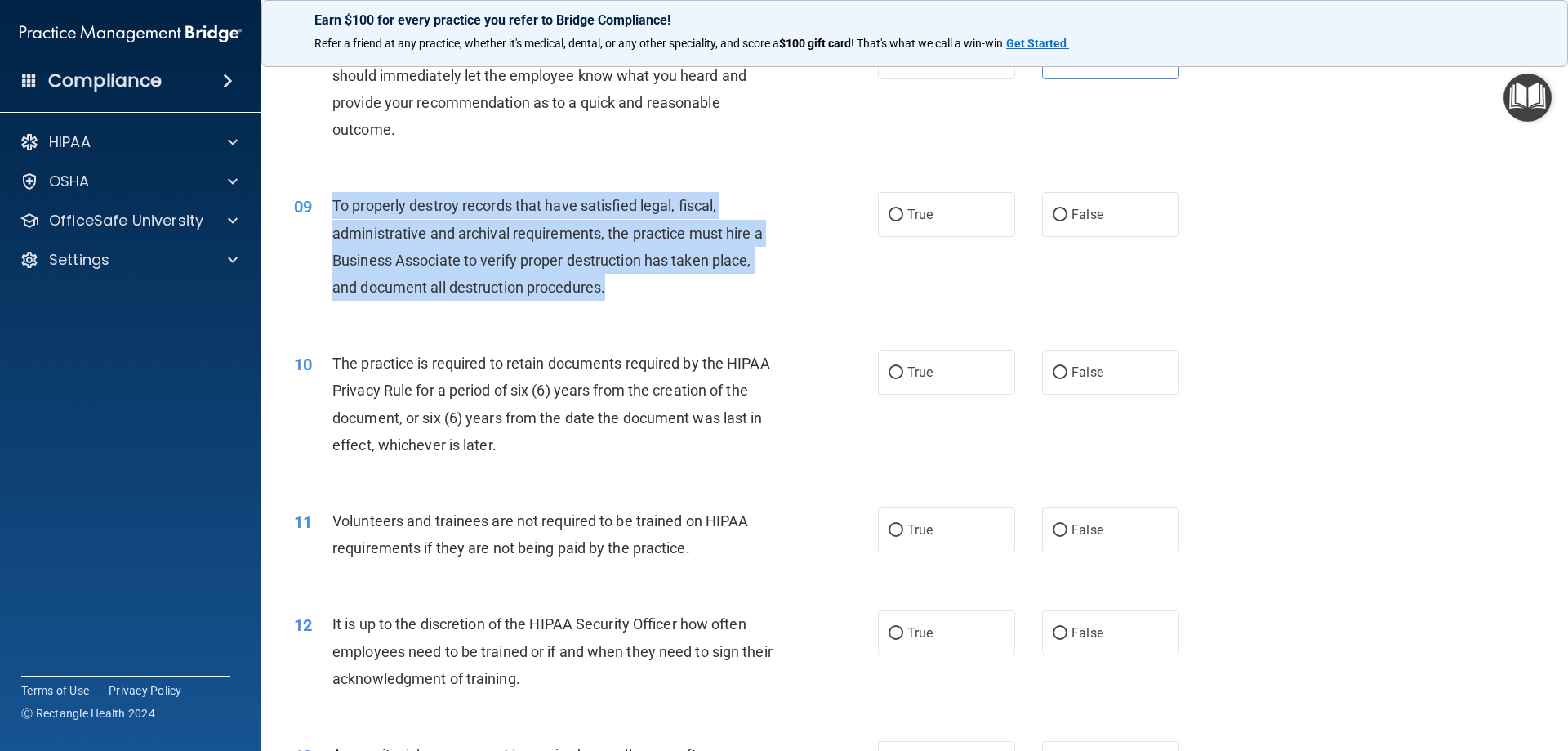
drag, startPoint x: 323, startPoint y: 193, endPoint x: 658, endPoint y: 297, distance: 350.8
click at [658, 297] on div "09 To properly destroy records that have satisfied legal, fiscal, administrativ…" at bounding box center [586, 250] width 633 height 117
copy div "To properly destroy records that have satisfied legal, fiscal, administrative a…"
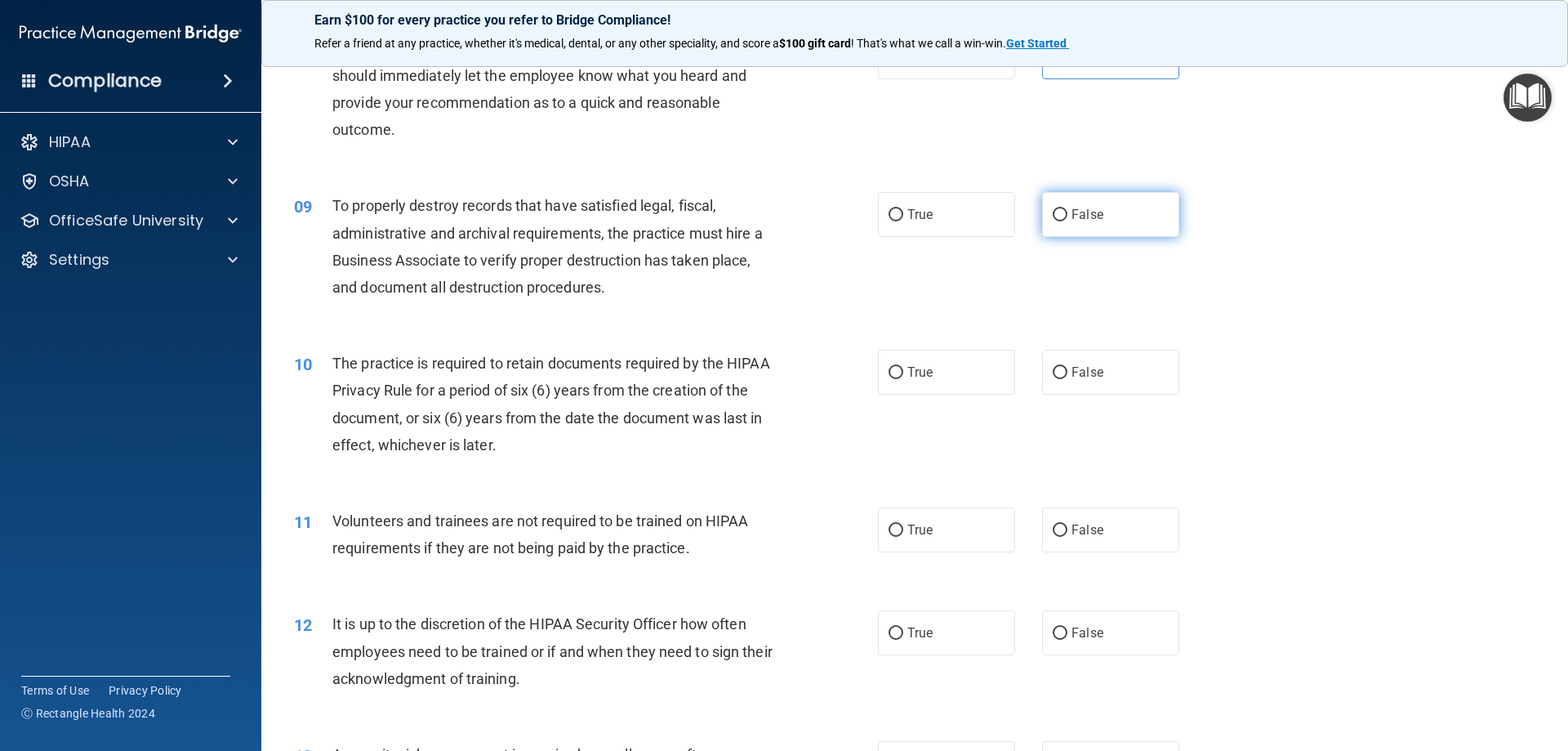
click at [1080, 211] on span "False" at bounding box center [1087, 214] width 32 height 16
click at [1067, 211] on input "False" at bounding box center [1060, 215] width 15 height 12
radio input "true"
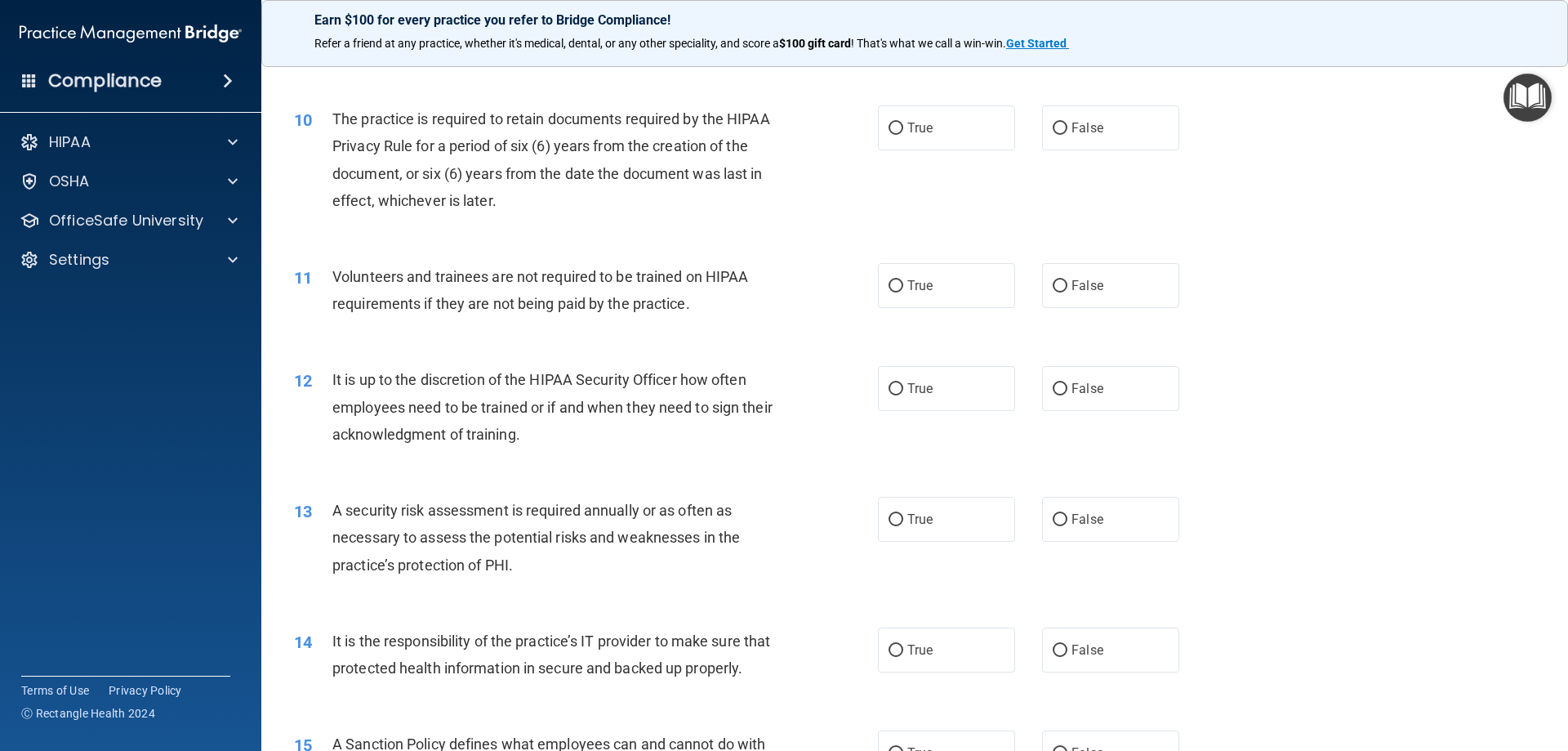
scroll to position [1307, 0]
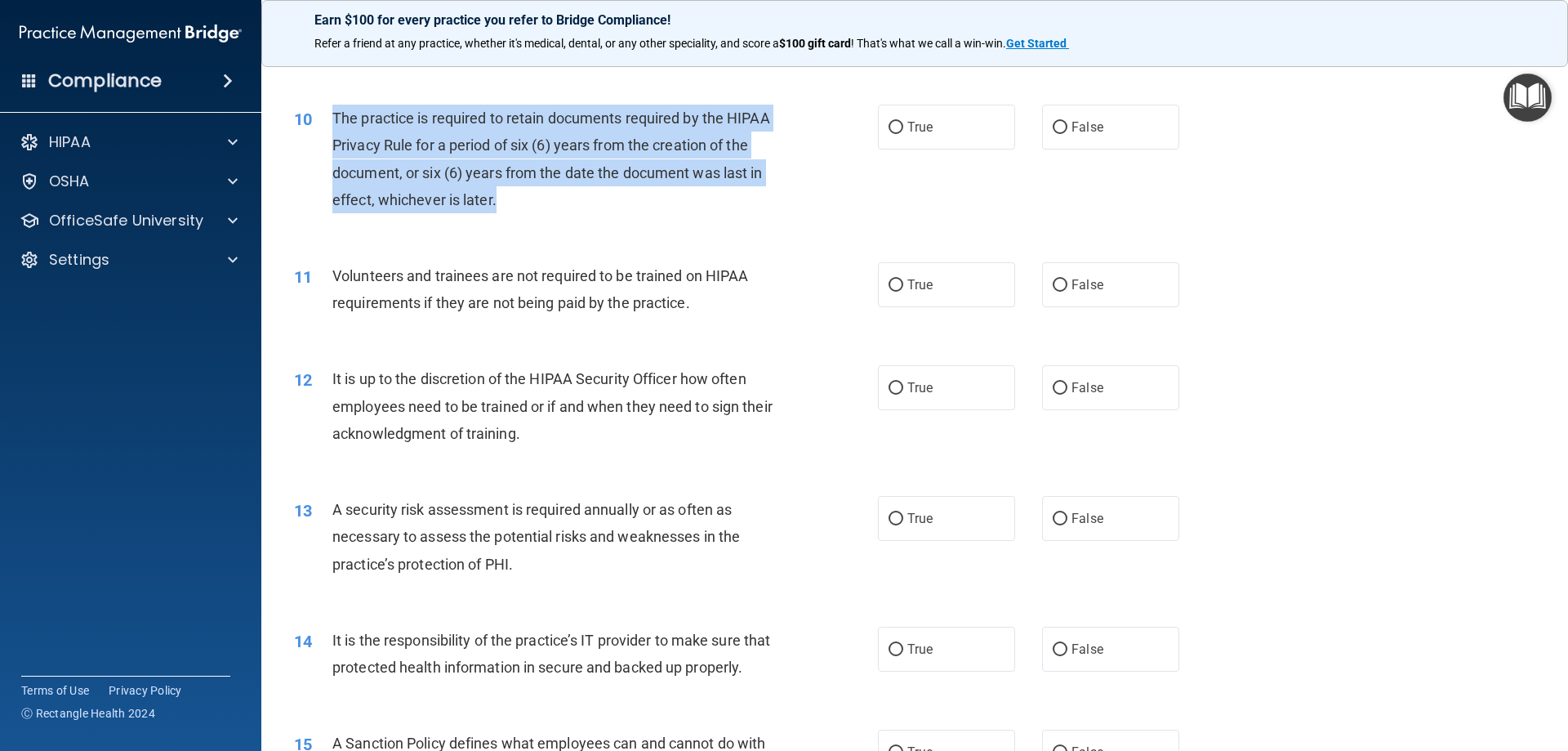
drag, startPoint x: 331, startPoint y: 111, endPoint x: 500, endPoint y: 195, distance: 188.7
click at [500, 195] on div "The practice is required to retain documents required by the HIPAA Privacy Rule…" at bounding box center [561, 159] width 457 height 108
copy span "The practice is required to retain documents required by the HIPAA Privacy Rule…"
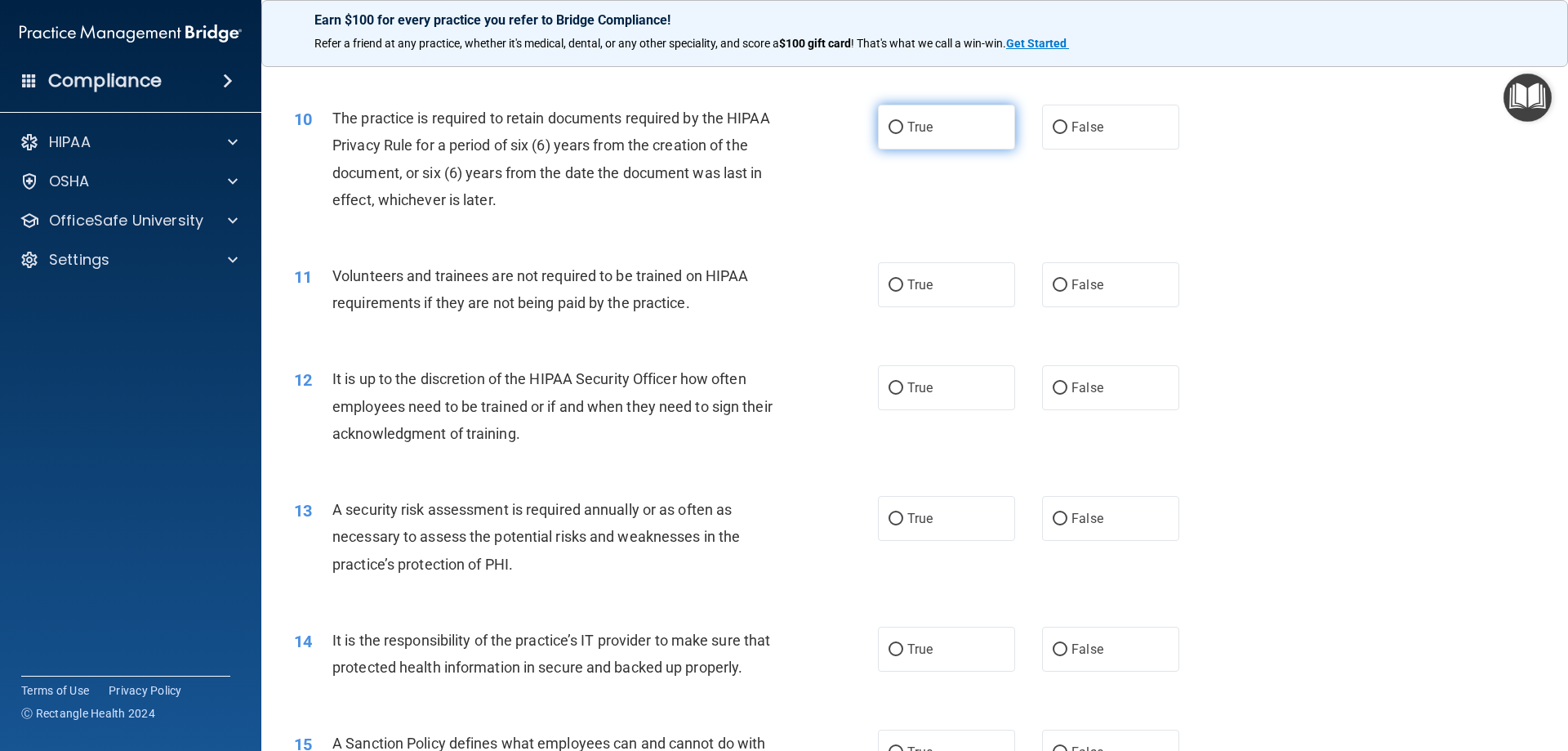
click at [915, 123] on span "True" at bounding box center [920, 127] width 26 height 16
click at [903, 123] on input "True" at bounding box center [895, 128] width 15 height 12
radio input "true"
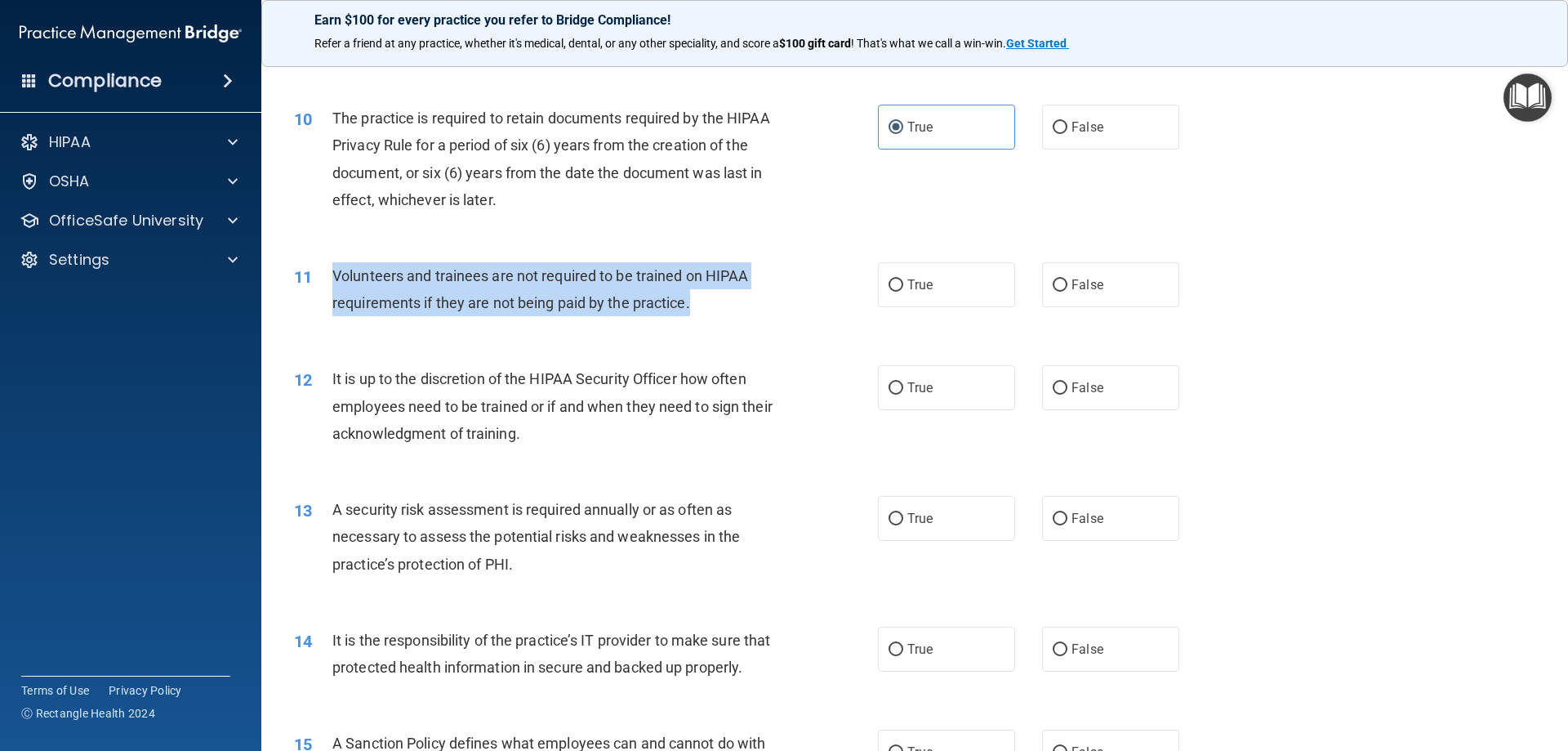
drag, startPoint x: 329, startPoint y: 274, endPoint x: 696, endPoint y: 301, distance: 368.0
click at [696, 301] on div "11 Volunteers and trainees are not required to be trained on HIPAA requirements…" at bounding box center [586, 294] width 633 height 62
copy div "Volunteers and trainees are not required to be trained on HIPAA requirements if…"
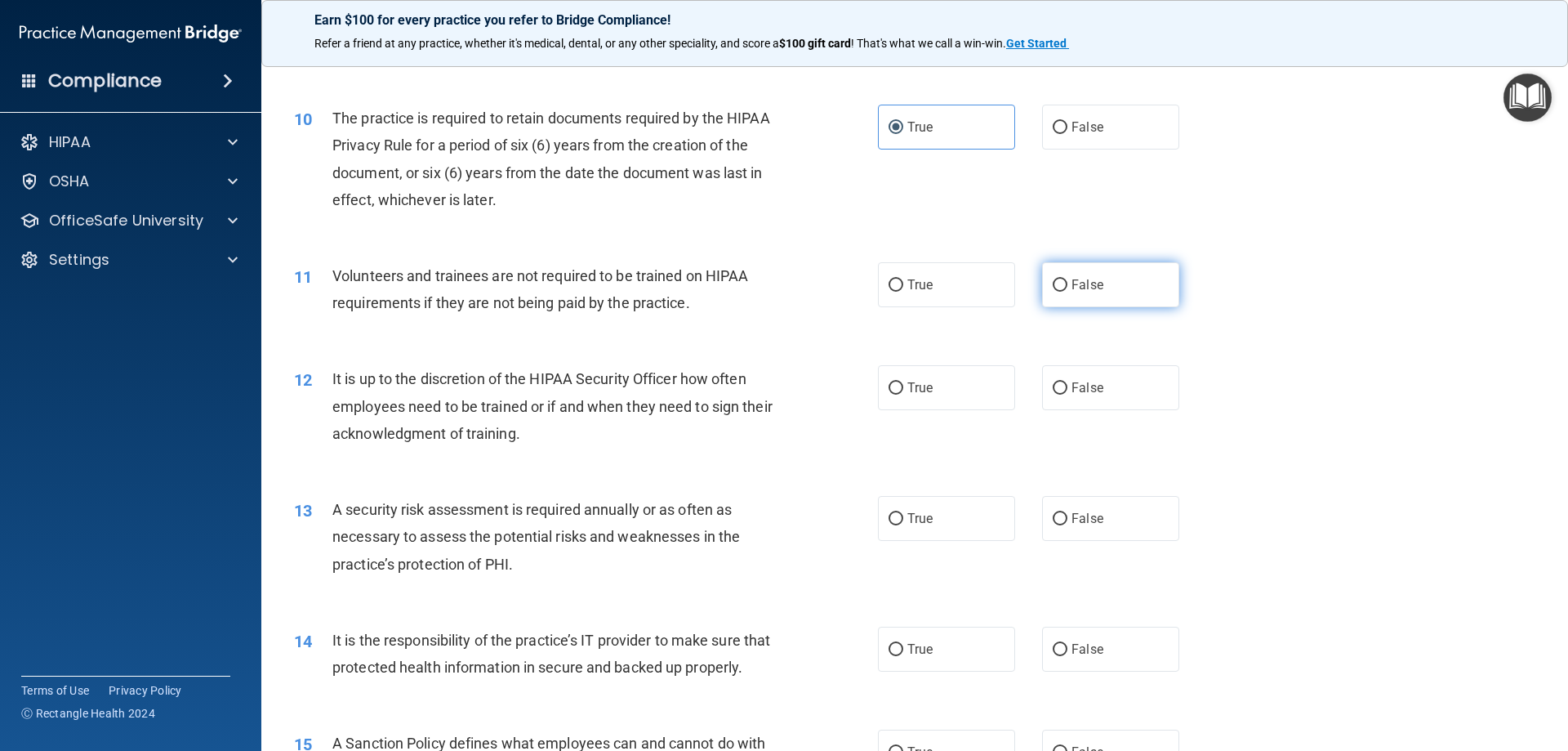
click at [1044, 264] on label "False" at bounding box center [1111, 285] width 138 height 45
click at [1052, 279] on input "False" at bounding box center [1060, 285] width 15 height 12
radio input "true"
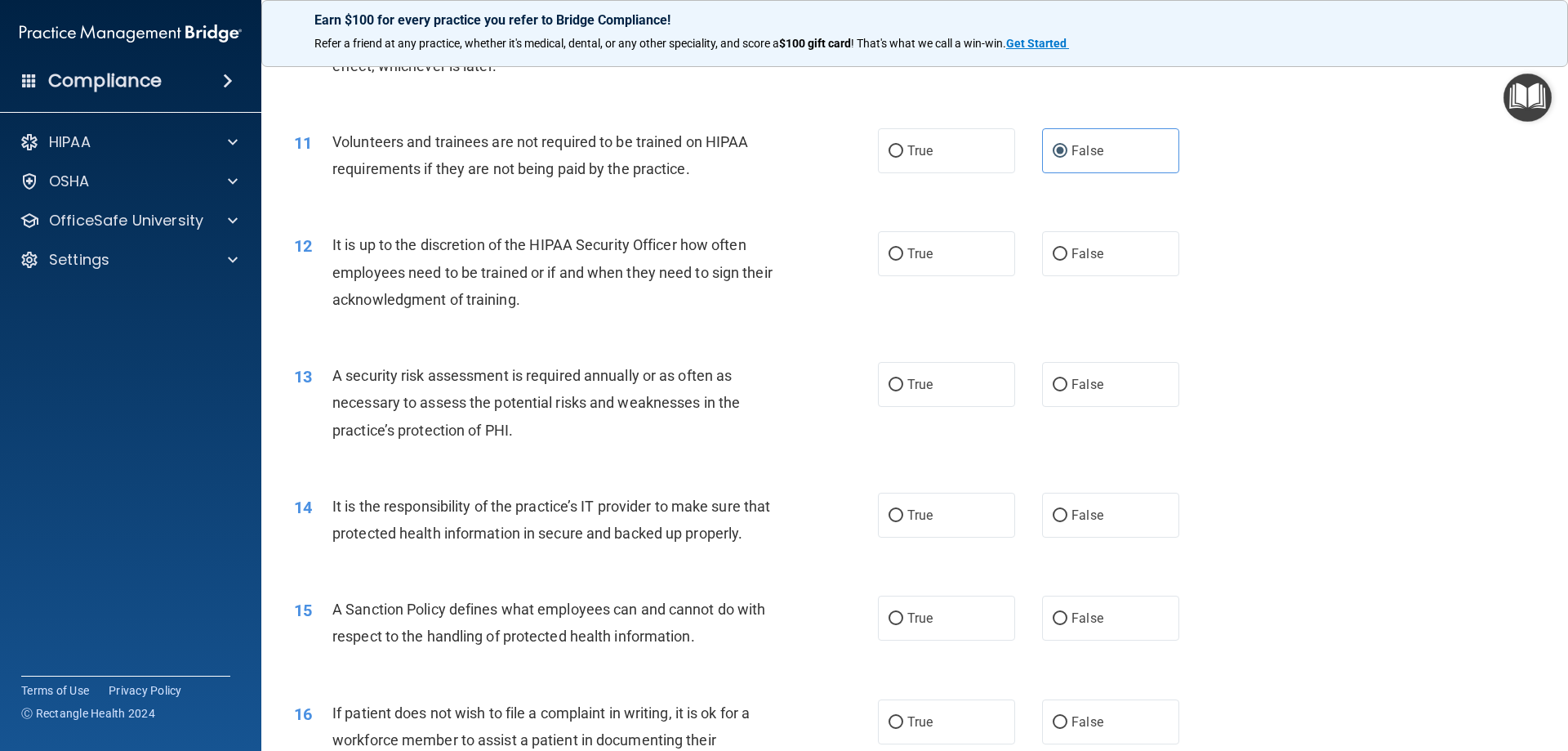
scroll to position [1471, 0]
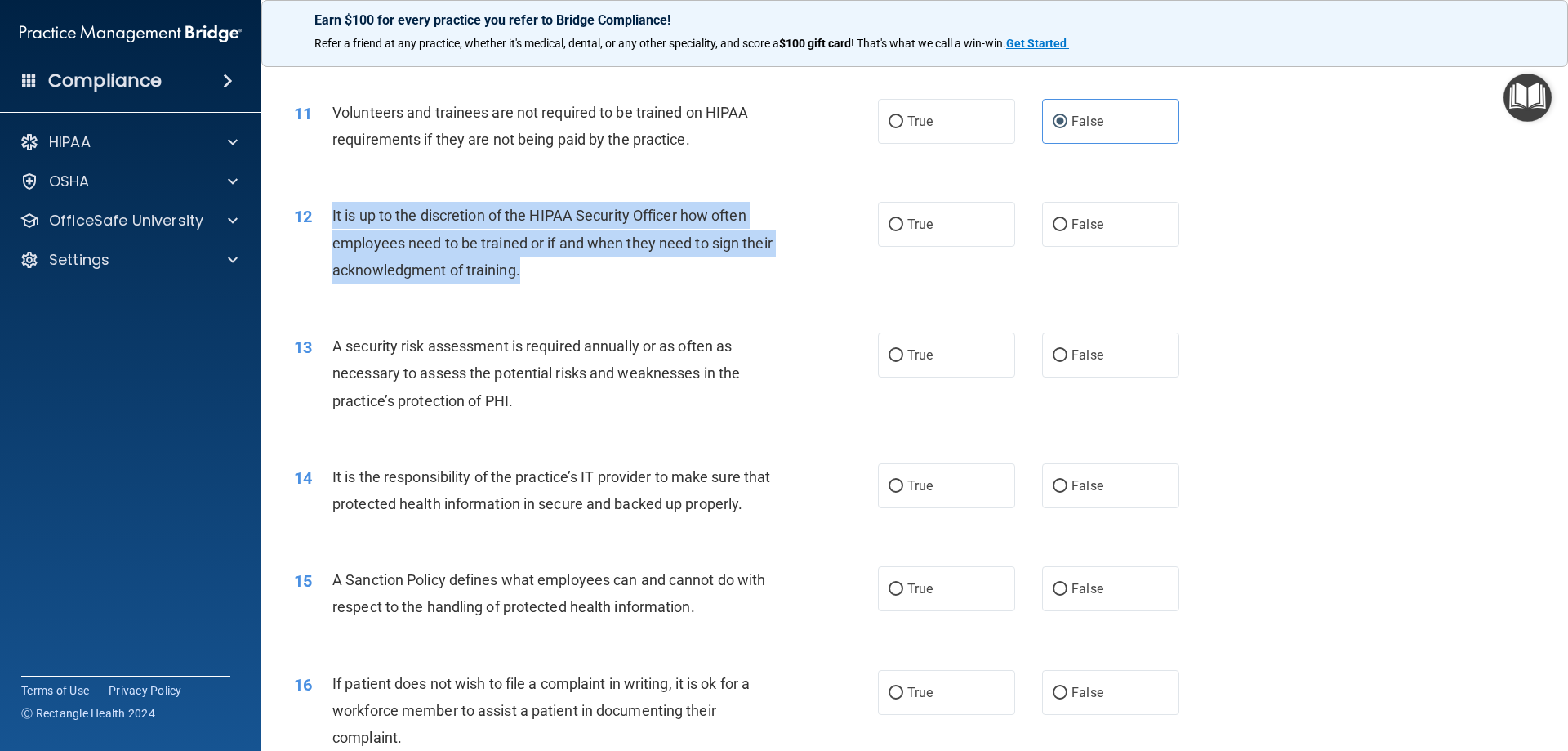
drag, startPoint x: 330, startPoint y: 211, endPoint x: 554, endPoint y: 259, distance: 229.1
click at [554, 259] on div "12 It is up to the discretion of the HIPAA Security Officer how often employees…" at bounding box center [586, 247] width 633 height 90
copy div "It is up to the discretion of the HIPAA Security Officer how often employees ne…"
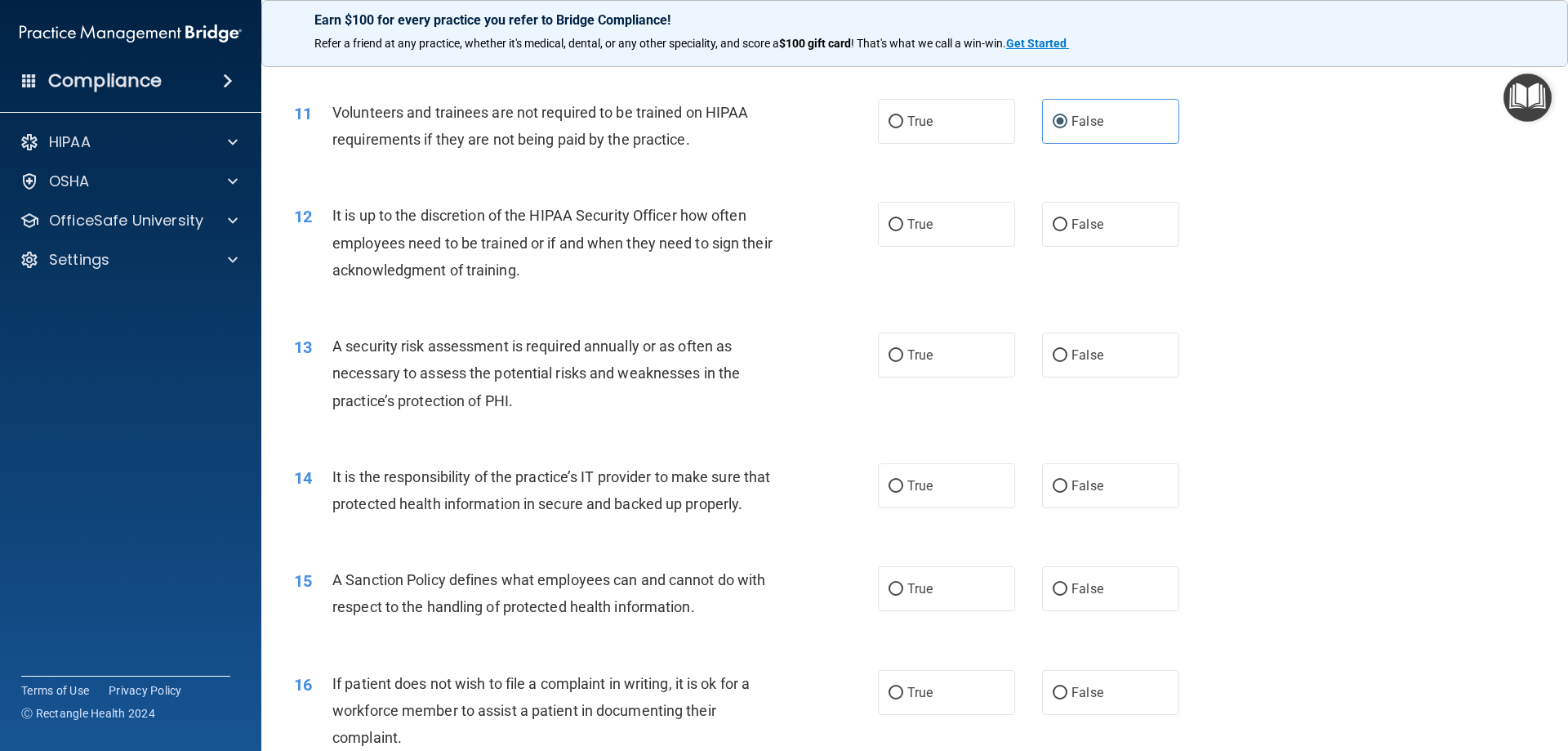
click at [495, 345] on span "A security risk assessment is required annually or as often as necessary to ass…" at bounding box center [536, 373] width 407 height 71
click at [915, 233] on label "True" at bounding box center [947, 224] width 138 height 45
click at [903, 231] on input "True" at bounding box center [895, 225] width 15 height 12
radio input "true"
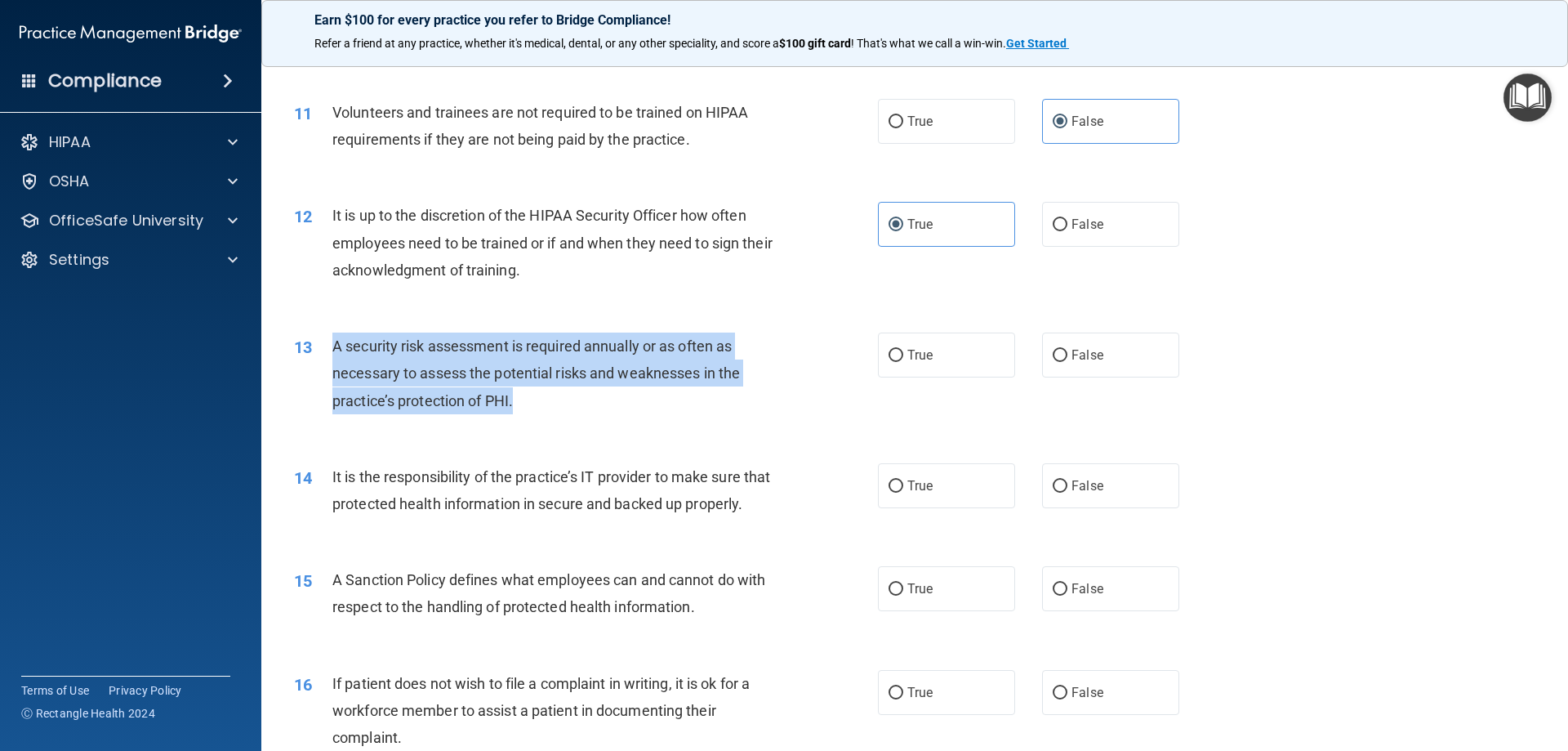
drag, startPoint x: 331, startPoint y: 344, endPoint x: 523, endPoint y: 398, distance: 199.4
click at [523, 398] on div "A security risk assessment is required annually or as often as necessary to ass…" at bounding box center [561, 373] width 457 height 82
copy span "A security risk assessment is required annually or as often as necessary to ass…"
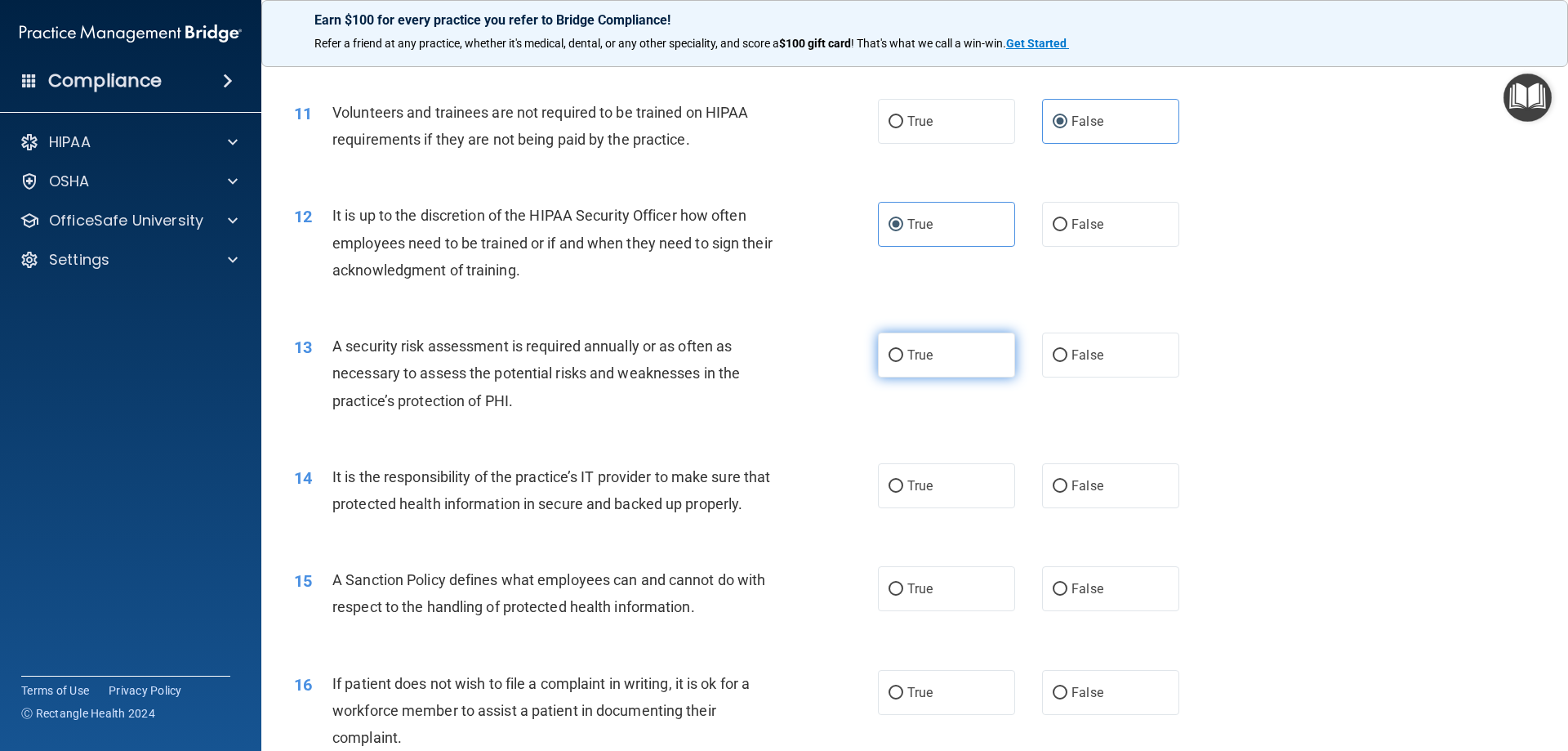
click at [917, 348] on span "True" at bounding box center [920, 354] width 26 height 16
click at [903, 350] on input "True" at bounding box center [895, 355] width 15 height 12
radio input "true"
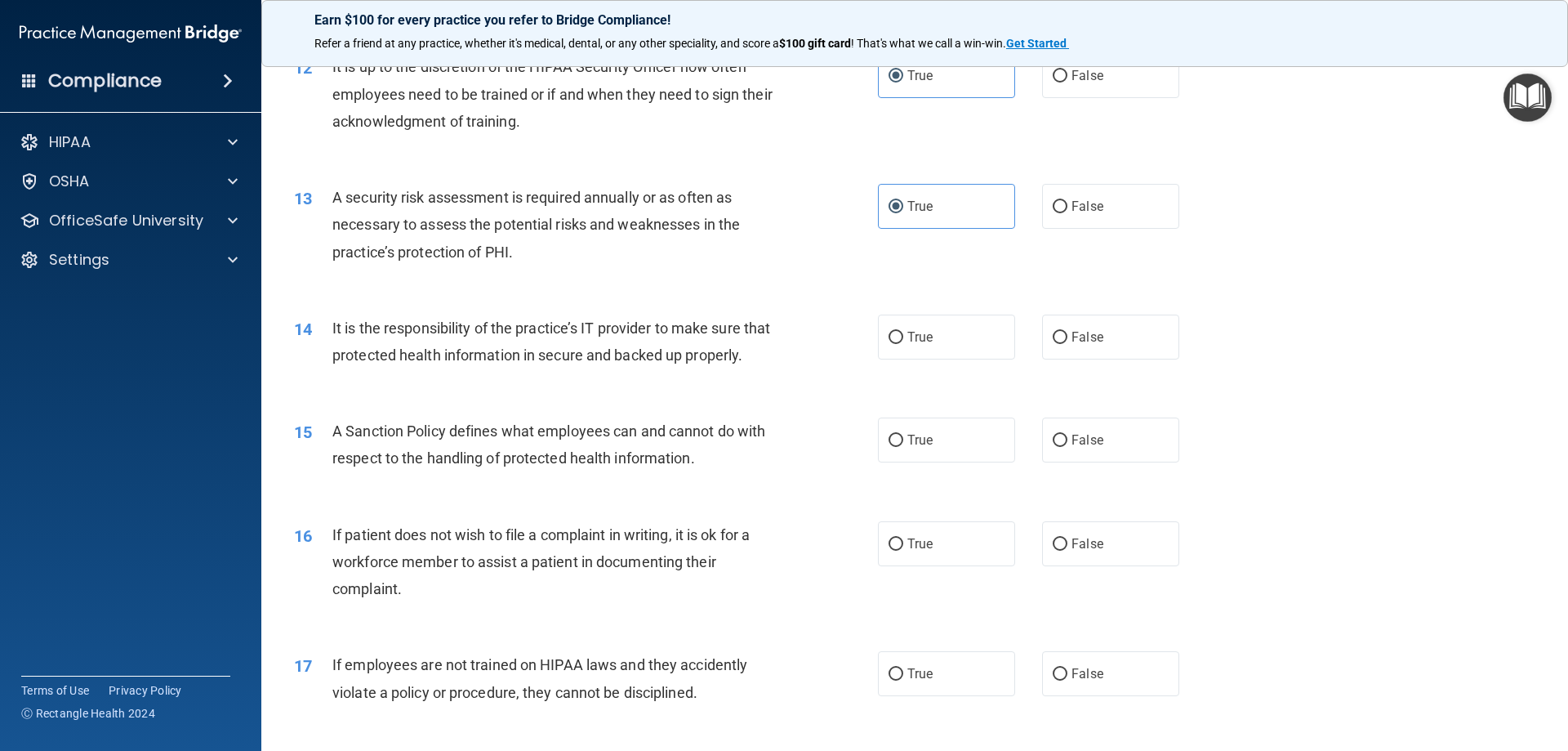
scroll to position [1634, 0]
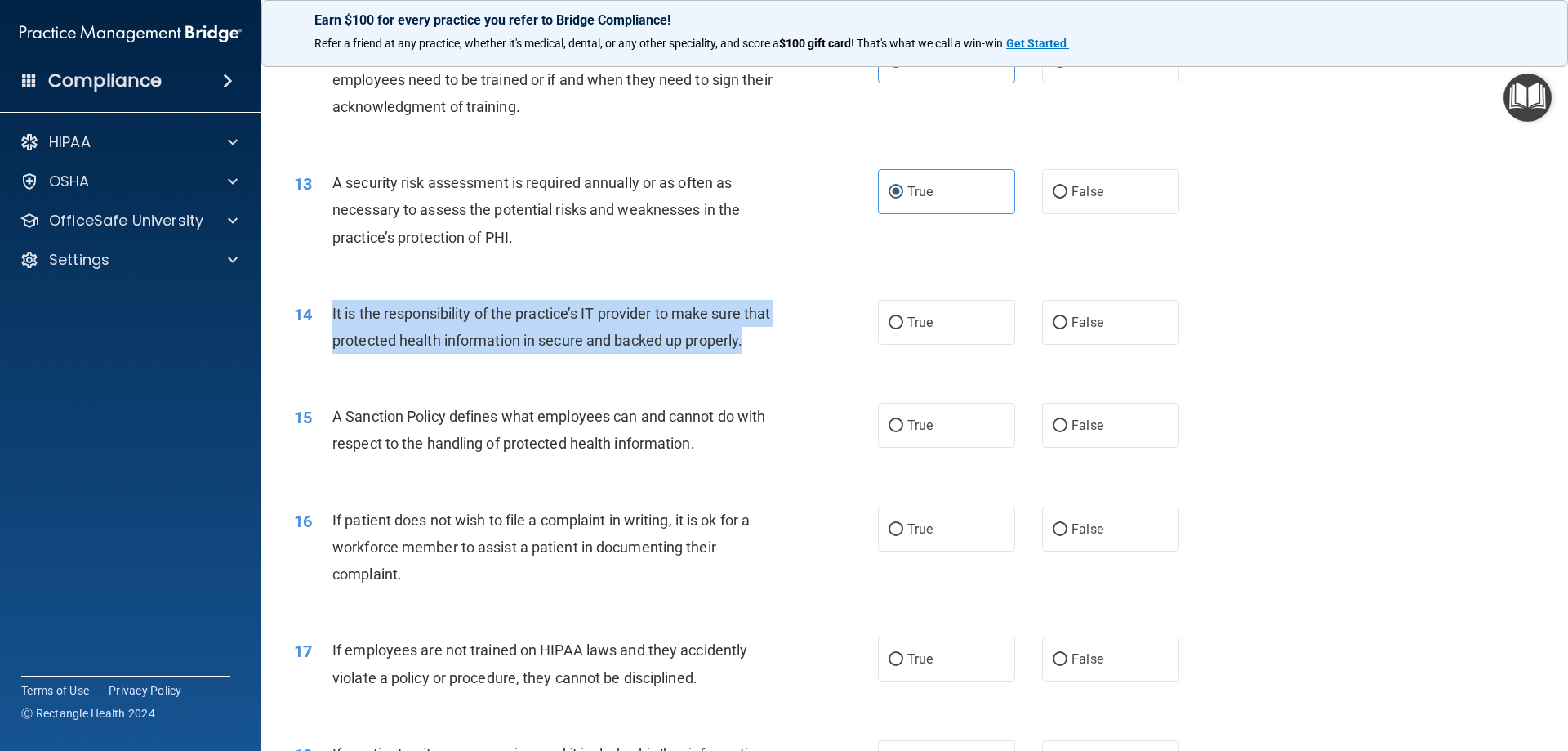
drag, startPoint x: 327, startPoint y: 308, endPoint x: 393, endPoint y: 361, distance: 84.6
click at [393, 361] on div "14 It is the responsibility of the practice’s IT provider to make sure that pro…" at bounding box center [586, 331] width 633 height 62
copy div "It is the responsibility of the practice’s IT provider to make sure that protec…"
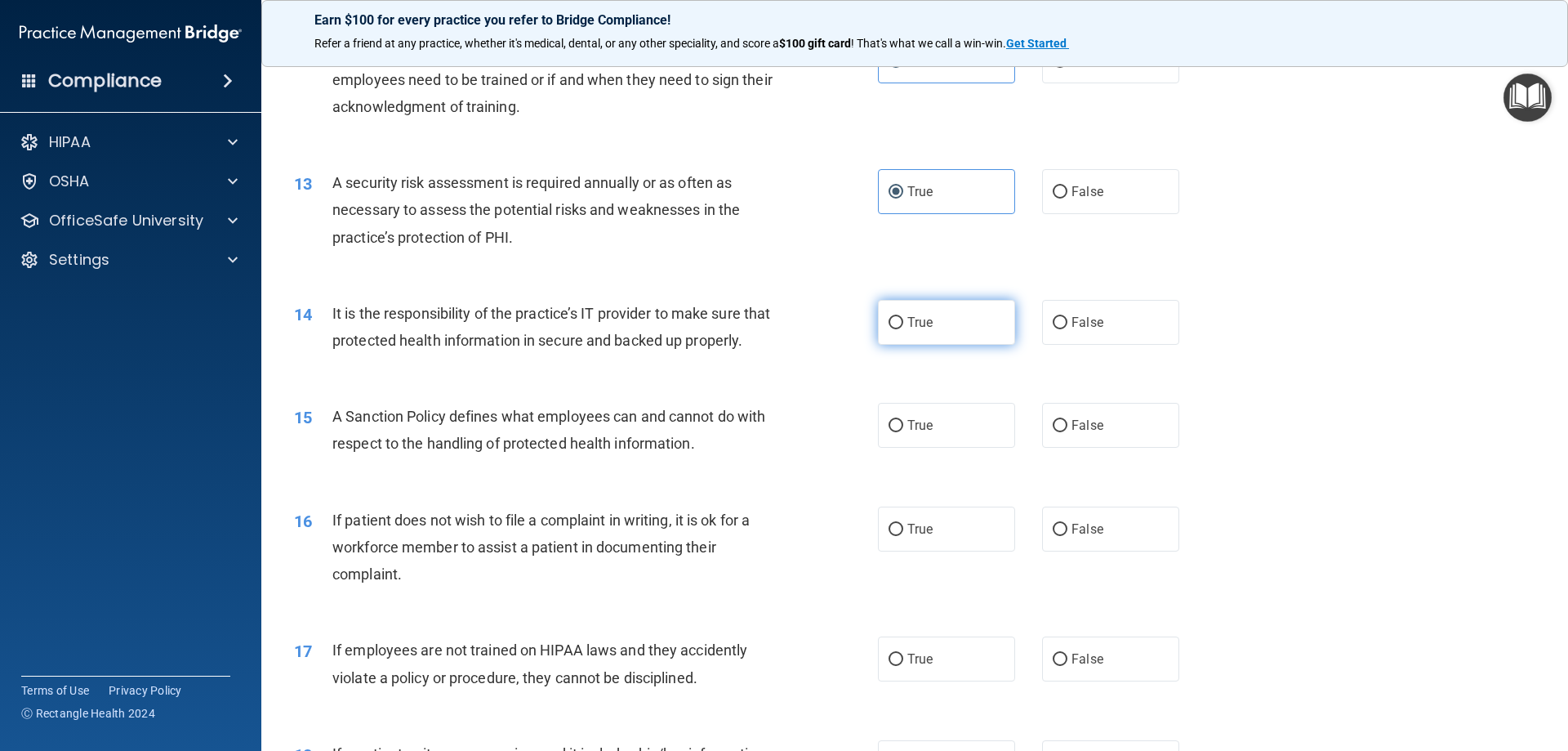
click at [882, 309] on label "True" at bounding box center [947, 322] width 138 height 45
click at [888, 317] on input "True" at bounding box center [895, 322] width 15 height 12
radio input "true"
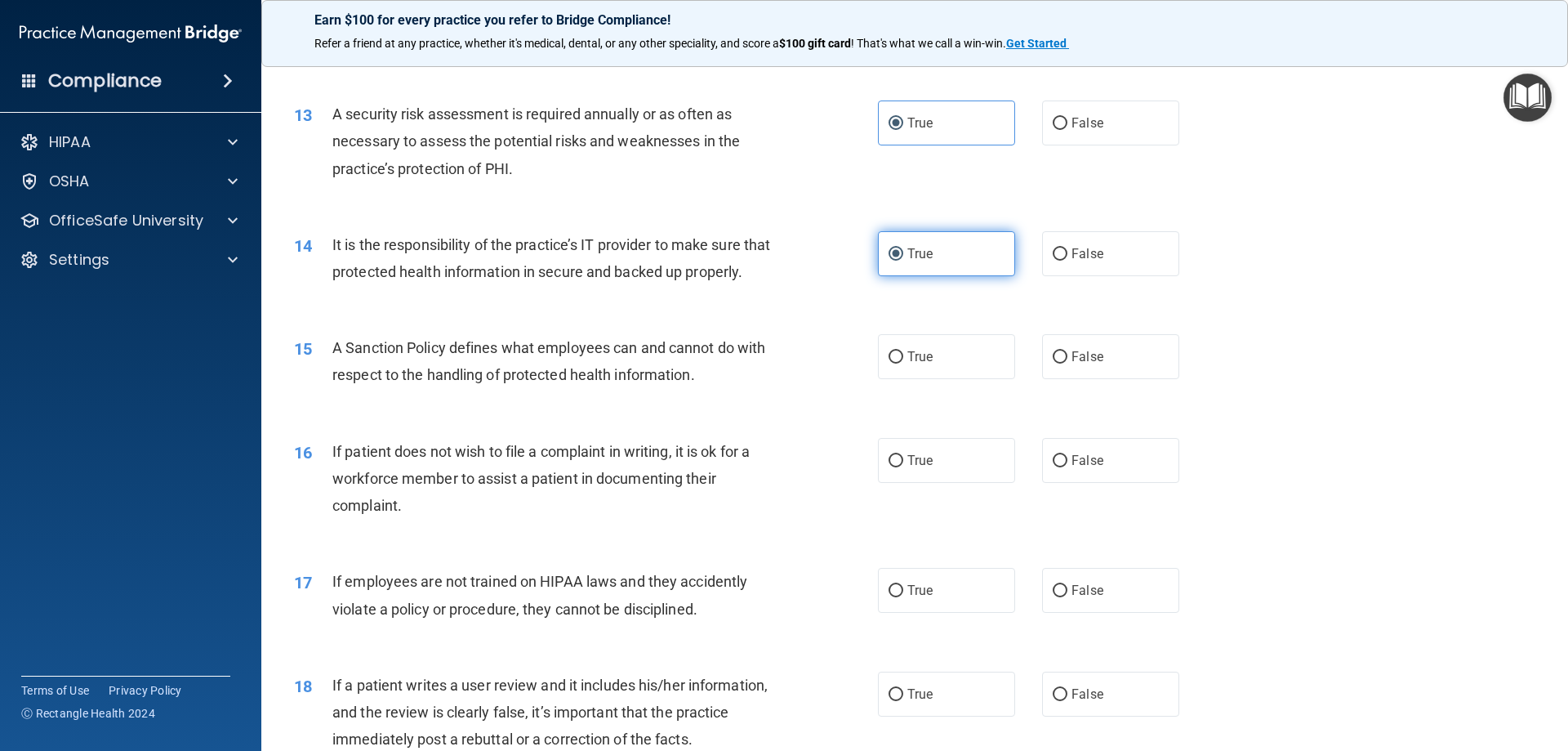
scroll to position [1798, 0]
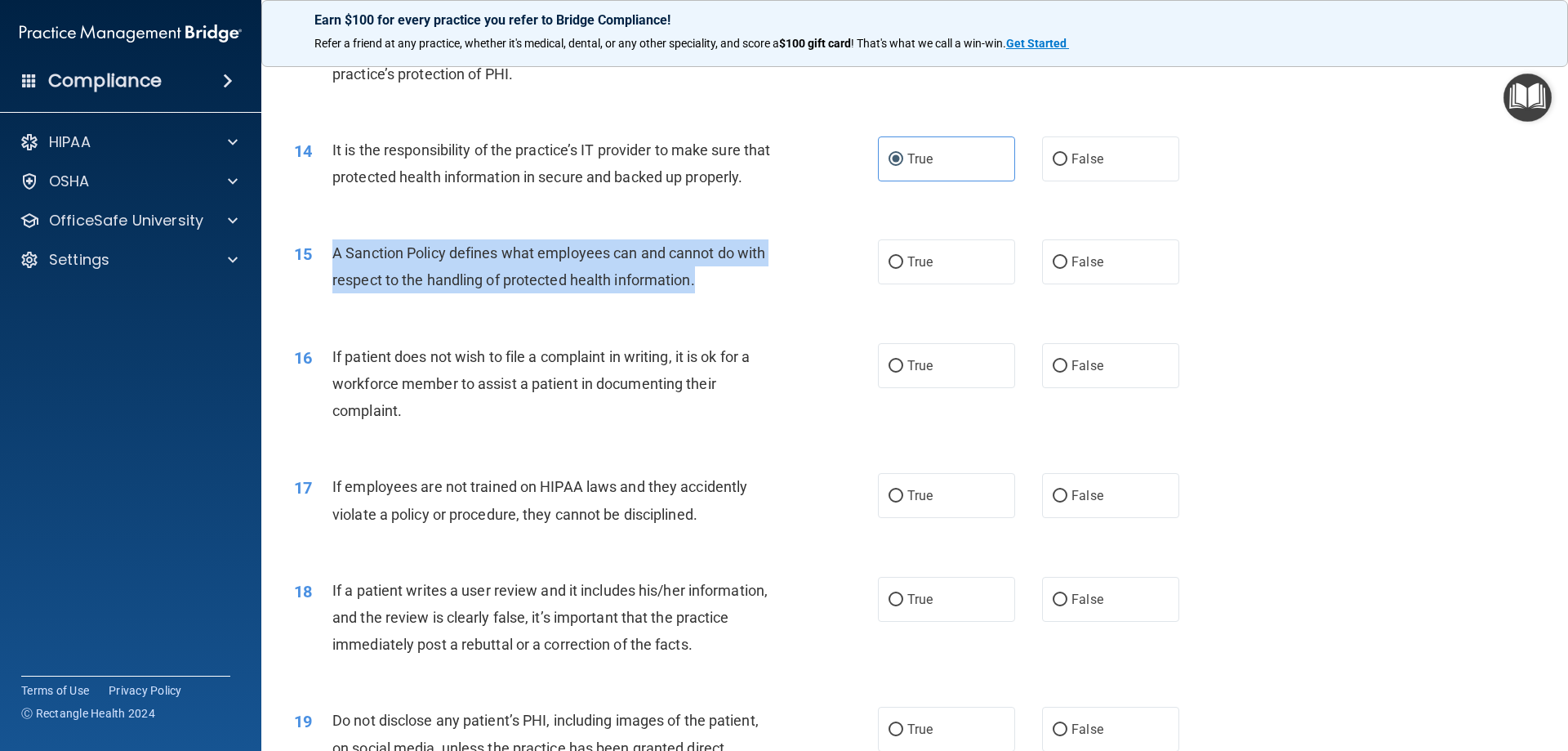
drag, startPoint x: 329, startPoint y: 275, endPoint x: 712, endPoint y: 309, distance: 384.5
click at [712, 301] on div "15 A Sanction Policy defines what employees can and cannot do with respect to t…" at bounding box center [586, 271] width 633 height 62
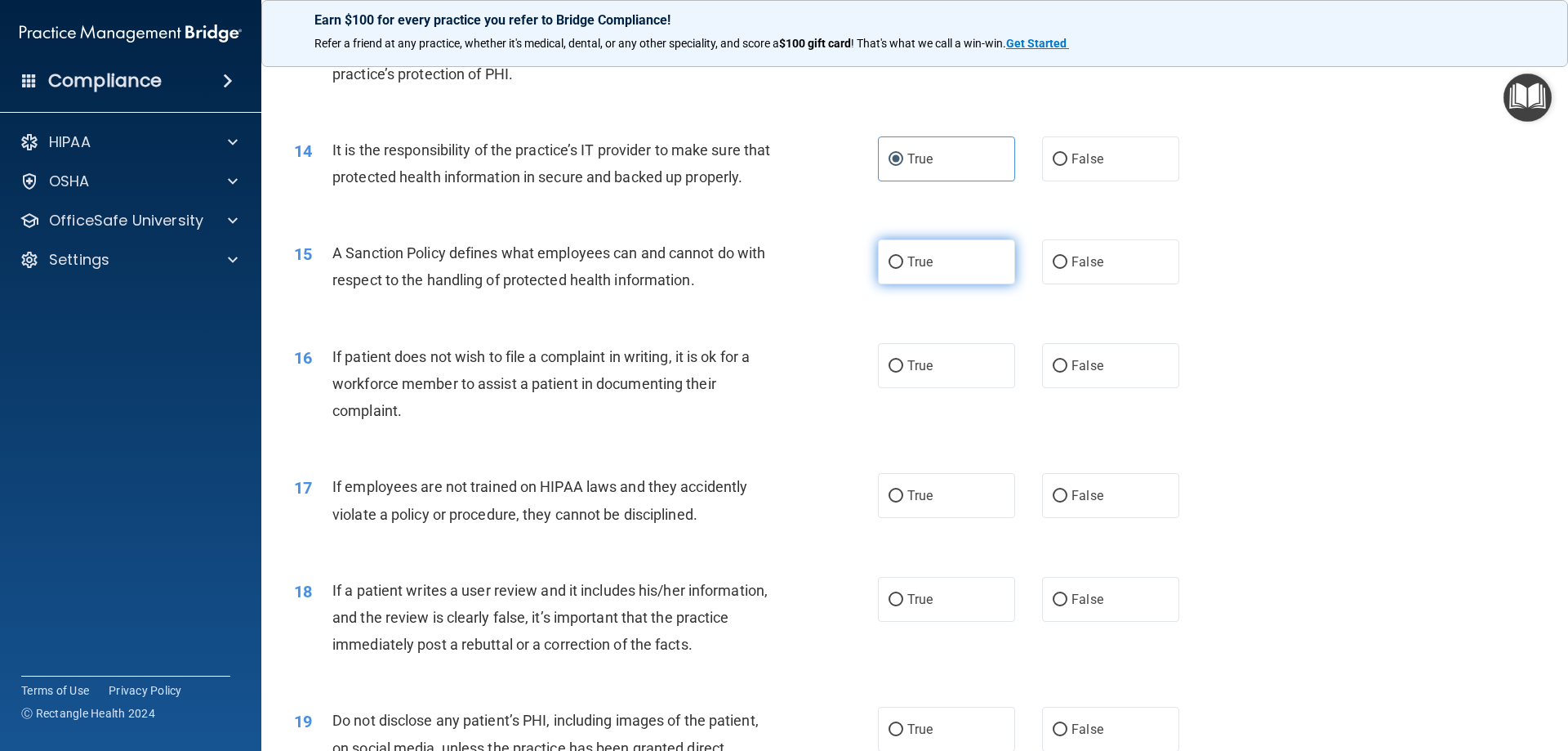
click at [962, 270] on label "True" at bounding box center [947, 262] width 138 height 45
click at [903, 269] on input "True" at bounding box center [895, 262] width 15 height 12
radio input "true"
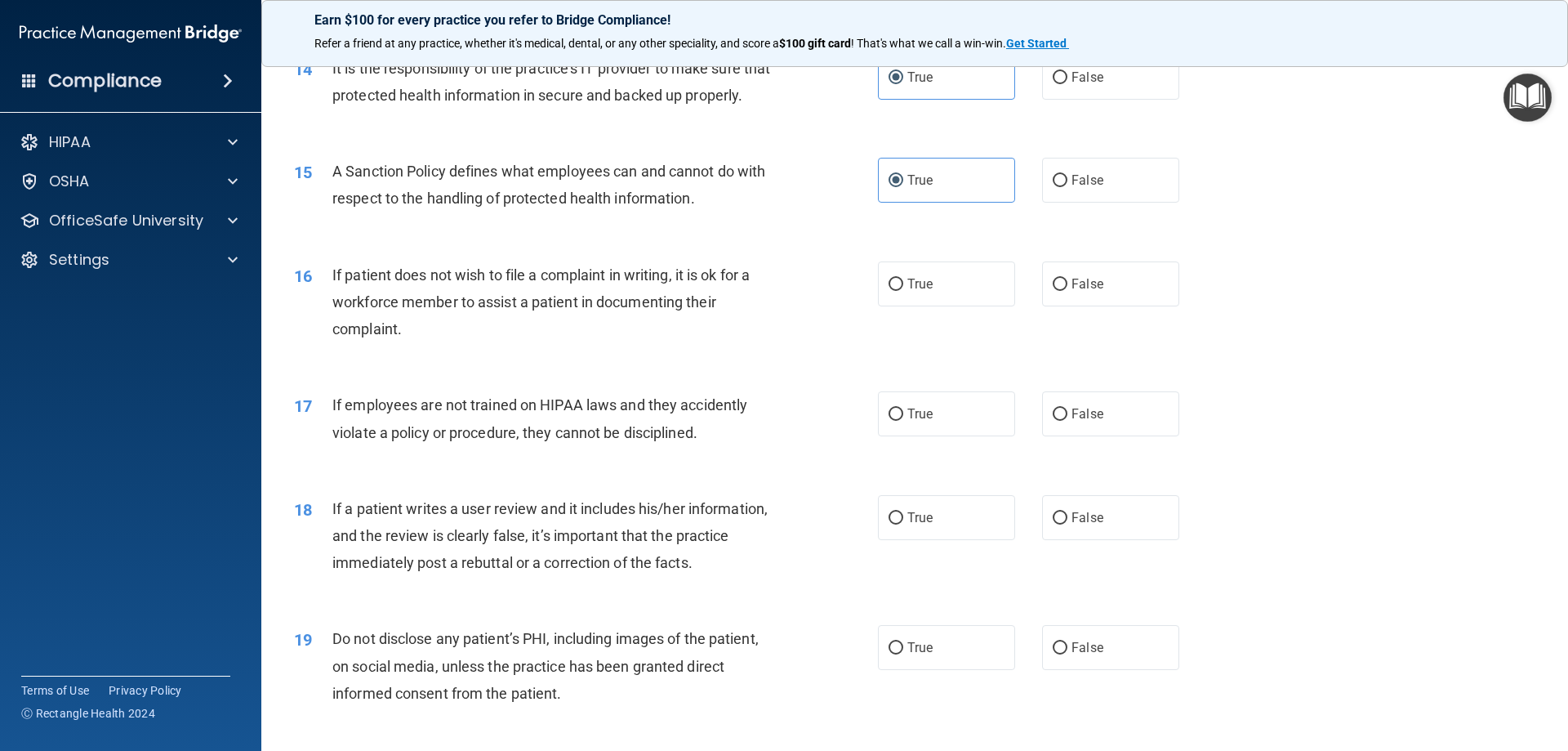
scroll to position [1961, 0]
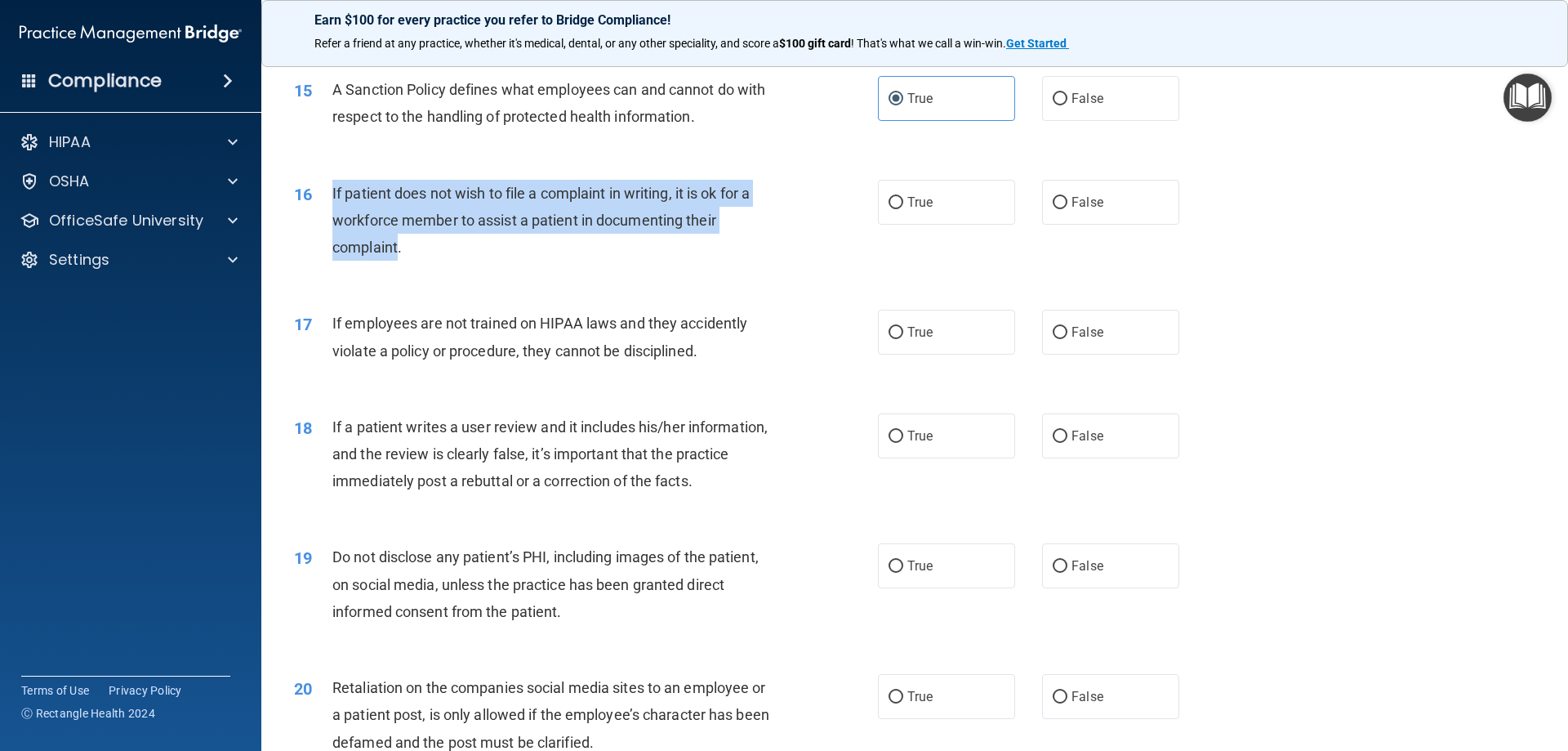
drag, startPoint x: 331, startPoint y: 219, endPoint x: 398, endPoint y: 267, distance: 82.4
click at [398, 267] on div "16 If patient does not wish to file a complaint in writing, it is ok for a work…" at bounding box center [586, 225] width 633 height 90
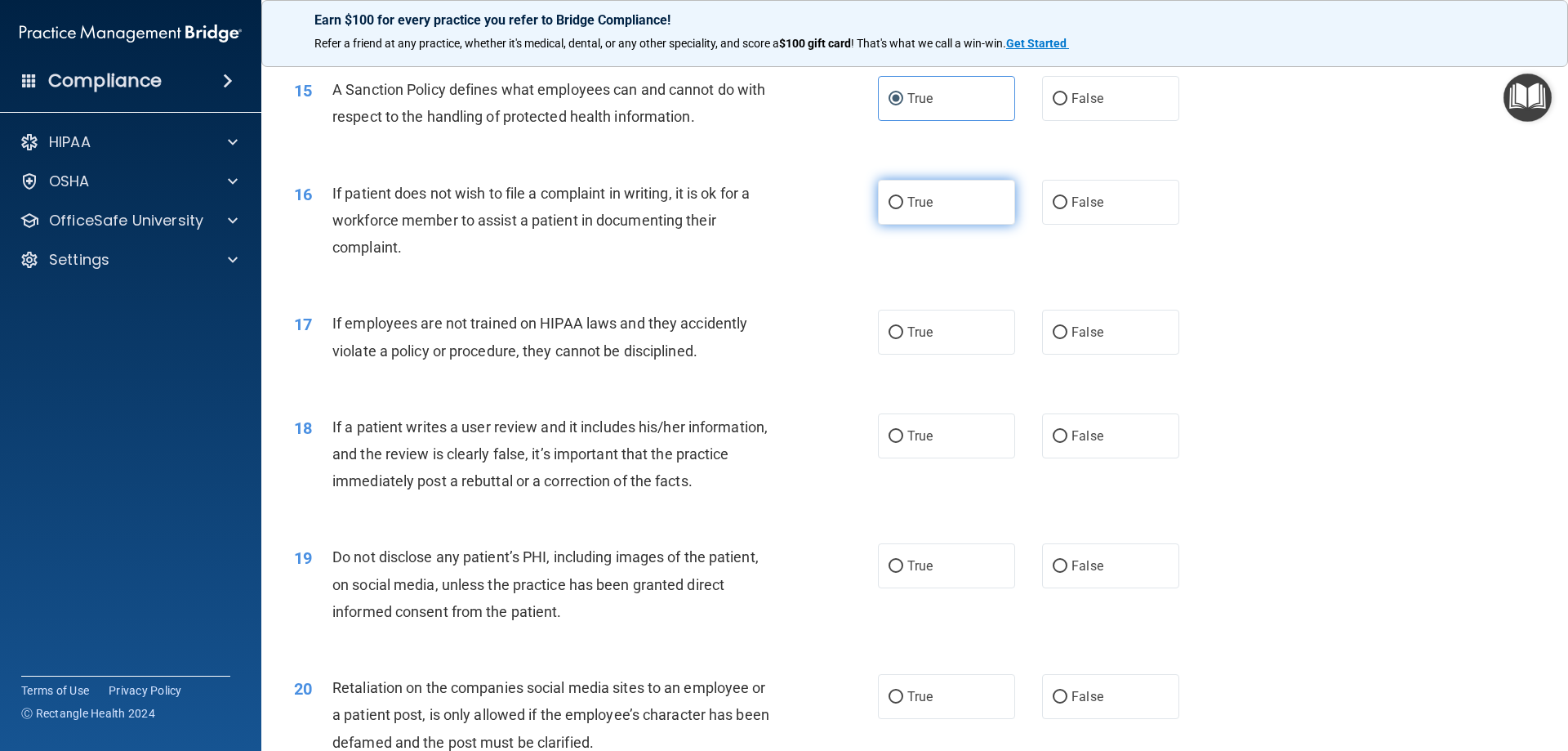
click at [900, 225] on label "True" at bounding box center [947, 202] width 138 height 45
click at [900, 209] on input "True" at bounding box center [895, 203] width 15 height 12
radio input "true"
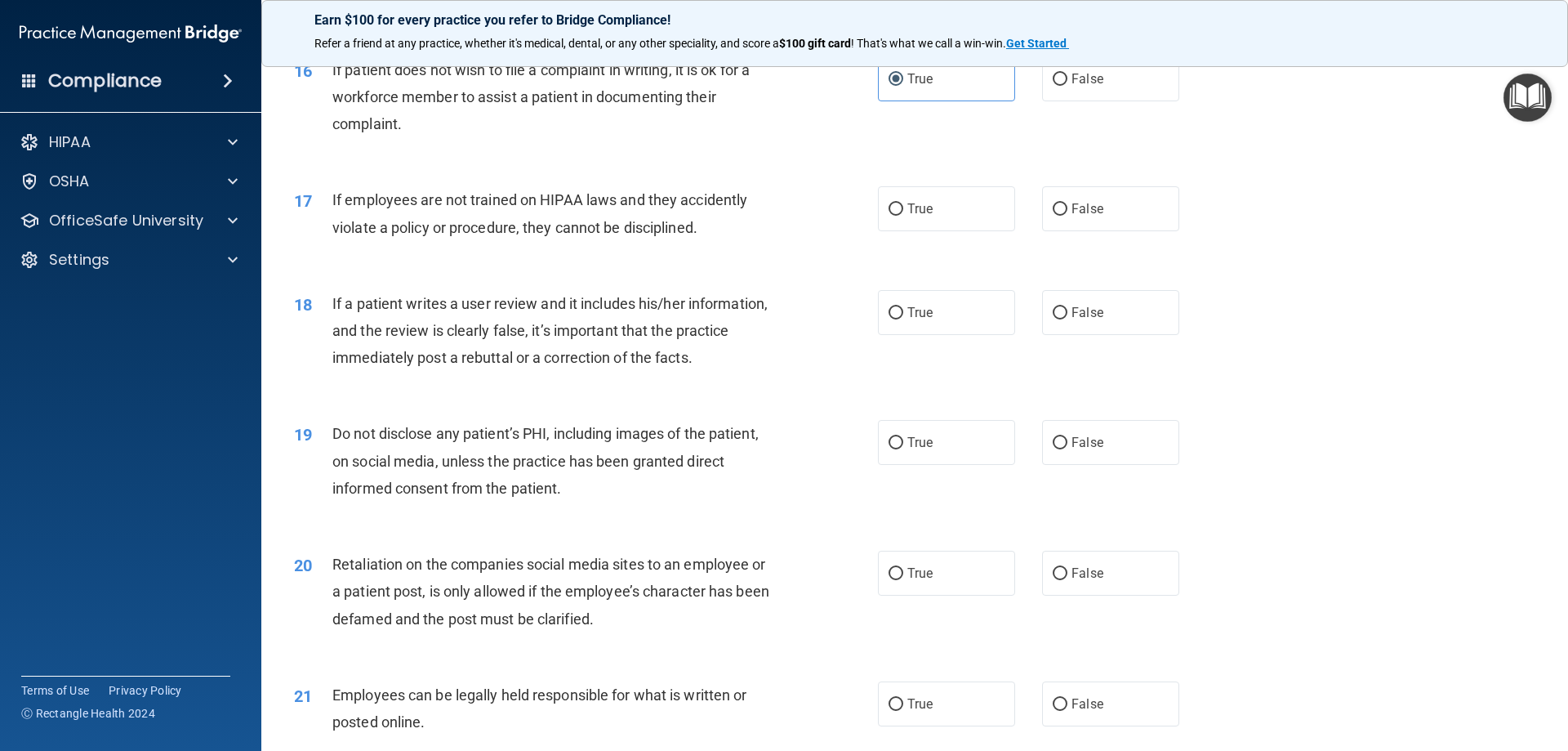
scroll to position [2124, 0]
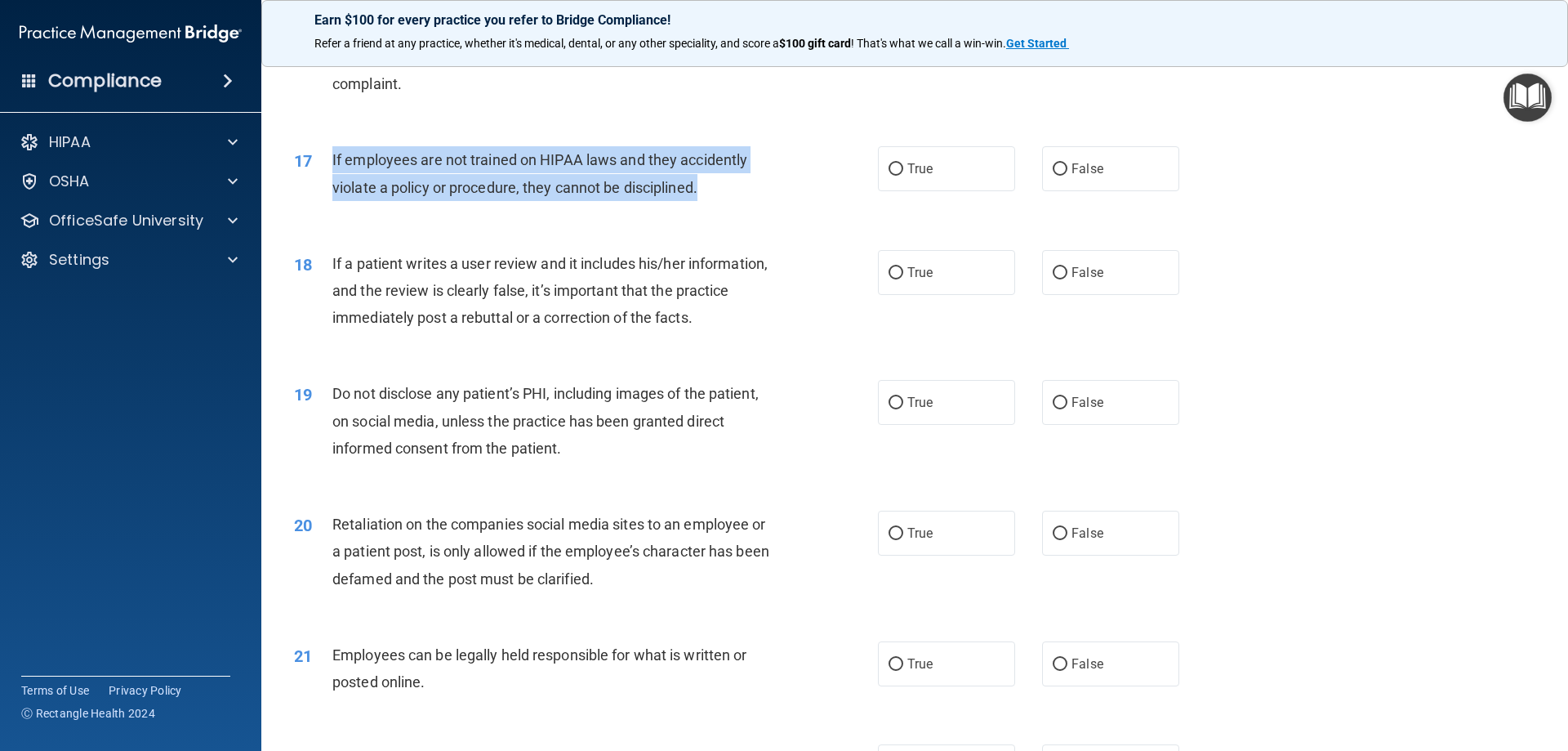
drag, startPoint x: 329, startPoint y: 190, endPoint x: 716, endPoint y: 219, distance: 388.1
click at [716, 208] on div "17 If employees are not trained on HIPAA laws and they accidently violate a pol…" at bounding box center [586, 177] width 633 height 62
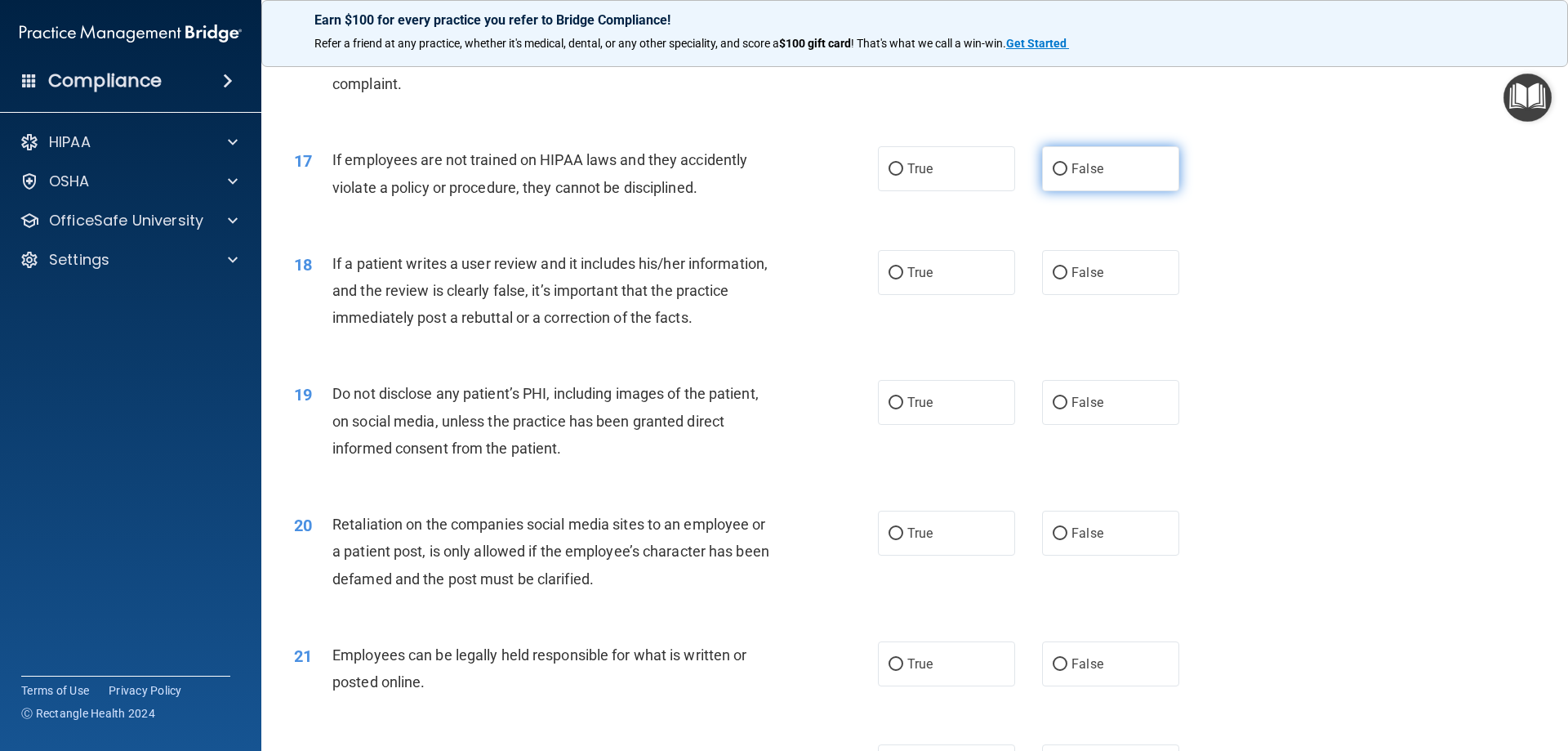
click at [1113, 191] on label "False" at bounding box center [1111, 168] width 138 height 45
click at [1067, 175] on input "False" at bounding box center [1060, 169] width 15 height 12
radio input "true"
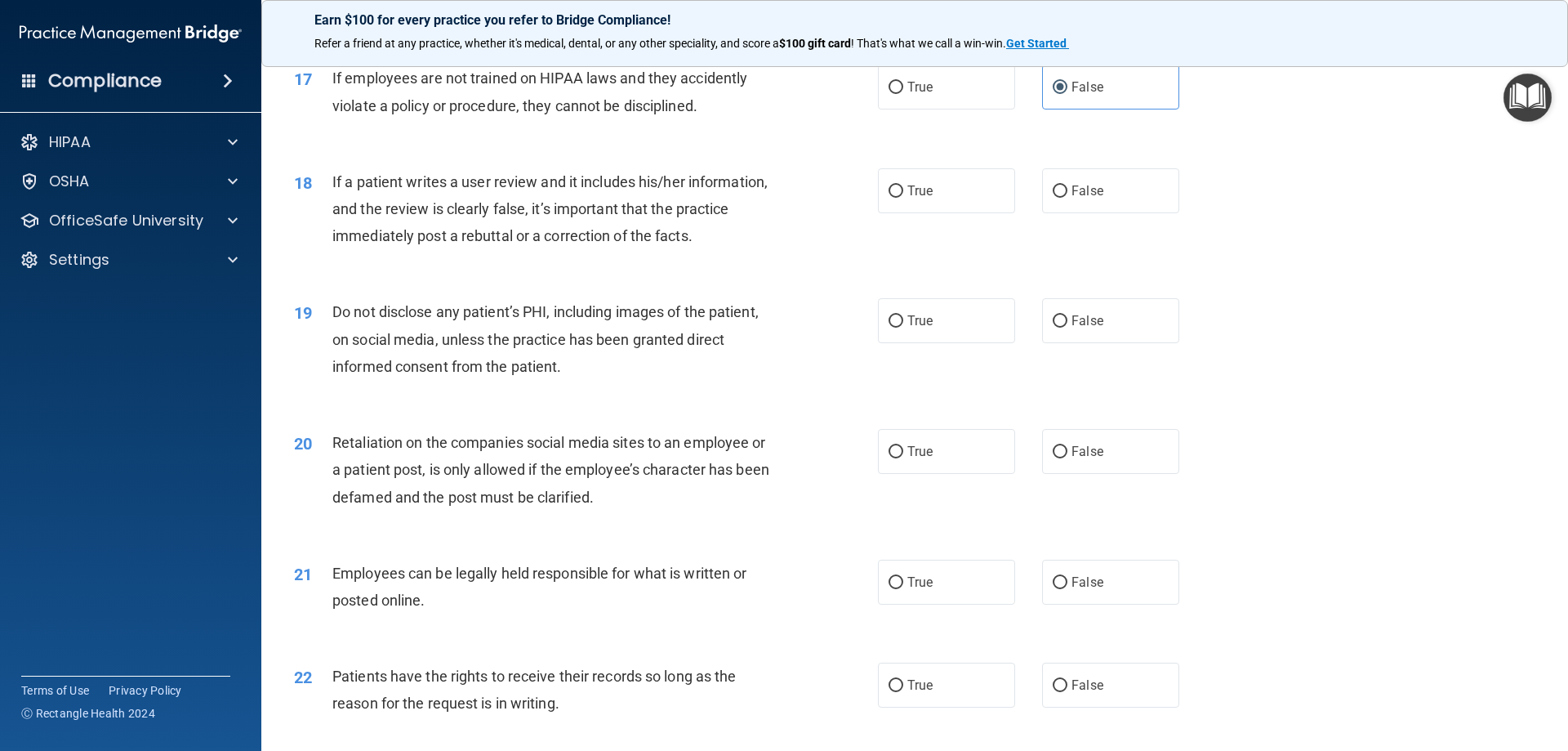
scroll to position [2288, 0]
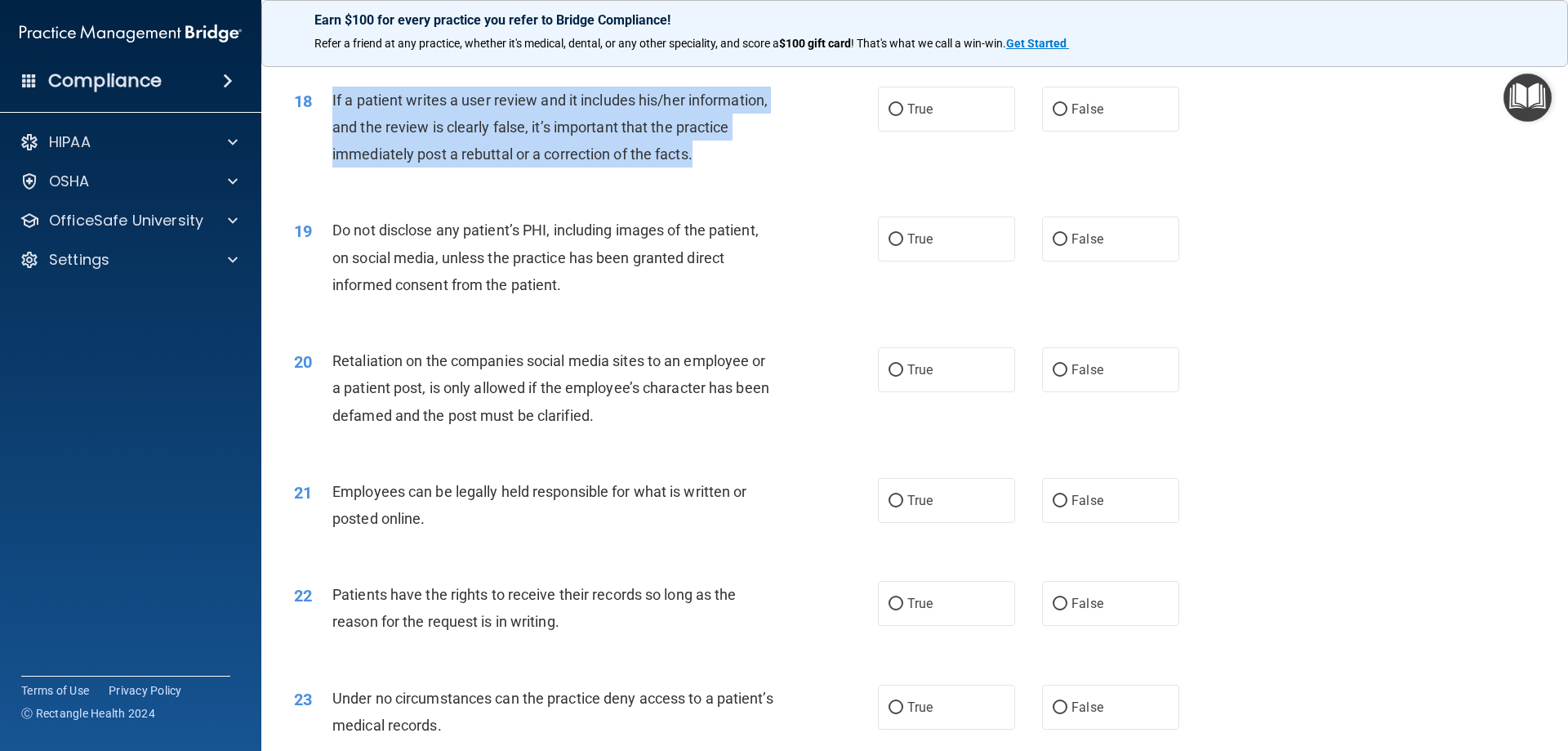
drag, startPoint x: 330, startPoint y: 126, endPoint x: 715, endPoint y: 178, distance: 388.5
click at [715, 176] on div "18 If a patient writes a user review and it includes his/her information, and t…" at bounding box center [586, 131] width 633 height 90
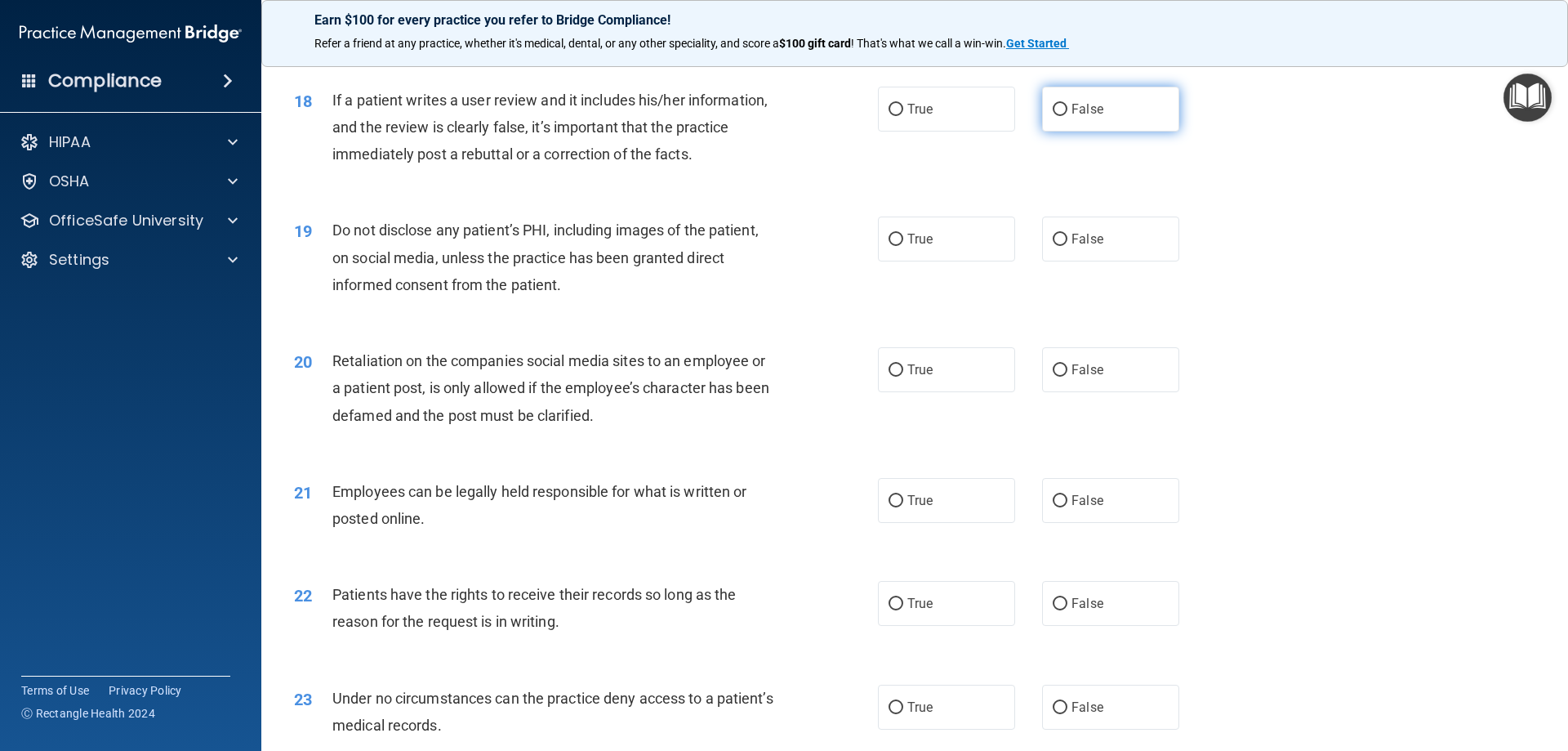
click at [1084, 121] on label "False" at bounding box center [1111, 108] width 138 height 45
click at [1067, 116] on input "False" at bounding box center [1060, 109] width 15 height 12
radio input "true"
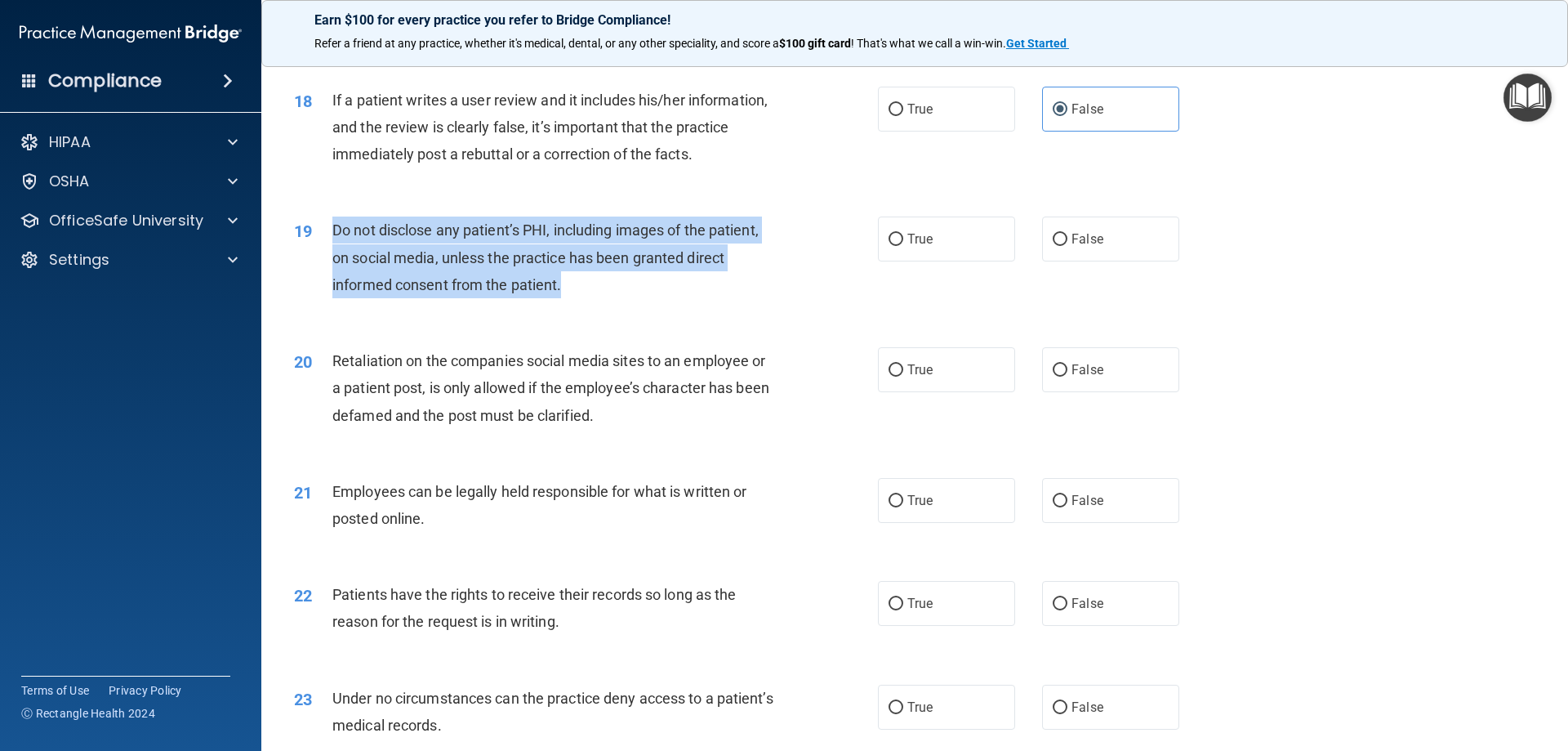
drag, startPoint x: 374, startPoint y: 269, endPoint x: 599, endPoint y: 308, distance: 228.4
click at [599, 307] on div "19 Do not disclose any patient’s PHI, including images of the patient, on socia…" at bounding box center [586, 262] width 633 height 90
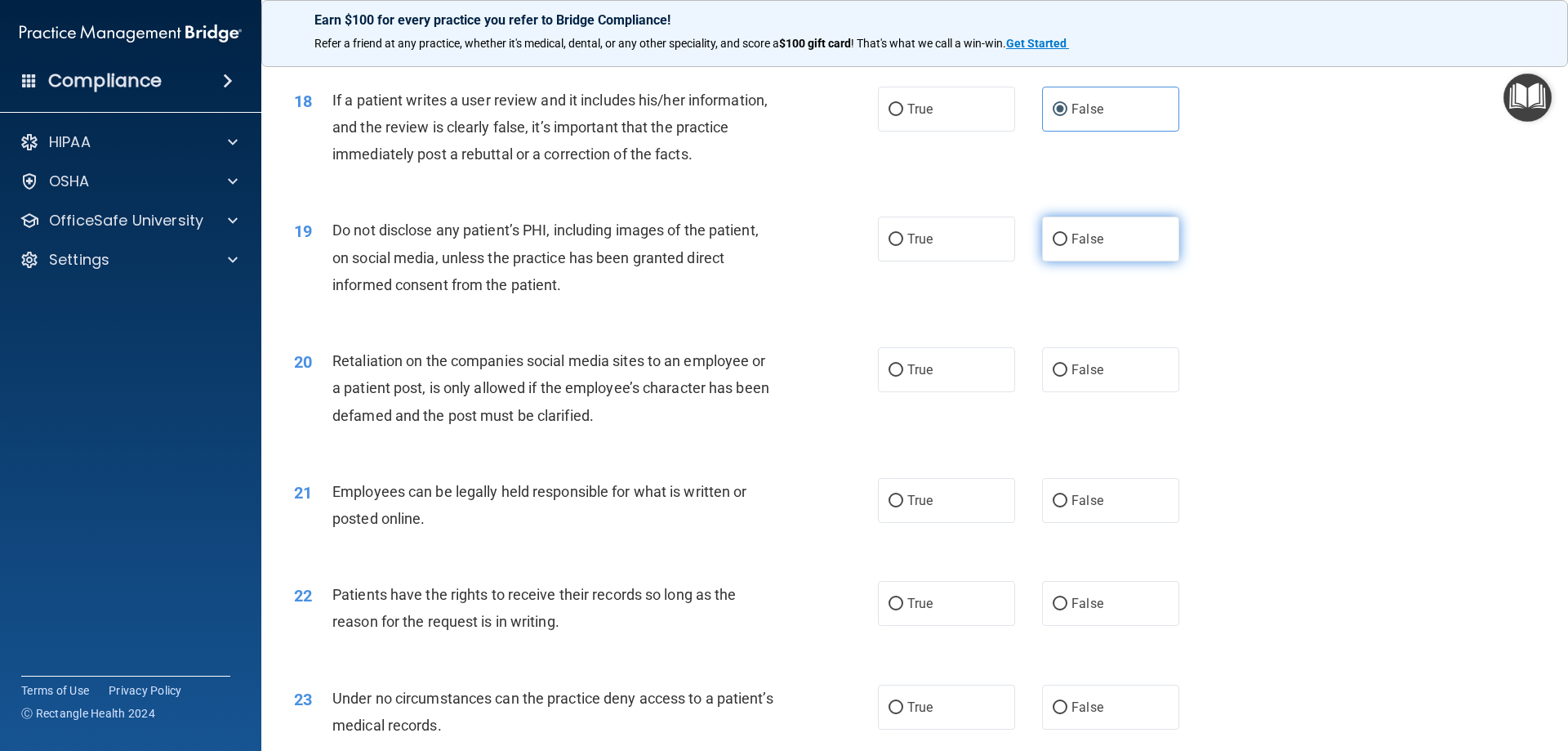
click at [1101, 262] on label "False" at bounding box center [1111, 239] width 138 height 45
click at [1067, 246] on input "False" at bounding box center [1060, 240] width 15 height 12
radio input "true"
click at [926, 247] on span "True" at bounding box center [920, 239] width 26 height 16
click at [903, 246] on input "True" at bounding box center [895, 240] width 15 height 12
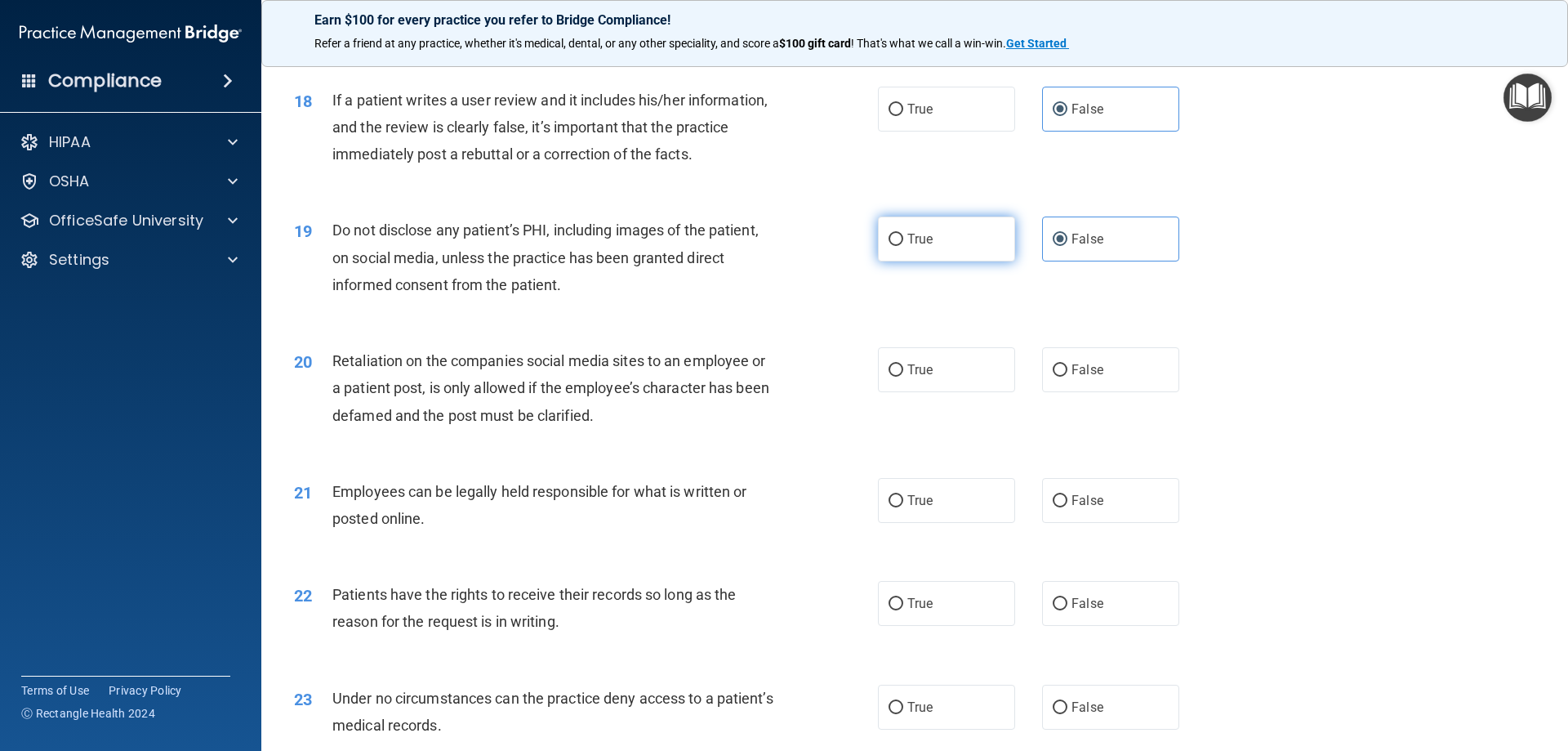
radio input "true"
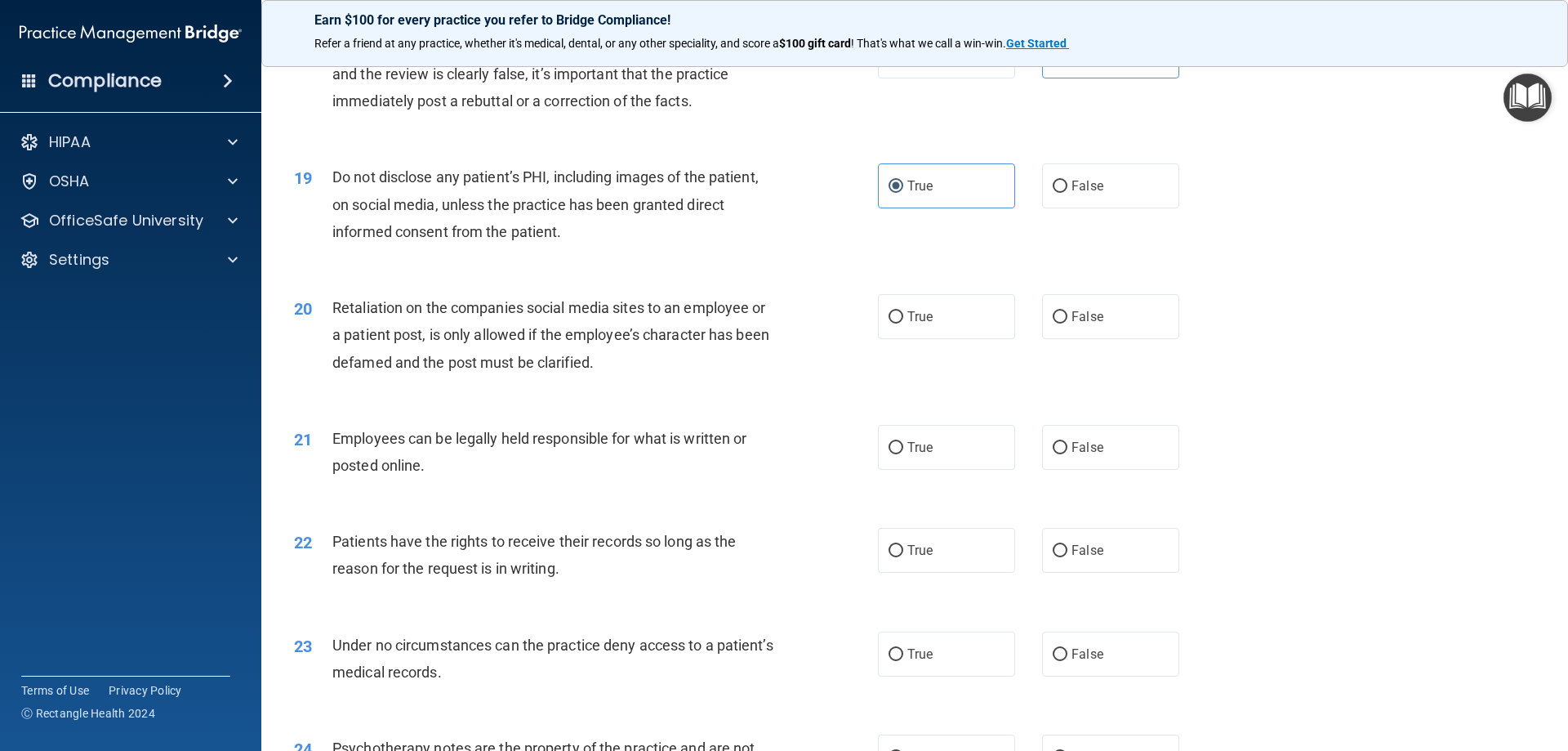
scroll to position [2370, 0]
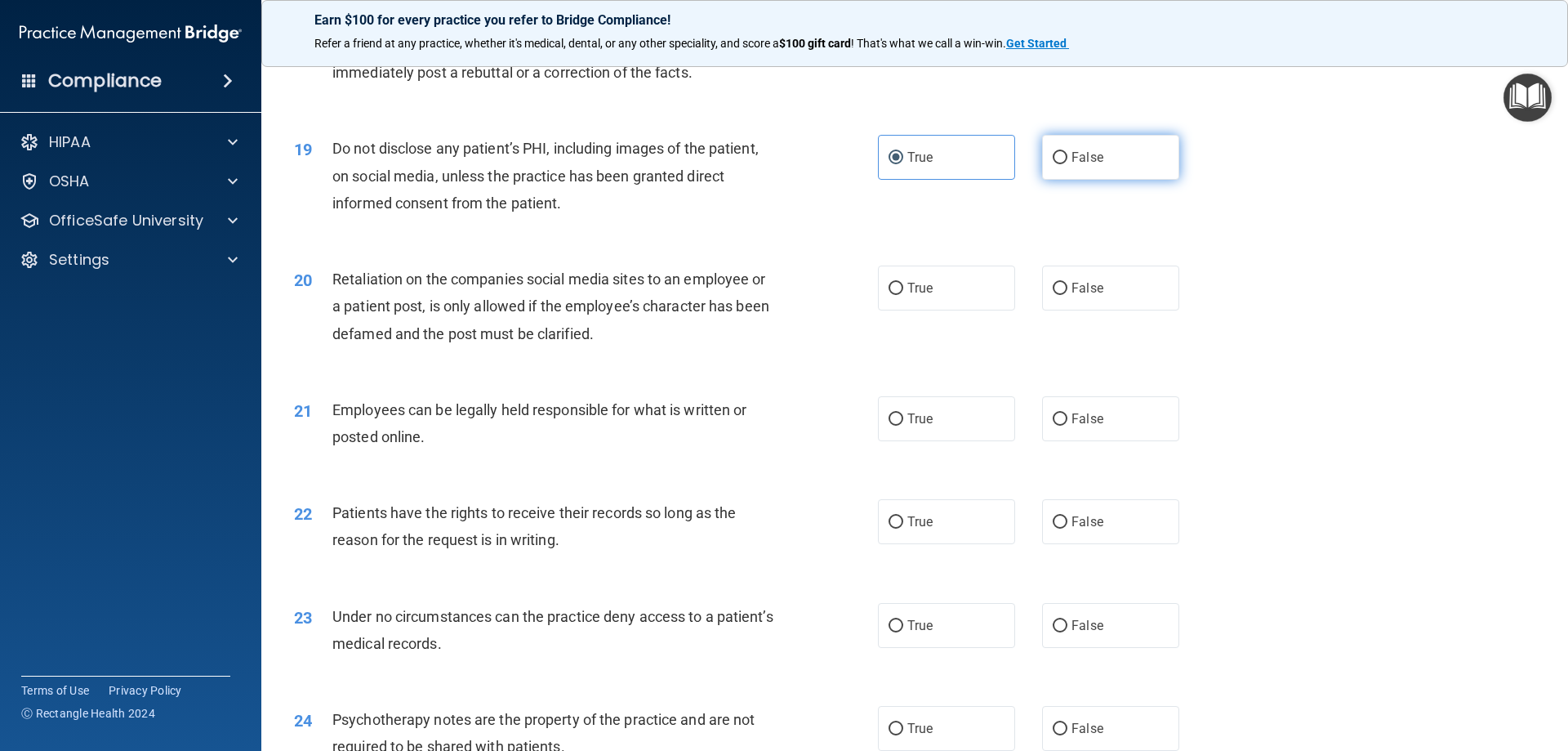
click at [1105, 180] on label "False" at bounding box center [1111, 157] width 138 height 45
click at [1067, 164] on input "False" at bounding box center [1060, 158] width 15 height 12
radio input "true"
radio input "false"
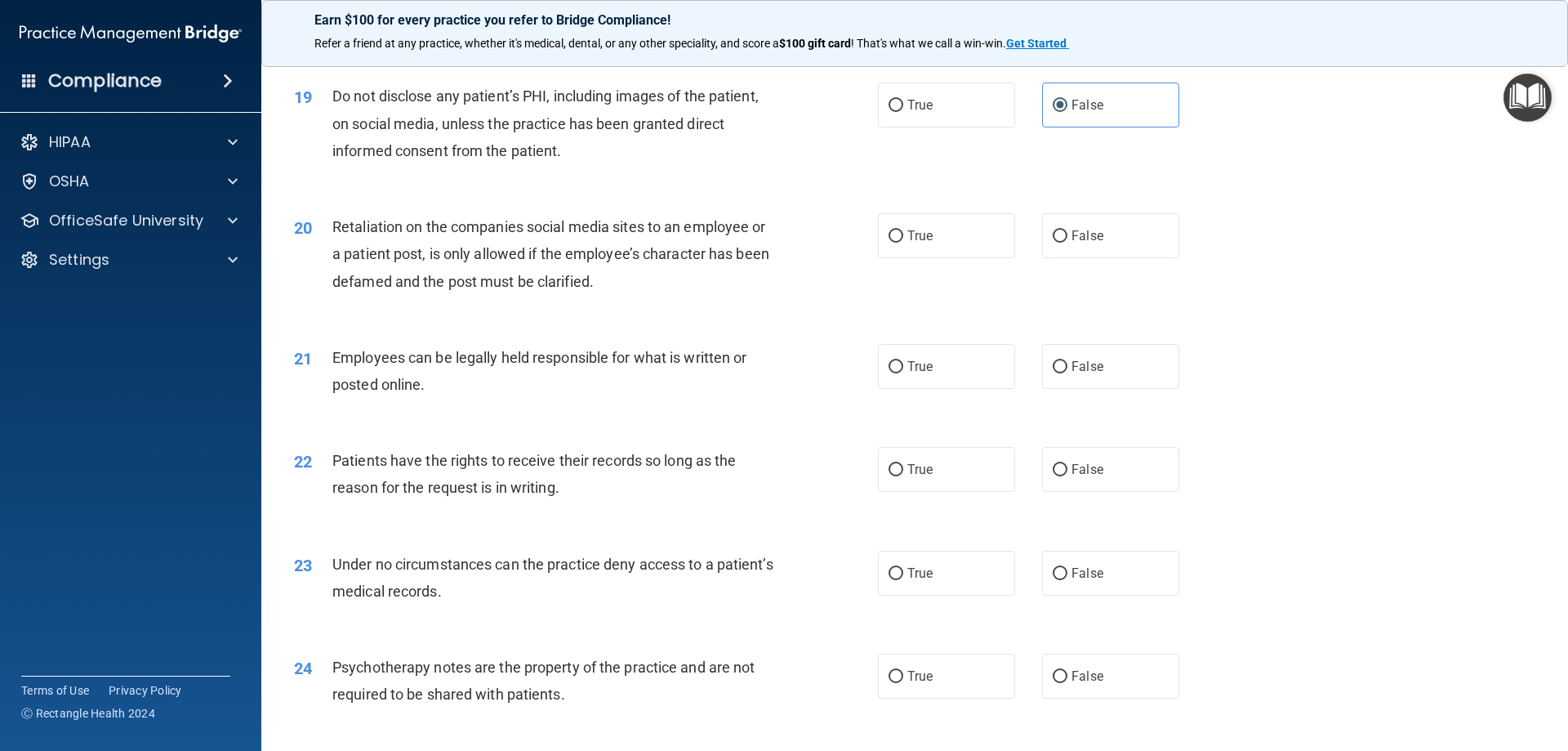
scroll to position [2451, 0]
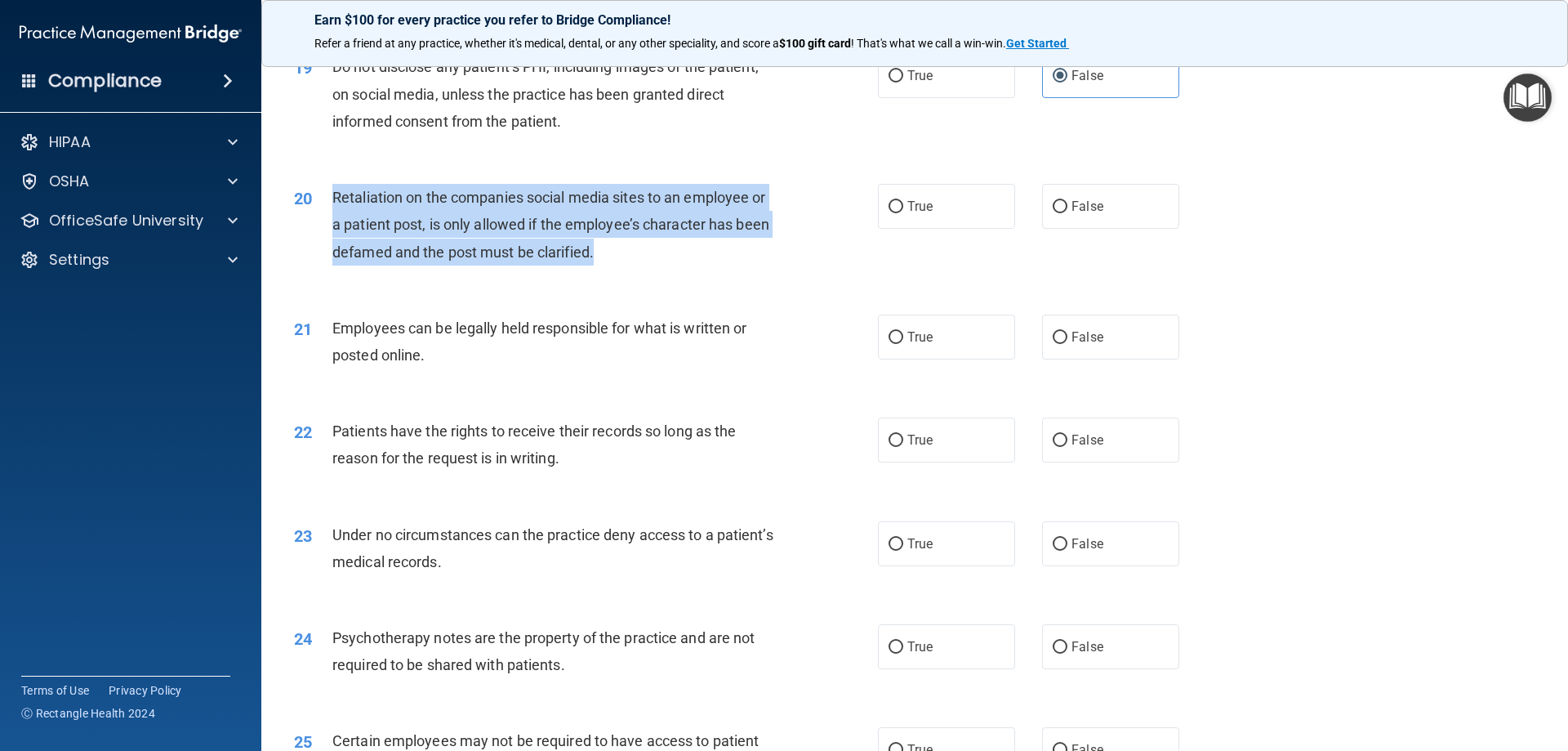
drag, startPoint x: 331, startPoint y: 211, endPoint x: 600, endPoint y: 293, distance: 281.2
click at [600, 274] on div "20 Retaliation on the companies social media sites to an employee or a patient …" at bounding box center [586, 229] width 633 height 90
click at [716, 265] on div "Retaliation on the companies social media sites to an employee or a patient pos…" at bounding box center [561, 224] width 457 height 82
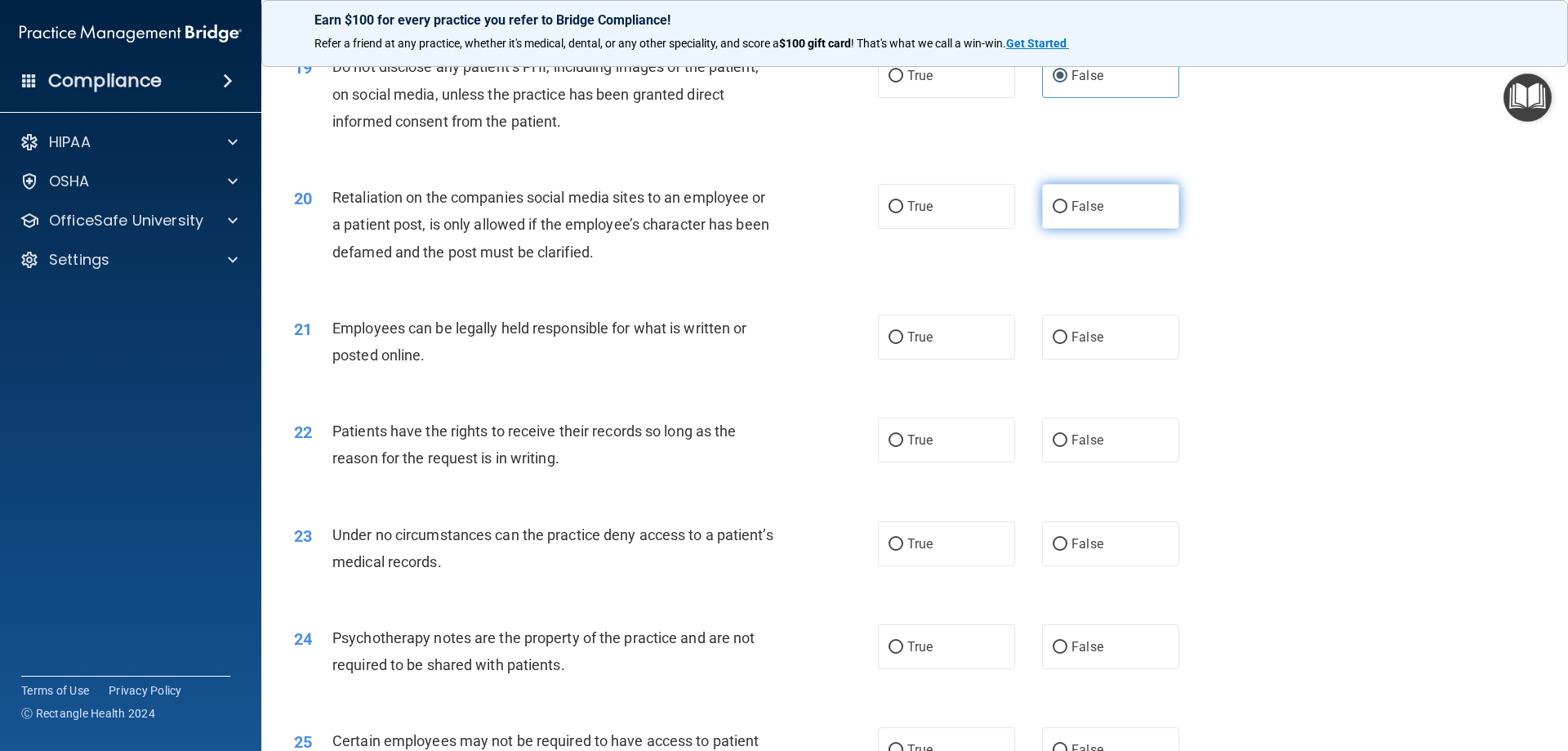
click at [1059, 213] on input "False" at bounding box center [1060, 207] width 15 height 12
radio input "true"
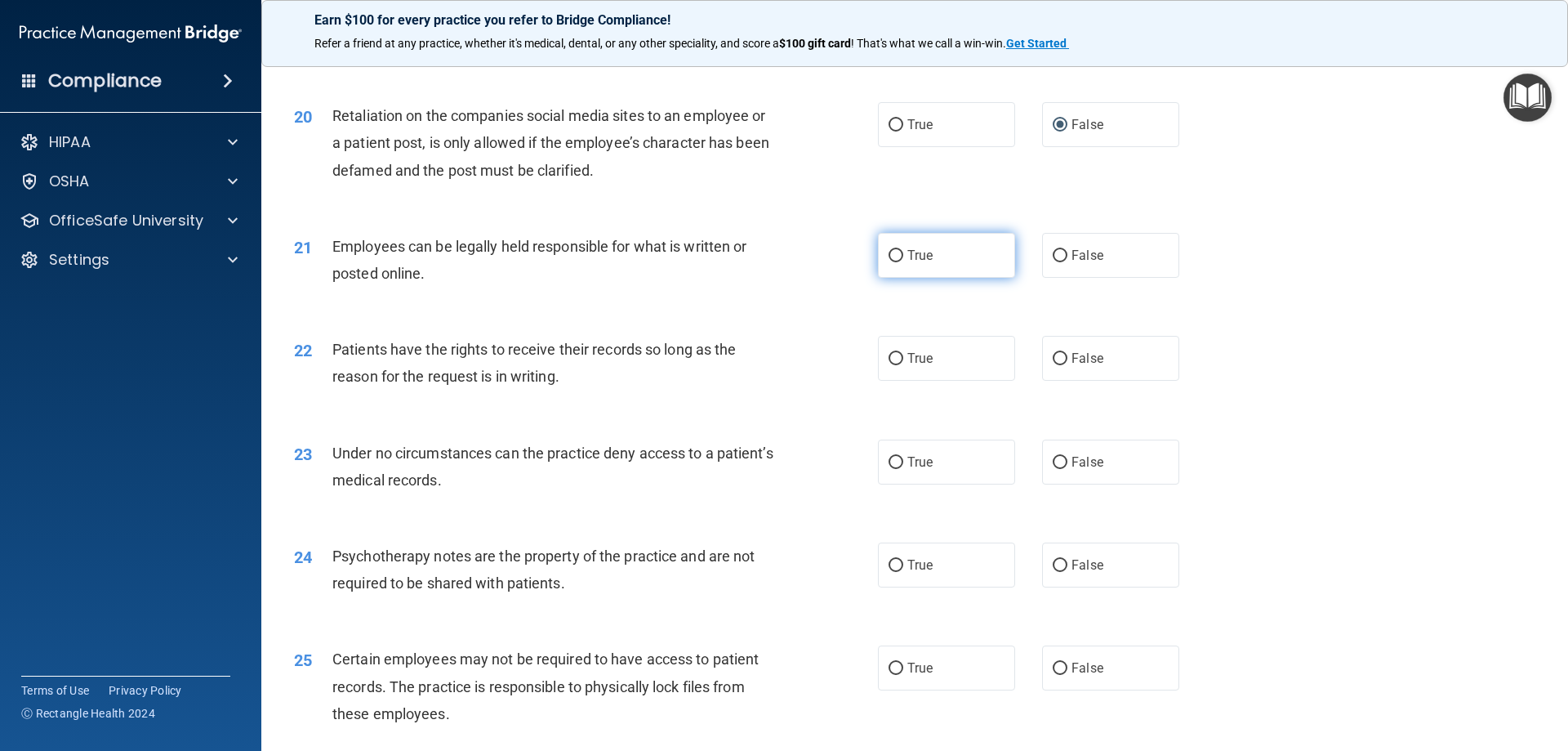
click at [888, 263] on input "True" at bounding box center [895, 255] width 15 height 12
radio input "true"
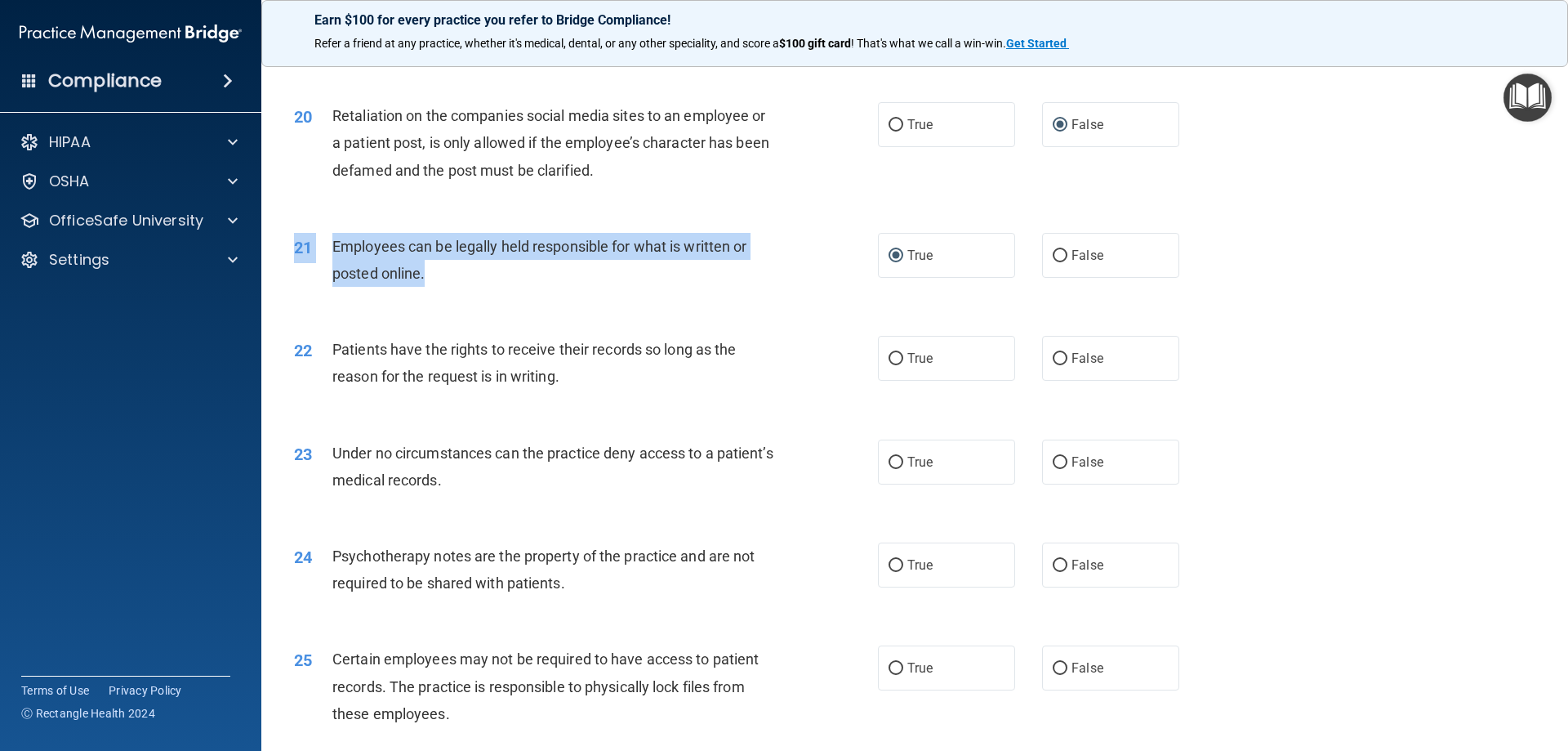
drag, startPoint x: 331, startPoint y: 256, endPoint x: 430, endPoint y: 297, distance: 107.2
click at [430, 297] on div "21 Employees can be legally held responsible for what is written or posted onli…" at bounding box center [915, 263] width 1266 height 103
click at [431, 286] on div "Employees can be legally held responsible for what is written or posted online." at bounding box center [561, 260] width 457 height 54
drag, startPoint x: 337, startPoint y: 263, endPoint x: 417, endPoint y: 301, distance: 88.6
click at [417, 286] on div "Employees can be legally held responsible for what is written or posted online." at bounding box center [561, 260] width 457 height 54
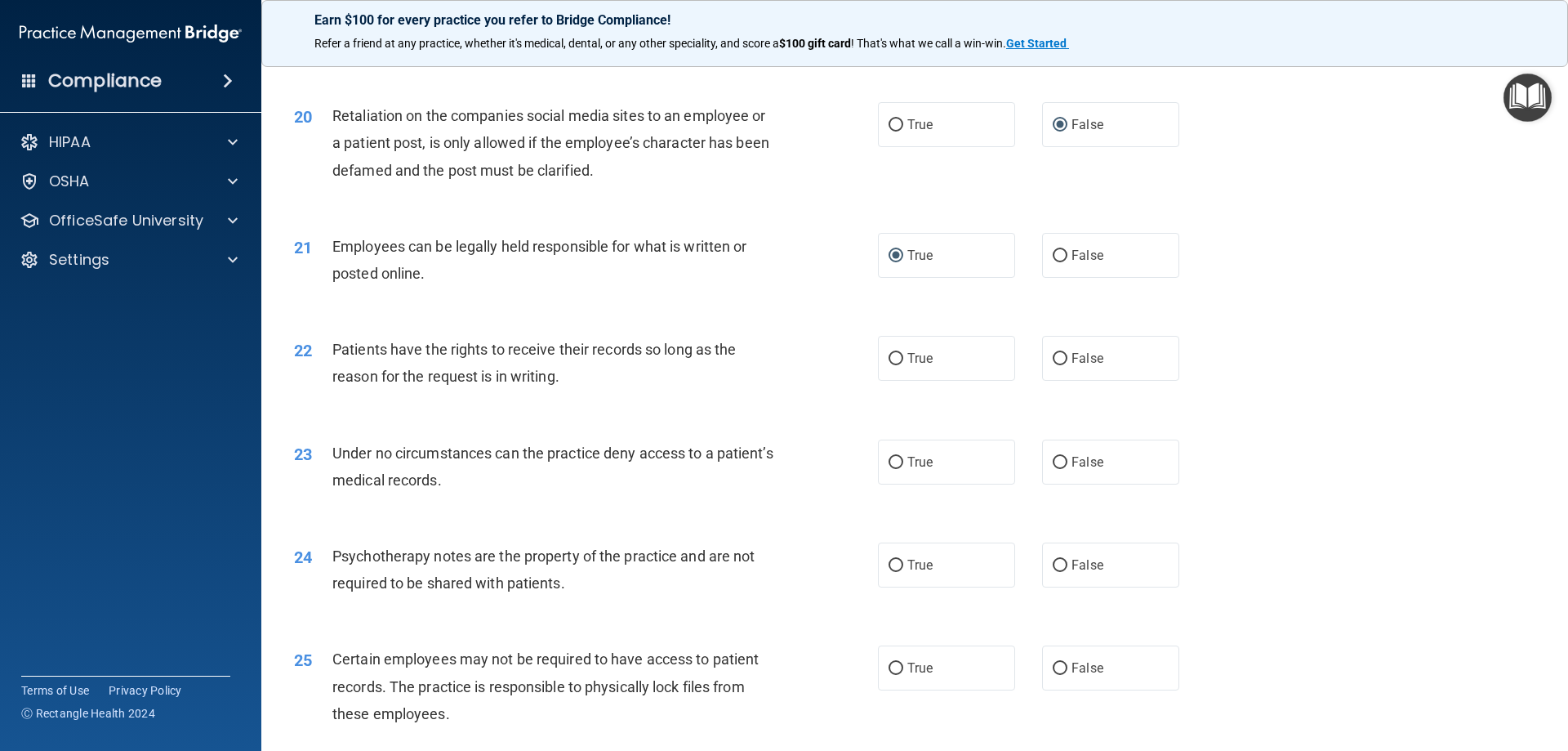
click at [434, 286] on div "Employees can be legally held responsible for what is written or posted online." at bounding box center [561, 260] width 457 height 54
drag, startPoint x: 329, startPoint y: 272, endPoint x: 431, endPoint y: 305, distance: 107.2
click at [431, 295] on div "21 Employees can be legally held responsible for what is written or posted onli…" at bounding box center [586, 264] width 633 height 62
click at [626, 316] on div "21 Employees can be legally held responsible for what is written or posted onli…" at bounding box center [915, 263] width 1266 height 103
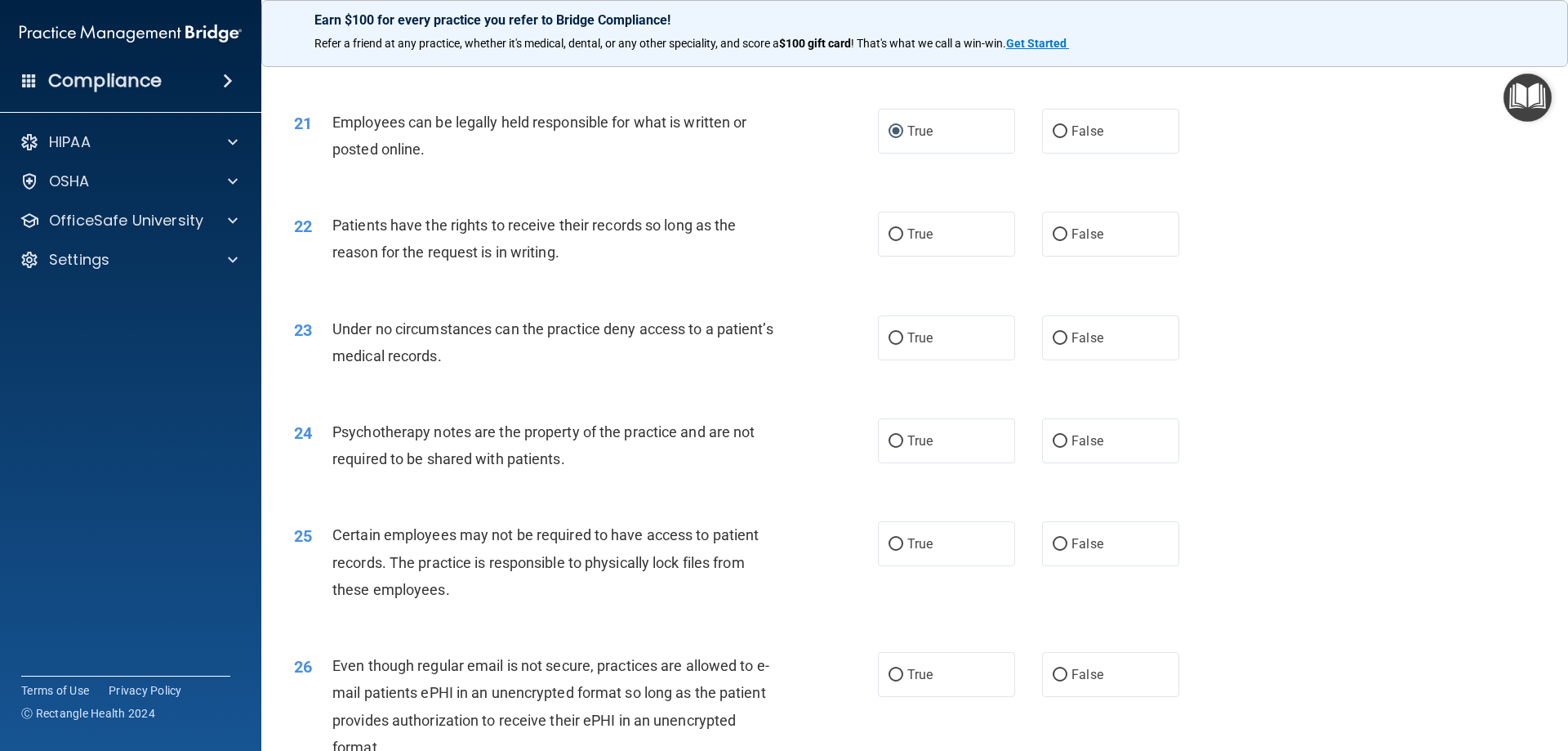
scroll to position [2696, 0]
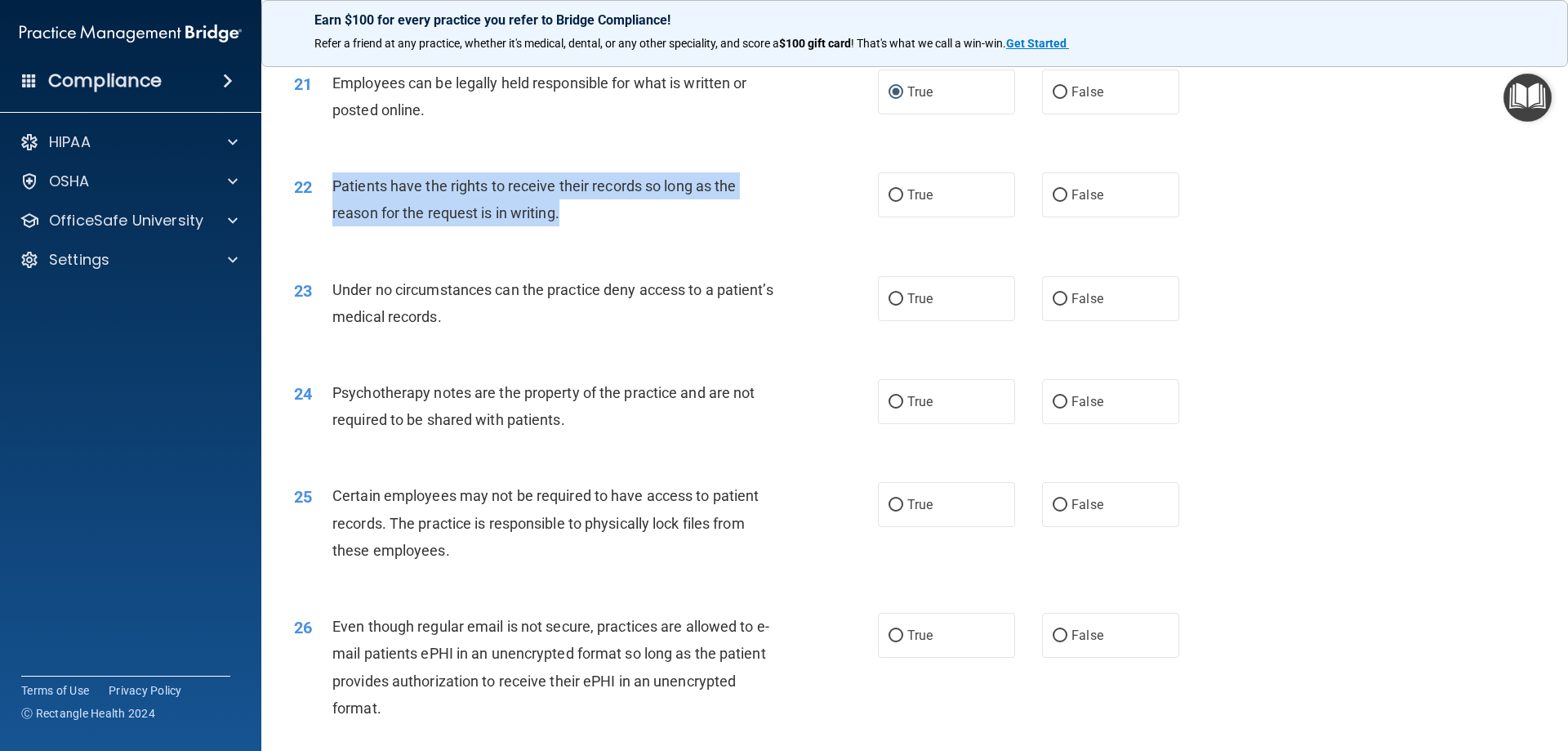
drag, startPoint x: 331, startPoint y: 205, endPoint x: 574, endPoint y: 235, distance: 244.8
click at [574, 234] on div "22 Patients have the rights to receive their records so long as the reason for …" at bounding box center [586, 204] width 633 height 62
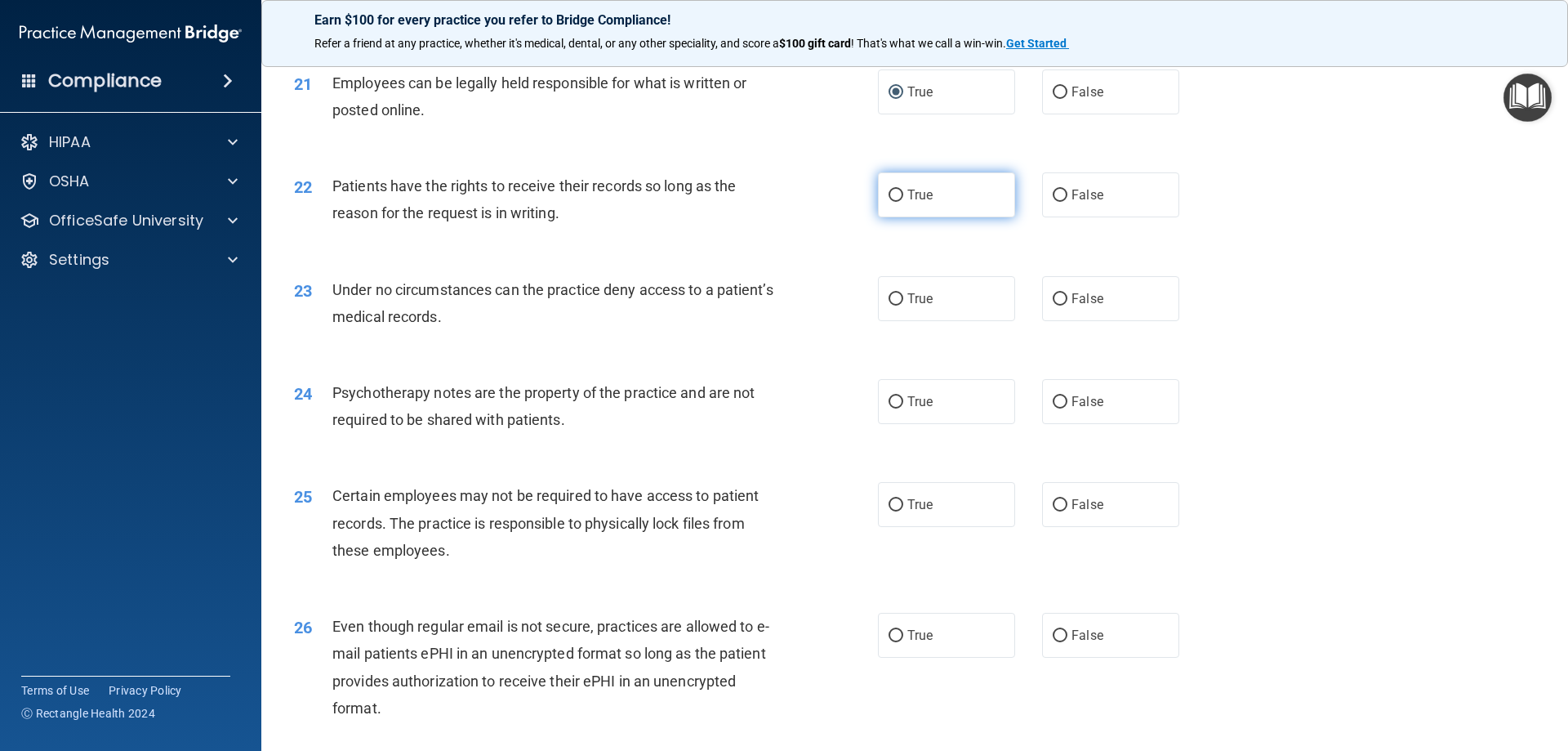
click at [937, 202] on label "True" at bounding box center [947, 195] width 138 height 45
click at [903, 202] on input "True" at bounding box center [895, 196] width 15 height 12
radio input "true"
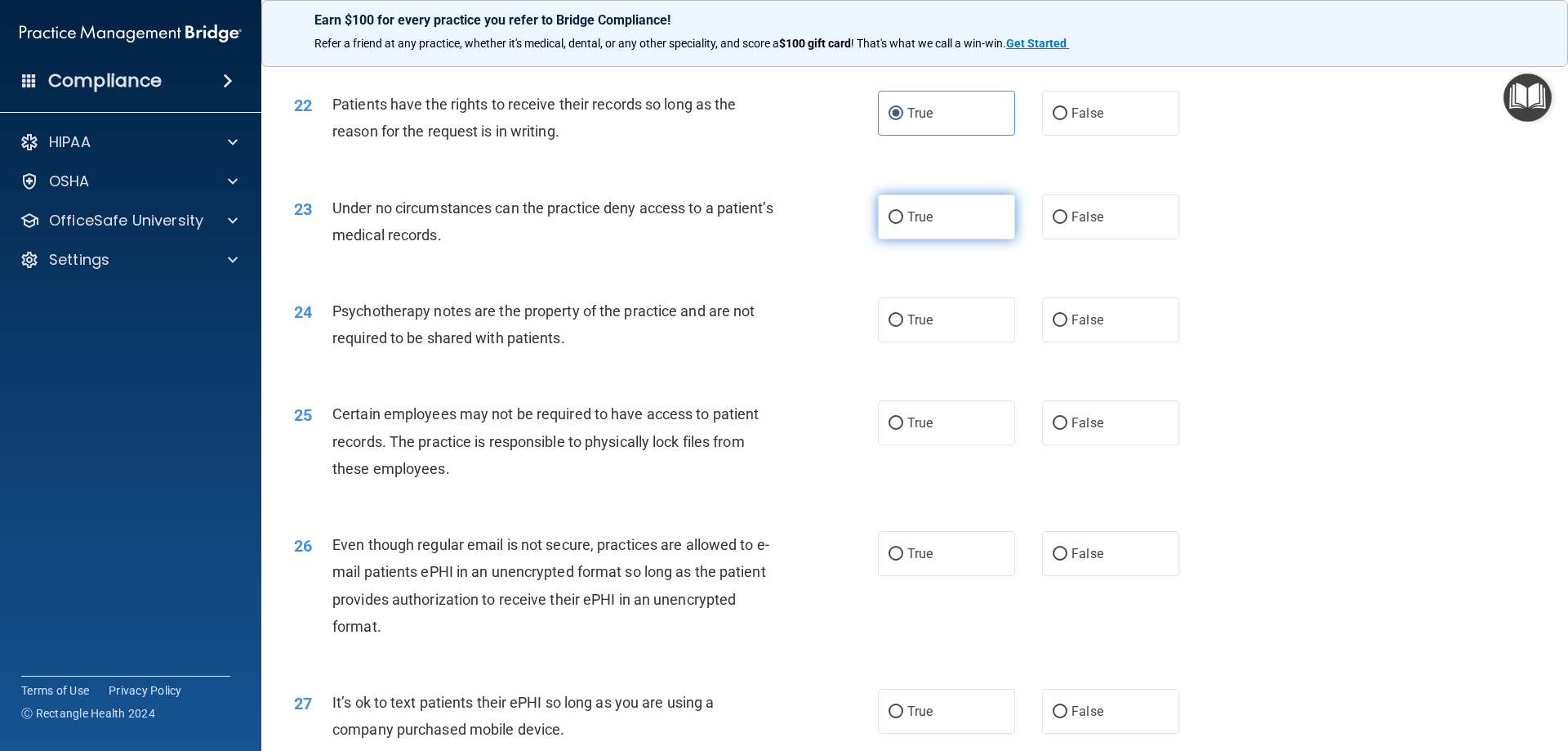
click at [985, 240] on label "True" at bounding box center [947, 217] width 138 height 45
click at [903, 224] on input "True" at bounding box center [895, 218] width 15 height 12
radio input "true"
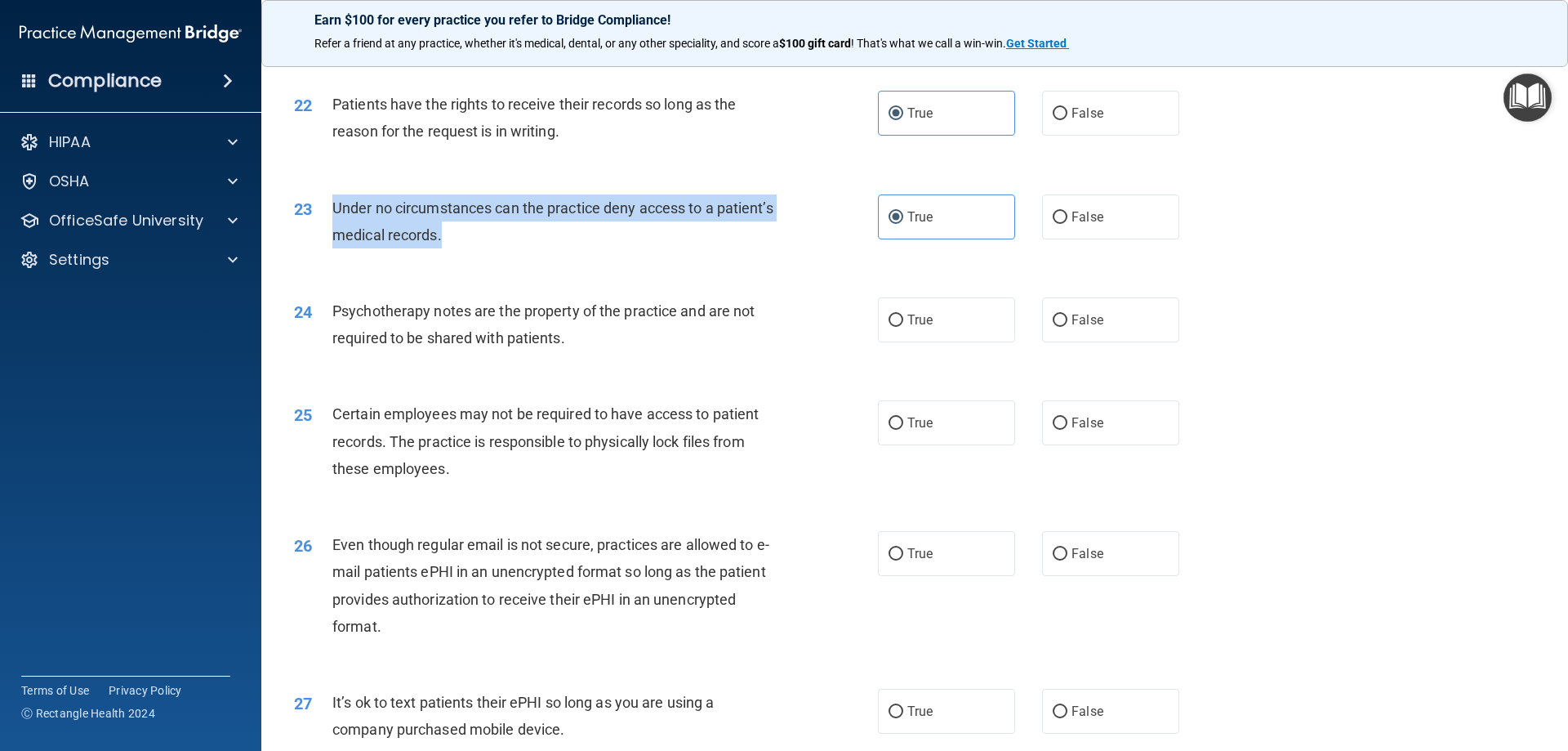
drag, startPoint x: 331, startPoint y: 230, endPoint x: 527, endPoint y: 265, distance: 199.1
click at [527, 256] on div "23 Under no circumstances can the practice deny access to a patient’s medical r…" at bounding box center [586, 226] width 633 height 62
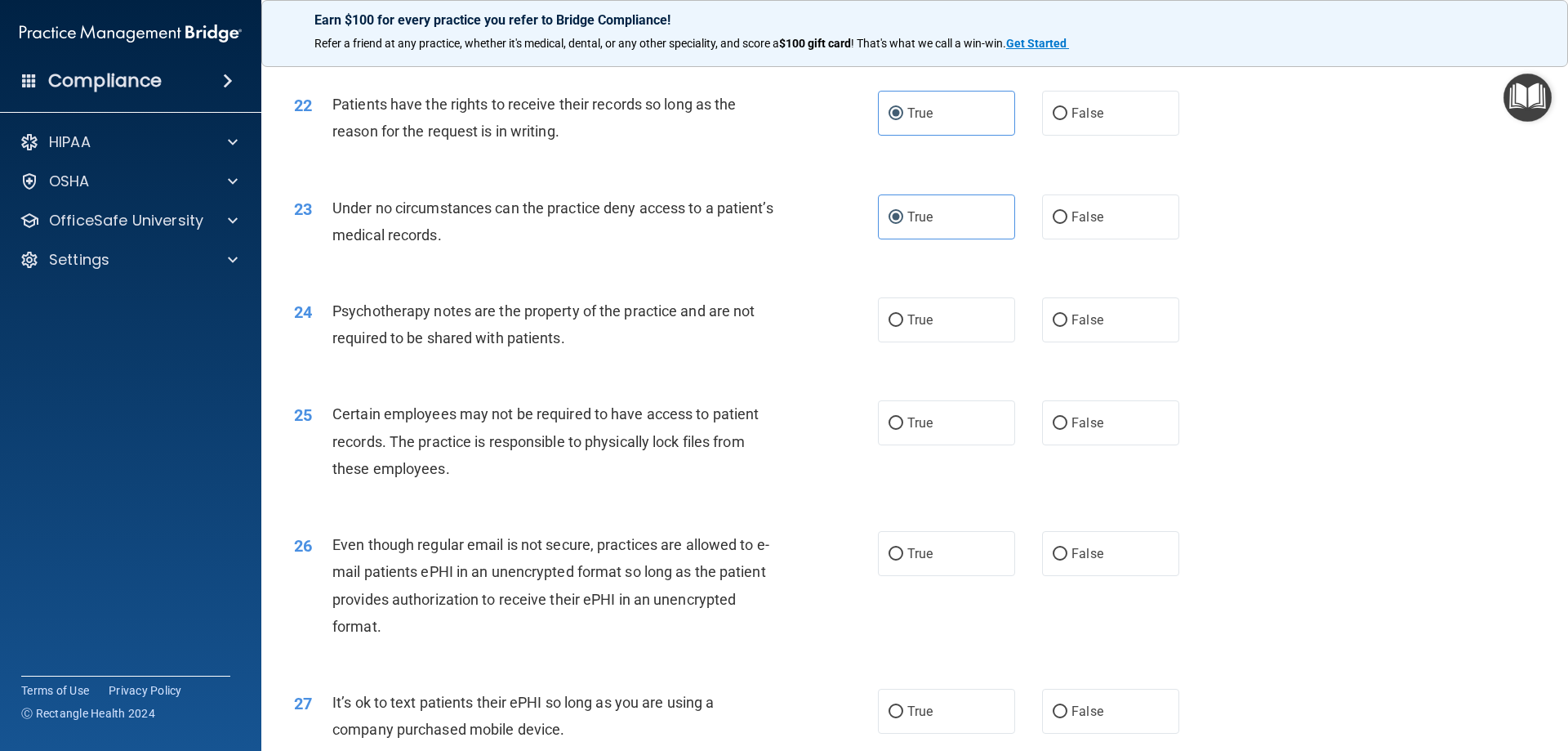
click at [482, 316] on div "24 Psychotherapy notes are the property of the practice and are not required to…" at bounding box center [915, 329] width 1266 height 103
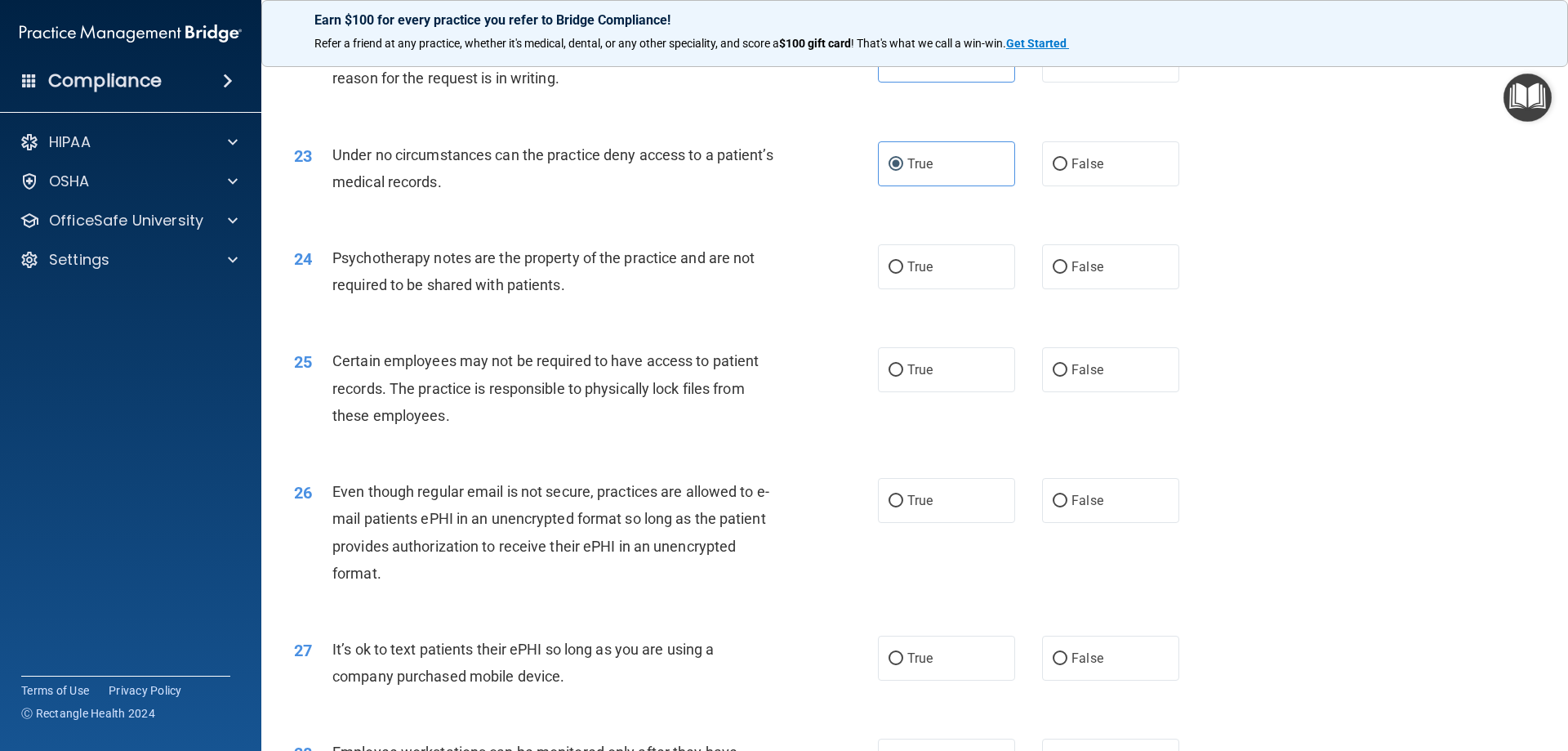
scroll to position [2860, 0]
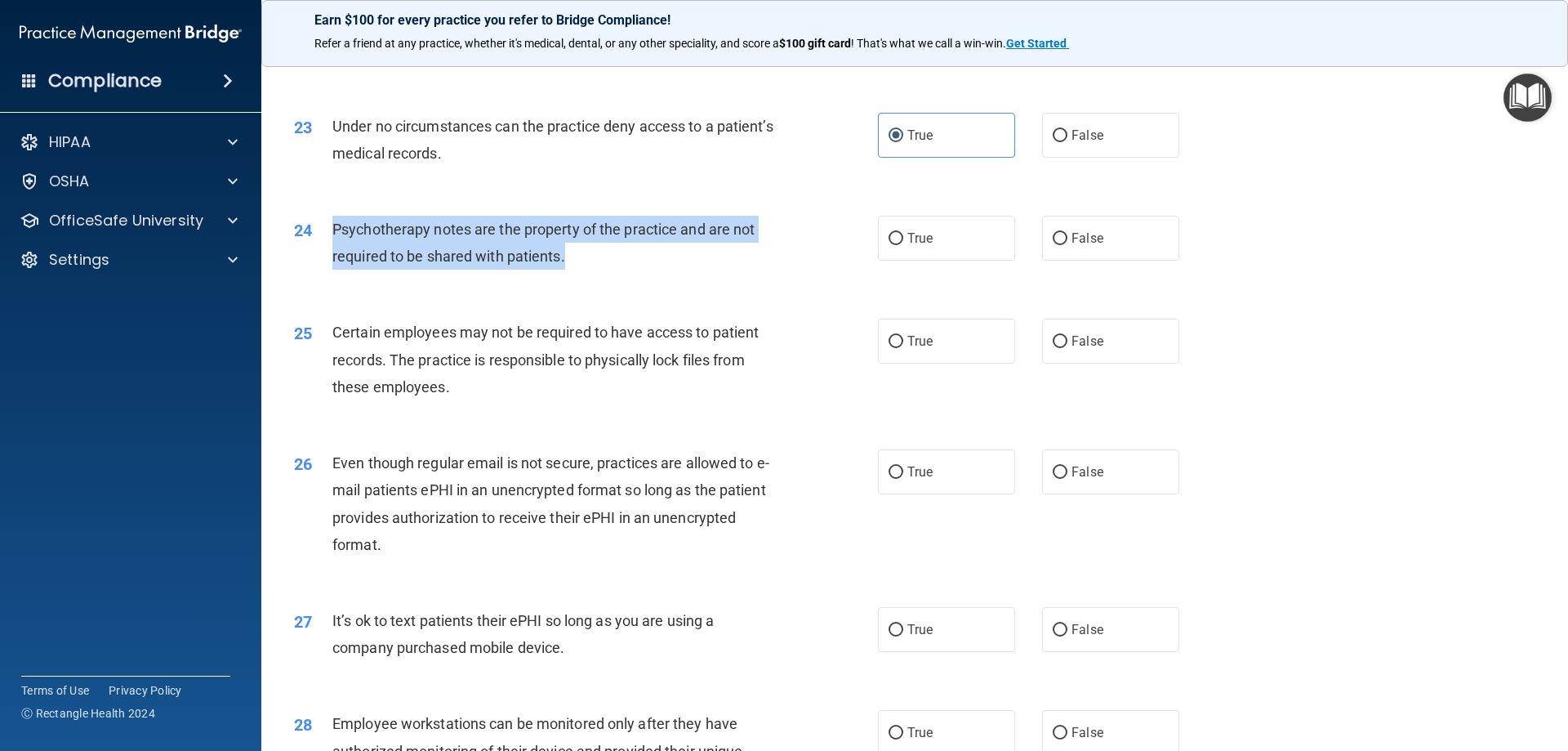
drag, startPoint x: 322, startPoint y: 251, endPoint x: 581, endPoint y: 285, distance: 261.2
click at [581, 278] on div "24 Psychotherapy notes are the property of the practice and are not required to…" at bounding box center [586, 247] width 633 height 62
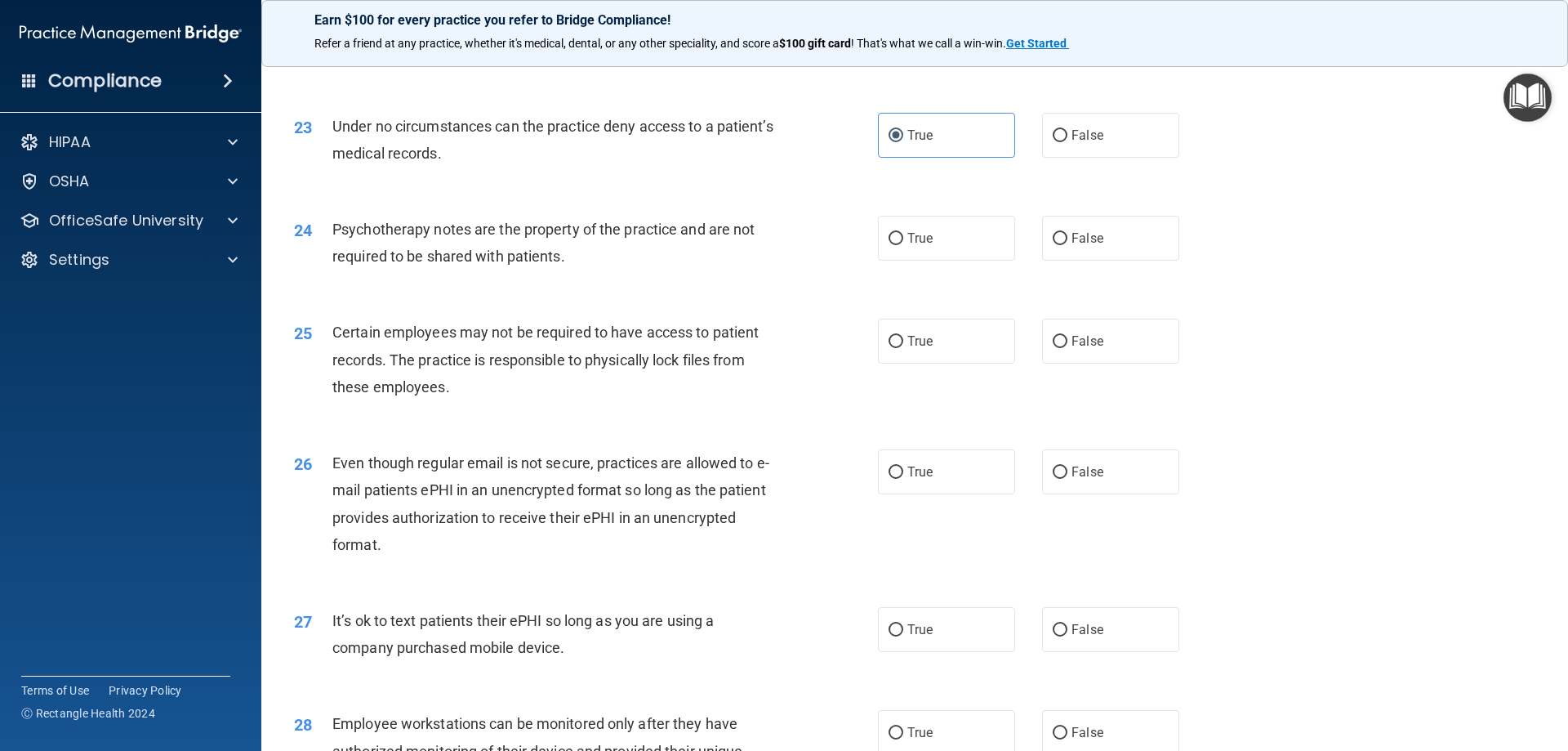
click at [633, 348] on div "Certain employees may not be required to have access to patient records. The pr…" at bounding box center [561, 359] width 457 height 82
click at [928, 241] on div "24 Psychotherapy notes are the property of the practice and are not required to…" at bounding box center [915, 247] width 1266 height 103
click at [928, 247] on label "True" at bounding box center [947, 238] width 138 height 45
click at [903, 245] on input "True" at bounding box center [895, 239] width 15 height 12
radio input "true"
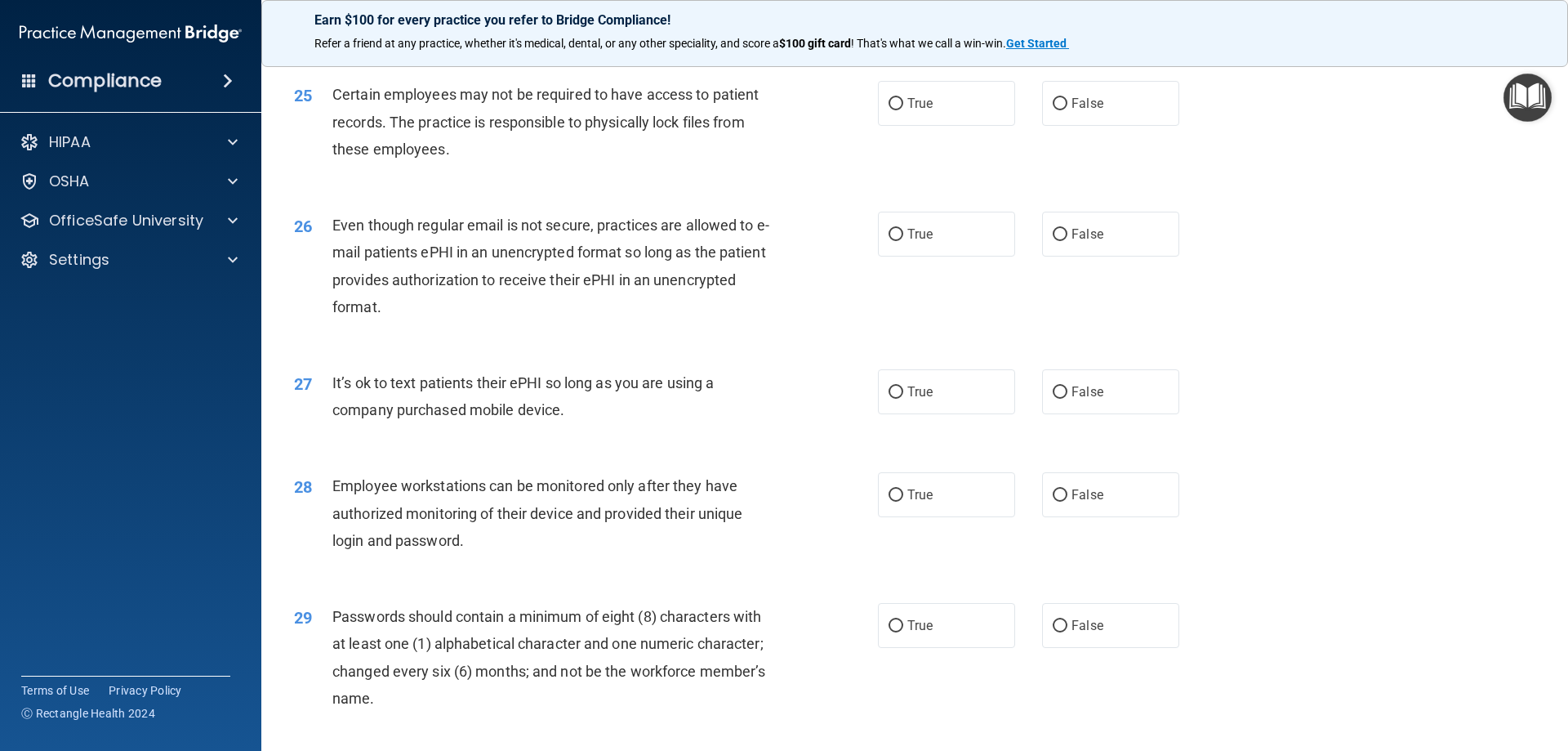
scroll to position [3023, 0]
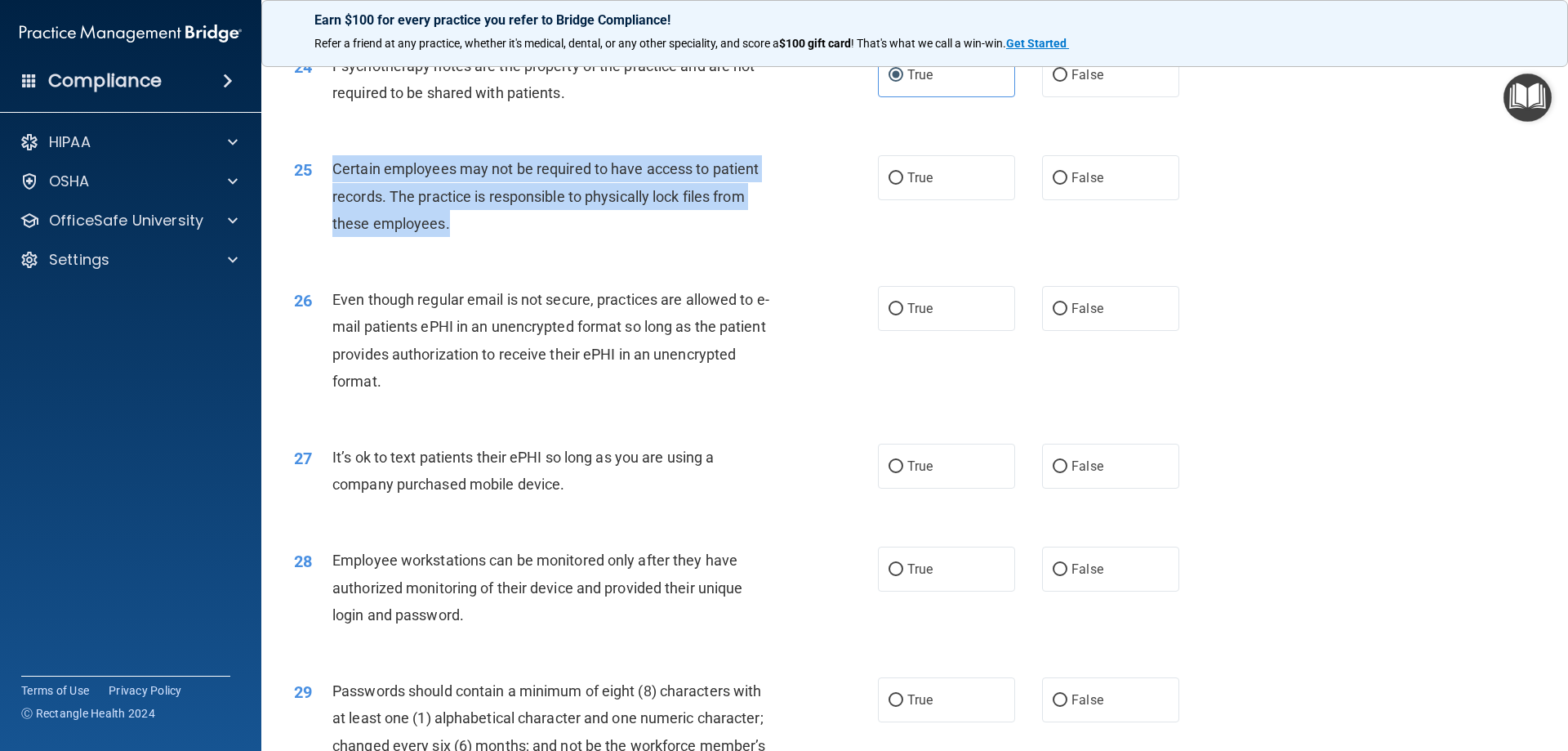
drag, startPoint x: 329, startPoint y: 192, endPoint x: 454, endPoint y: 244, distance: 135.4
click at [454, 244] on div "25 Certain employees may not be required to have access to patient records. The…" at bounding box center [586, 200] width 633 height 90
click at [599, 237] on div "Certain employees may not be required to have access to patient records. The pr…" at bounding box center [561, 196] width 457 height 82
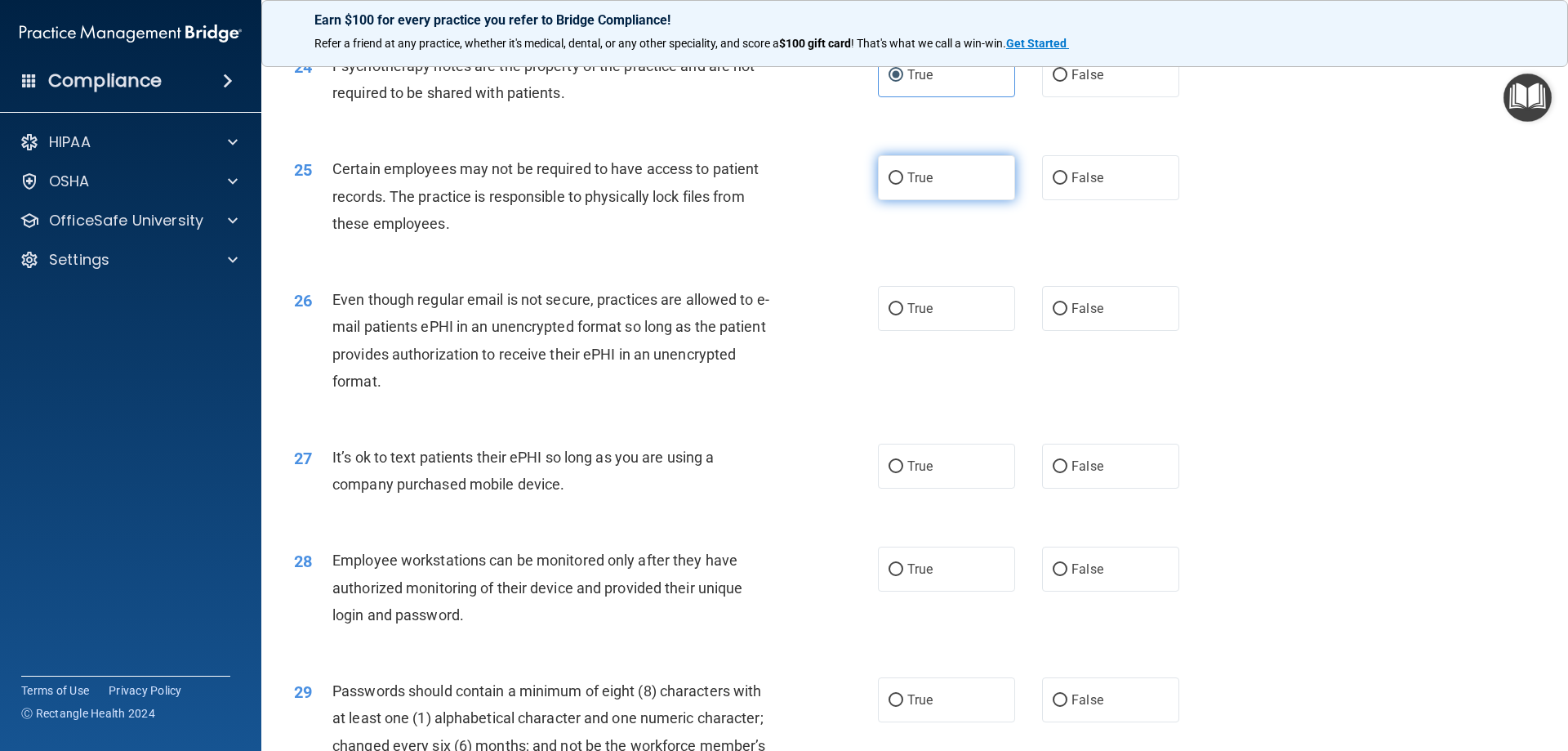
click at [973, 200] on label "True" at bounding box center [947, 177] width 138 height 45
click at [903, 185] on input "True" at bounding box center [895, 178] width 15 height 12
radio input "true"
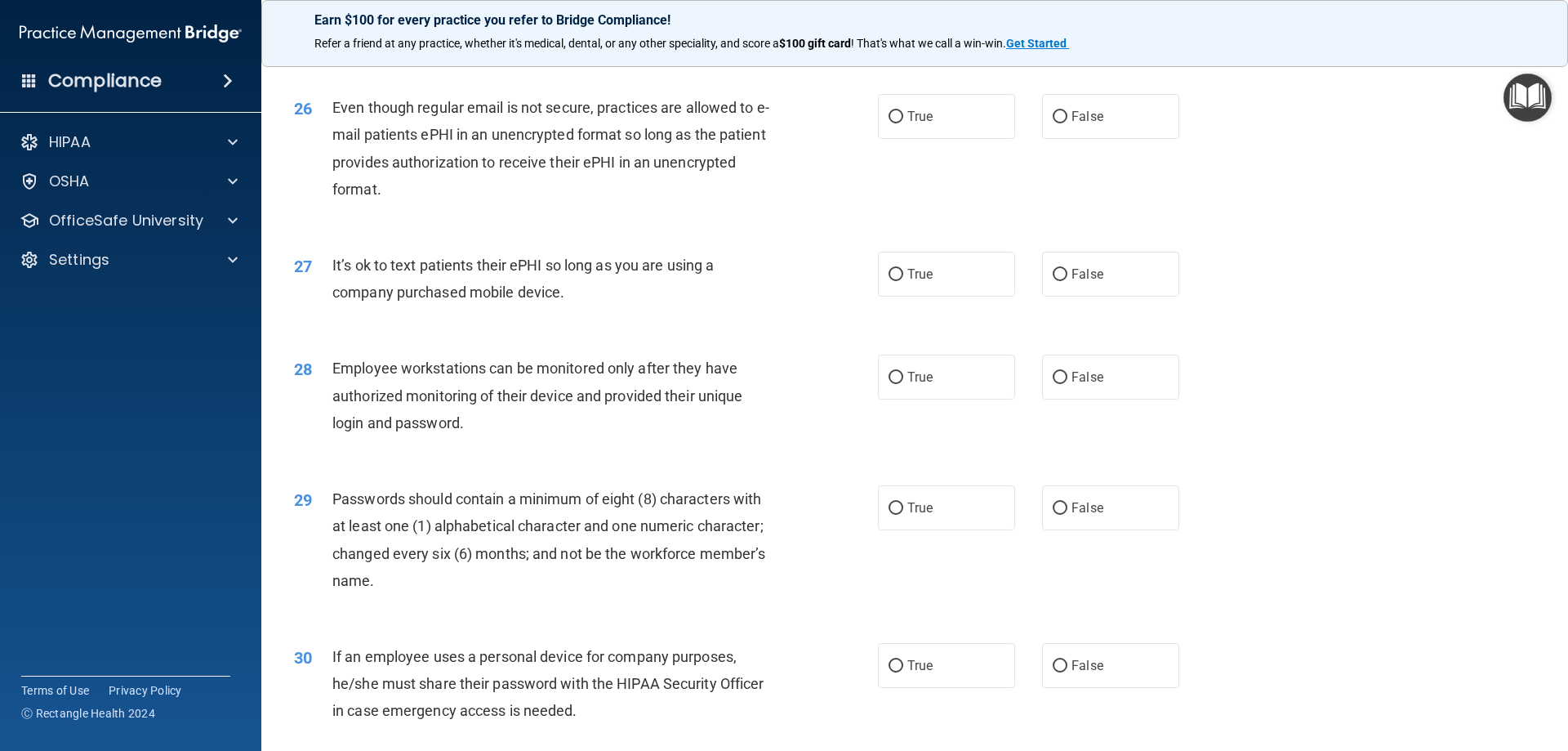
scroll to position [3187, 0]
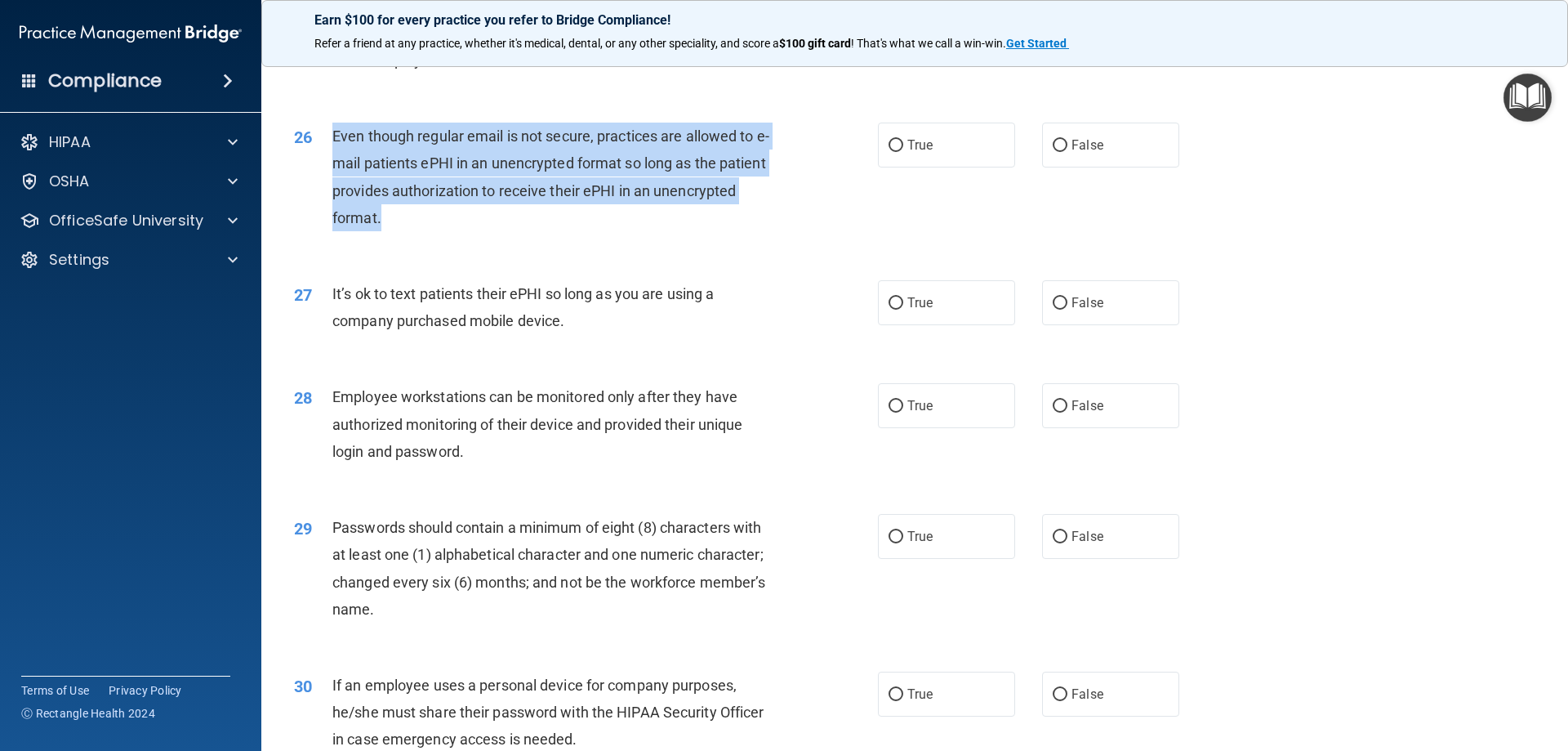
drag, startPoint x: 332, startPoint y: 167, endPoint x: 388, endPoint y: 240, distance: 92.0
click at [388, 231] on div "Even though regular email is not secure, practices are allowed to e-mail patien…" at bounding box center [561, 177] width 457 height 108
click at [979, 167] on label "True" at bounding box center [947, 145] width 138 height 45
click at [903, 152] on input "True" at bounding box center [895, 145] width 15 height 12
radio input "true"
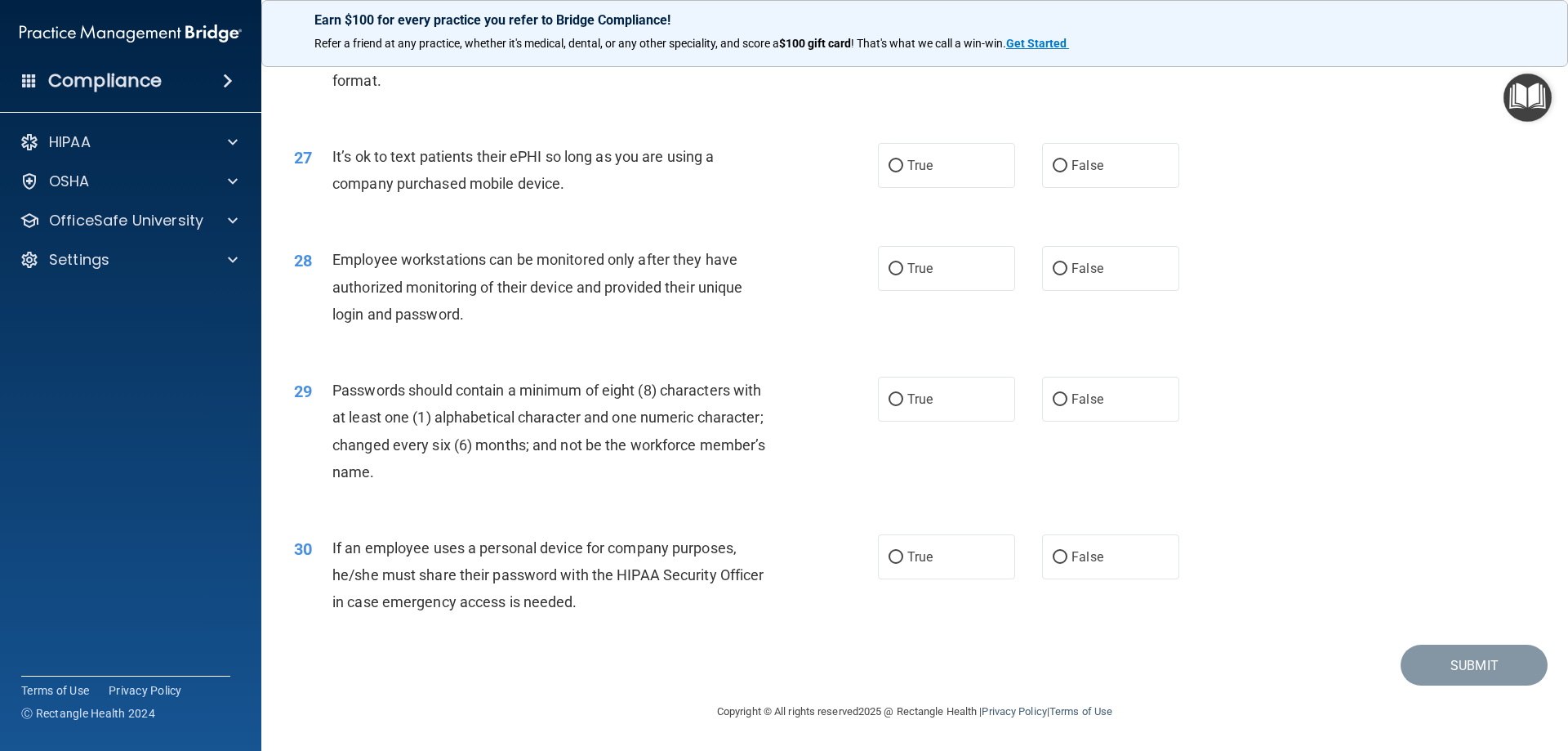
scroll to position [3351, 0]
drag, startPoint x: 330, startPoint y: 152, endPoint x: 571, endPoint y: 189, distance: 243.8
click at [571, 189] on div "27 It’s ok to text patients their ePHI so long as you are using a company purch…" at bounding box center [586, 174] width 633 height 62
click at [906, 187] on label "True" at bounding box center [947, 165] width 138 height 45
click at [903, 173] on input "True" at bounding box center [895, 165] width 15 height 12
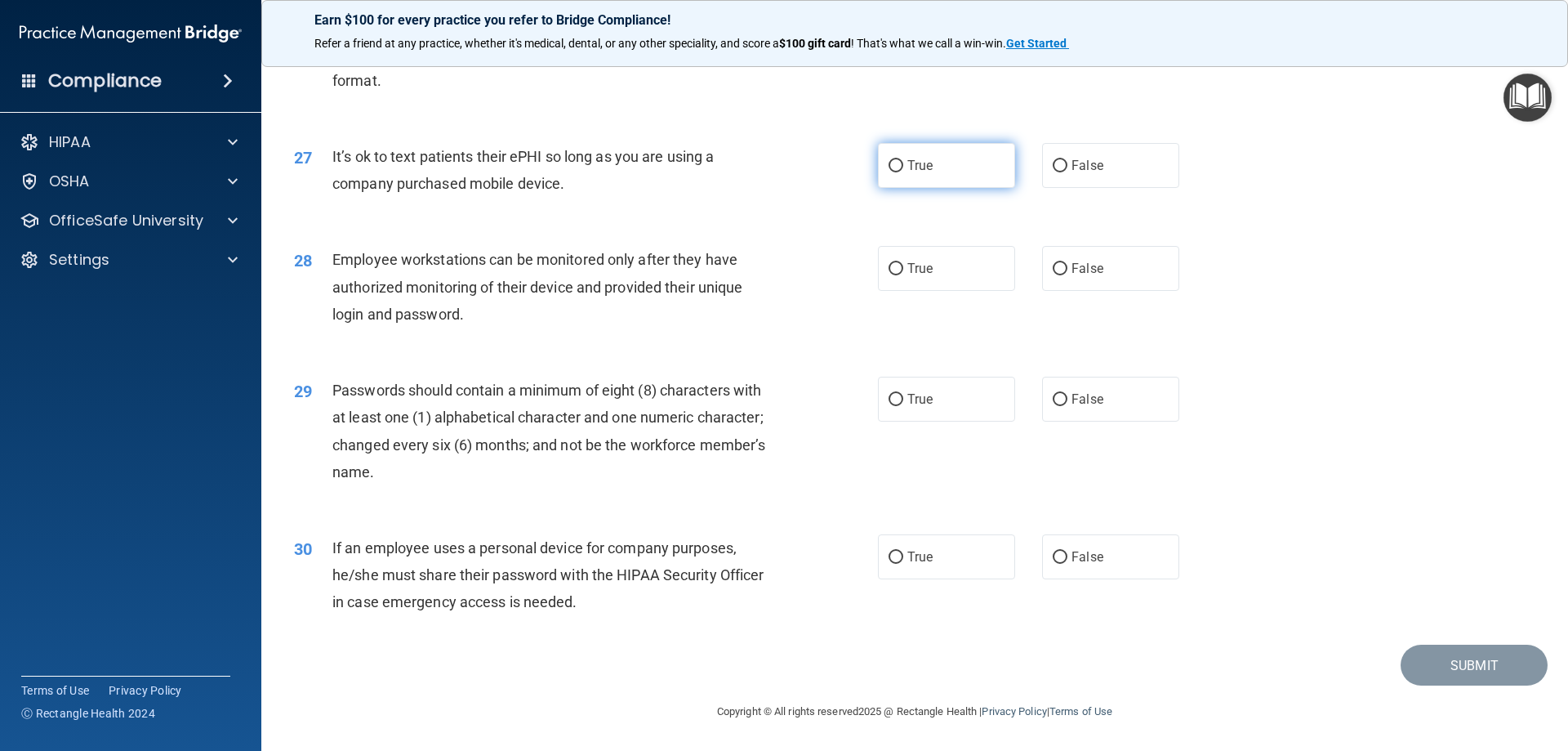
radio input "true"
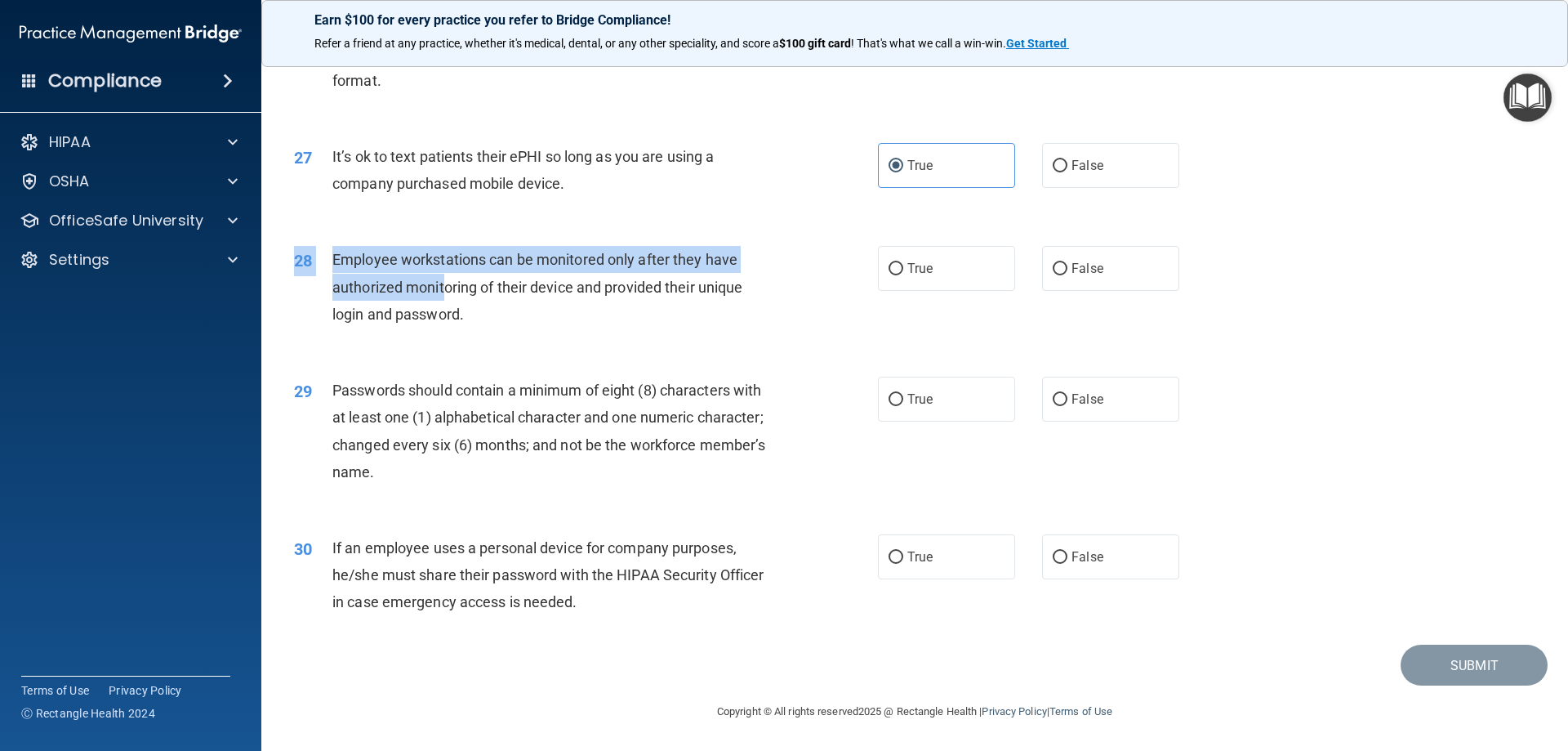
drag, startPoint x: 323, startPoint y: 242, endPoint x: 447, endPoint y: 286, distance: 131.6
click at [447, 286] on div "28 Employee workstations can be monitored only after they have authorized monit…" at bounding box center [915, 291] width 1266 height 130
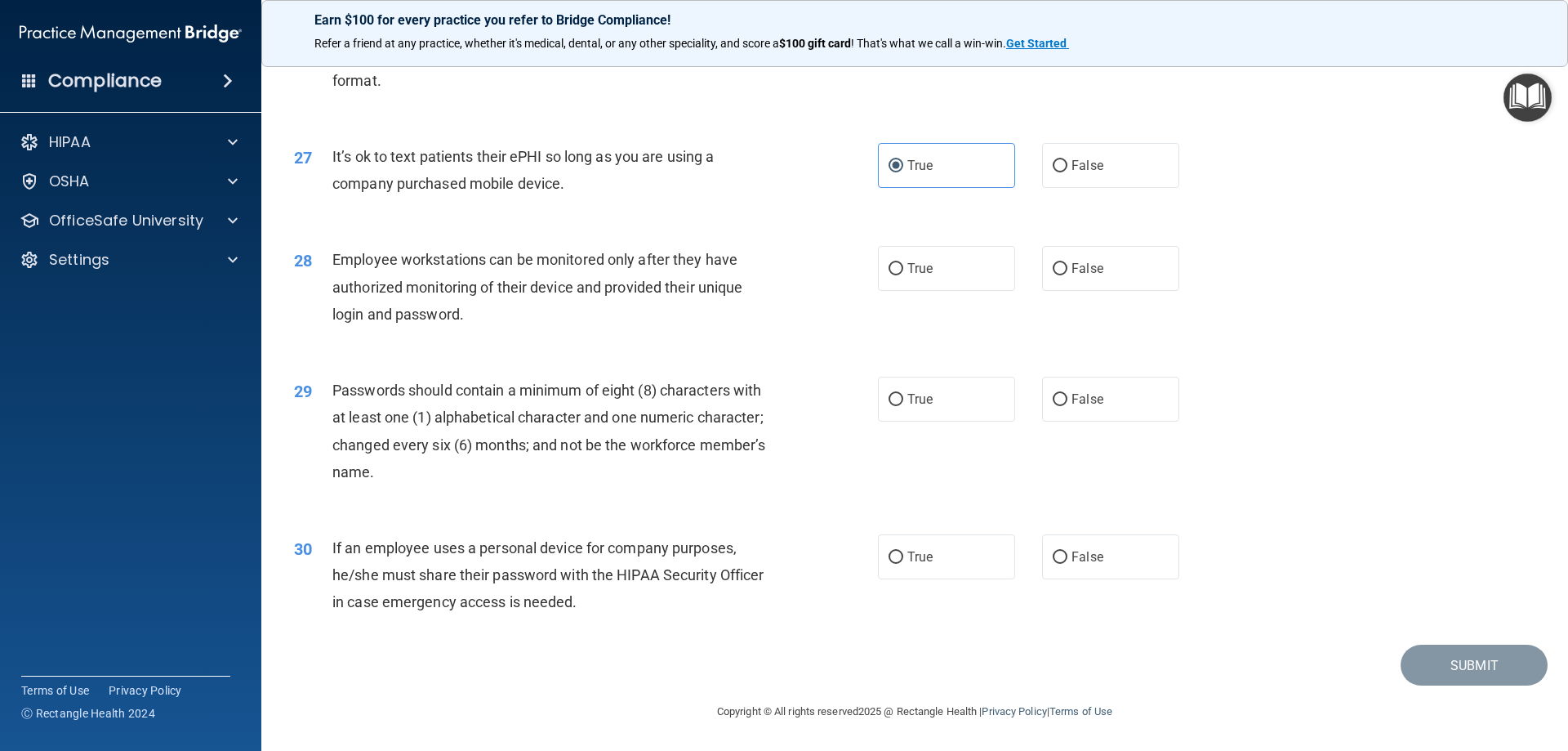
click at [494, 323] on div "Employee workstations can be monitored only after they have authorized monitori…" at bounding box center [561, 286] width 457 height 82
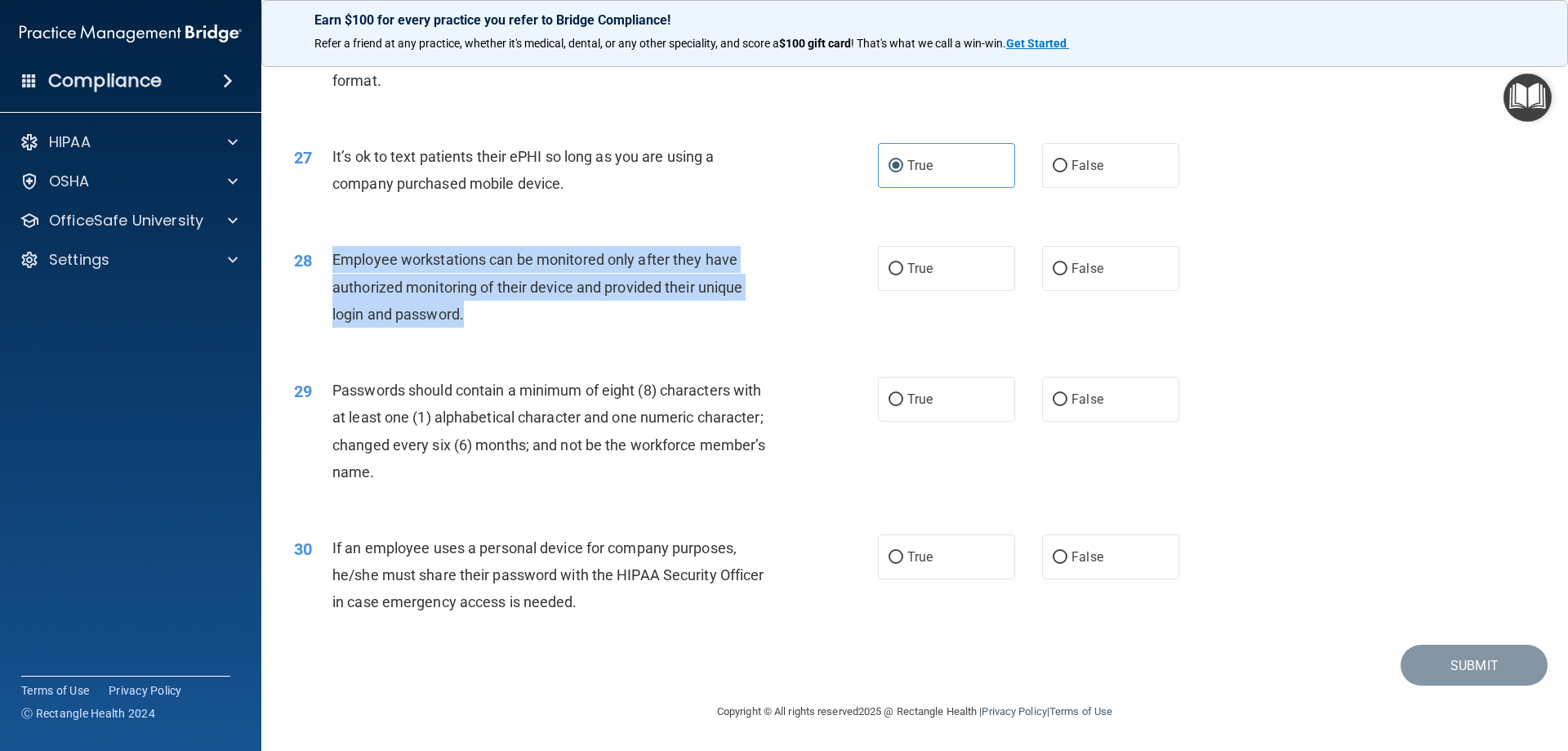
drag, startPoint x: 333, startPoint y: 260, endPoint x: 473, endPoint y: 313, distance: 149.7
click at [473, 313] on div "Employee workstations can be monitored only after they have authorized monitori…" at bounding box center [561, 286] width 457 height 82
click at [591, 310] on div "Employee workstations can be monitored only after they have authorized monitori…" at bounding box center [561, 286] width 457 height 82
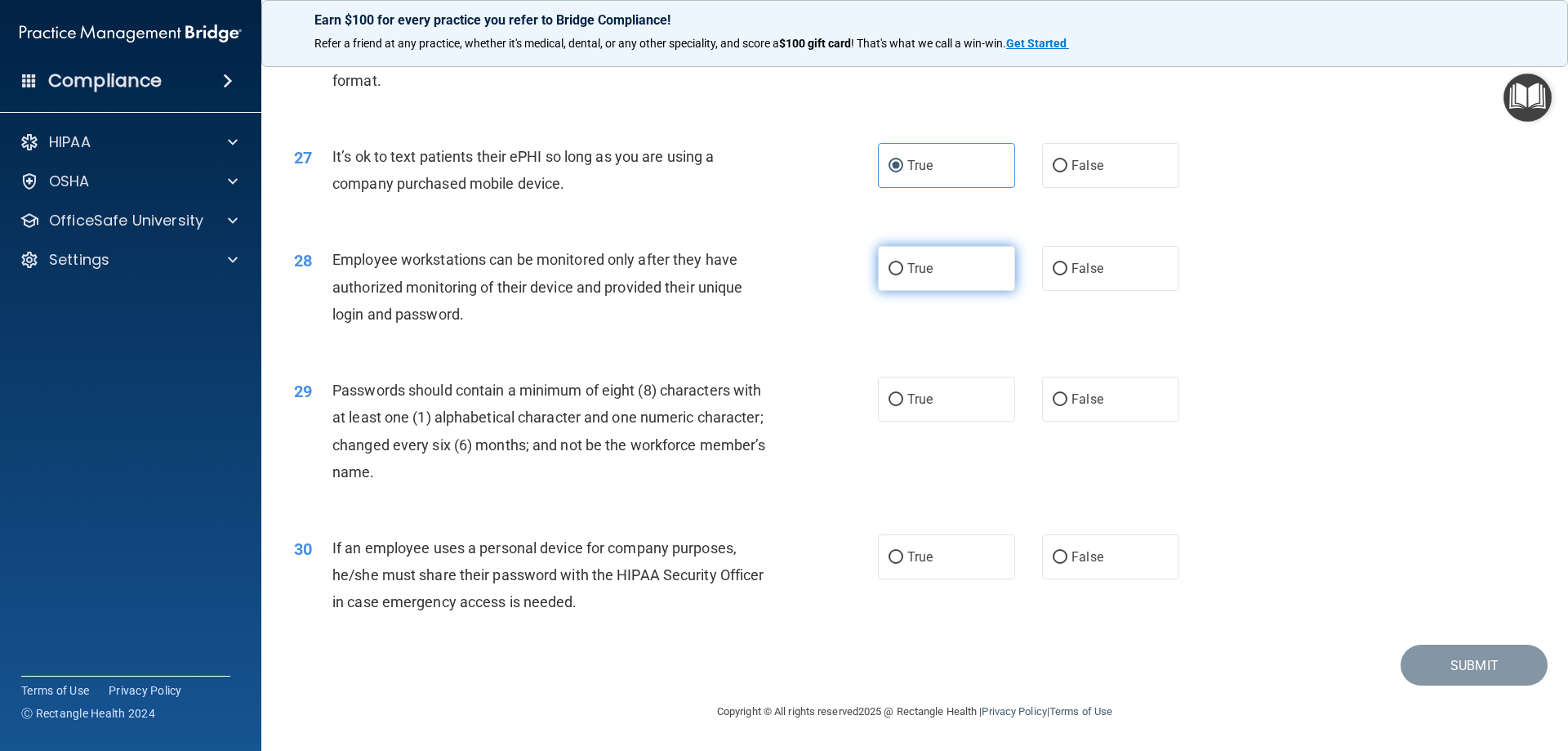
click at [918, 263] on span "True" at bounding box center [920, 268] width 26 height 16
click at [903, 263] on input "True" at bounding box center [895, 269] width 15 height 12
radio input "true"
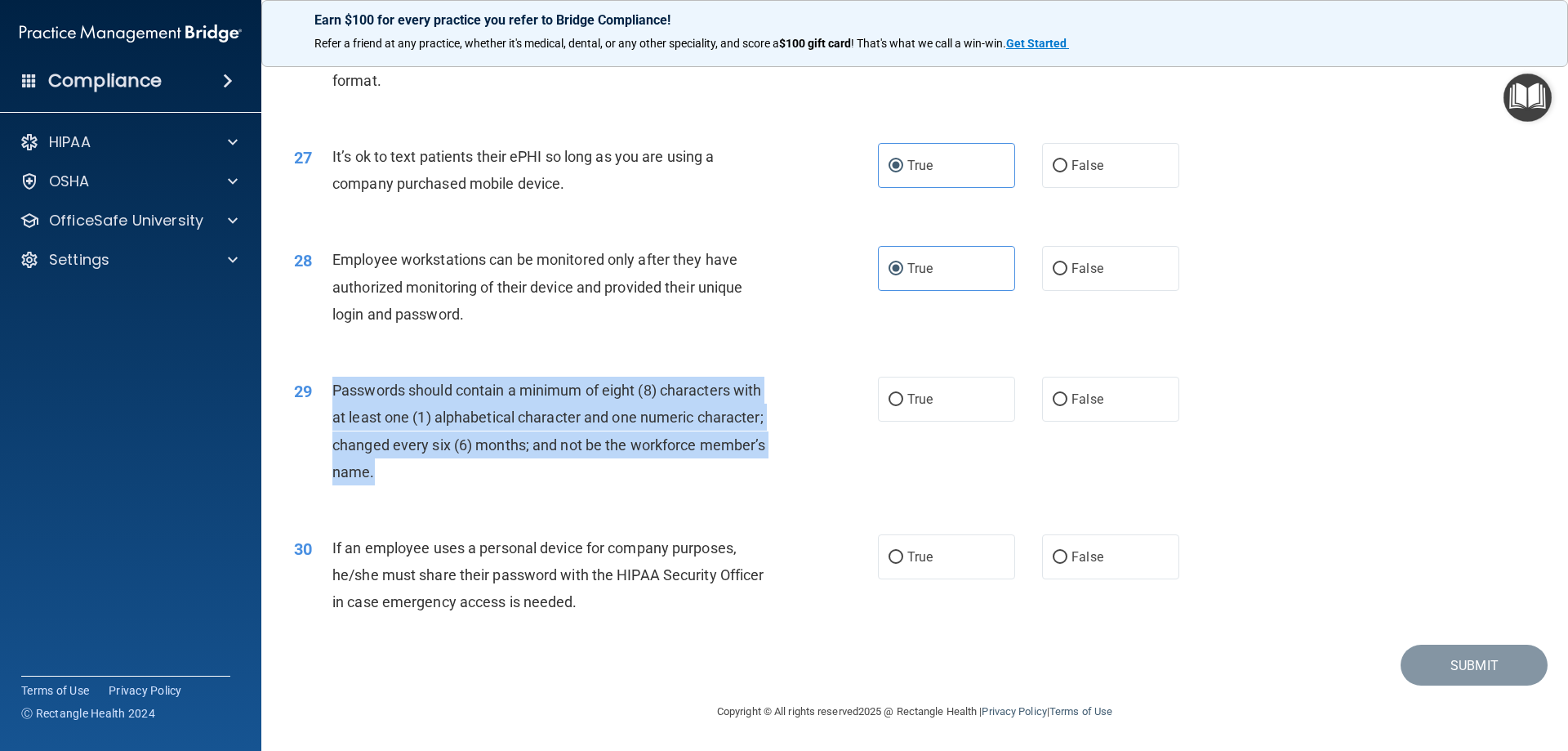
drag, startPoint x: 323, startPoint y: 386, endPoint x: 382, endPoint y: 470, distance: 102.6
click at [382, 470] on div "29 Passwords should contain a minimum of eight (8) characters with at least one…" at bounding box center [586, 434] width 633 height 117
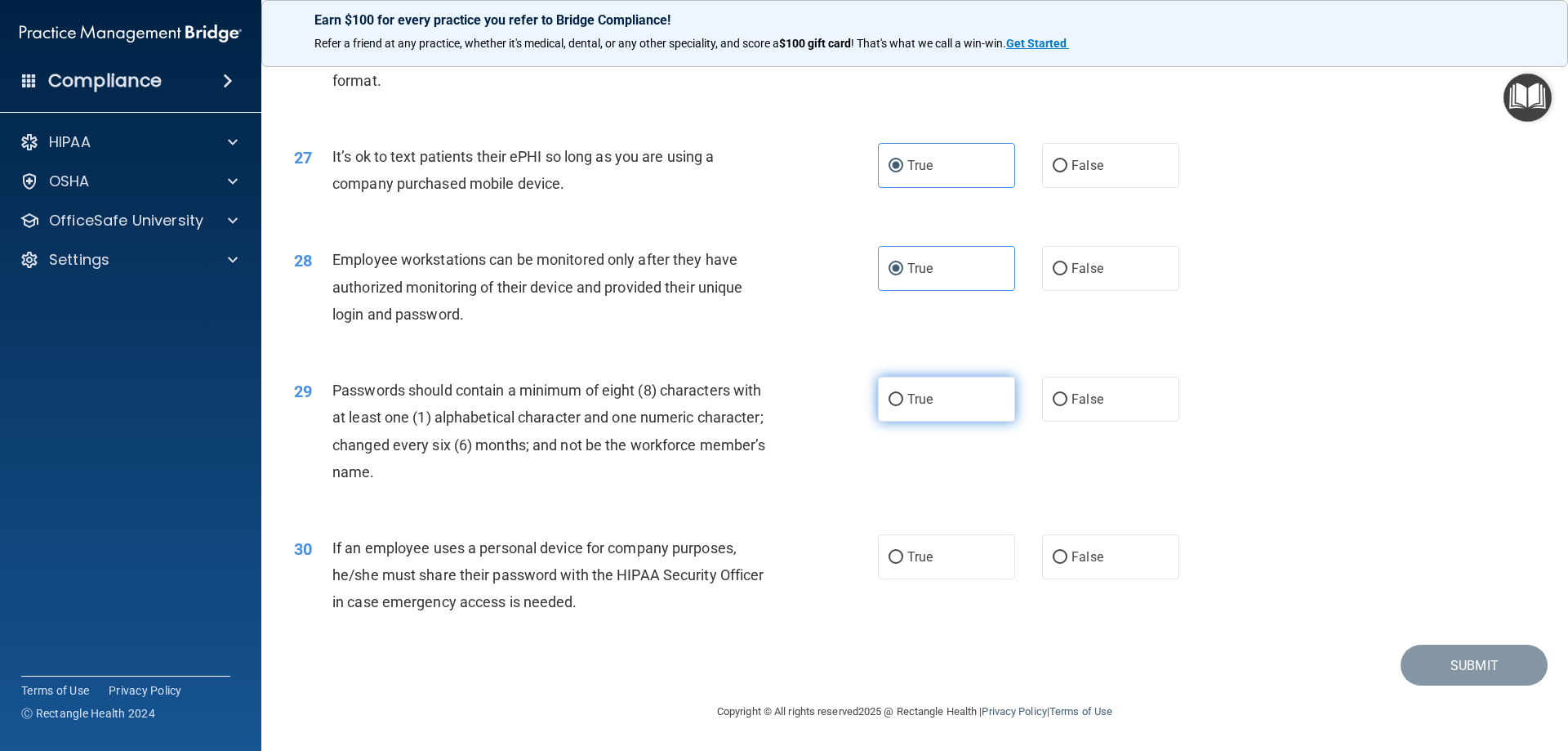
click at [952, 413] on label "True" at bounding box center [947, 398] width 138 height 45
click at [903, 406] on input "True" at bounding box center [895, 399] width 15 height 12
radio input "true"
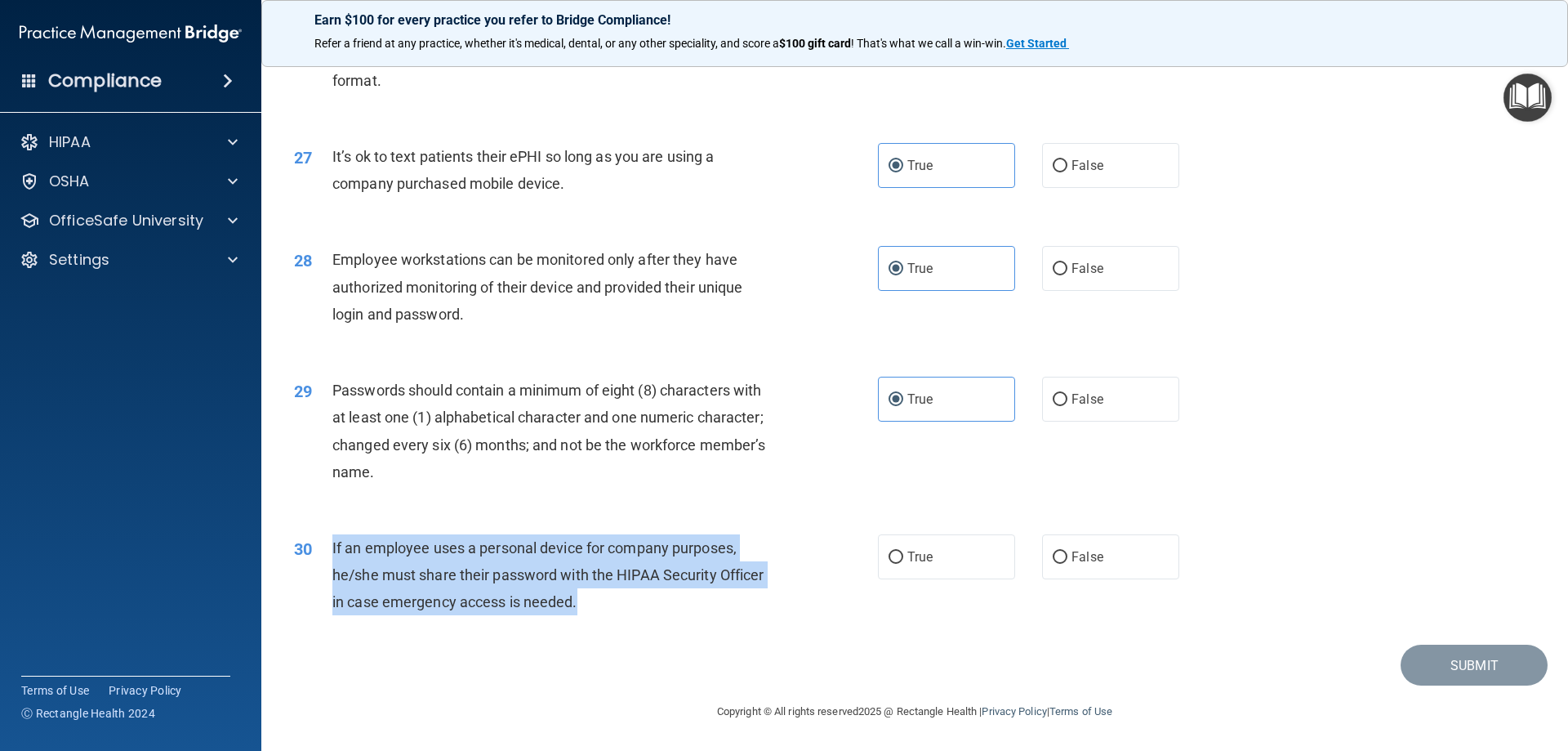
drag, startPoint x: 340, startPoint y: 544, endPoint x: 591, endPoint y: 587, distance: 254.7
click at [620, 599] on div "30 If an employee uses a personal device for company purposes, he/she must shar…" at bounding box center [586, 579] width 633 height 90
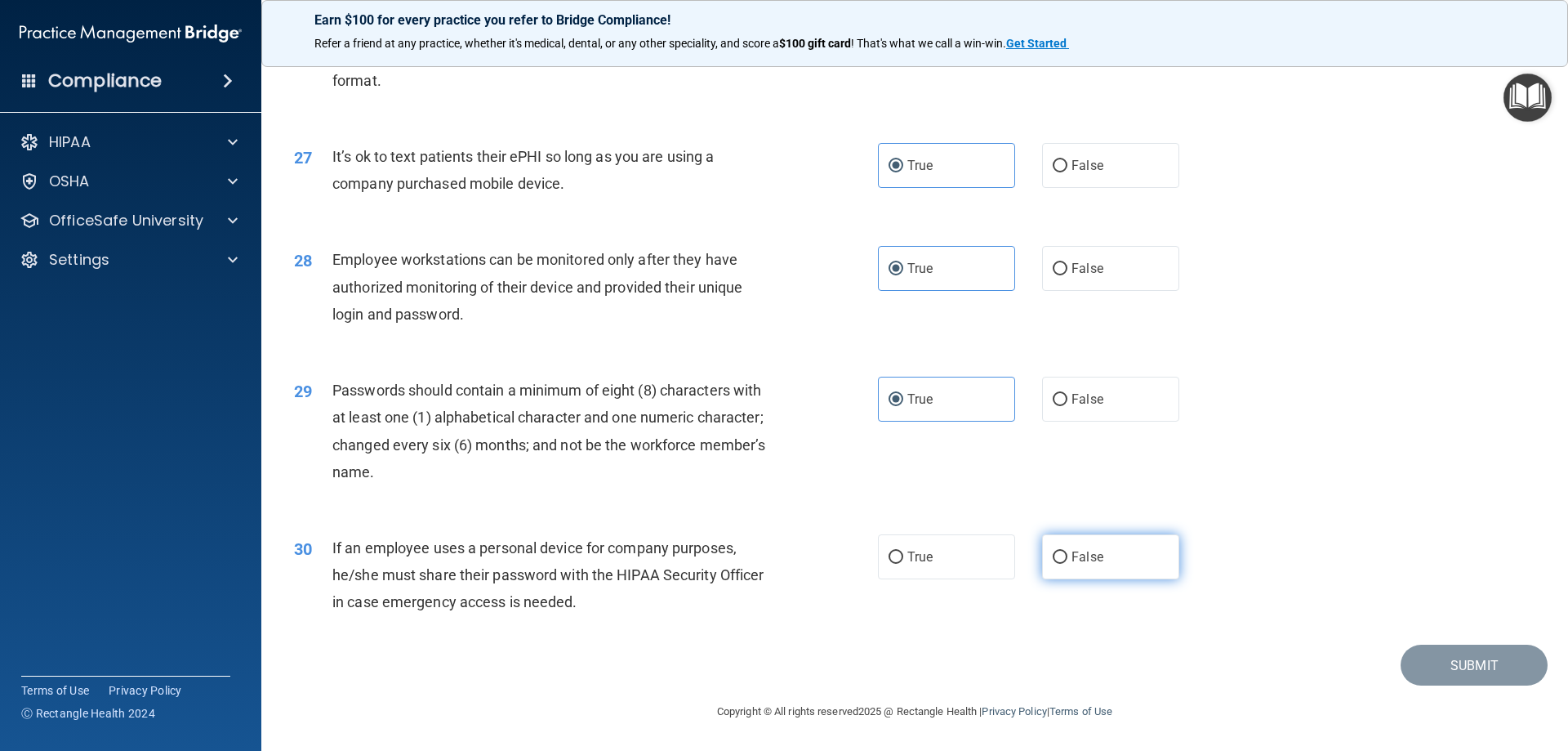
click at [1127, 555] on label "False" at bounding box center [1111, 556] width 138 height 45
click at [1067, 555] on input "False" at bounding box center [1060, 557] width 15 height 12
radio input "true"
click at [1455, 654] on button "Submit" at bounding box center [1474, 665] width 147 height 41
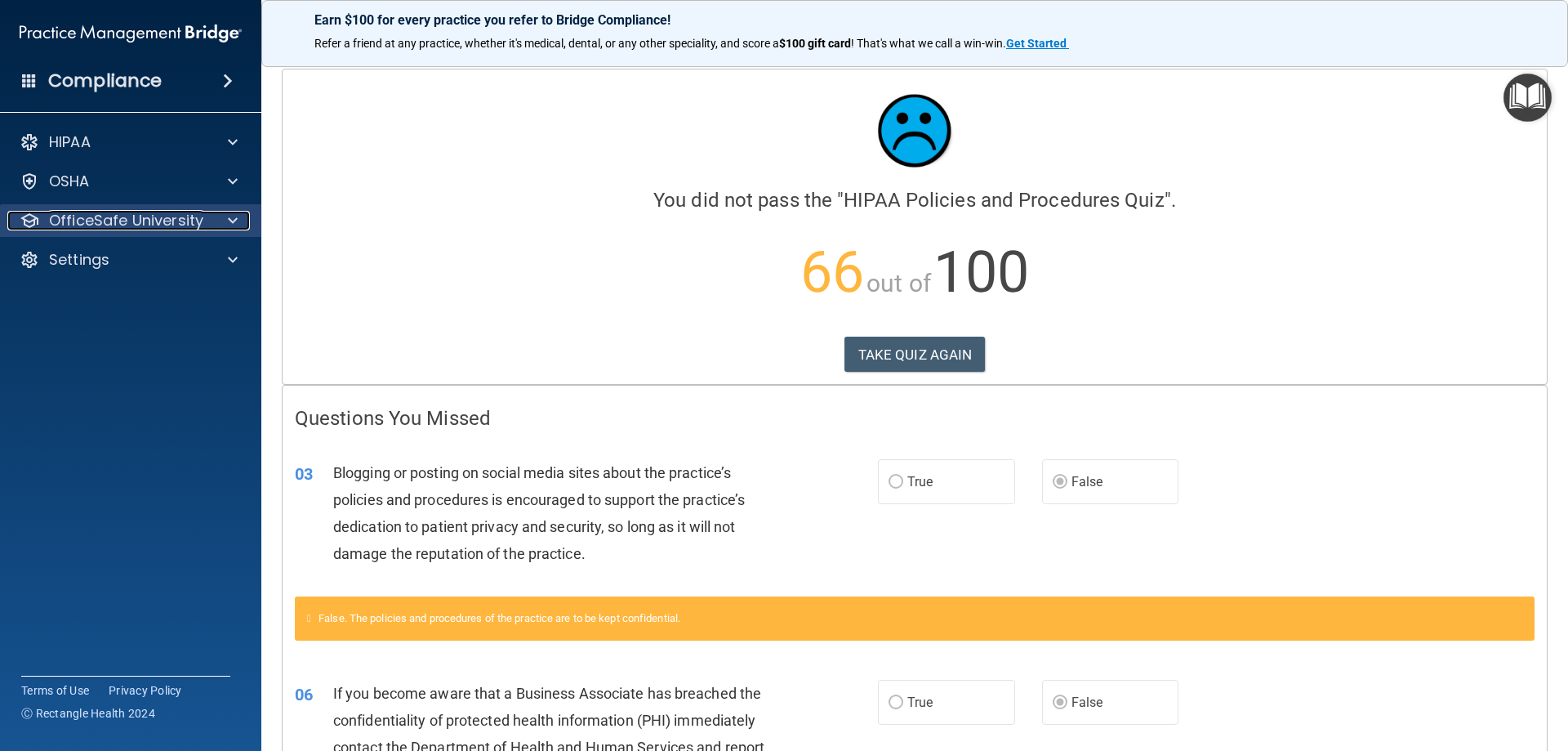
click at [225, 228] on div at bounding box center [230, 220] width 41 height 19
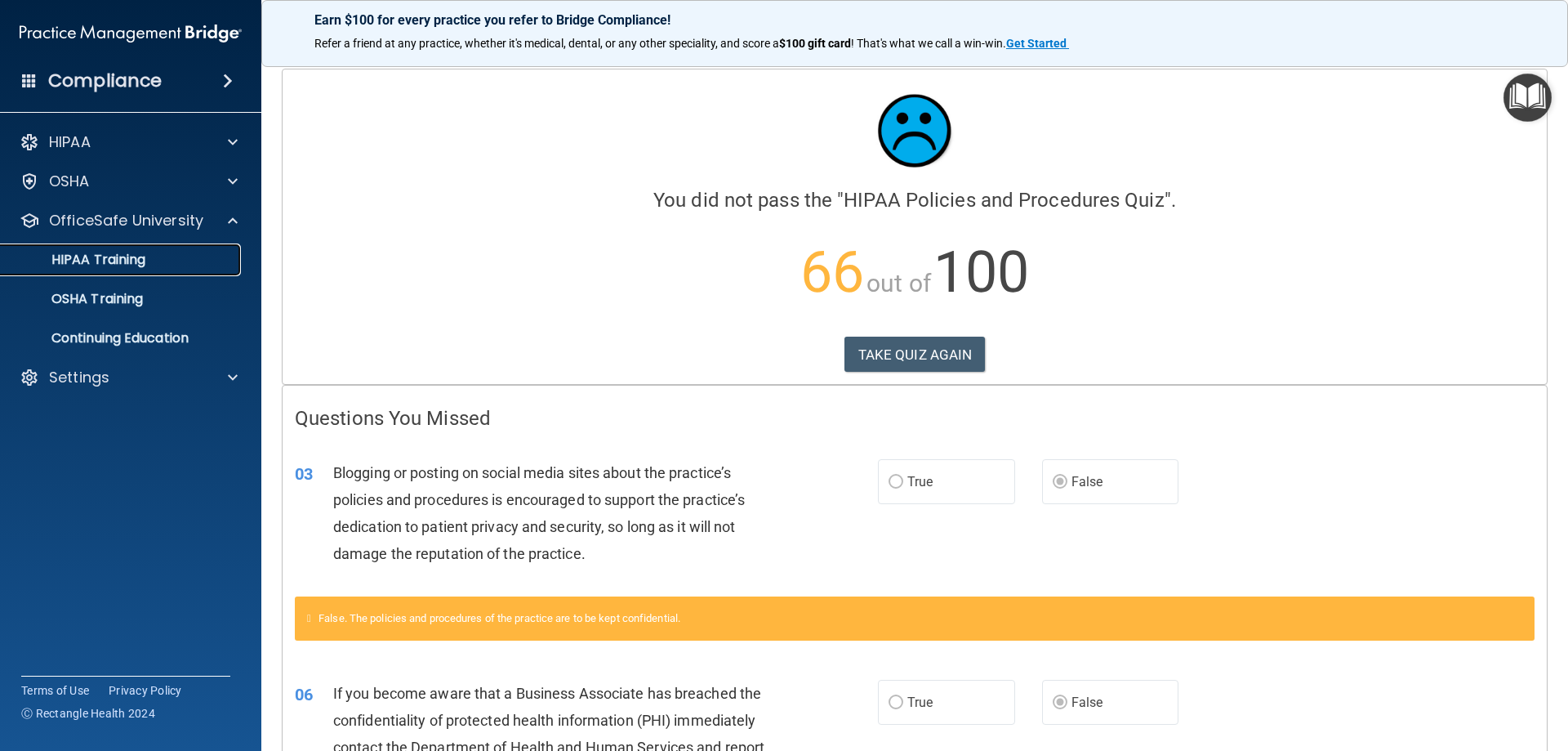
click at [172, 264] on div "HIPAA Training" at bounding box center [122, 260] width 223 height 17
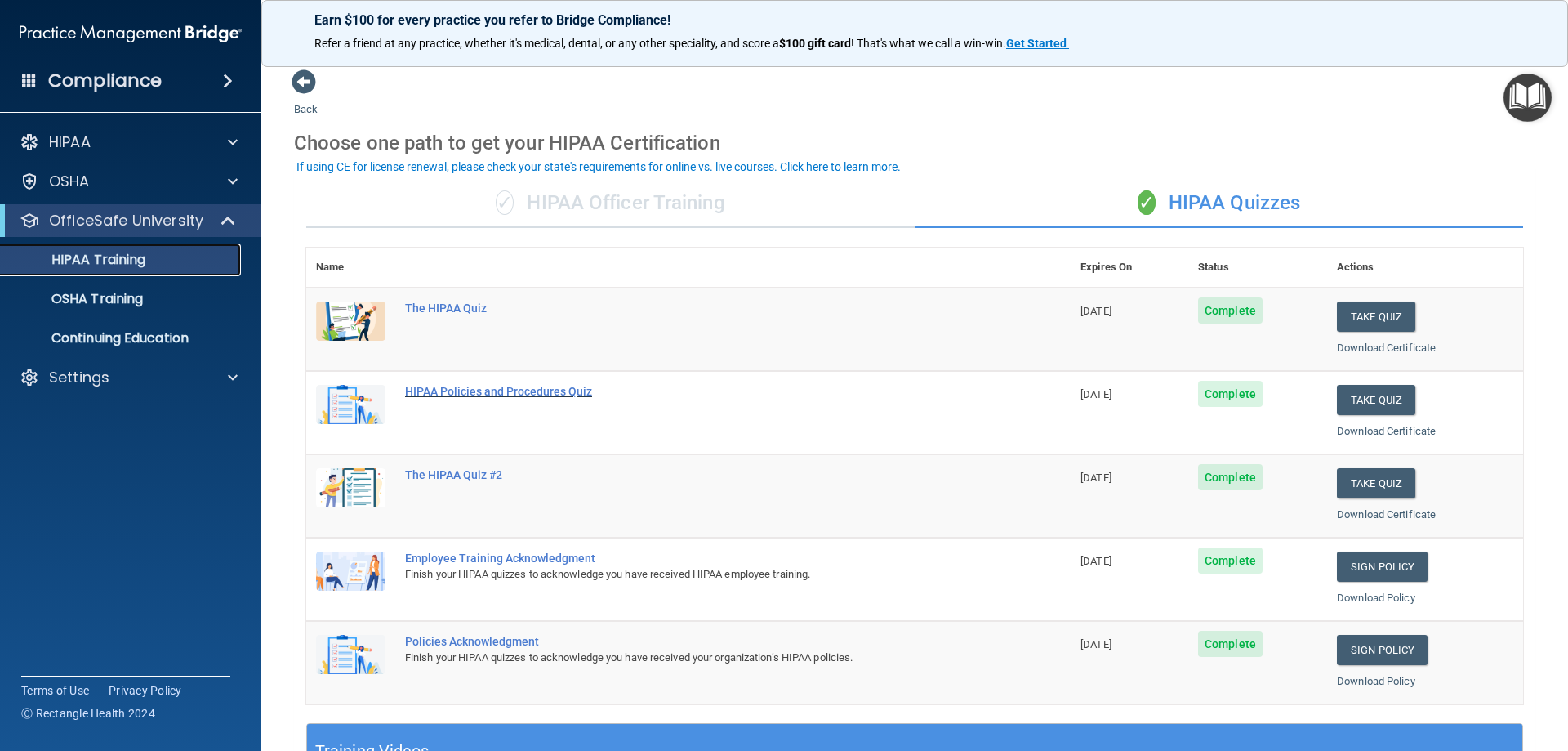
scroll to position [82, 0]
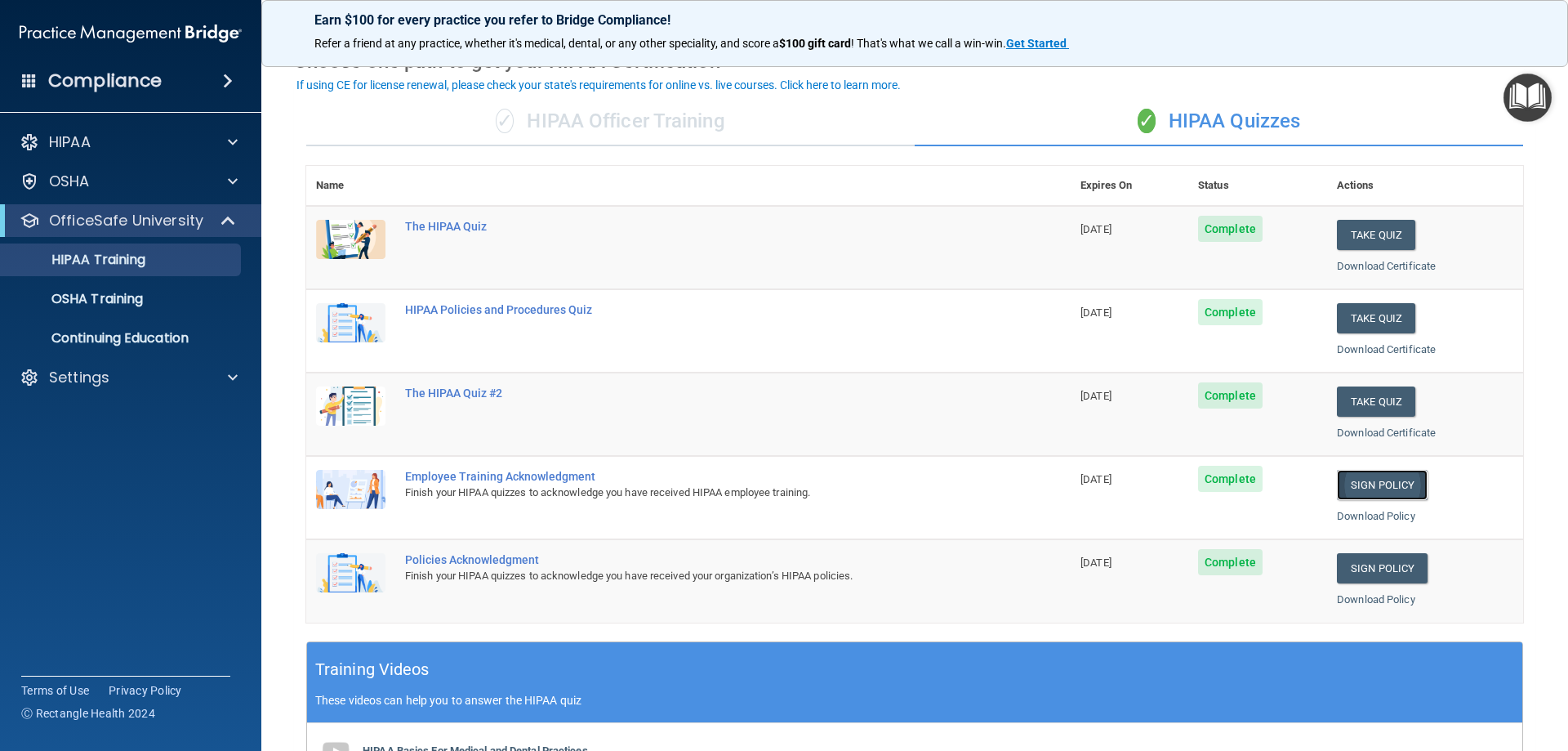
click at [1388, 495] on link "Sign Policy" at bounding box center [1382, 485] width 91 height 30
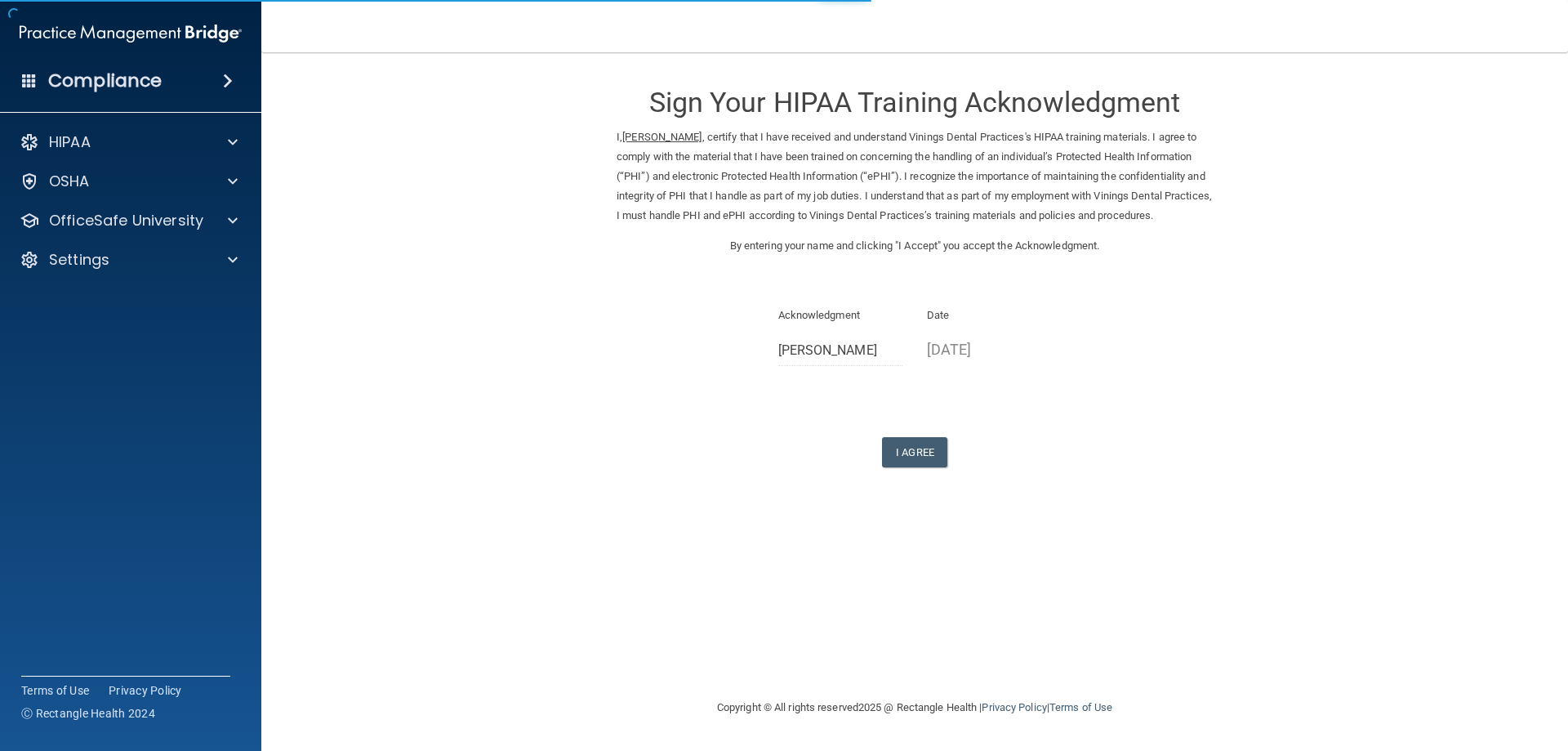
click at [954, 466] on div "I Agree" at bounding box center [915, 452] width 596 height 30
click at [948, 467] on button "I Agree" at bounding box center [914, 452] width 65 height 30
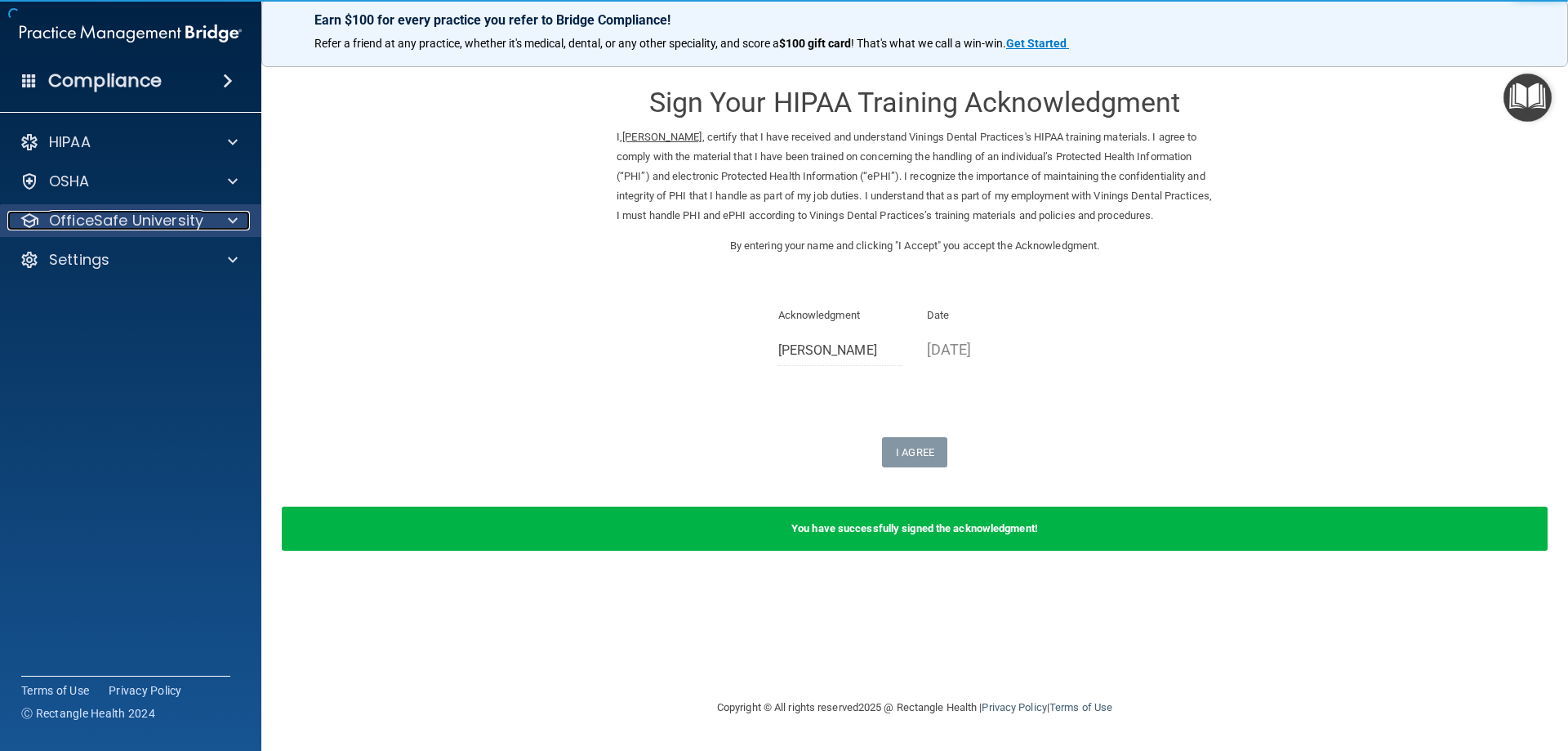
click at [151, 227] on p "OfficeSafe University" at bounding box center [126, 220] width 154 height 19
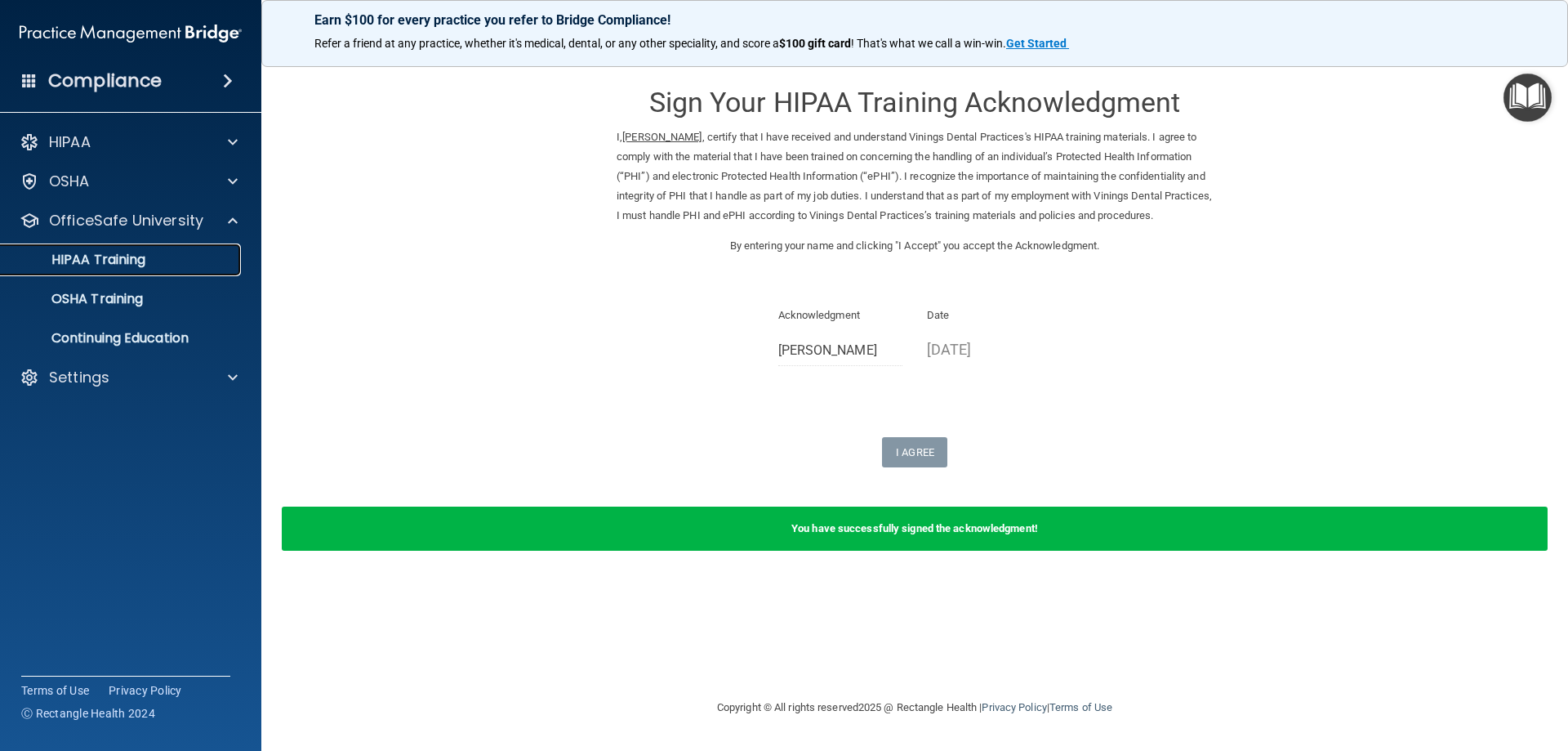
click at [143, 253] on p "HIPAA Training" at bounding box center [78, 260] width 135 height 17
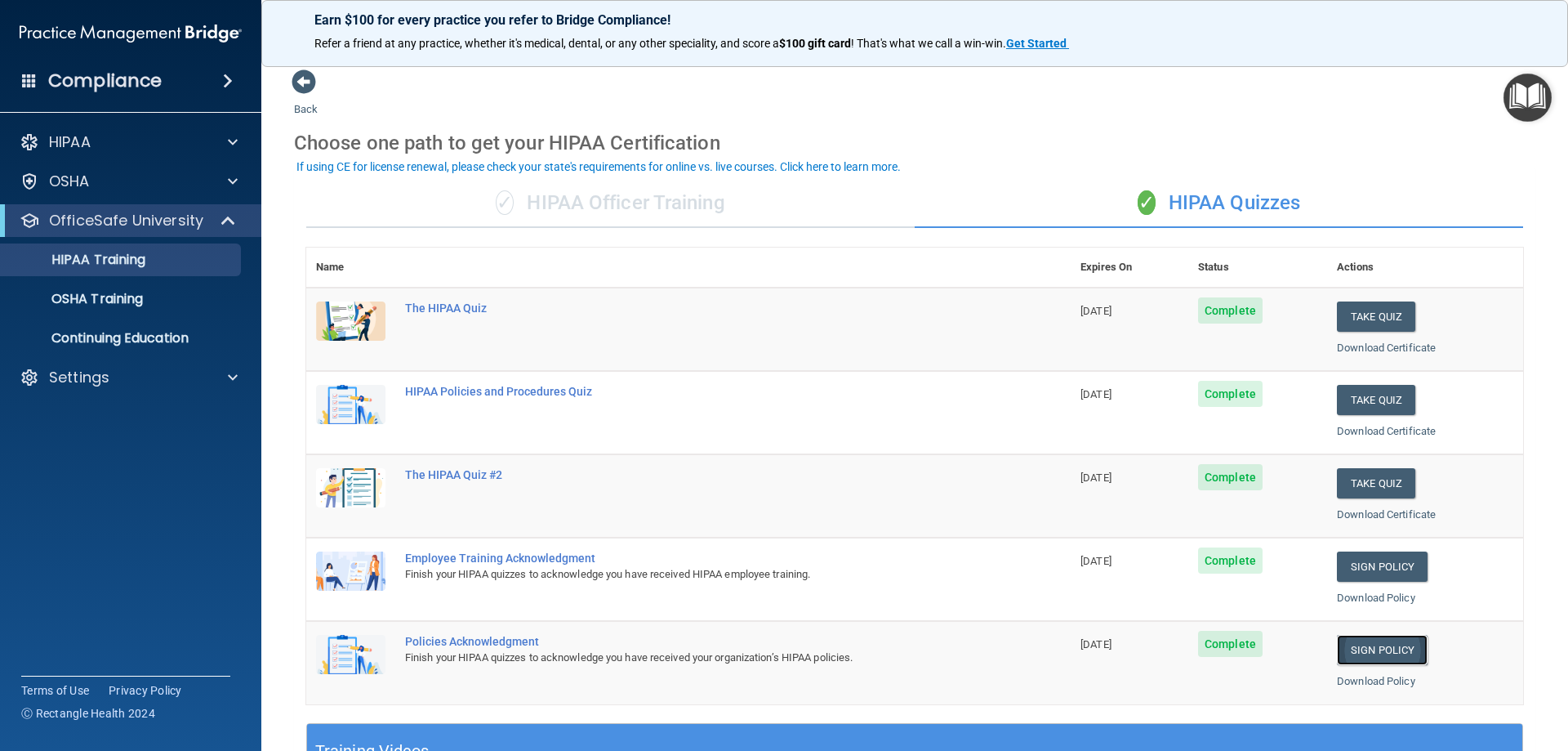
click at [1377, 646] on link "Sign Policy" at bounding box center [1382, 650] width 91 height 30
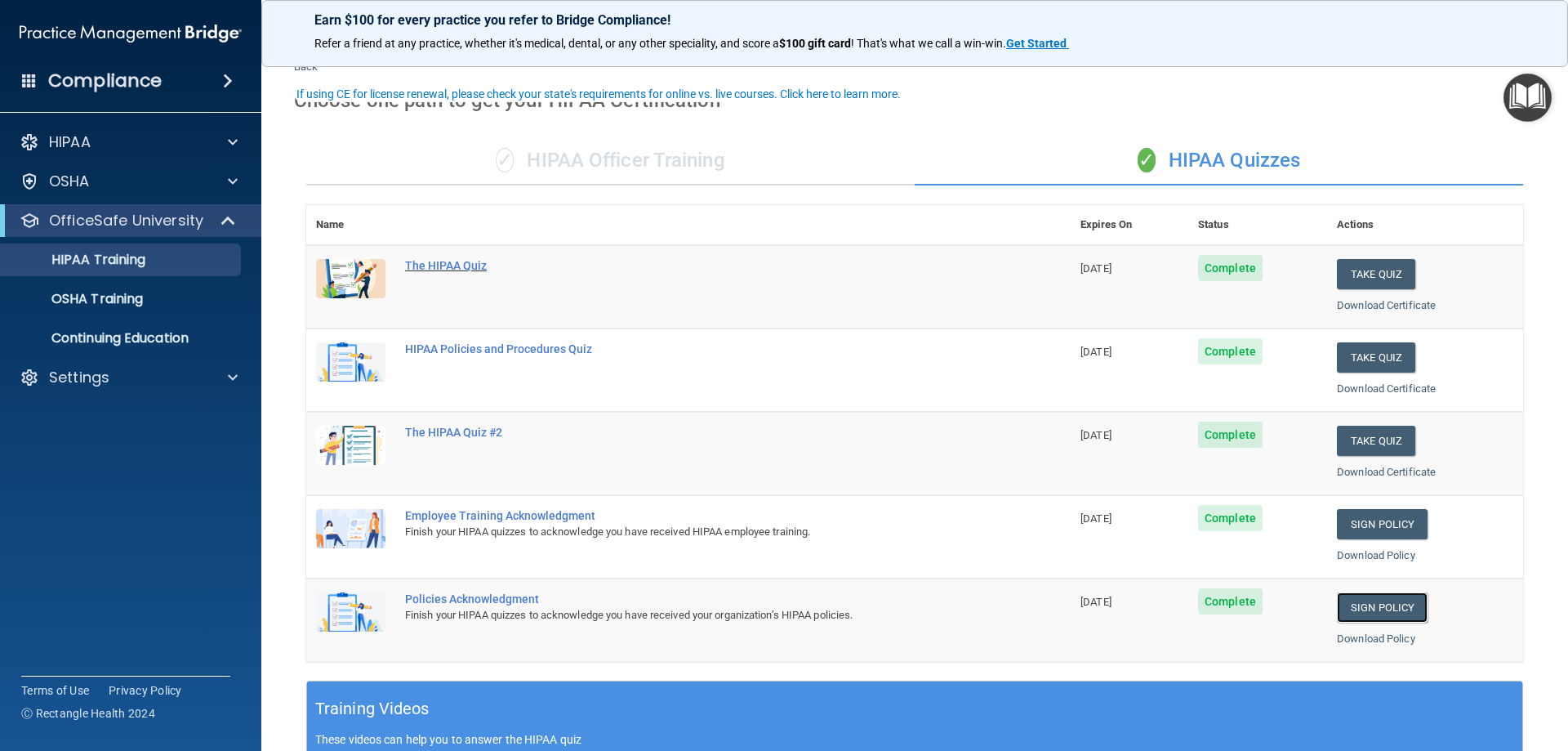
scroll to position [82, 0]
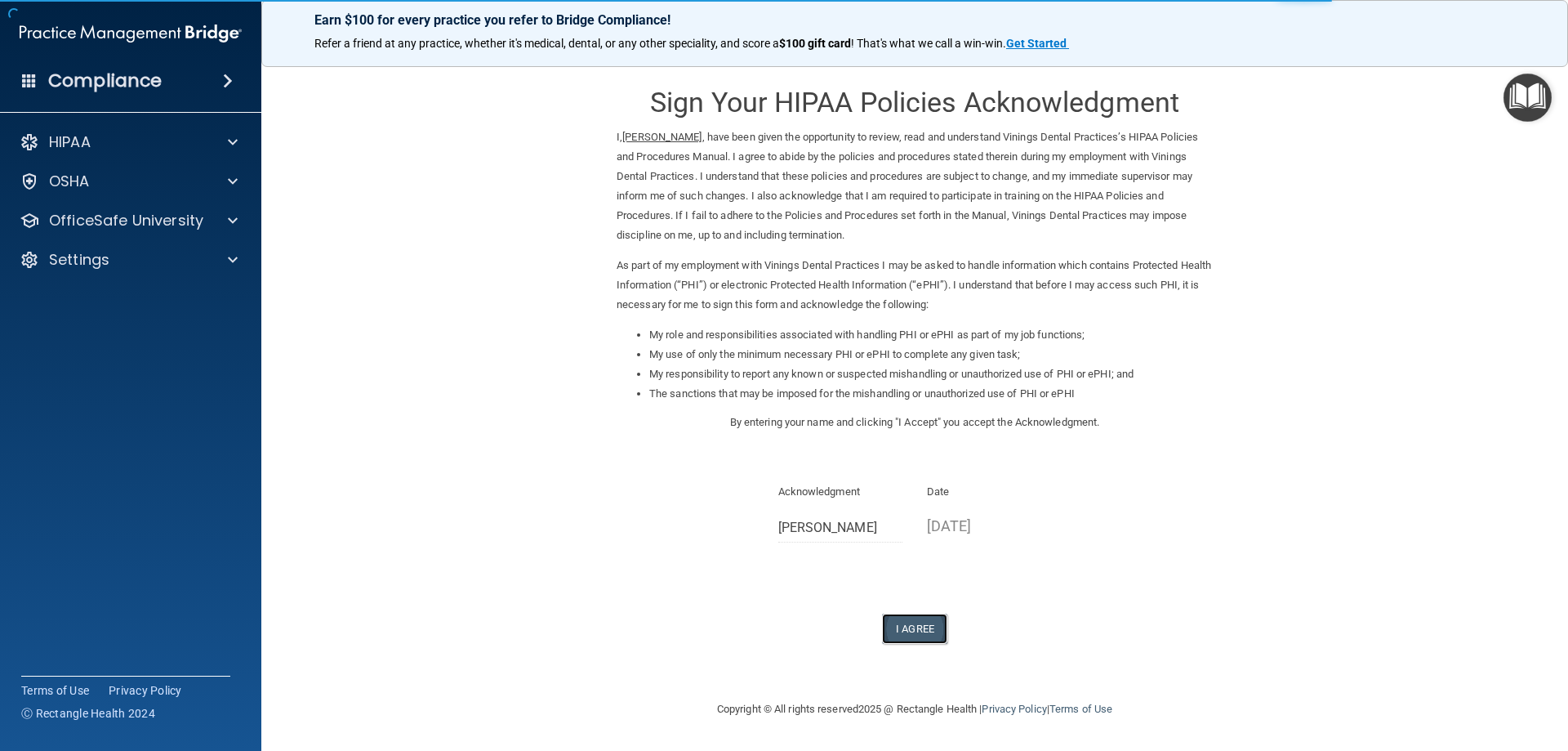
click at [939, 626] on button "I Agree" at bounding box center [914, 628] width 65 height 30
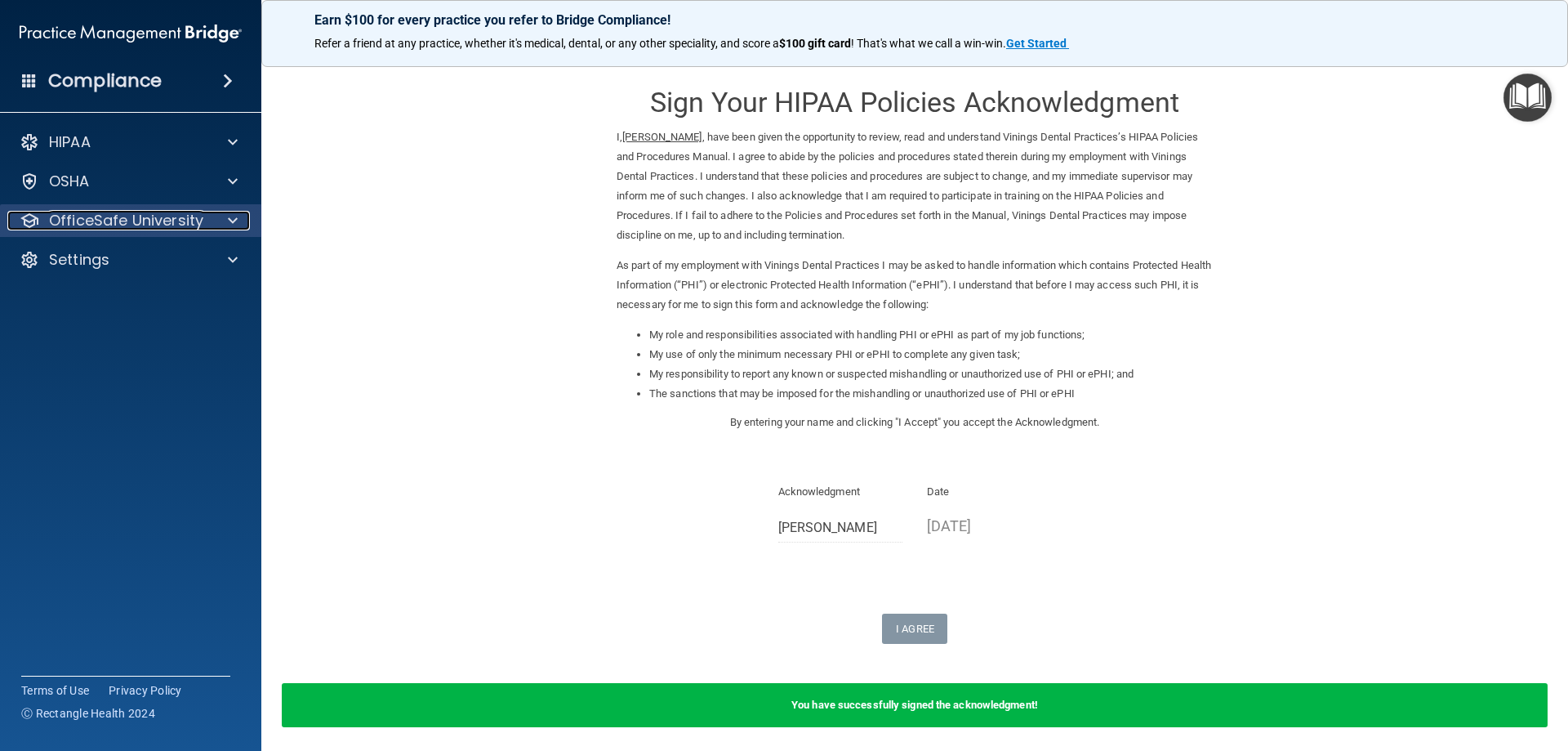
click at [139, 219] on p "OfficeSafe University" at bounding box center [126, 220] width 154 height 19
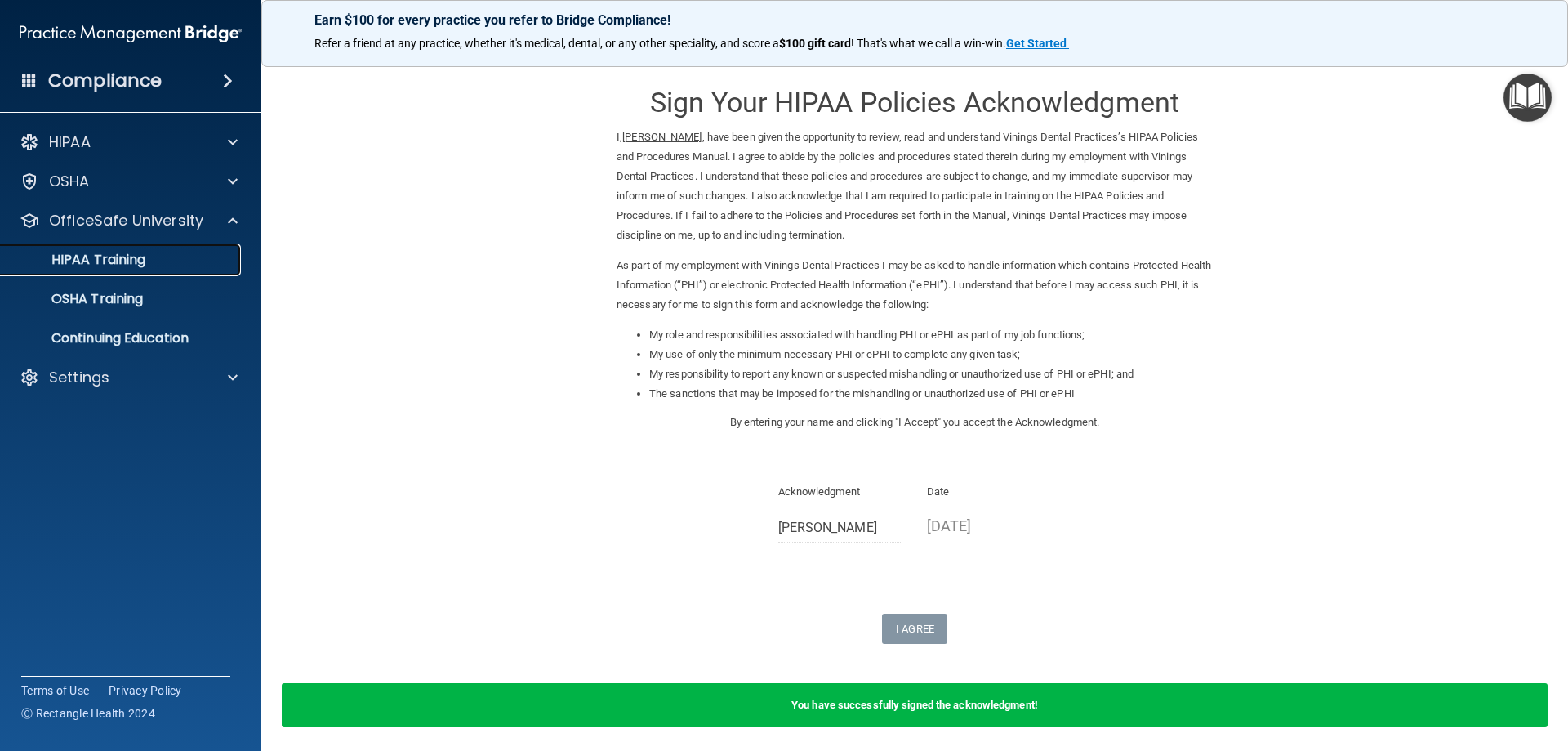
click at [151, 259] on div "HIPAA Training" at bounding box center [122, 260] width 223 height 17
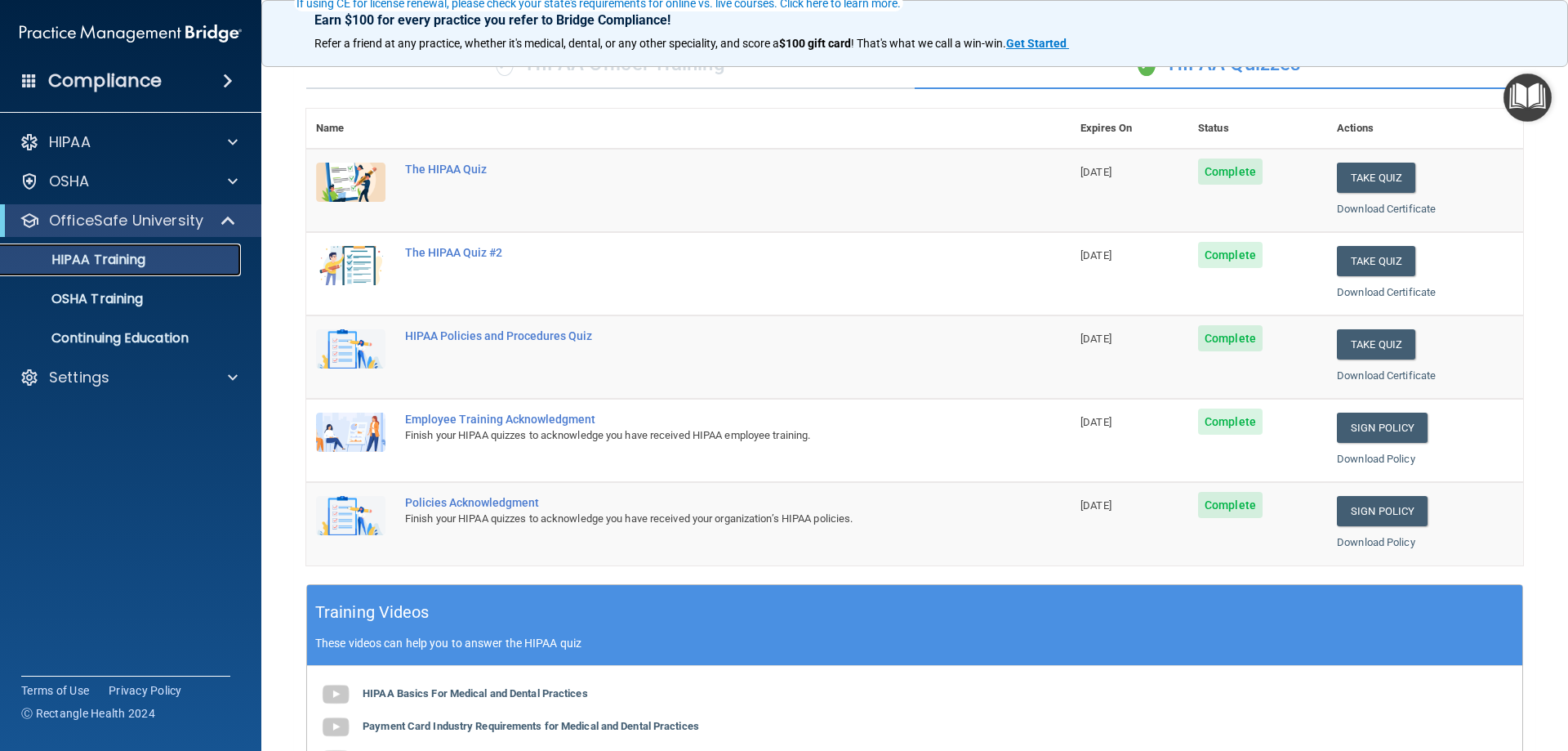
scroll to position [163, 0]
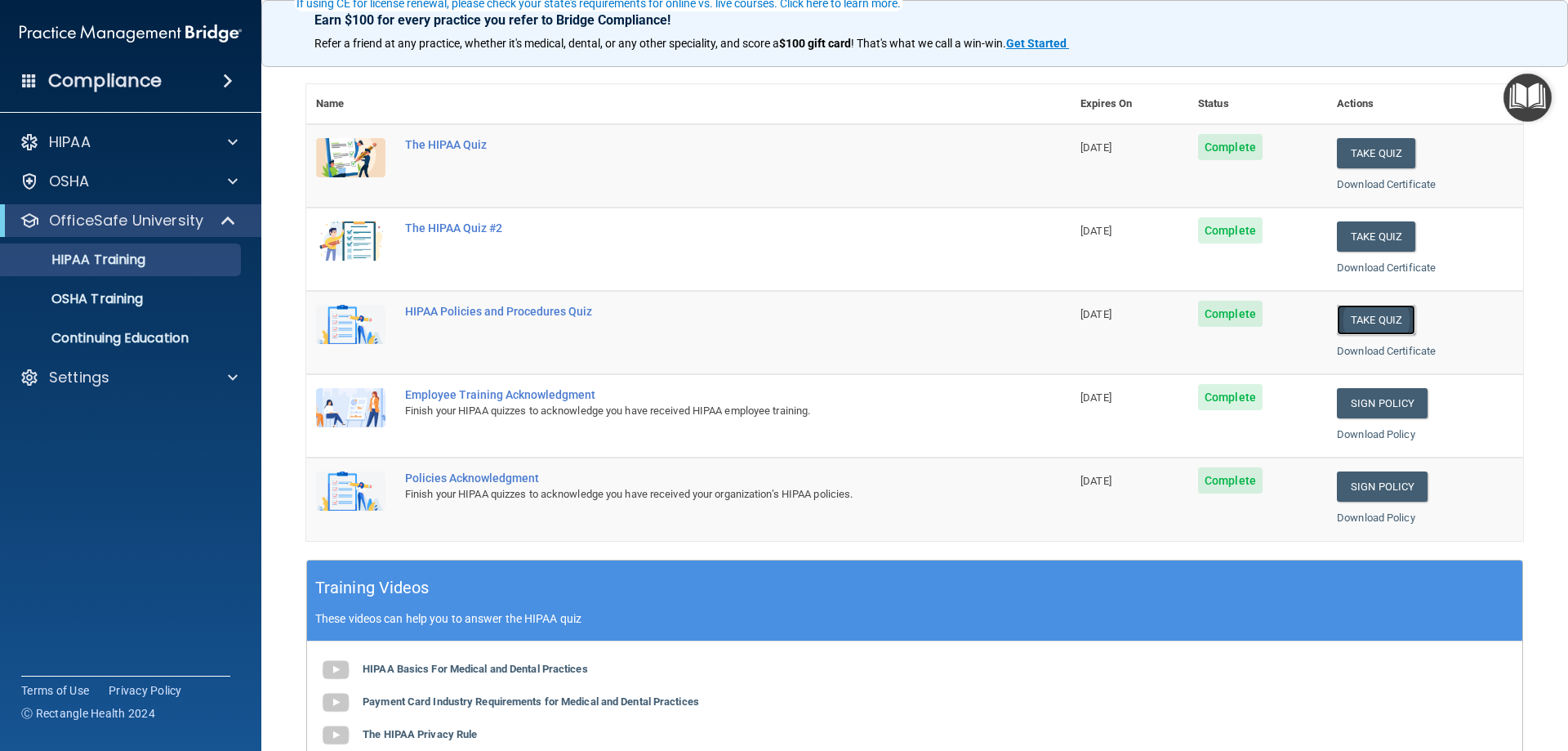
click at [1351, 317] on button "Take Quiz" at bounding box center [1375, 319] width 78 height 30
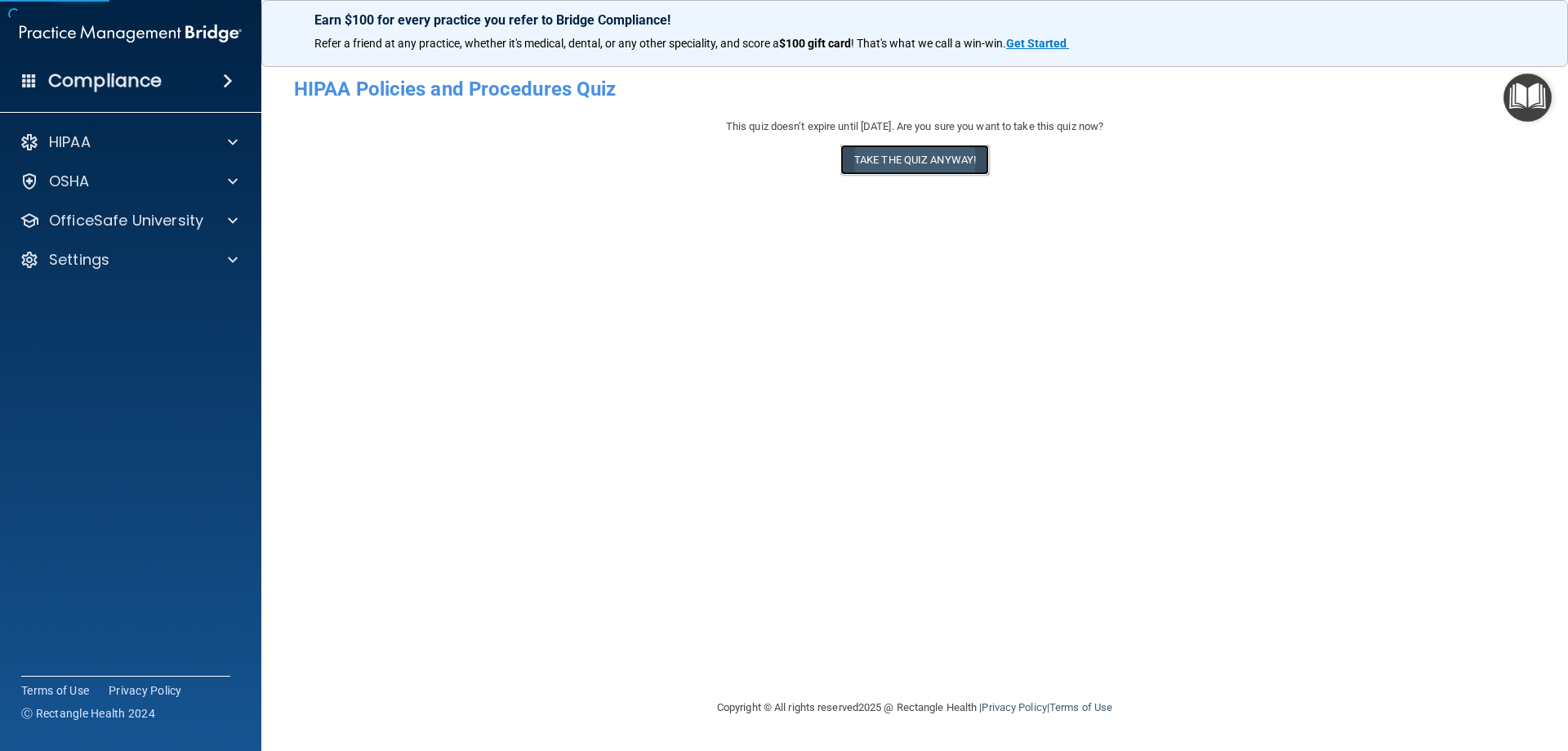
click at [932, 157] on button "Take the quiz anyway!" at bounding box center [915, 160] width 149 height 30
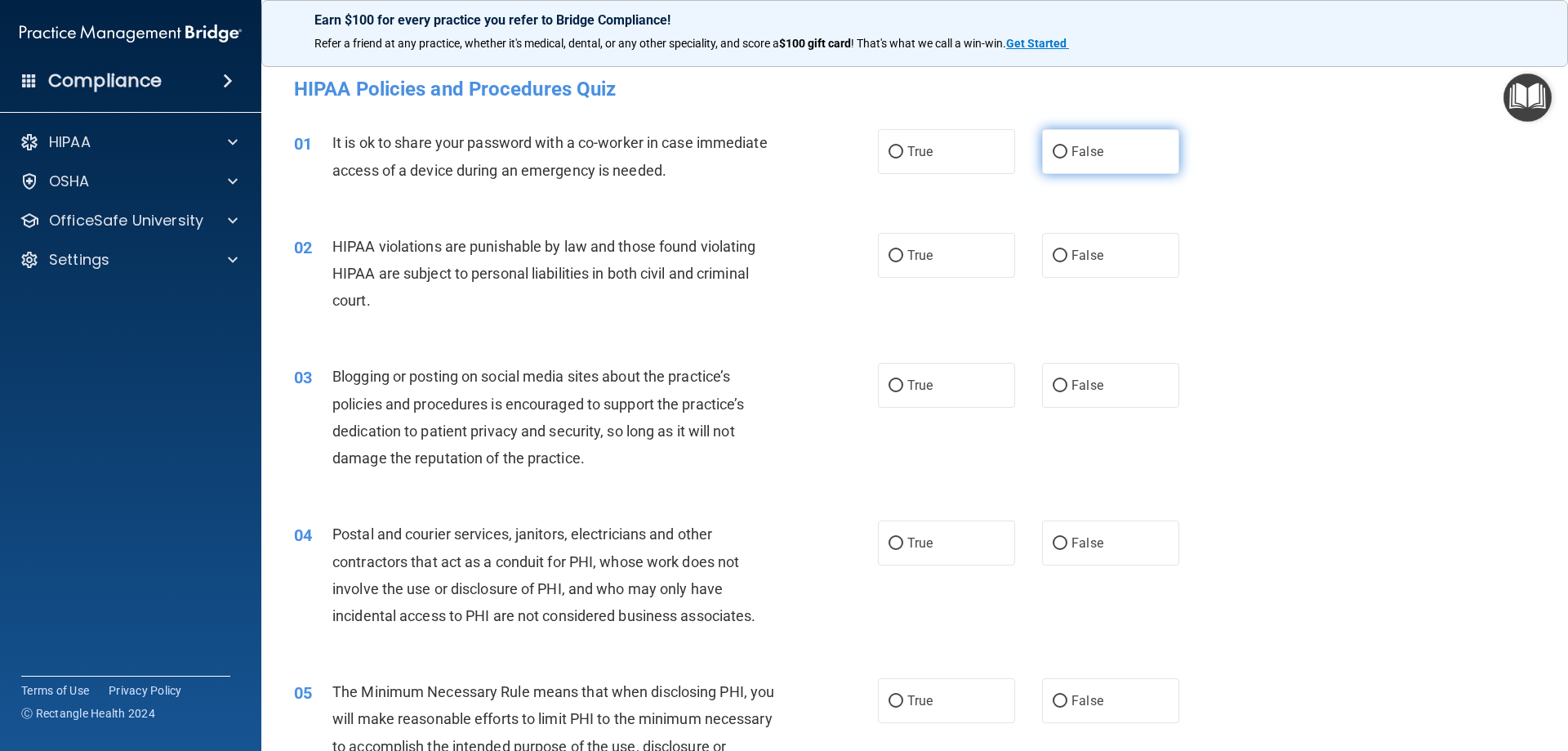
click at [1092, 164] on label "False" at bounding box center [1111, 151] width 138 height 45
click at [1067, 159] on input "False" at bounding box center [1060, 151] width 15 height 12
radio input "true"
click at [971, 245] on label "True" at bounding box center [947, 255] width 138 height 45
click at [903, 250] on input "True" at bounding box center [895, 255] width 15 height 12
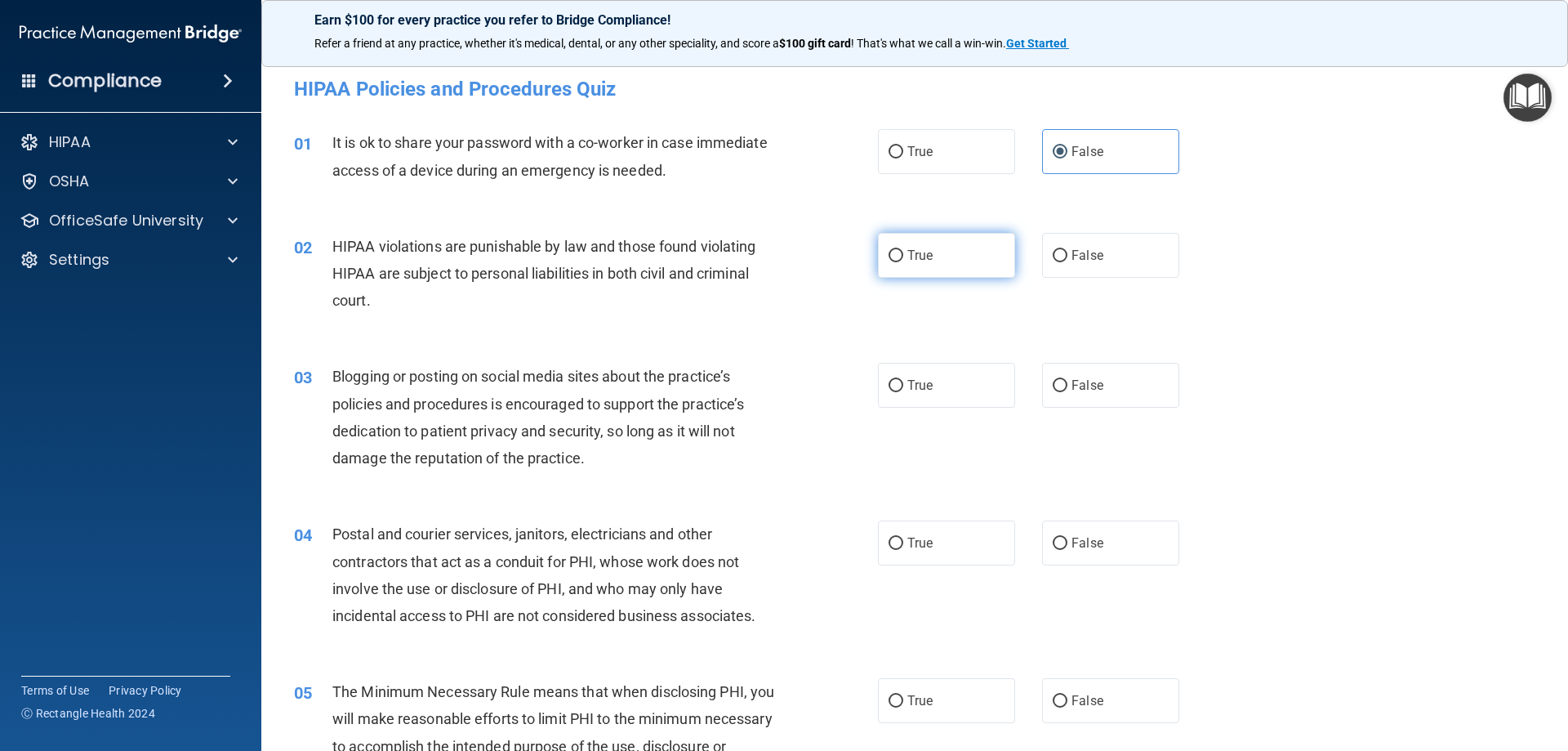
radio input "true"
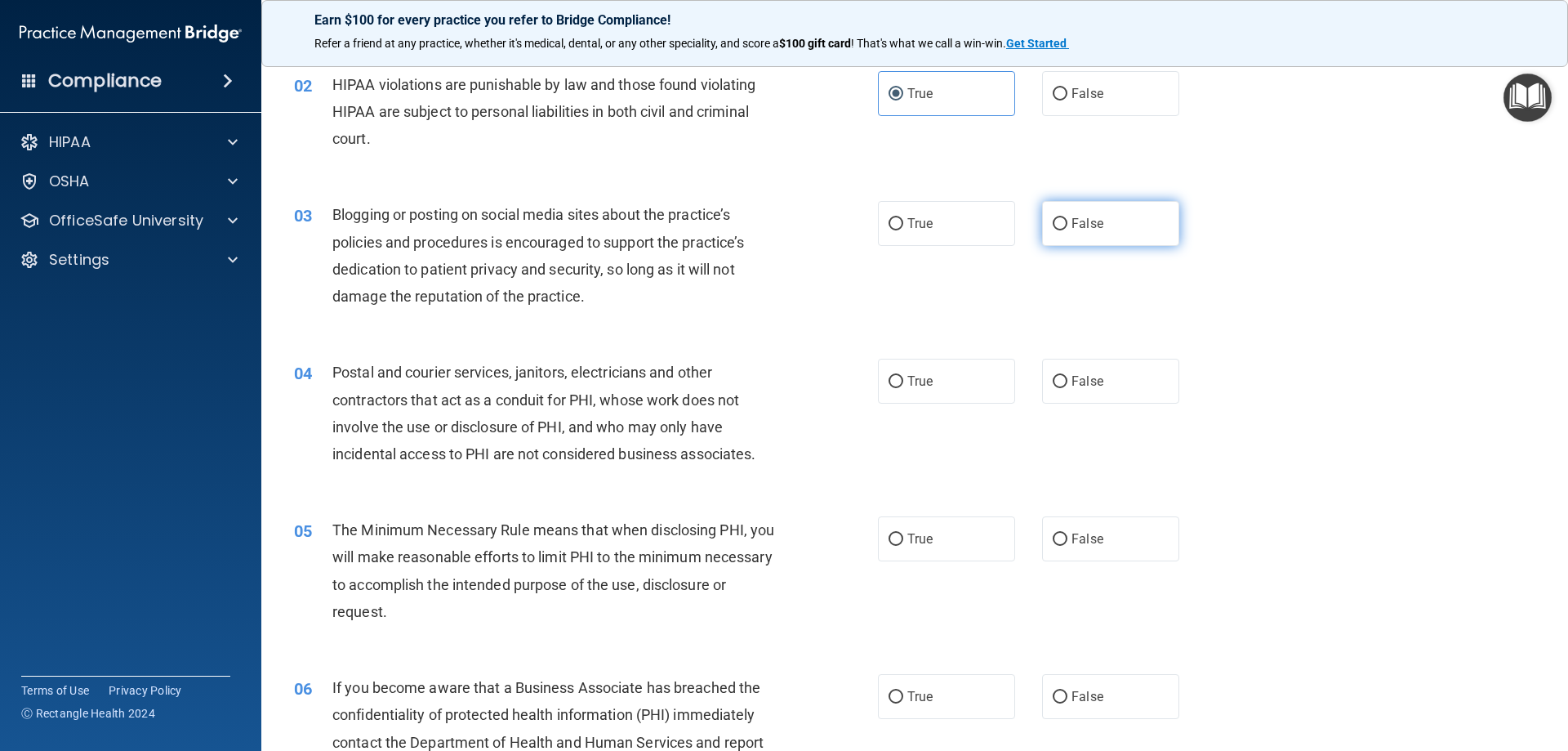
scroll to position [163, 0]
click at [1111, 230] on label "False" at bounding box center [1111, 221] width 138 height 45
click at [1067, 229] on input "False" at bounding box center [1060, 222] width 15 height 12
radio input "true"
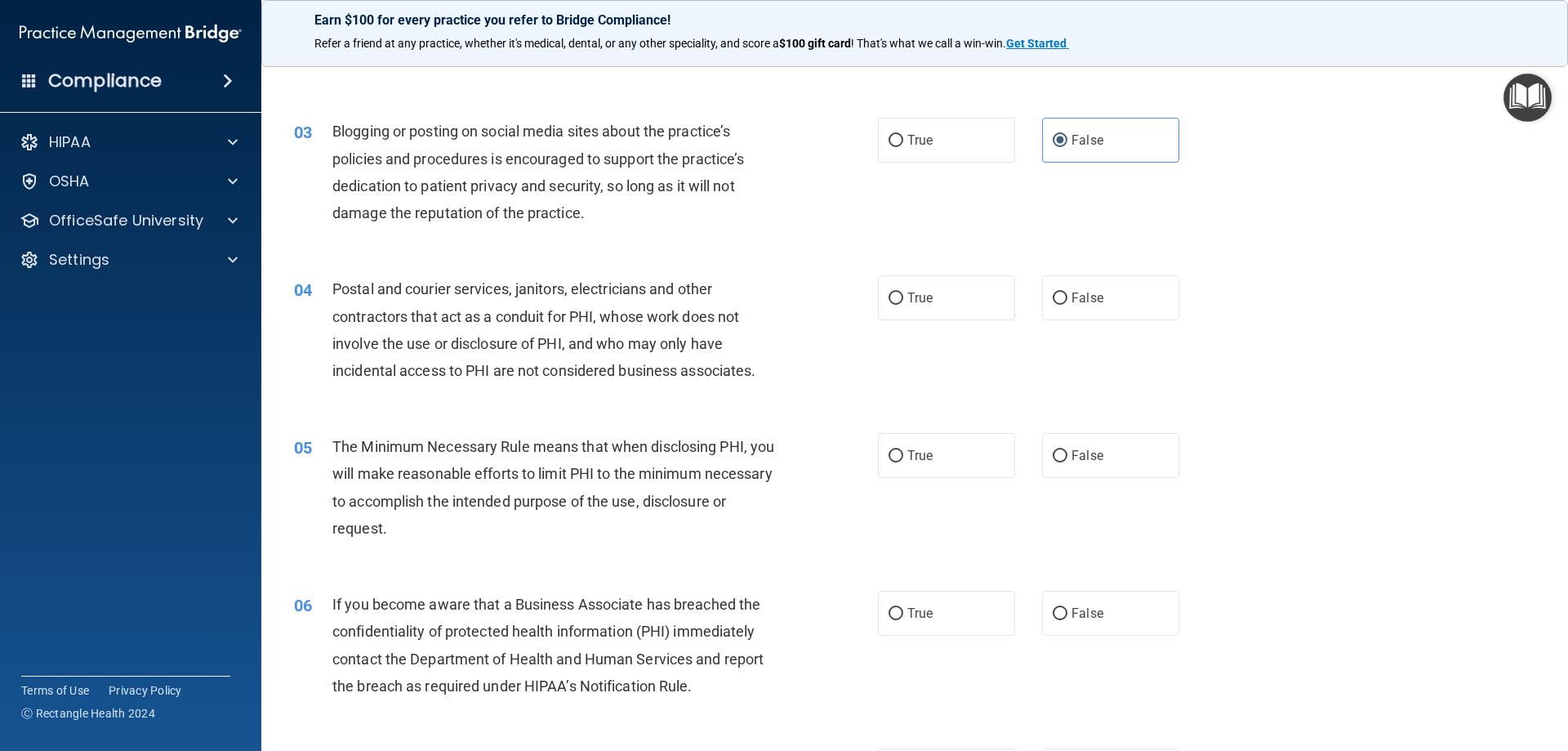
click at [1078, 322] on div "04 Postal and courier services, janitors, electricians and other contractors th…" at bounding box center [915, 334] width 1266 height 158
click at [1115, 292] on label "False" at bounding box center [1111, 297] width 138 height 45
click at [1067, 293] on input "False" at bounding box center [1060, 298] width 15 height 12
radio input "true"
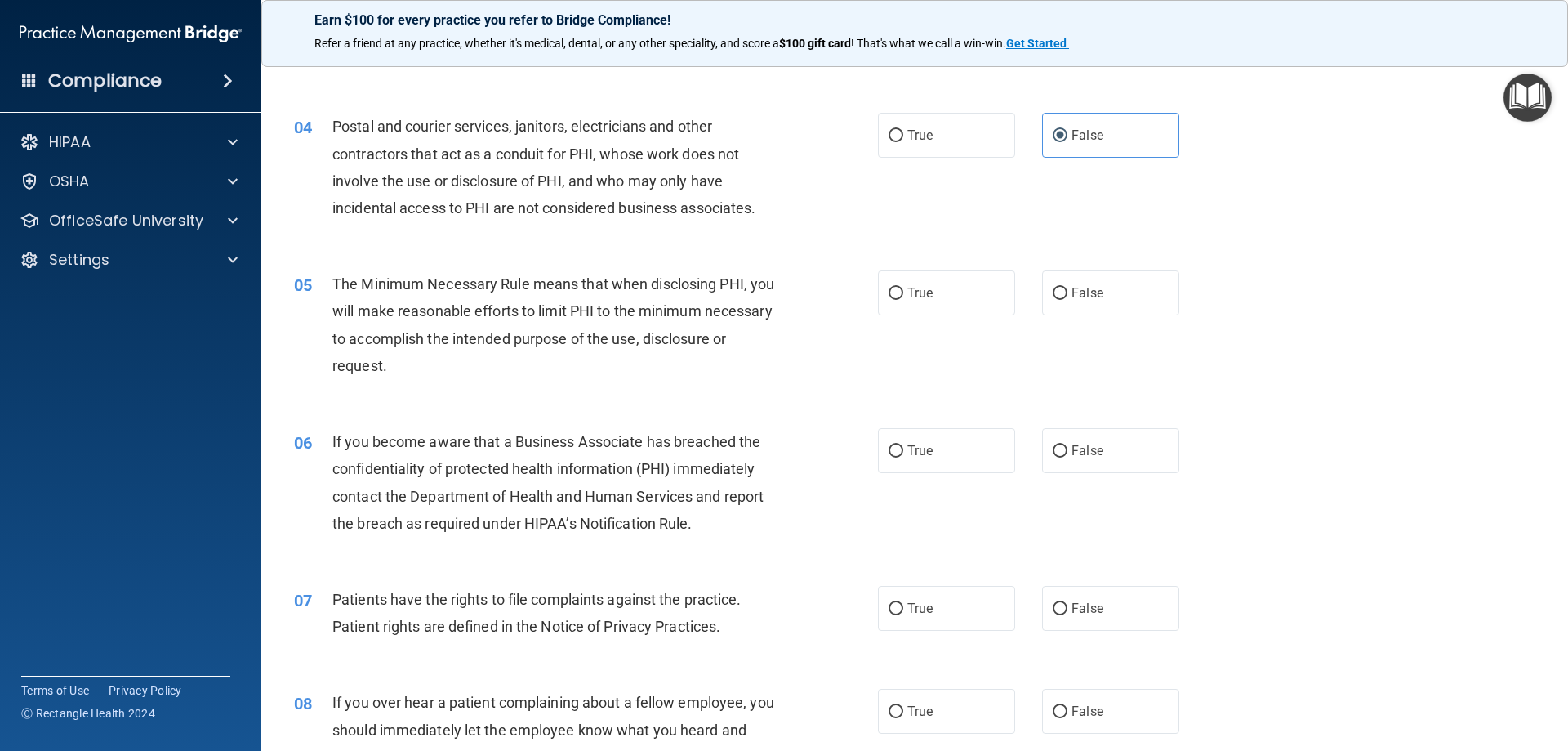
scroll to position [409, 0]
click at [962, 303] on label "True" at bounding box center [947, 292] width 138 height 45
click at [903, 299] on input "True" at bounding box center [895, 292] width 15 height 12
radio input "true"
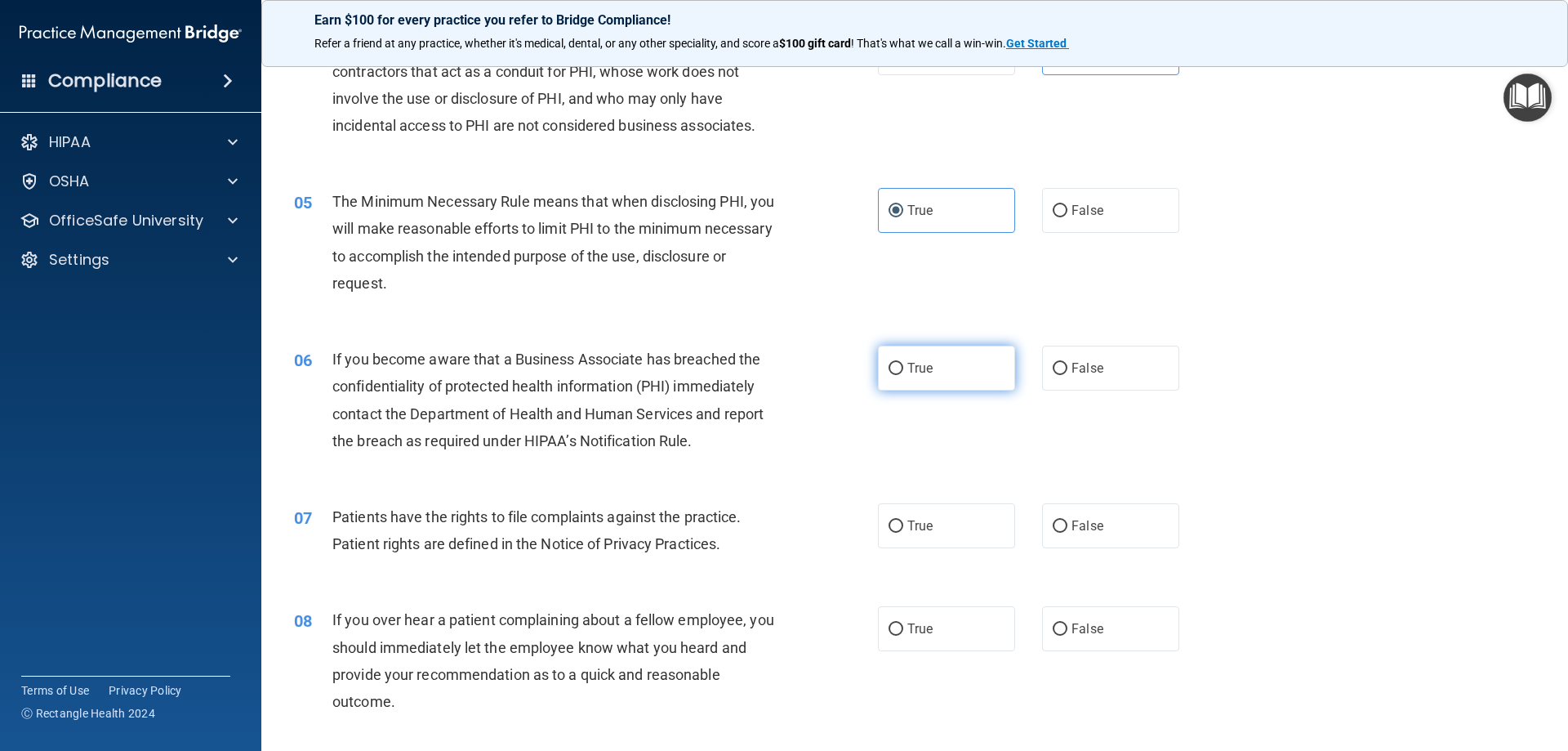
click at [960, 375] on label "True" at bounding box center [947, 368] width 138 height 45
click at [903, 375] on input "True" at bounding box center [895, 368] width 15 height 12
radio input "true"
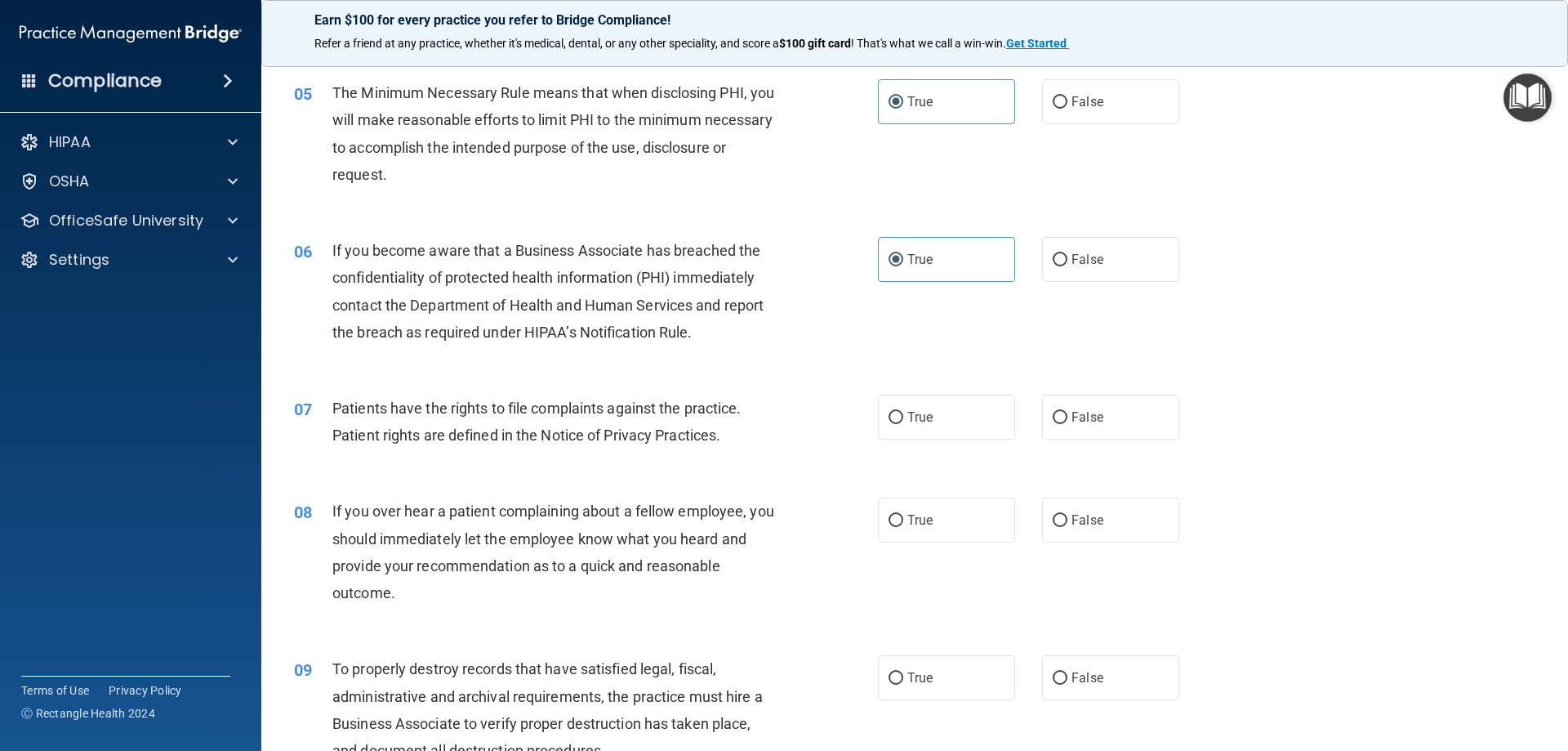
scroll to position [654, 0]
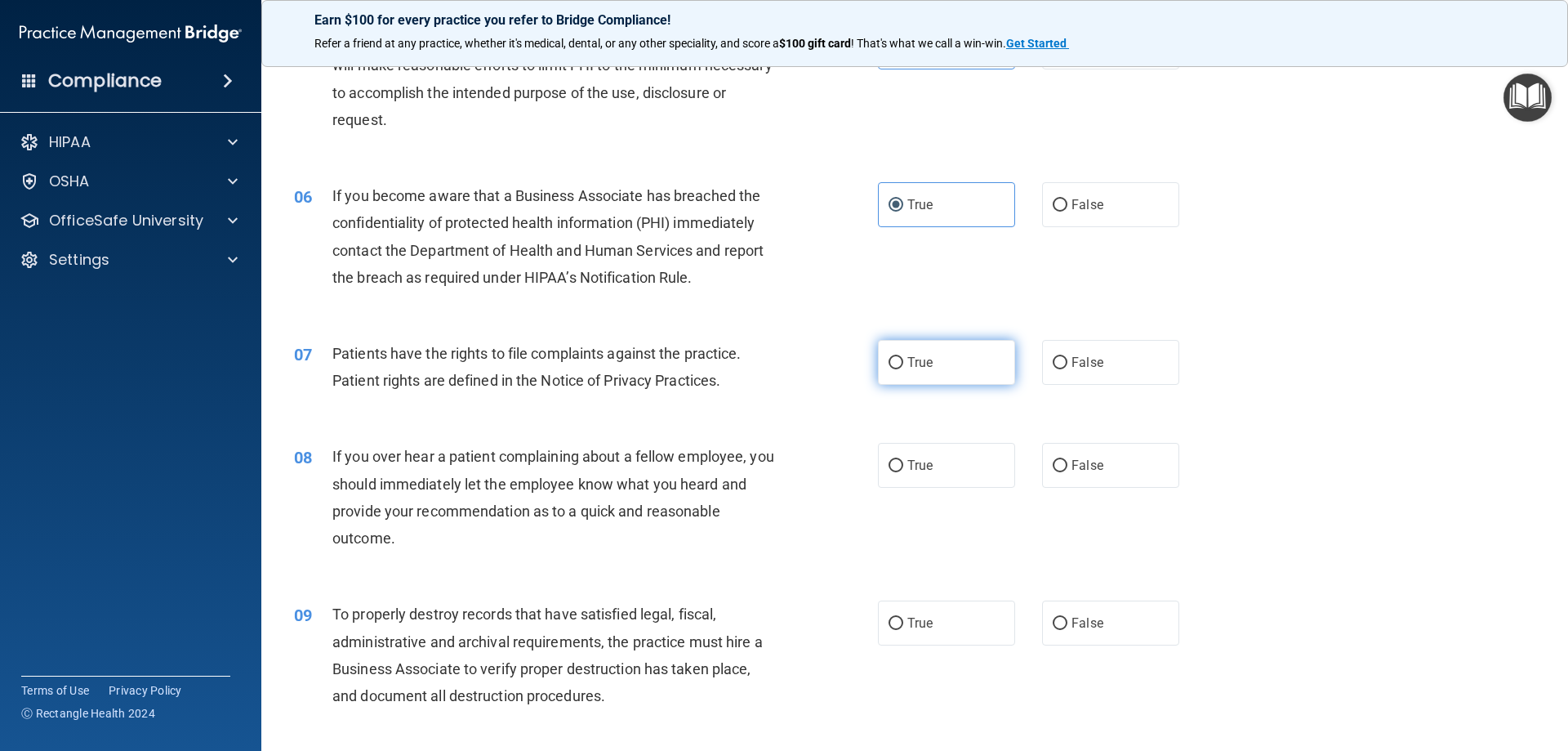
click at [940, 364] on label "True" at bounding box center [947, 362] width 138 height 45
click at [903, 364] on input "True" at bounding box center [895, 363] width 15 height 12
radio input "true"
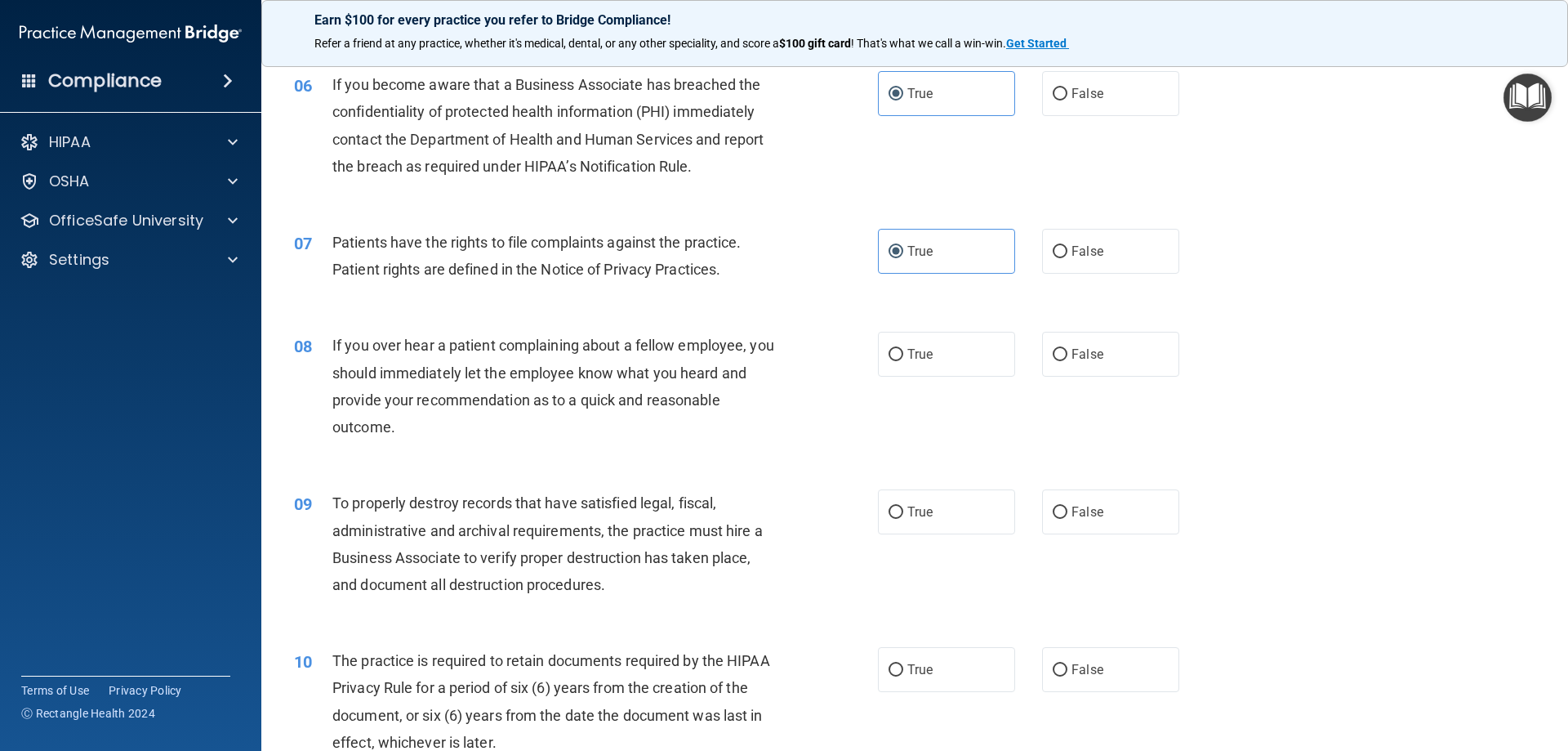
scroll to position [817, 0]
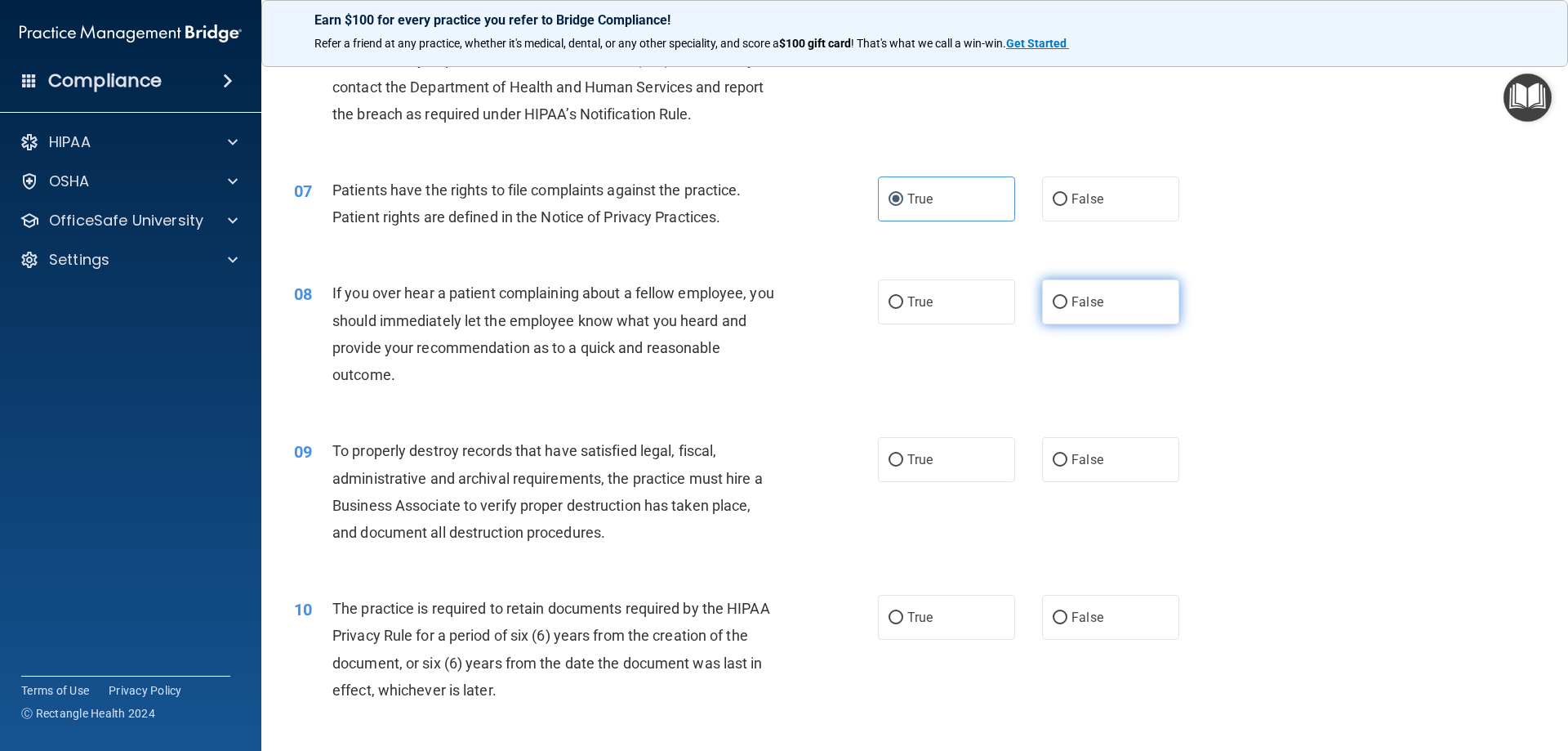
click at [1151, 305] on label "False" at bounding box center [1111, 301] width 138 height 45
click at [1067, 305] on input "False" at bounding box center [1060, 302] width 15 height 12
radio input "true"
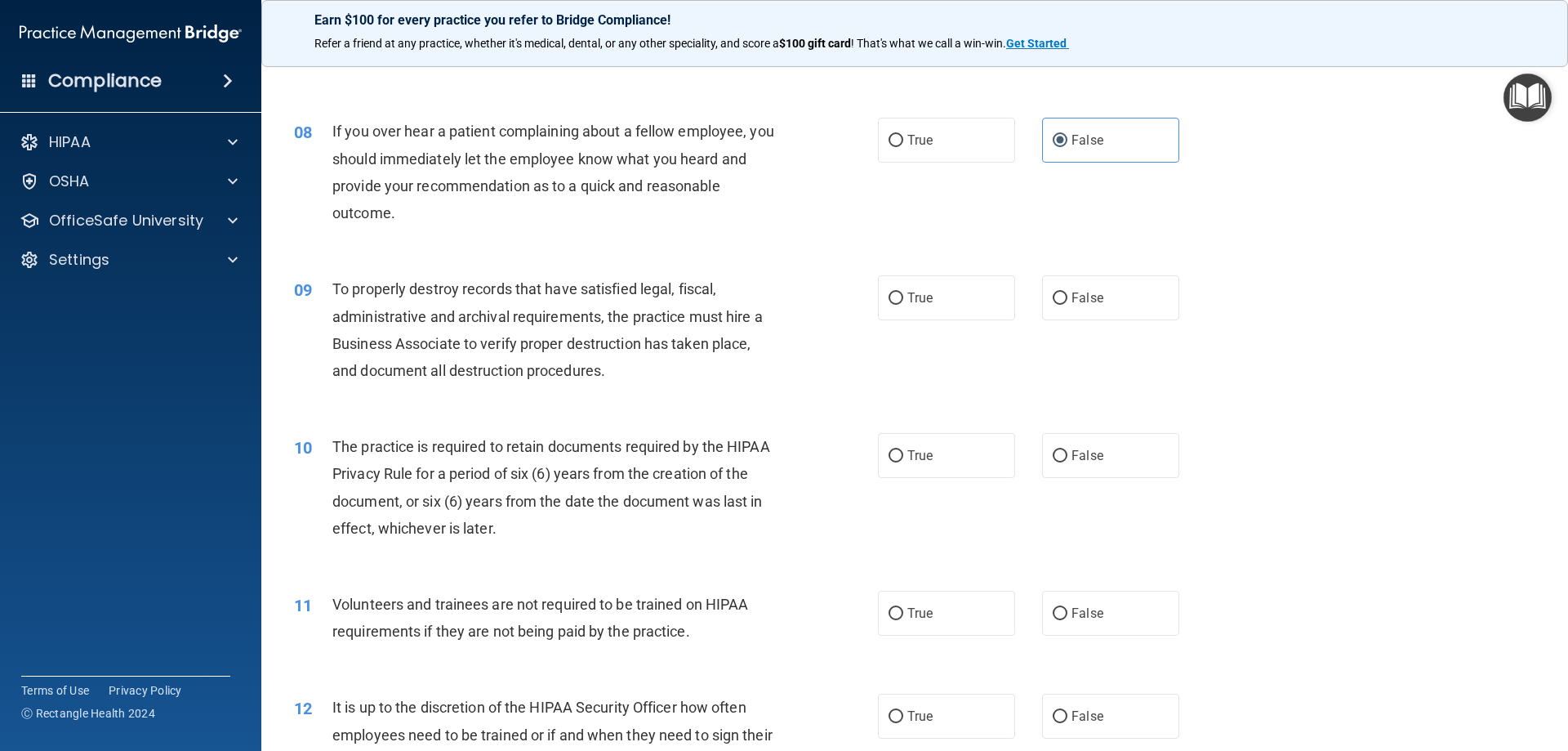
scroll to position [981, 0]
click at [985, 311] on label "True" at bounding box center [947, 296] width 138 height 45
click at [903, 303] on input "True" at bounding box center [895, 297] width 15 height 12
radio input "true"
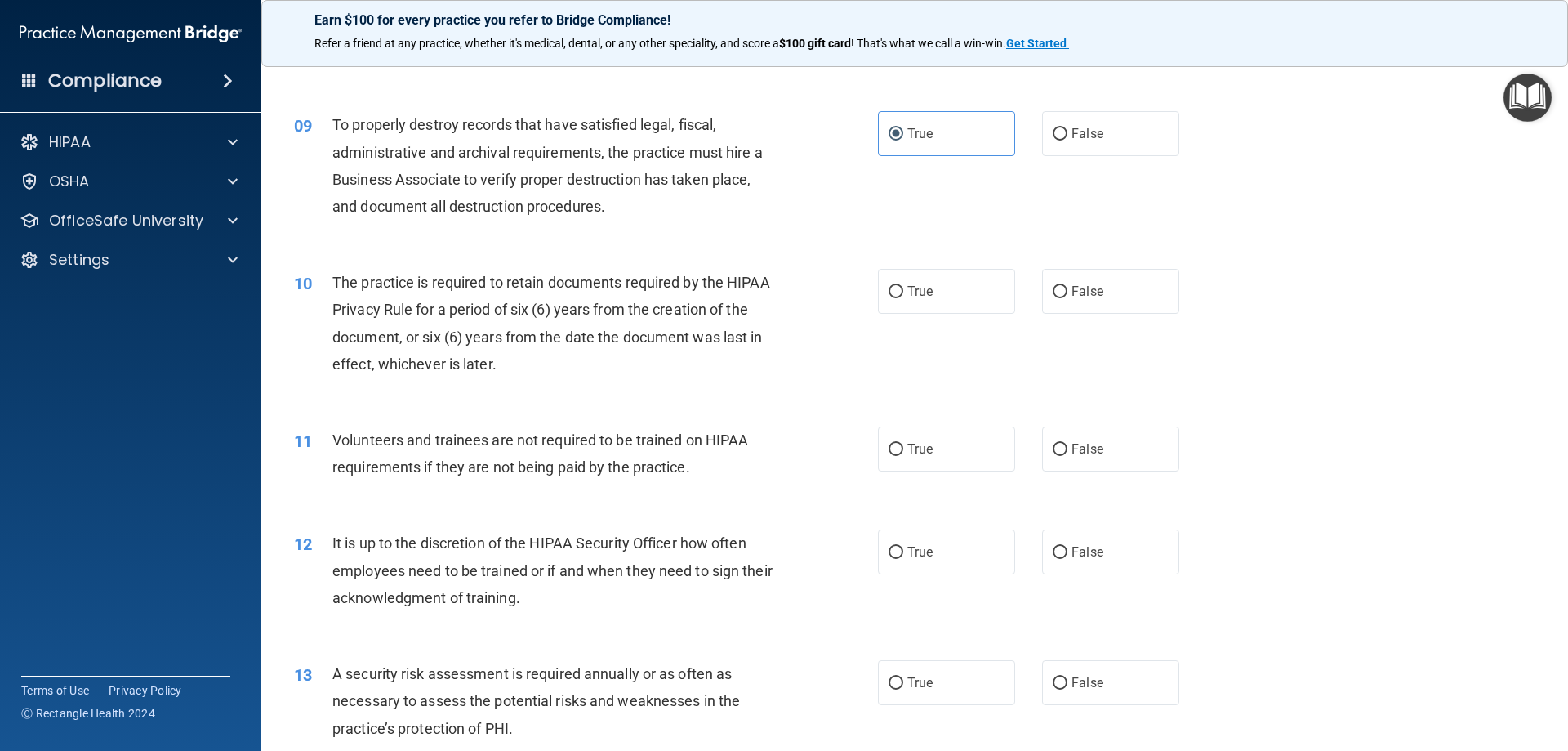
scroll to position [1144, 0]
click at [940, 301] on label "True" at bounding box center [947, 290] width 138 height 45
click at [903, 297] on input "True" at bounding box center [895, 291] width 15 height 12
radio input "true"
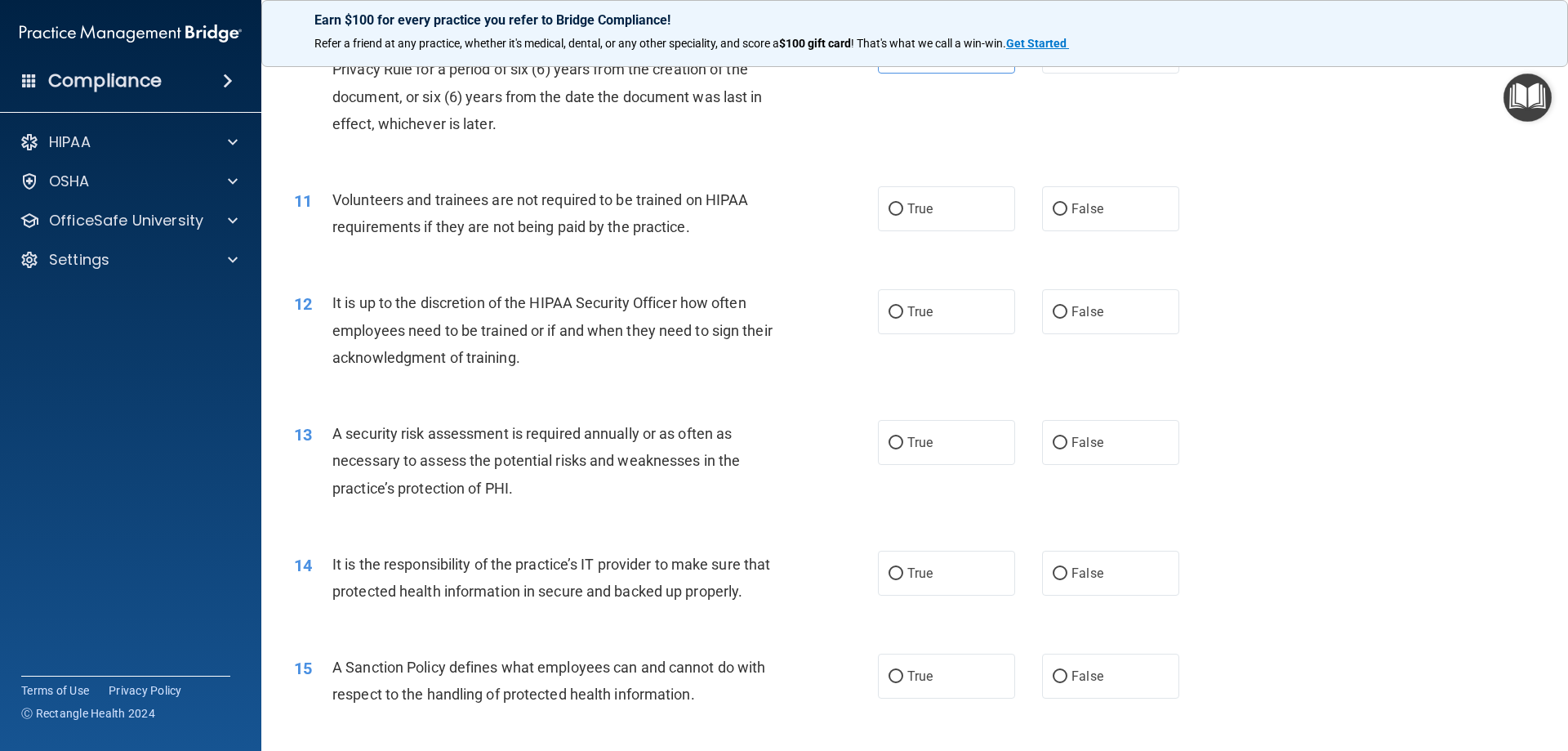
scroll to position [1389, 0]
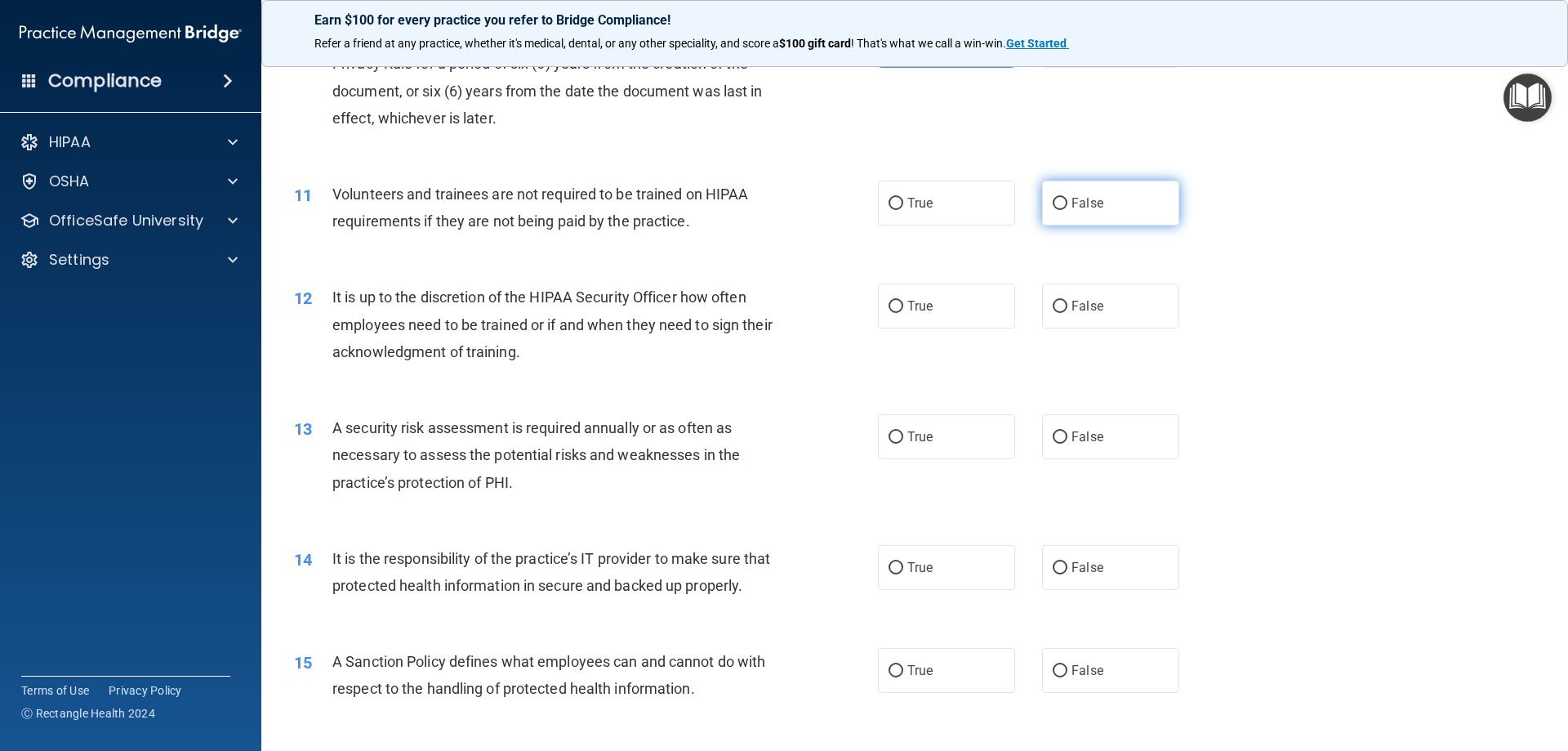
click at [1112, 217] on label "False" at bounding box center [1111, 203] width 138 height 45
click at [1067, 210] on input "False" at bounding box center [1060, 203] width 15 height 12
radio input "true"
click at [1007, 308] on label "True" at bounding box center [947, 306] width 138 height 45
click at [903, 308] on input "True" at bounding box center [895, 307] width 15 height 12
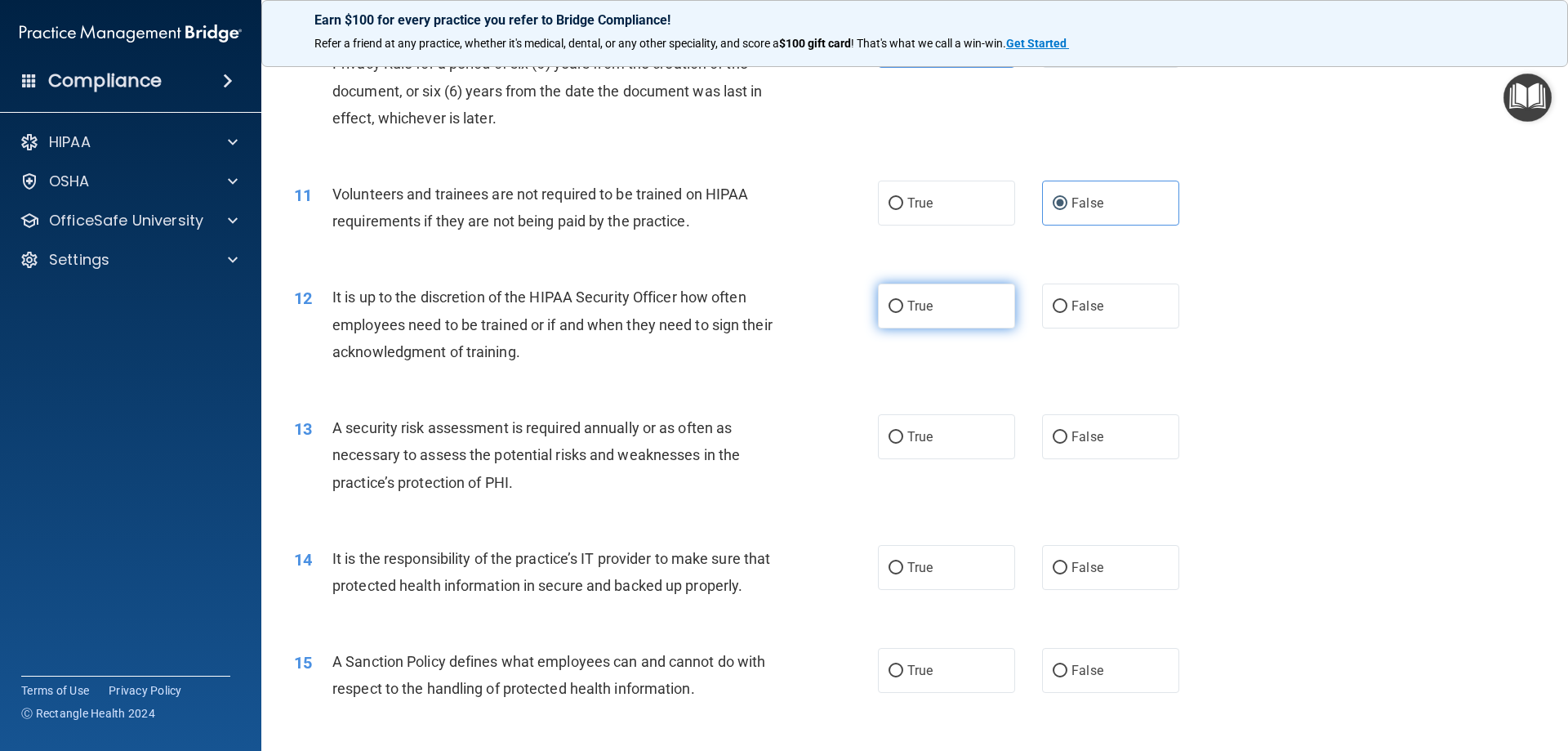
radio input "true"
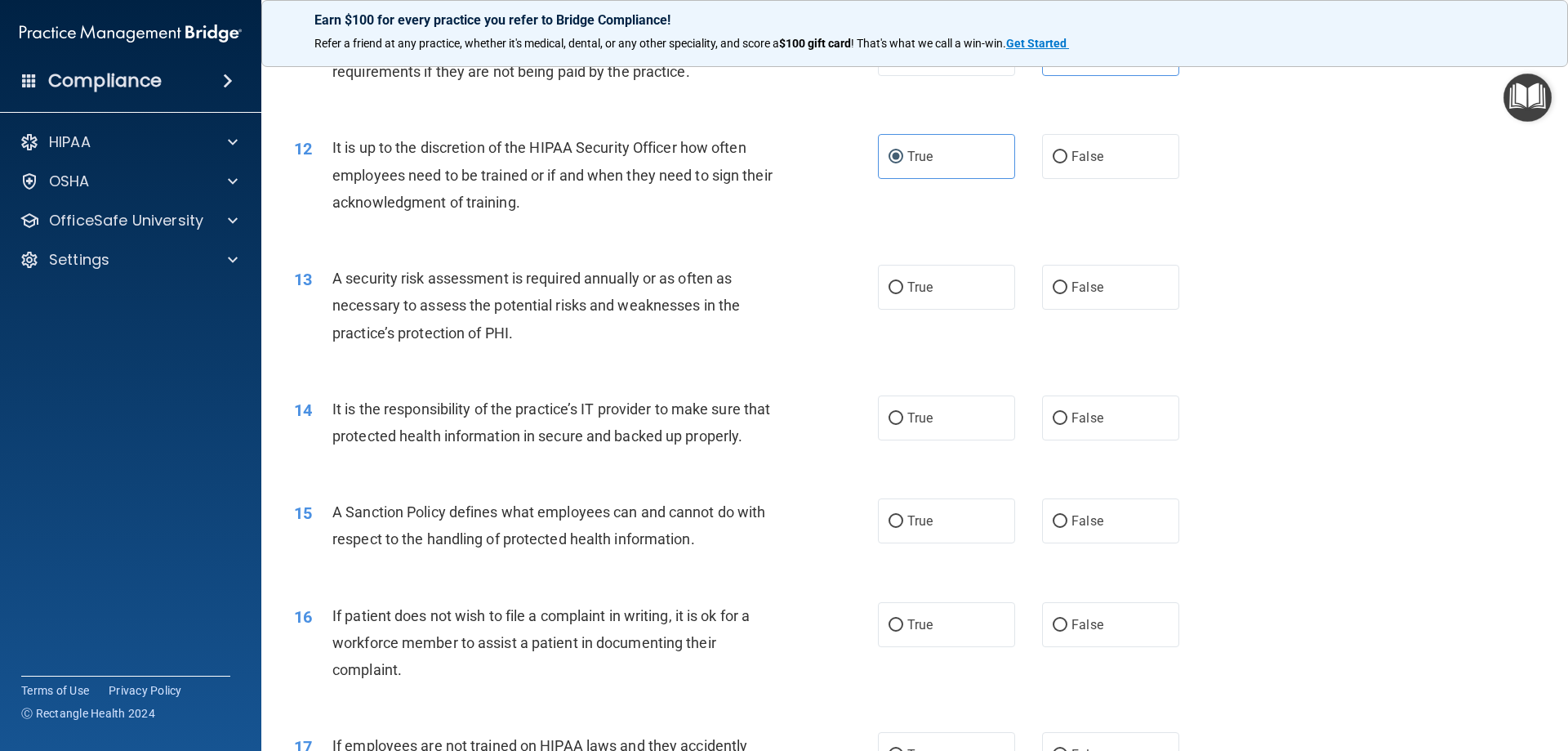
scroll to position [1552, 0]
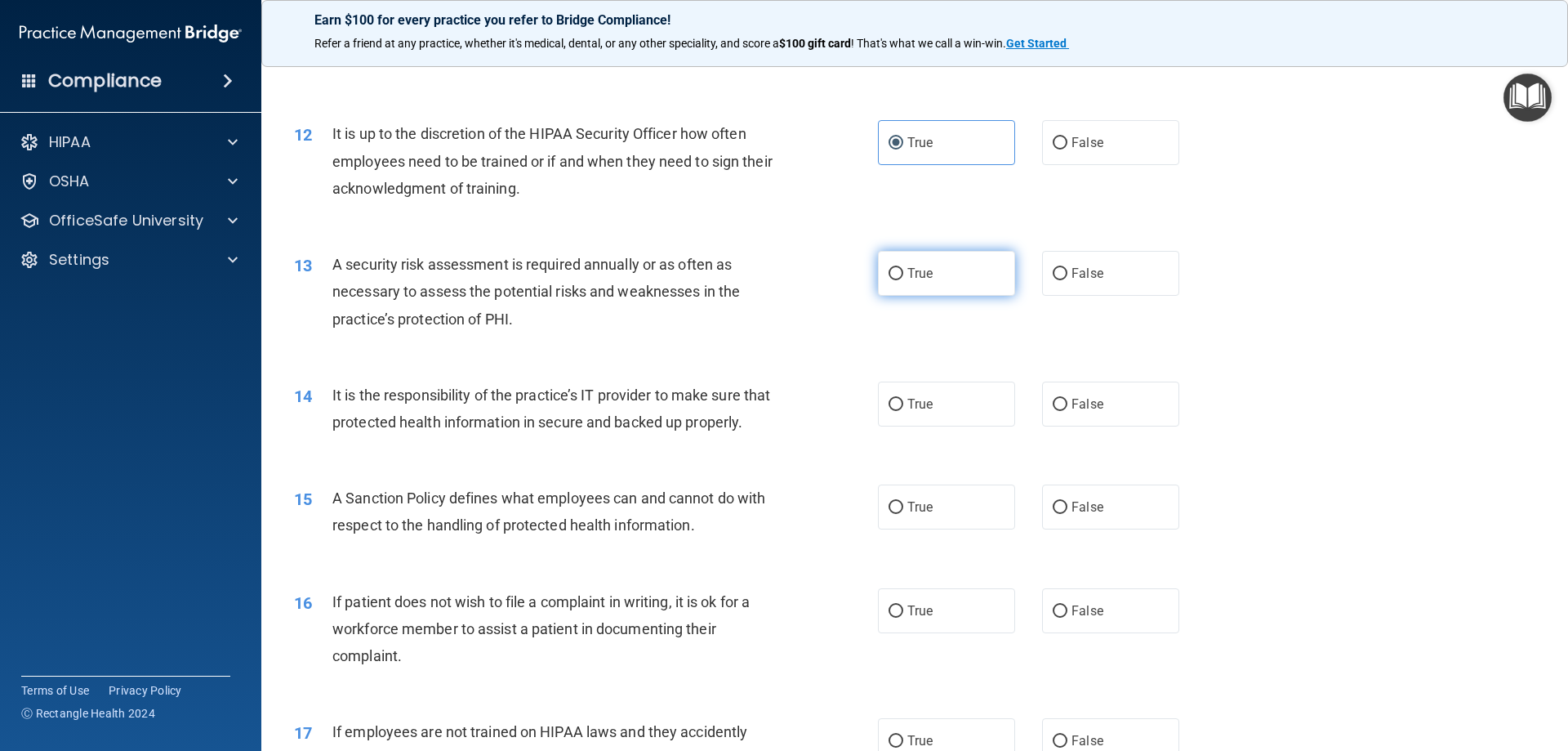
click at [961, 294] on label "True" at bounding box center [947, 273] width 138 height 45
click at [903, 280] on input "True" at bounding box center [895, 274] width 15 height 12
radio input "true"
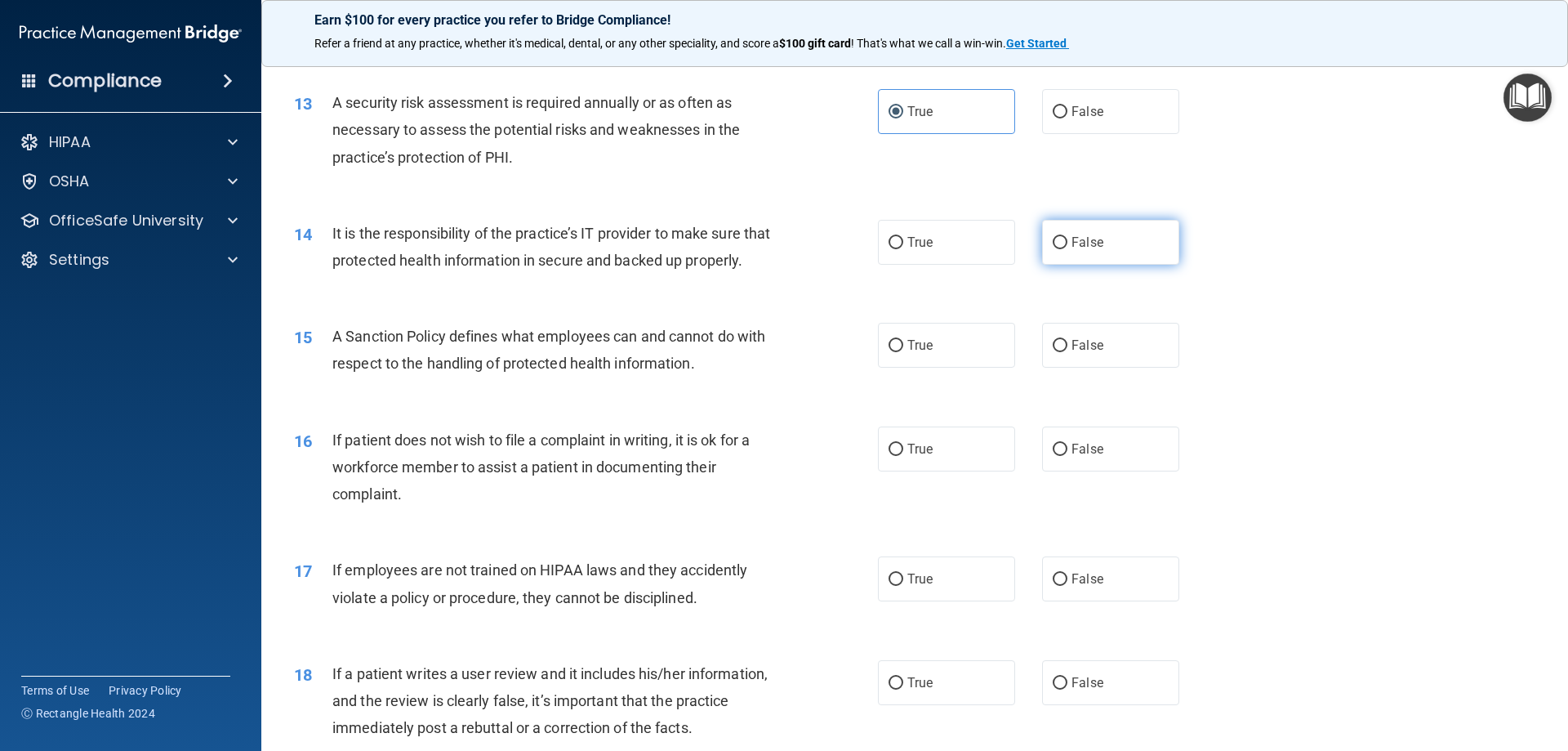
scroll to position [1716, 0]
click at [952, 241] on label "True" at bounding box center [947, 241] width 138 height 45
click at [903, 241] on input "True" at bounding box center [895, 241] width 15 height 12
radio input "true"
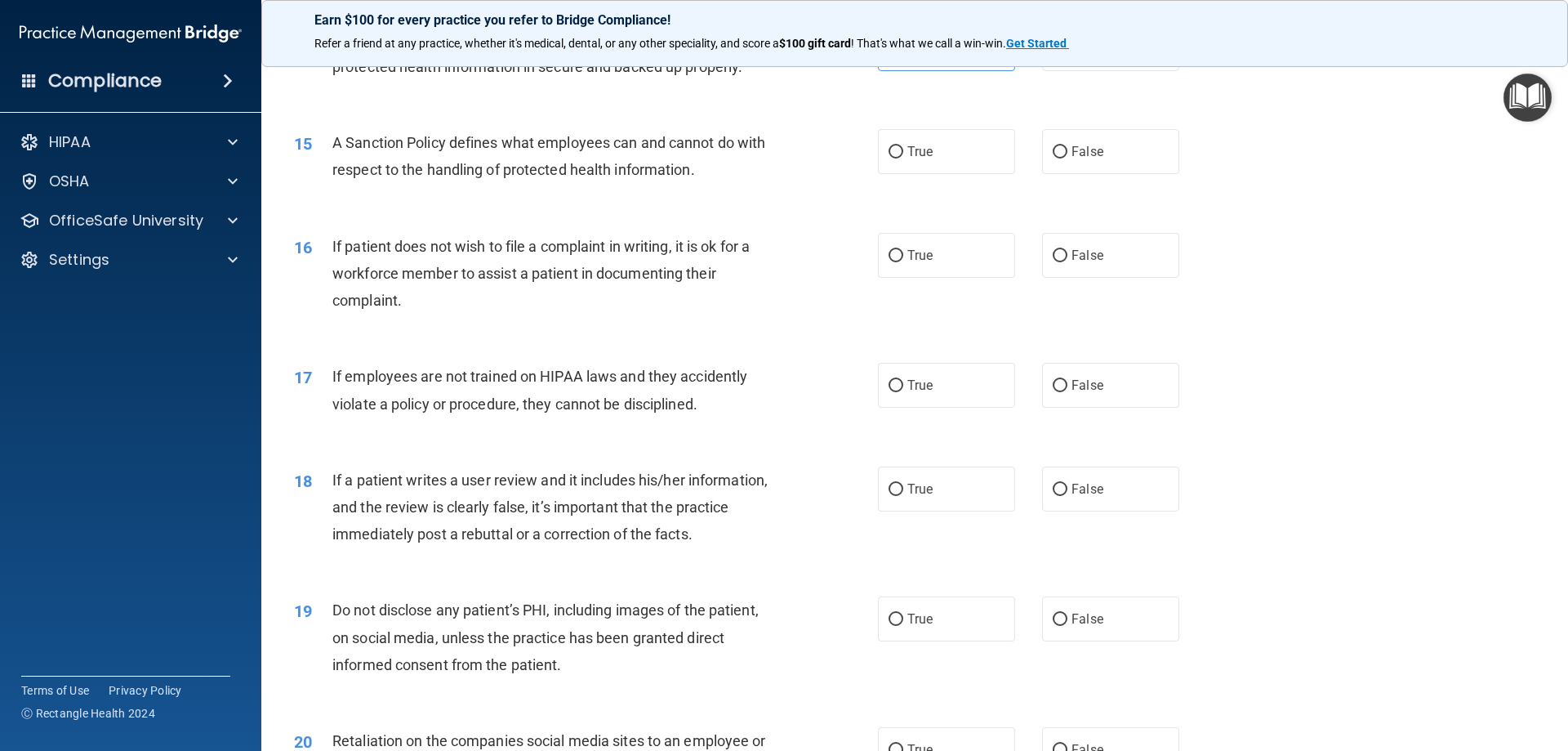
scroll to position [1879, 0]
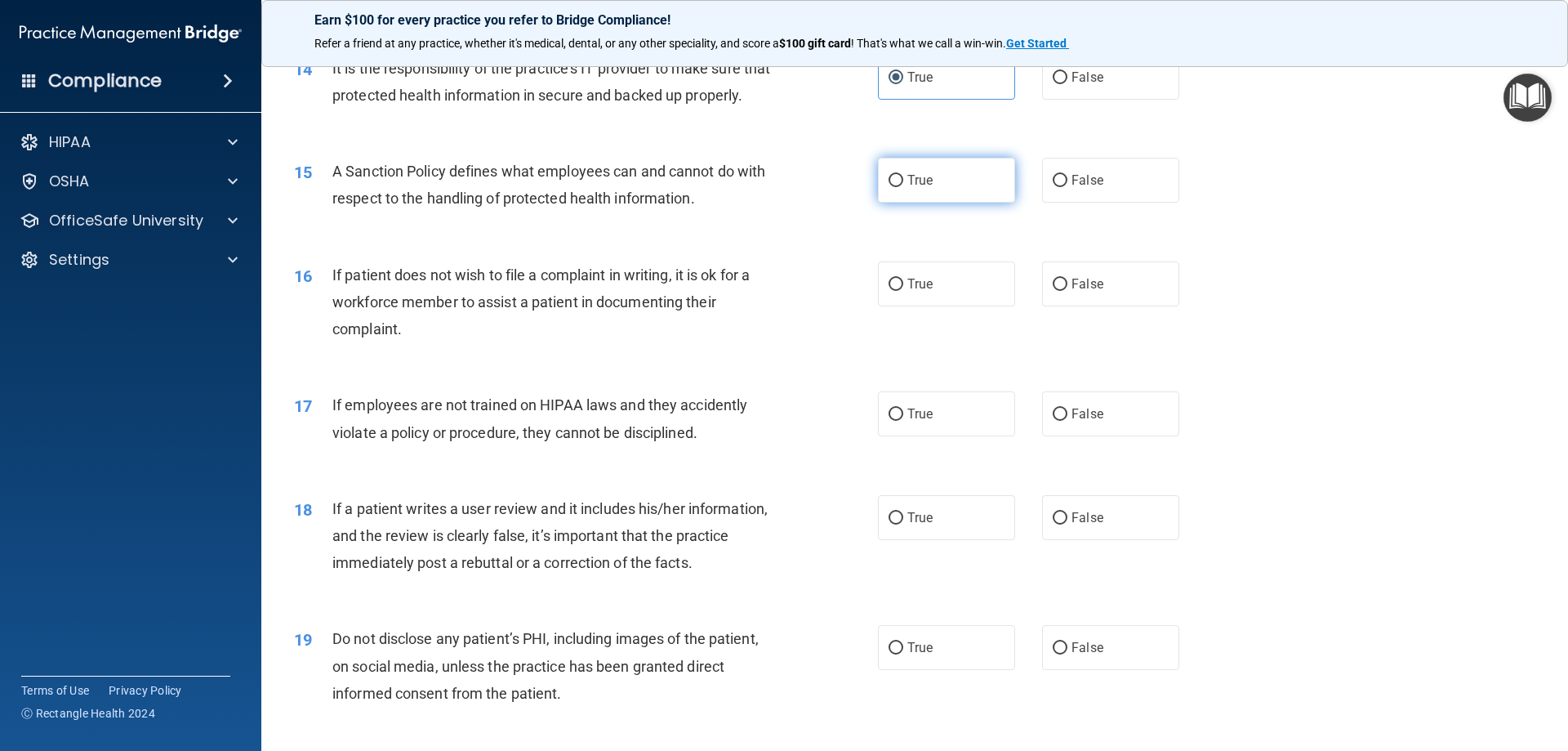
click at [979, 203] on label "True" at bounding box center [947, 180] width 138 height 45
click at [903, 187] on input "True" at bounding box center [895, 180] width 15 height 12
radio input "true"
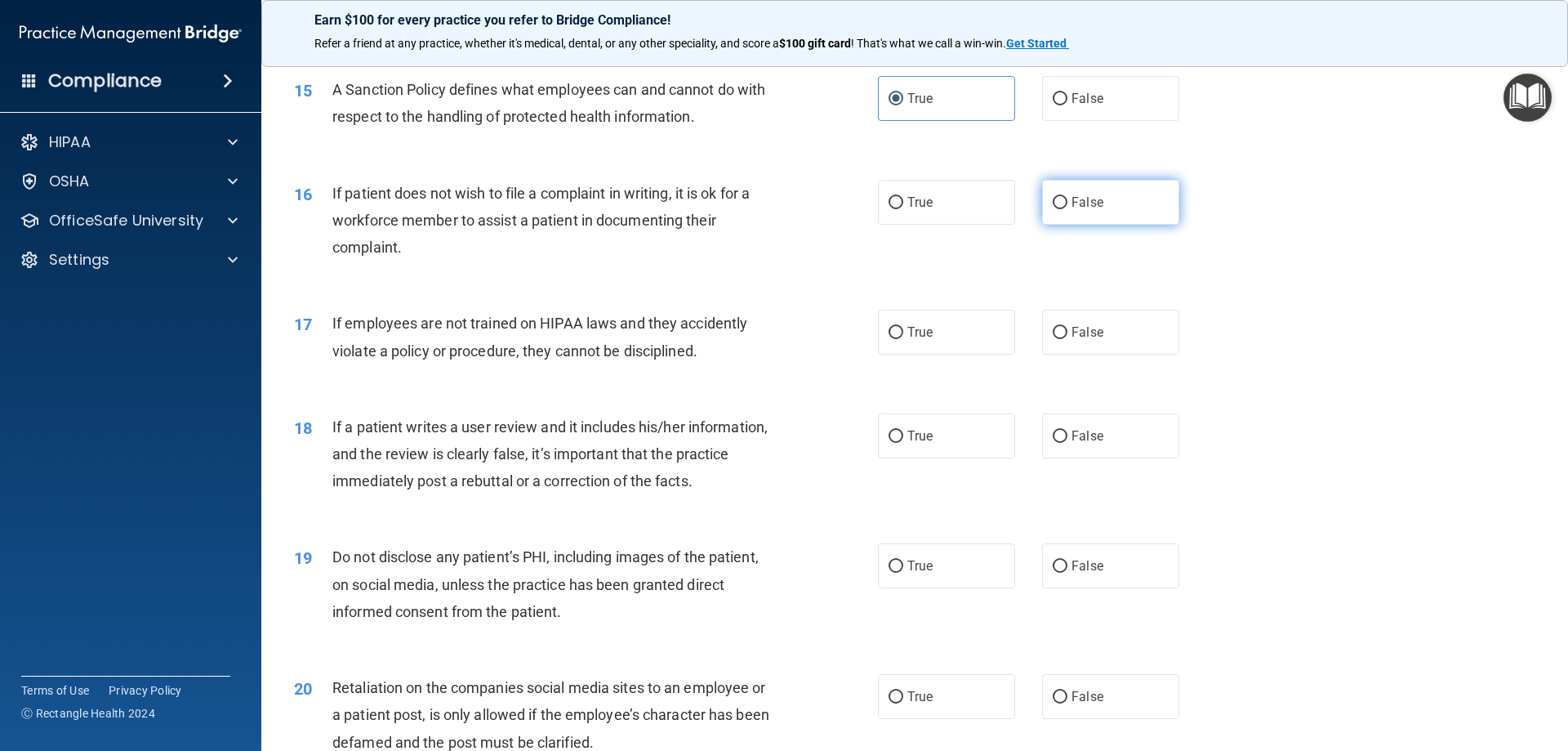
click at [1084, 225] on label "False" at bounding box center [1111, 202] width 138 height 45
click at [1067, 209] on input "False" at bounding box center [1060, 203] width 15 height 12
radio input "true"
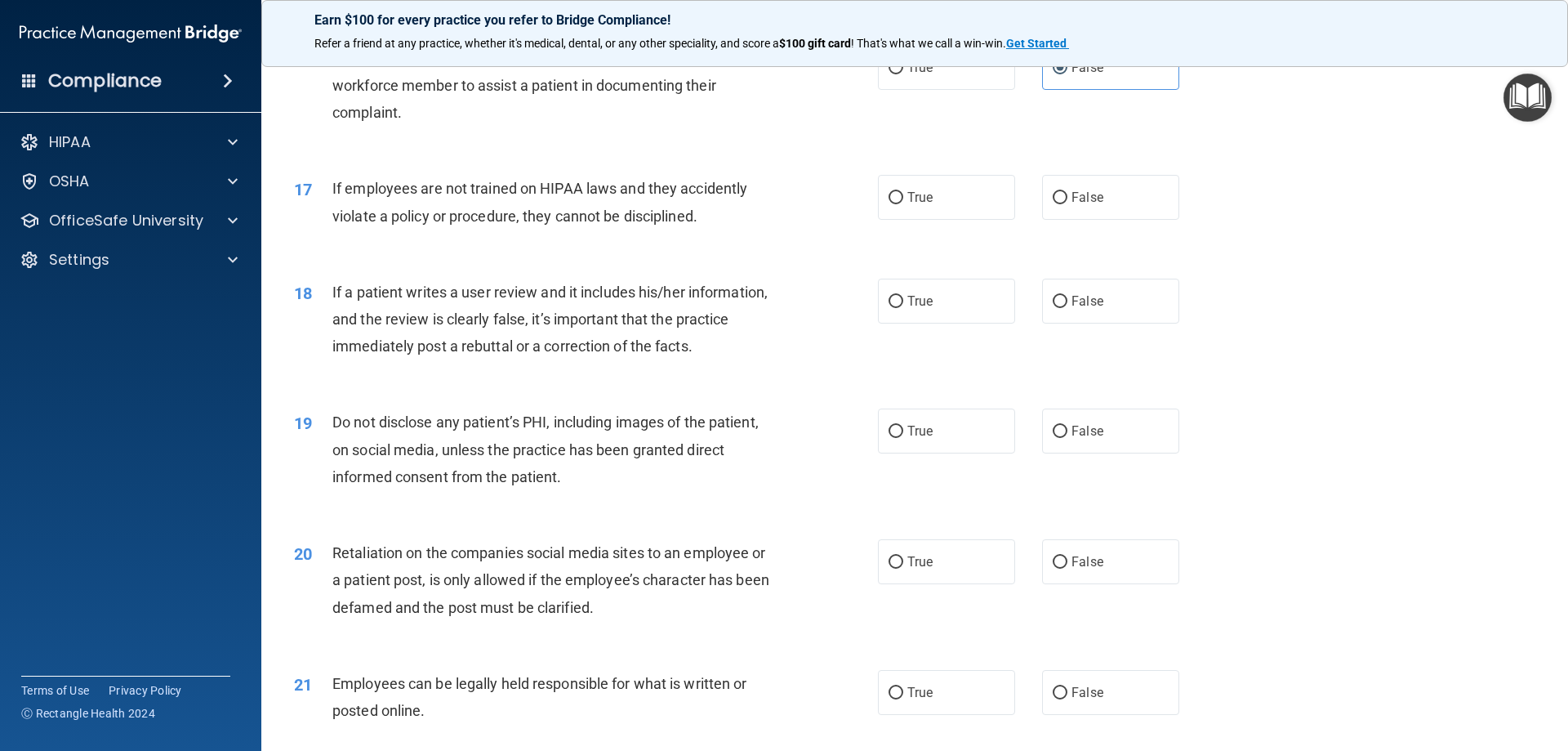
scroll to position [2124, 0]
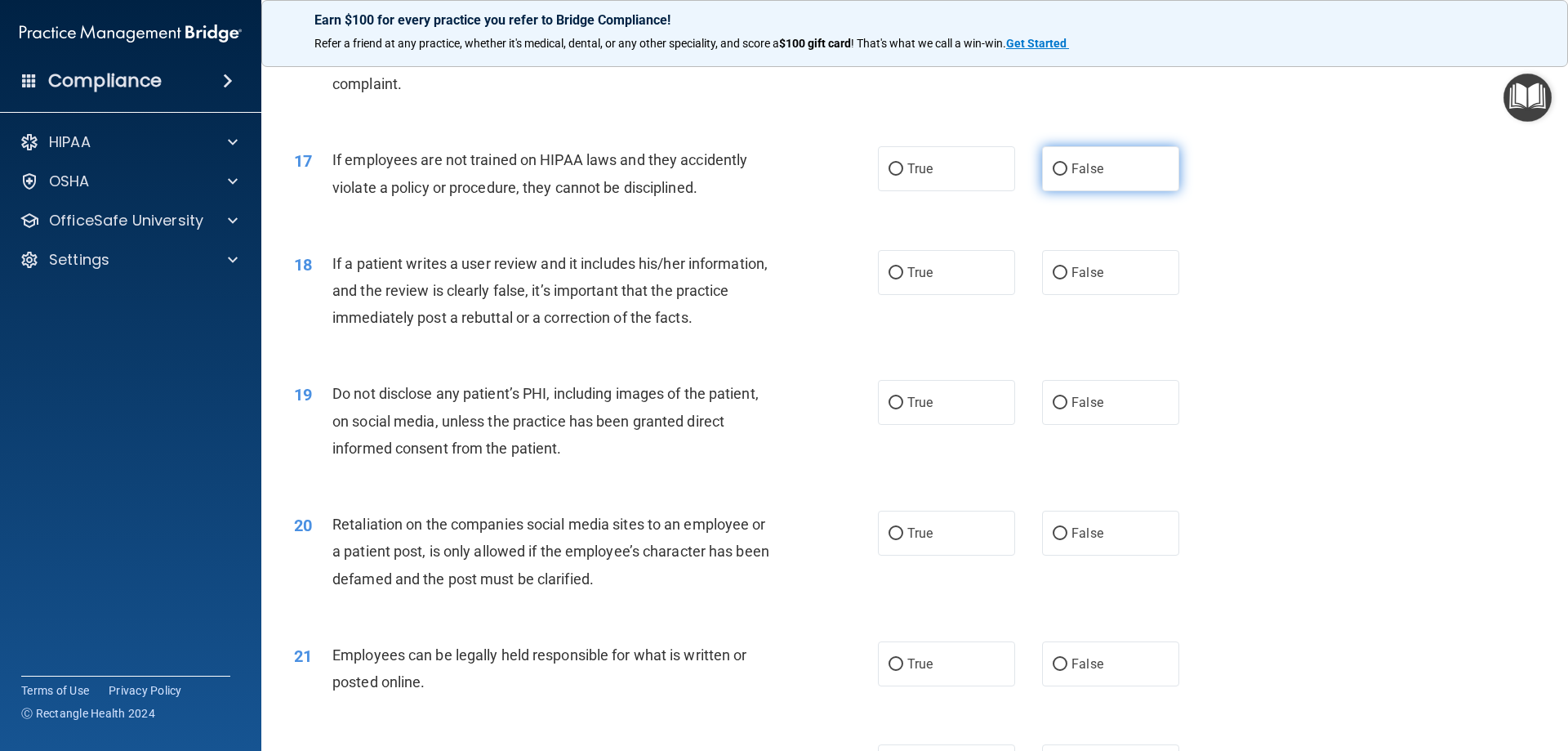
click at [1086, 191] on label "False" at bounding box center [1111, 168] width 138 height 45
click at [1067, 175] on input "False" at bounding box center [1060, 169] width 15 height 12
radio input "true"
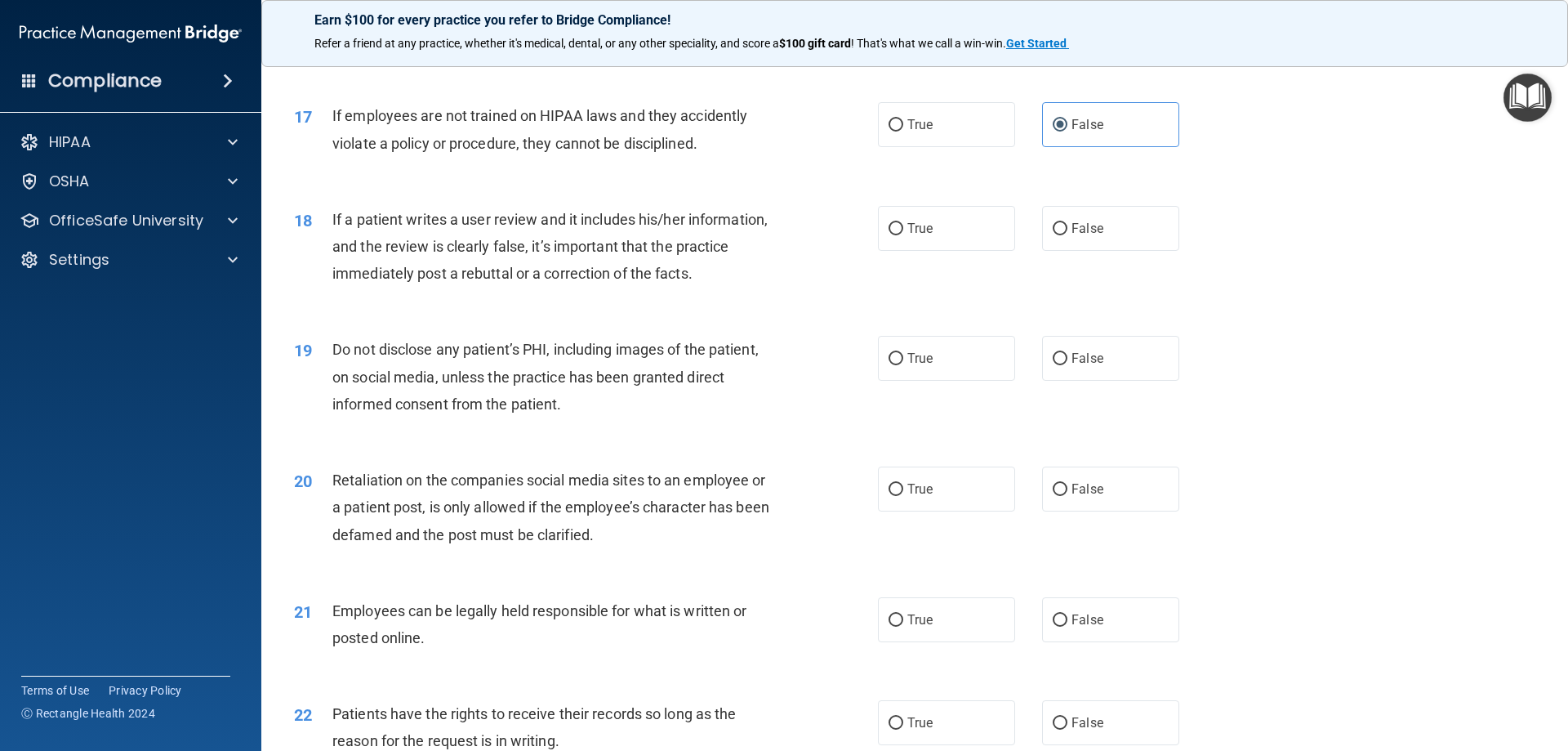
scroll to position [2206, 0]
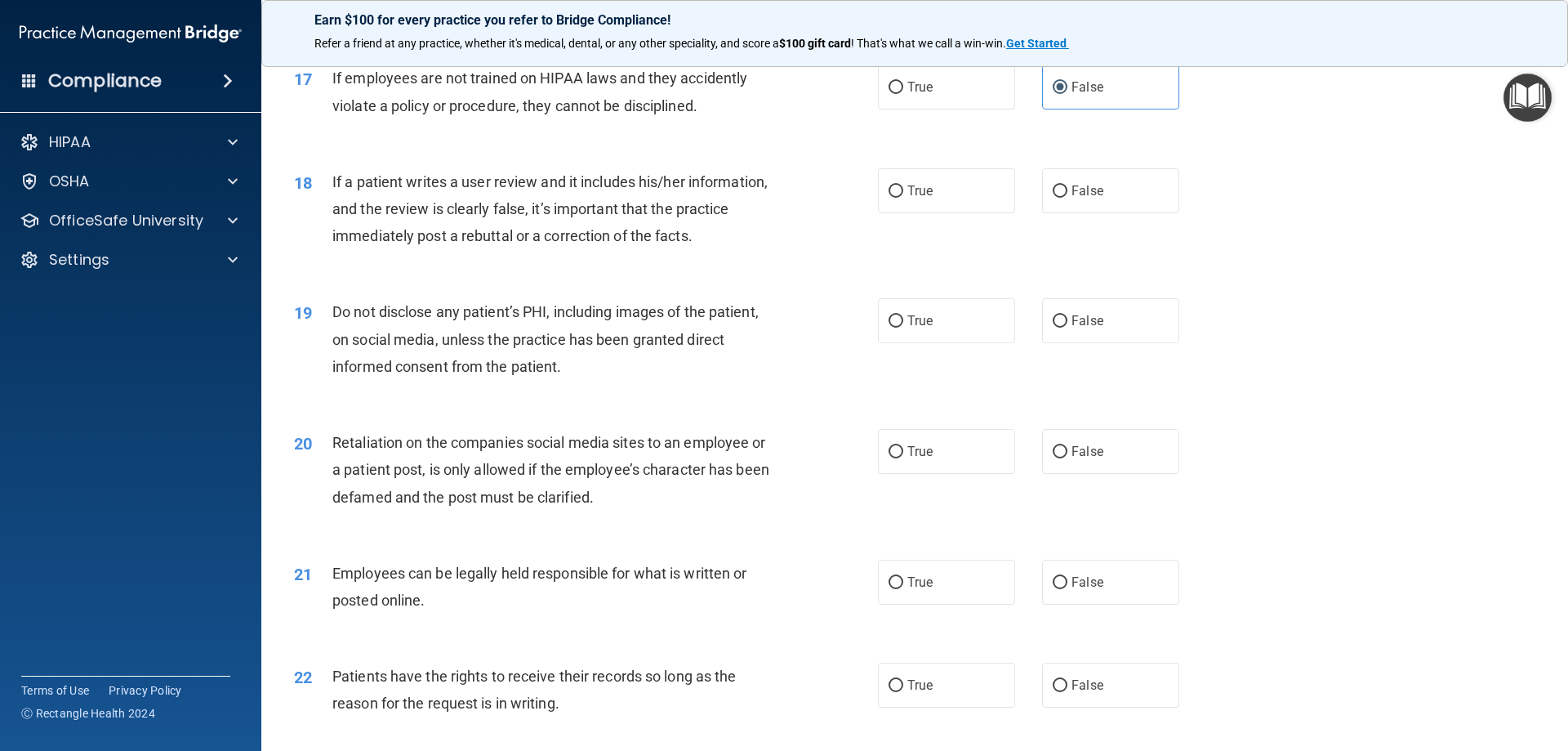
click at [1081, 213] on label "False" at bounding box center [1111, 190] width 138 height 45
click at [1067, 197] on input "False" at bounding box center [1060, 191] width 15 height 12
radio input "true"
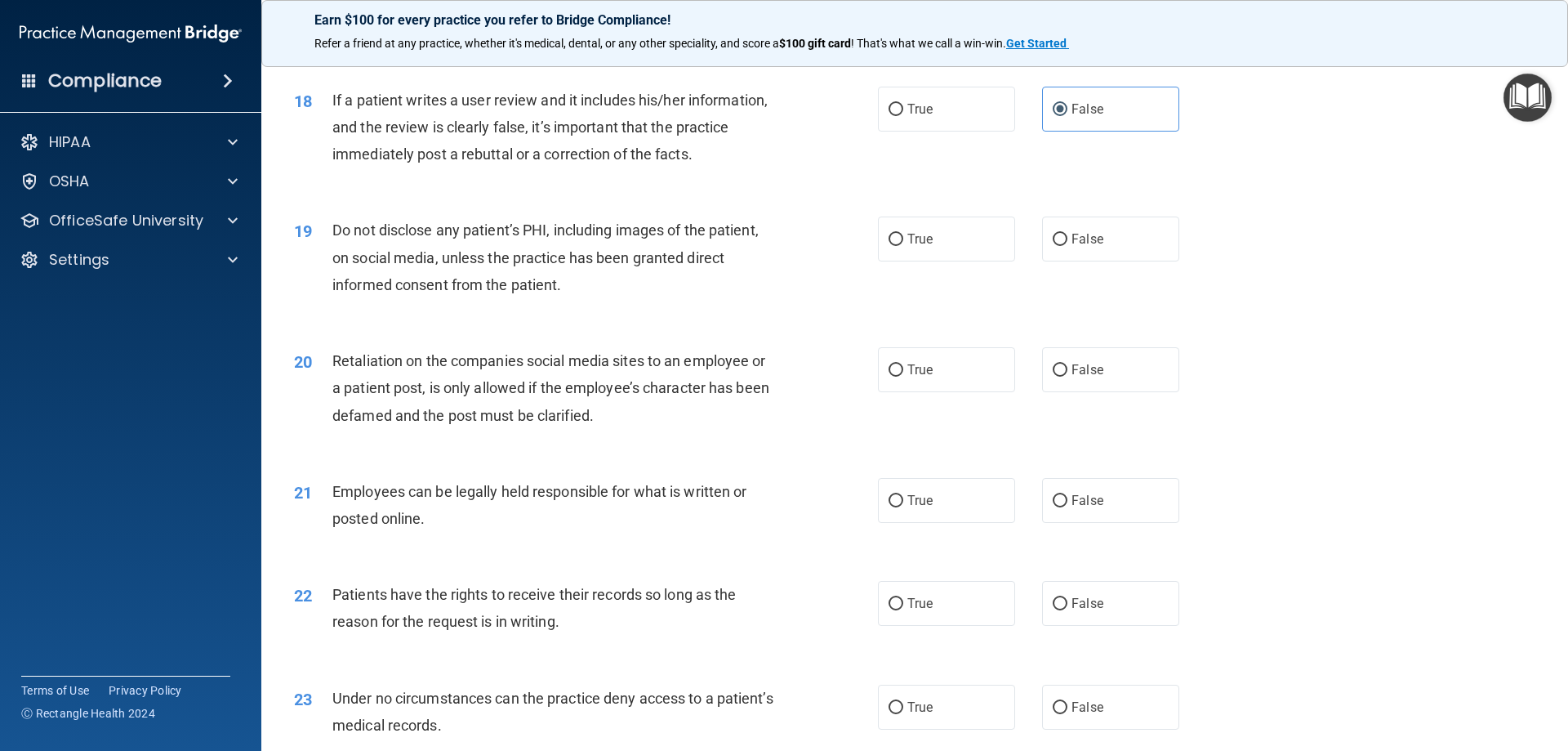
scroll to position [2370, 0]
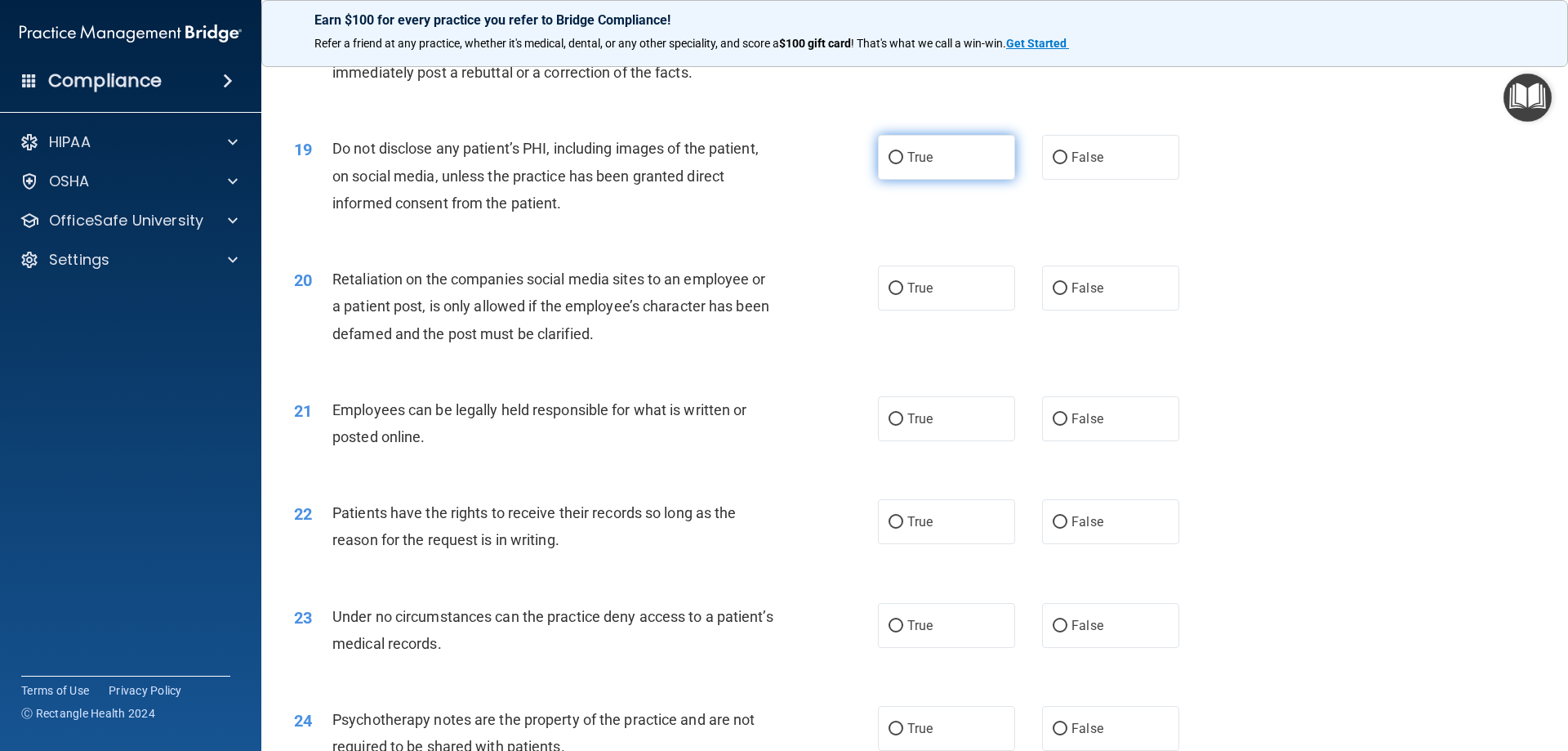
click at [982, 180] on label "True" at bounding box center [947, 157] width 138 height 45
click at [903, 164] on input "True" at bounding box center [895, 158] width 15 height 12
radio input "true"
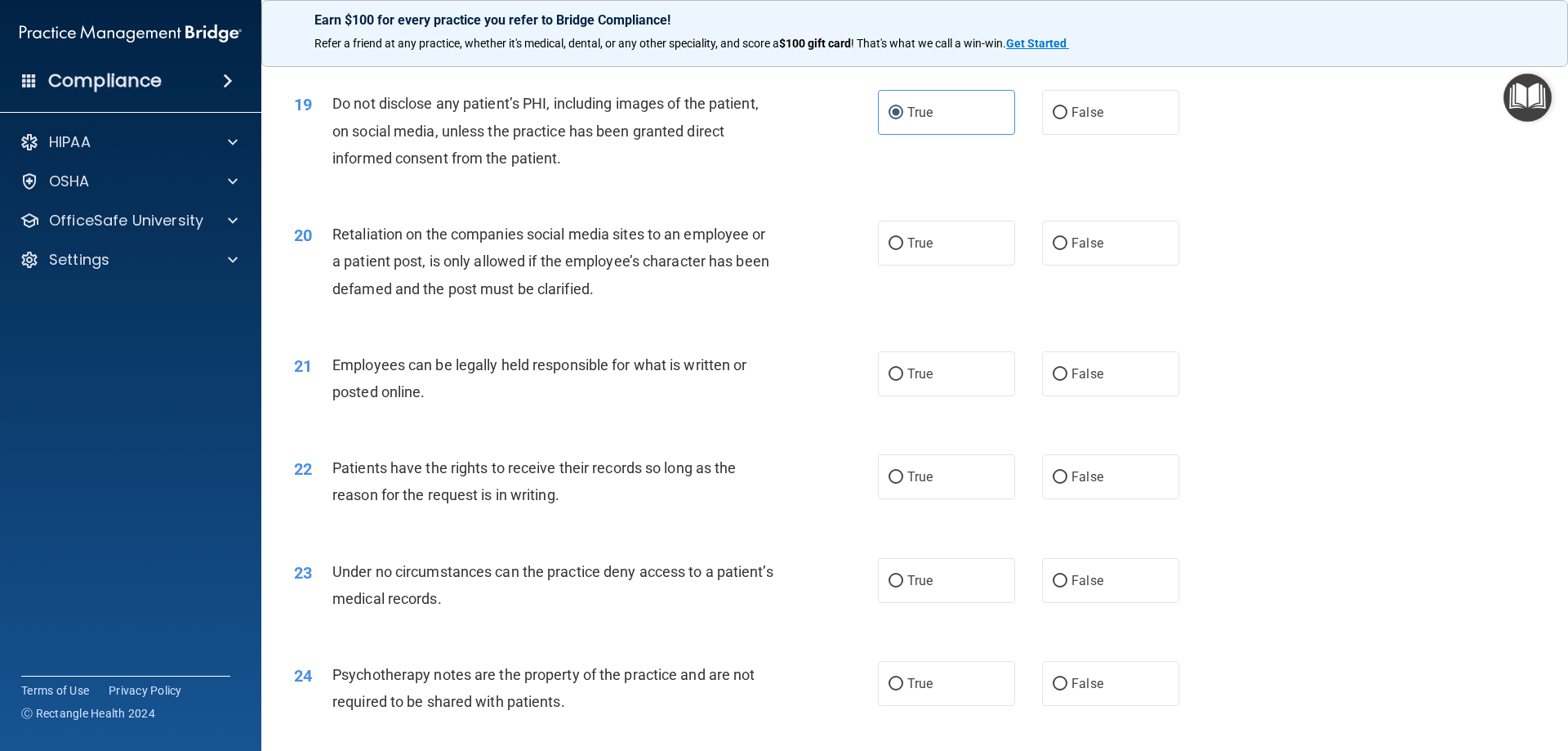
scroll to position [2451, 0]
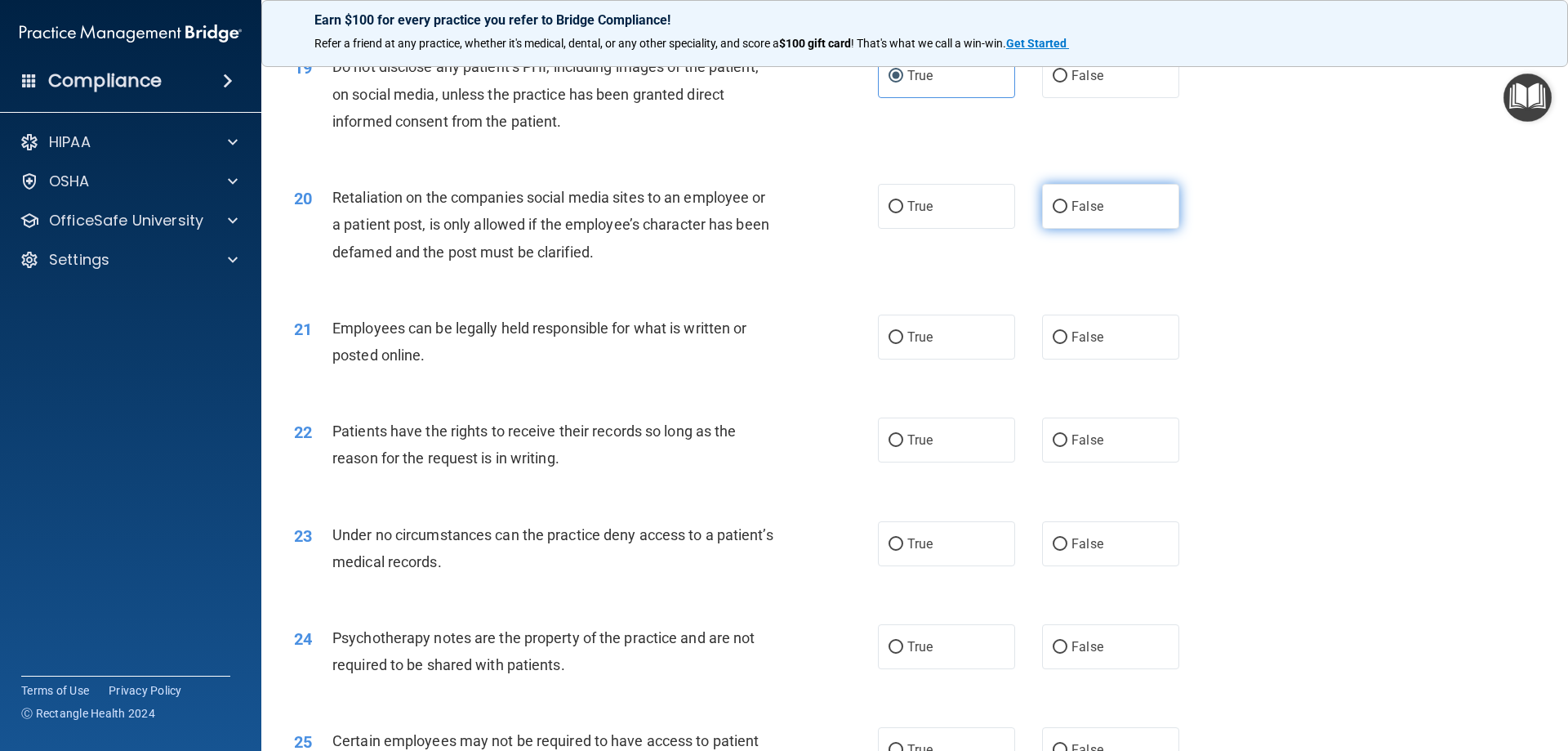
click at [1109, 229] on label "False" at bounding box center [1111, 206] width 138 height 45
click at [1067, 213] on input "False" at bounding box center [1060, 207] width 15 height 12
radio input "true"
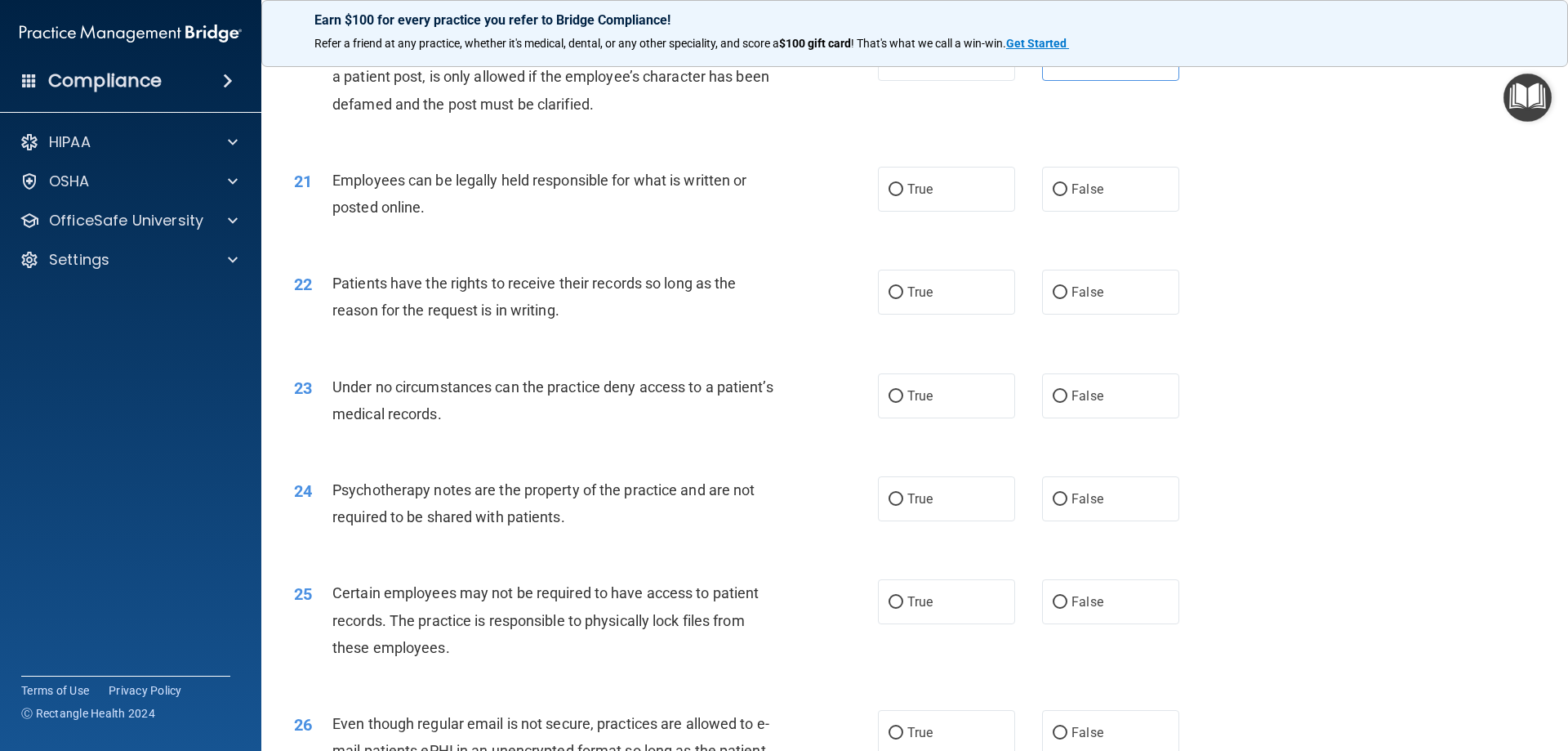
scroll to position [2615, 0]
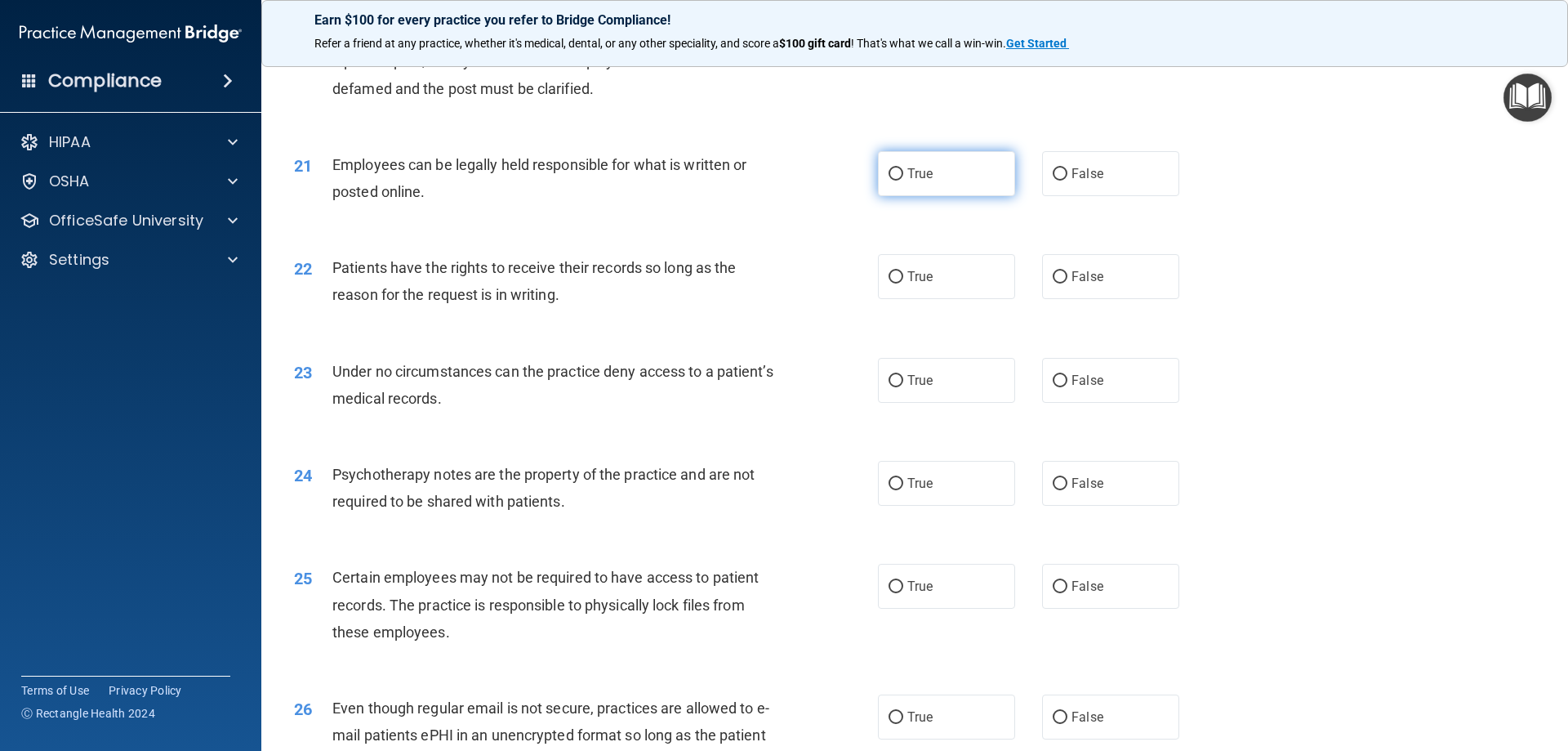
click at [973, 196] on label "True" at bounding box center [947, 174] width 138 height 45
click at [903, 181] on input "True" at bounding box center [895, 174] width 15 height 12
radio input "true"
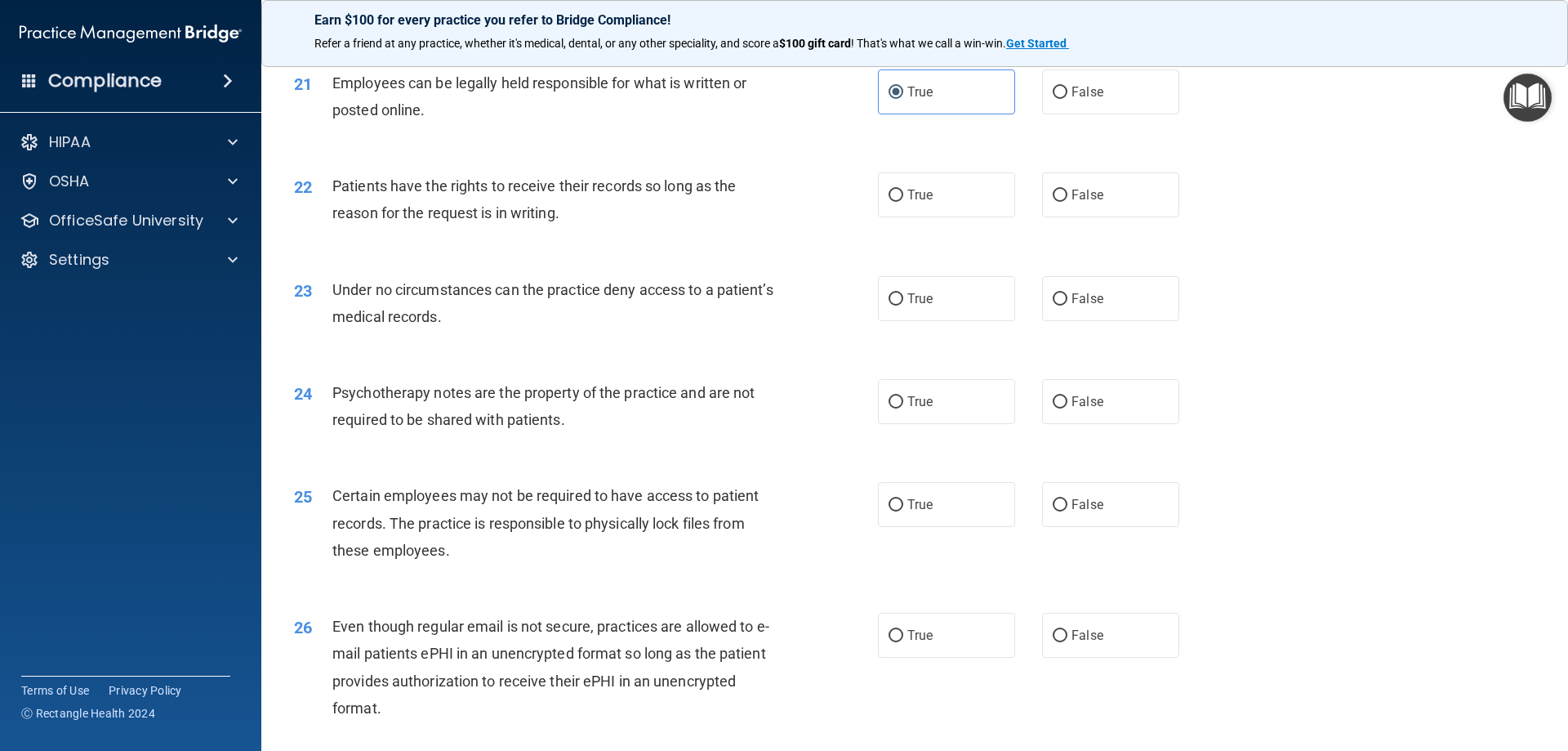
scroll to position [2778, 0]
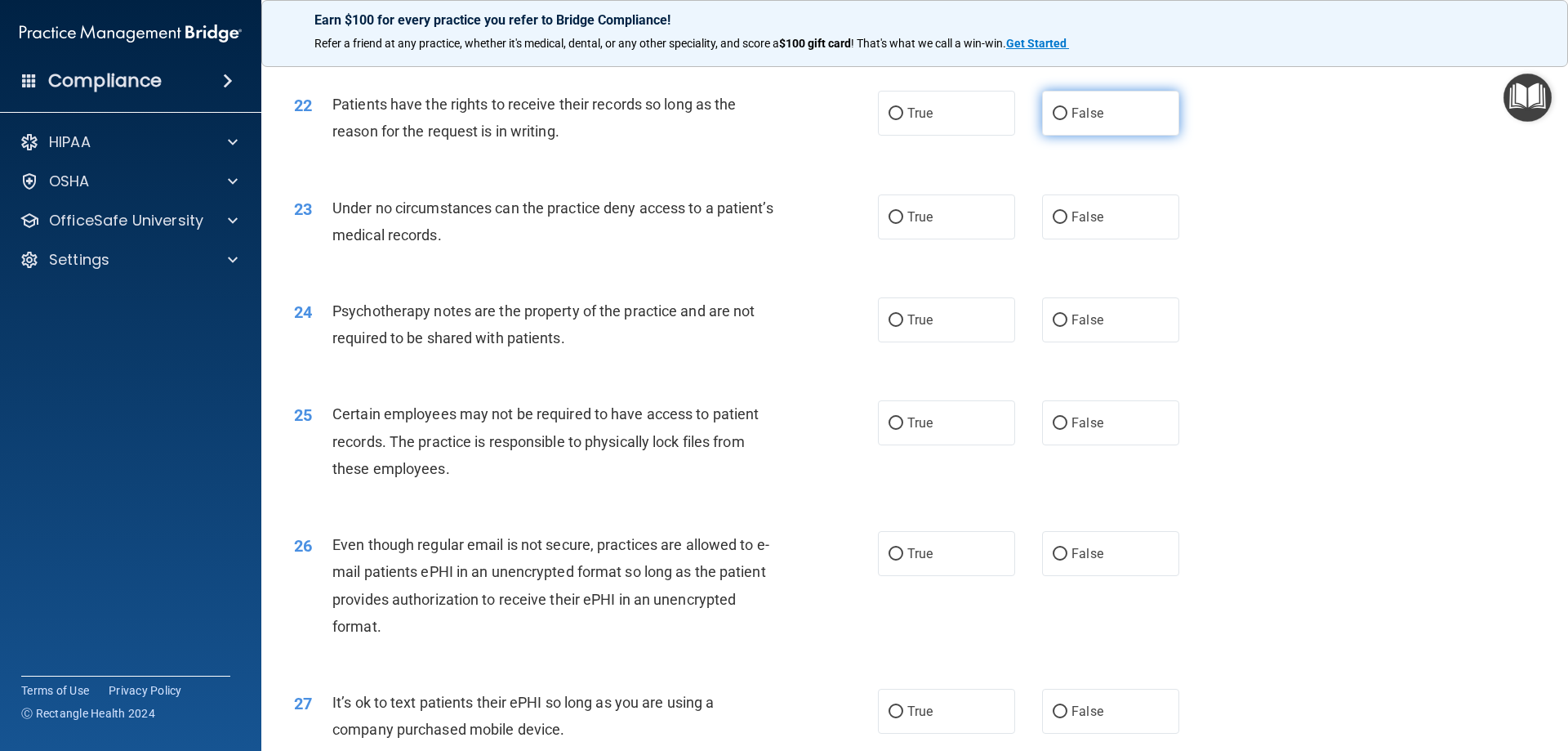
click at [1126, 134] on label "False" at bounding box center [1111, 113] width 138 height 45
click at [1067, 120] on input "False" at bounding box center [1060, 113] width 15 height 12
radio input "true"
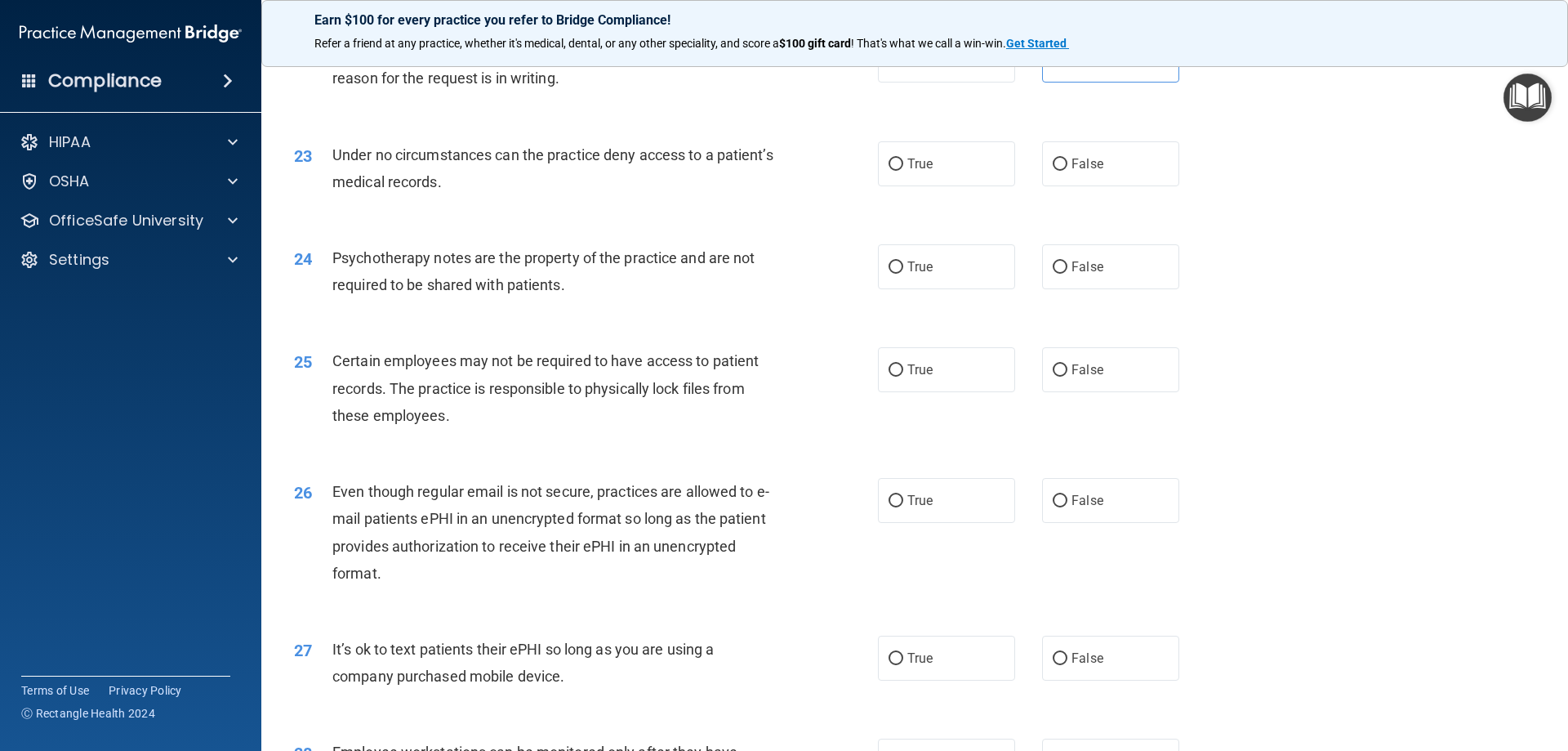
scroll to position [2860, 0]
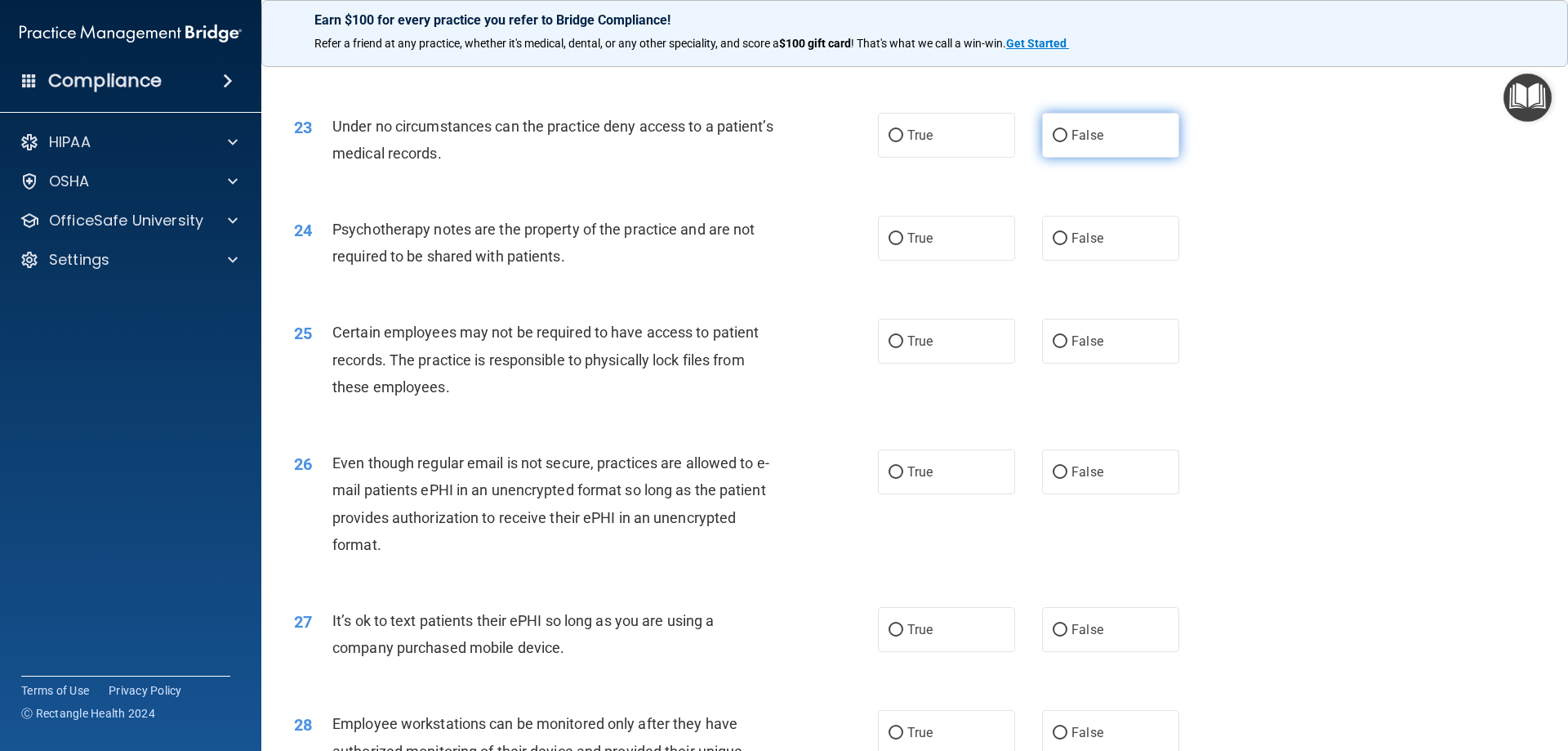
click at [1117, 158] on label "False" at bounding box center [1111, 135] width 138 height 45
click at [1067, 142] on input "False" at bounding box center [1060, 136] width 15 height 12
radio input "true"
click at [1090, 246] on span "False" at bounding box center [1087, 238] width 32 height 16
click at [1067, 245] on input "False" at bounding box center [1060, 239] width 15 height 12
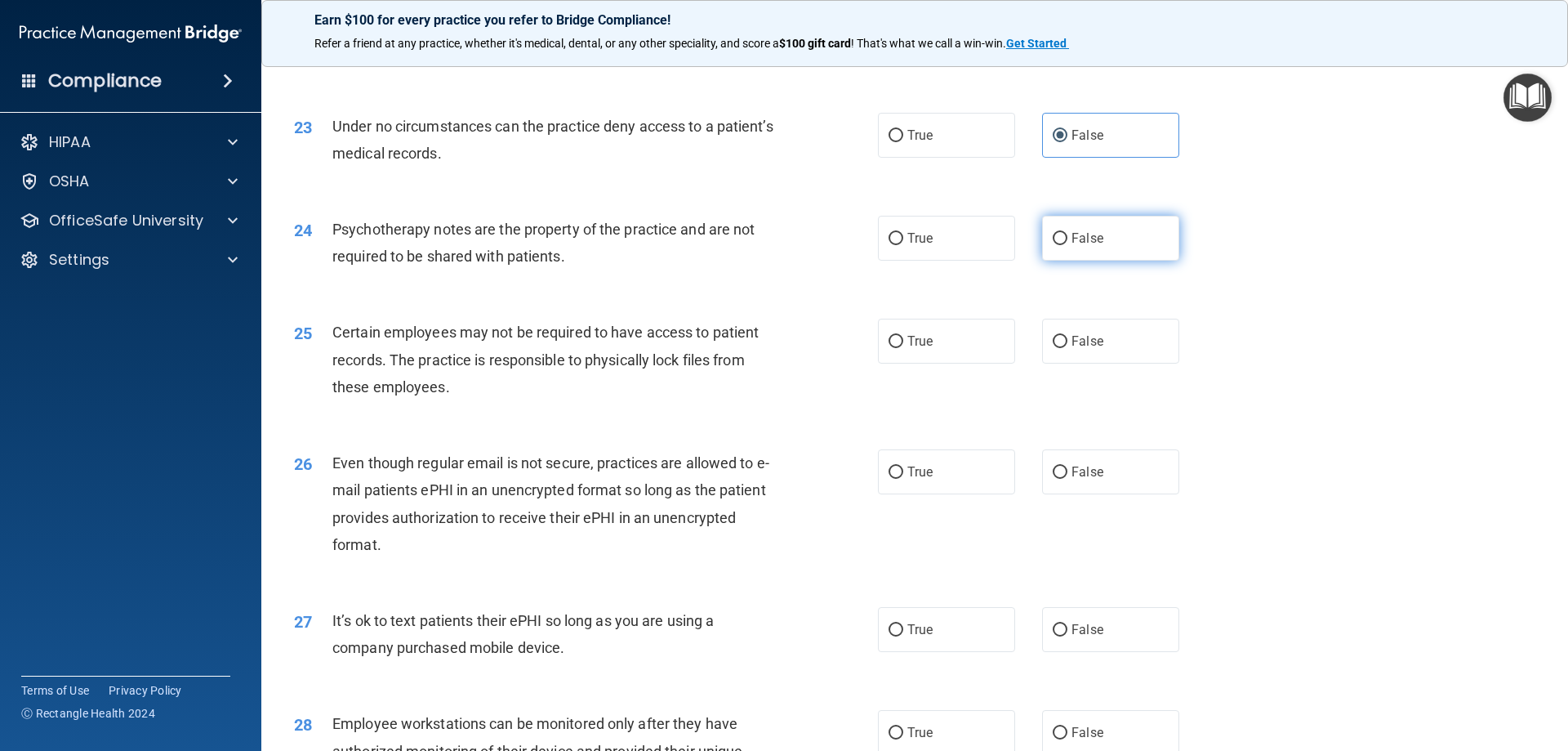
radio input "true"
click at [1004, 361] on label "True" at bounding box center [947, 341] width 138 height 45
click at [903, 348] on input "True" at bounding box center [895, 342] width 15 height 12
radio input "true"
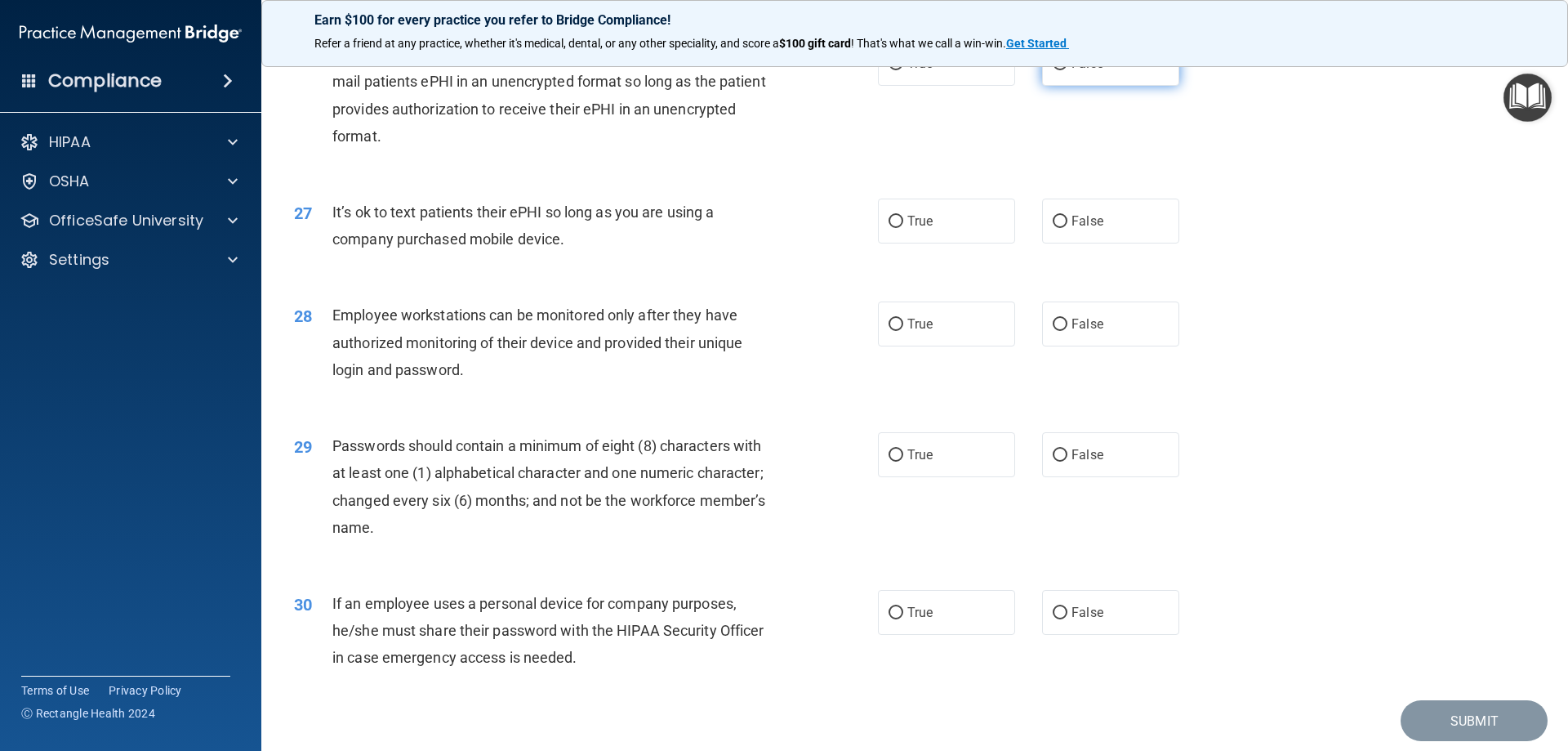
scroll to position [3187, 0]
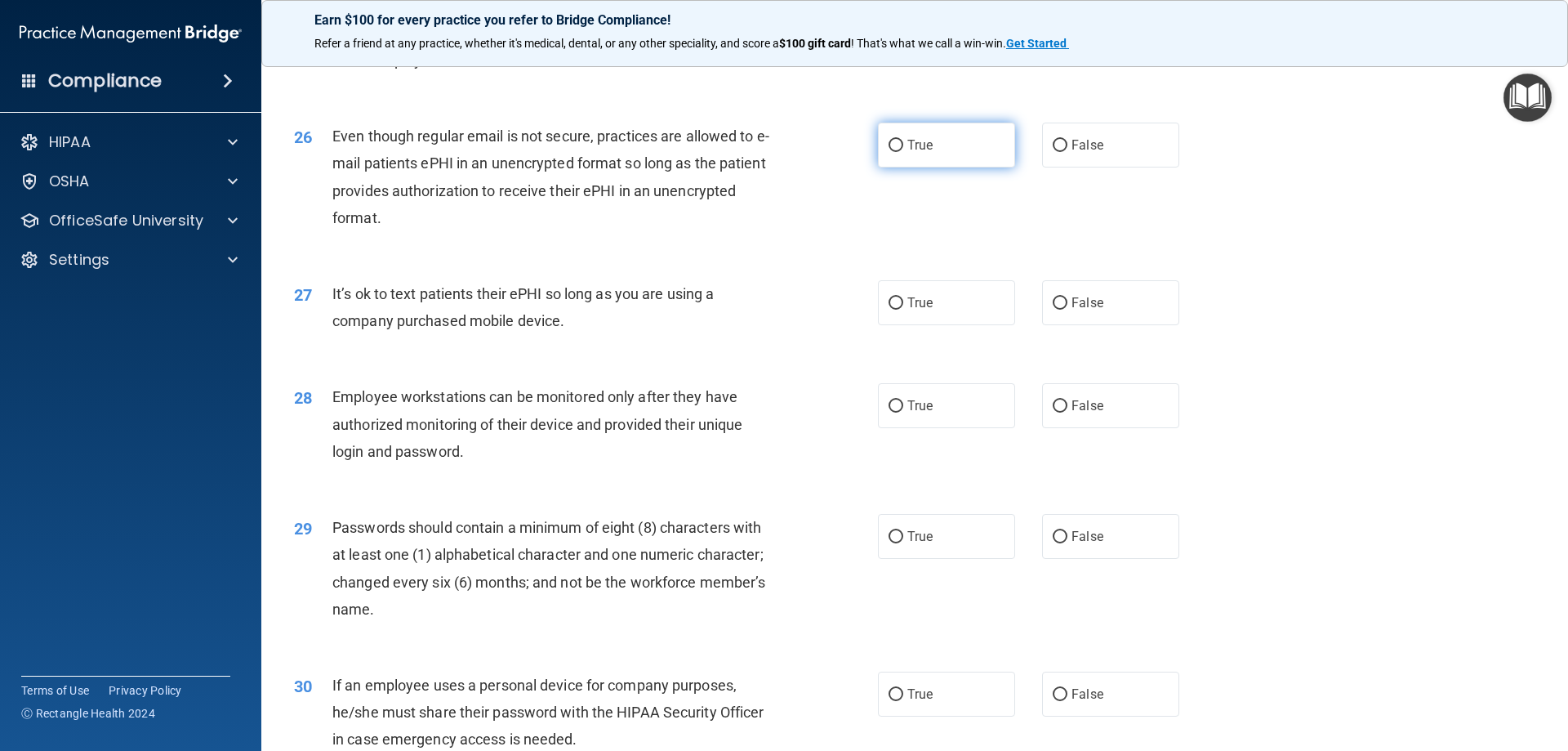
click at [1007, 167] on label "True" at bounding box center [947, 145] width 138 height 45
click at [903, 152] on input "True" at bounding box center [895, 145] width 15 height 12
radio input "true"
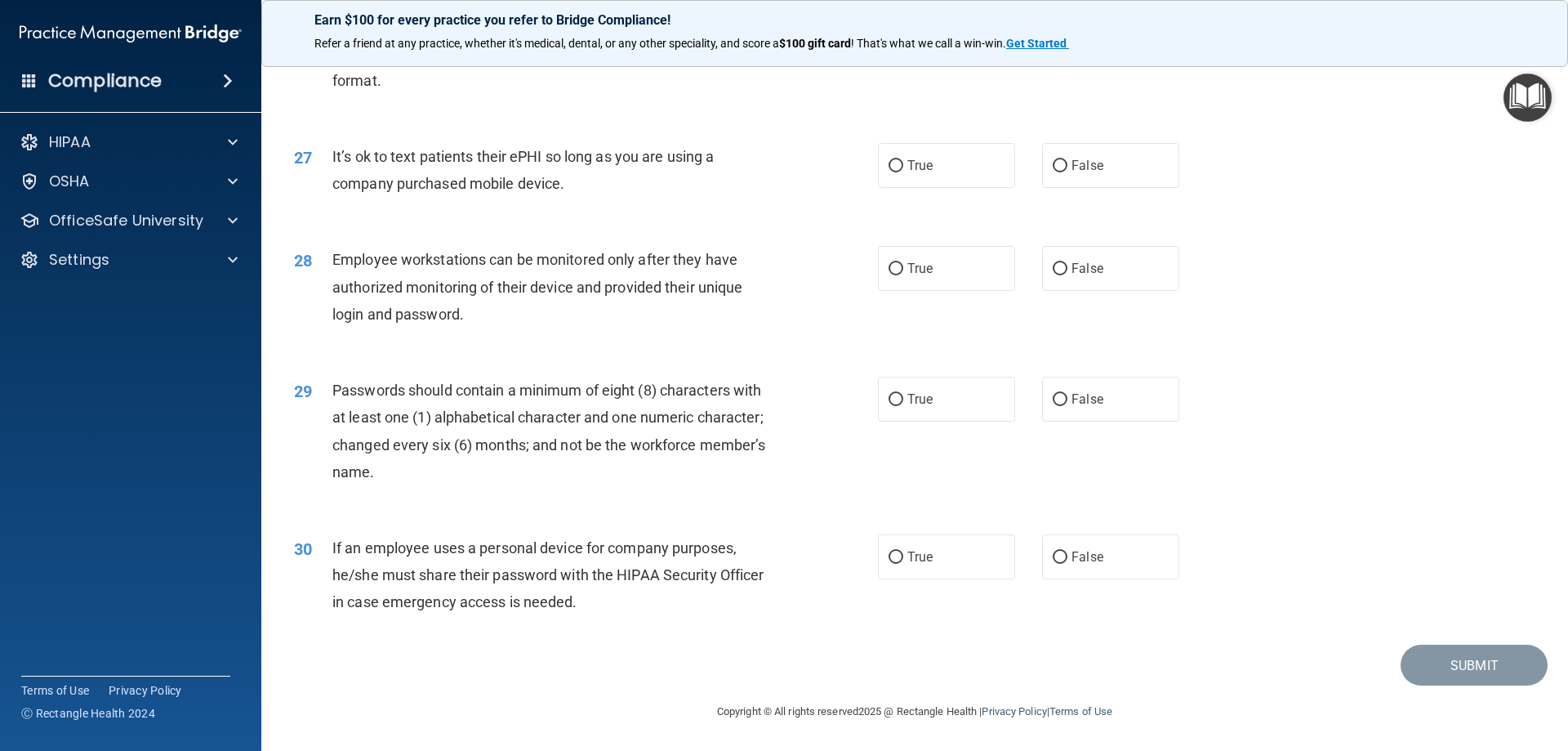
scroll to position [3351, 0]
click at [991, 181] on label "True" at bounding box center [947, 165] width 138 height 45
click at [903, 173] on input "True" at bounding box center [895, 165] width 15 height 12
radio input "true"
click at [1000, 271] on label "True" at bounding box center [947, 268] width 138 height 45
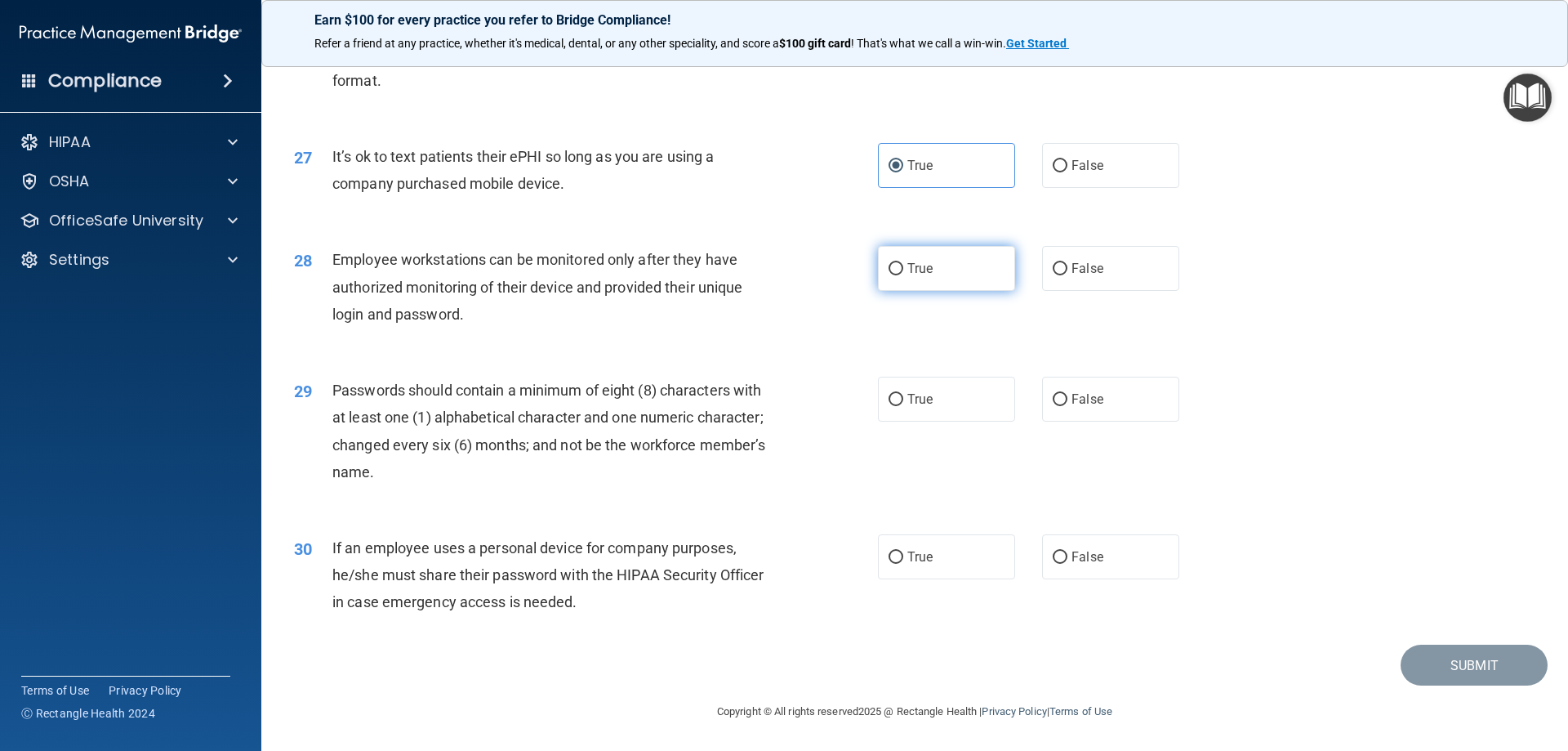
click at [903, 271] on input "True" at bounding box center [895, 269] width 15 height 12
radio input "true"
click at [1000, 398] on label "True" at bounding box center [947, 398] width 138 height 45
click at [903, 398] on input "True" at bounding box center [895, 399] width 15 height 12
radio input "true"
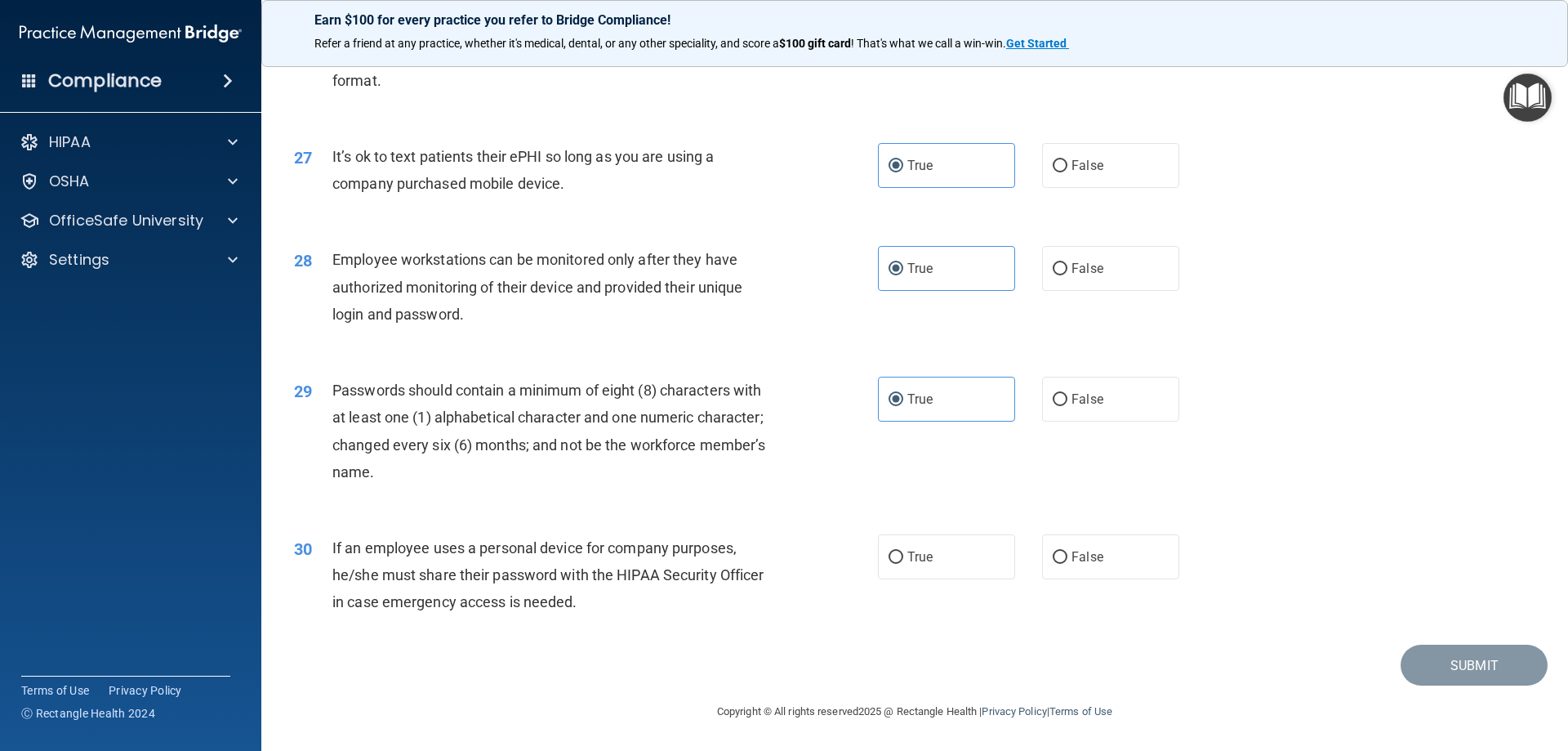
scroll to position [3351, 0]
click at [1059, 560] on input "False" at bounding box center [1060, 557] width 15 height 12
radio input "true"
click at [1463, 633] on div "30 If an employee uses a personal device for company purposes, he/she must shar…" at bounding box center [915, 579] width 1266 height 130
click at [1473, 654] on button "Submit" at bounding box center [1474, 665] width 147 height 41
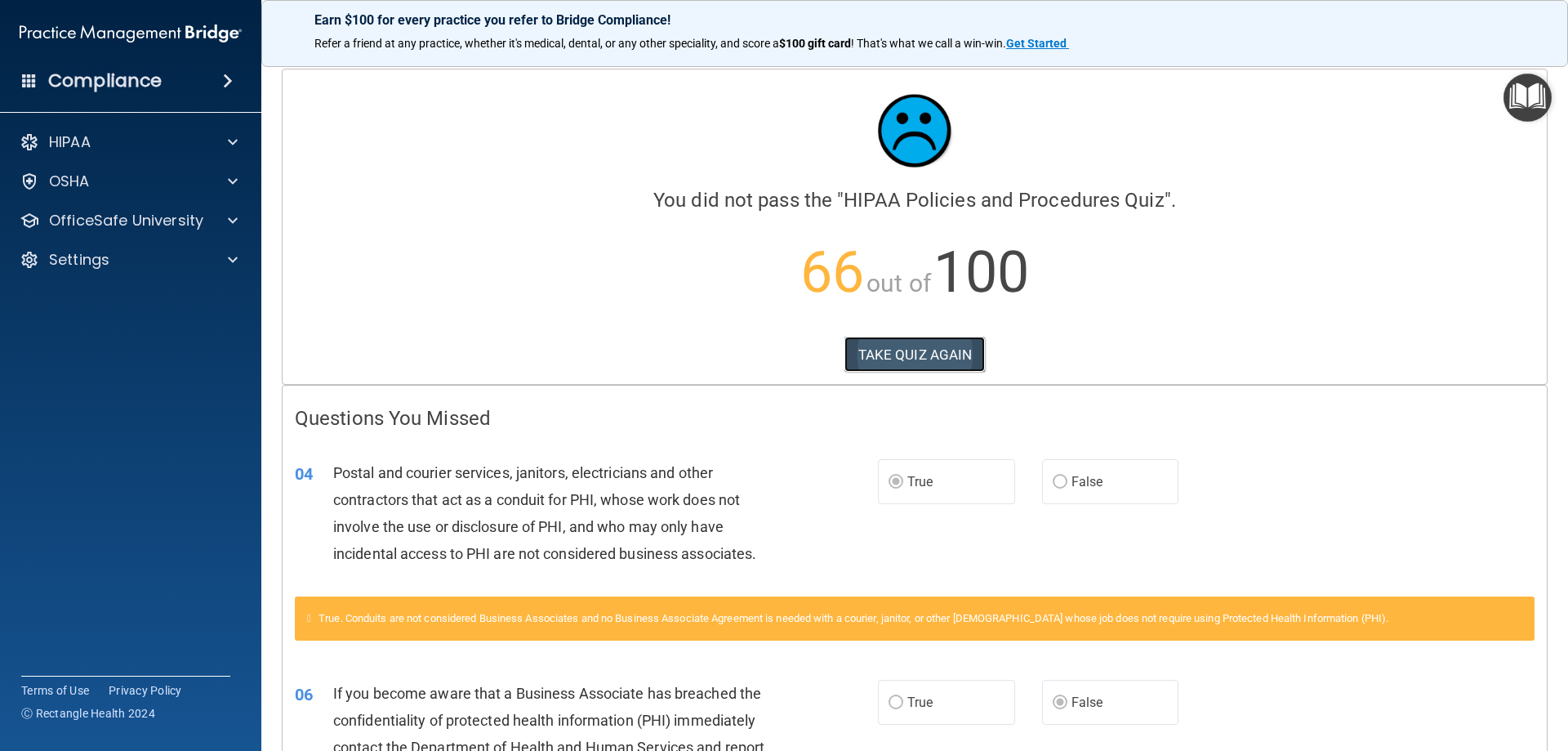
click at [863, 363] on button "TAKE QUIZ AGAIN" at bounding box center [915, 354] width 141 height 36
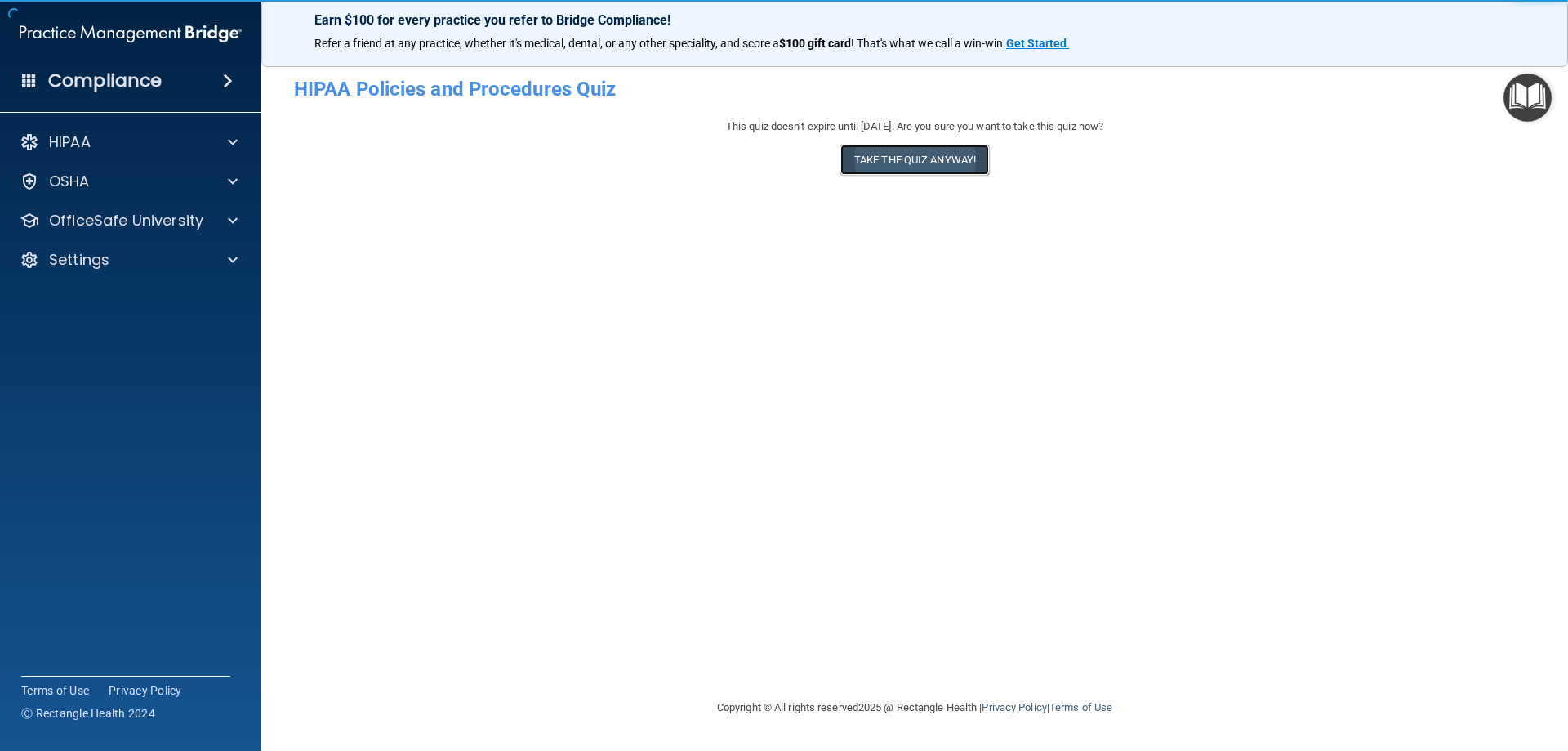
click at [955, 160] on button "Take the quiz anyway!" at bounding box center [915, 160] width 149 height 30
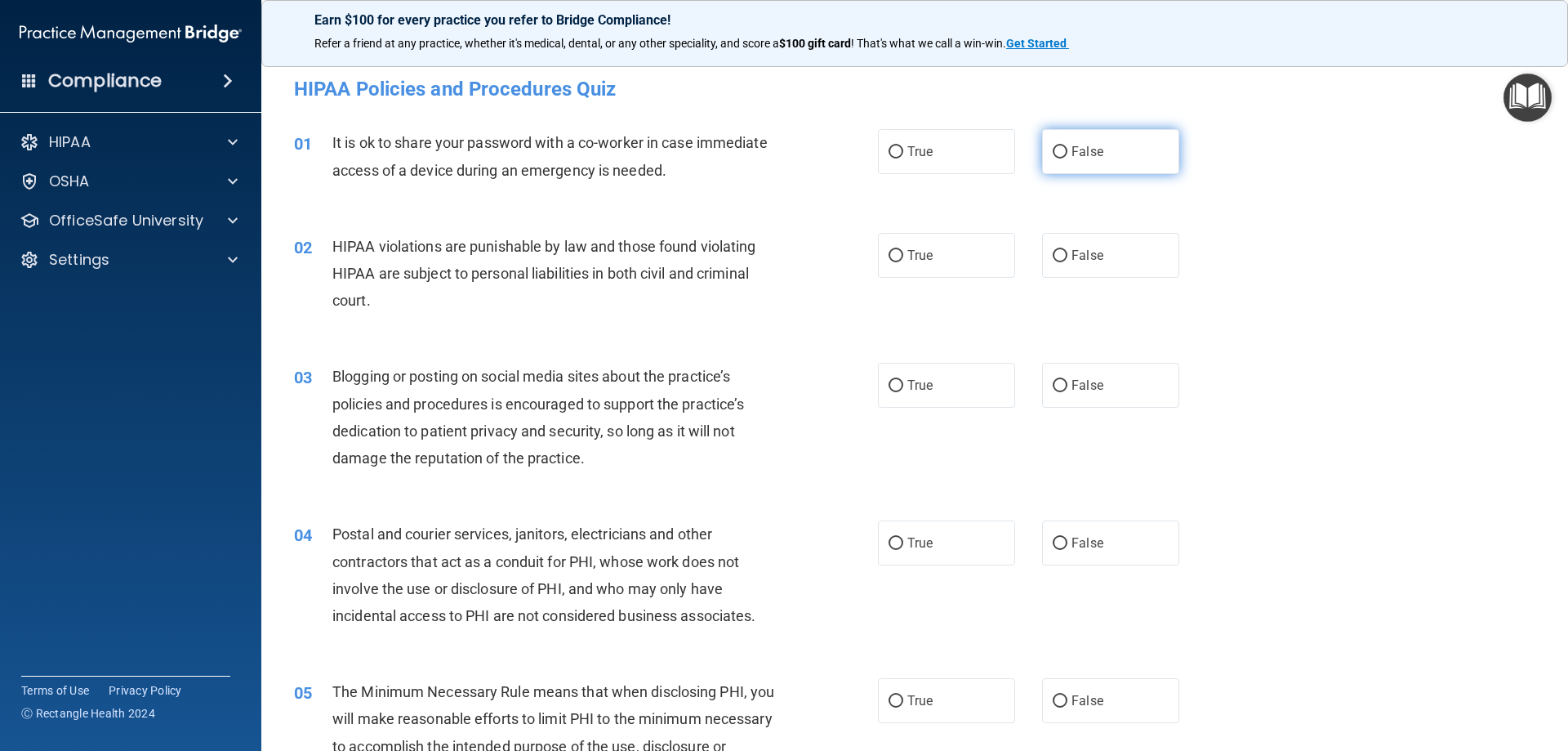
drag, startPoint x: 1104, startPoint y: 182, endPoint x: 1114, endPoint y: 163, distance: 21.5
click at [1104, 182] on div "01 It is ok to share your password with a co-worker in case immediate access of…" at bounding box center [915, 160] width 1266 height 103
click at [1114, 162] on label "False" at bounding box center [1111, 151] width 138 height 45
click at [1067, 159] on input "False" at bounding box center [1060, 151] width 15 height 12
radio input "true"
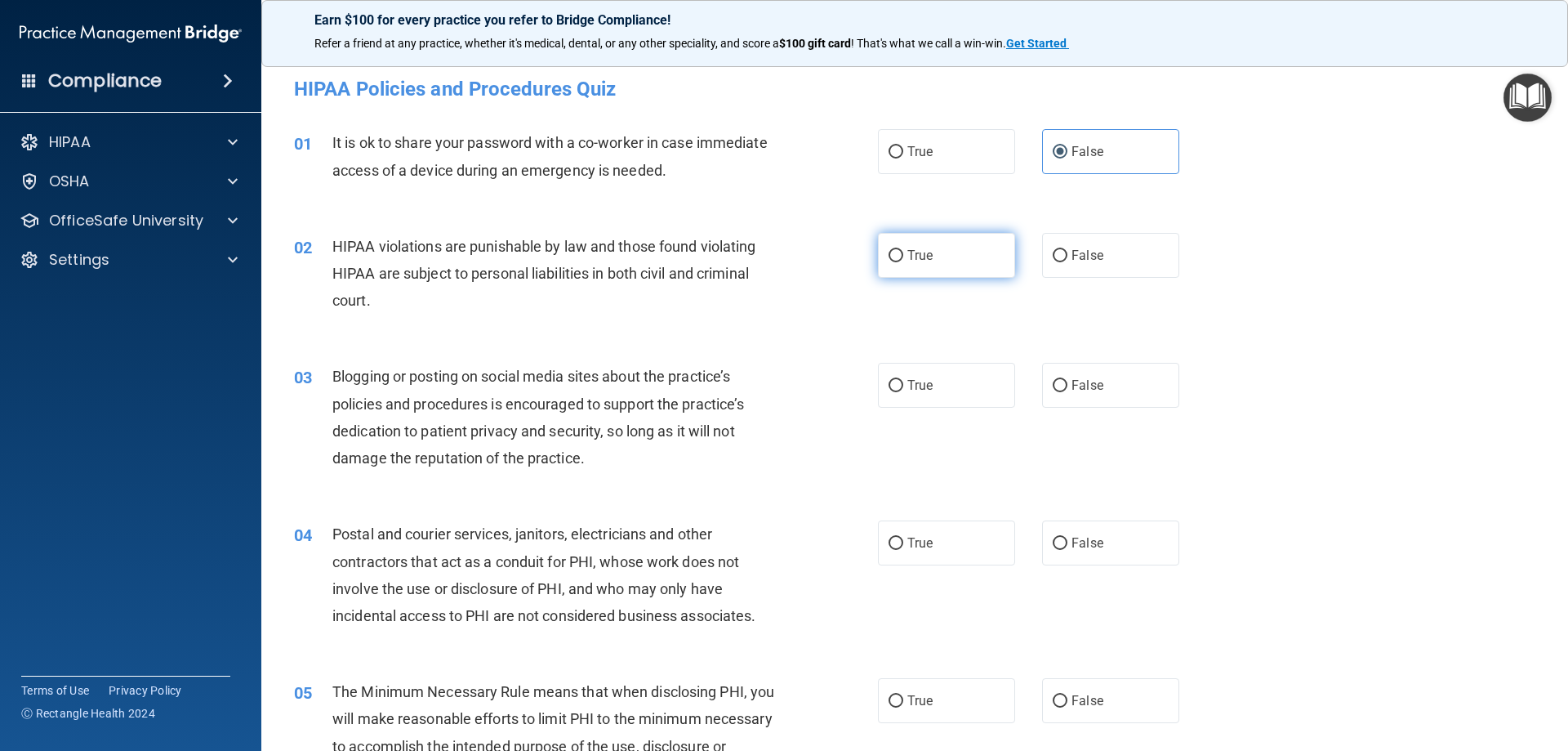
click at [923, 264] on label "True" at bounding box center [947, 255] width 138 height 45
click at [903, 263] on input "True" at bounding box center [895, 255] width 15 height 12
radio input "true"
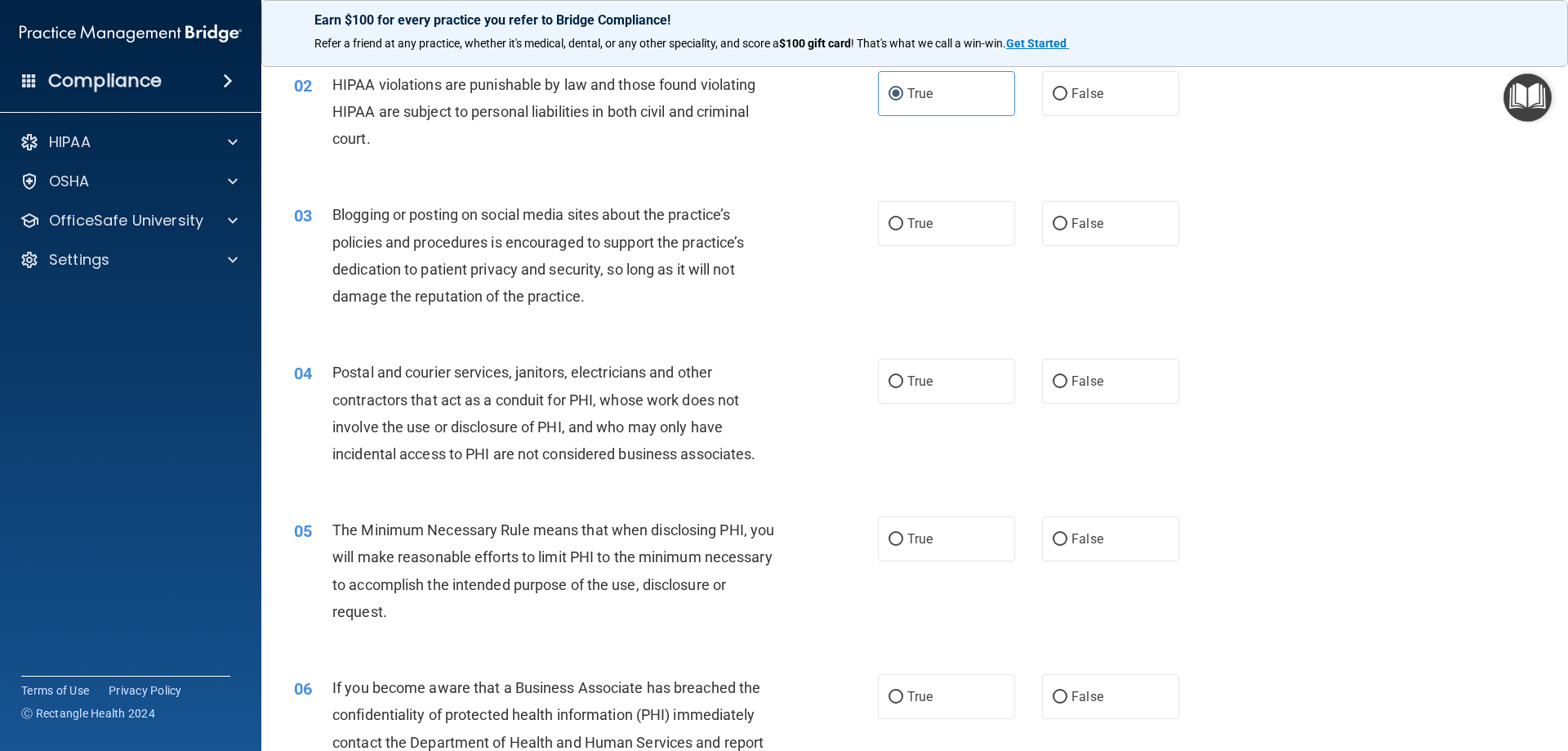
scroll to position [163, 0]
click at [1075, 237] on label "False" at bounding box center [1111, 221] width 138 height 45
click at [1067, 229] on input "False" at bounding box center [1060, 222] width 15 height 12
radio input "true"
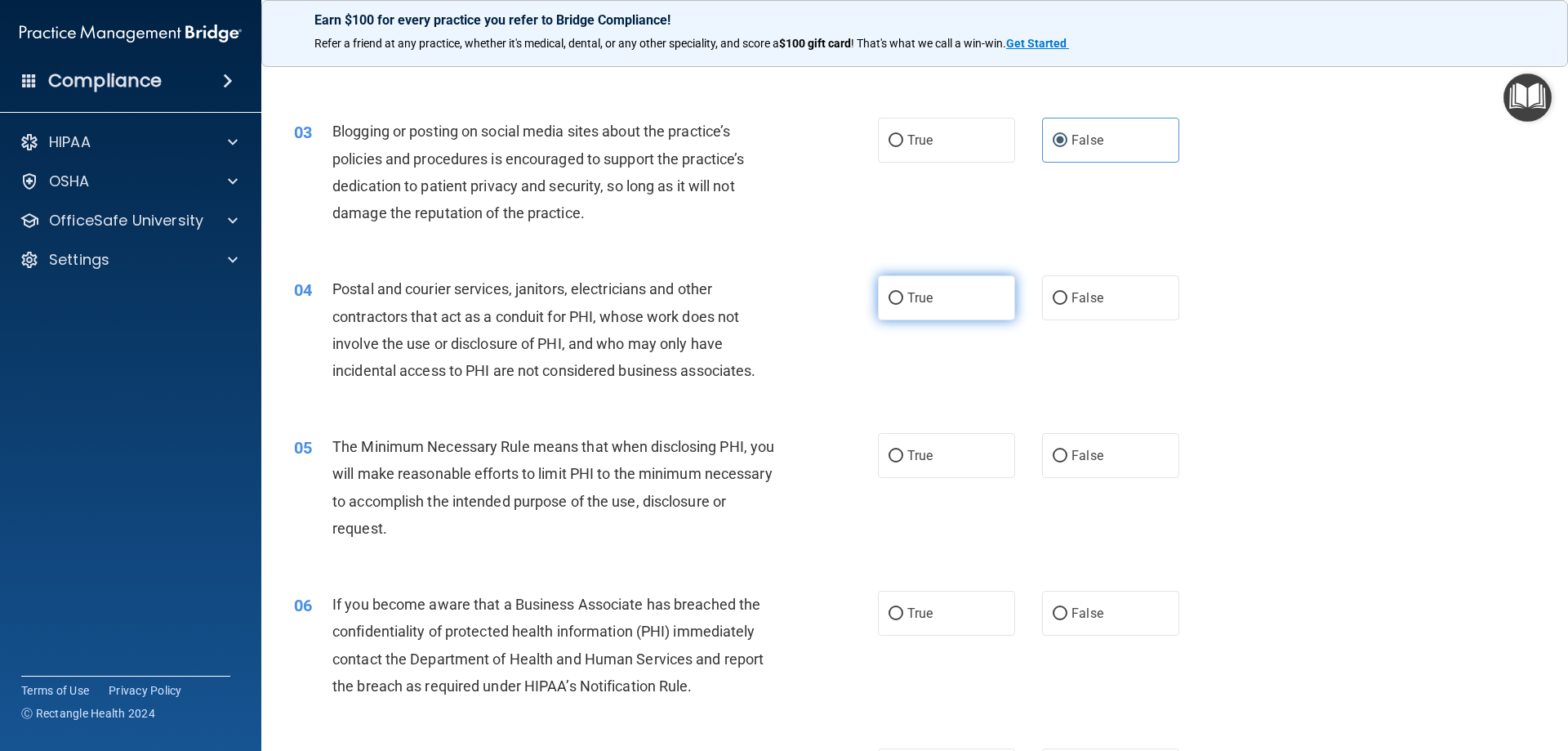
click at [913, 308] on label "True" at bounding box center [947, 297] width 138 height 45
click at [903, 305] on input "True" at bounding box center [895, 298] width 15 height 12
radio input "true"
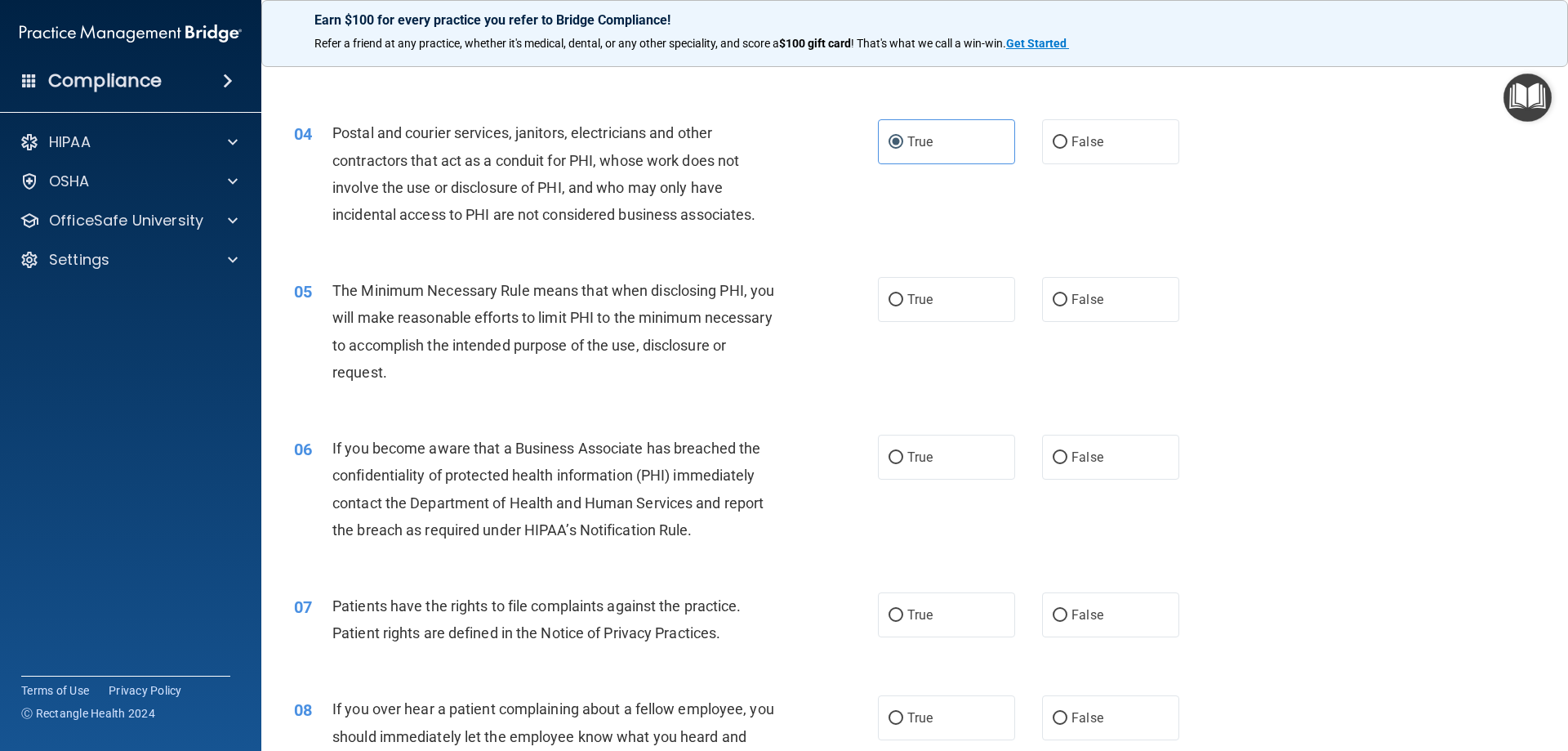
scroll to position [409, 0]
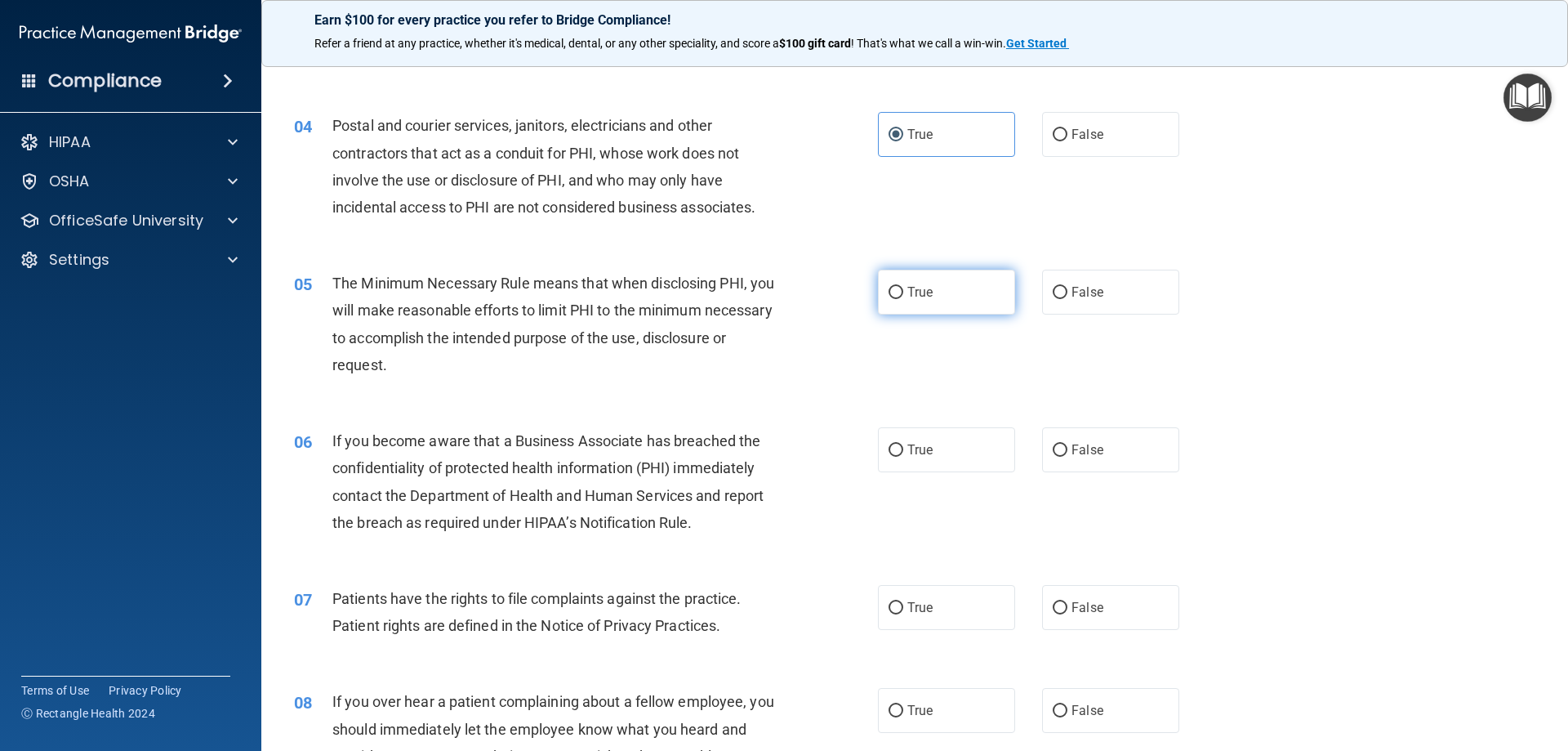
click at [946, 307] on label "True" at bounding box center [947, 292] width 138 height 45
click at [903, 299] on input "True" at bounding box center [895, 292] width 15 height 12
radio input "true"
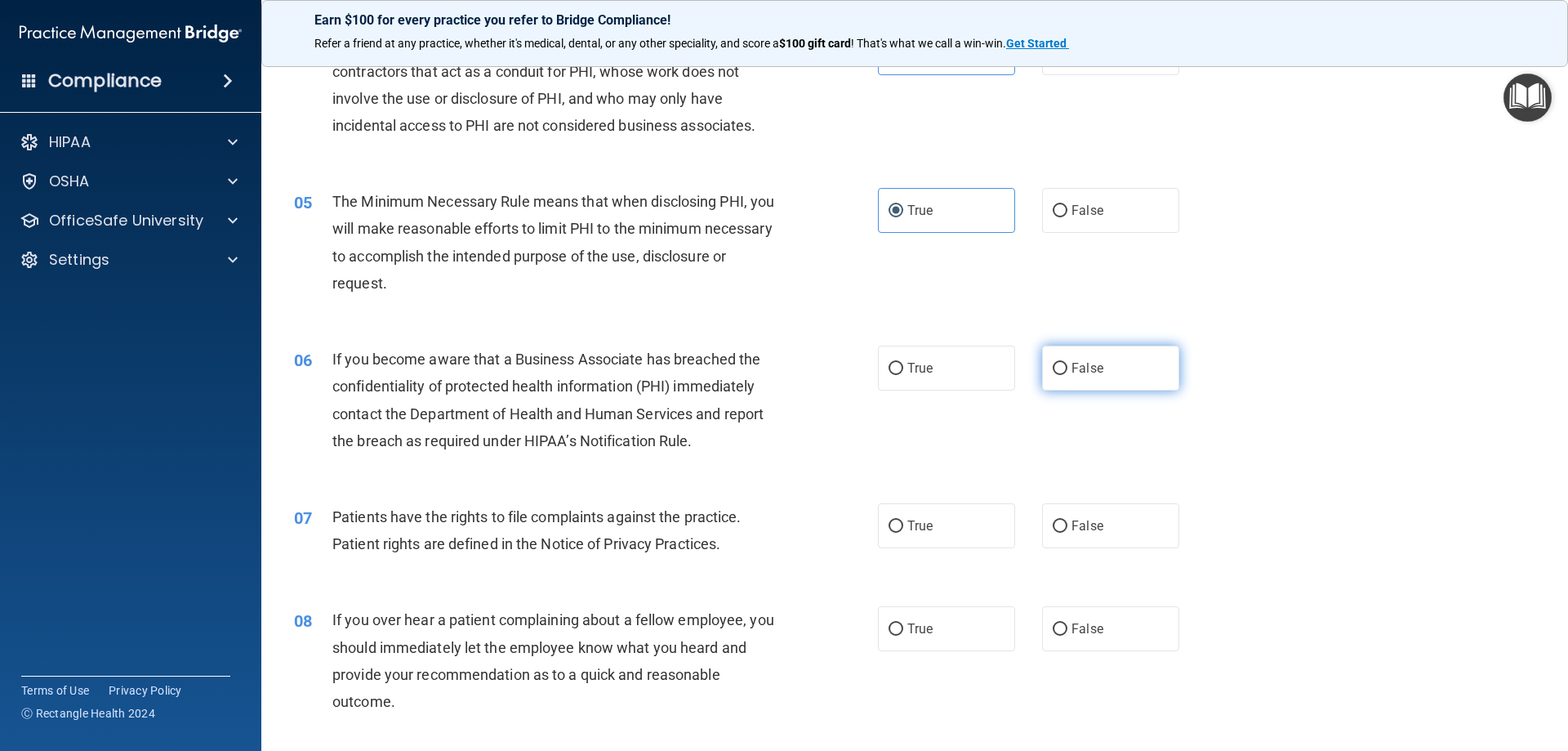
click at [1067, 385] on label "False" at bounding box center [1111, 368] width 138 height 45
click at [1067, 376] on input "False" at bounding box center [1060, 368] width 15 height 12
radio input "true"
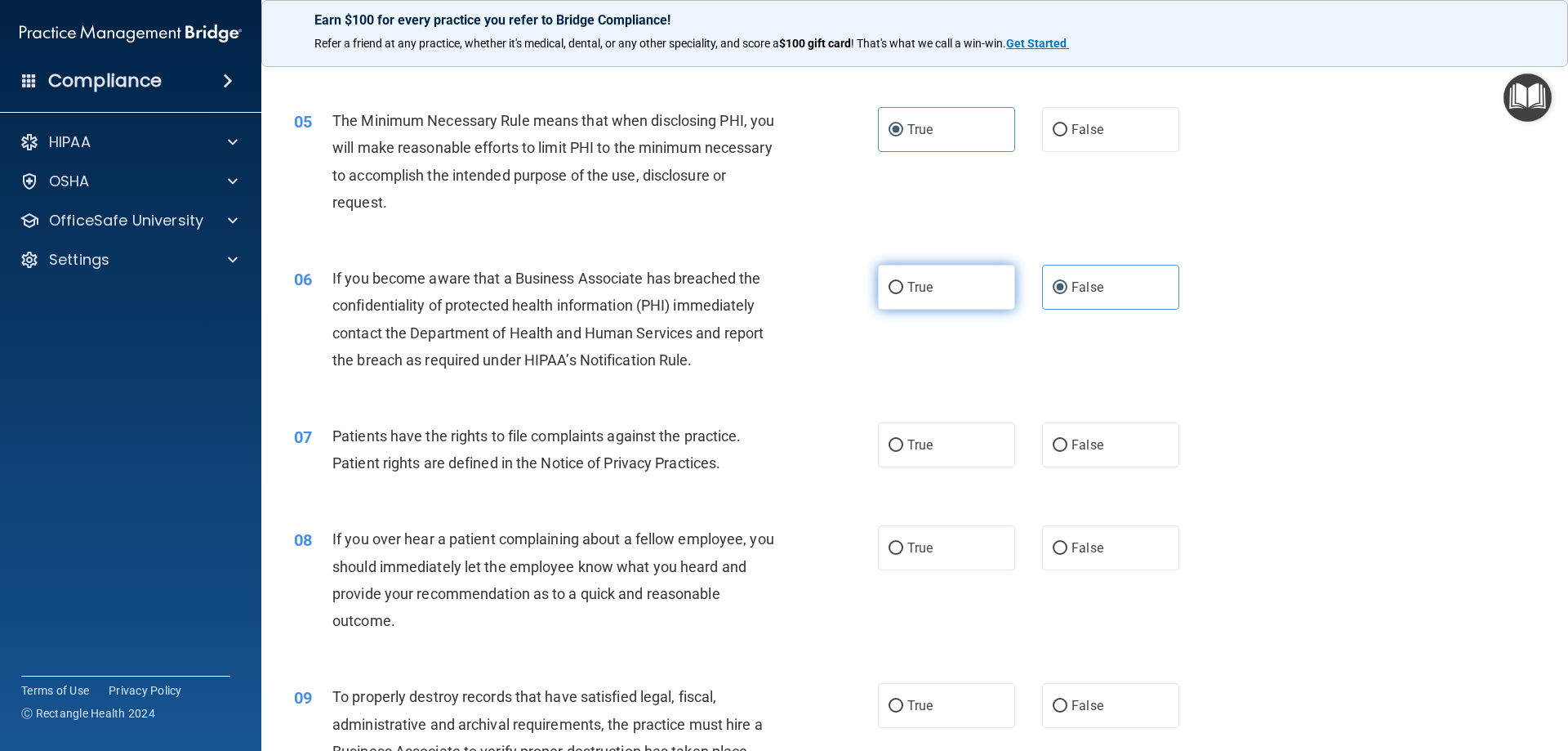
scroll to position [572, 0]
click at [961, 432] on label "True" at bounding box center [947, 443] width 138 height 45
click at [903, 439] on input "True" at bounding box center [895, 444] width 15 height 12
radio input "true"
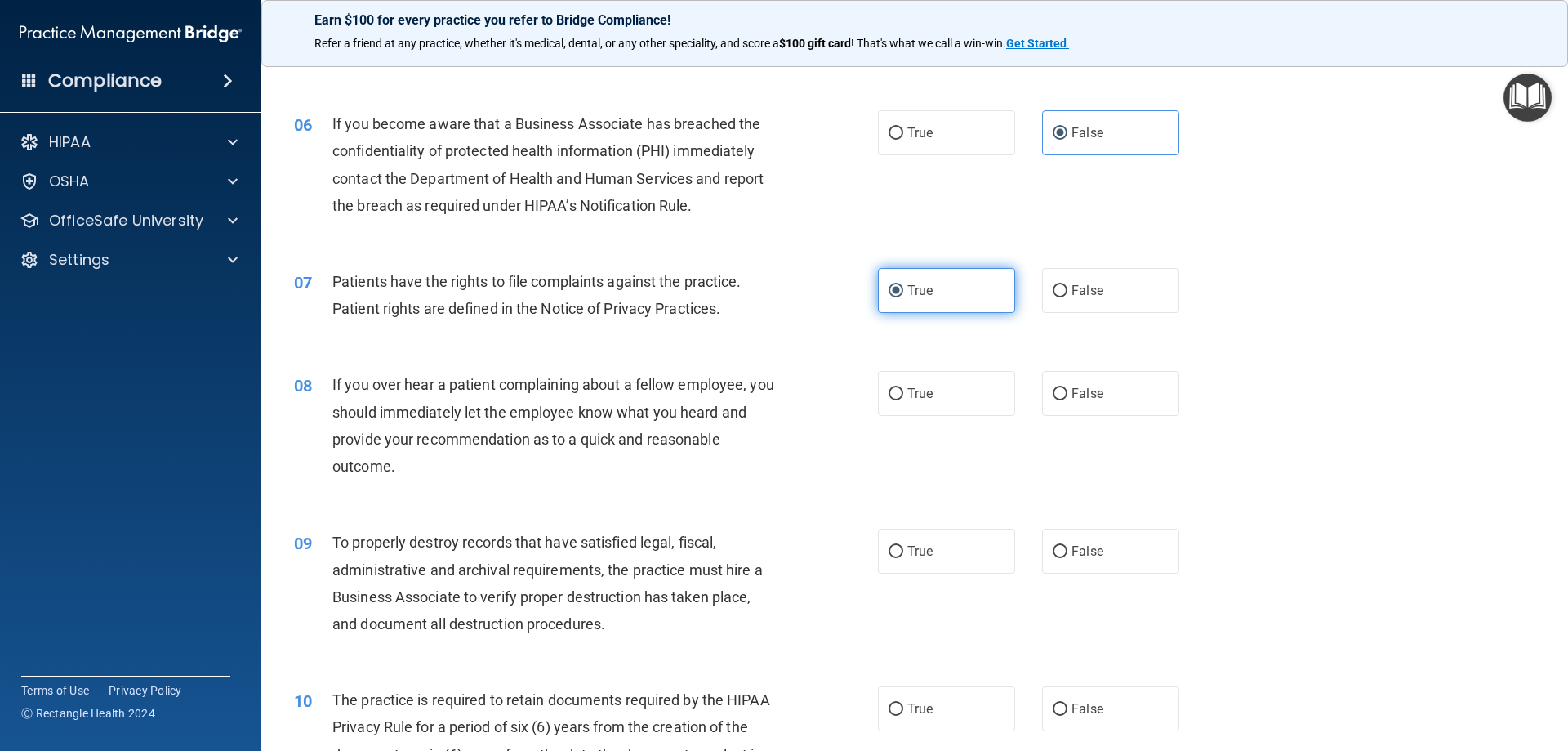
scroll to position [735, 0]
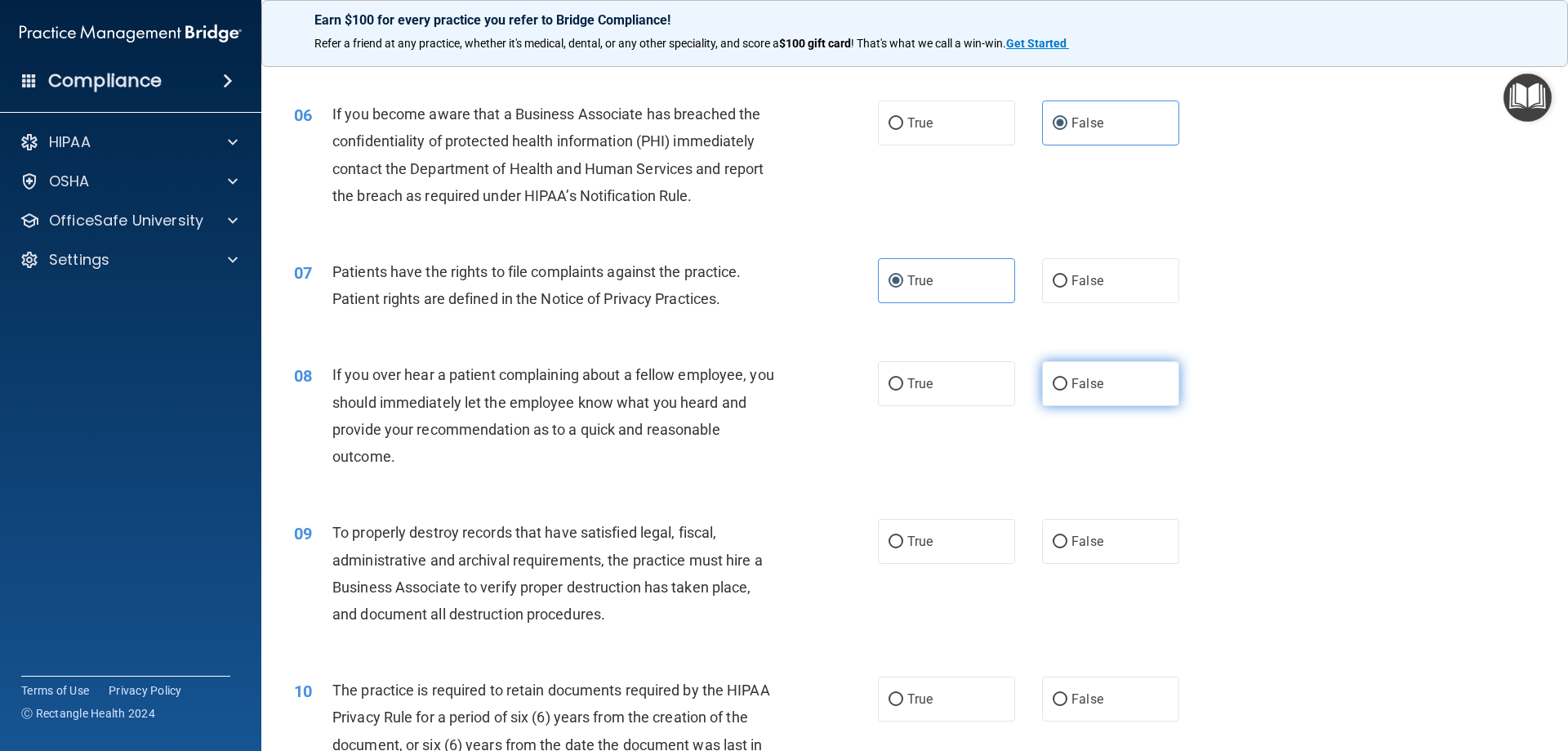
click at [1114, 389] on label "False" at bounding box center [1111, 383] width 138 height 45
click at [1067, 389] on input "False" at bounding box center [1060, 384] width 15 height 12
radio input "true"
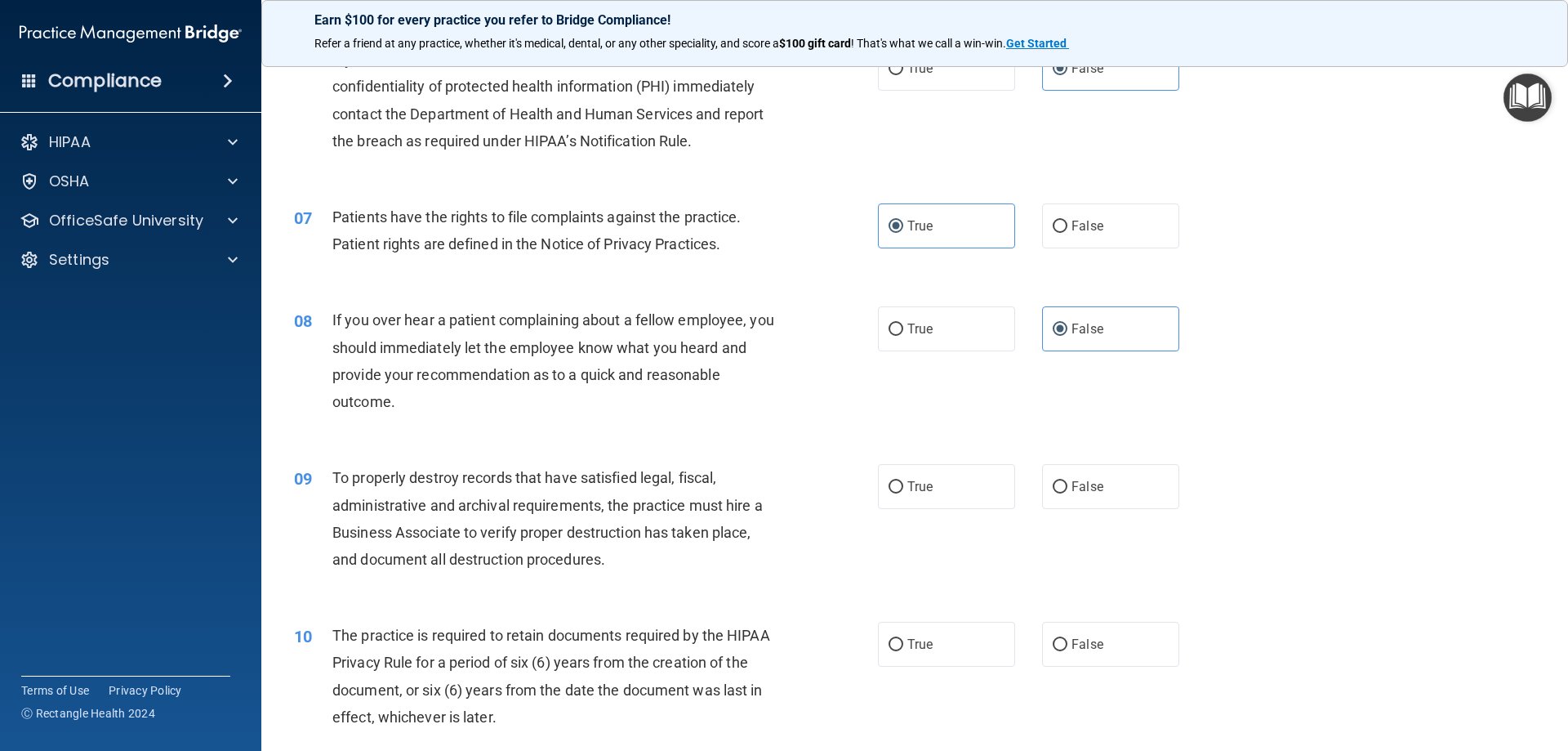
scroll to position [817, 0]
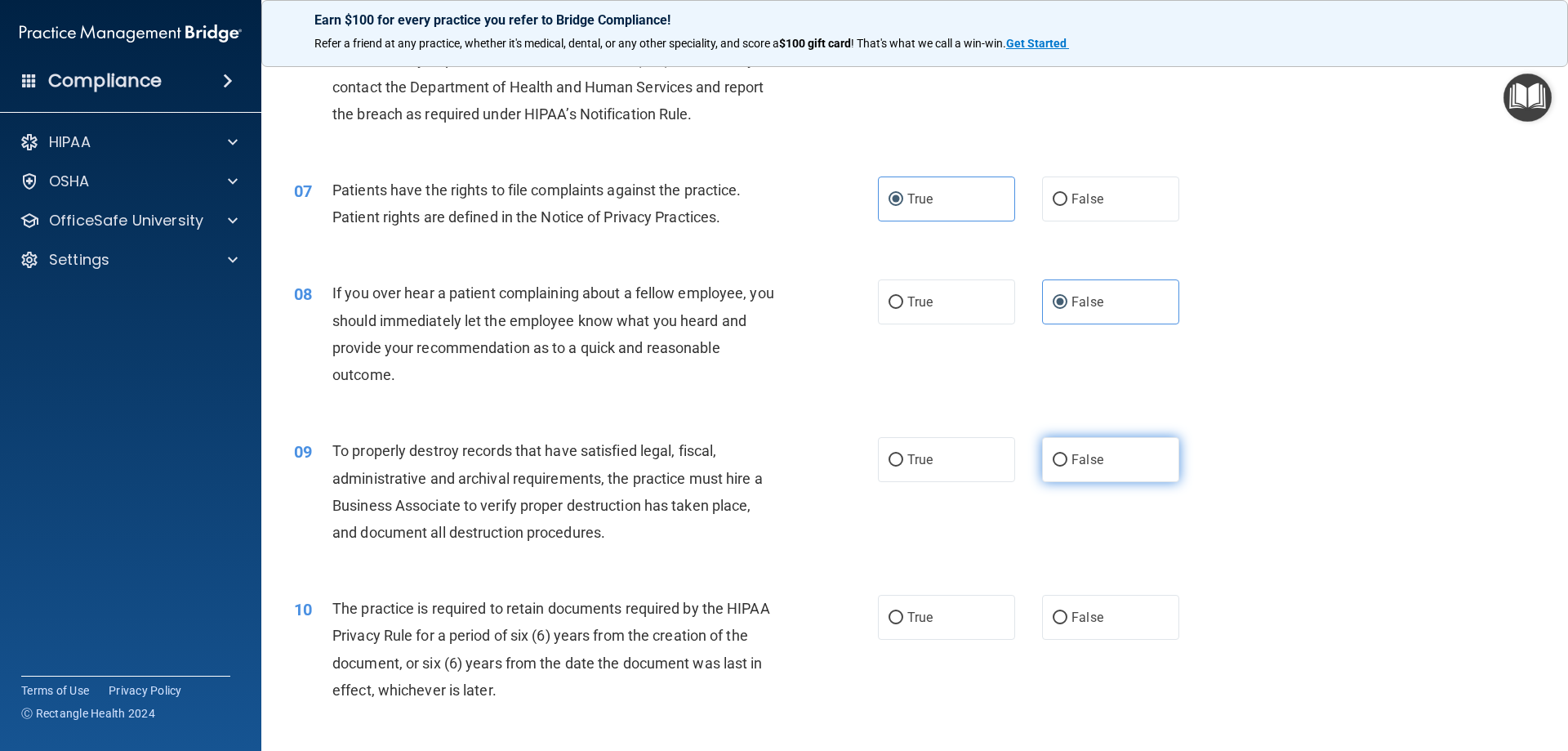
click at [1141, 460] on label "False" at bounding box center [1111, 459] width 138 height 45
click at [1067, 460] on input "False" at bounding box center [1060, 460] width 15 height 12
radio input "true"
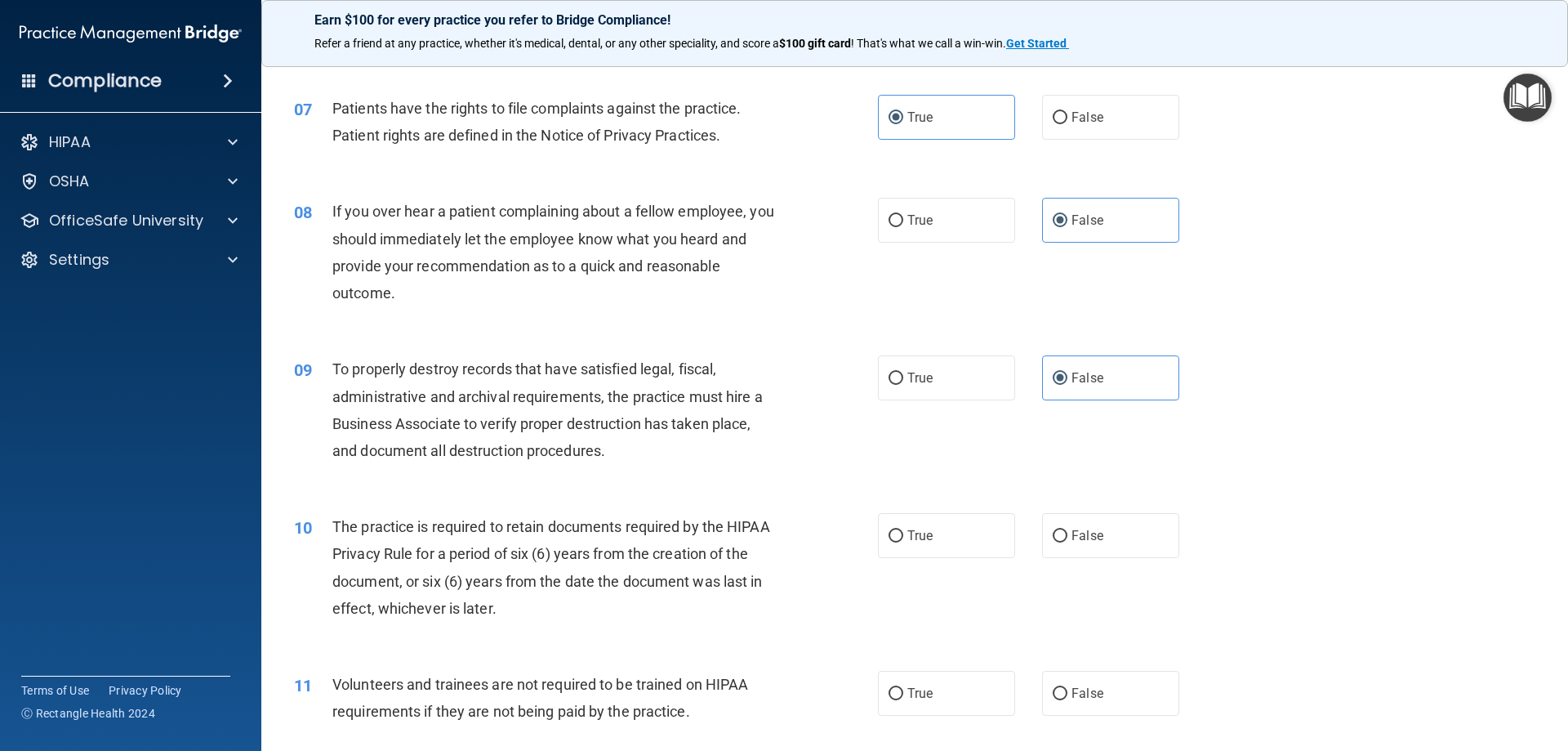
scroll to position [981, 0]
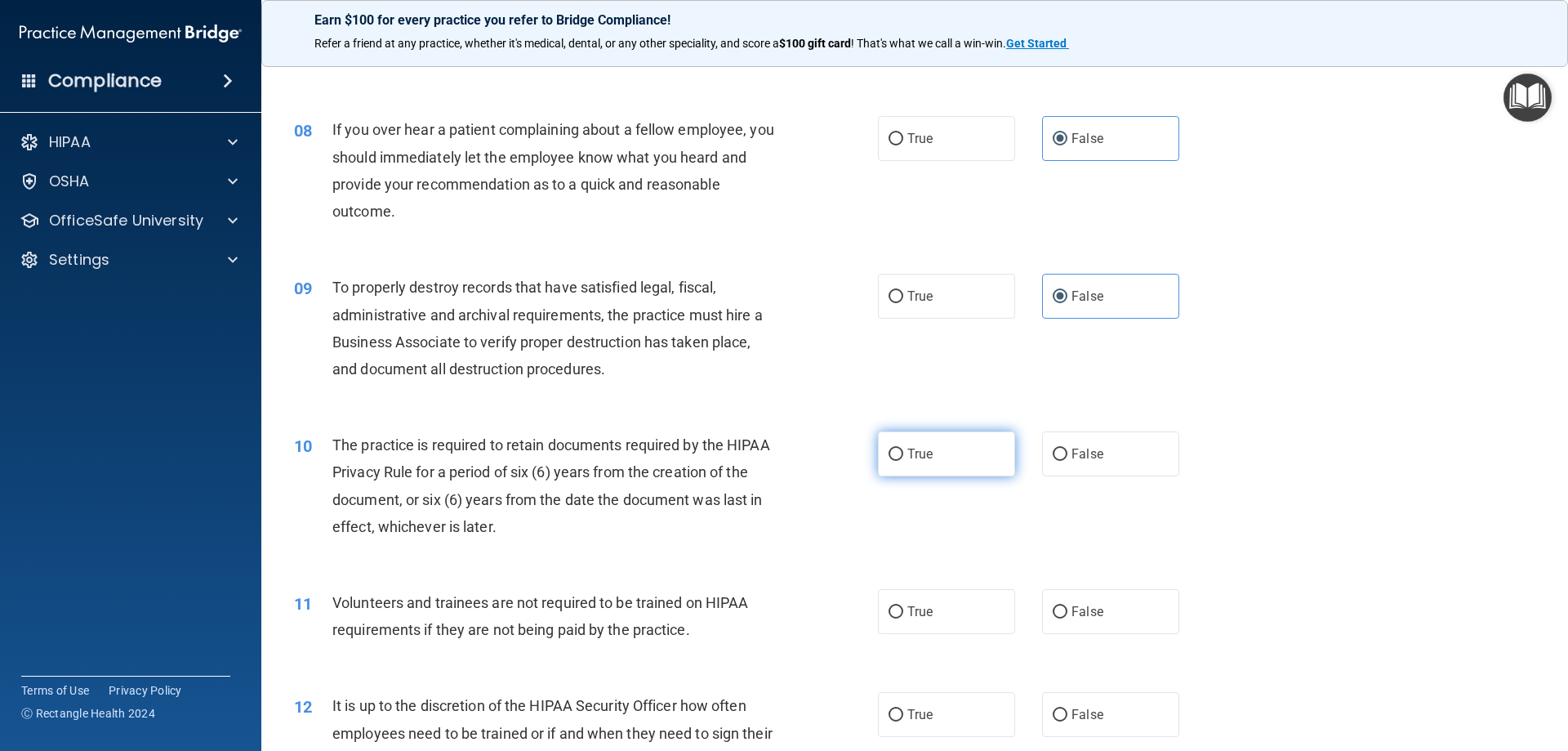
click at [980, 433] on label "True" at bounding box center [947, 454] width 138 height 45
click at [903, 449] on input "True" at bounding box center [895, 454] width 15 height 12
radio input "true"
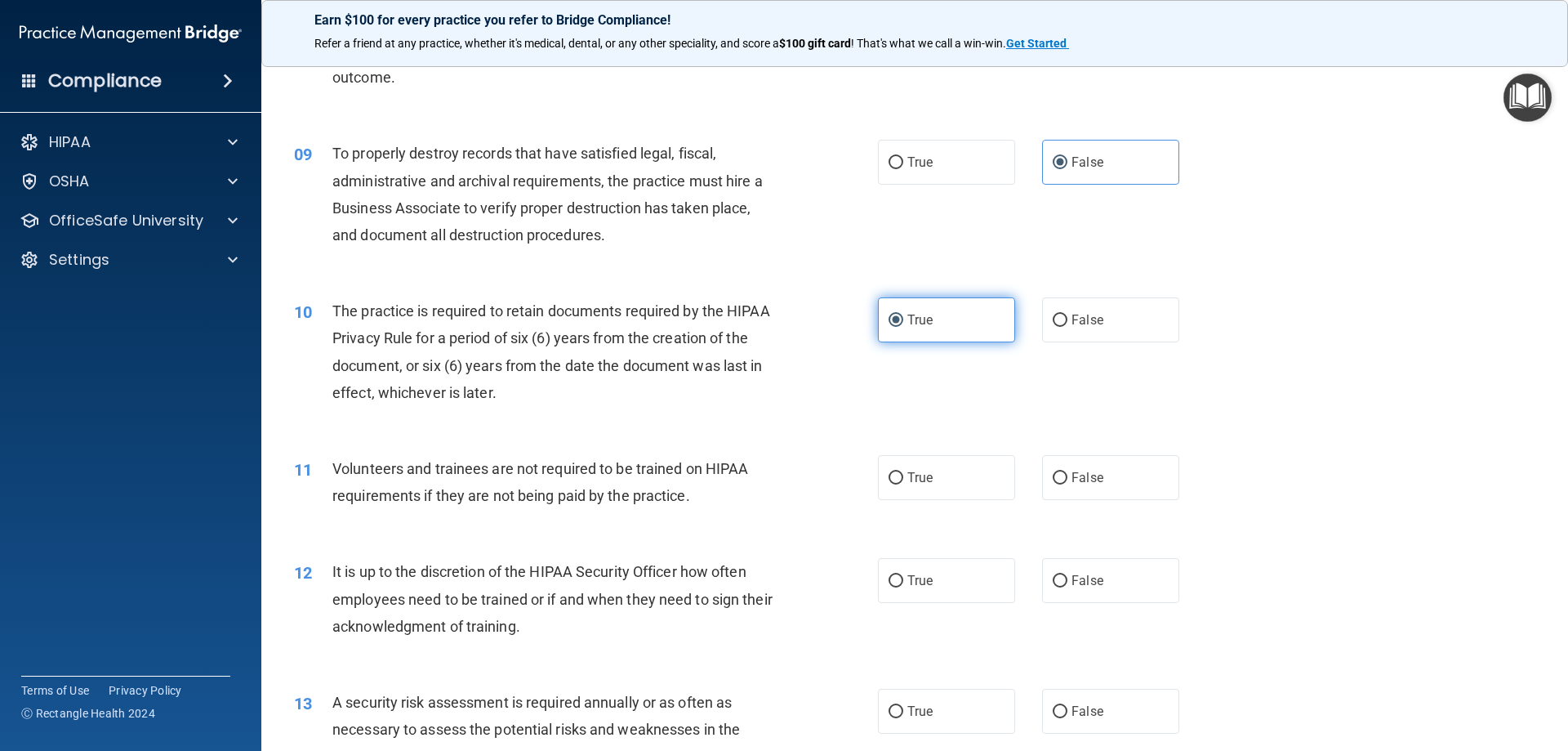
scroll to position [1144, 0]
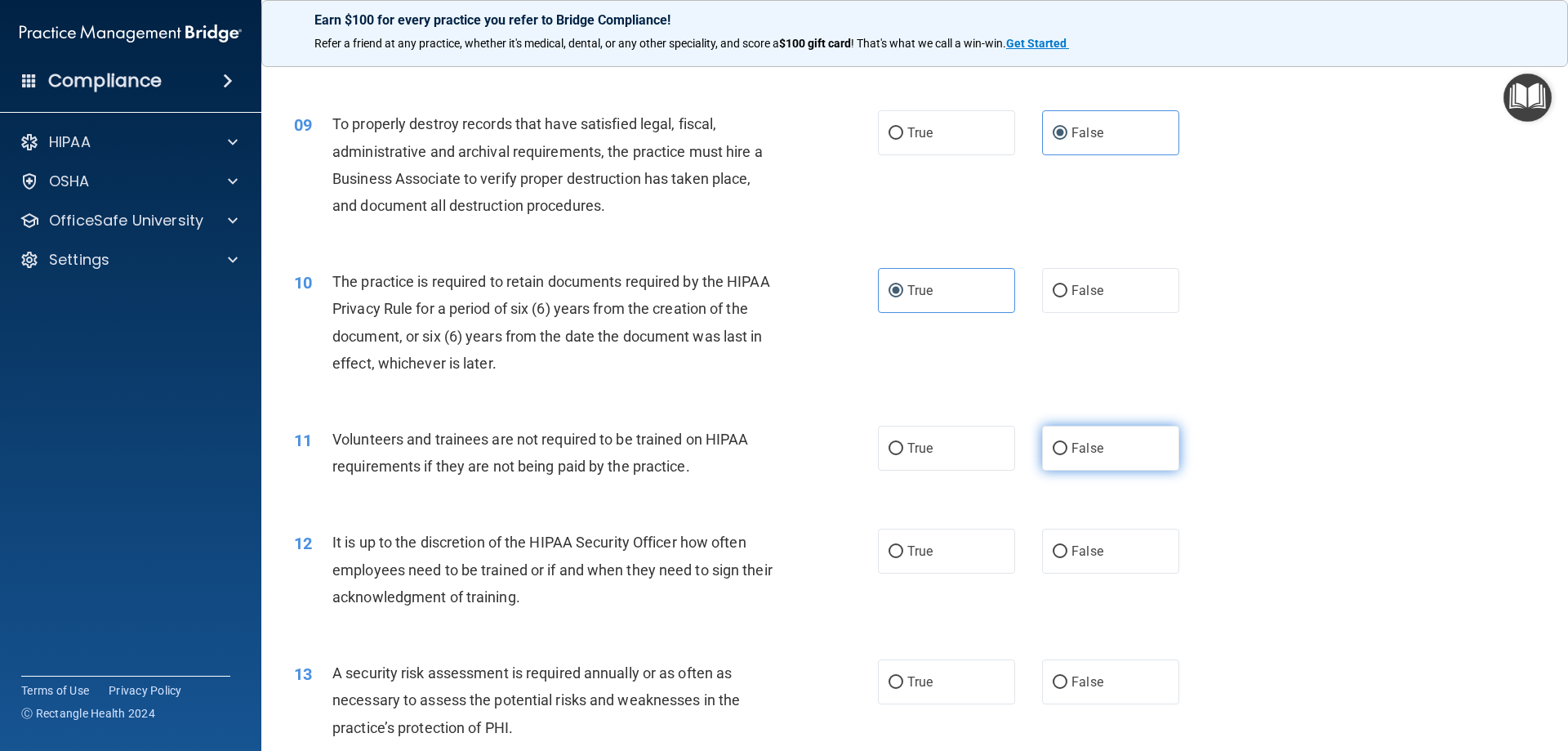
click at [1104, 458] on label "False" at bounding box center [1111, 448] width 138 height 45
click at [1067, 455] on input "False" at bounding box center [1060, 448] width 15 height 12
radio input "true"
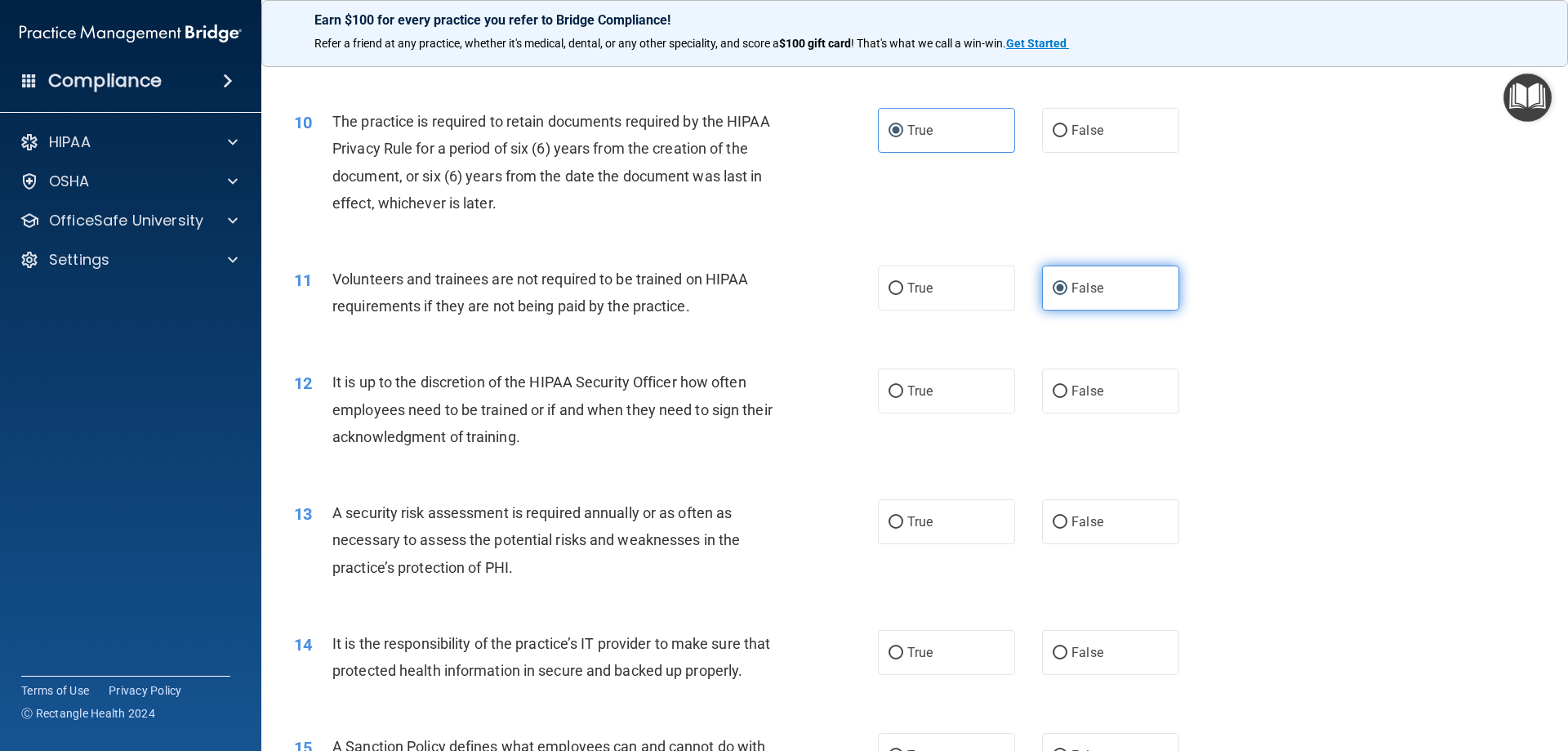
scroll to position [1307, 0]
click at [1130, 395] on label "False" at bounding box center [1111, 387] width 138 height 45
click at [1067, 395] on input "False" at bounding box center [1060, 388] width 15 height 12
radio input "true"
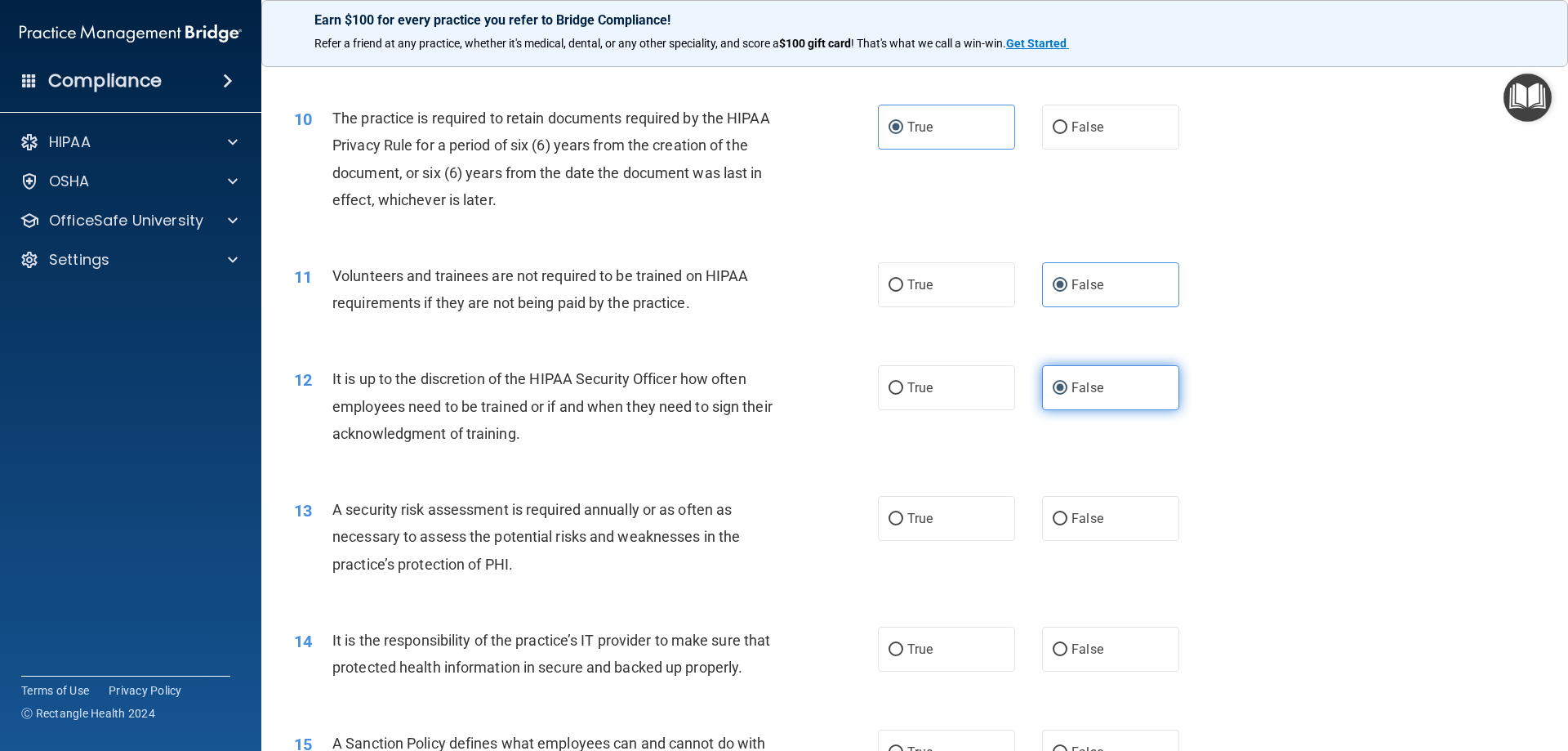
scroll to position [1389, 0]
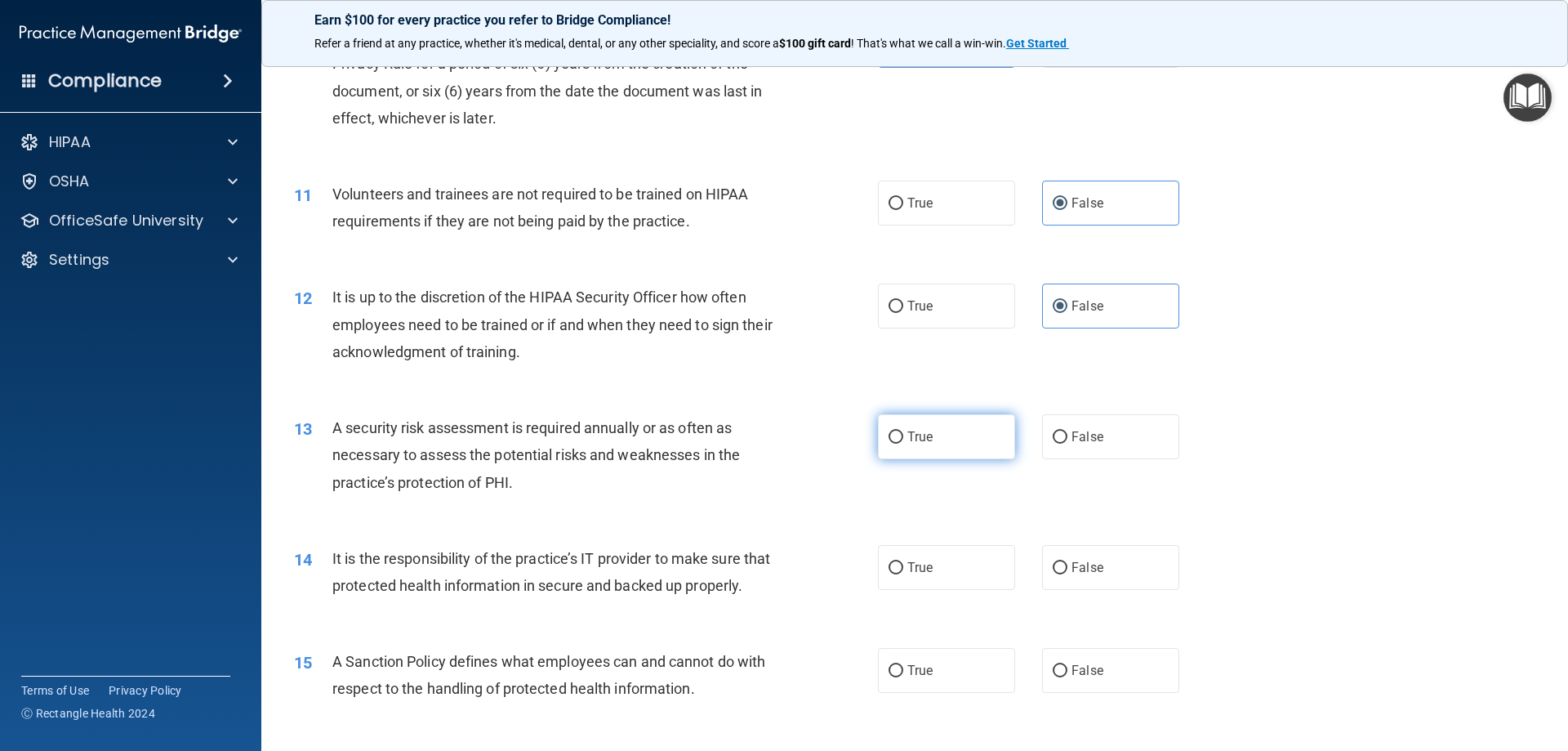
click at [933, 443] on label "True" at bounding box center [947, 436] width 138 height 45
click at [903, 443] on input "True" at bounding box center [895, 437] width 15 height 12
radio input "true"
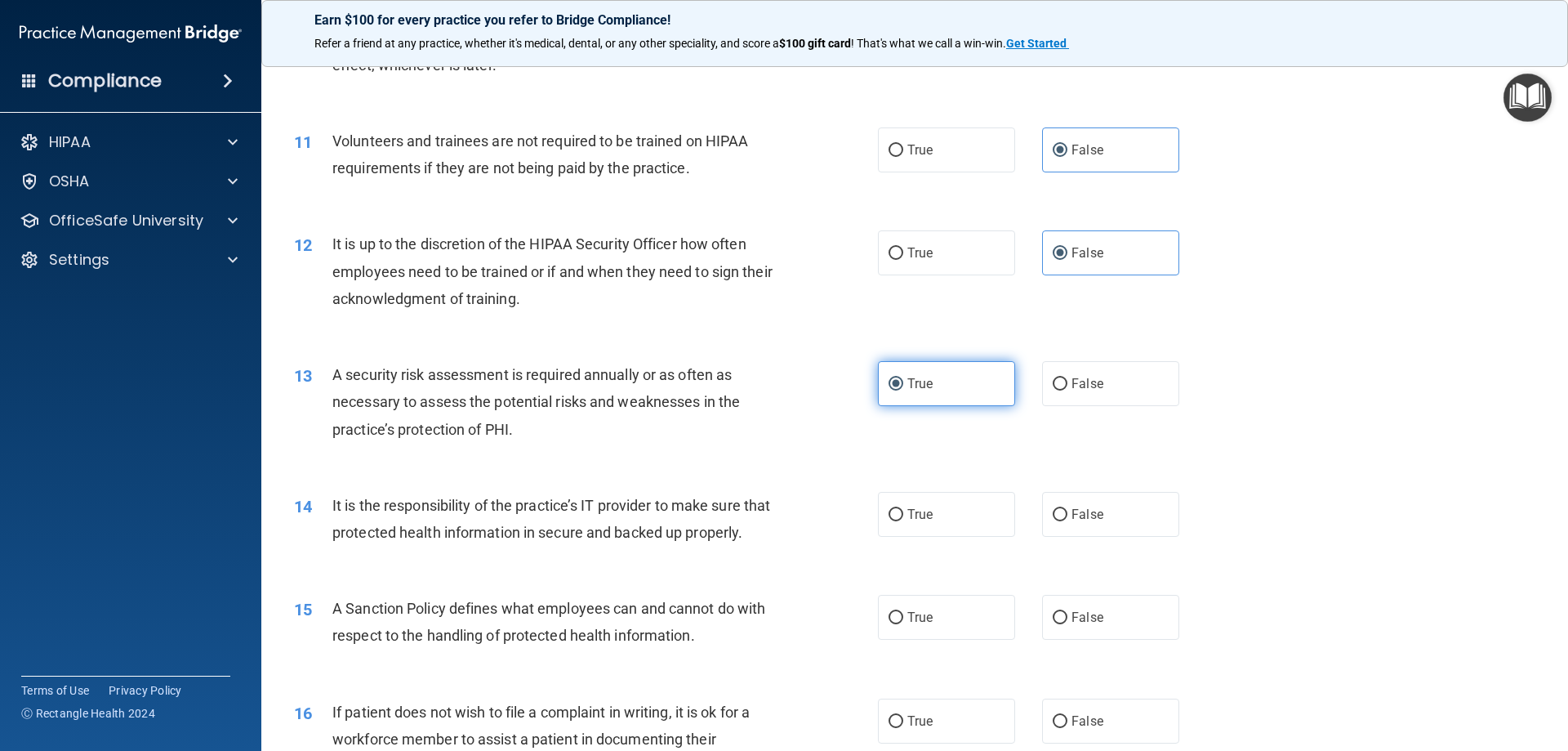
scroll to position [1471, 0]
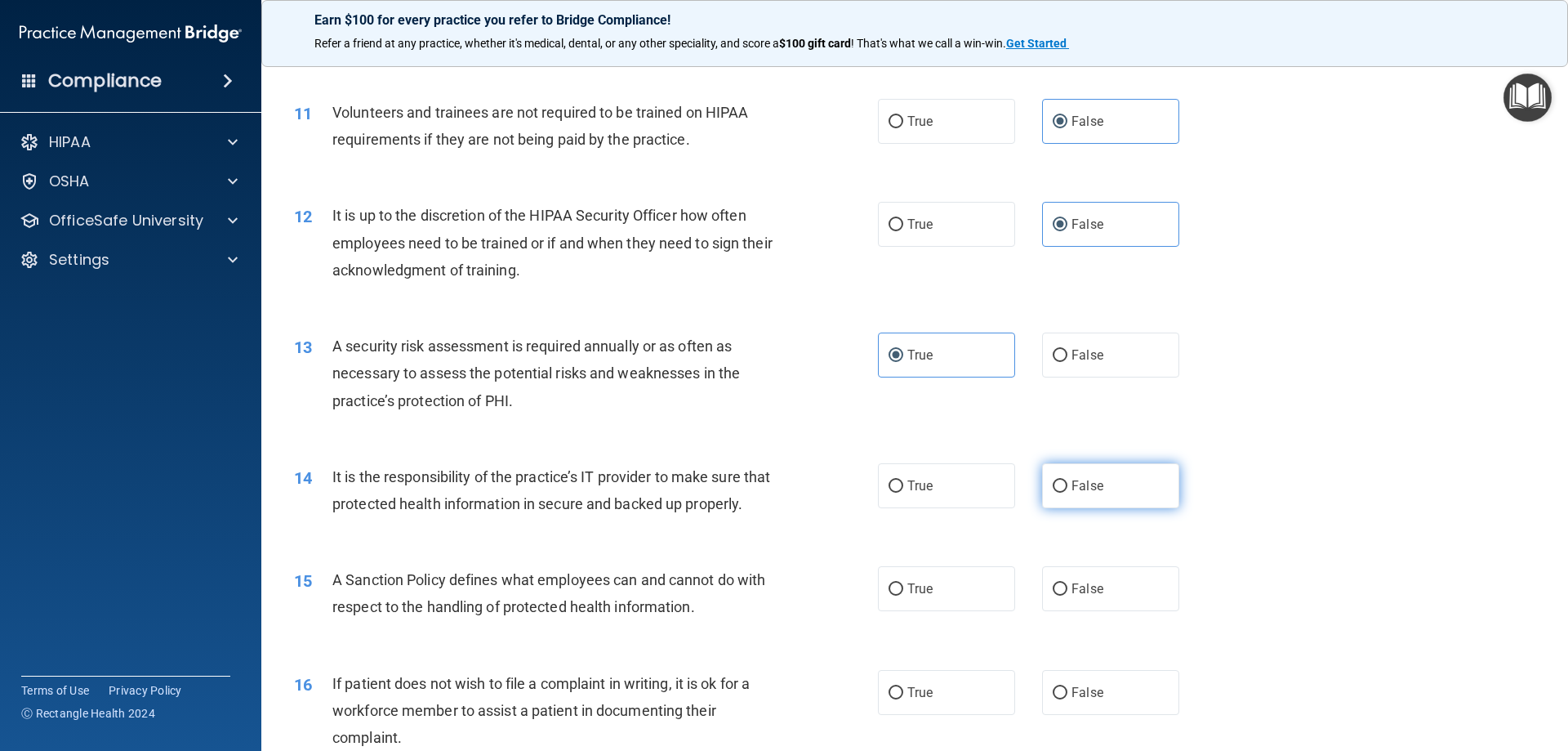
click at [1070, 503] on label "False" at bounding box center [1111, 486] width 138 height 45
click at [1067, 493] on input "False" at bounding box center [1060, 486] width 15 height 12
radio input "true"
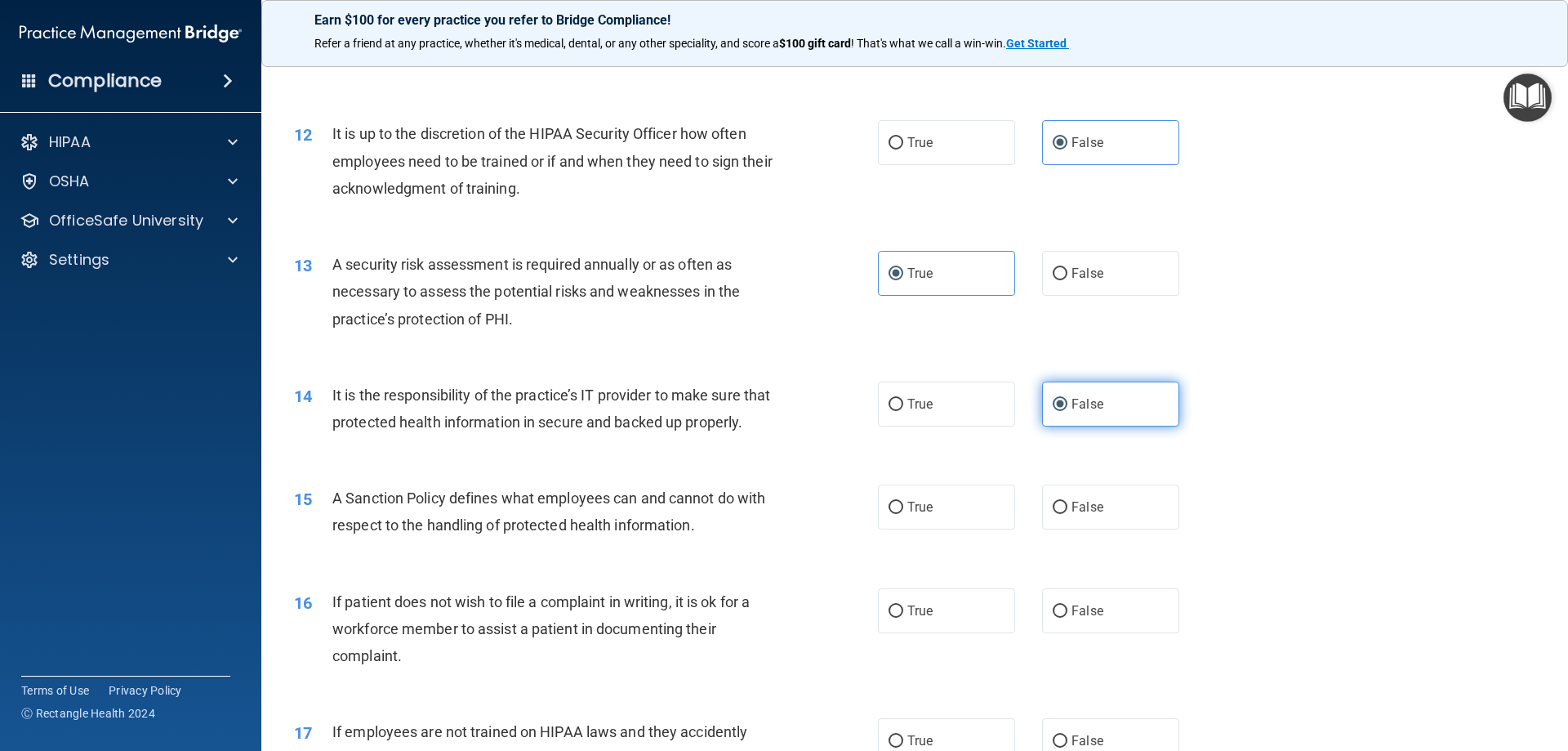
scroll to position [1634, 0]
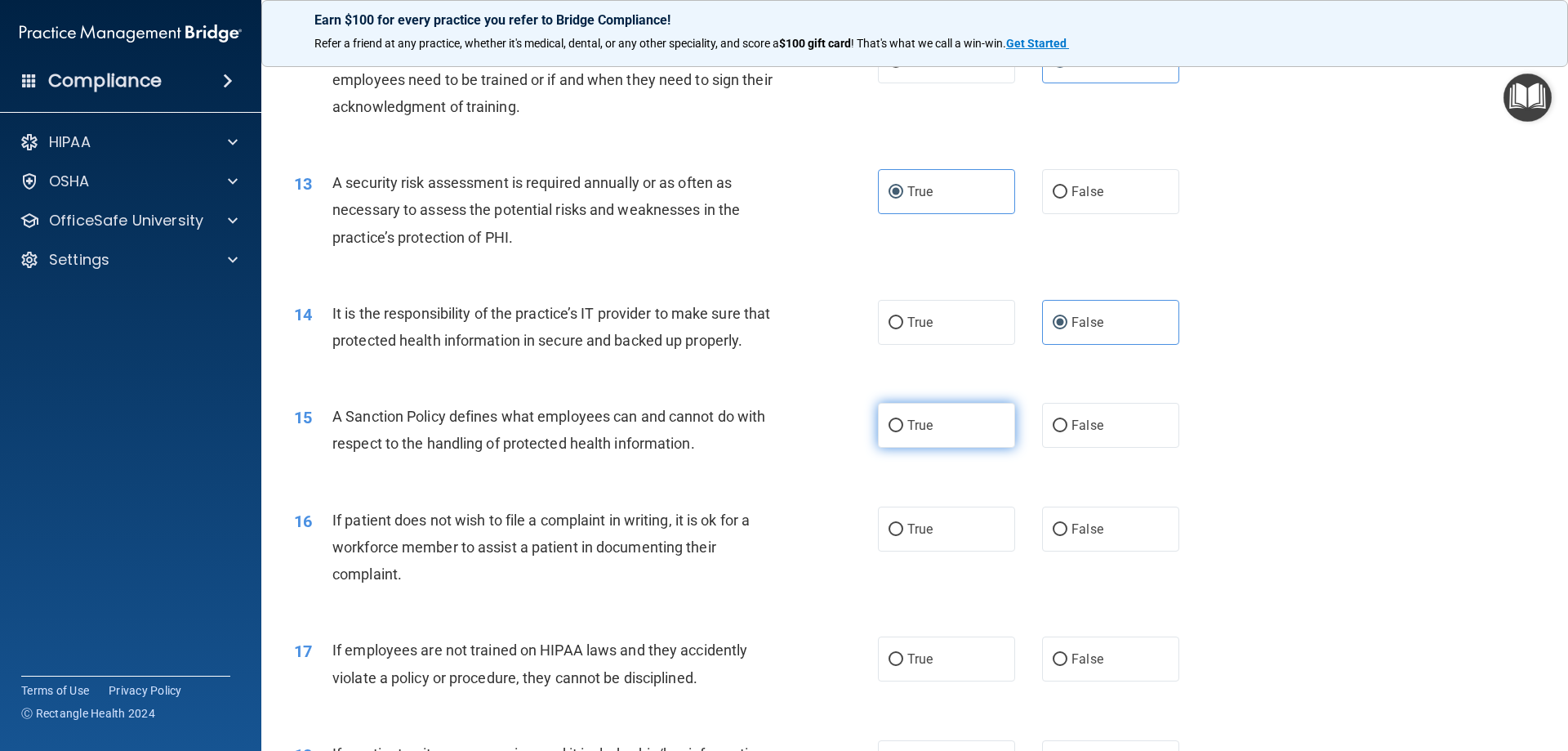
click at [895, 432] on input "True" at bounding box center [895, 426] width 15 height 12
radio input "true"
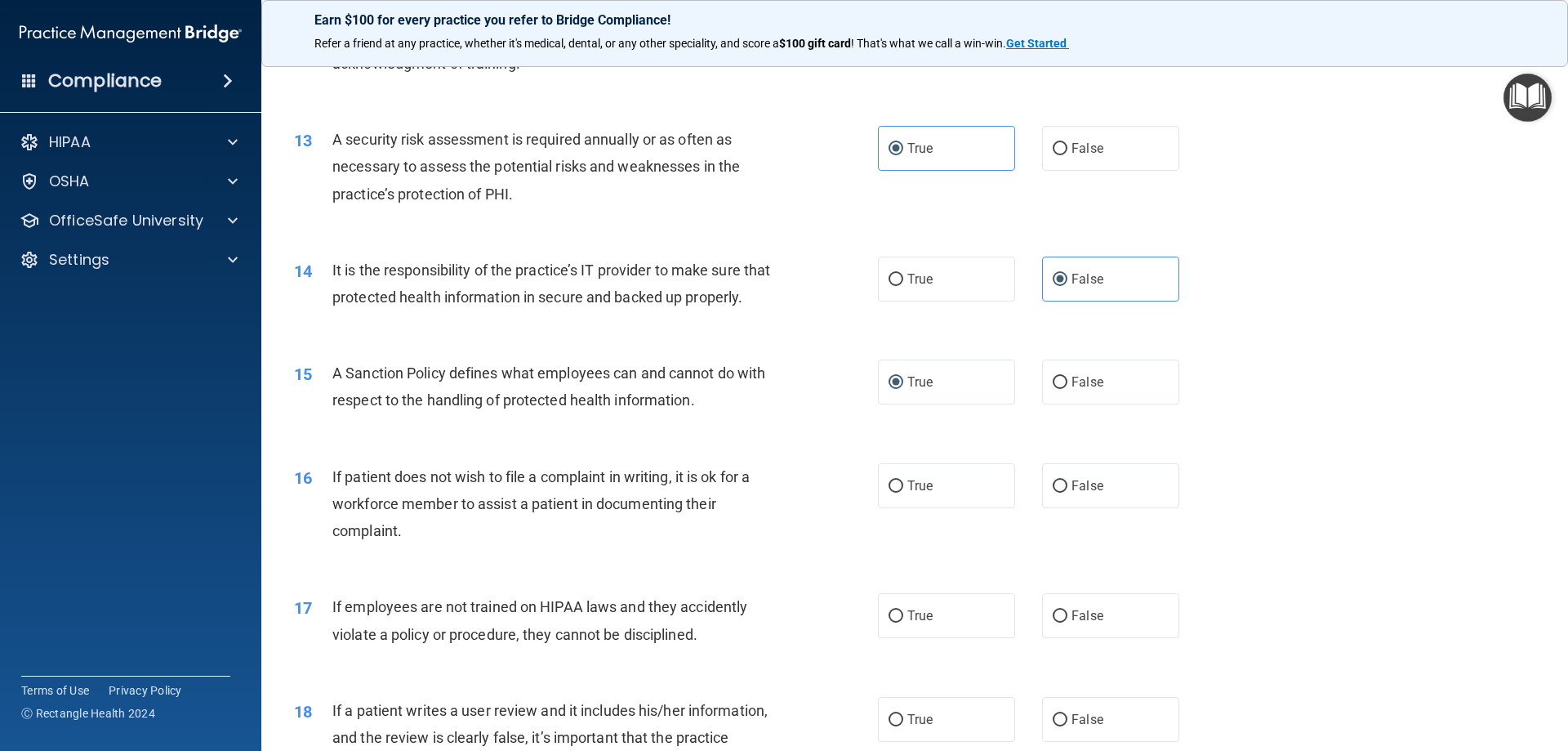
scroll to position [1716, 0]
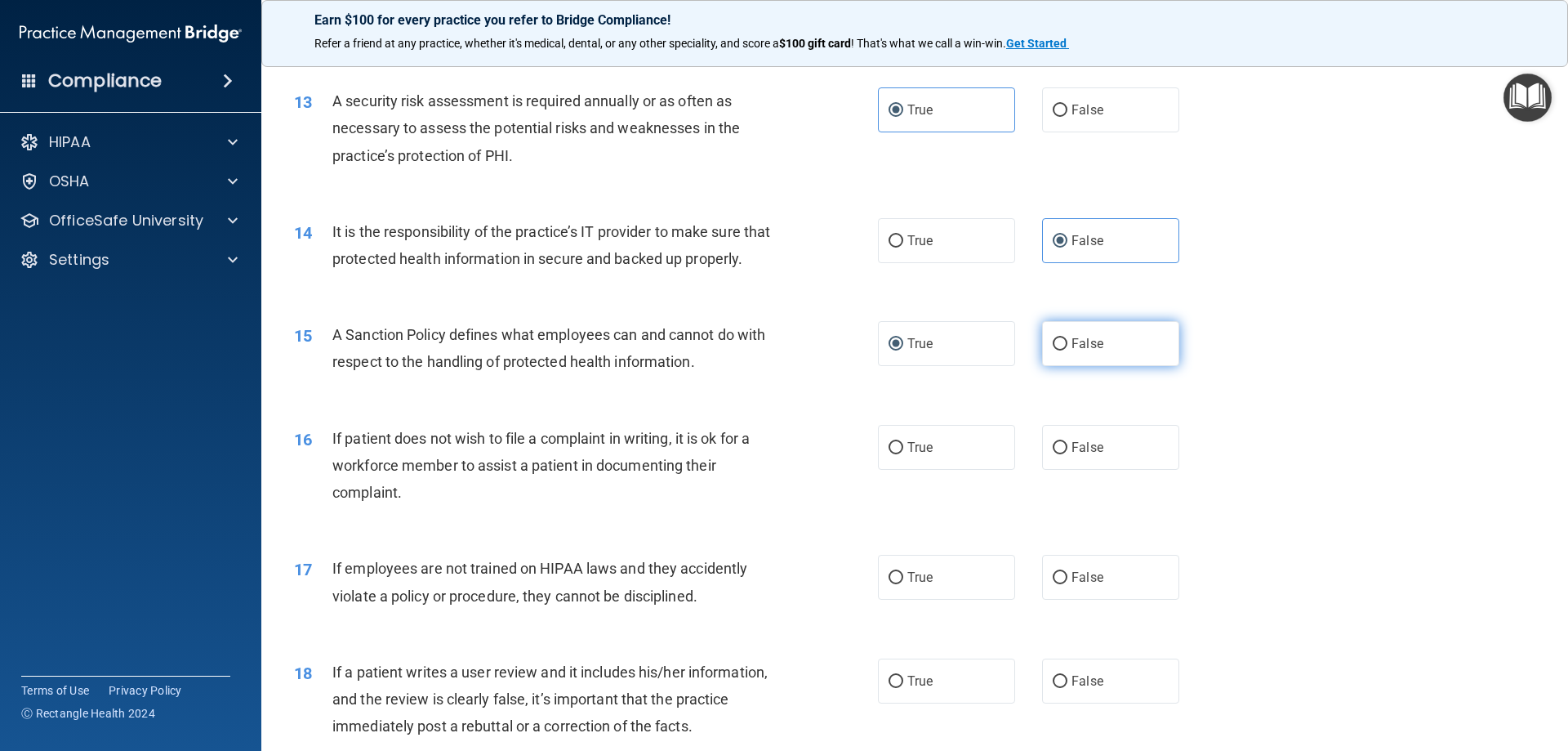
click at [1096, 366] on label "False" at bounding box center [1111, 343] width 138 height 45
click at [1067, 351] on input "False" at bounding box center [1060, 344] width 15 height 12
radio input "true"
radio input "false"
click at [973, 466] on label "True" at bounding box center [947, 447] width 138 height 45
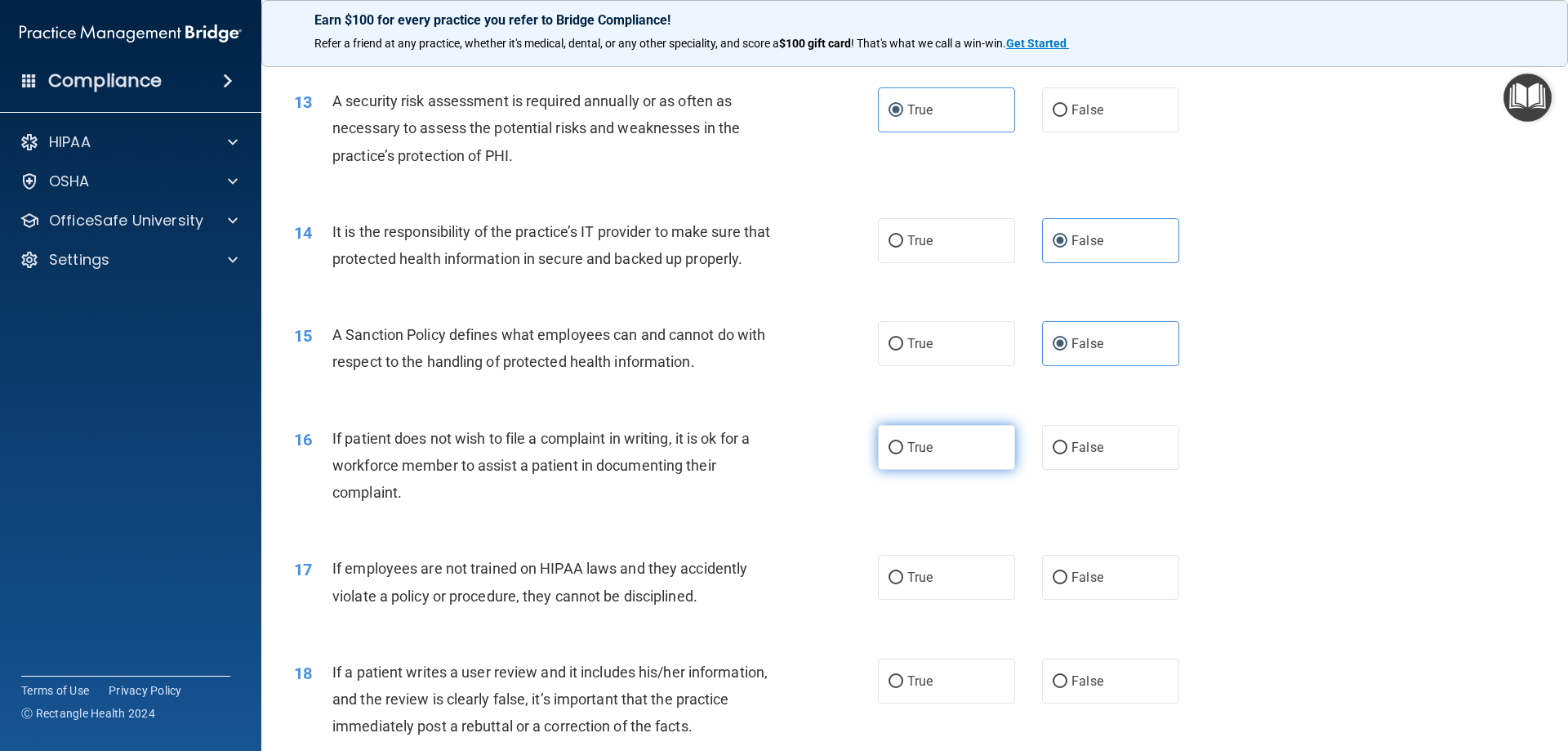
click at [903, 454] on input "True" at bounding box center [895, 448] width 15 height 12
radio input "true"
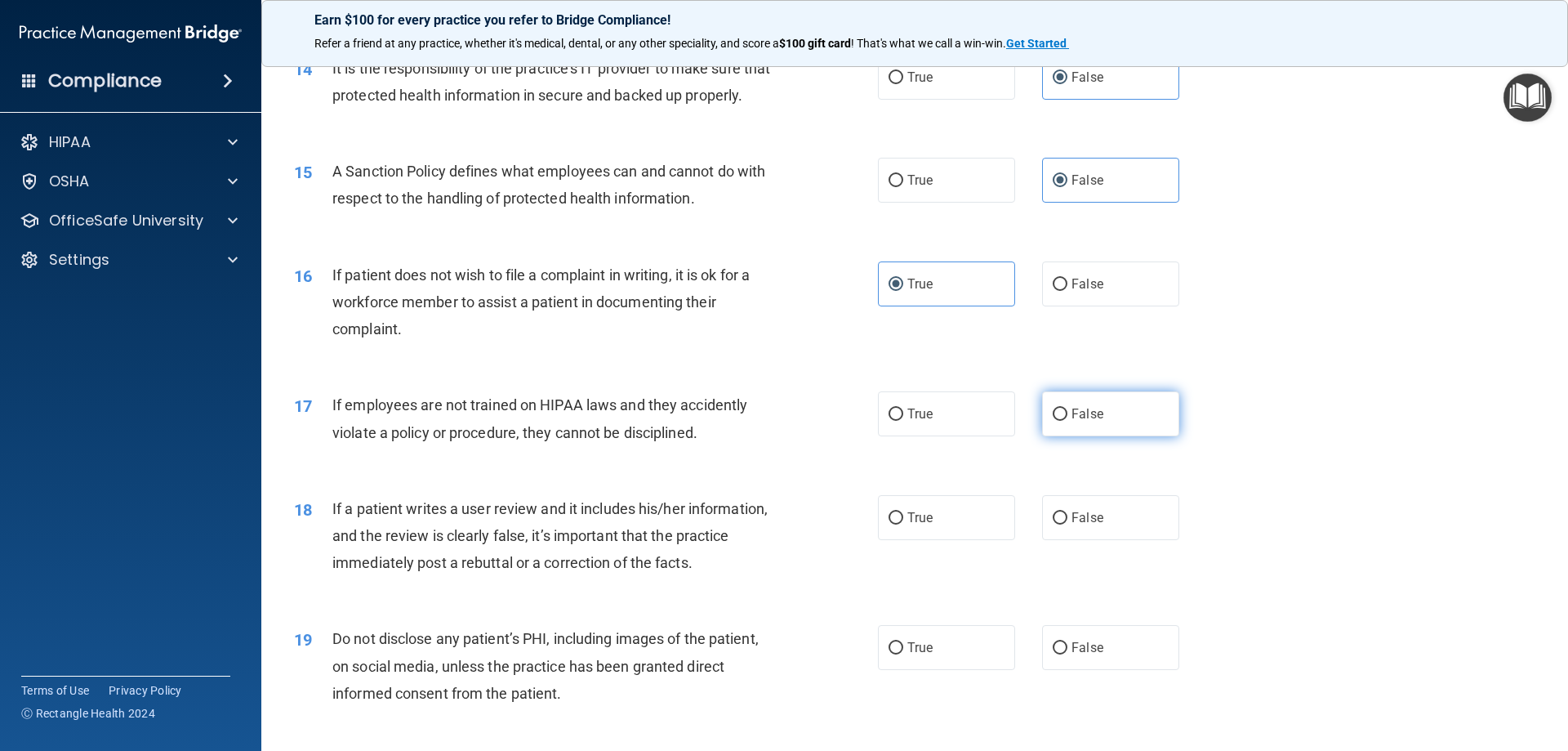
click at [1102, 421] on label "False" at bounding box center [1111, 413] width 138 height 45
click at [1067, 420] on input "False" at bounding box center [1060, 414] width 15 height 12
radio input "true"
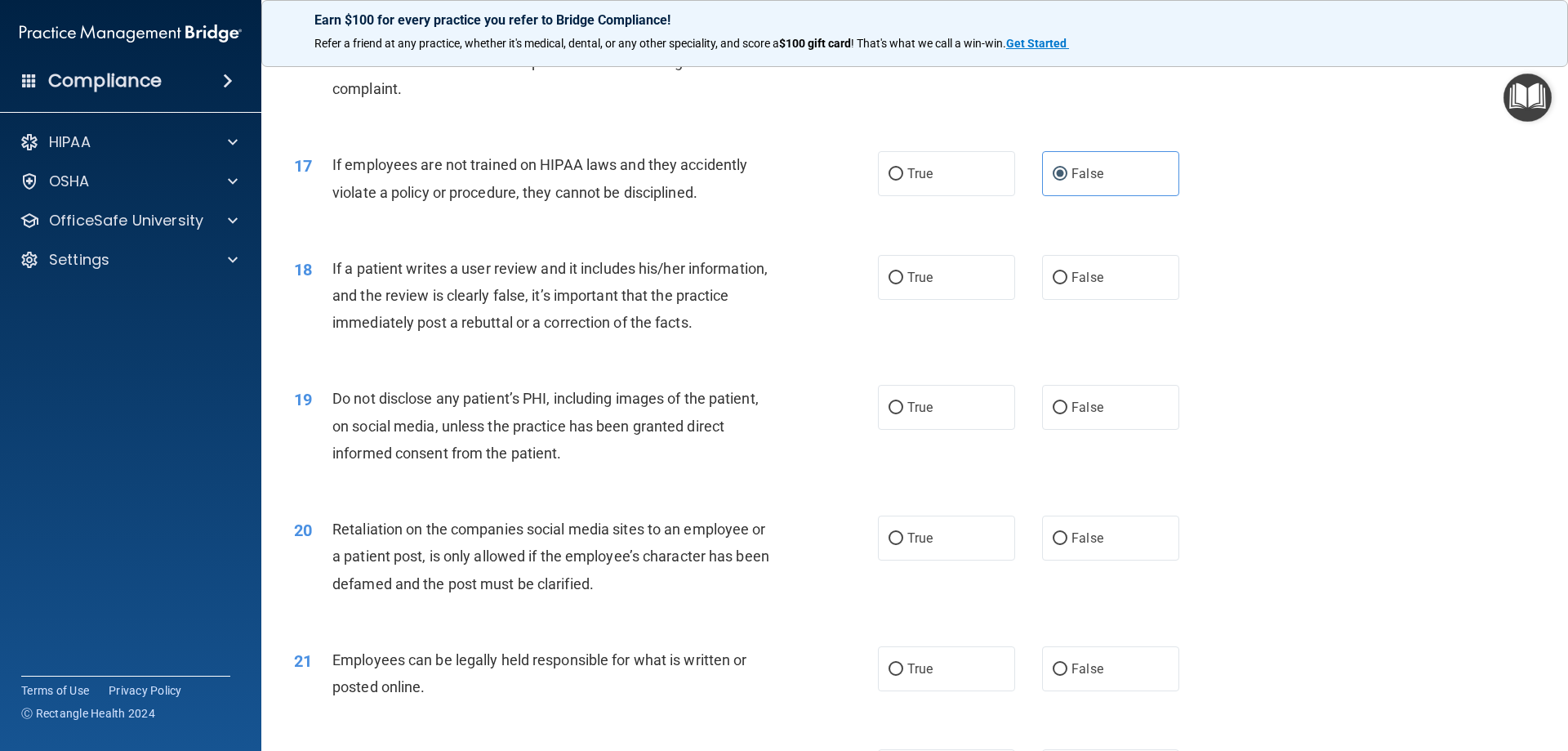
scroll to position [2124, 0]
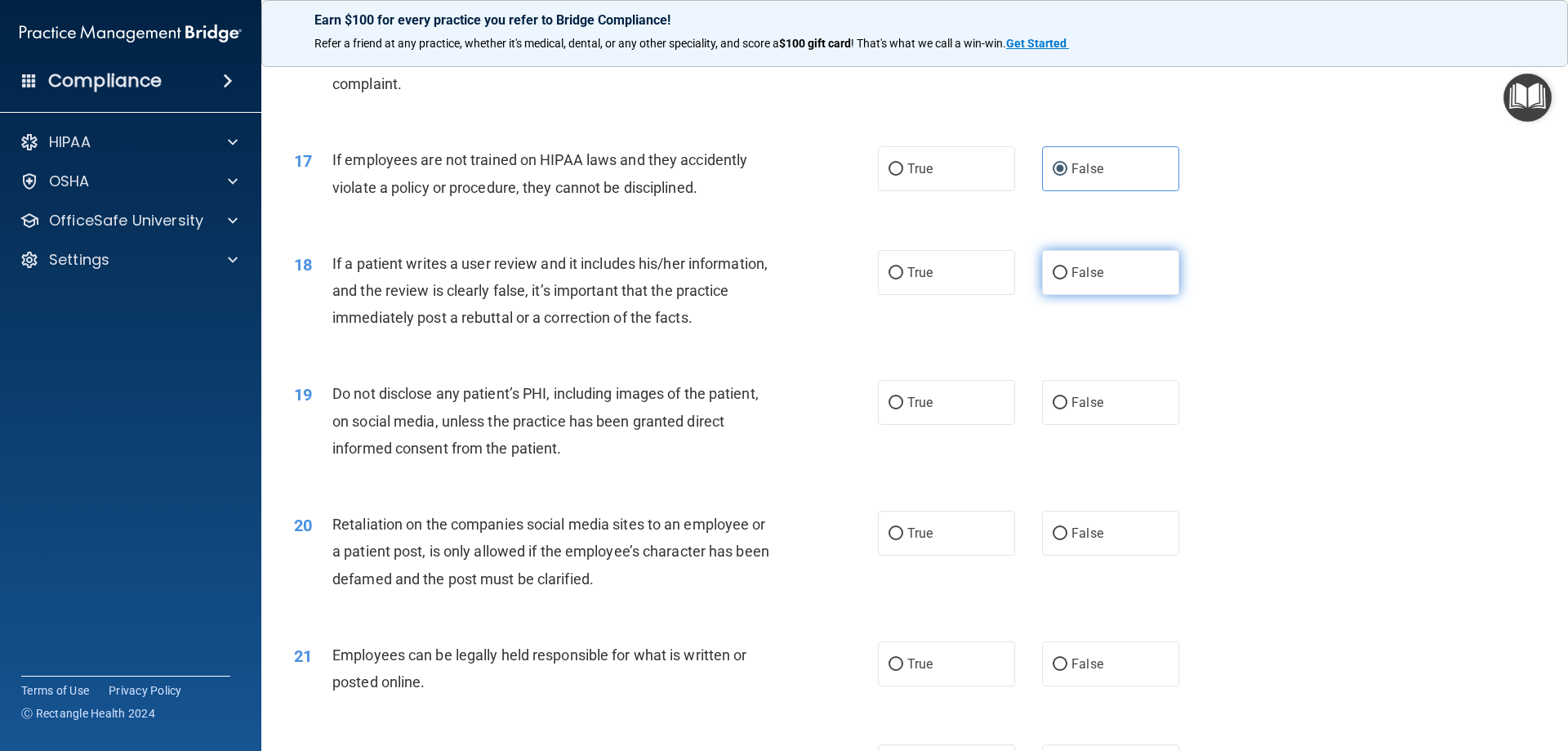
click at [1120, 295] on label "False" at bounding box center [1111, 272] width 138 height 45
click at [1067, 279] on input "False" at bounding box center [1060, 273] width 15 height 12
radio input "true"
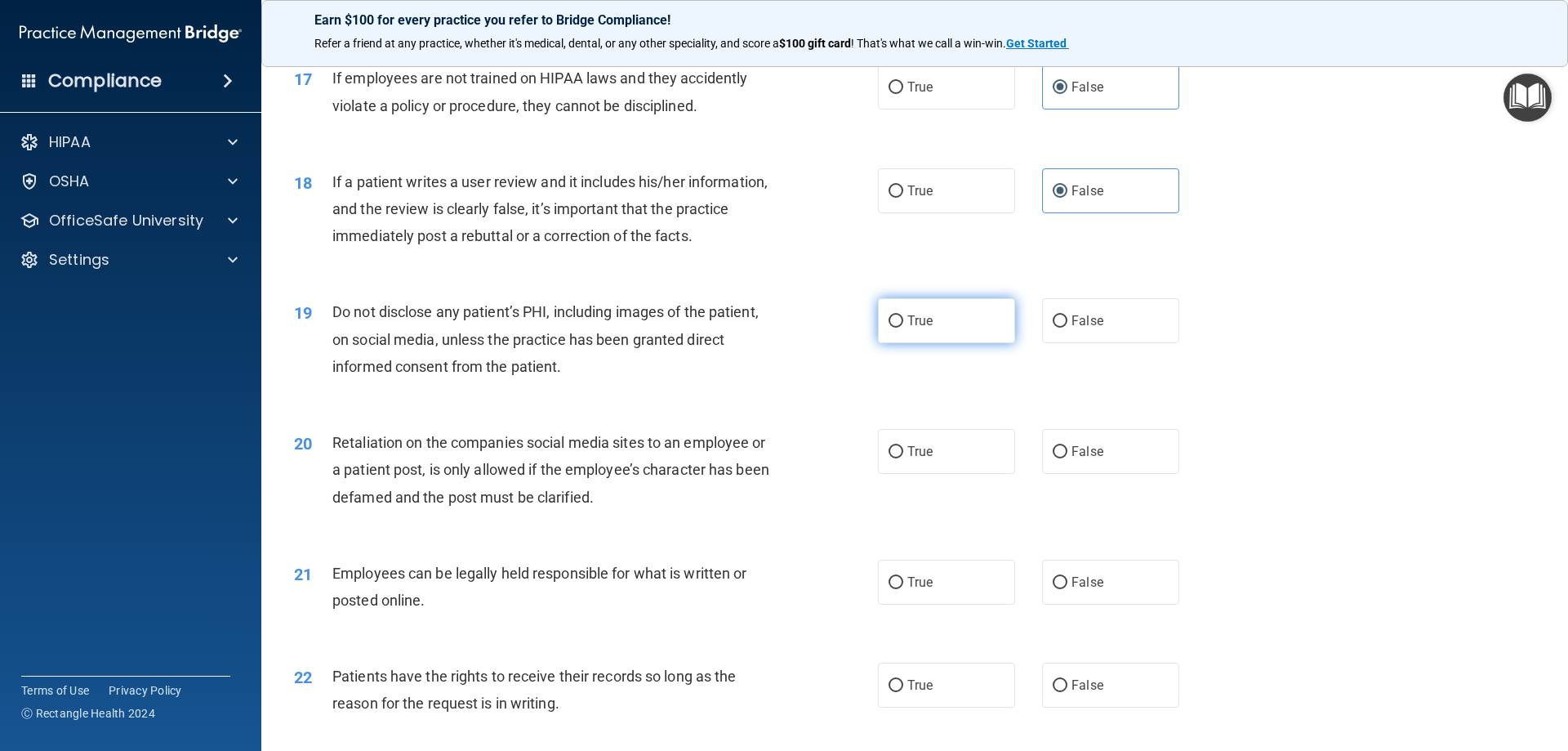
click at [948, 343] on label "True" at bounding box center [947, 320] width 138 height 45
click at [903, 328] on input "True" at bounding box center [895, 321] width 15 height 12
radio input "true"
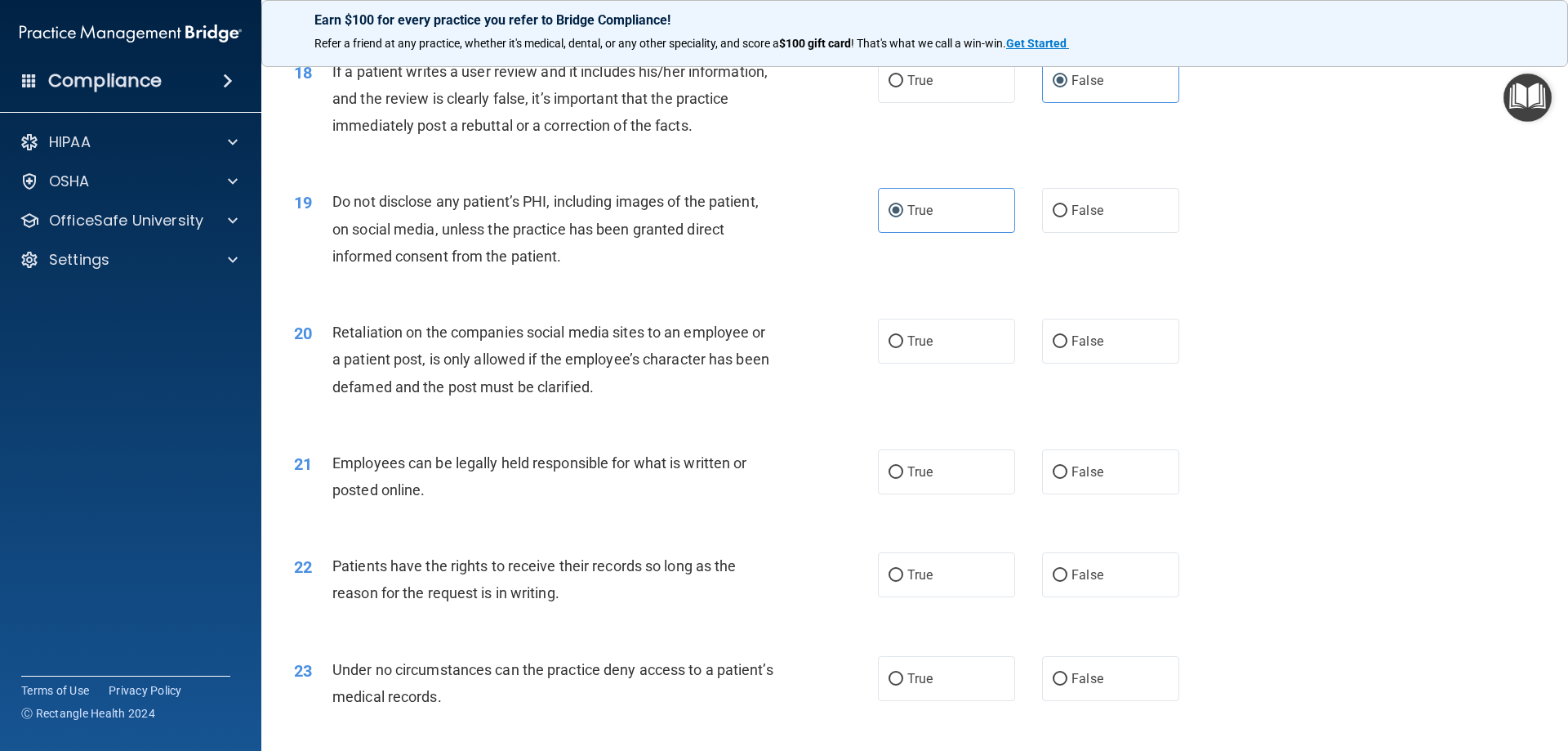
scroll to position [2370, 0]
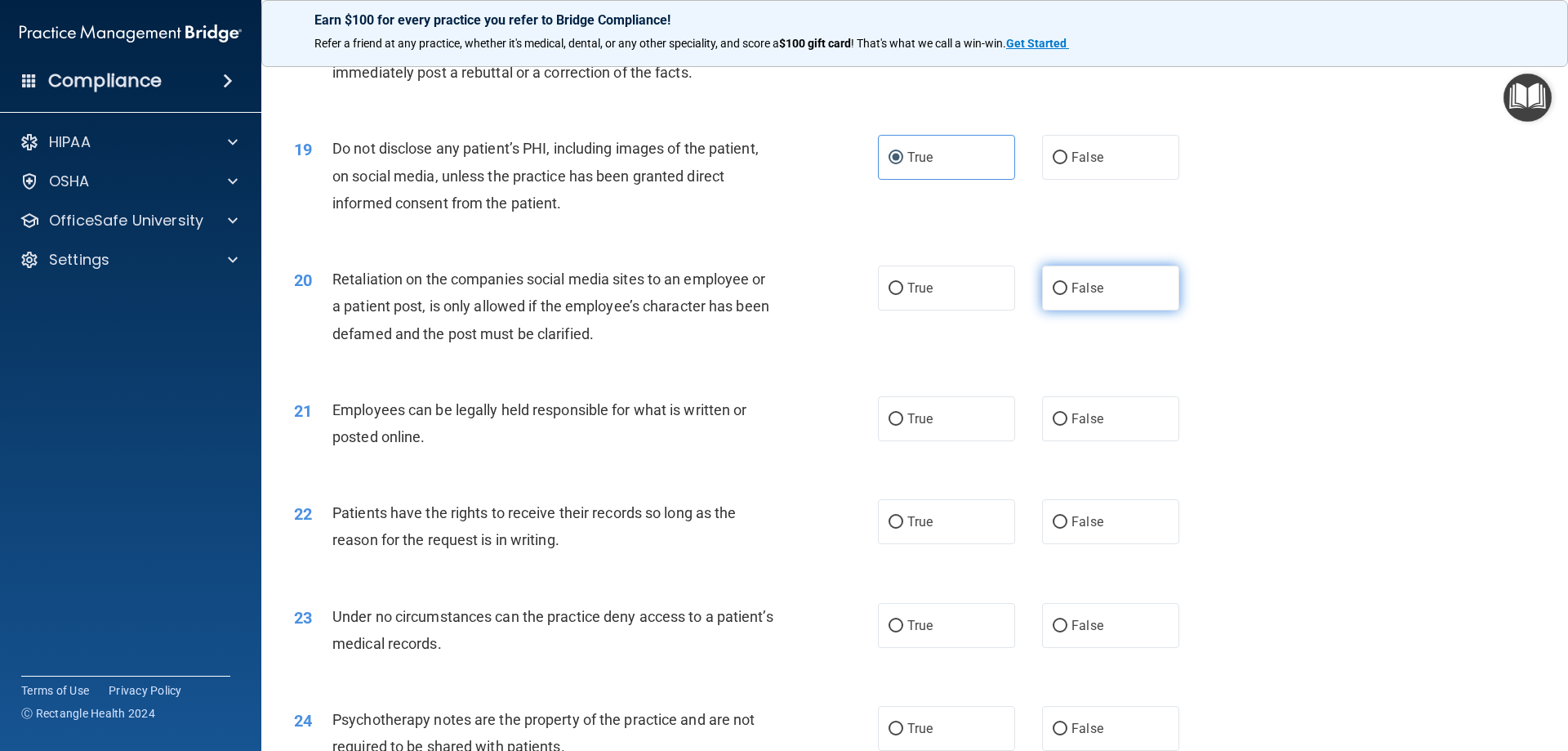
click at [1077, 310] on label "False" at bounding box center [1111, 287] width 138 height 45
click at [1067, 295] on input "False" at bounding box center [1060, 288] width 15 height 12
radio input "true"
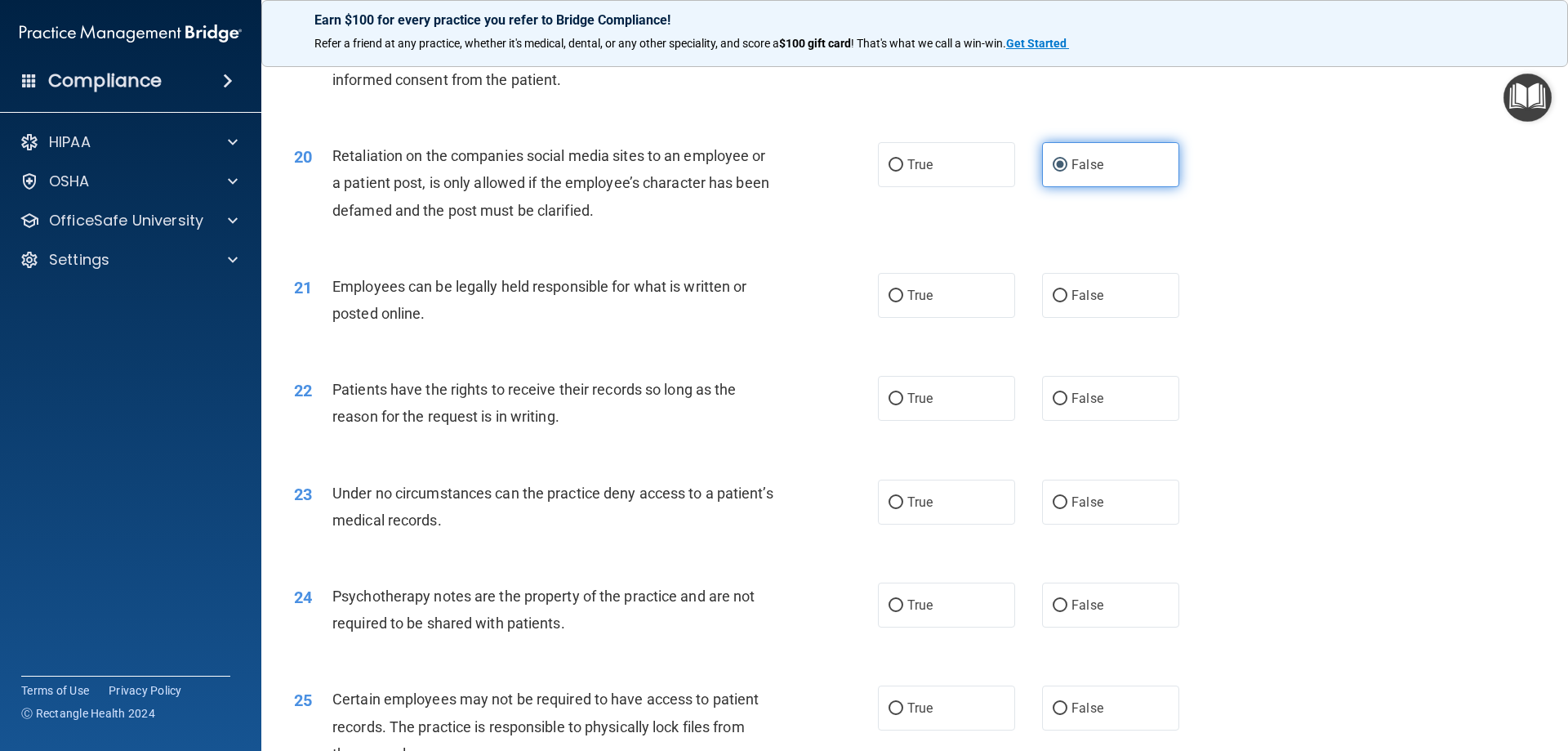
scroll to position [2533, 0]
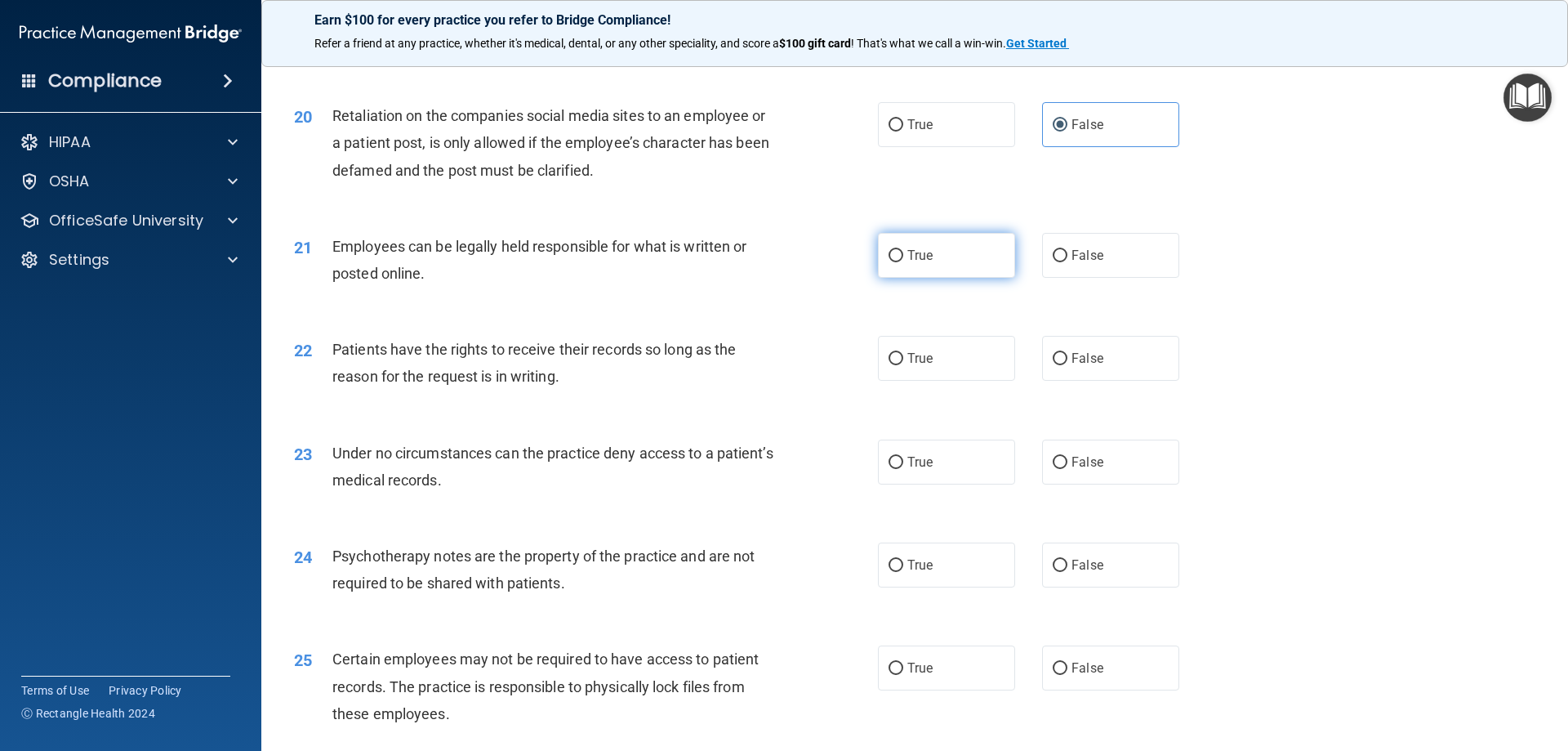
click at [910, 263] on span "True" at bounding box center [920, 255] width 26 height 16
click at [903, 263] on input "True" at bounding box center [895, 255] width 15 height 12
radio input "true"
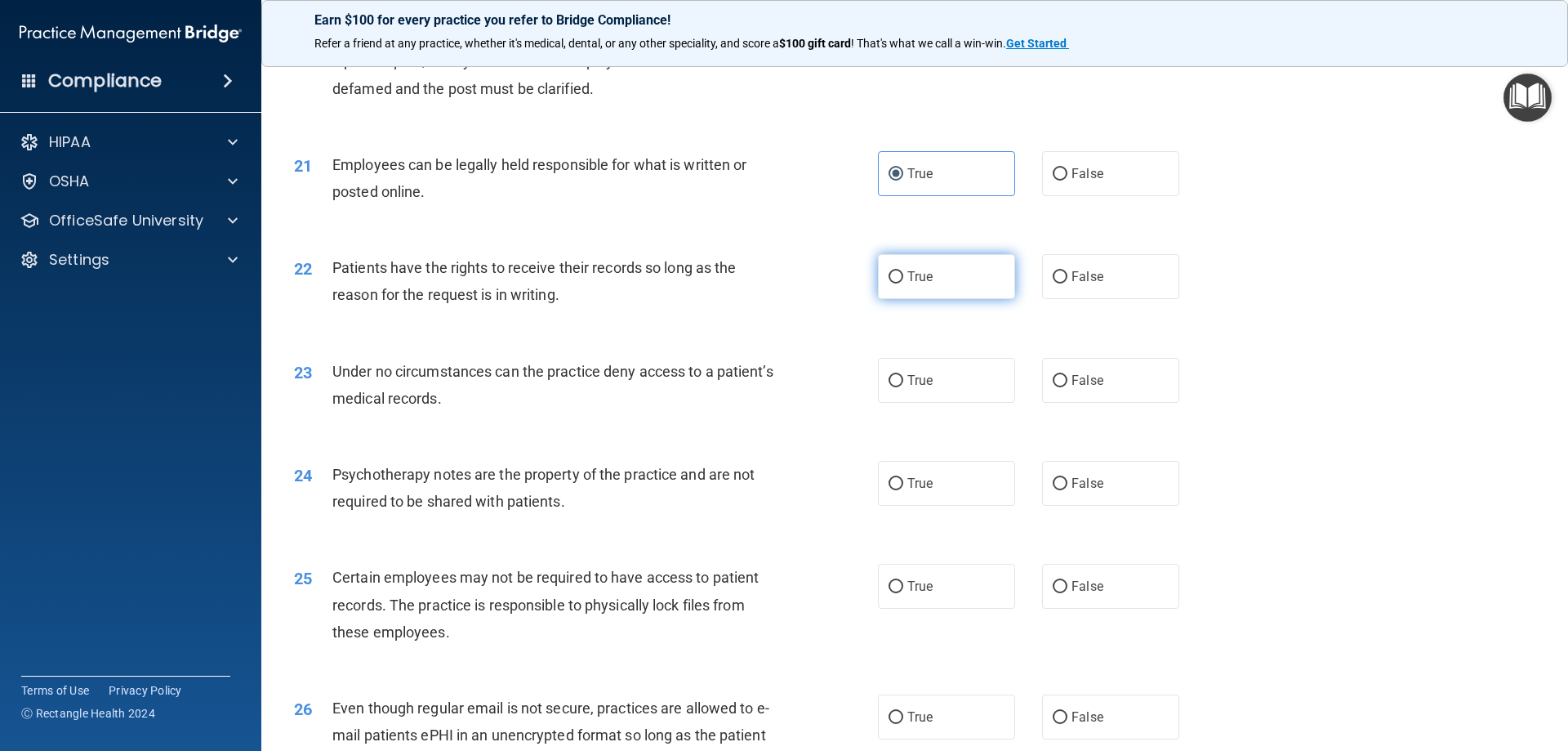
click at [917, 285] on span "True" at bounding box center [920, 276] width 26 height 16
click at [903, 284] on input "True" at bounding box center [895, 277] width 15 height 12
radio input "true"
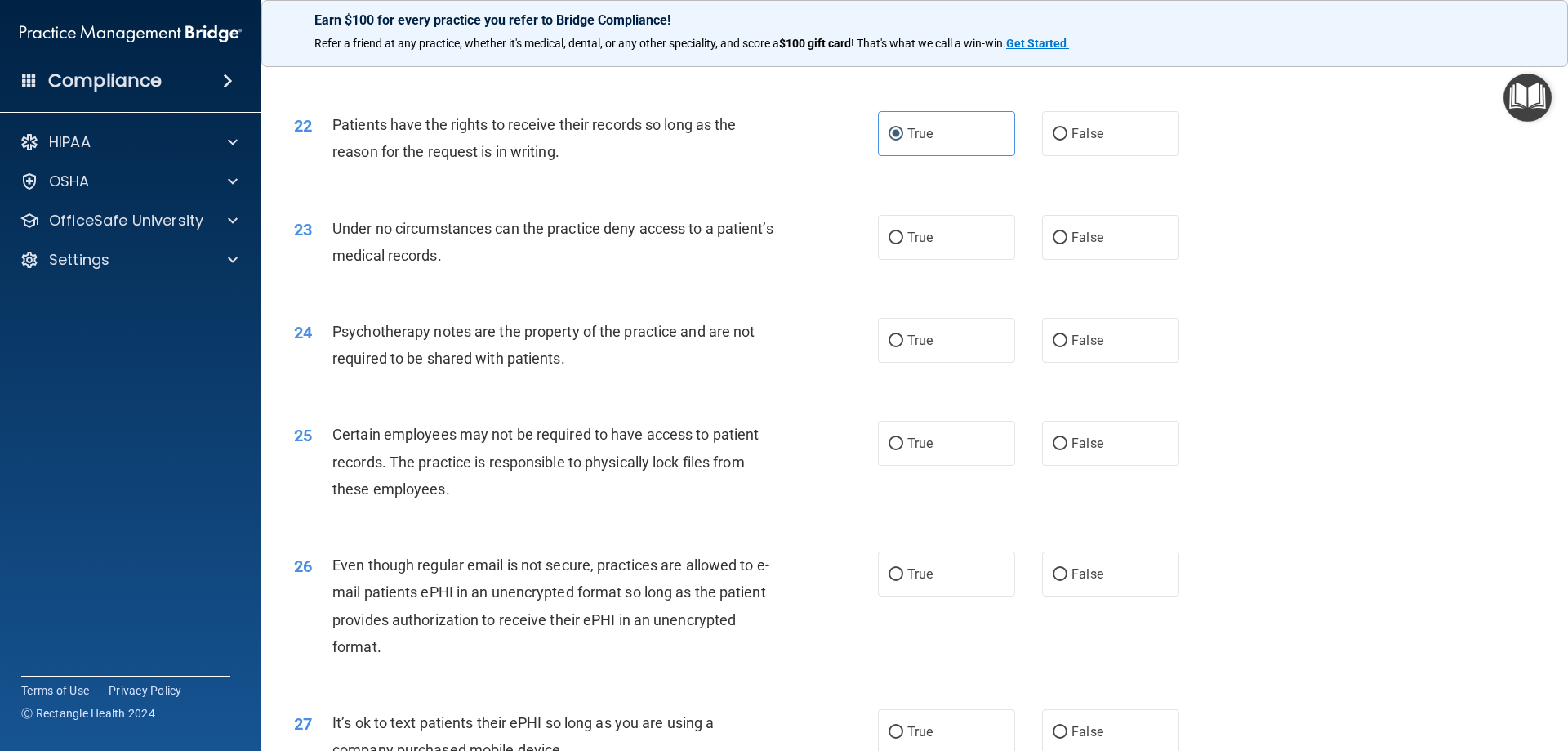
scroll to position [2778, 0]
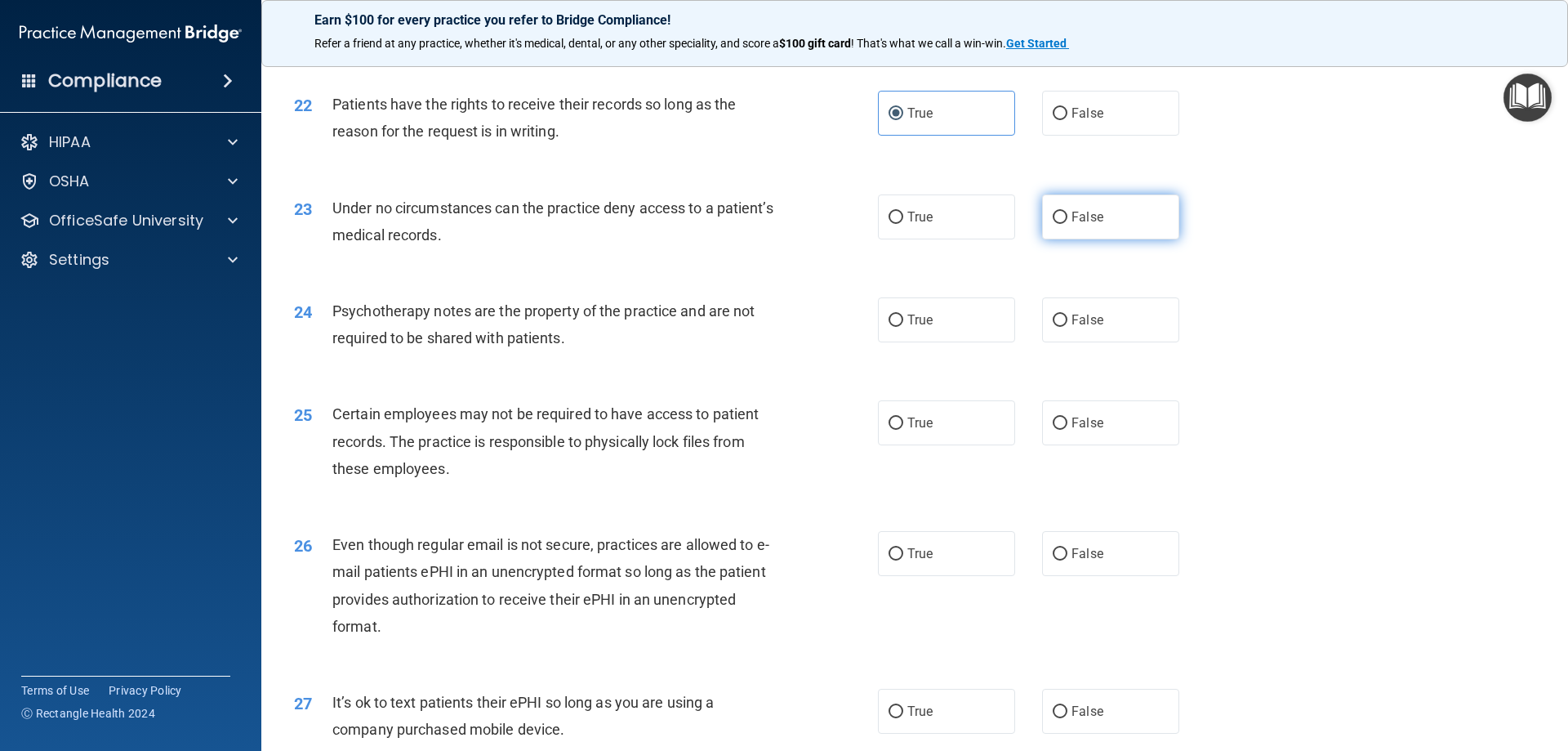
click at [1088, 240] on label "False" at bounding box center [1111, 217] width 138 height 45
click at [1067, 224] on input "False" at bounding box center [1060, 218] width 15 height 12
radio input "true"
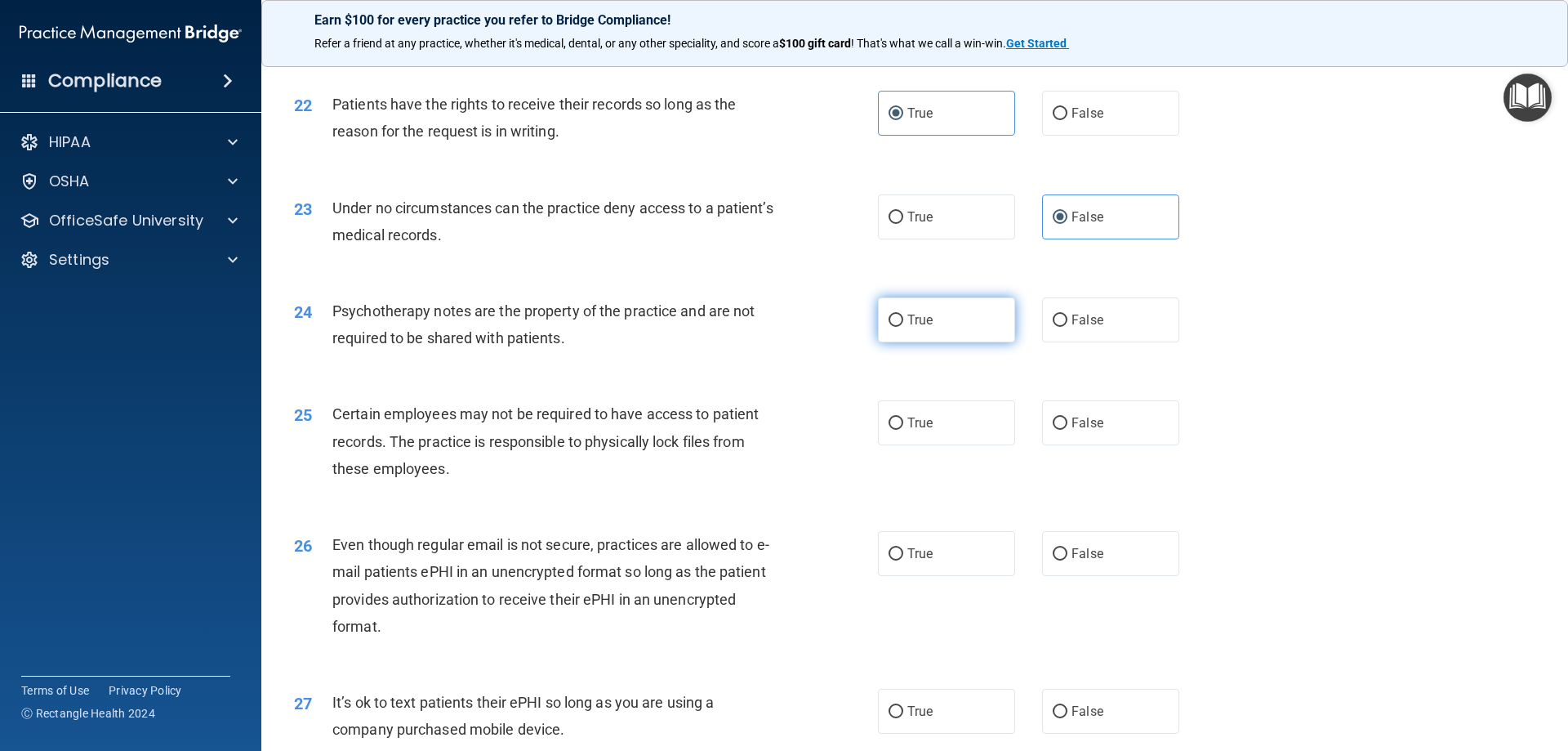
click at [951, 330] on label "True" at bounding box center [947, 319] width 138 height 45
click at [903, 327] on input "True" at bounding box center [895, 320] width 15 height 12
radio input "true"
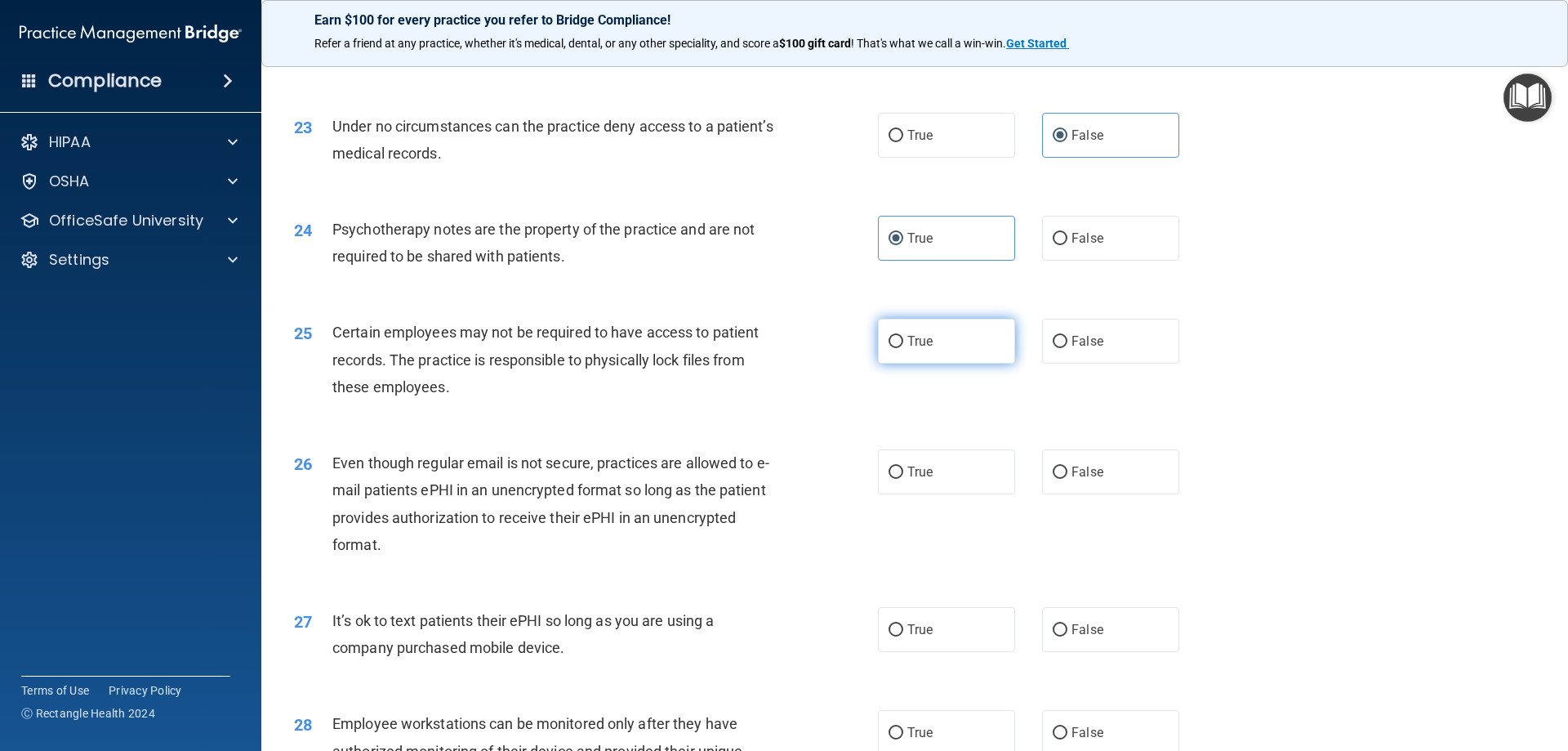
click at [950, 354] on label "True" at bounding box center [947, 341] width 138 height 45
click at [903, 348] on input "True" at bounding box center [895, 342] width 15 height 12
radio input "true"
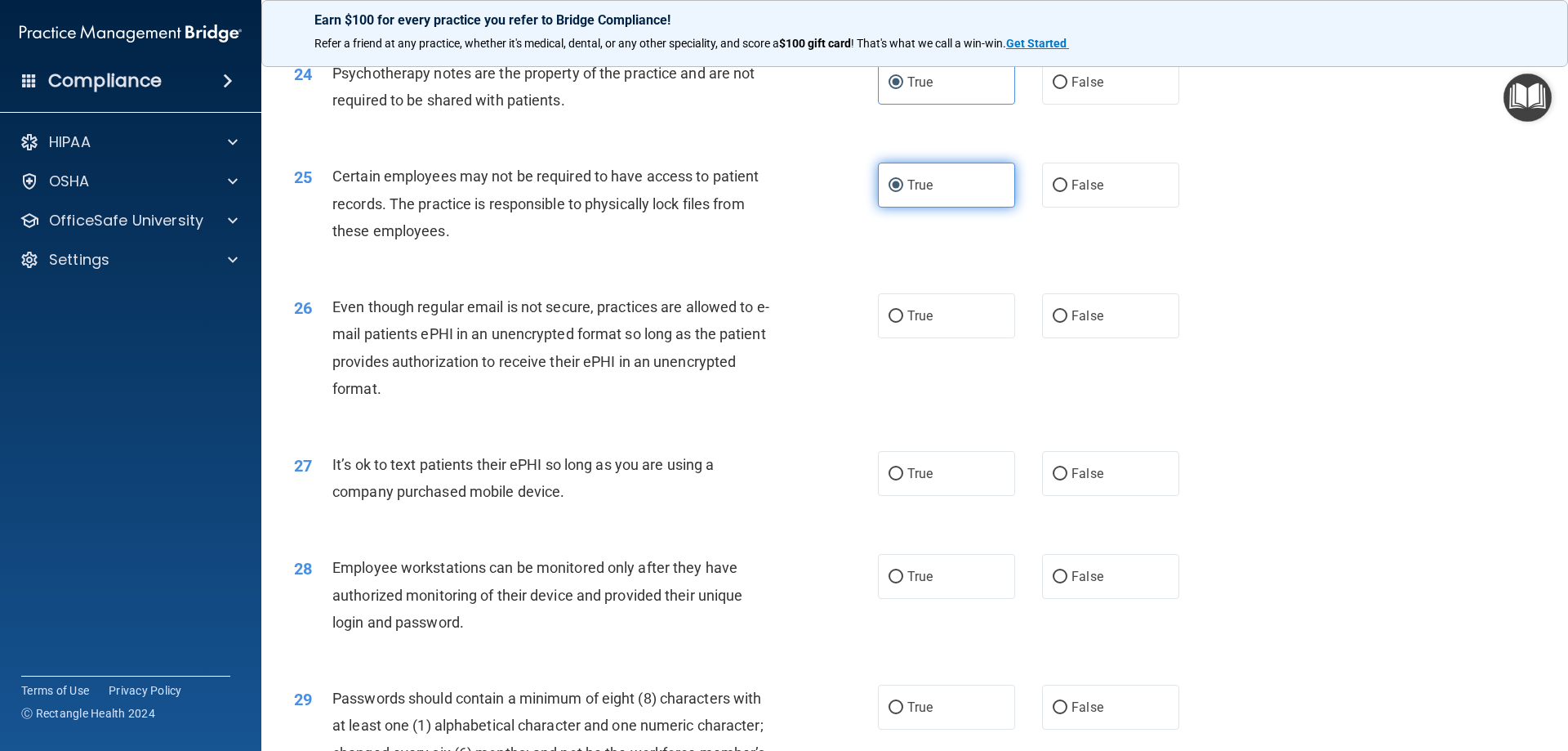
scroll to position [3023, 0]
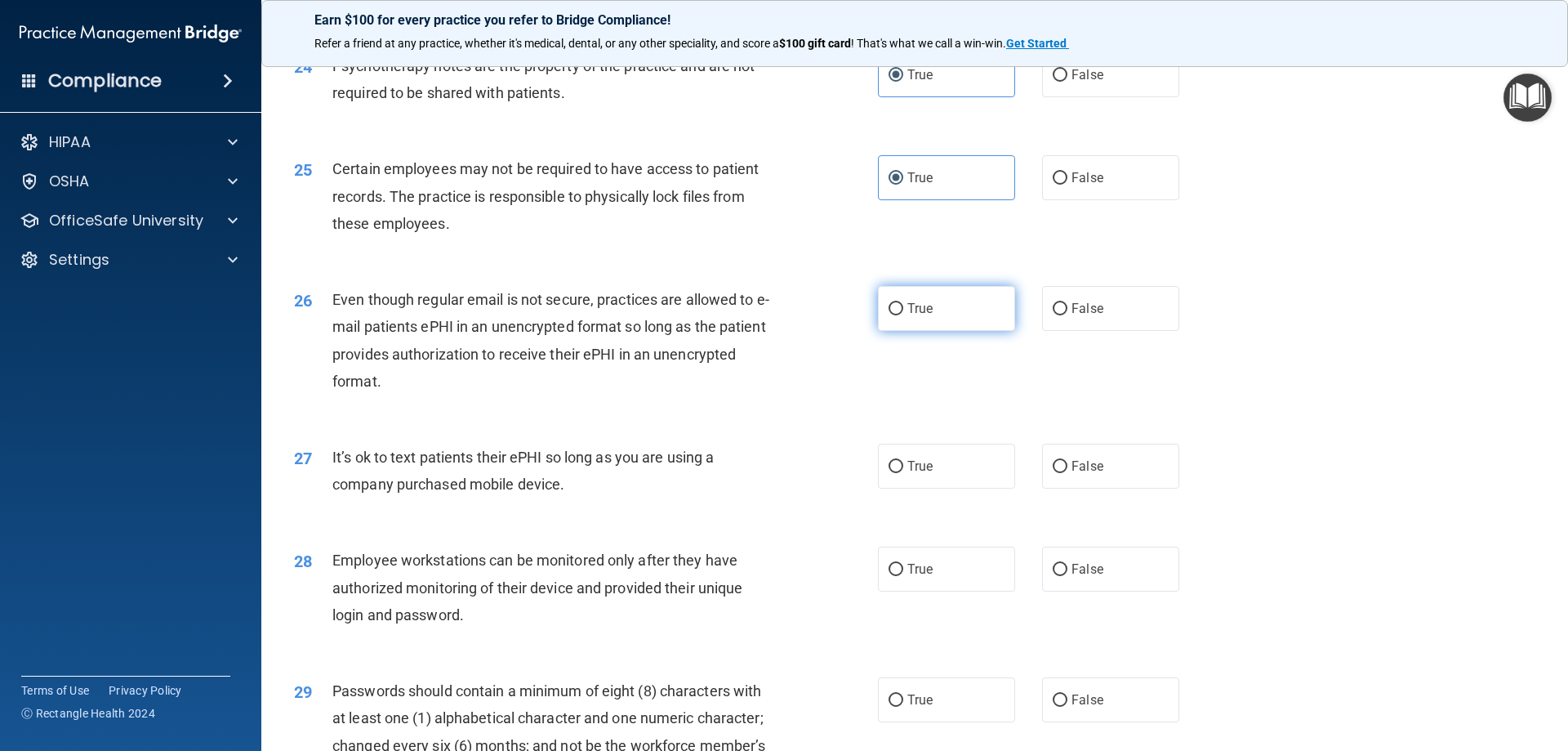
click at [900, 331] on label "True" at bounding box center [947, 308] width 138 height 45
click at [900, 316] on input "True" at bounding box center [895, 308] width 15 height 12
radio input "true"
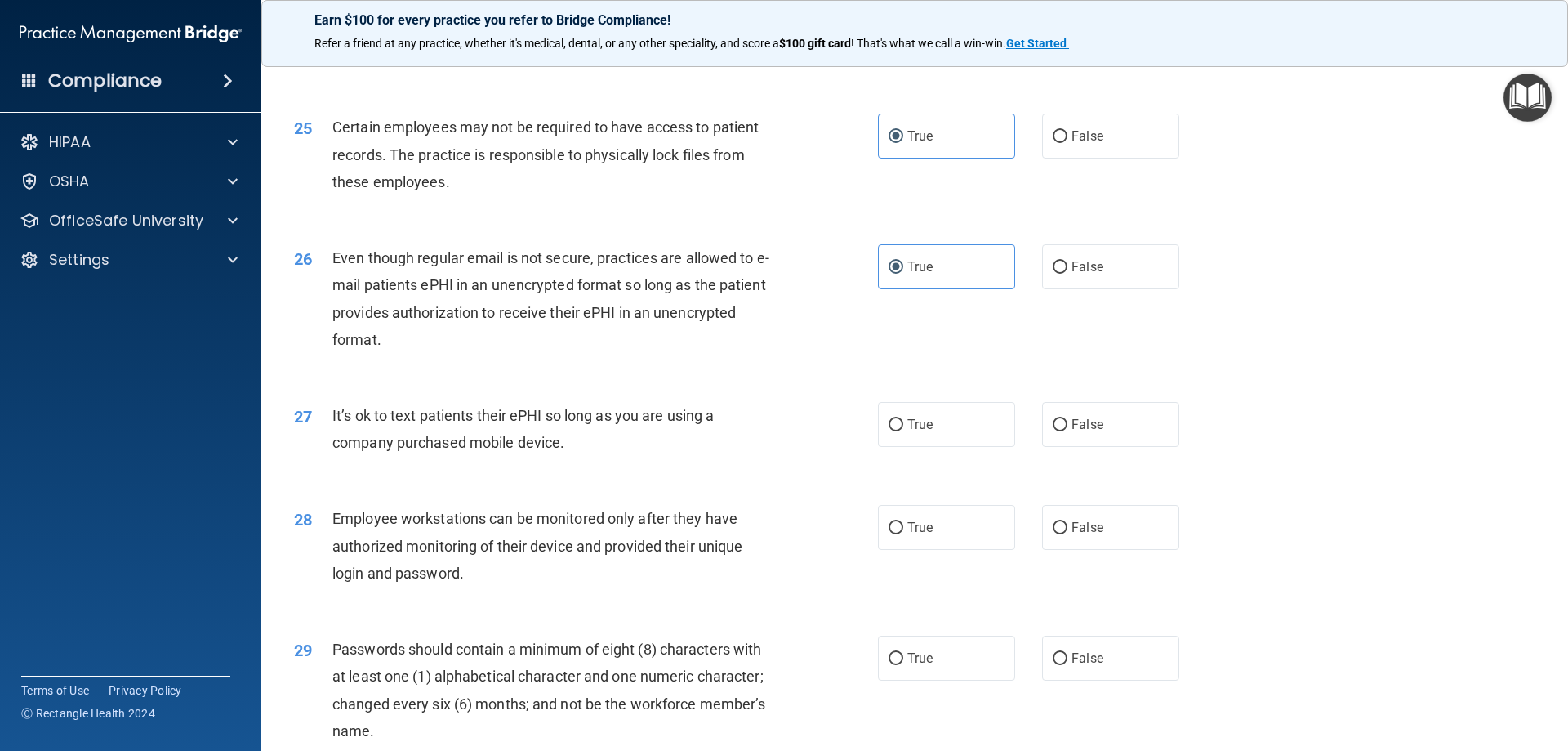
scroll to position [3105, 0]
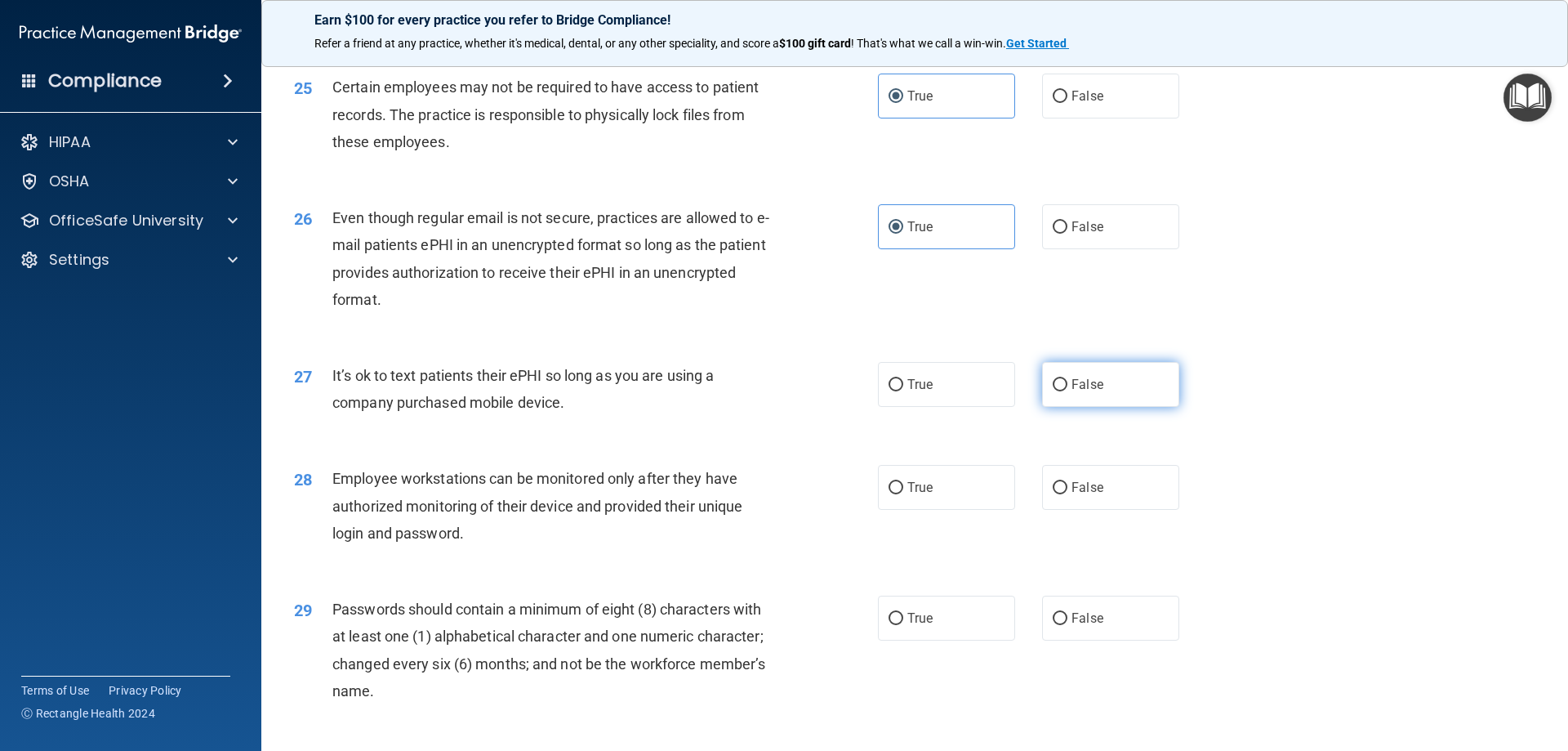
click at [1106, 407] on label "False" at bounding box center [1111, 384] width 138 height 45
click at [1067, 391] on input "False" at bounding box center [1060, 385] width 15 height 12
radio input "true"
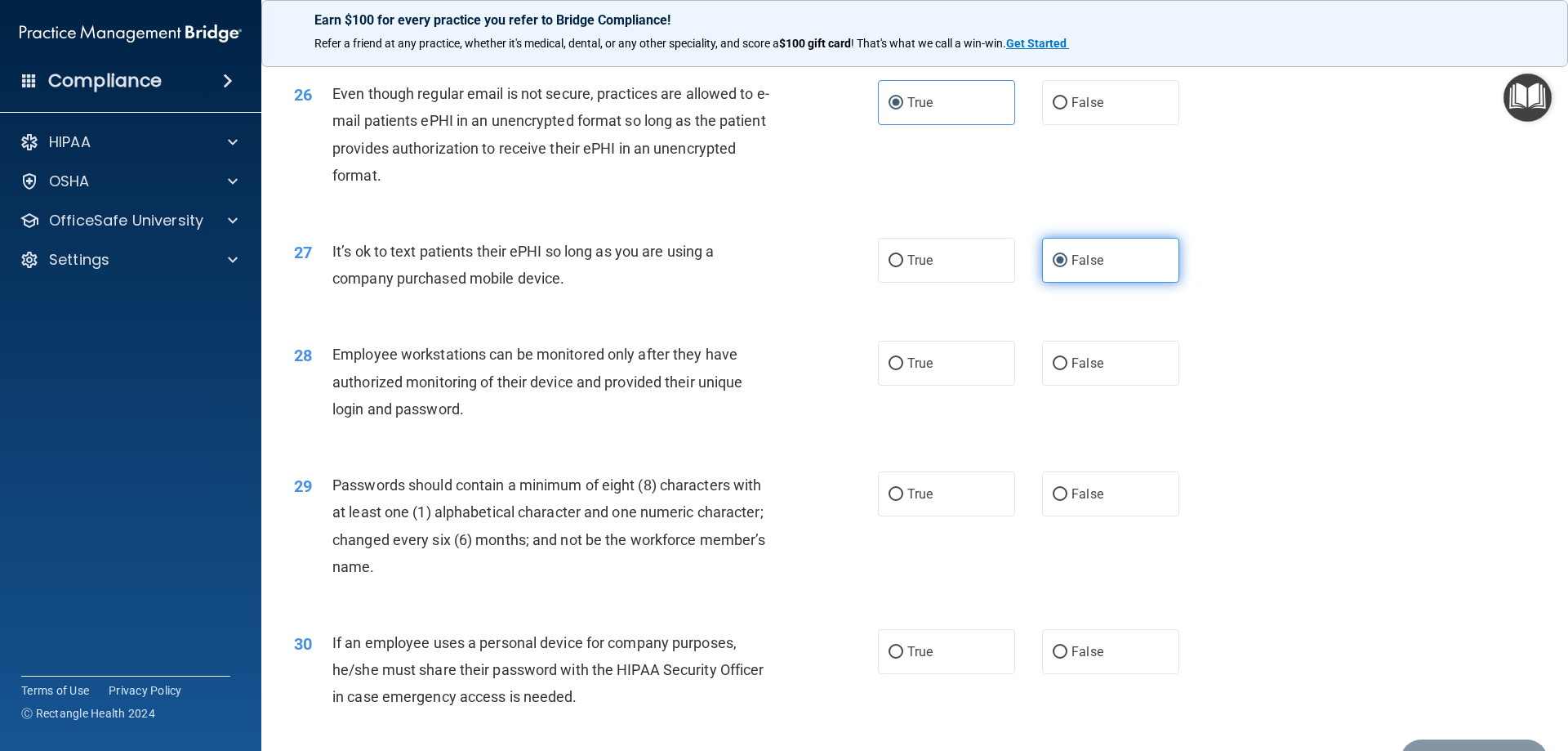
scroll to position [3269, 0]
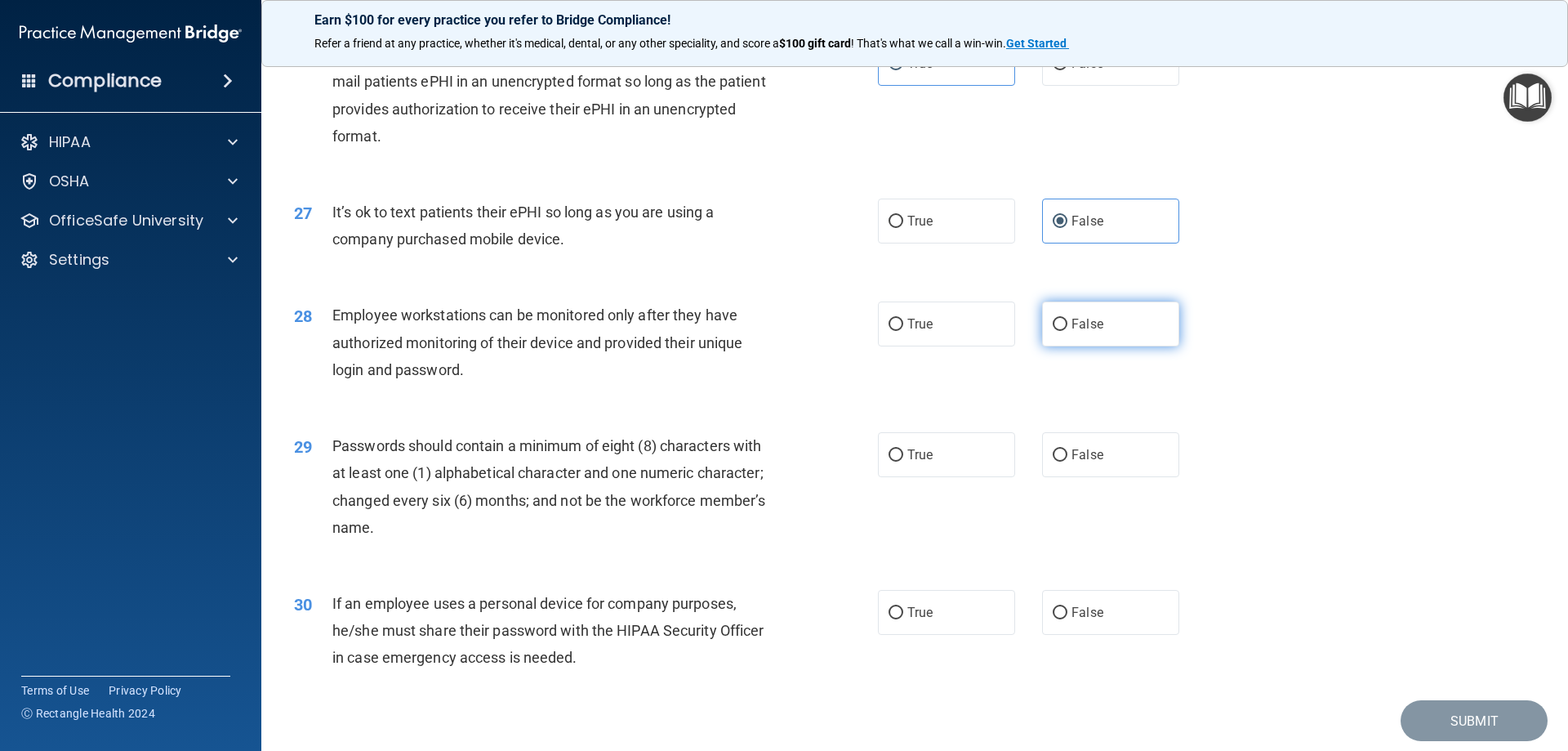
click at [1098, 343] on label "False" at bounding box center [1111, 323] width 138 height 45
click at [1067, 331] on input "False" at bounding box center [1060, 324] width 15 height 12
radio input "true"
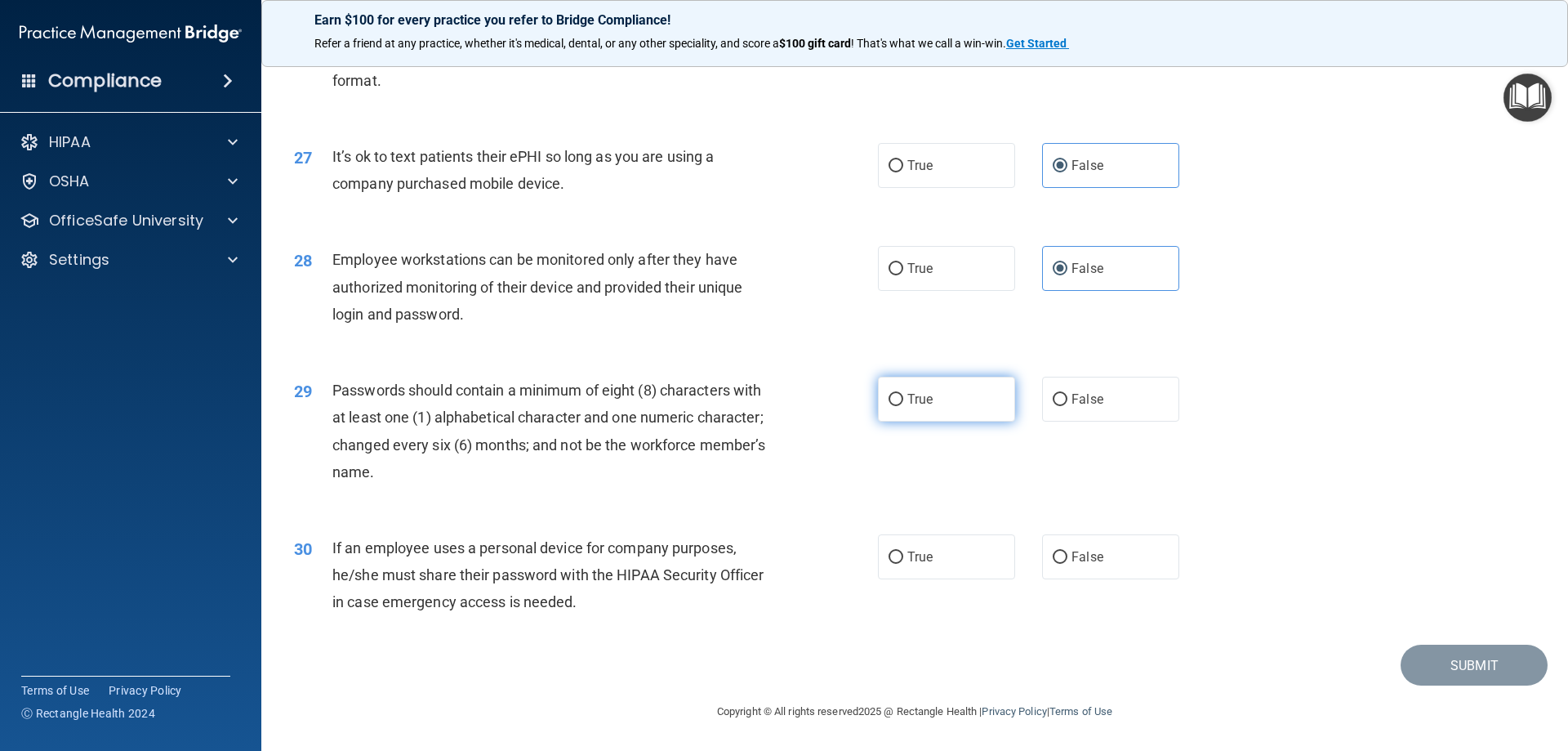
click at [953, 392] on label "True" at bounding box center [947, 398] width 138 height 45
click at [903, 394] on input "True" at bounding box center [895, 399] width 15 height 12
radio input "true"
click at [973, 544] on label "True" at bounding box center [947, 556] width 138 height 45
click at [903, 552] on input "True" at bounding box center [895, 557] width 15 height 12
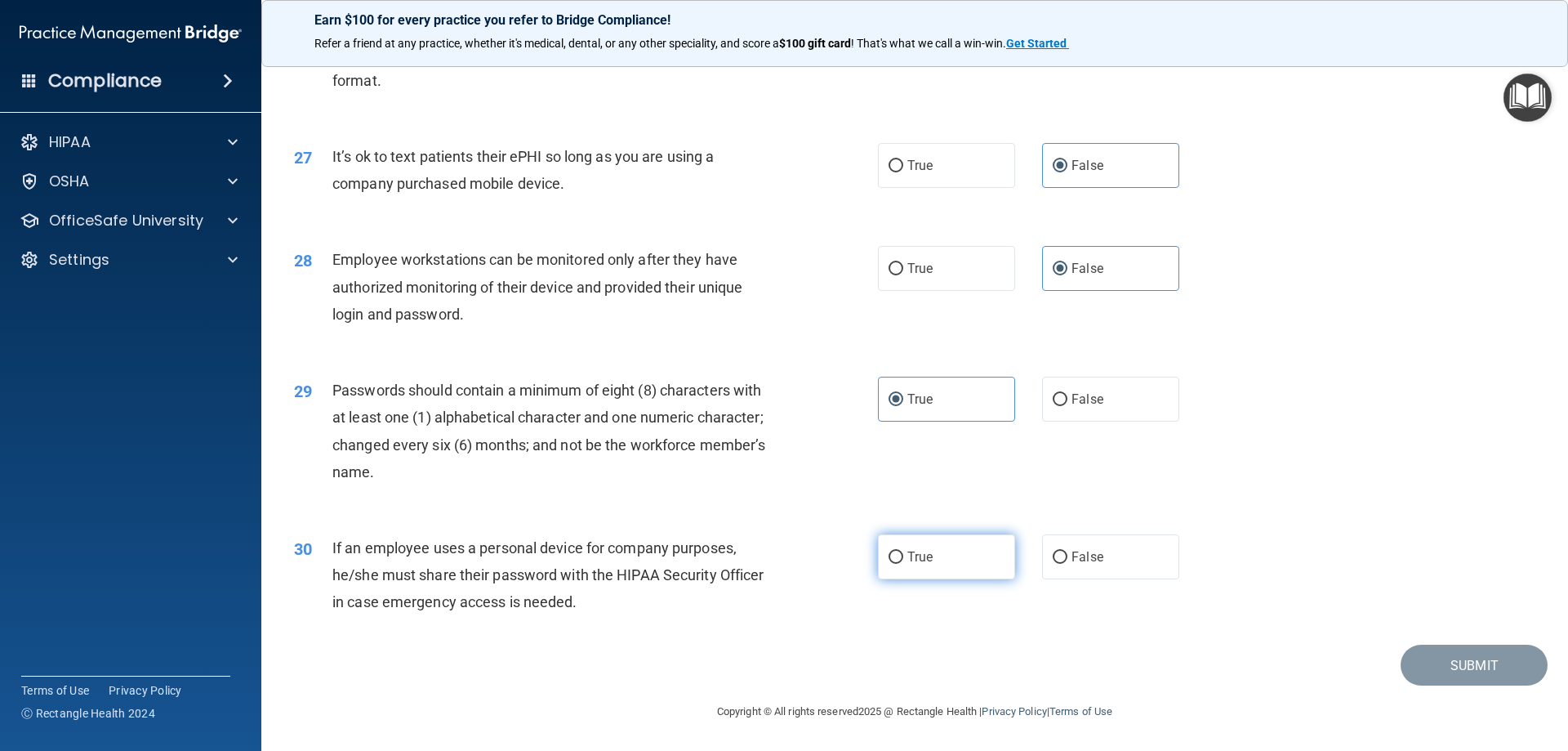
radio input "true"
click at [1468, 638] on div "30 If an employee uses a personal device for company purposes, he/she must shar…" at bounding box center [915, 579] width 1266 height 130
click at [1474, 672] on button "Submit" at bounding box center [1474, 665] width 147 height 41
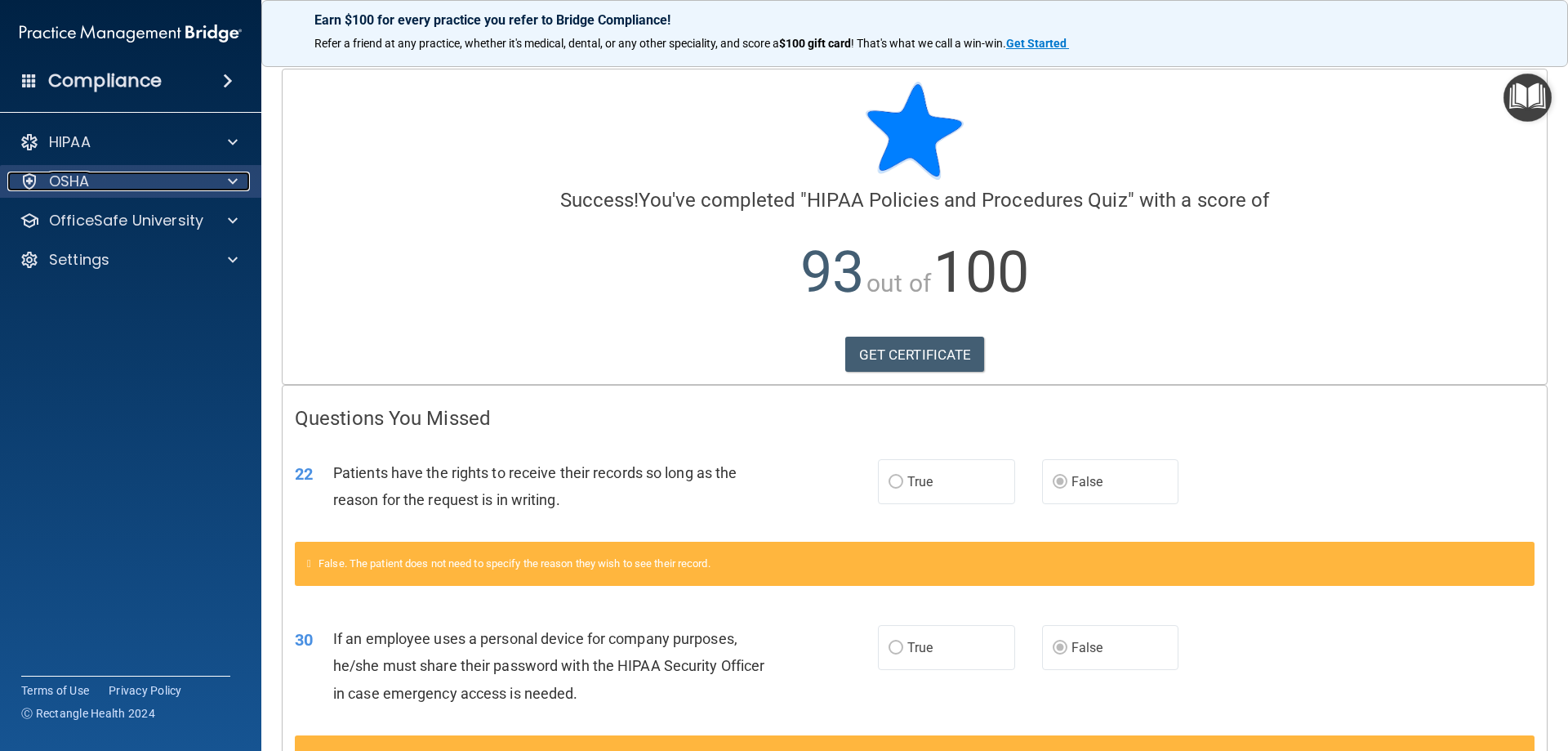
click at [177, 189] on div "OSHA" at bounding box center [108, 181] width 203 height 19
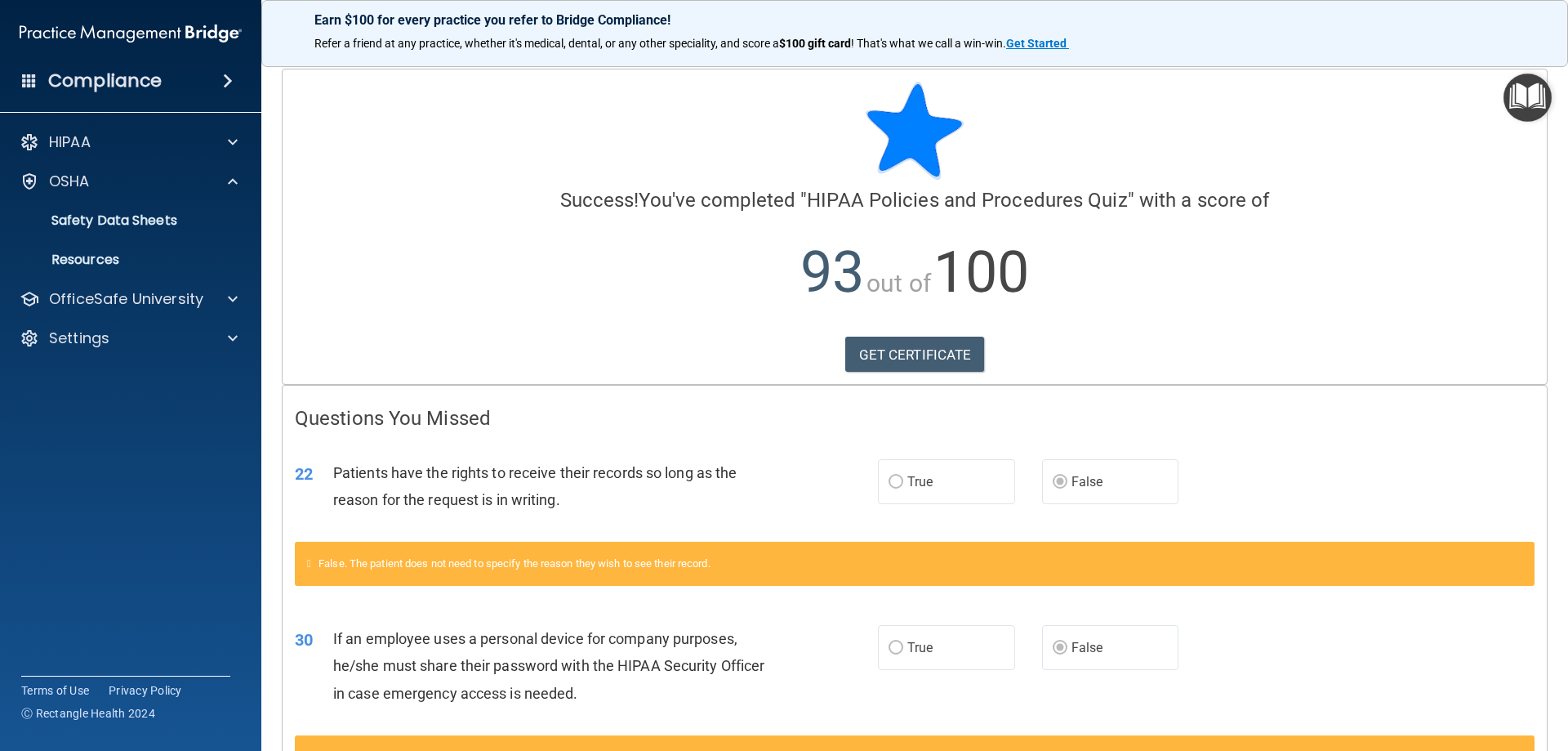
click at [166, 279] on div "HIPAA Documents and Policies Report an Incident Business Associates Emergency P…" at bounding box center [131, 243] width 262 height 249
click at [172, 300] on p "OfficeSafe University" at bounding box center [126, 298] width 154 height 19
click at [169, 340] on div "HIPAA Training" at bounding box center [122, 339] width 223 height 17
